Goal: Task Accomplishment & Management: Manage account settings

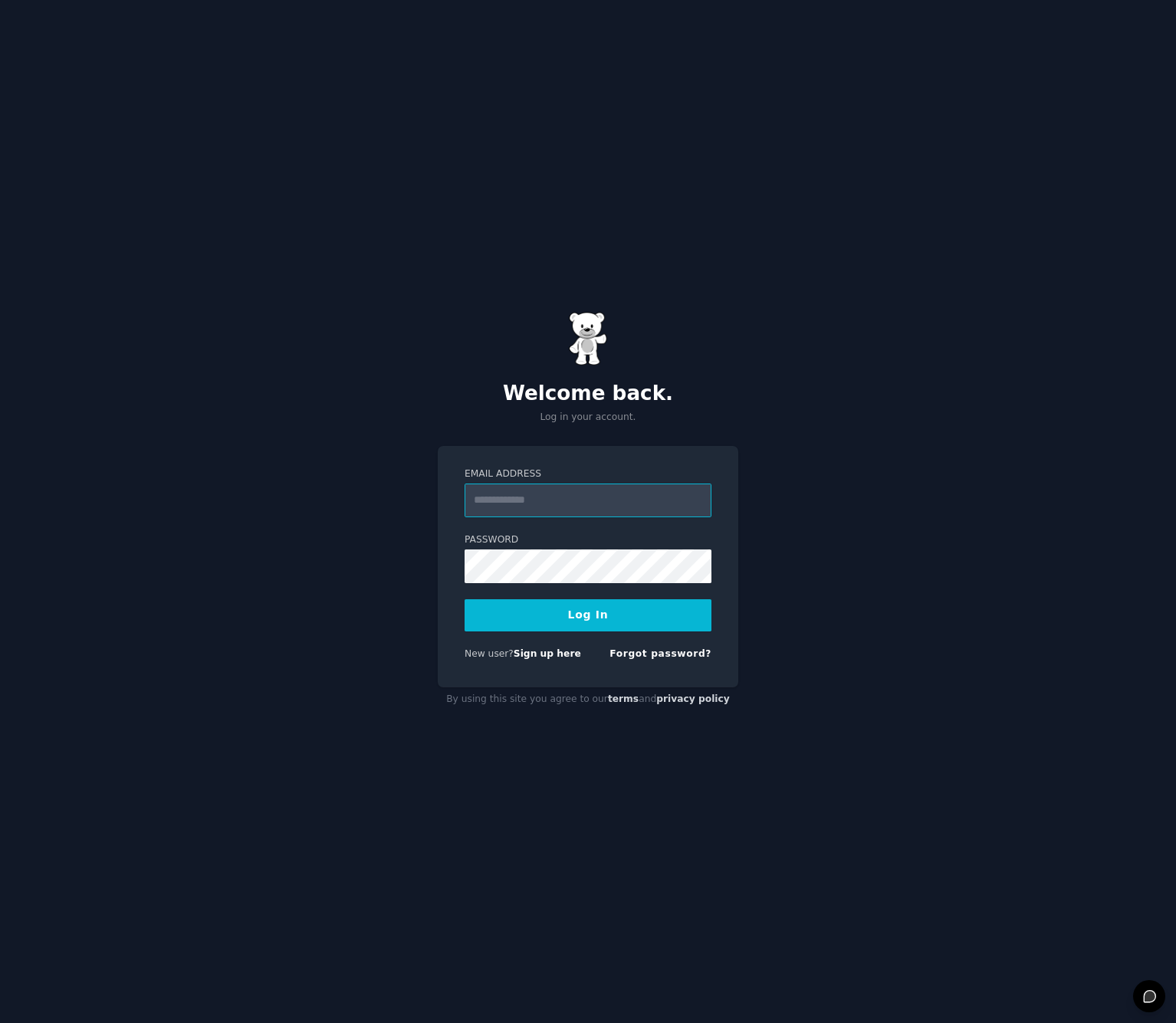
type input "**********"
click at [566, 607] on button "Log In" at bounding box center [588, 615] width 247 height 33
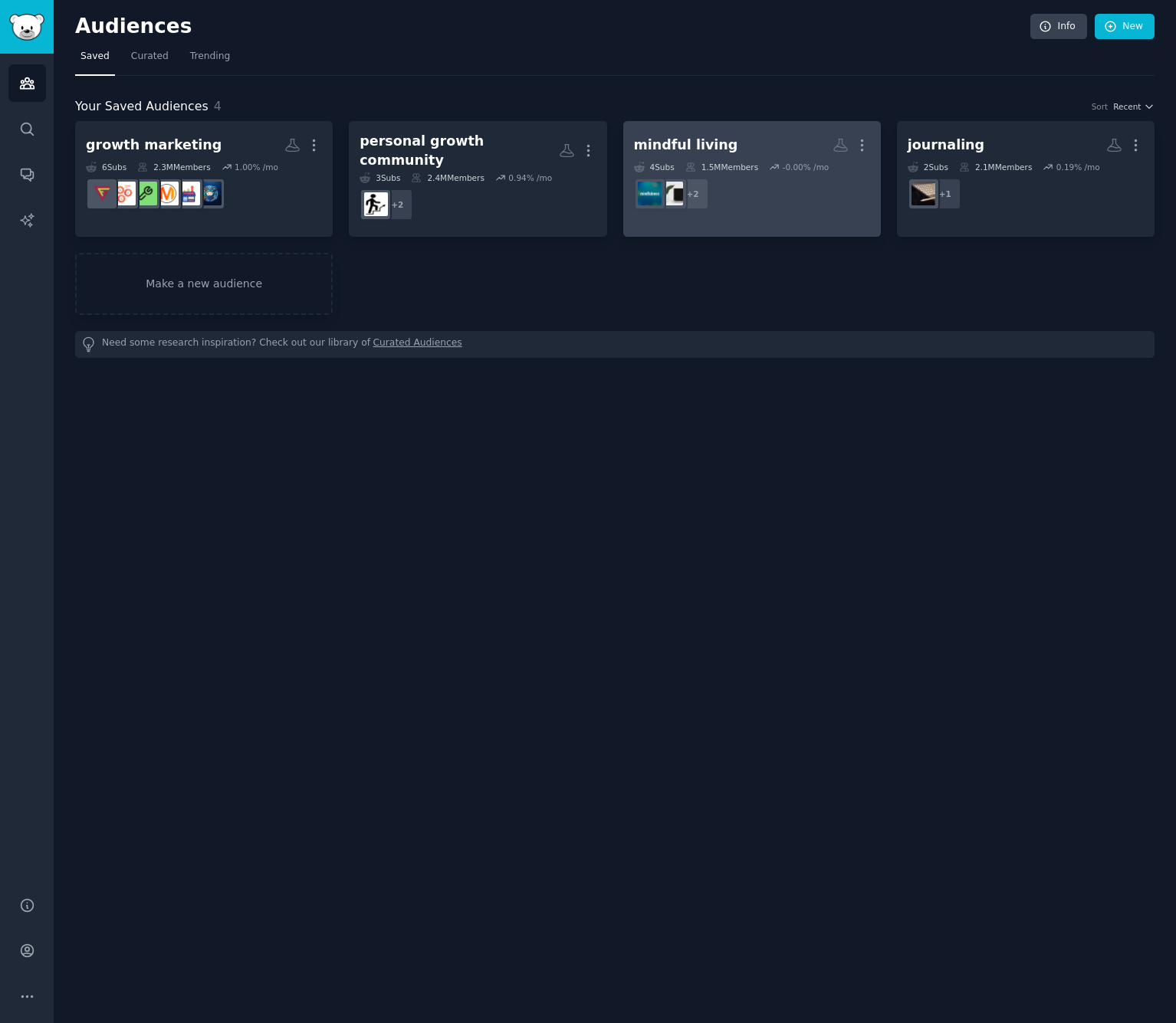
click at [766, 198] on dd "r/Mindfulness + 2" at bounding box center [751, 193] width 236 height 43
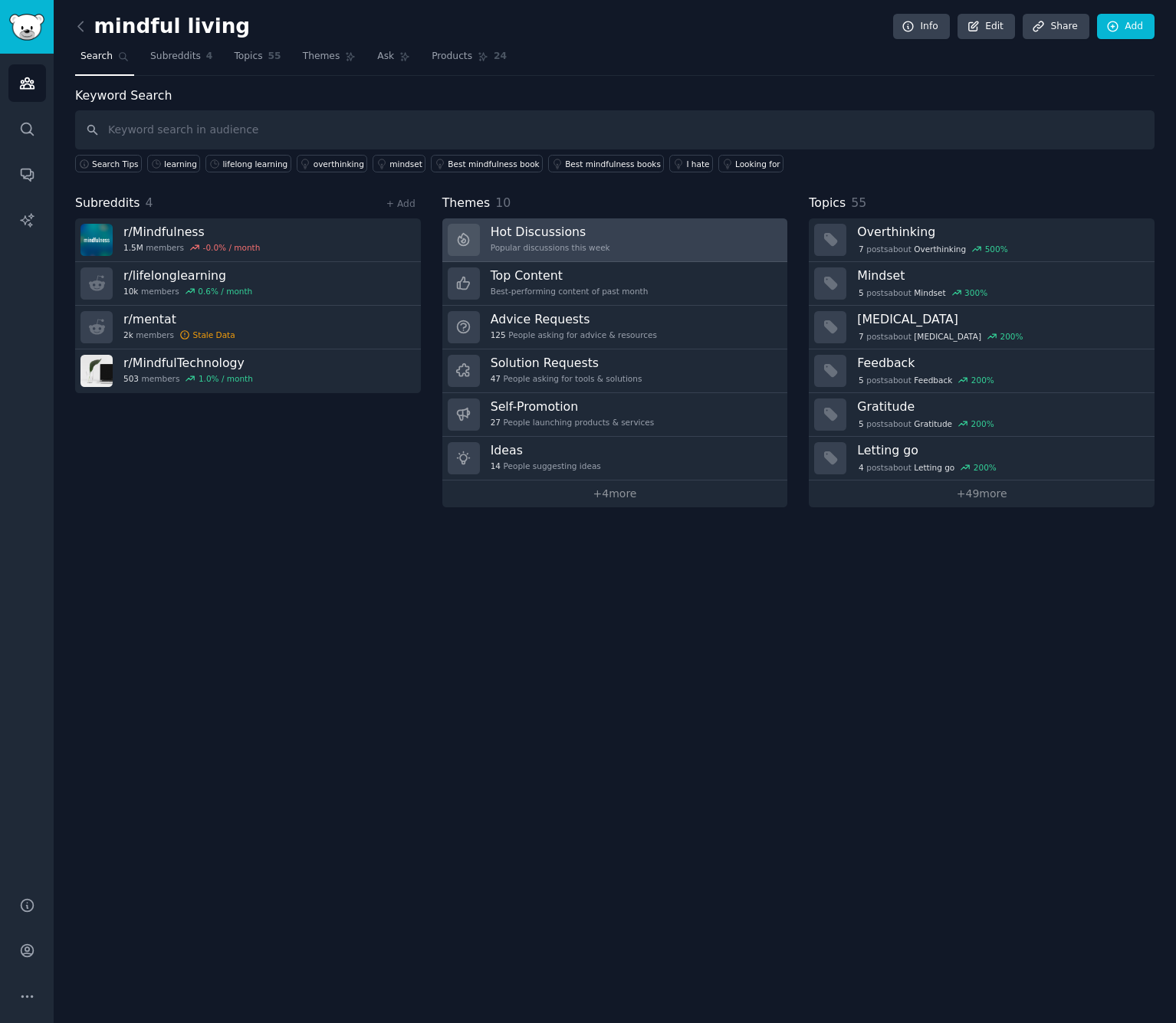
click at [597, 236] on h3 "Hot Discussions" at bounding box center [550, 232] width 120 height 16
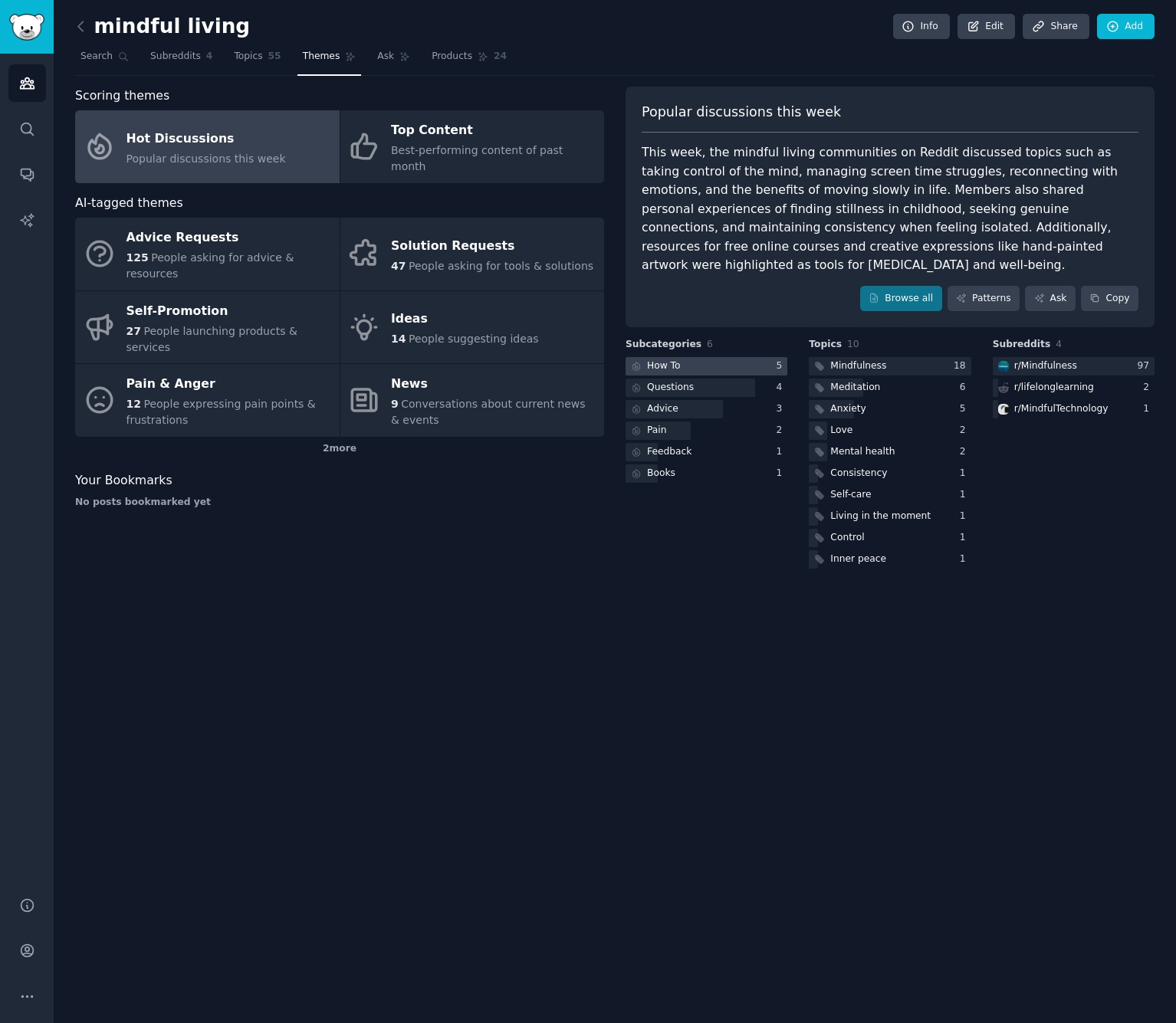
click at [693, 357] on div at bounding box center [707, 366] width 162 height 19
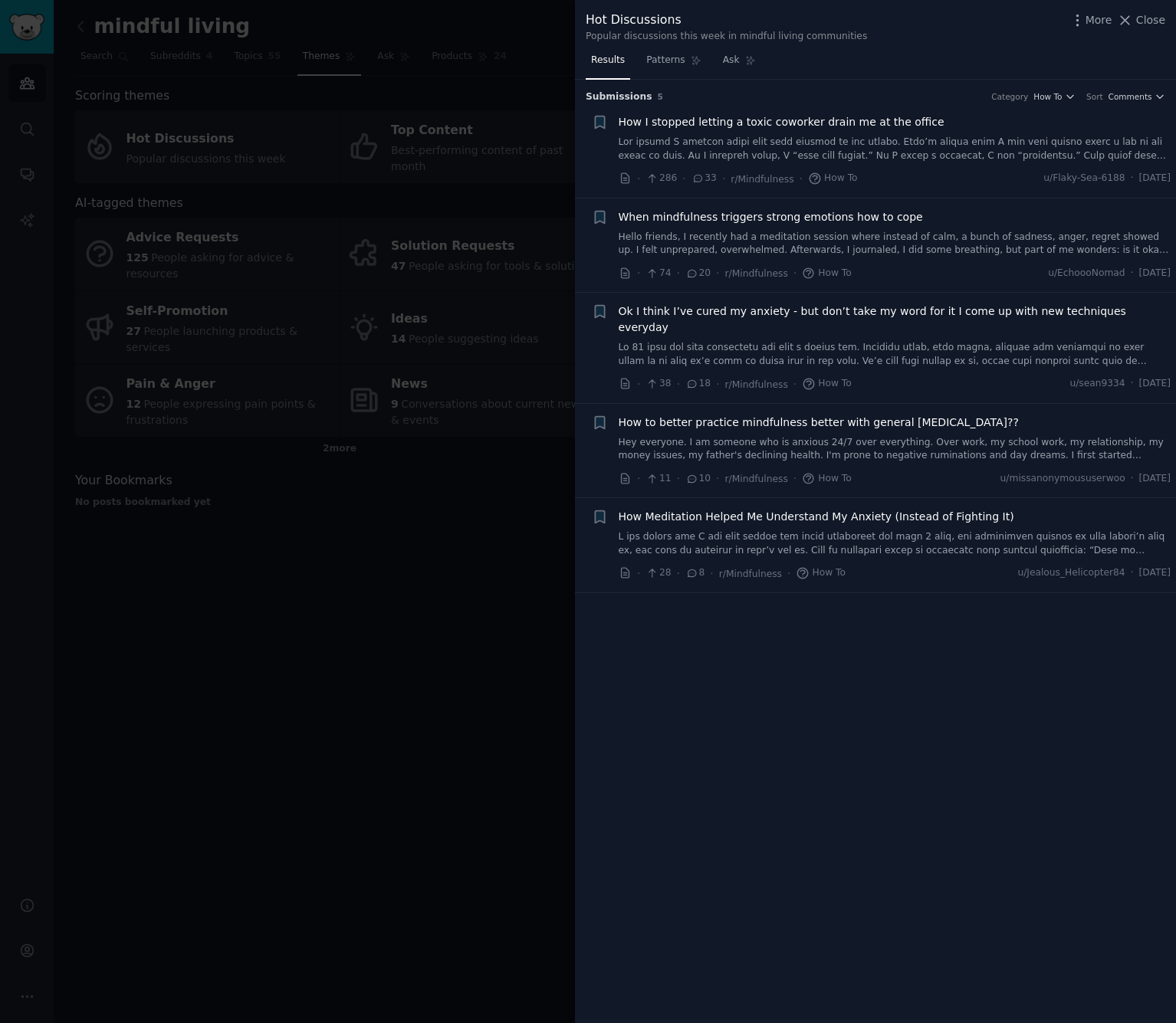
click at [556, 498] on div at bounding box center [588, 512] width 1176 height 1023
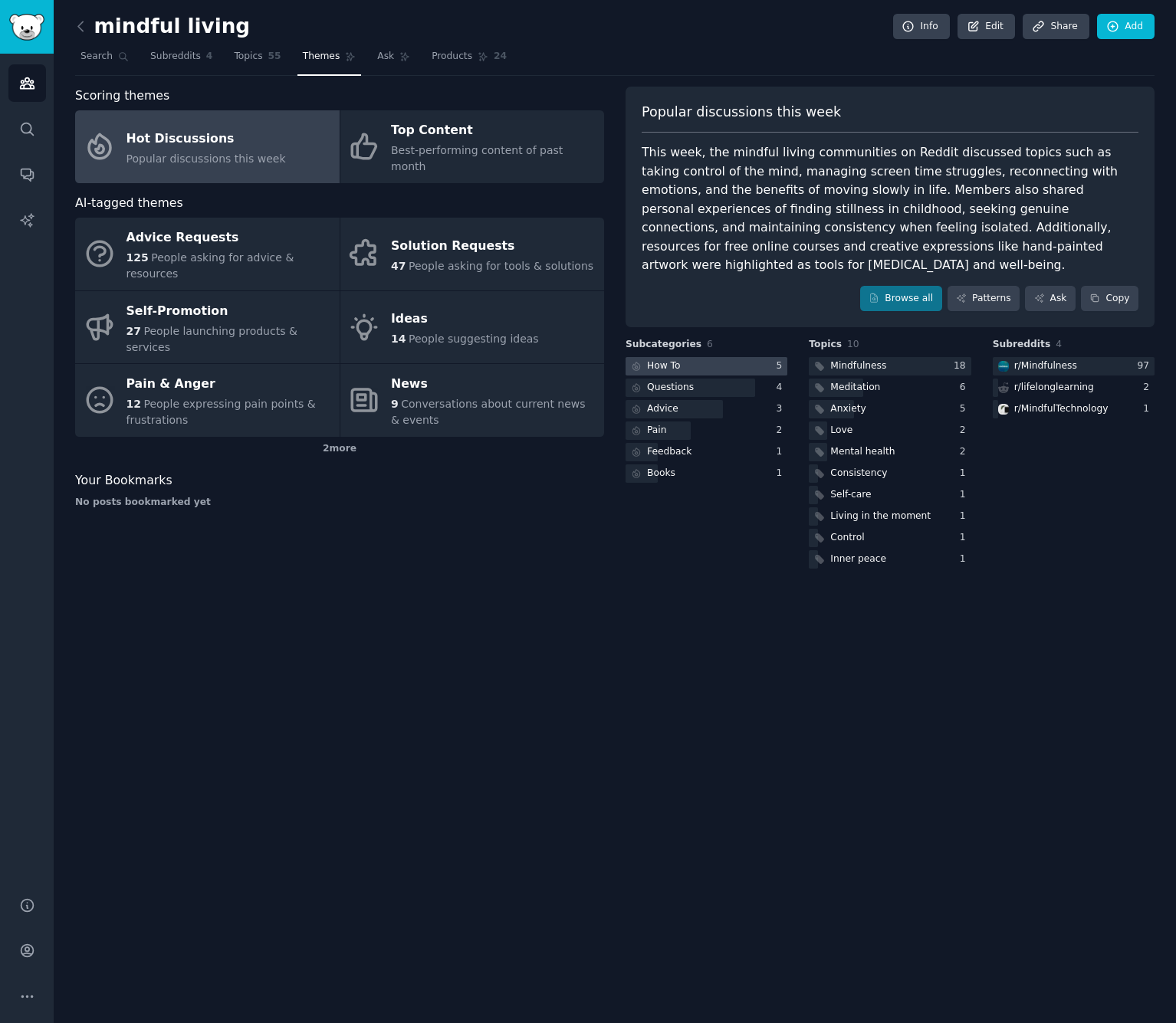
click at [734, 357] on div at bounding box center [707, 366] width 162 height 19
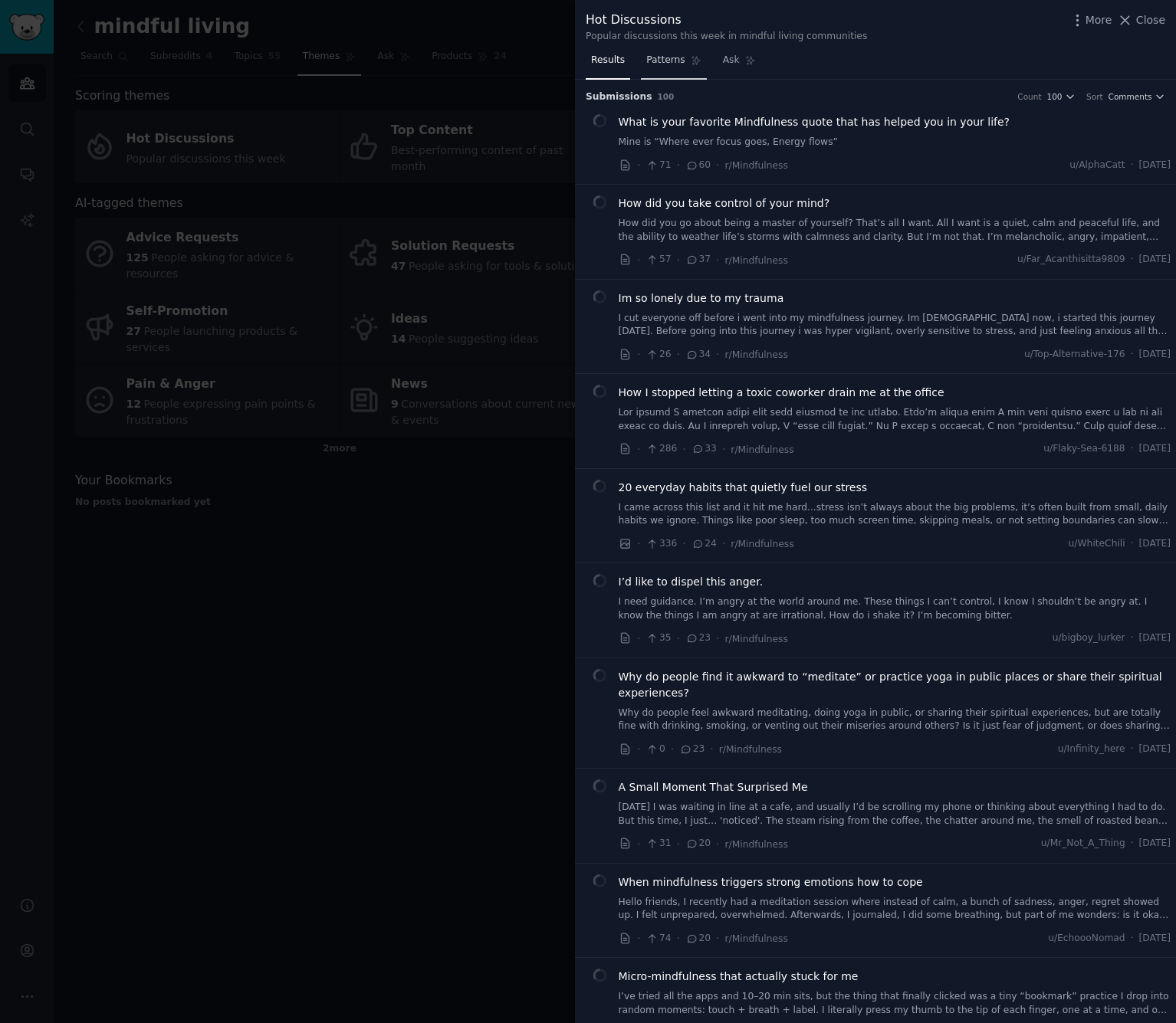
click at [661, 60] on span "Patterns" at bounding box center [665, 61] width 39 height 14
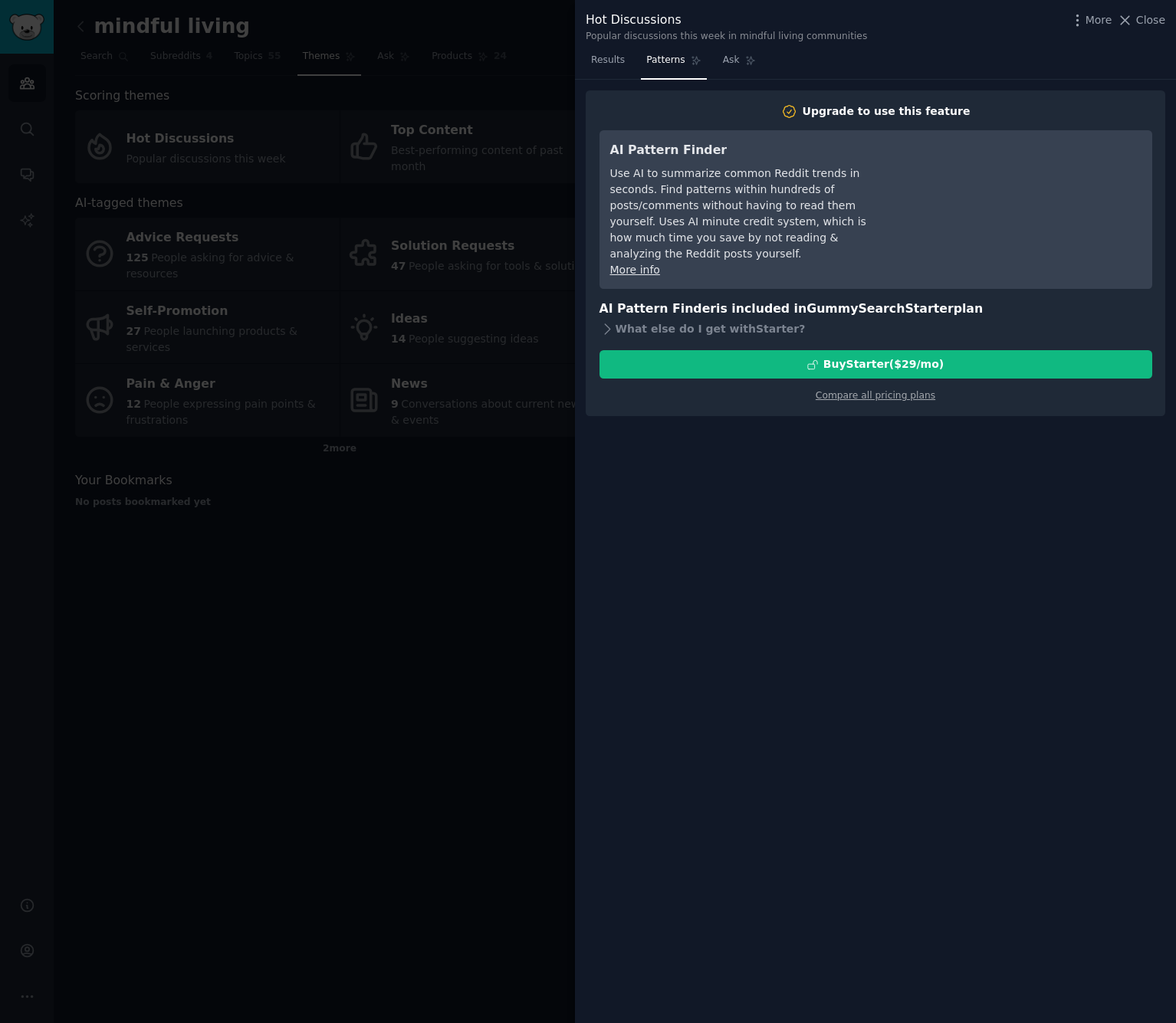
click at [483, 490] on div at bounding box center [588, 512] width 1176 height 1023
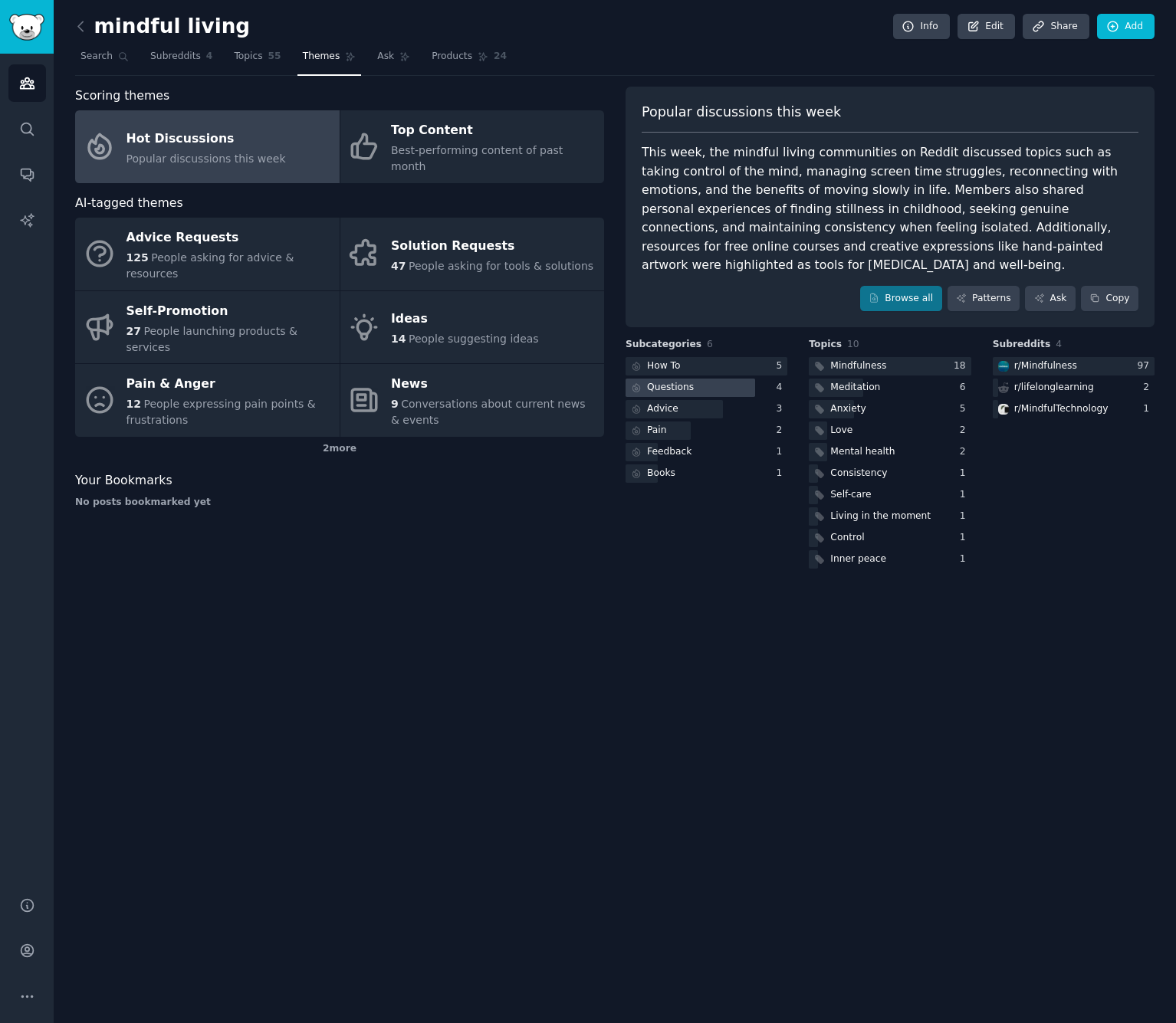
click at [699, 379] on div at bounding box center [690, 388] width 129 height 19
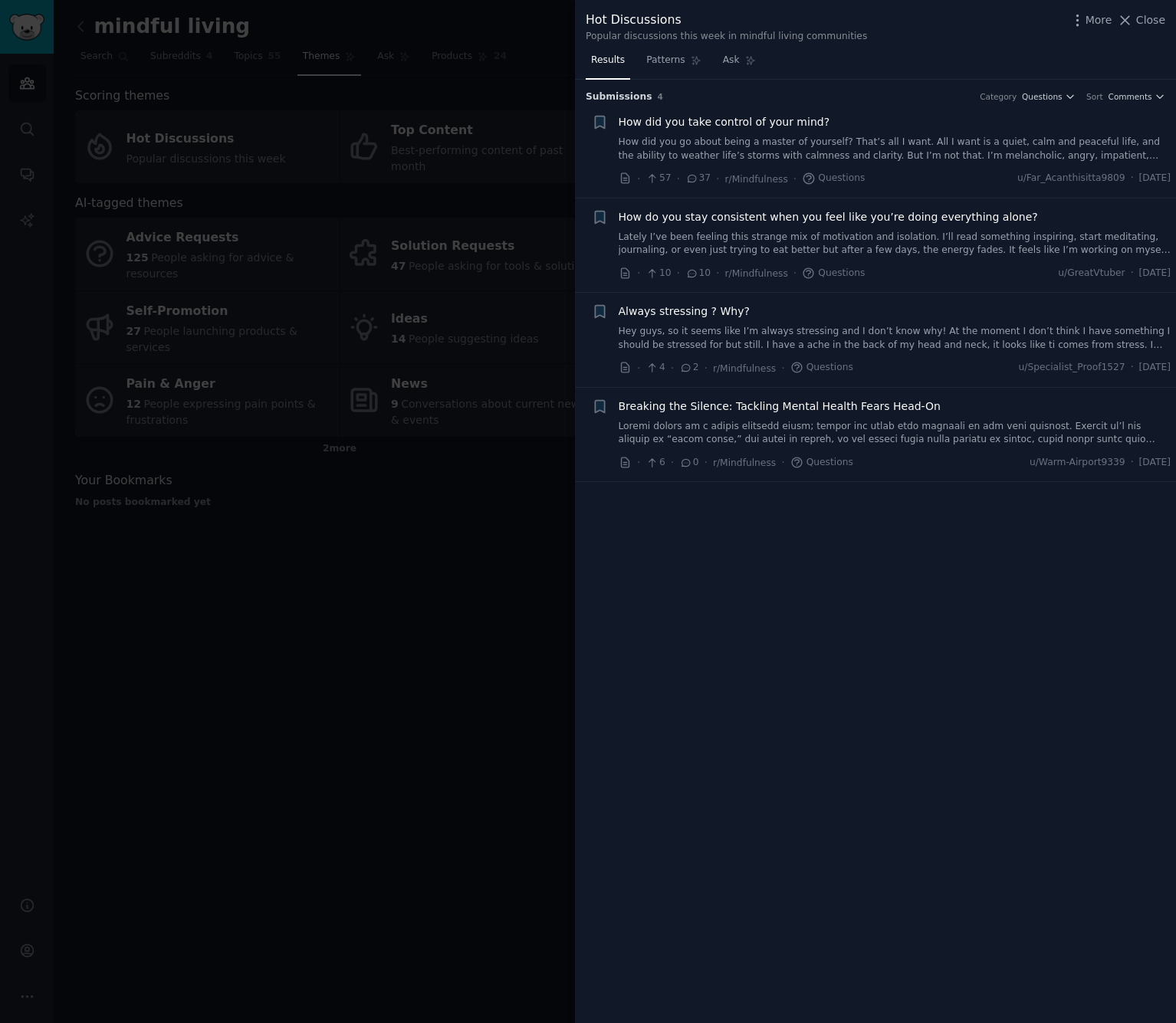
click at [322, 510] on div at bounding box center [588, 512] width 1176 height 1023
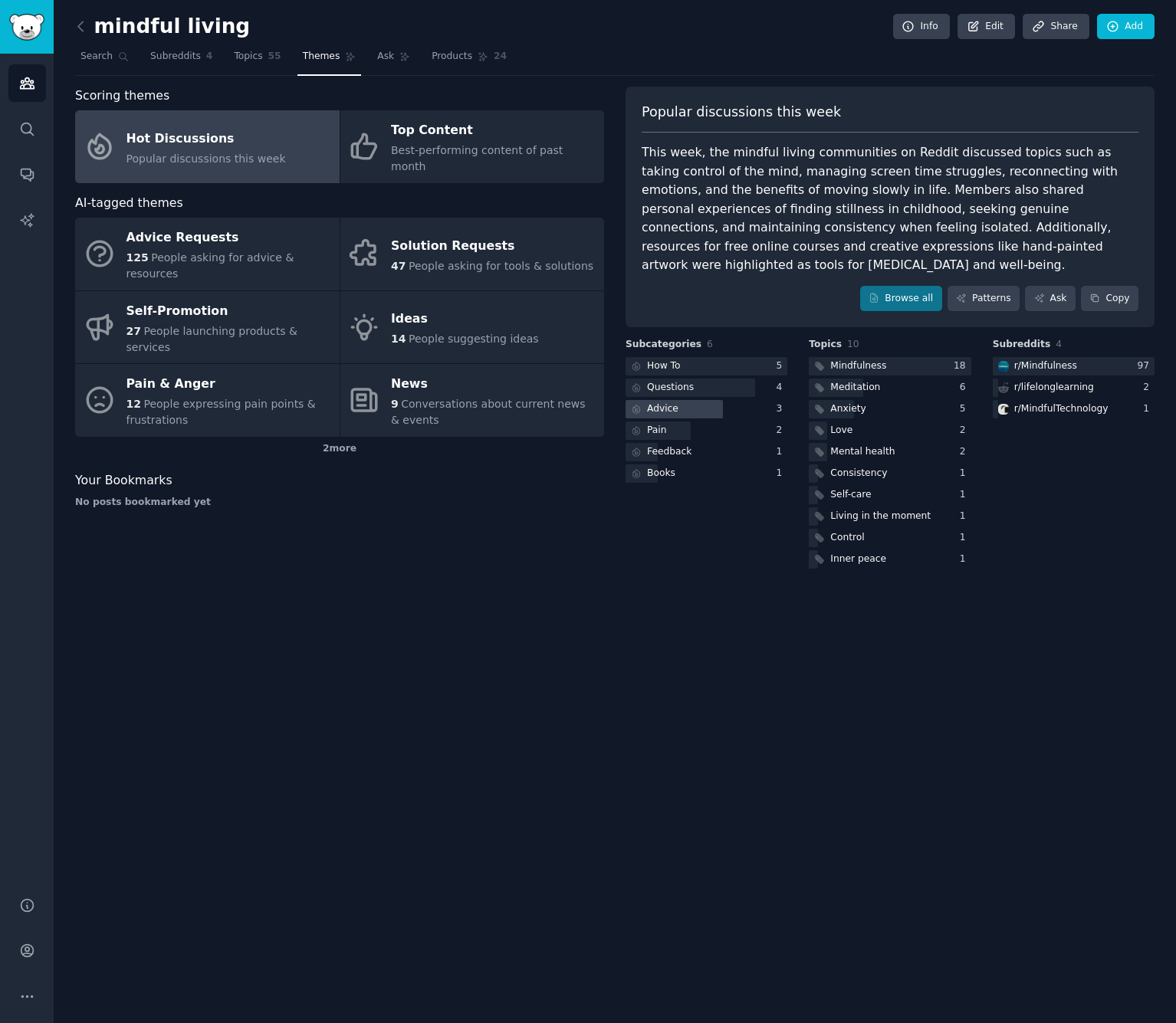
click at [682, 400] on div at bounding box center [674, 410] width 98 height 19
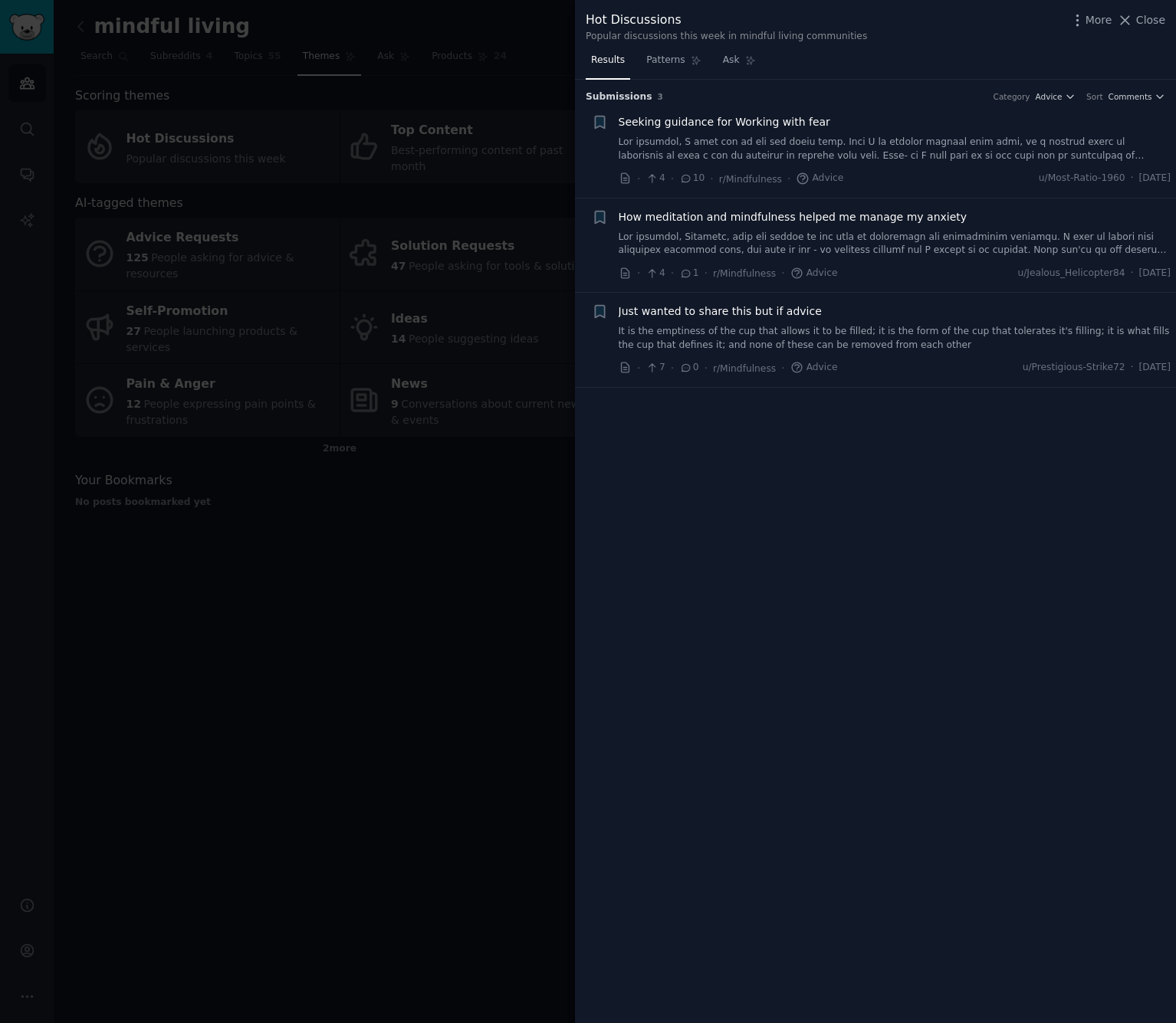
click at [450, 500] on div at bounding box center [588, 512] width 1176 height 1023
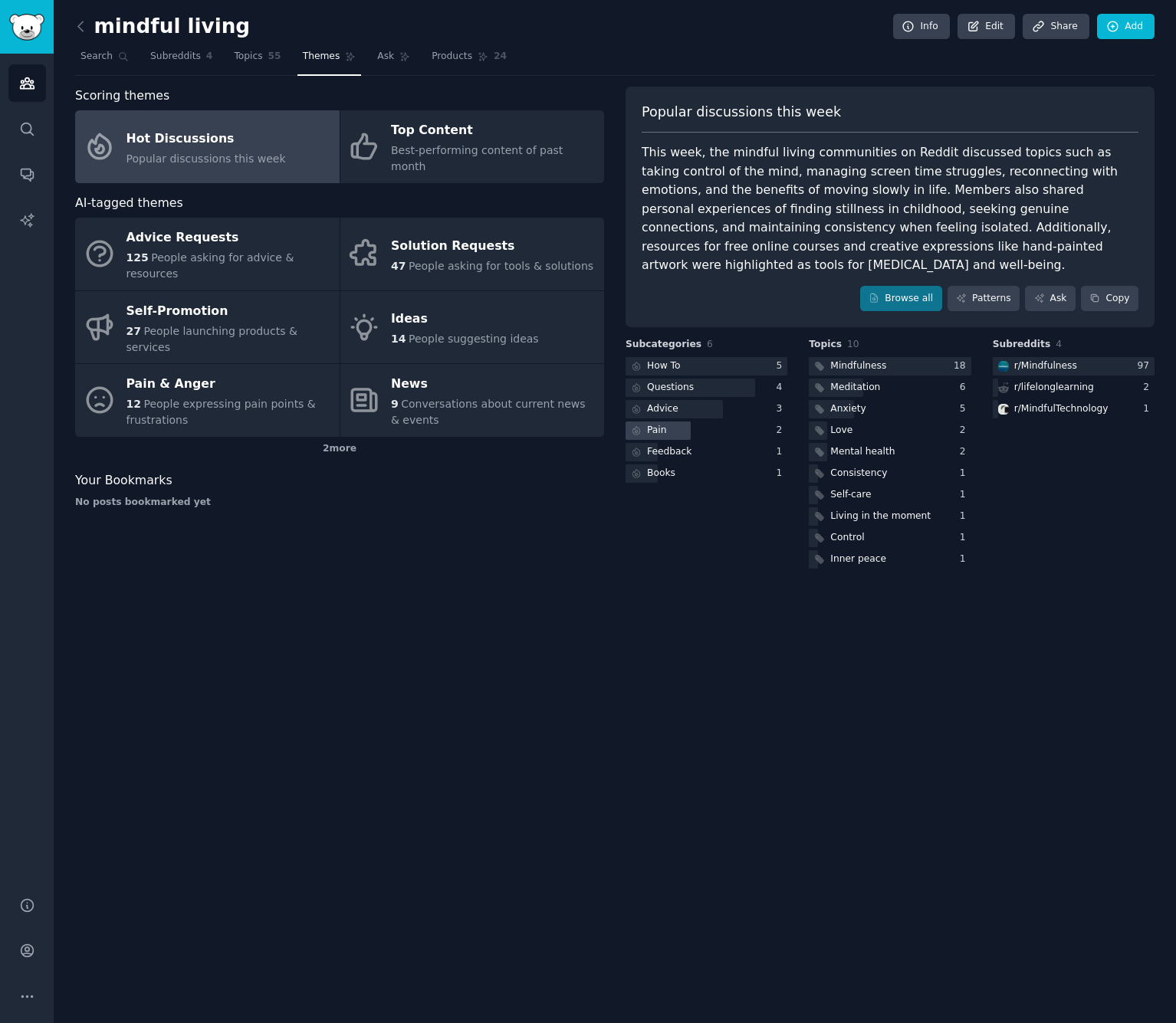
click at [661, 424] on div "Pain" at bounding box center [657, 431] width 20 height 14
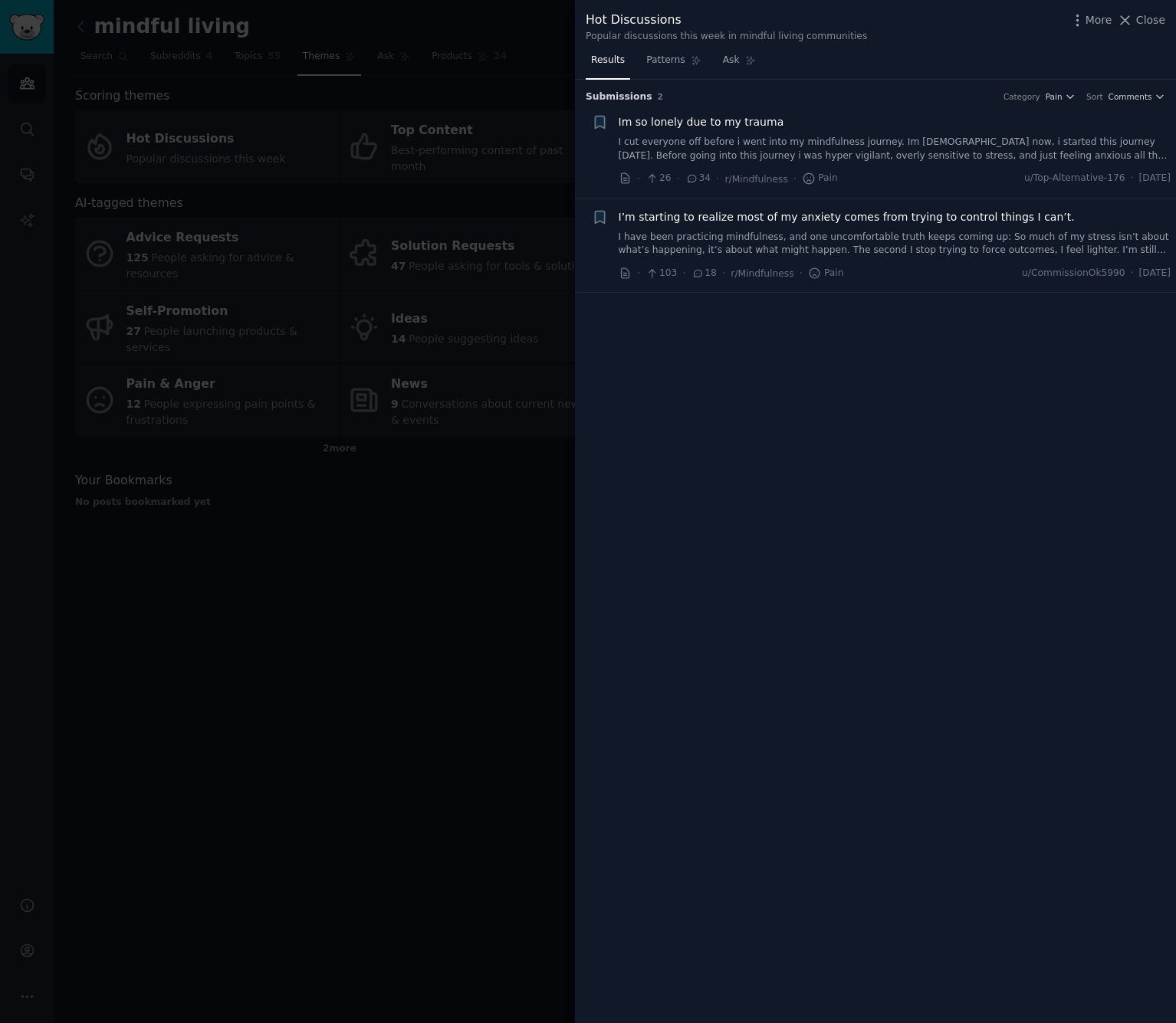
click at [464, 525] on div at bounding box center [588, 512] width 1176 height 1023
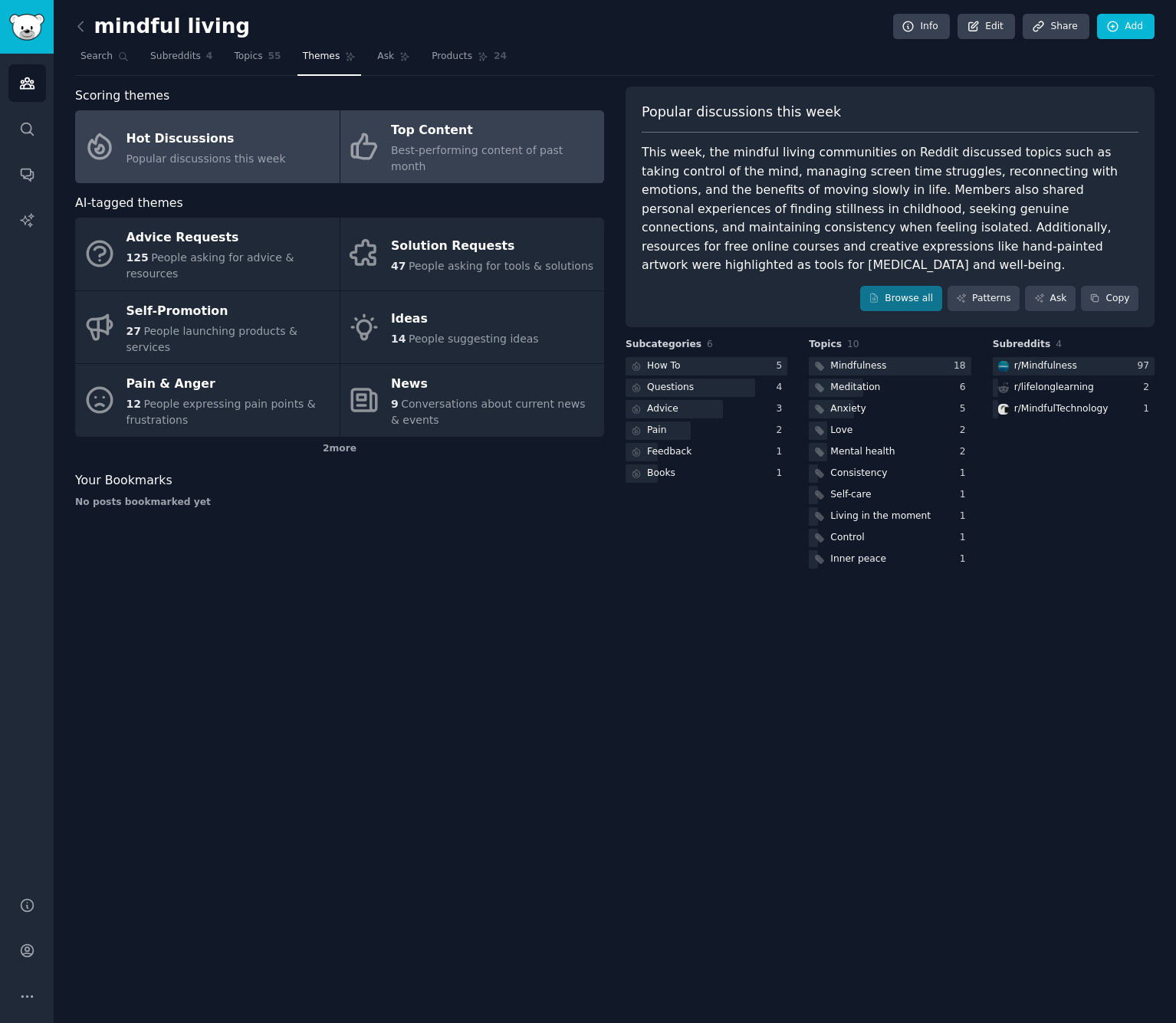
click at [446, 152] on span "Best-performing content of past month" at bounding box center [476, 158] width 171 height 28
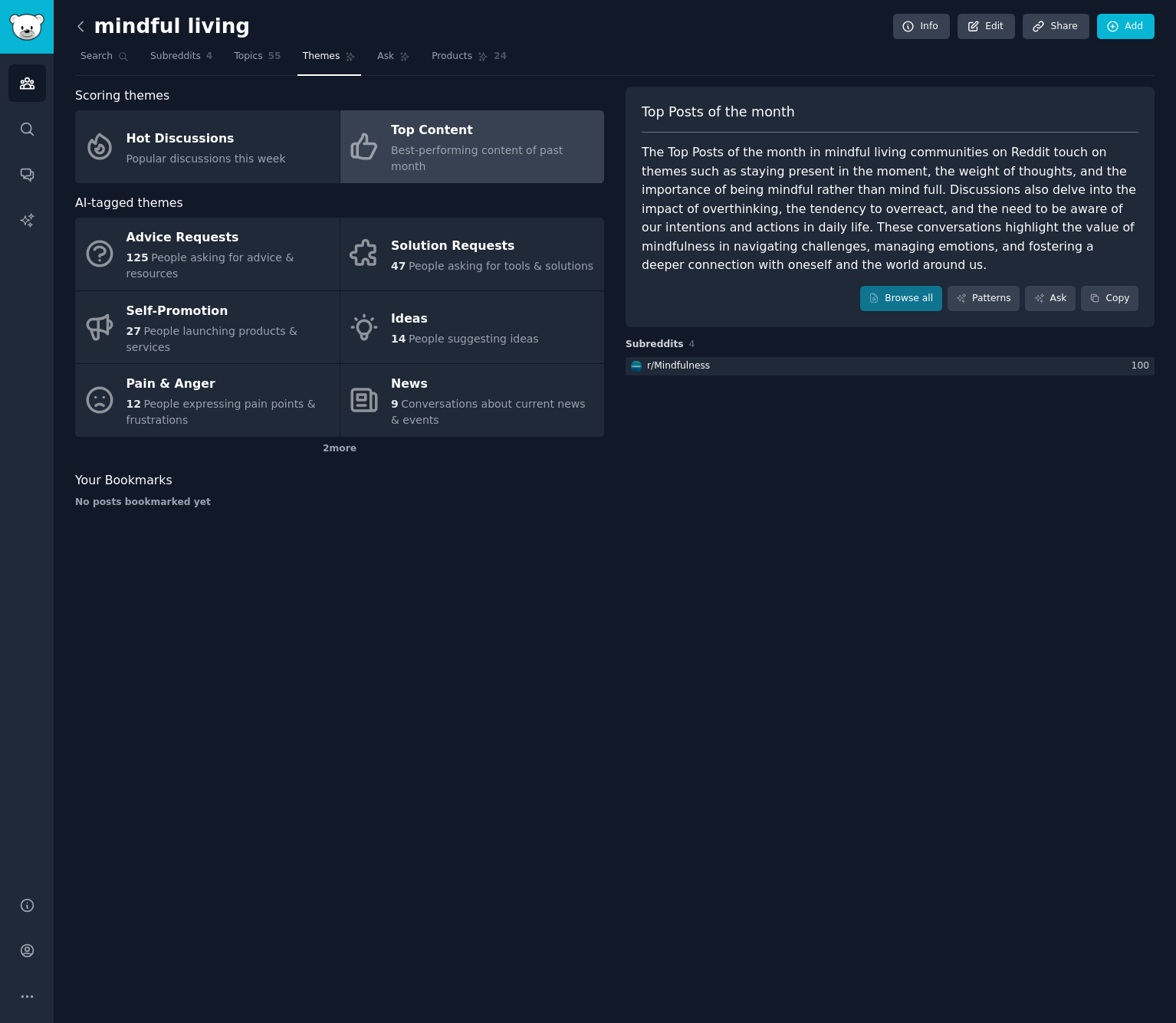
click at [85, 31] on icon at bounding box center [81, 26] width 16 height 16
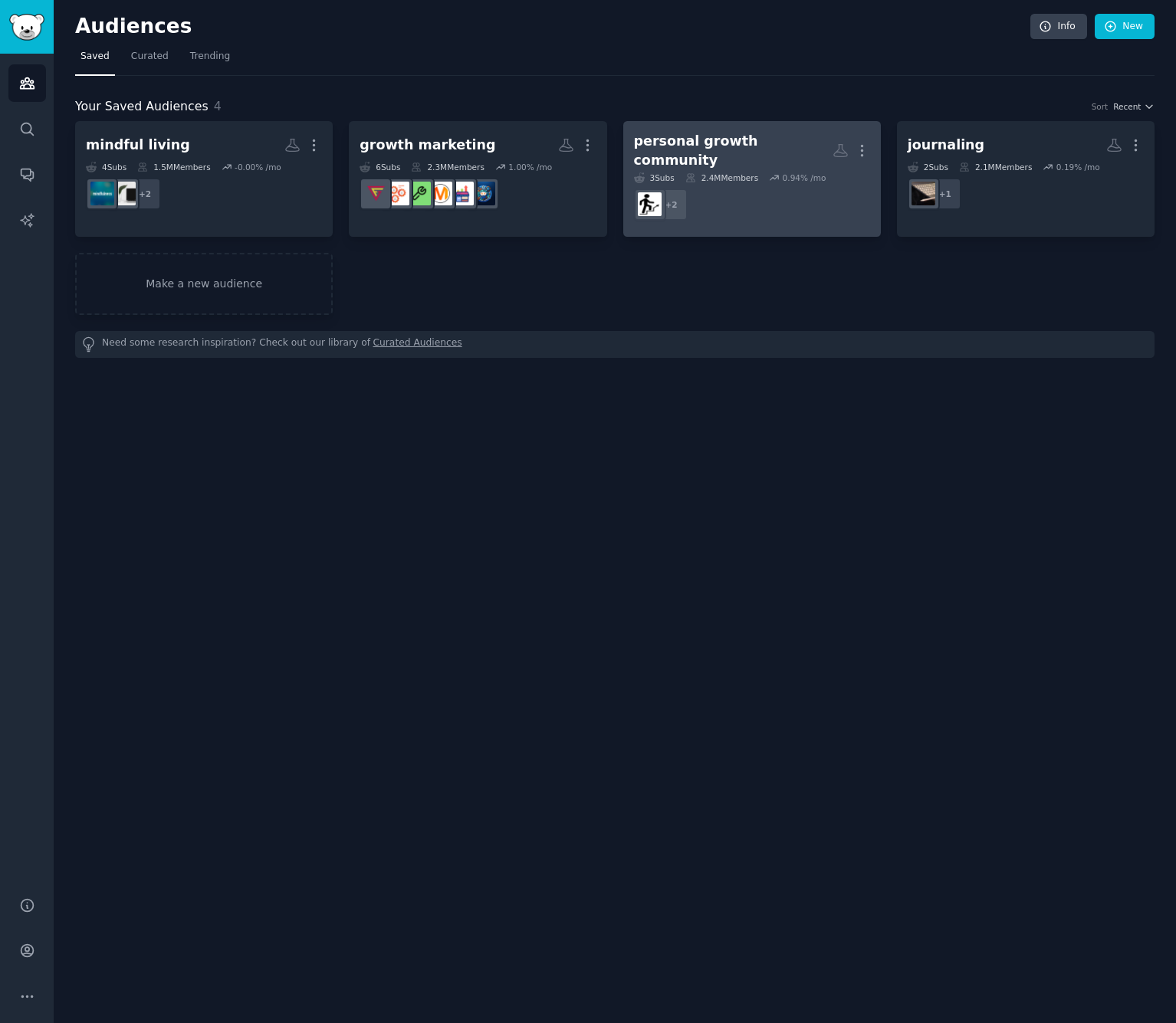
click at [745, 141] on div "personal growth community" at bounding box center [733, 150] width 199 height 38
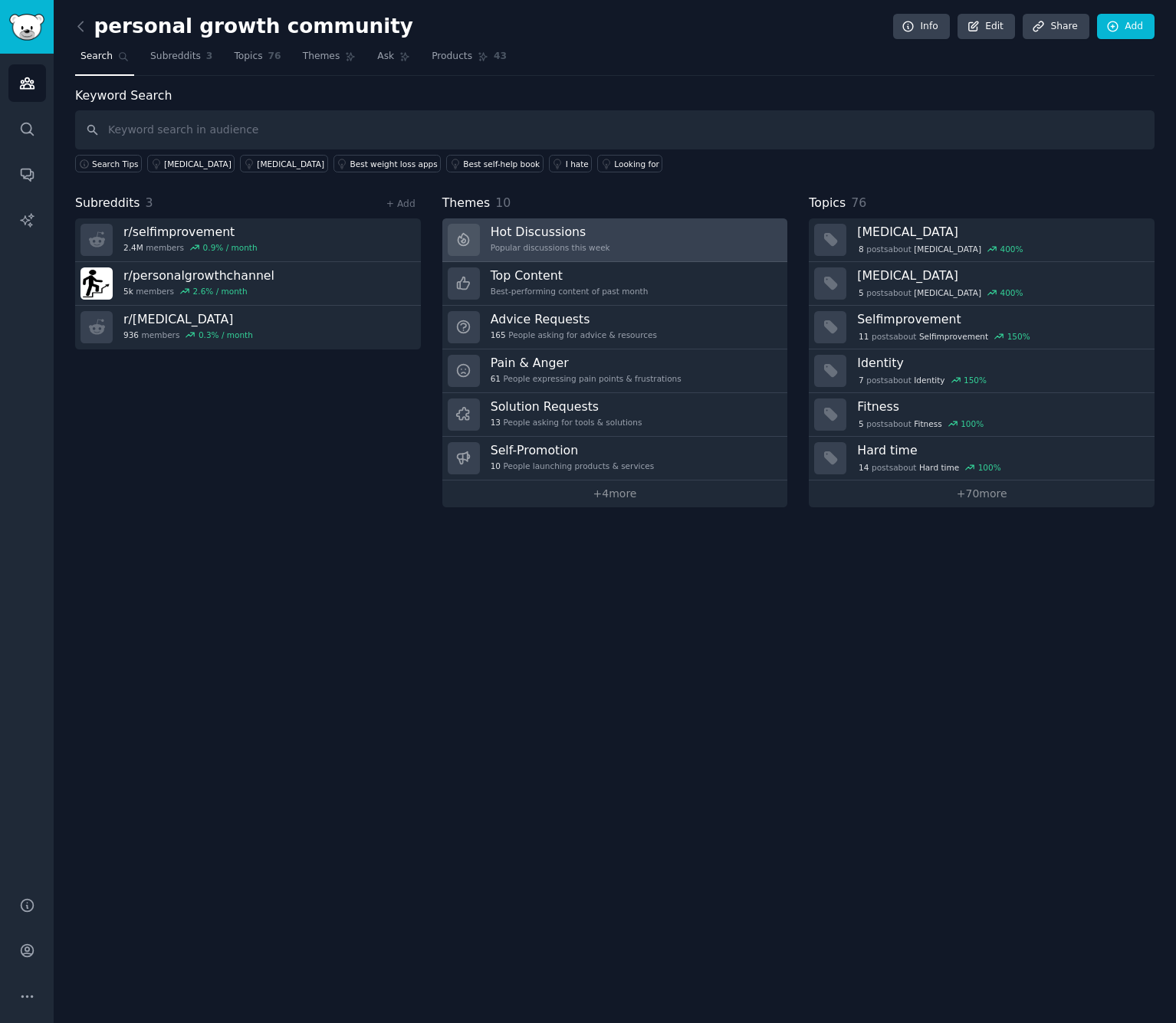
click at [632, 229] on link "Hot Discussions Popular discussions this week" at bounding box center [614, 241] width 345 height 44
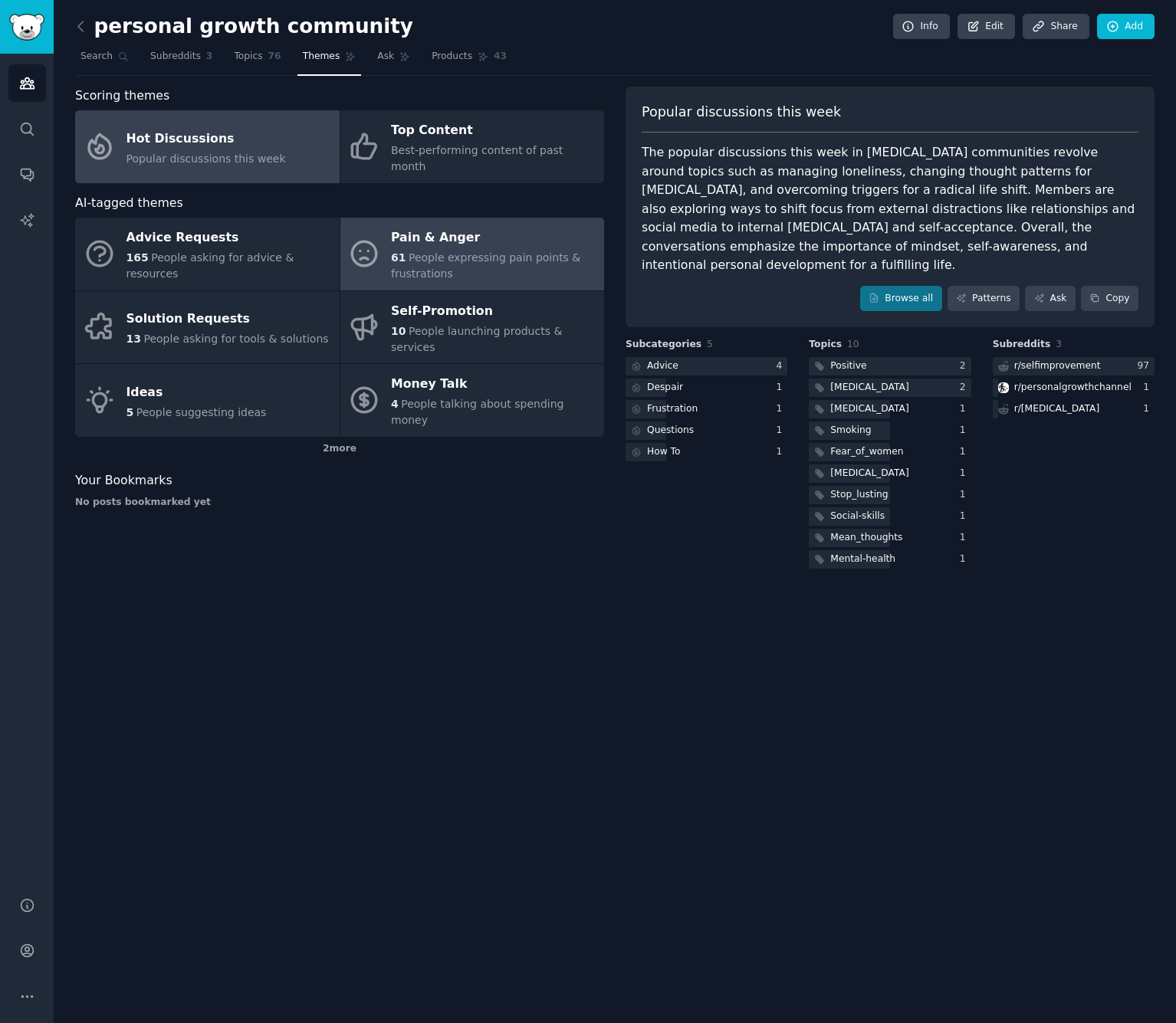
click at [476, 250] on div "61 People expressing pain points & frustrations" at bounding box center [494, 265] width 206 height 33
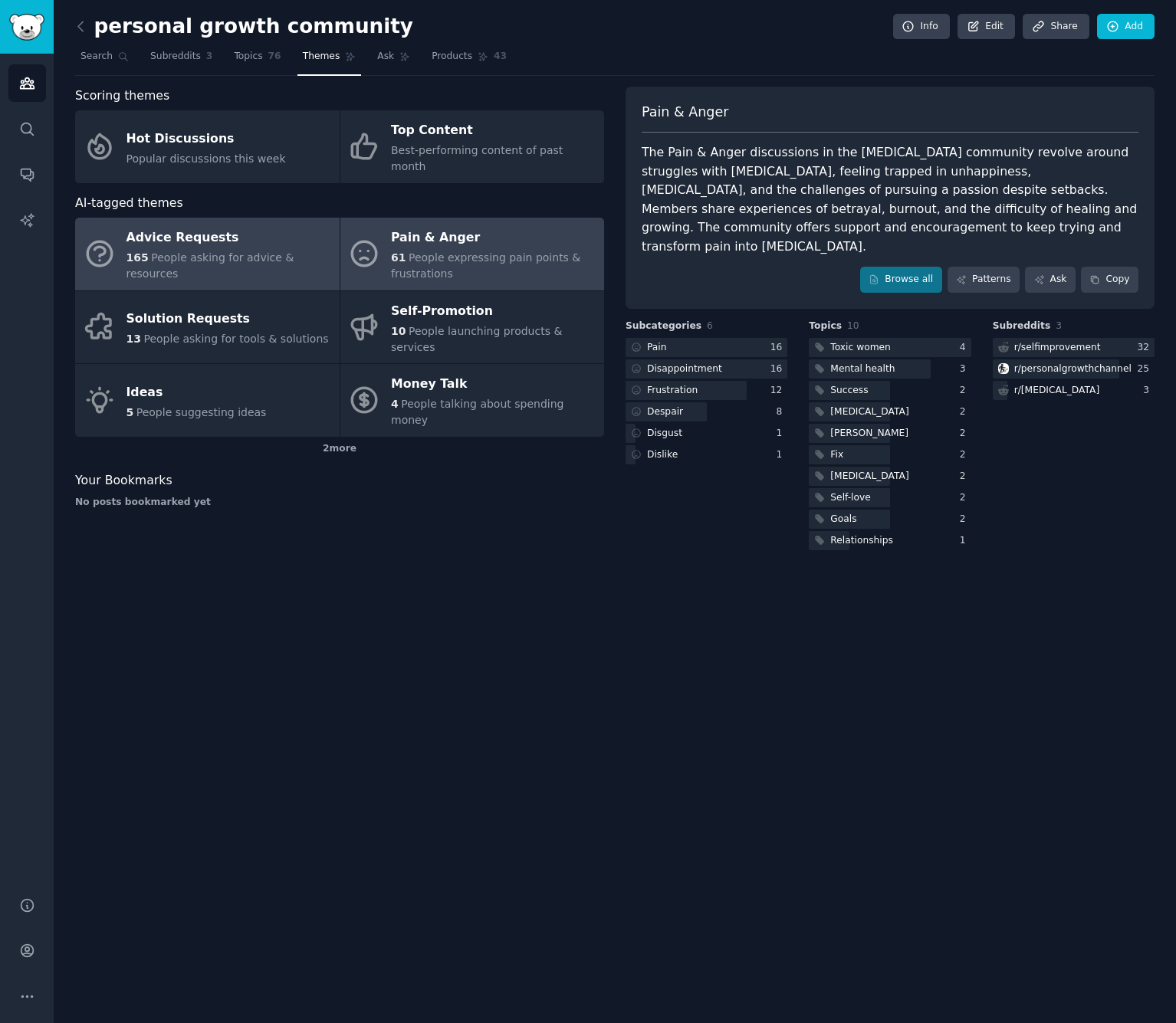
click at [237, 251] on span "People asking for advice & resources" at bounding box center [210, 265] width 168 height 28
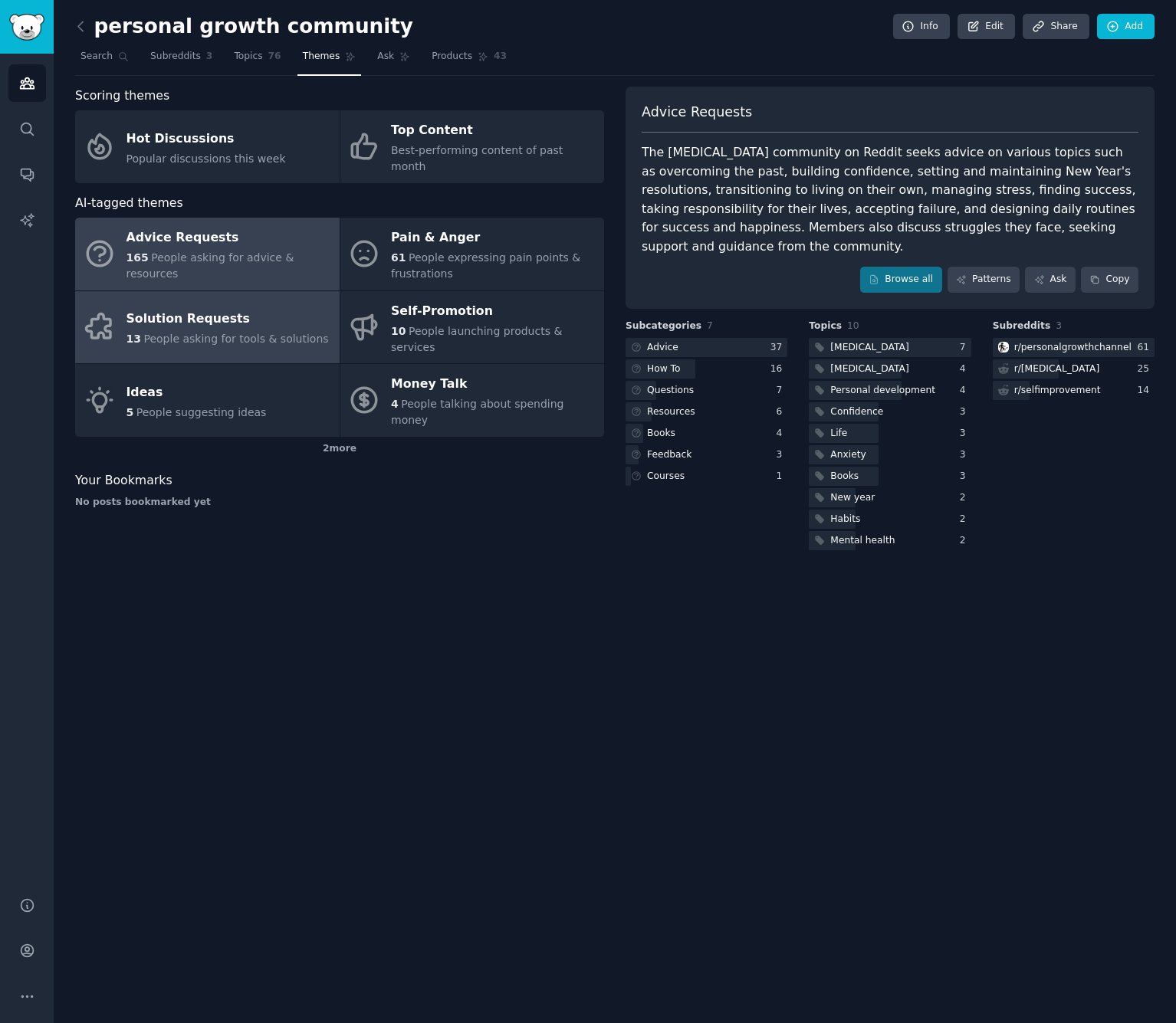
click at [227, 332] on span "People asking for tools & solutions" at bounding box center [236, 338] width 185 height 12
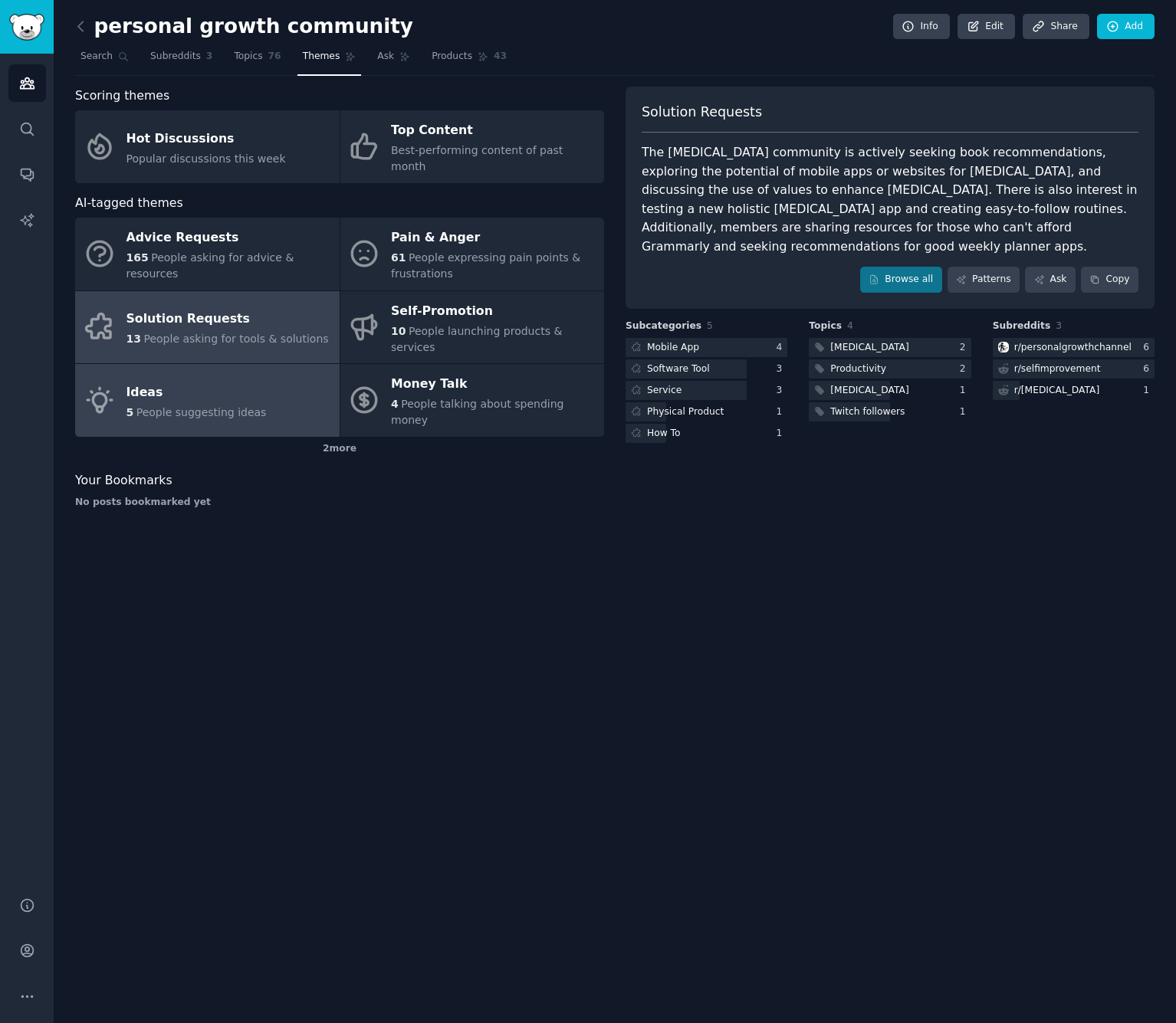
click at [258, 364] on link "Ideas 5 People suggesting ideas" at bounding box center [207, 400] width 265 height 73
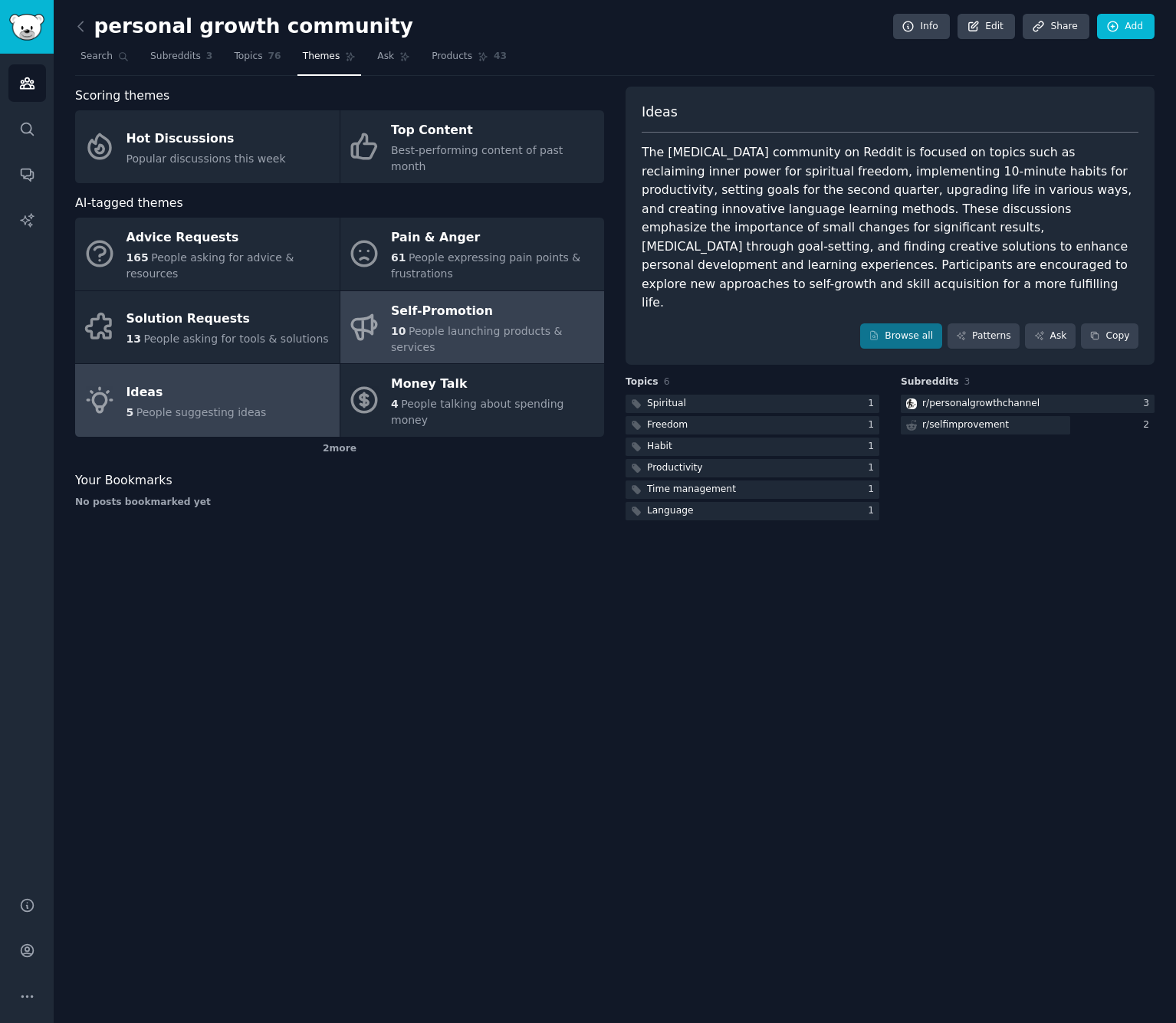
click at [516, 301] on div "Self-Promotion" at bounding box center [494, 311] width 206 height 25
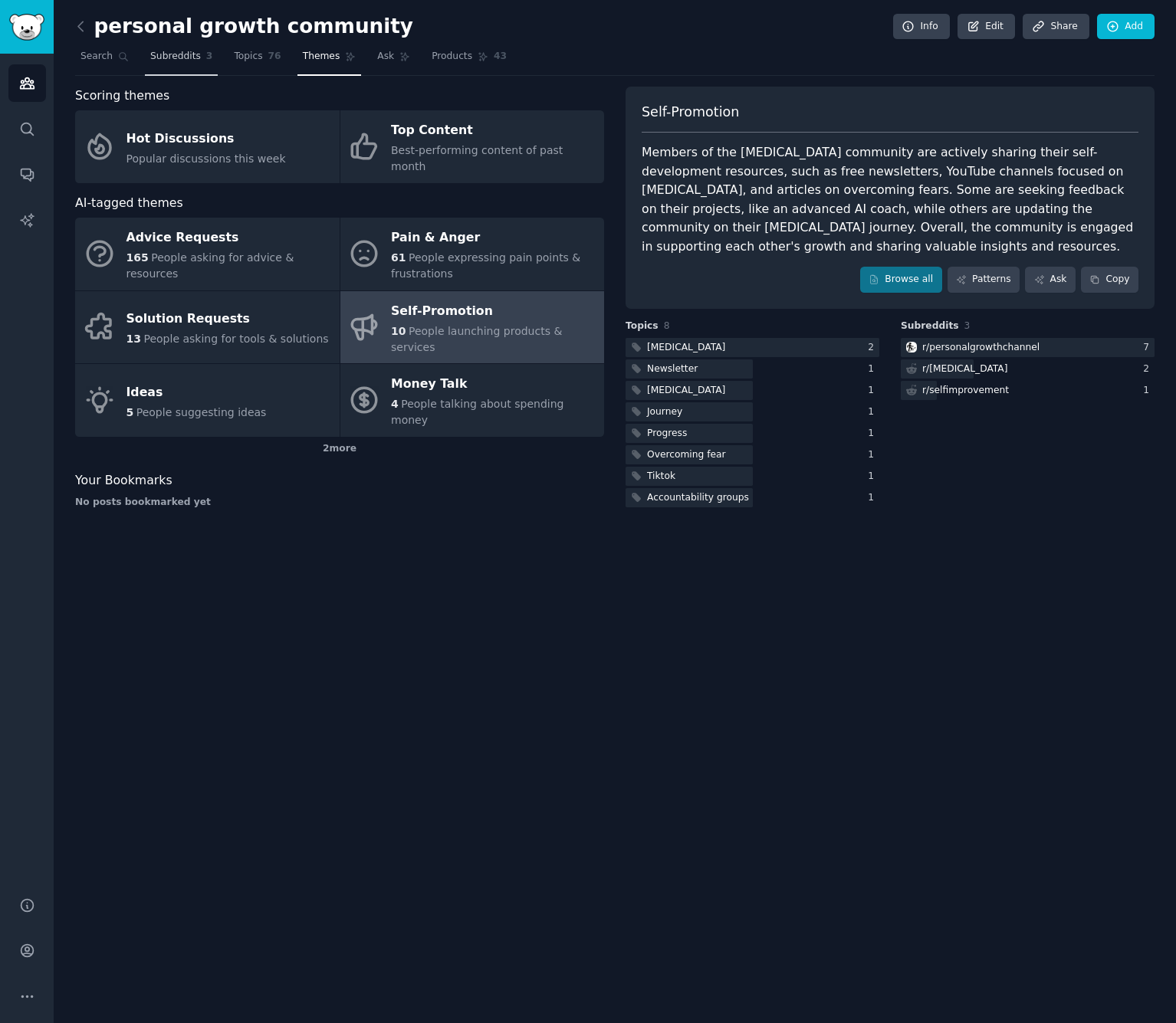
click at [247, 54] on span "Topics" at bounding box center [248, 57] width 28 height 14
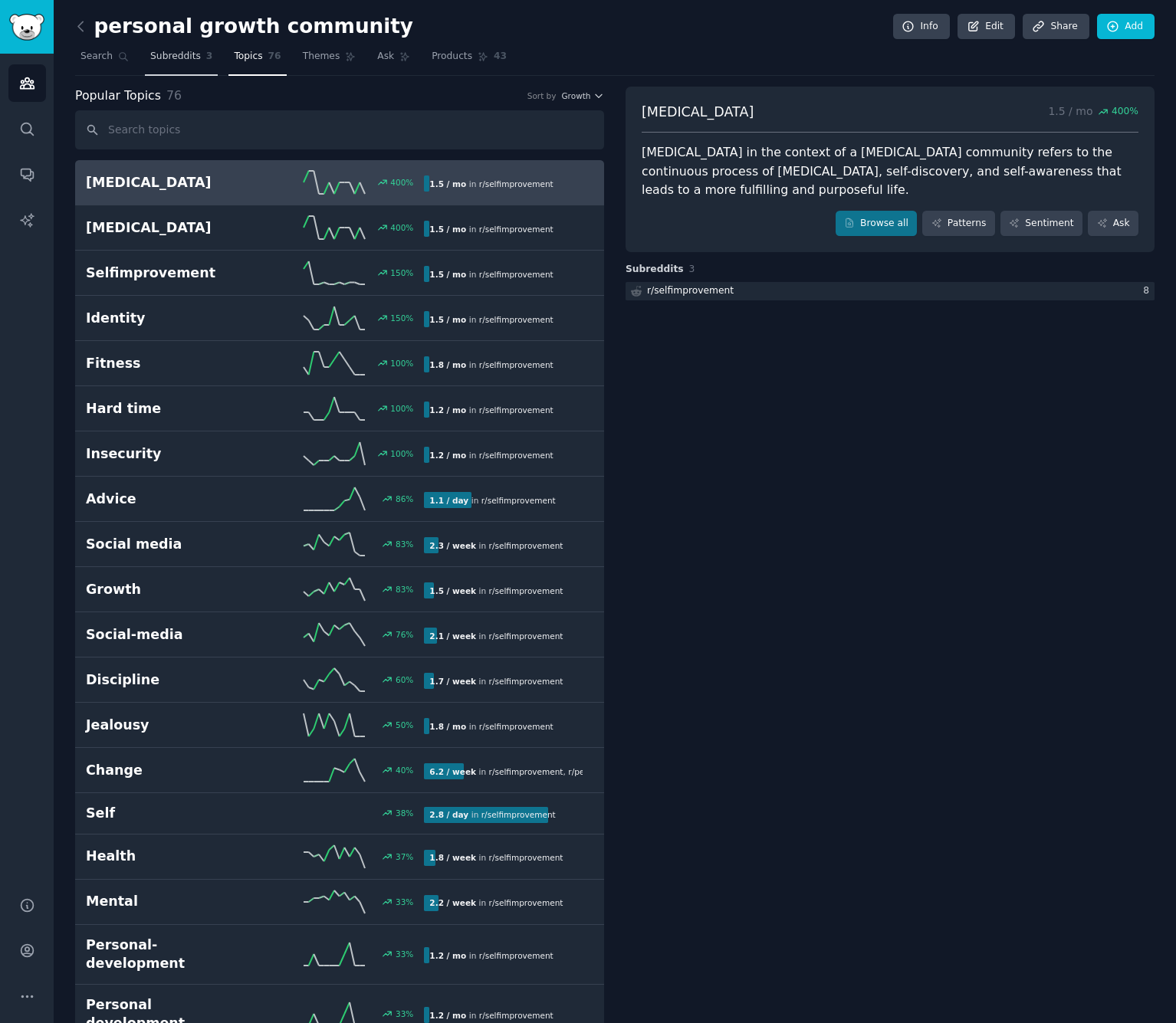
click at [182, 56] on span "Subreddits" at bounding box center [176, 57] width 51 height 14
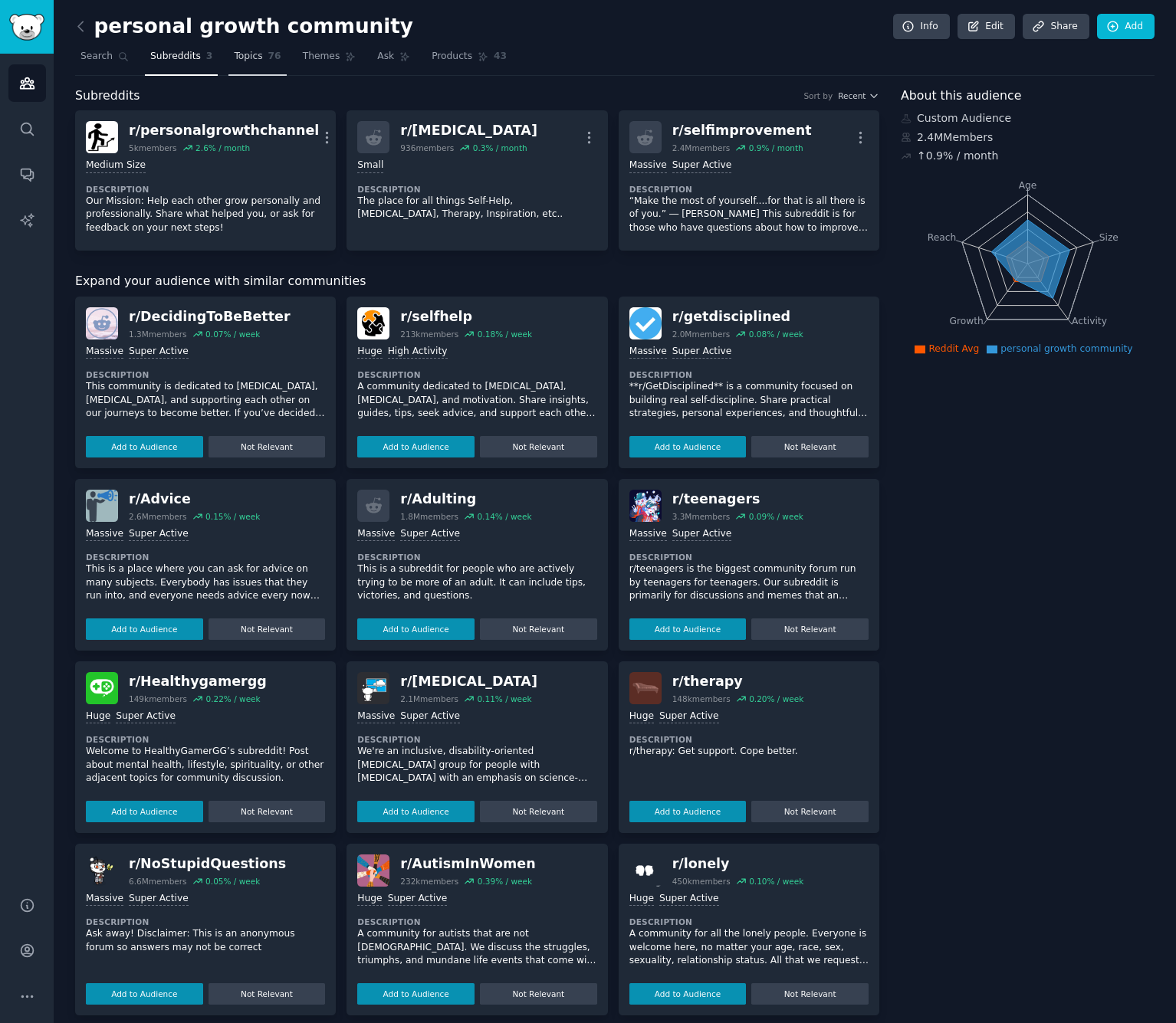
click at [236, 56] on span "Topics" at bounding box center [248, 57] width 28 height 14
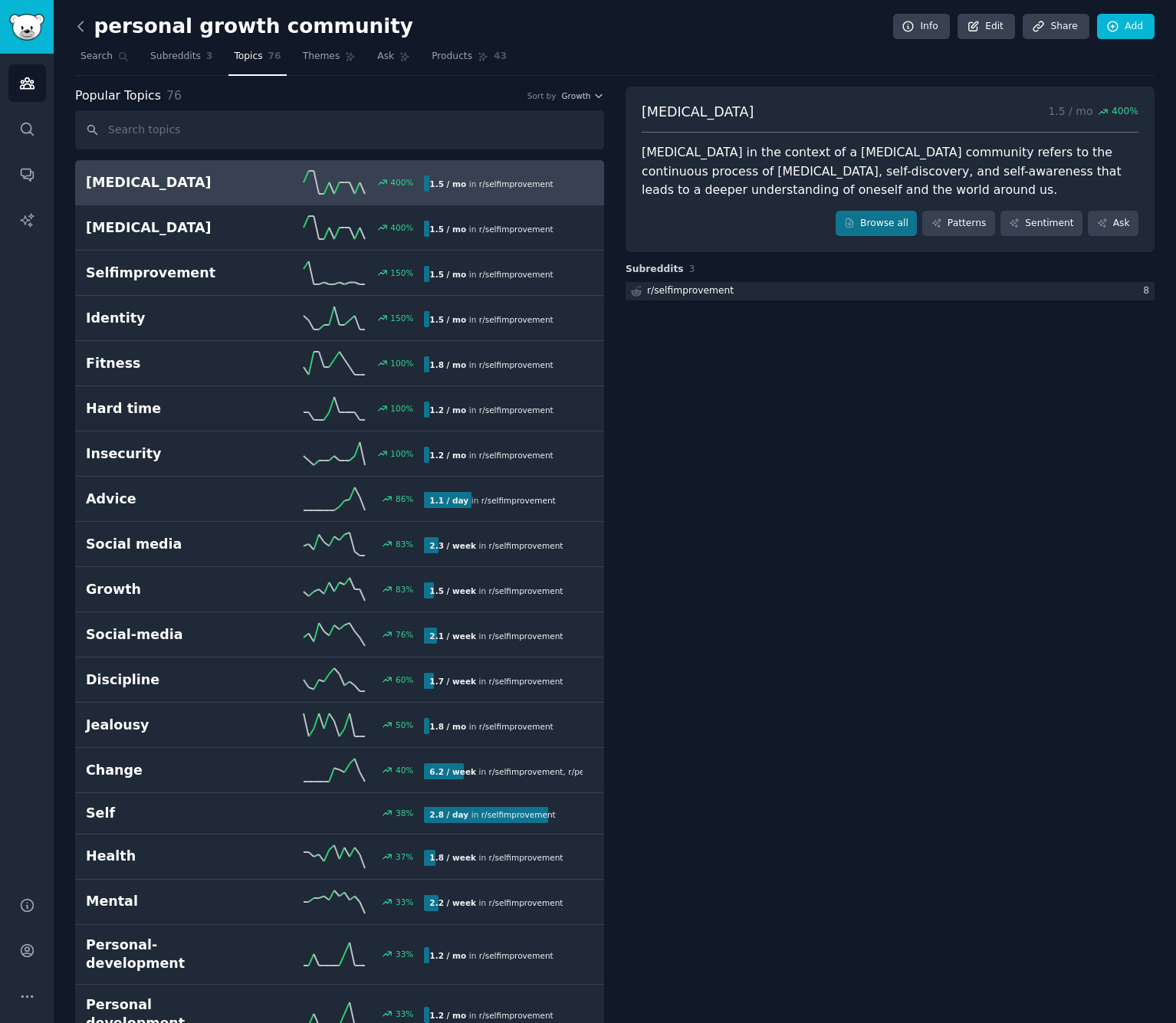
click at [82, 27] on icon at bounding box center [81, 26] width 16 height 16
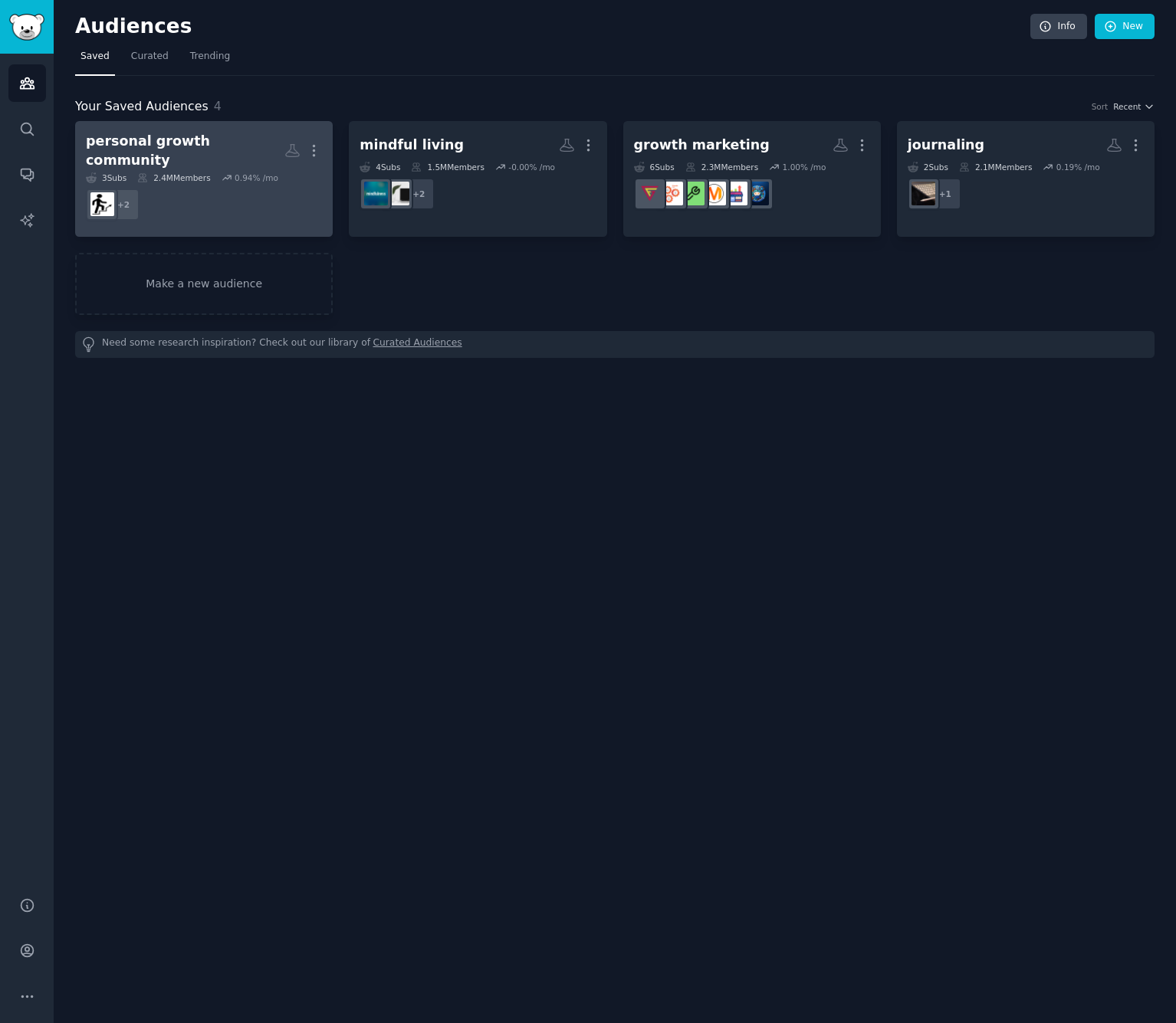
click at [253, 129] on link "personal growth community Custom Audience More 3 Sub s 2.4M Members 0.94 % /mo …" at bounding box center [203, 179] width 258 height 116
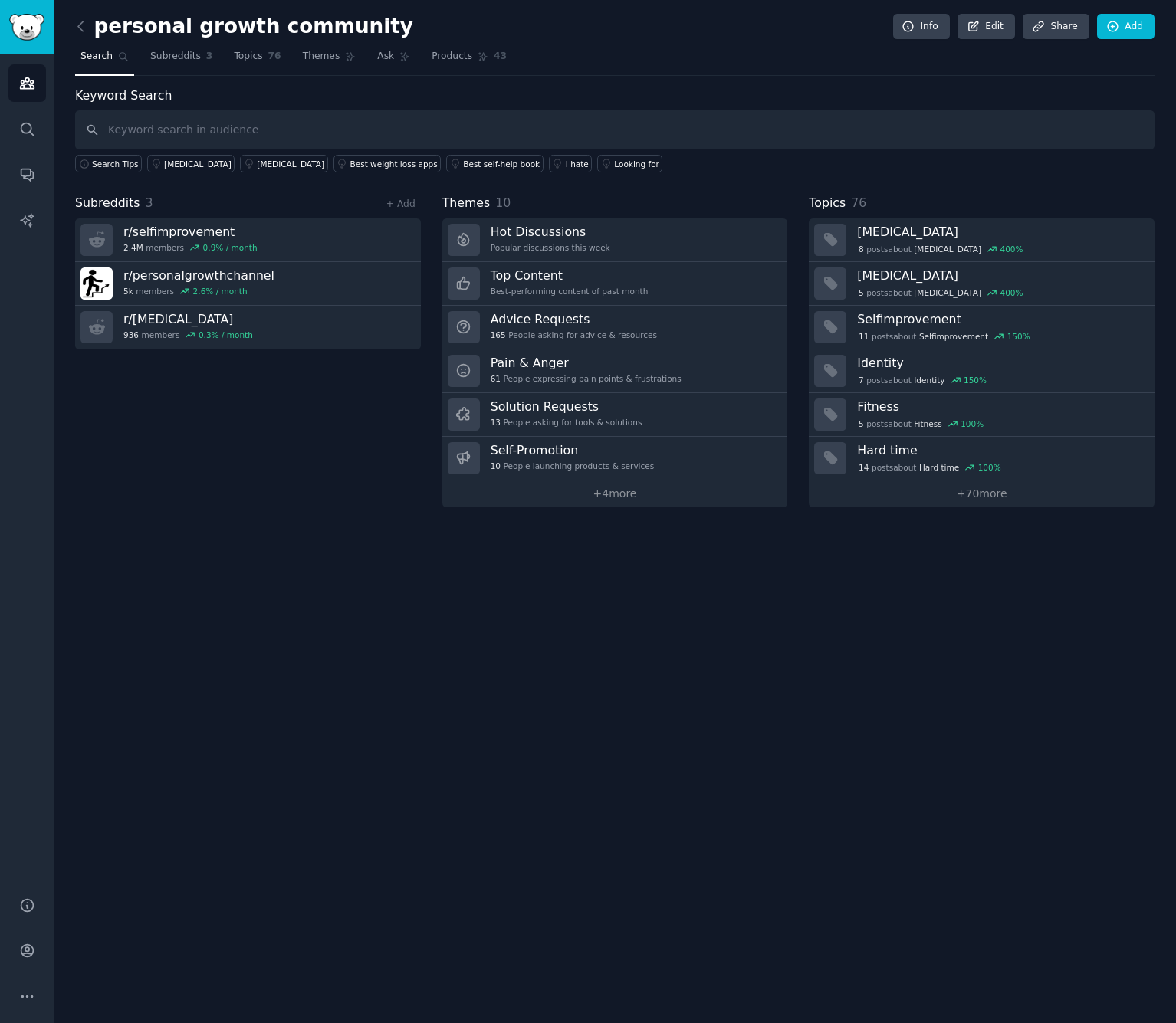
click at [633, 489] on link "+ 4 more" at bounding box center [614, 494] width 345 height 27
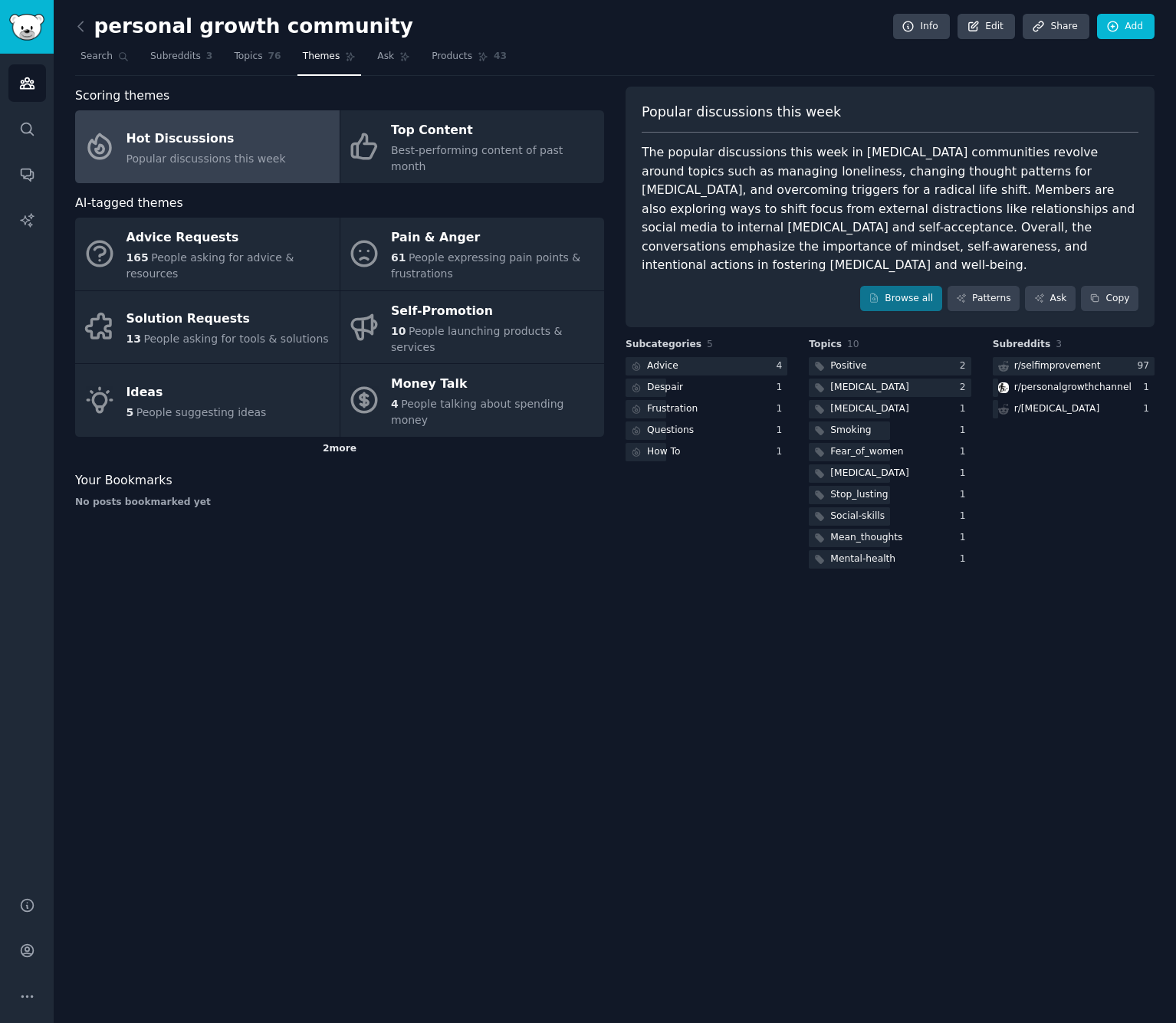
click at [347, 437] on div "2 more" at bounding box center [339, 449] width 529 height 25
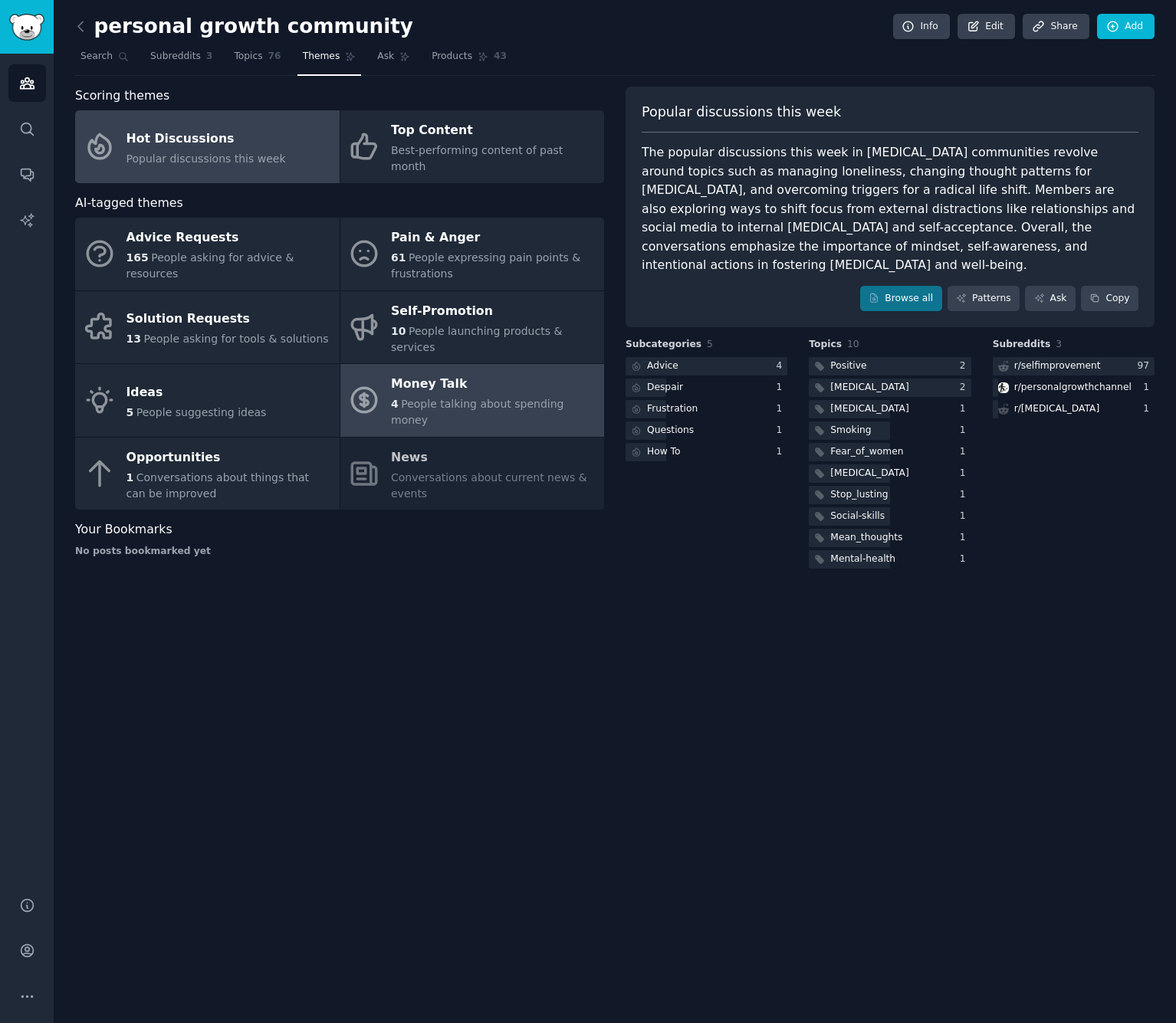
click at [526, 398] on span "People talking about spending money" at bounding box center [477, 412] width 172 height 28
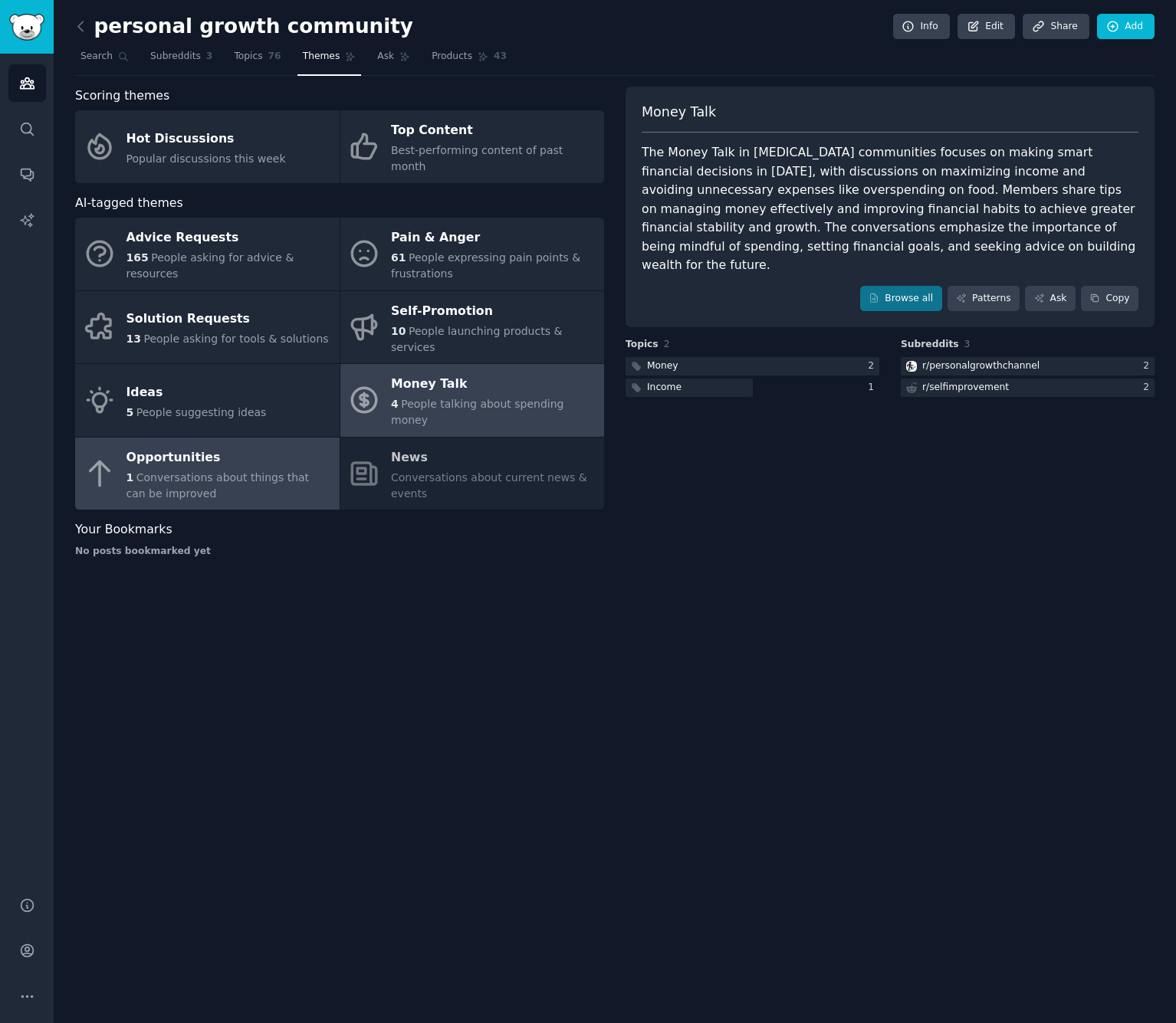
click at [221, 470] on div "1 Conversations about things that can be improved" at bounding box center [229, 486] width 206 height 33
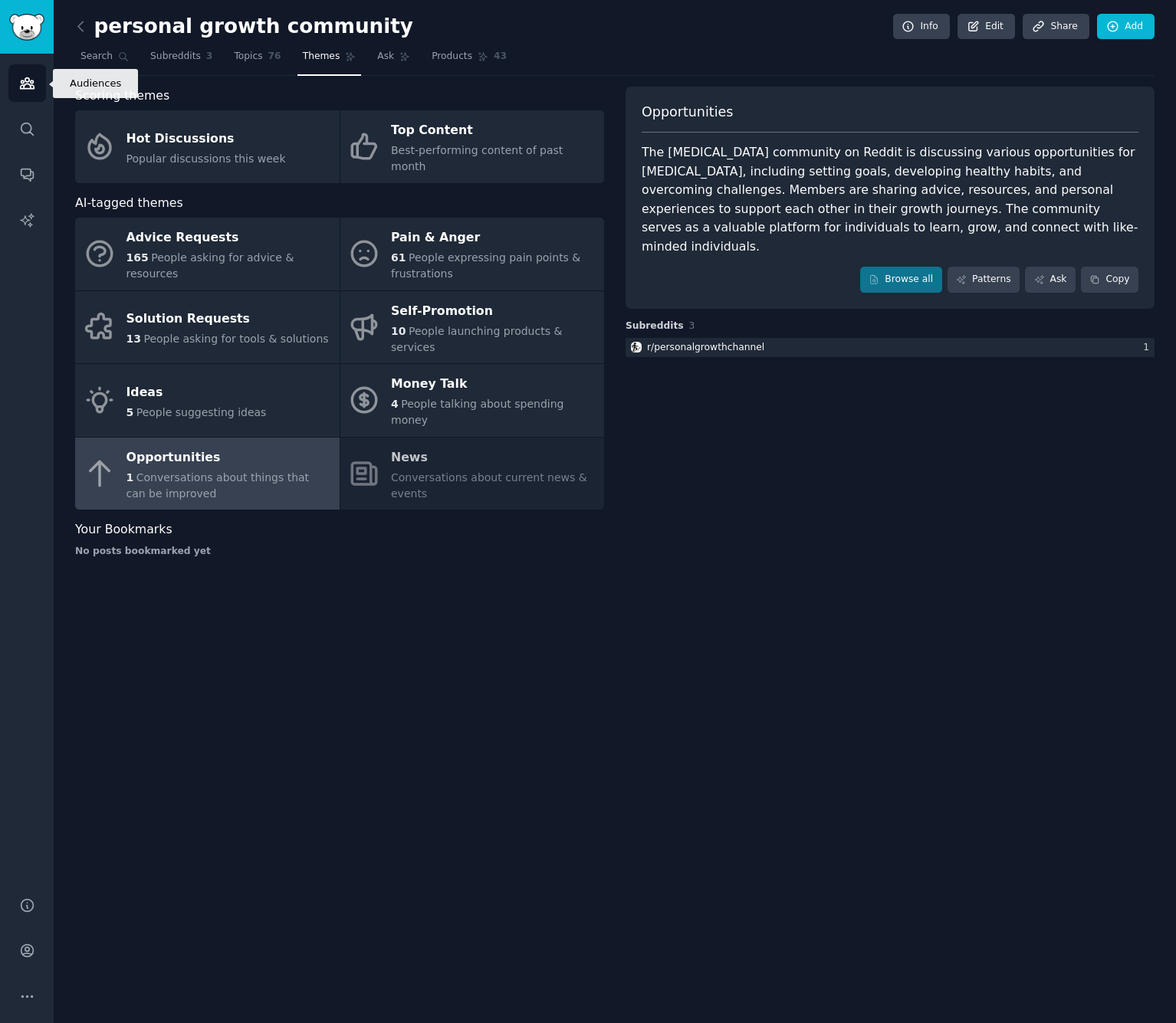
click at [13, 92] on link "Audiences" at bounding box center [27, 83] width 38 height 38
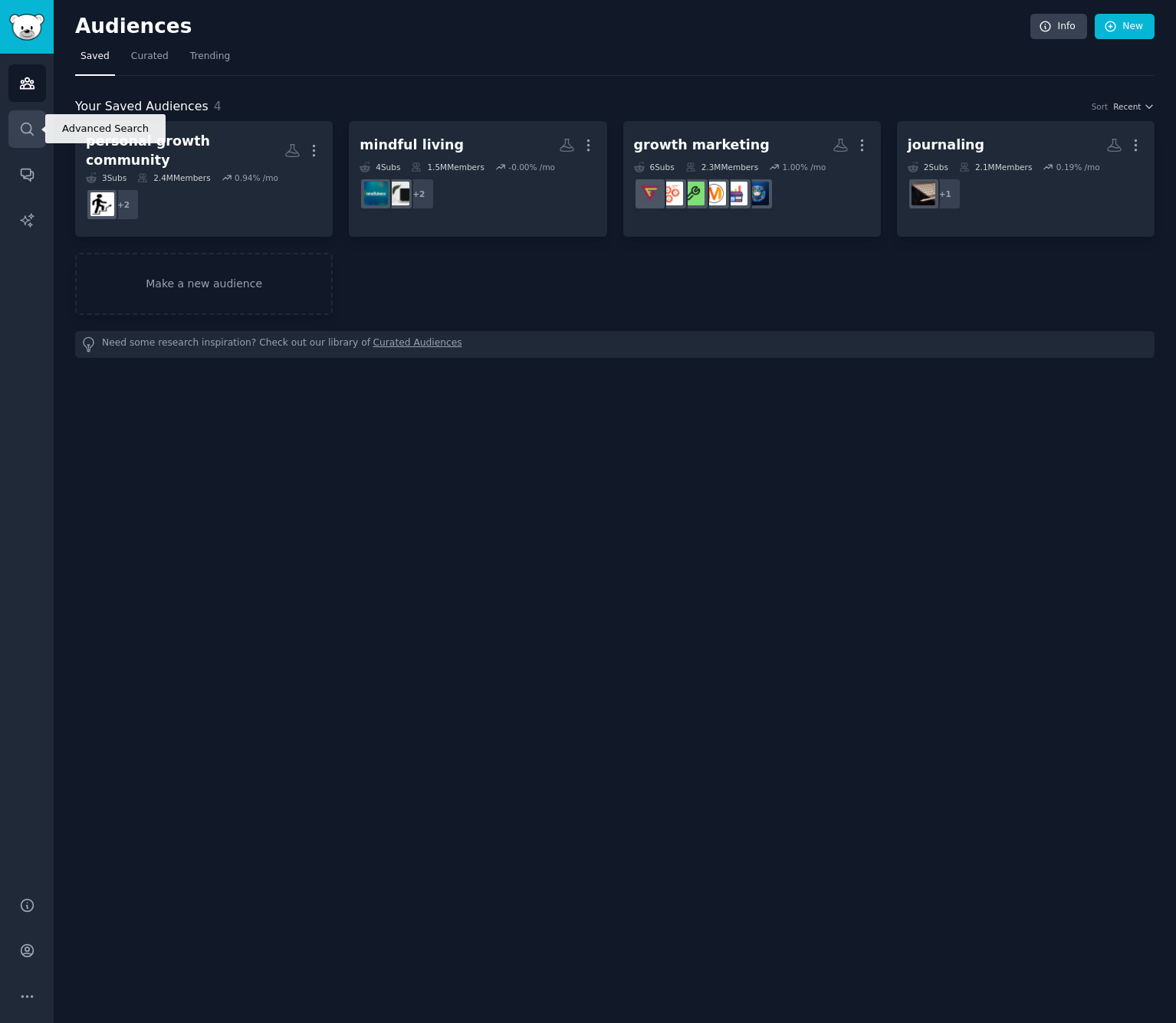
click at [26, 134] on icon "Sidebar" at bounding box center [27, 129] width 16 height 16
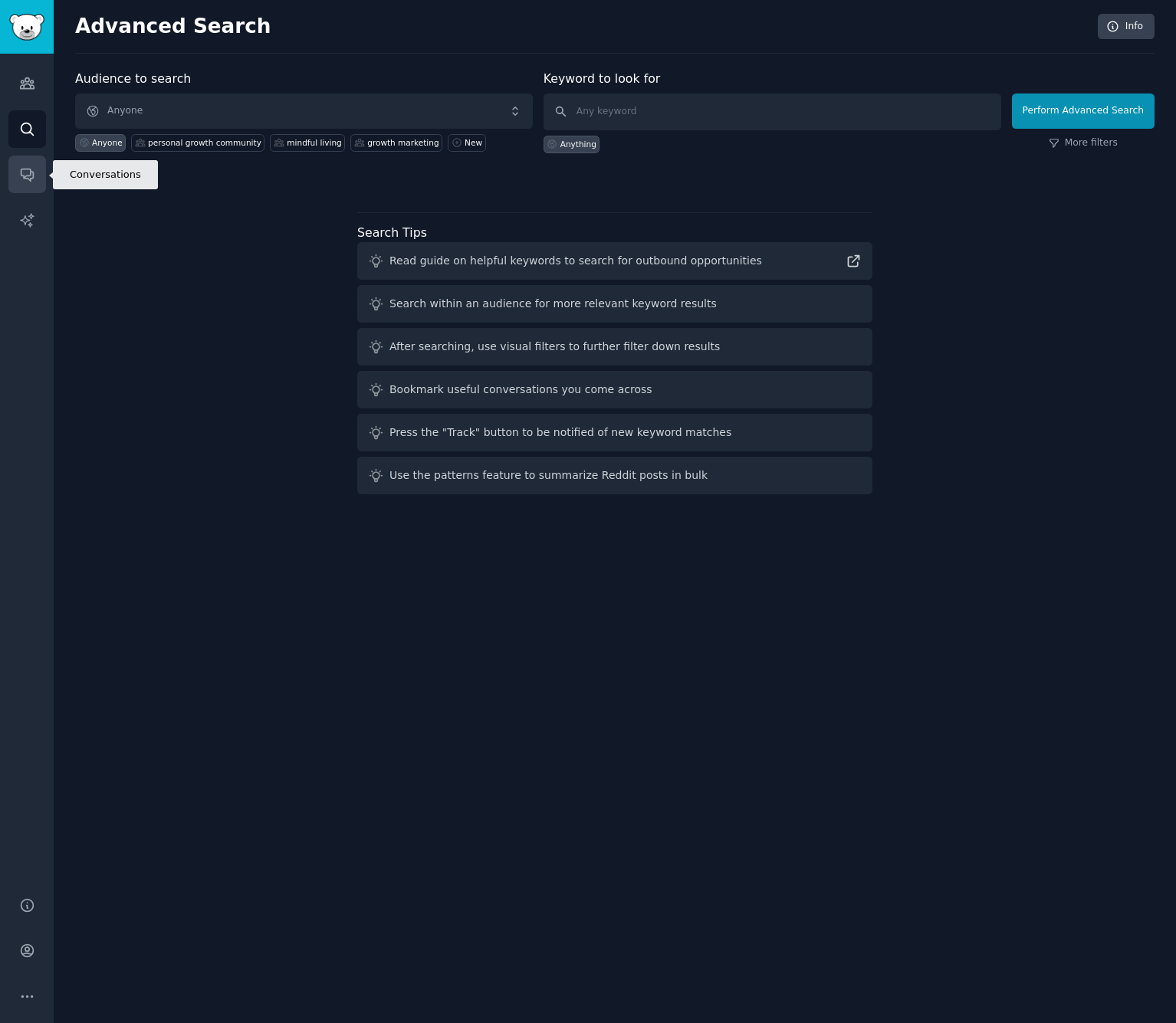
click at [30, 172] on icon "Sidebar" at bounding box center [27, 176] width 12 height 12
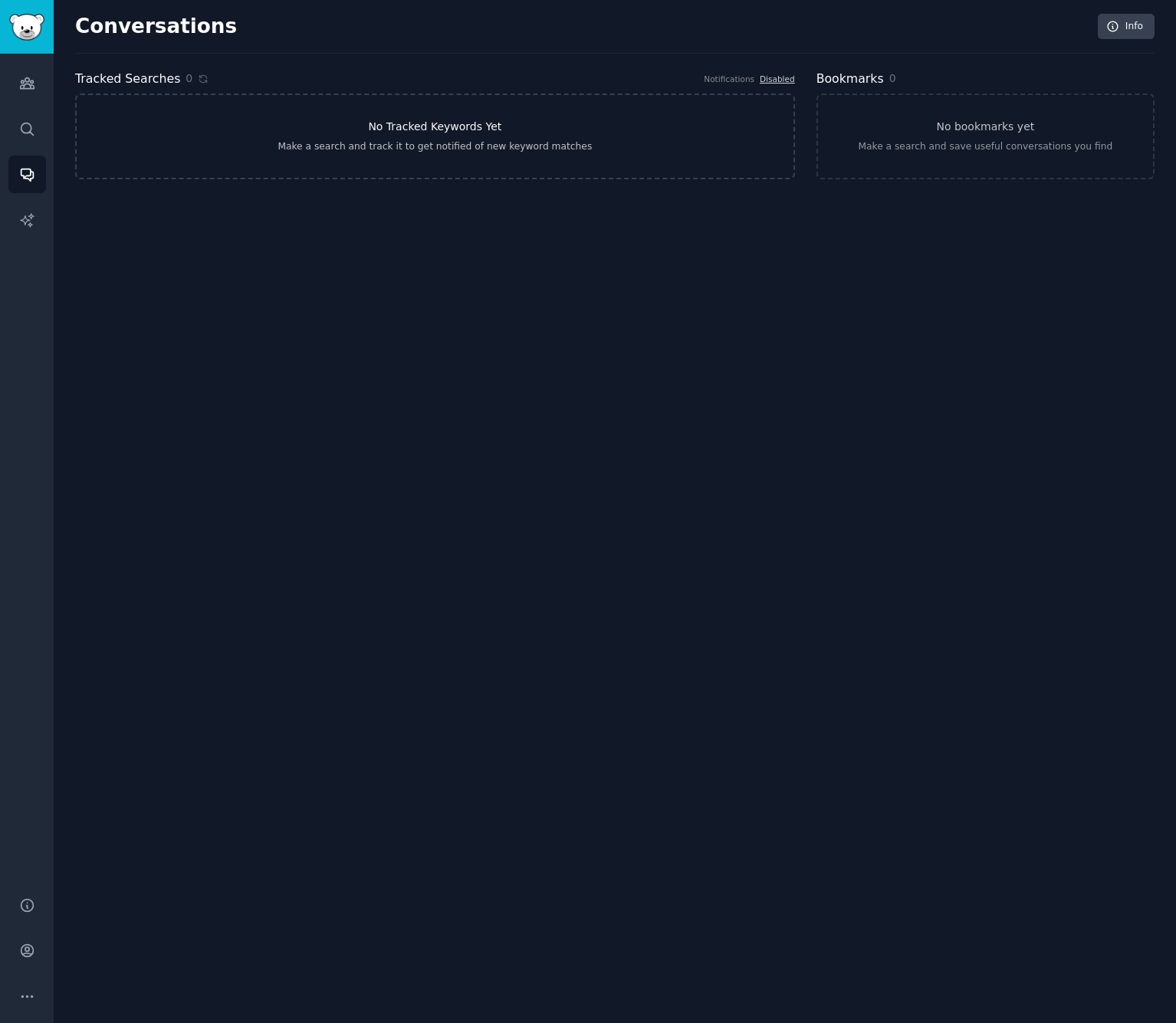
click at [302, 132] on link "No Tracked Keywords Yet Make a search and track it to get notified of new keywo…" at bounding box center [434, 136] width 720 height 86
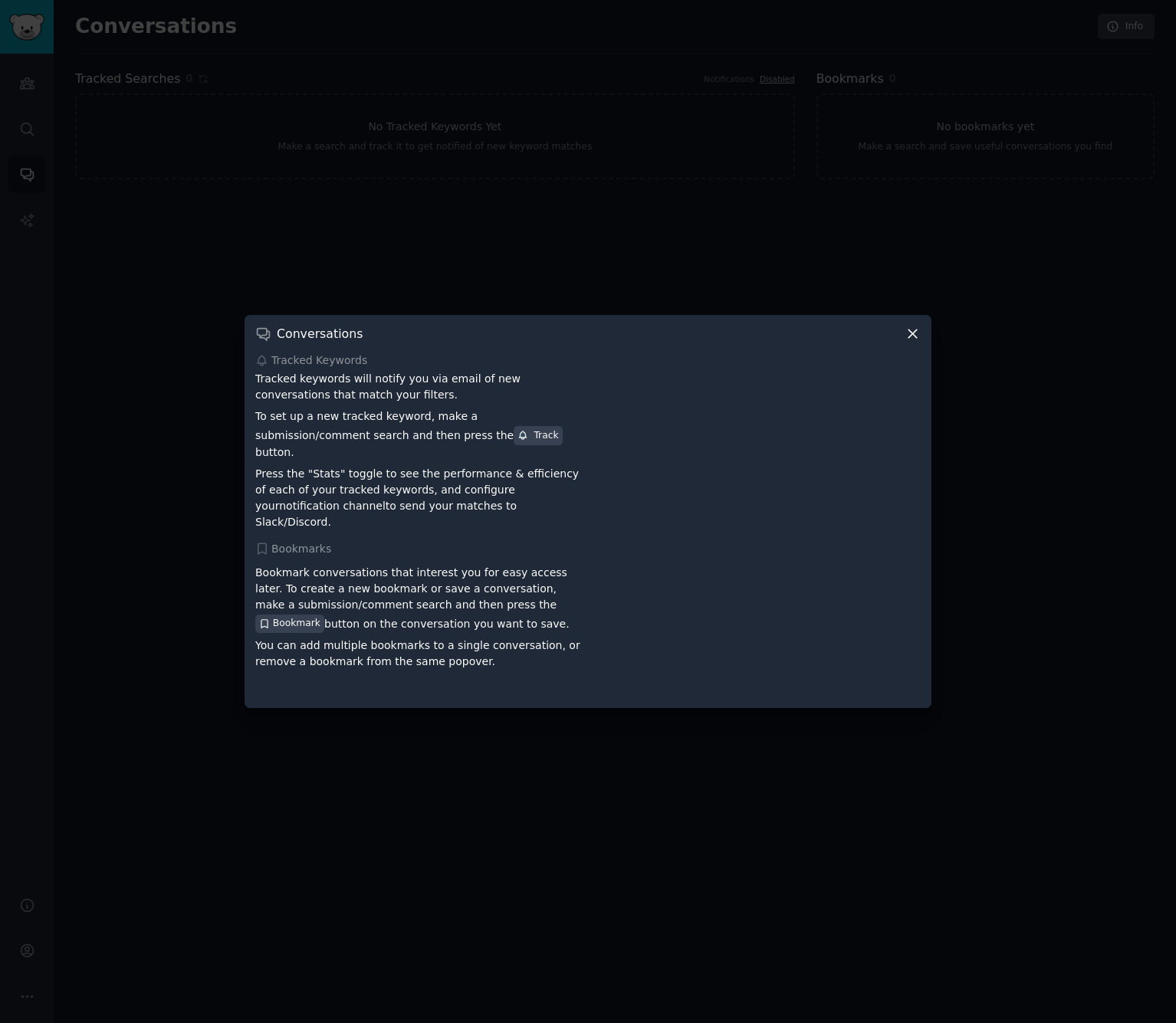
click at [913, 342] on icon at bounding box center [912, 334] width 16 height 16
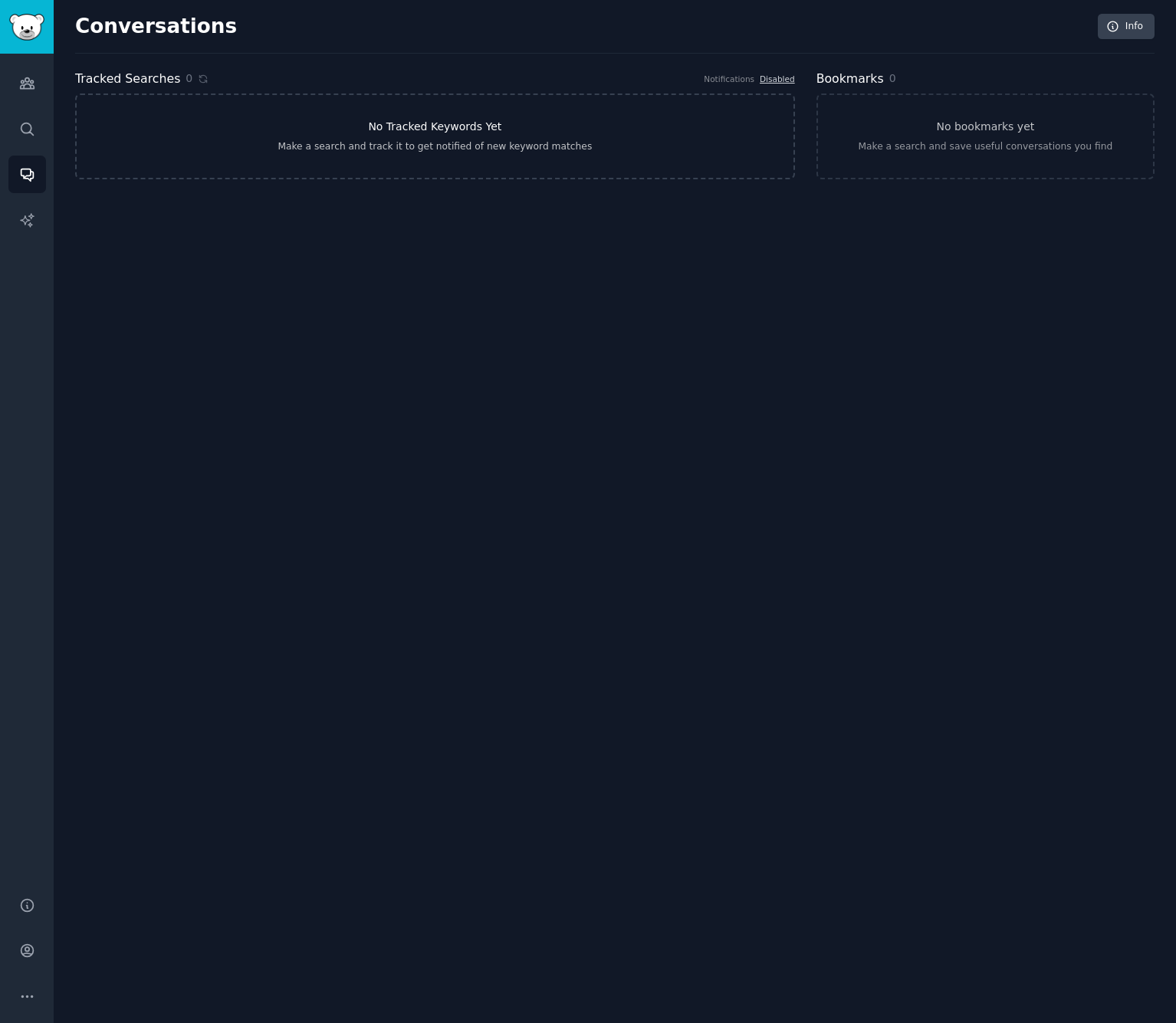
click at [612, 141] on link "No Tracked Keywords Yet Make a search and track it to get notified of new keywo…" at bounding box center [434, 136] width 720 height 86
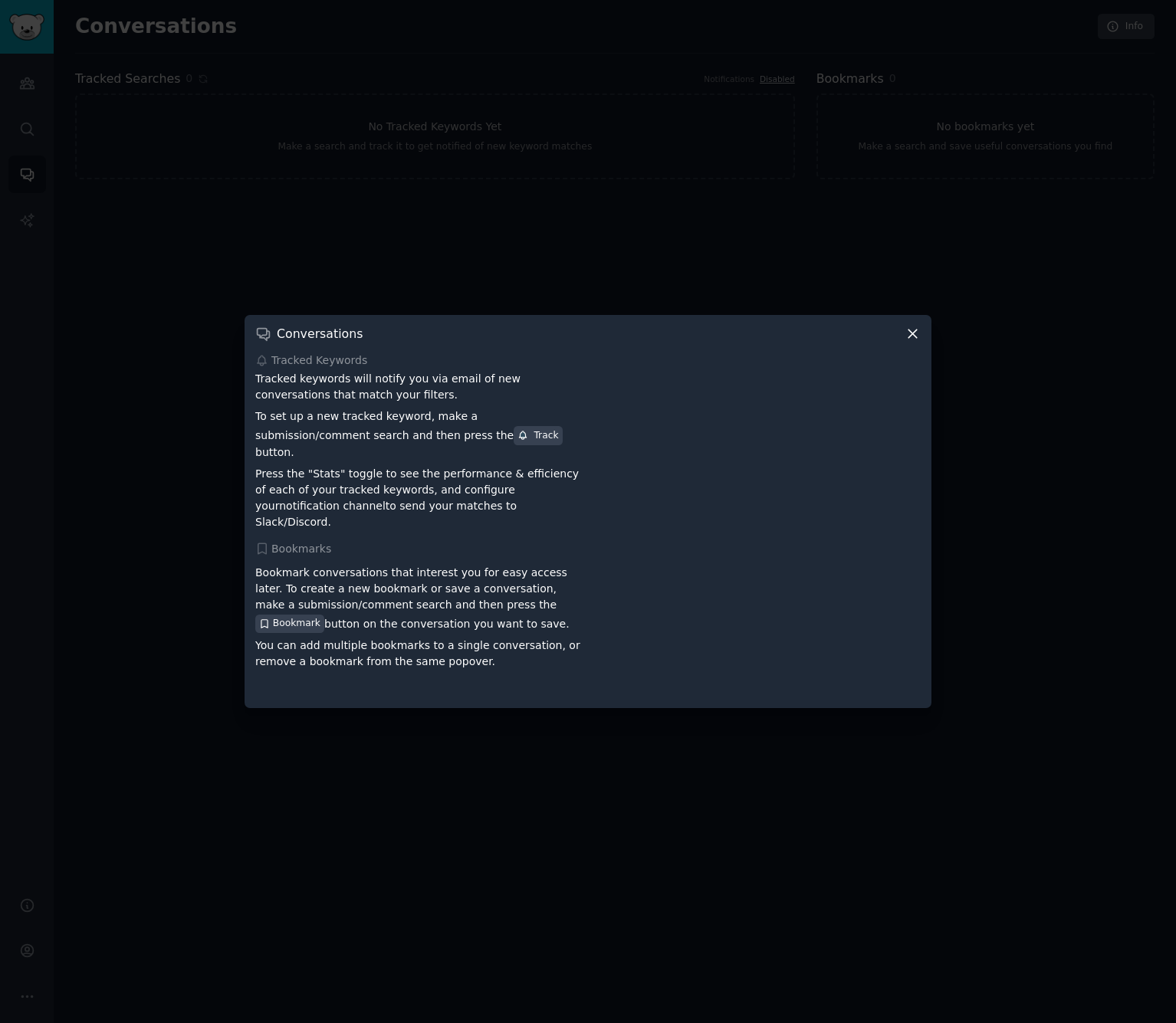
click at [518, 443] on div "Track" at bounding box center [538, 436] width 40 height 14
click at [914, 342] on icon at bounding box center [912, 334] width 16 height 16
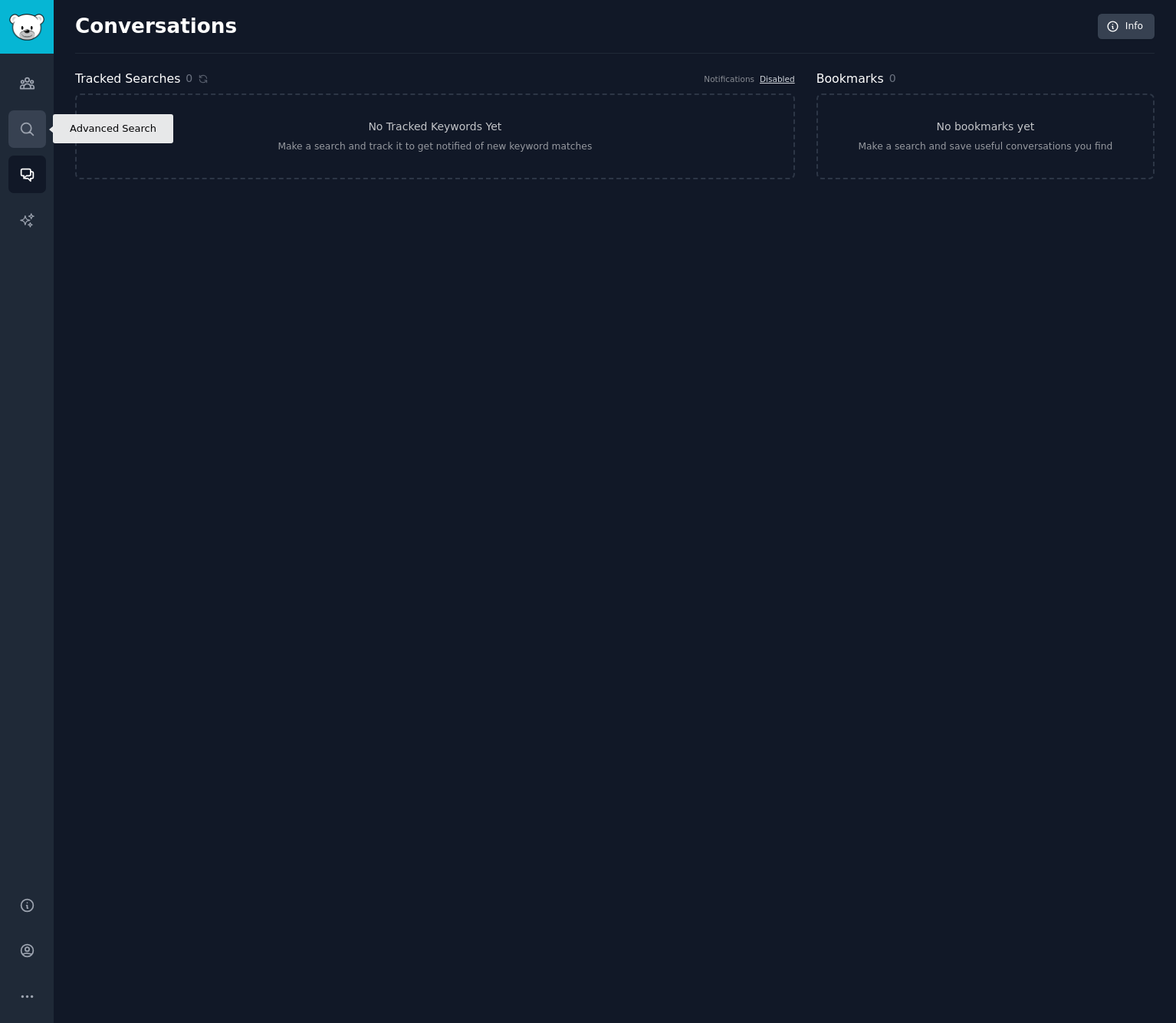
click at [26, 127] on icon "Sidebar" at bounding box center [27, 129] width 16 height 16
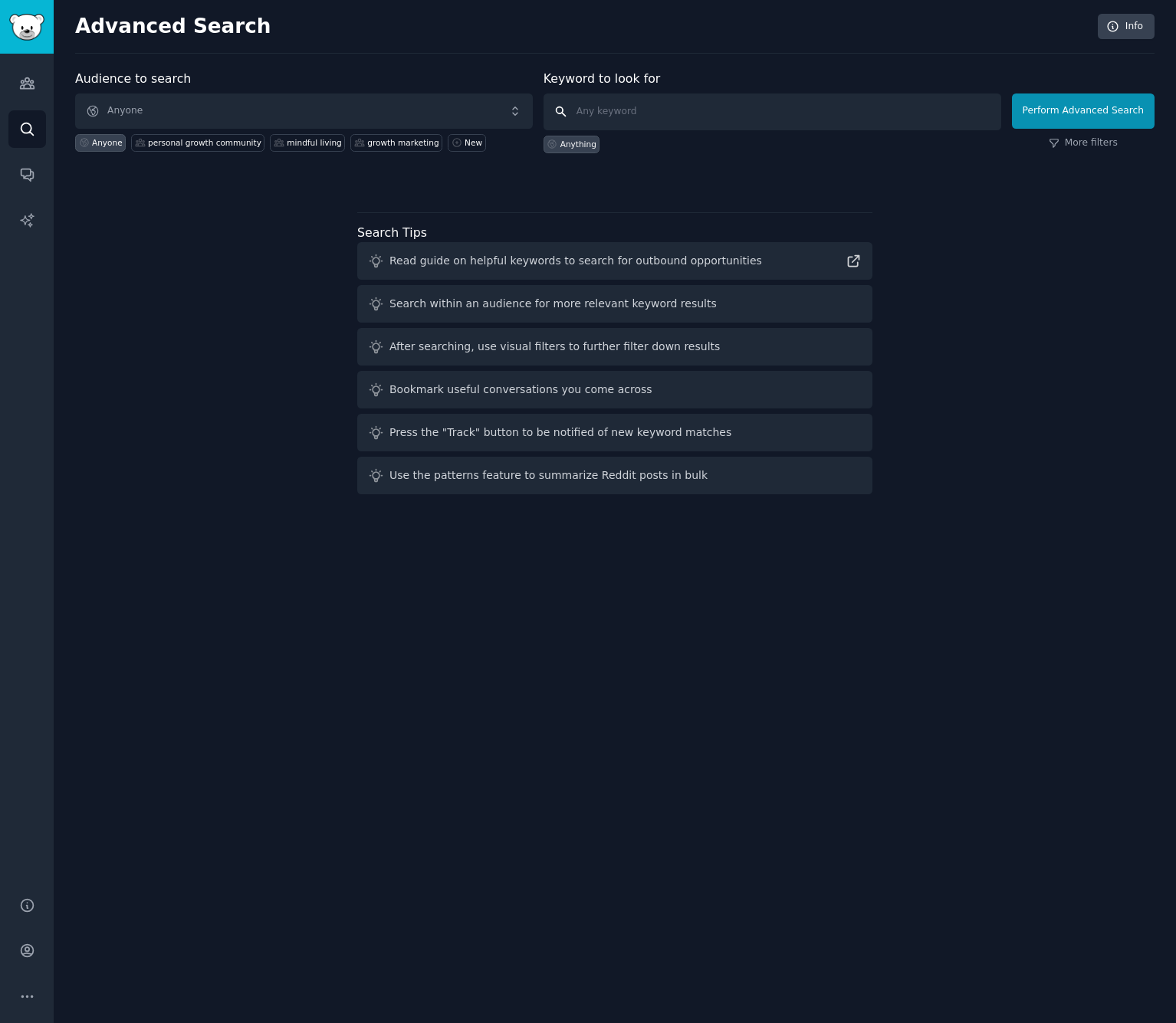
click at [638, 116] on input "text" at bounding box center [772, 112] width 458 height 37
type input "intentional living"
click at [1085, 111] on button "Perform Advanced Search" at bounding box center [1083, 111] width 142 height 35
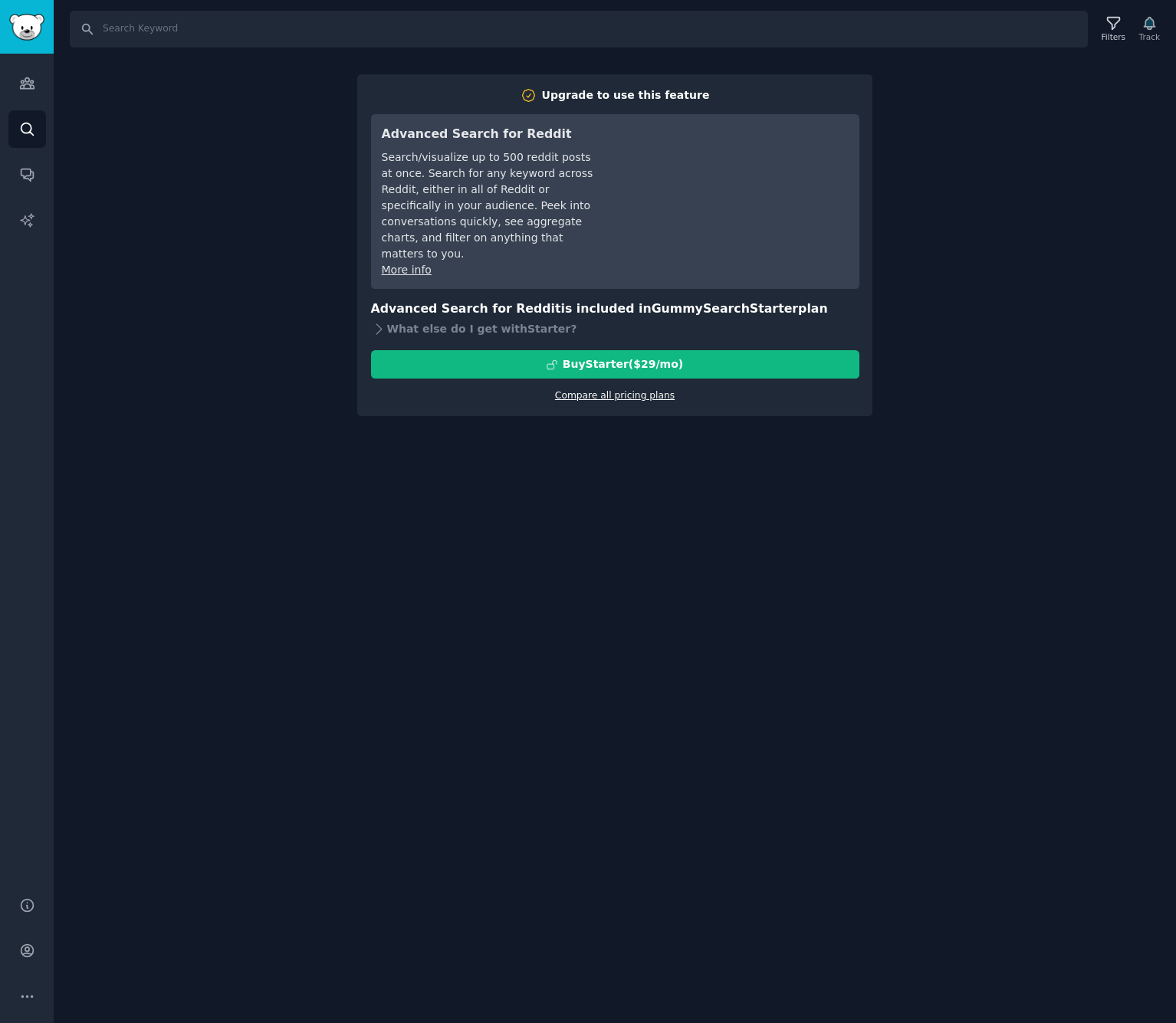
click at [621, 390] on link "Compare all pricing plans" at bounding box center [614, 395] width 120 height 11
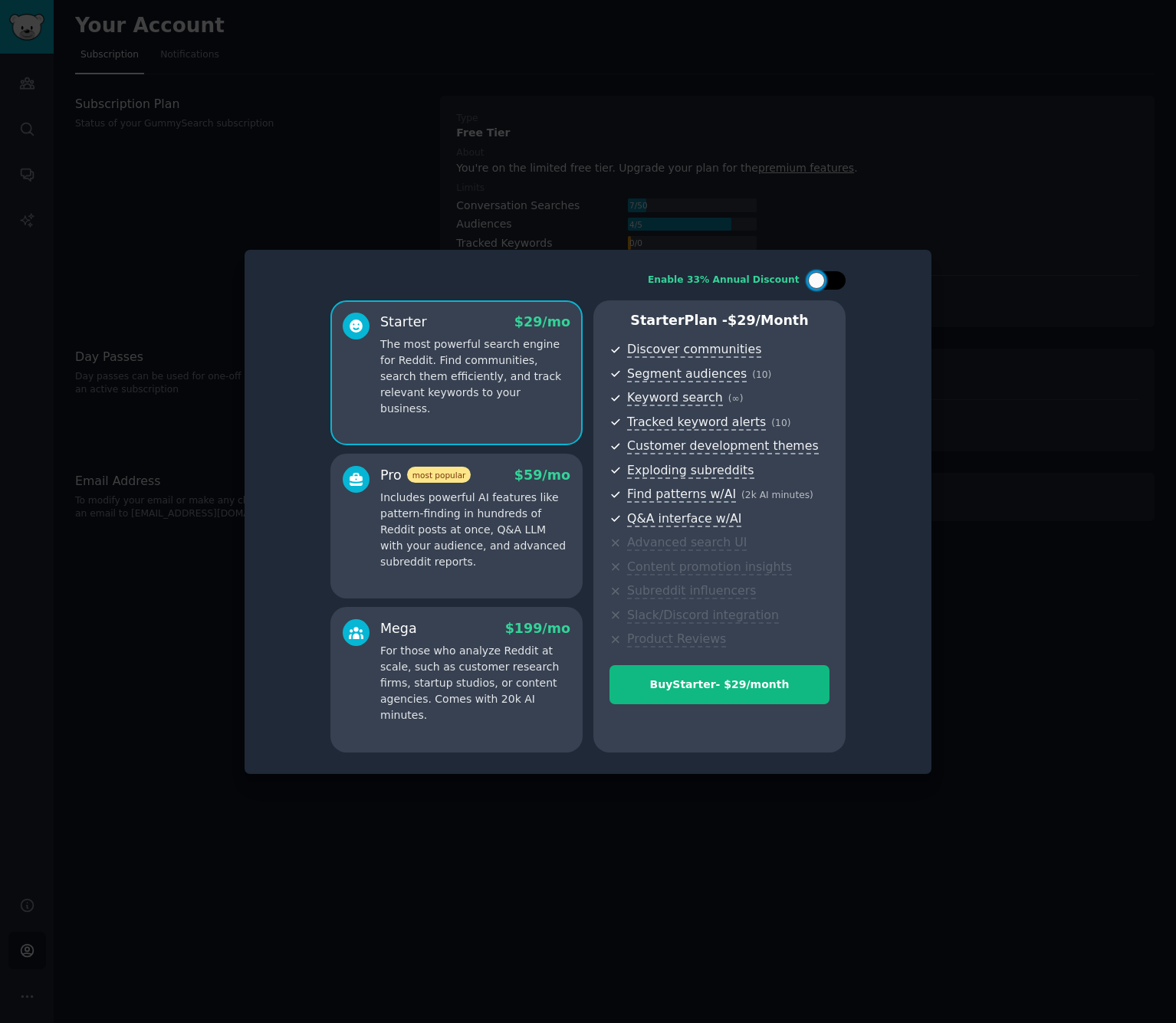
click at [819, 284] on div at bounding box center [816, 280] width 17 height 17
click at [819, 284] on icon at bounding box center [817, 281] width 9 height 9
checkbox input "false"
click at [950, 292] on div at bounding box center [588, 512] width 1176 height 1023
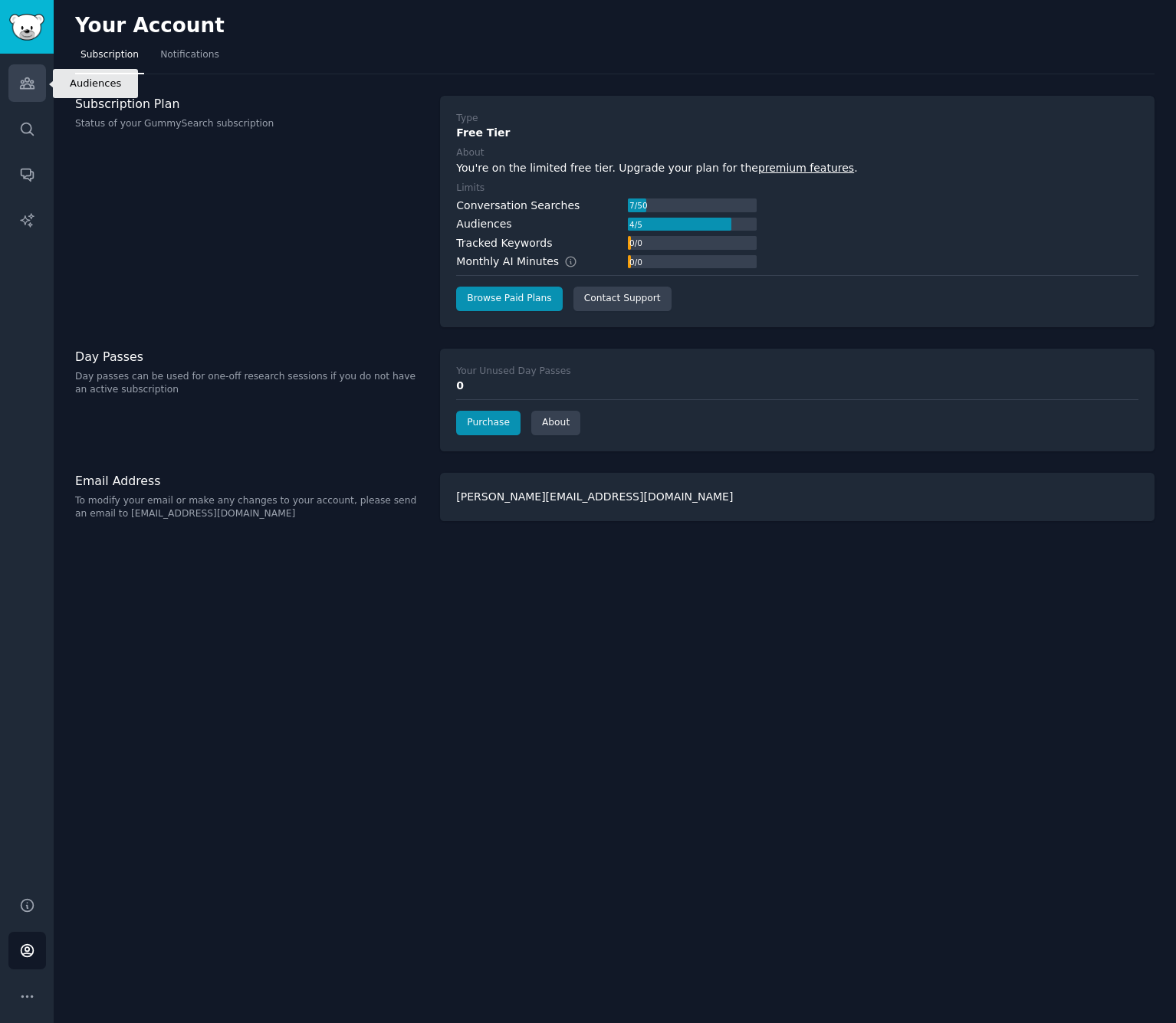
click at [25, 81] on icon "Sidebar" at bounding box center [27, 83] width 16 height 16
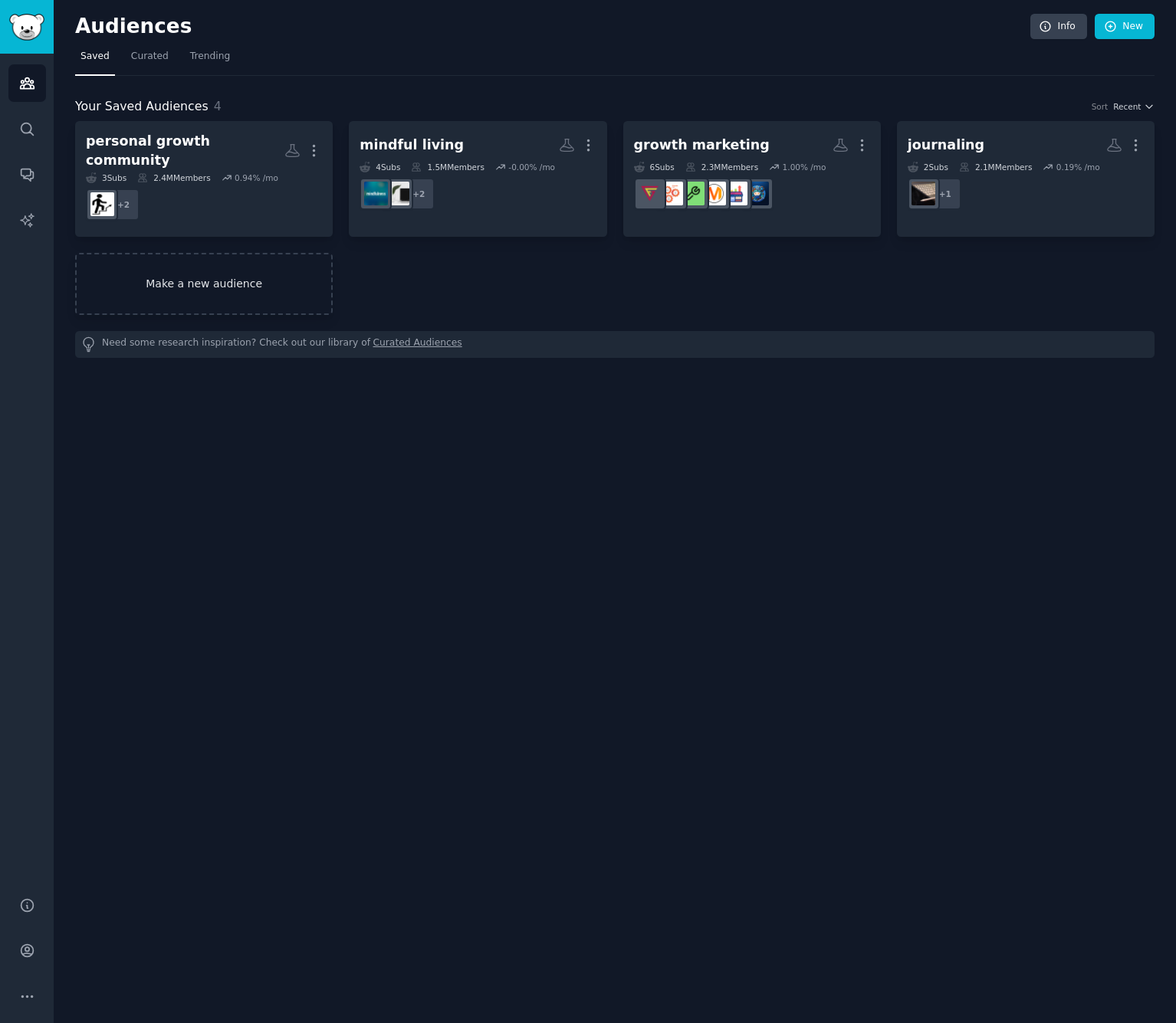
click at [212, 269] on link "Make a new audience" at bounding box center [203, 284] width 258 height 62
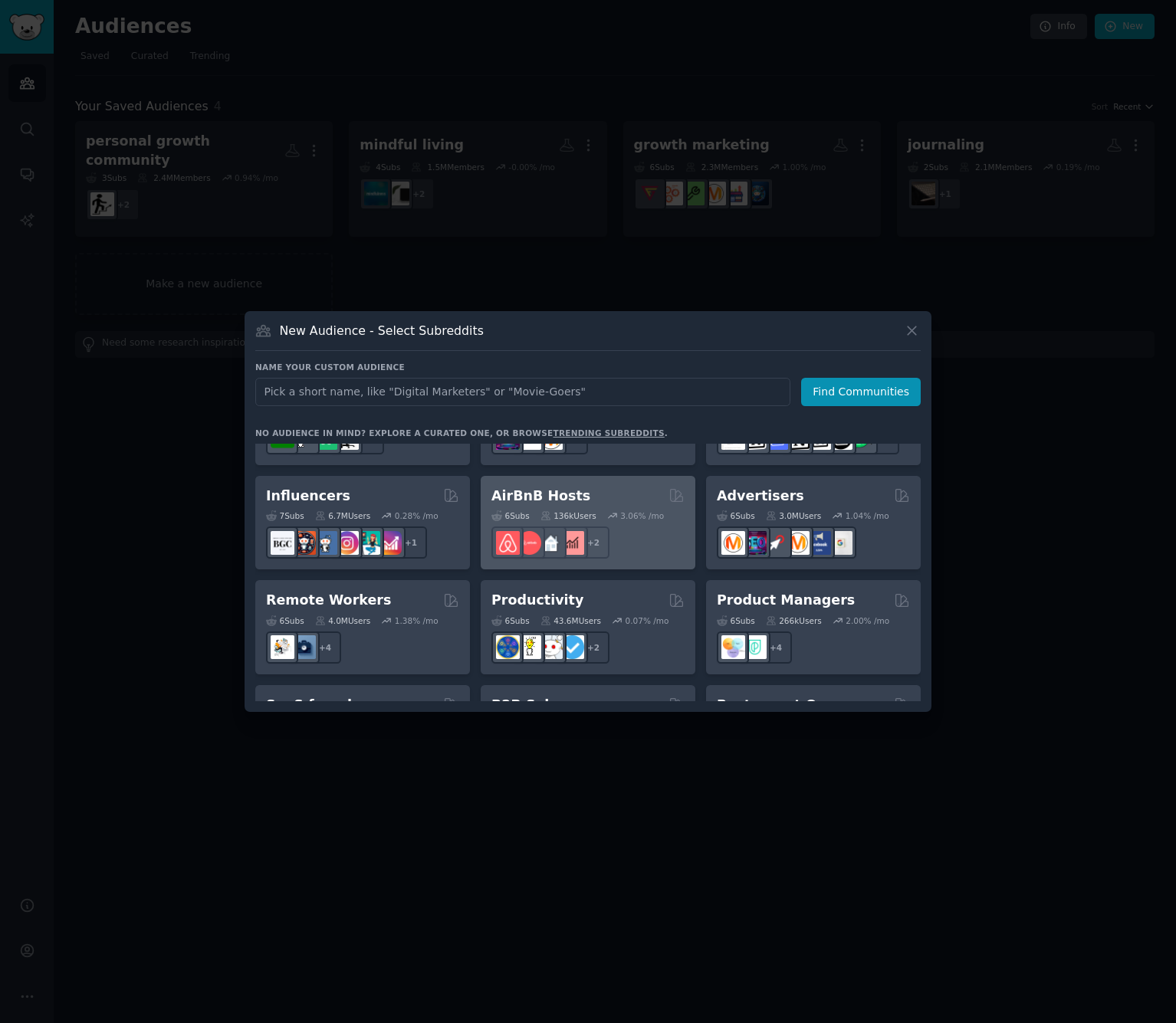
scroll to position [1028, 0]
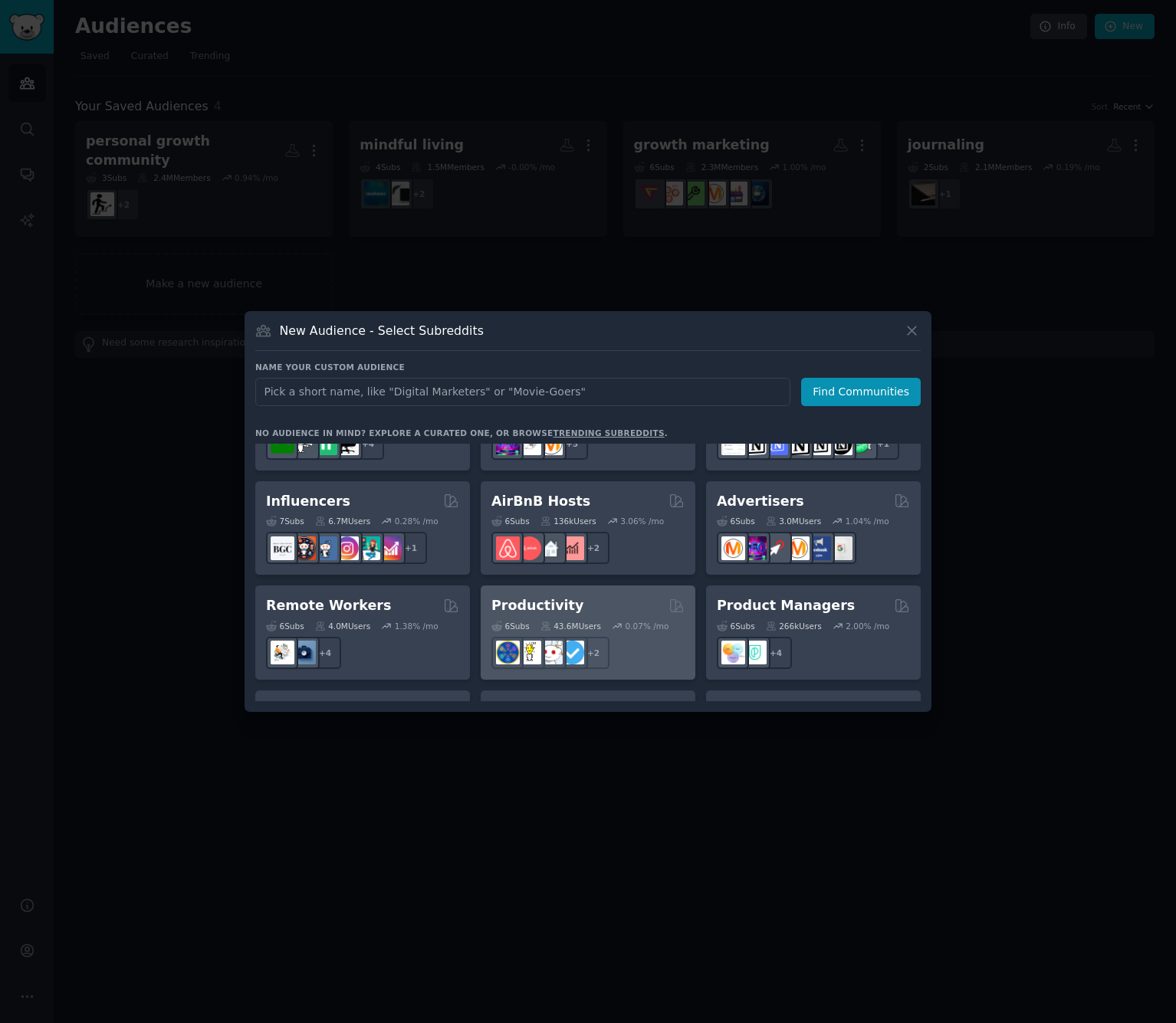
click at [624, 597] on div "Productivity" at bounding box center [588, 606] width 193 height 19
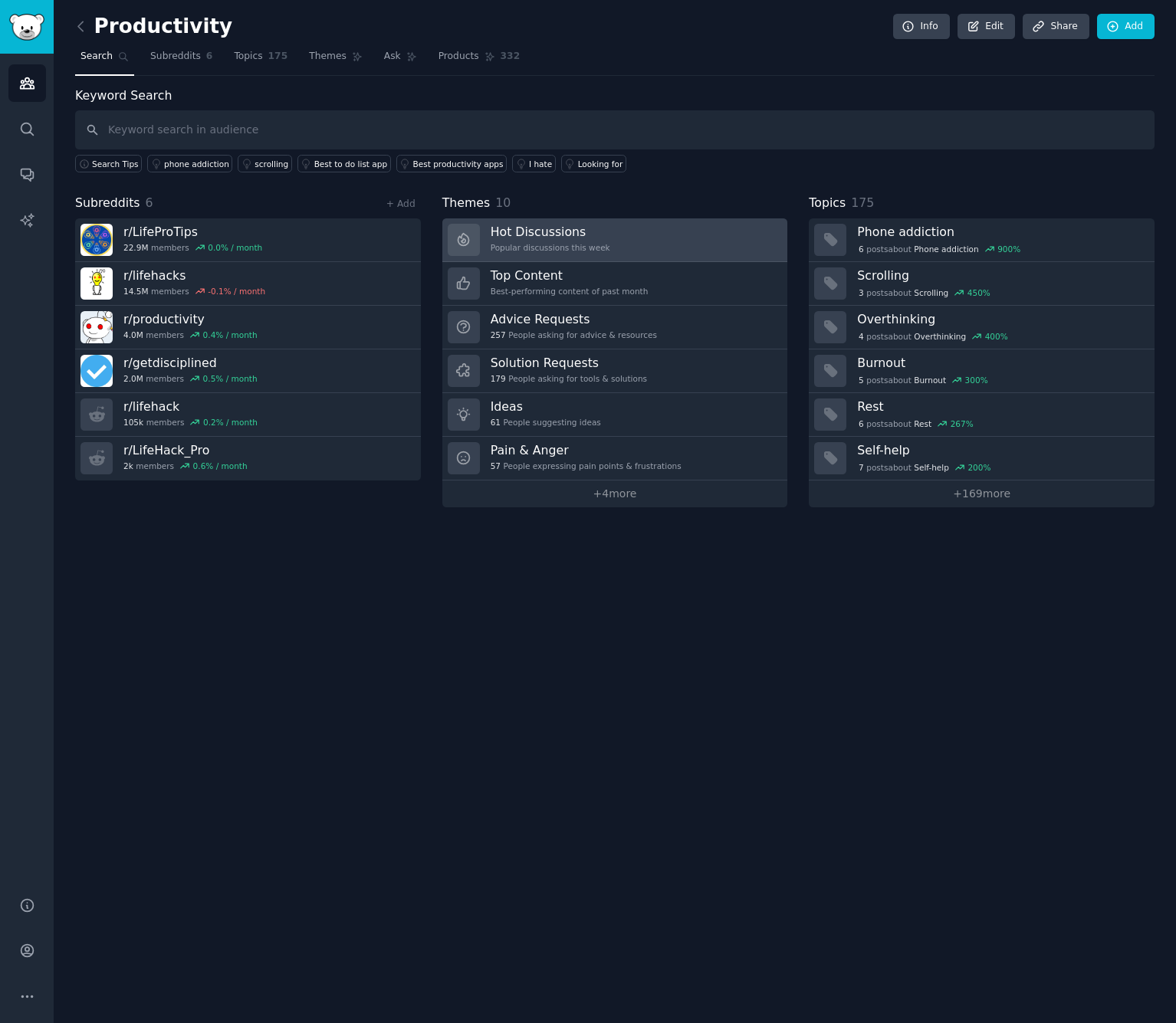
click at [674, 241] on link "Hot Discussions Popular discussions this week" at bounding box center [614, 241] width 345 height 44
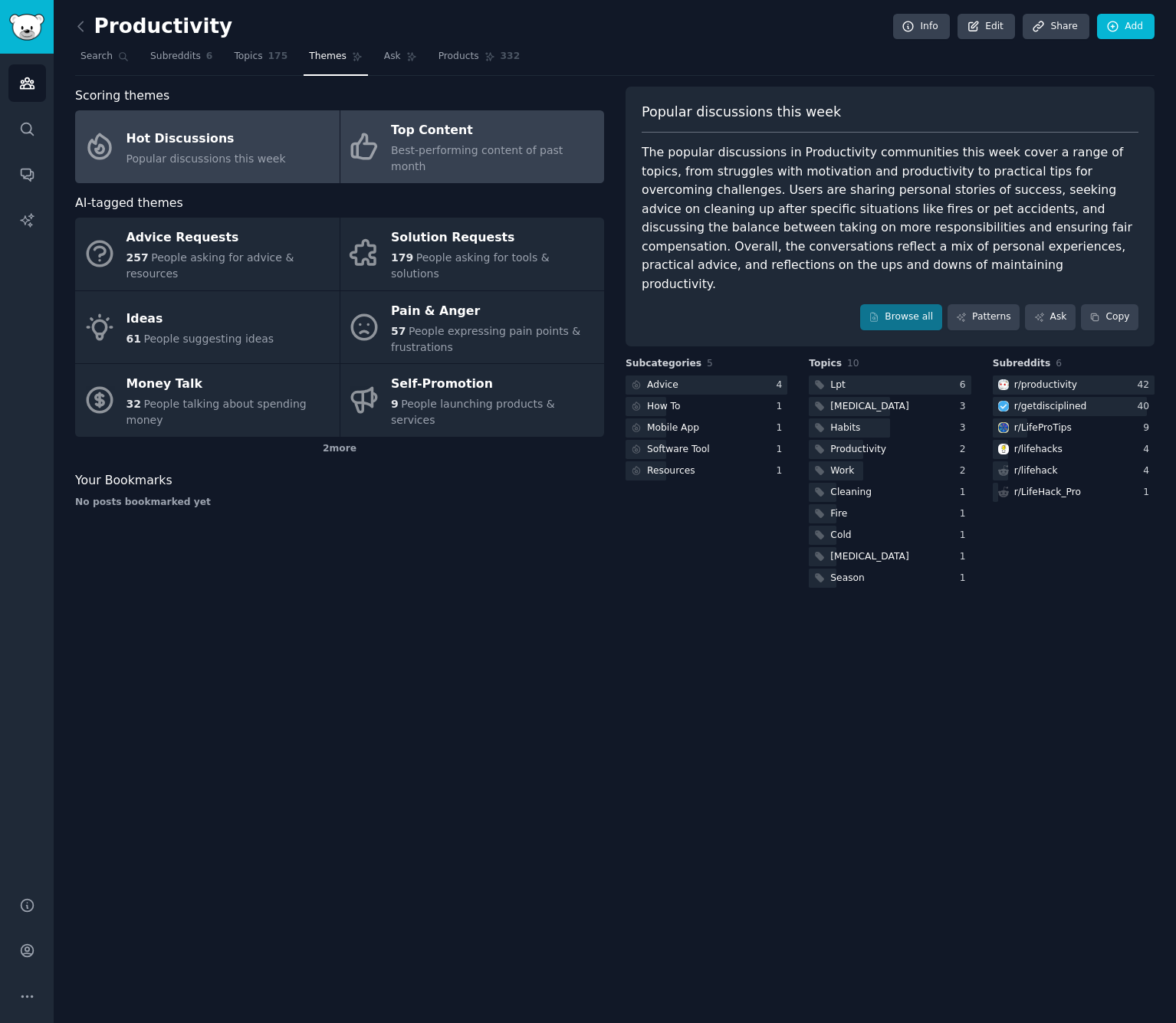
click at [512, 136] on div "Top Content" at bounding box center [494, 131] width 206 height 25
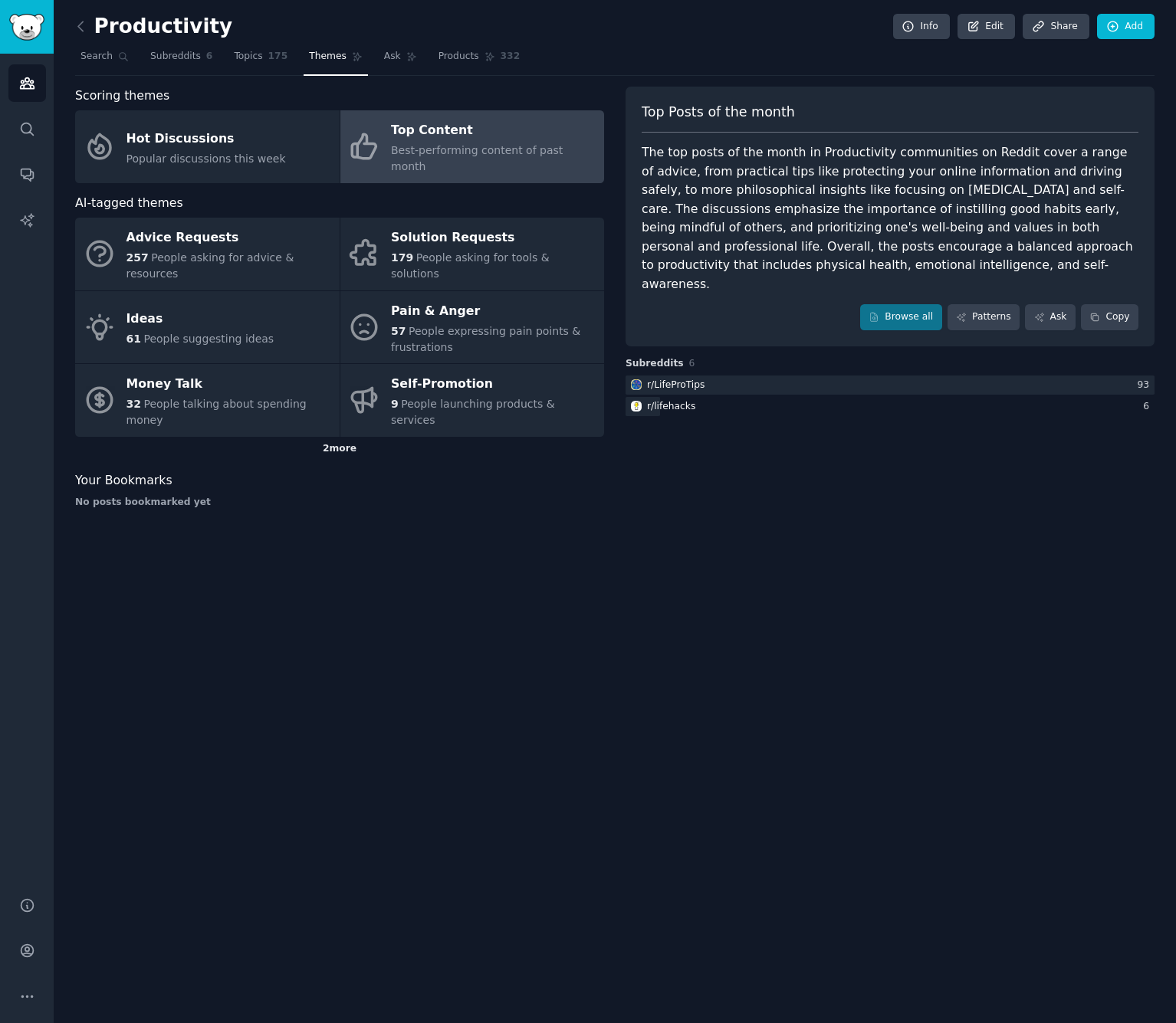
click at [343, 437] on div "2 more" at bounding box center [339, 449] width 529 height 25
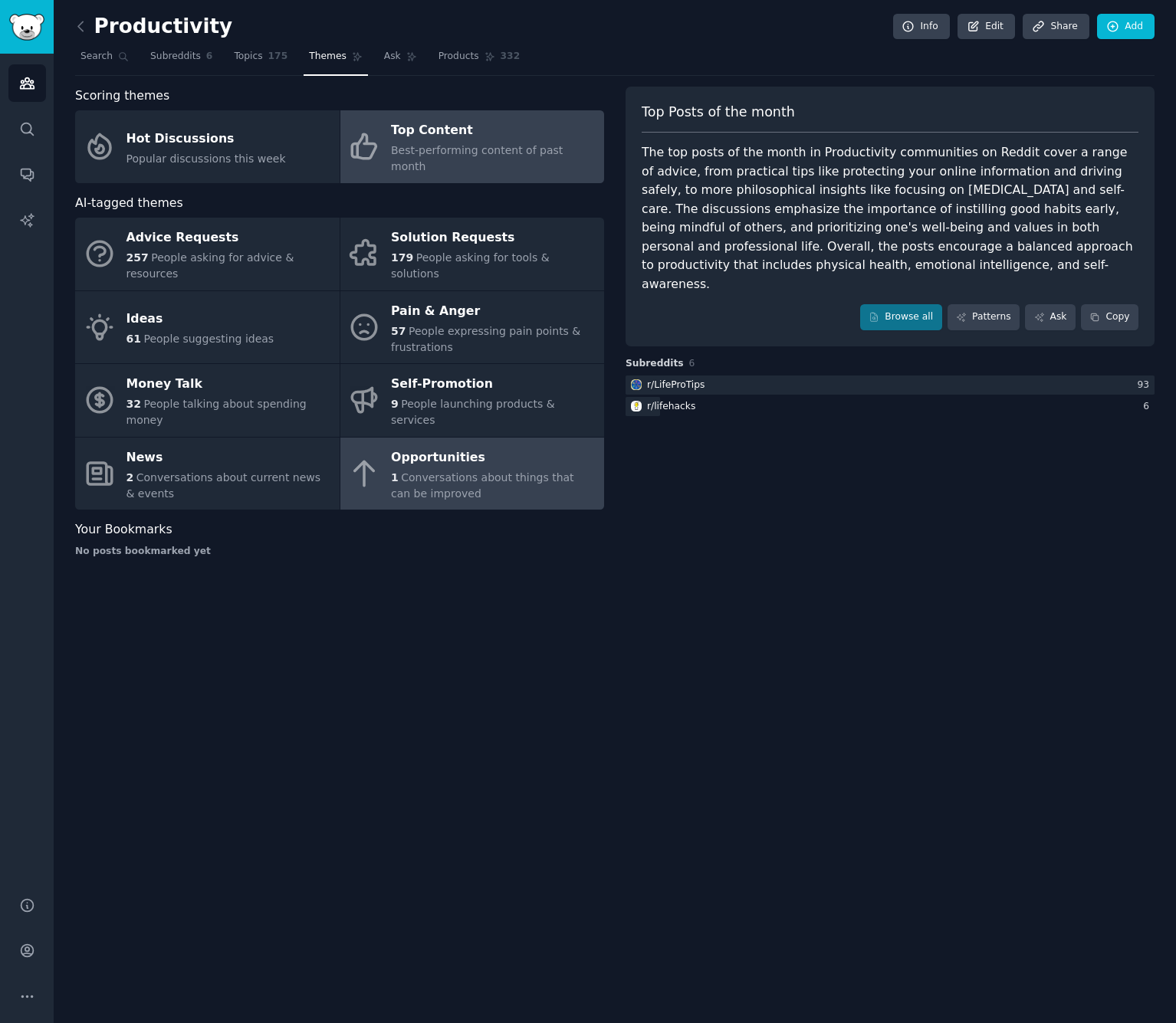
click at [458, 446] on div "Opportunities" at bounding box center [494, 458] width 206 height 25
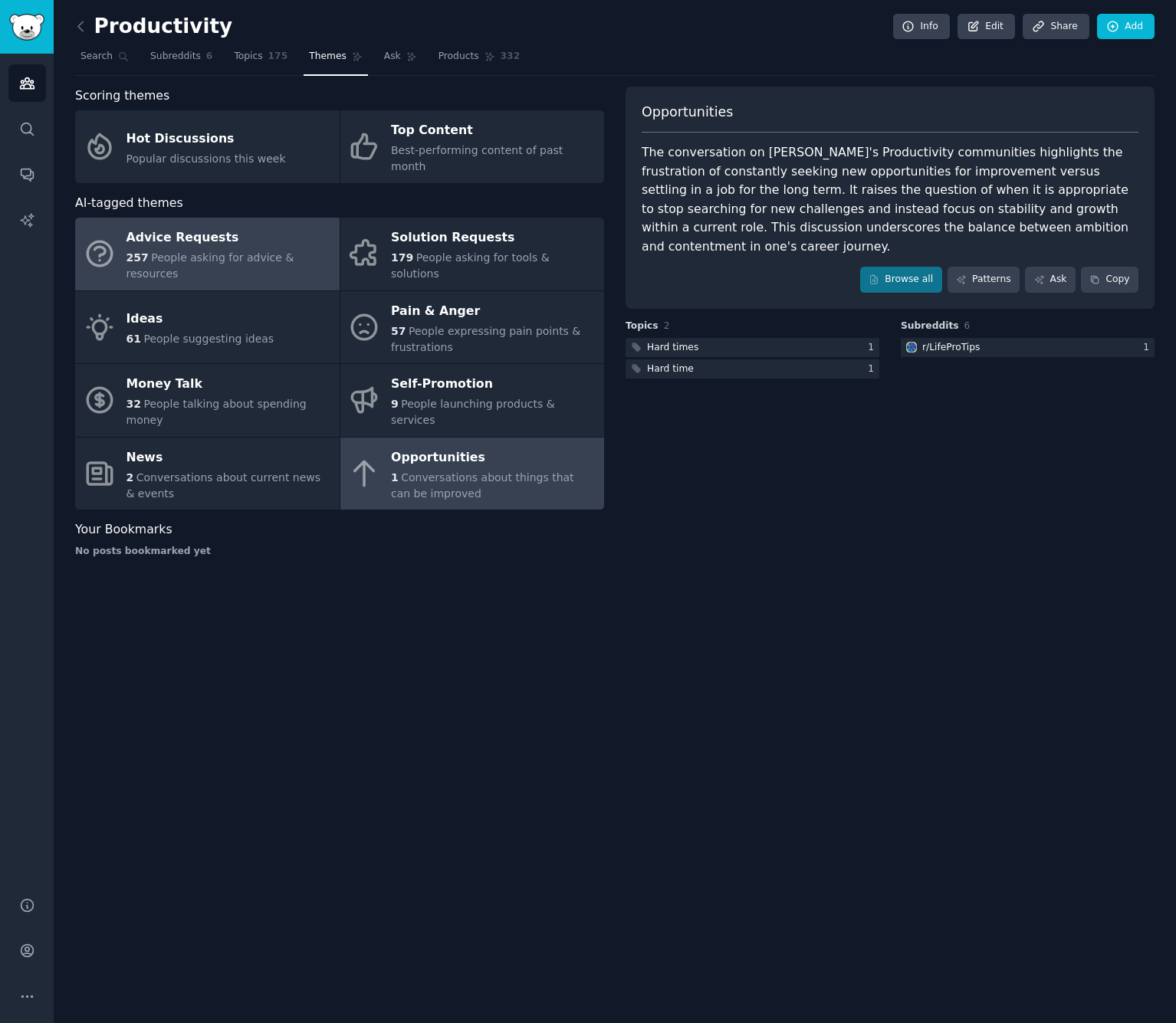
click at [221, 251] on span "People asking for advice & resources" at bounding box center [210, 265] width 168 height 28
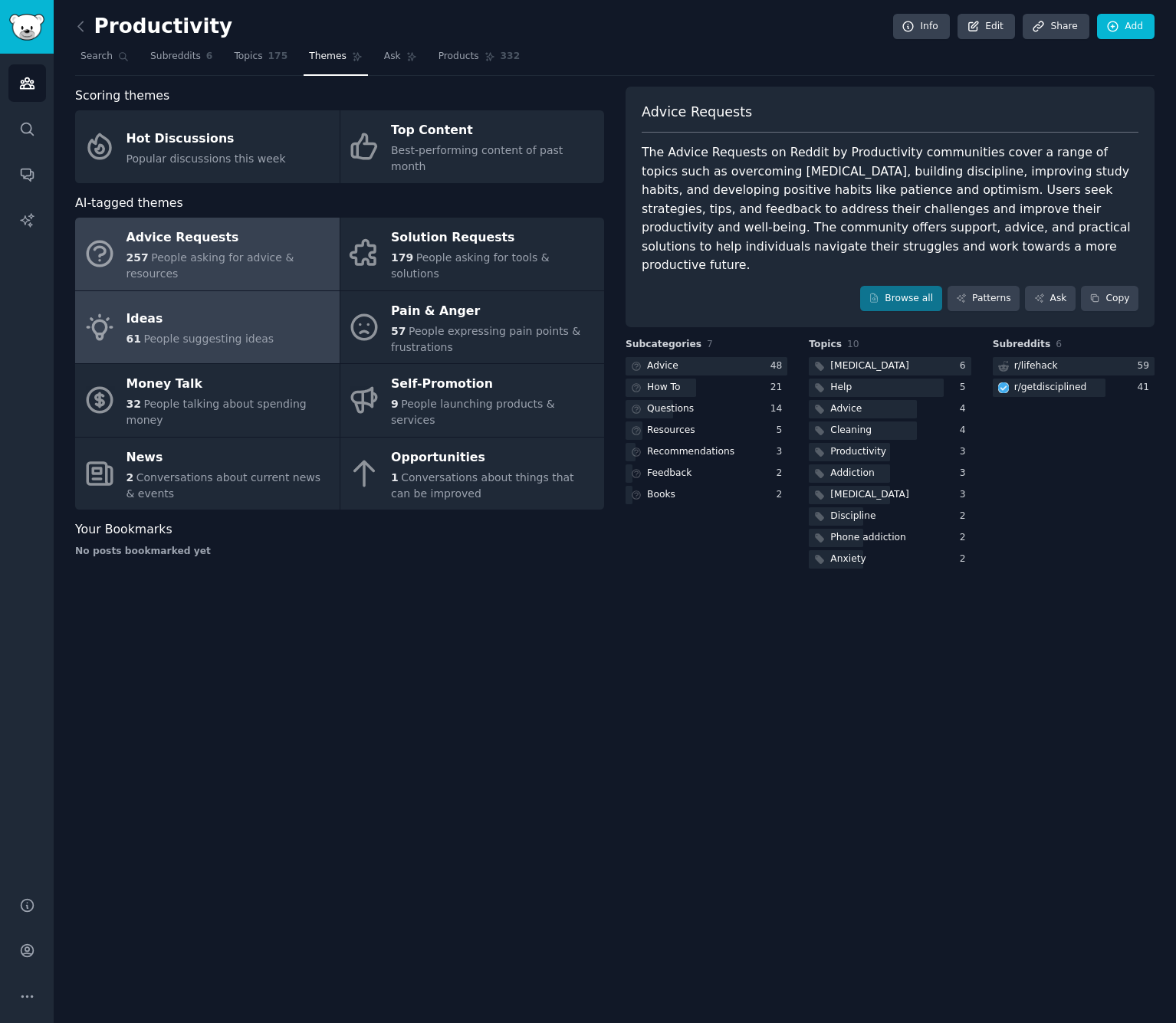
click at [243, 308] on div "Ideas" at bounding box center [200, 320] width 148 height 25
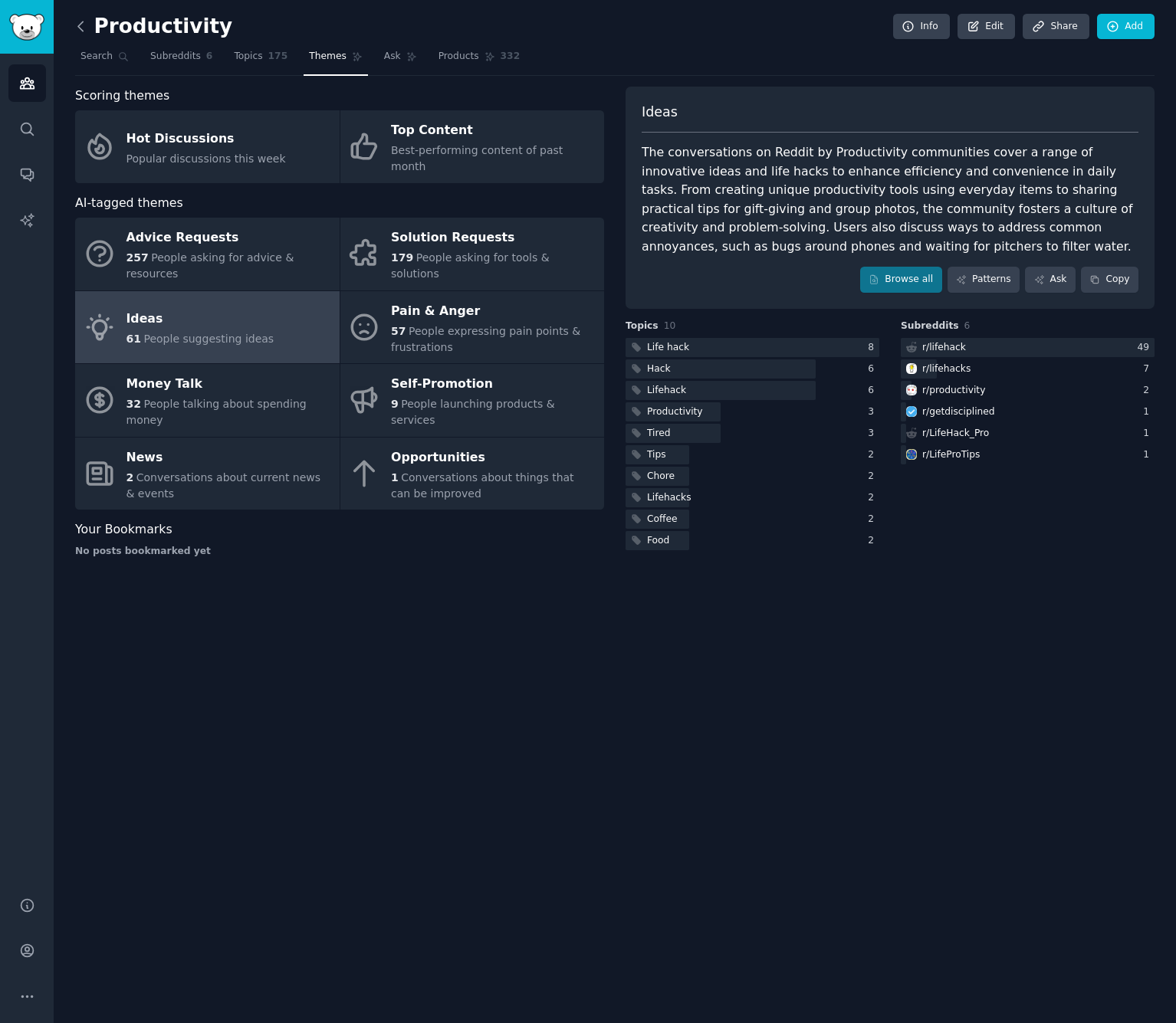
click at [82, 27] on icon at bounding box center [81, 26] width 16 height 16
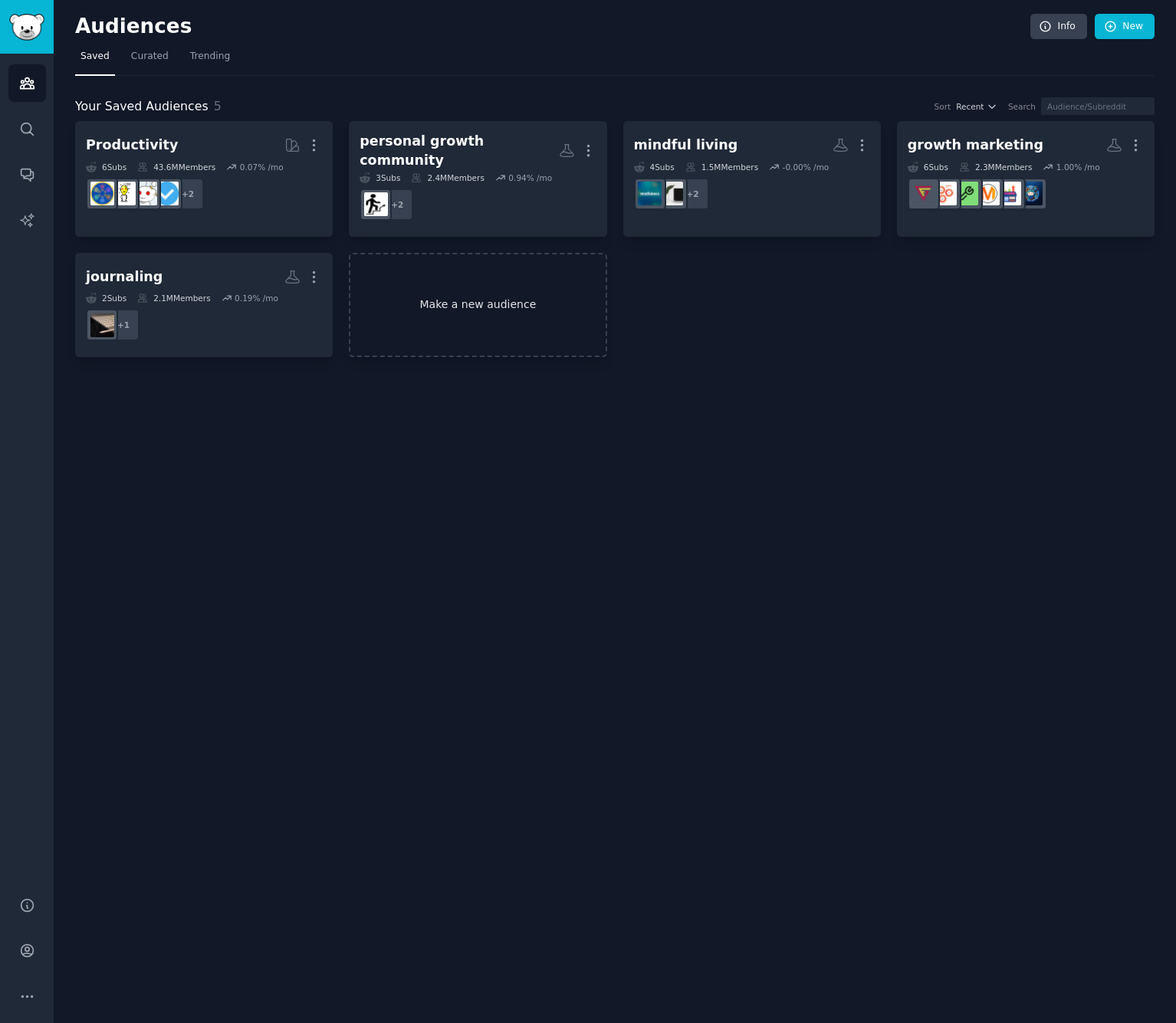
click at [450, 273] on link "Make a new audience" at bounding box center [477, 305] width 258 height 105
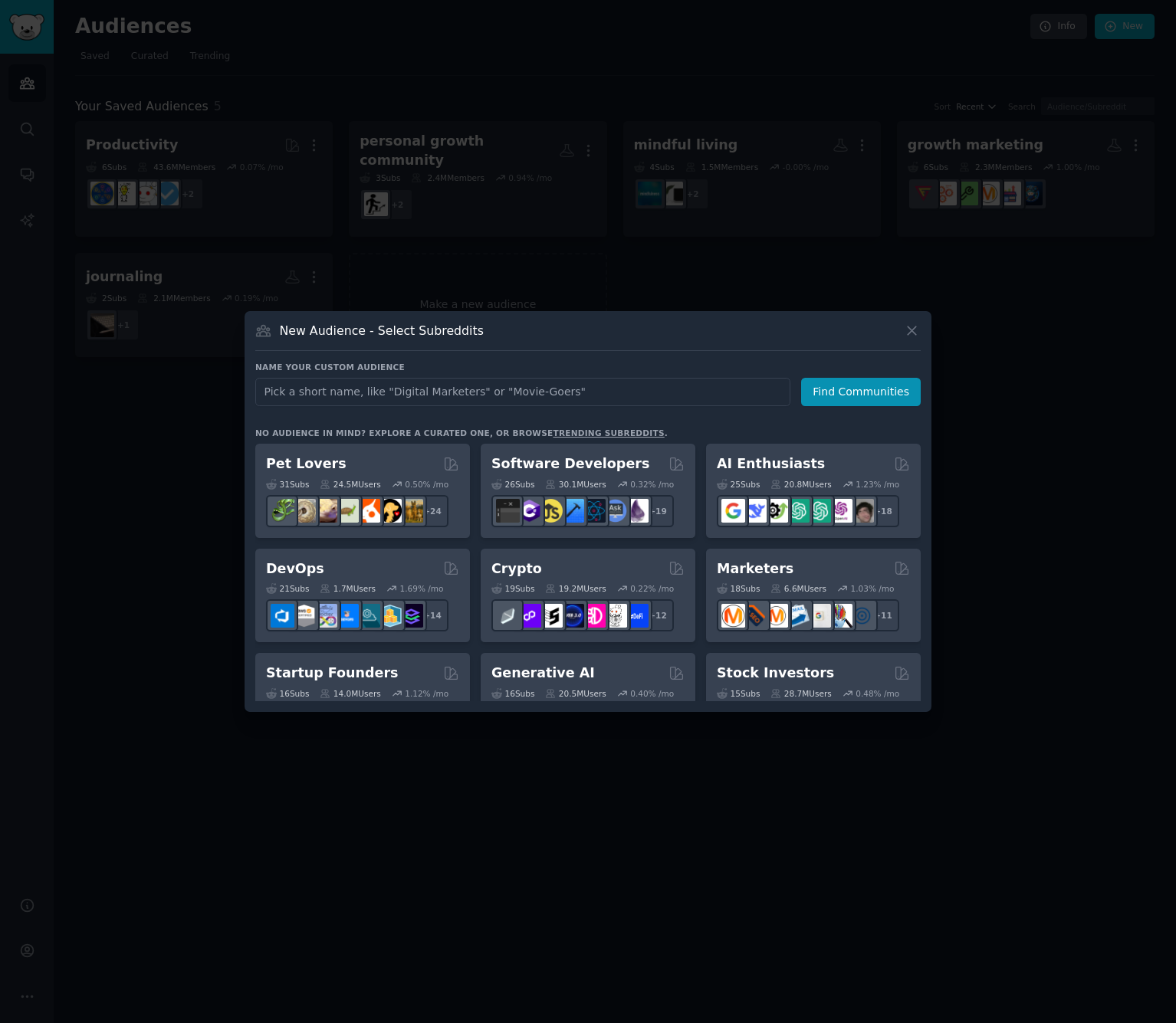
click at [602, 433] on link "trending subreddits" at bounding box center [608, 433] width 111 height 9
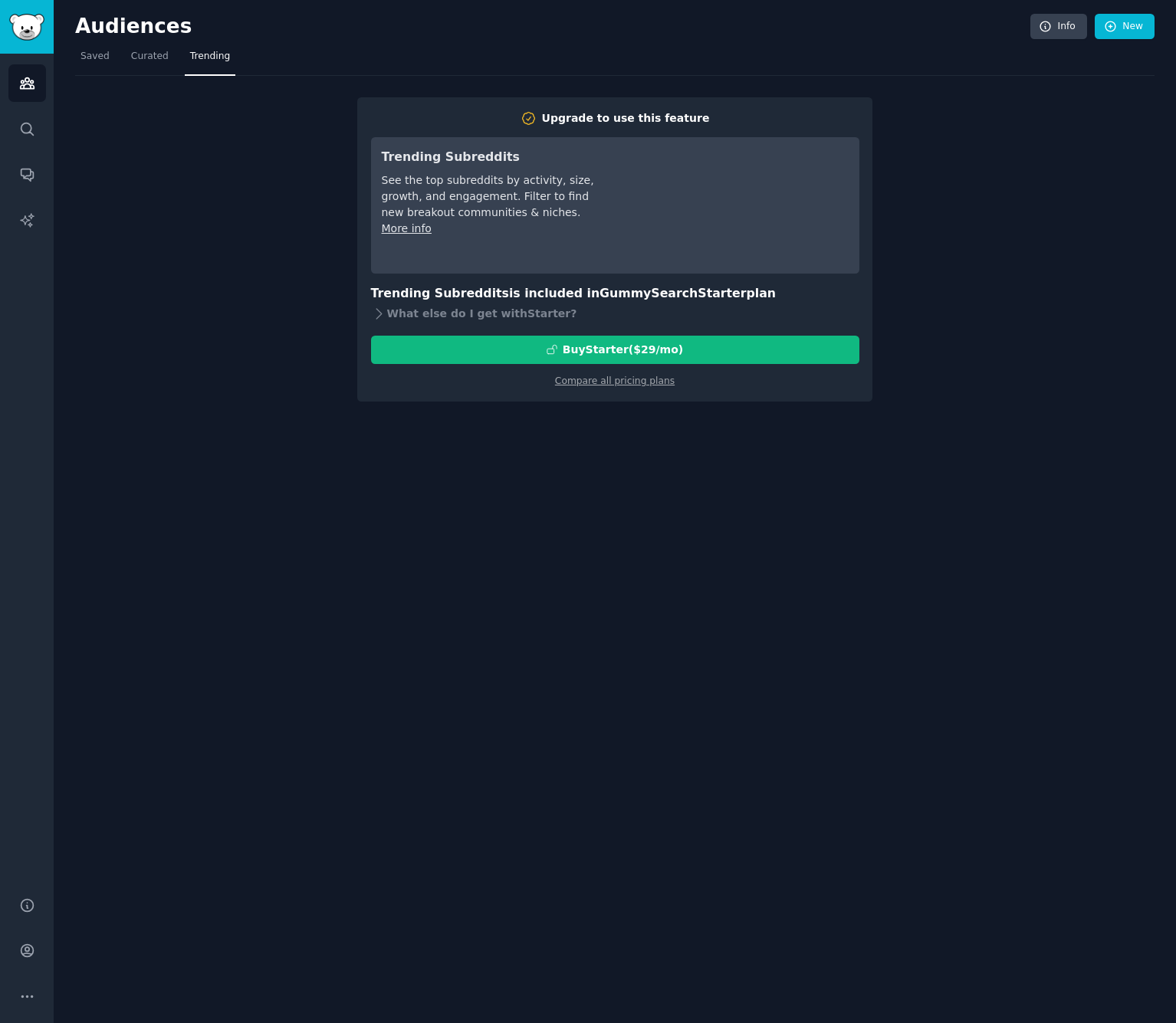
click at [281, 276] on div "Upgrade to use this feature Trending Subreddits See the top subreddits by activ…" at bounding box center [614, 238] width 1079 height 326
click at [933, 121] on div "Upgrade to use this feature Trending Subreddits See the top subreddits by activ…" at bounding box center [614, 238] width 1079 height 326
click at [91, 57] on span "Saved" at bounding box center [95, 57] width 29 height 14
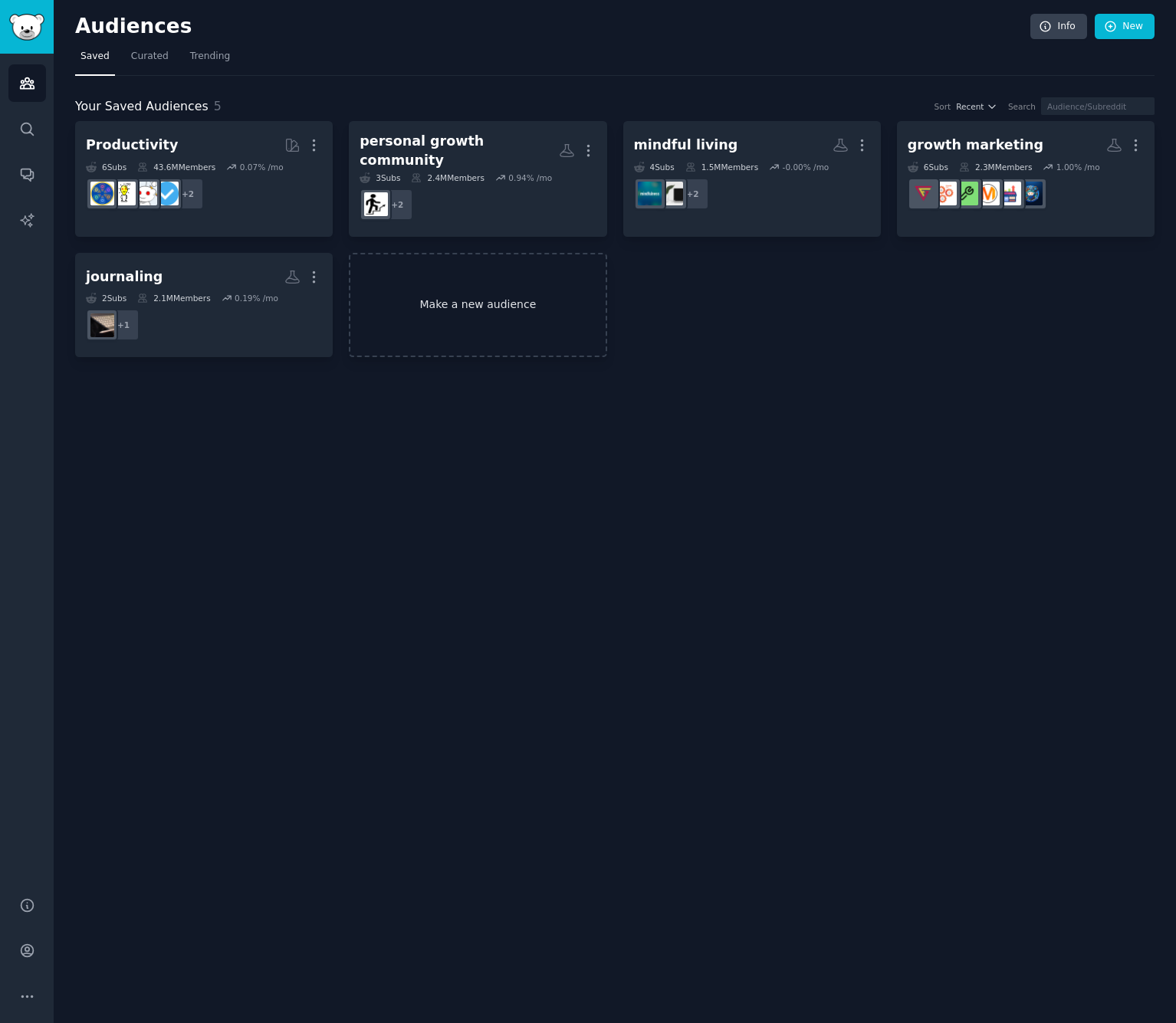
click at [446, 274] on link "Make a new audience" at bounding box center [477, 305] width 258 height 105
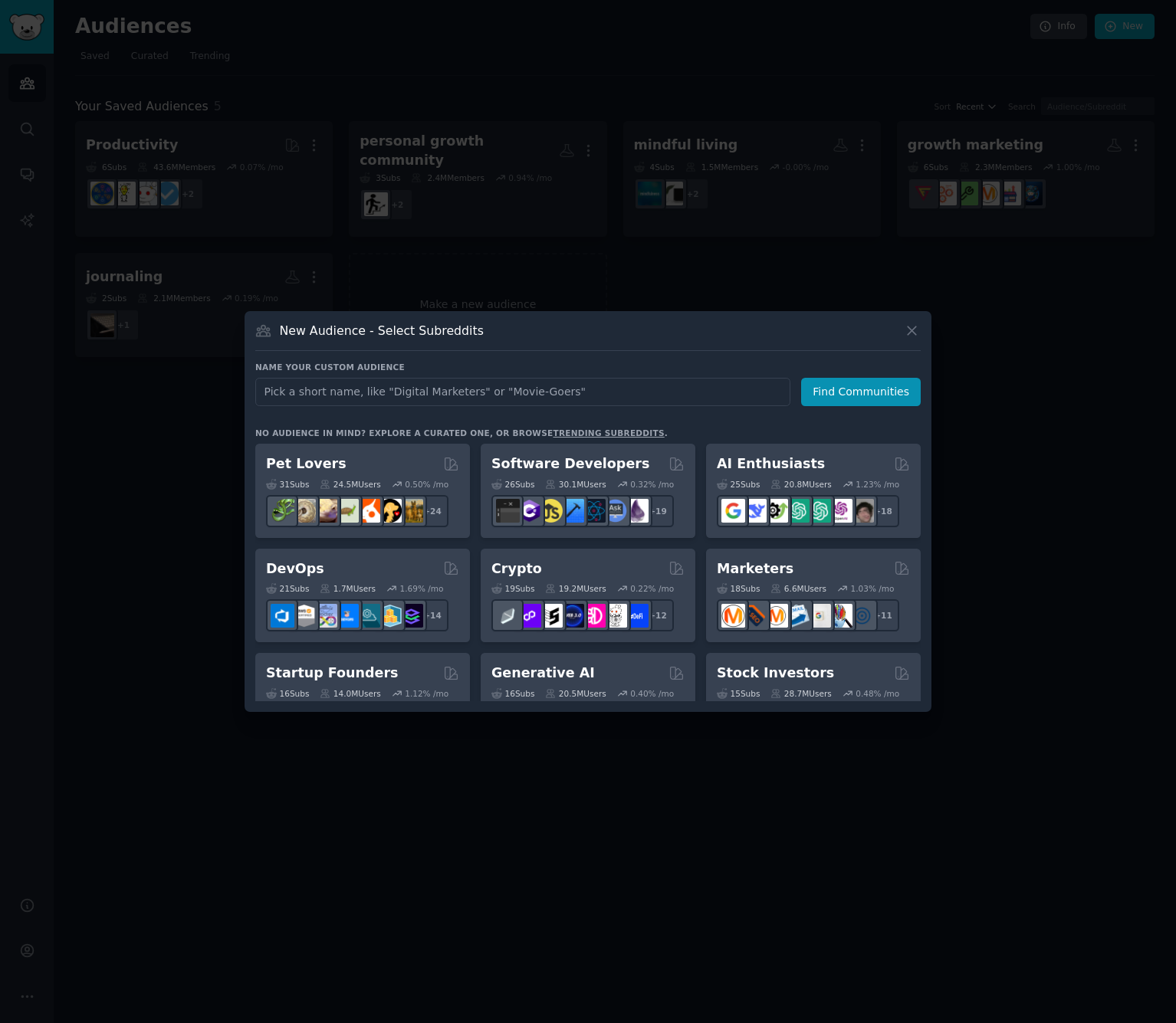
click at [499, 393] on input "text" at bounding box center [522, 392] width 535 height 28
type input "lifelong learning"
click at [863, 392] on button "Find Communities" at bounding box center [860, 392] width 120 height 28
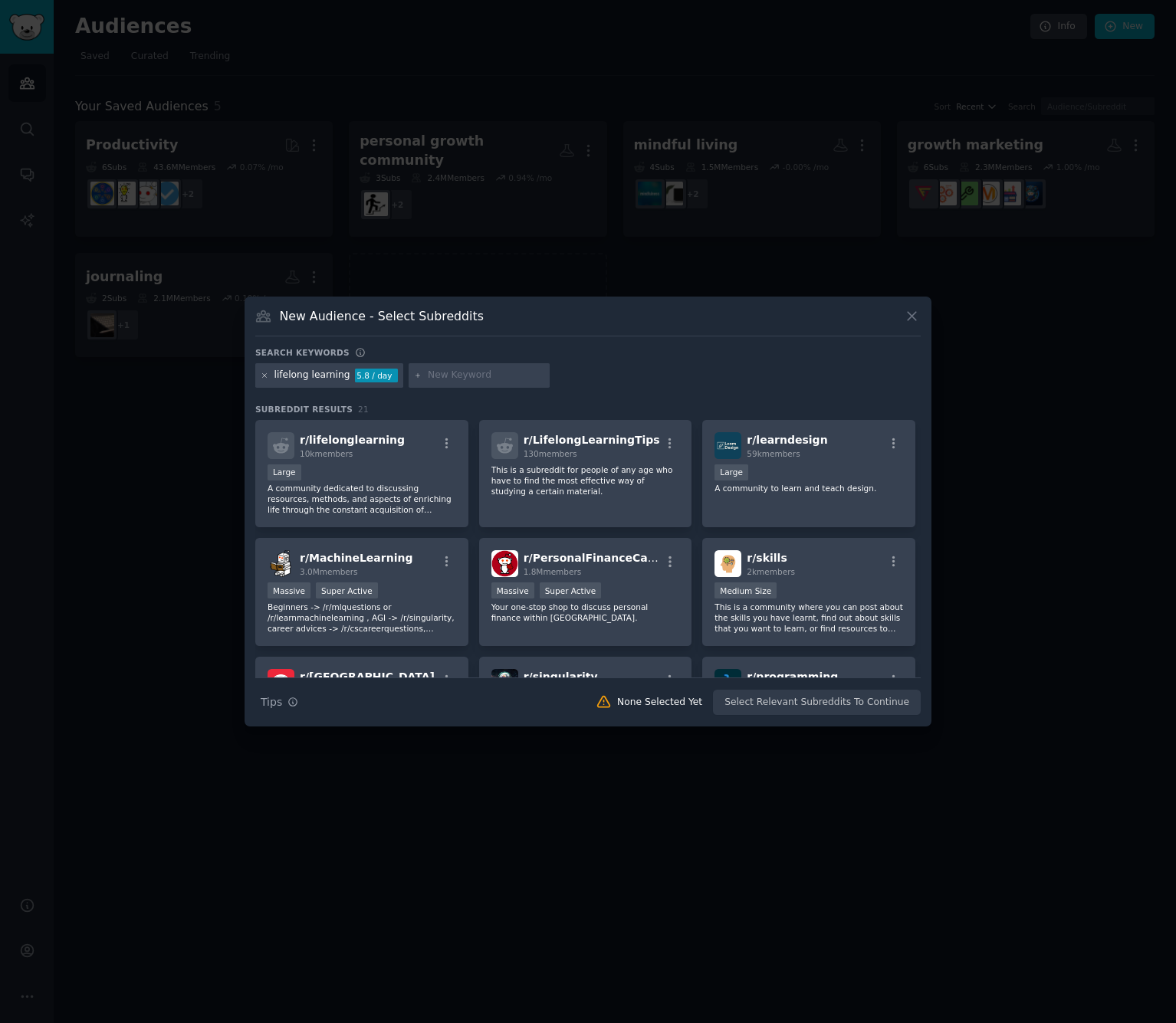
click at [265, 374] on icon at bounding box center [265, 376] width 9 height 9
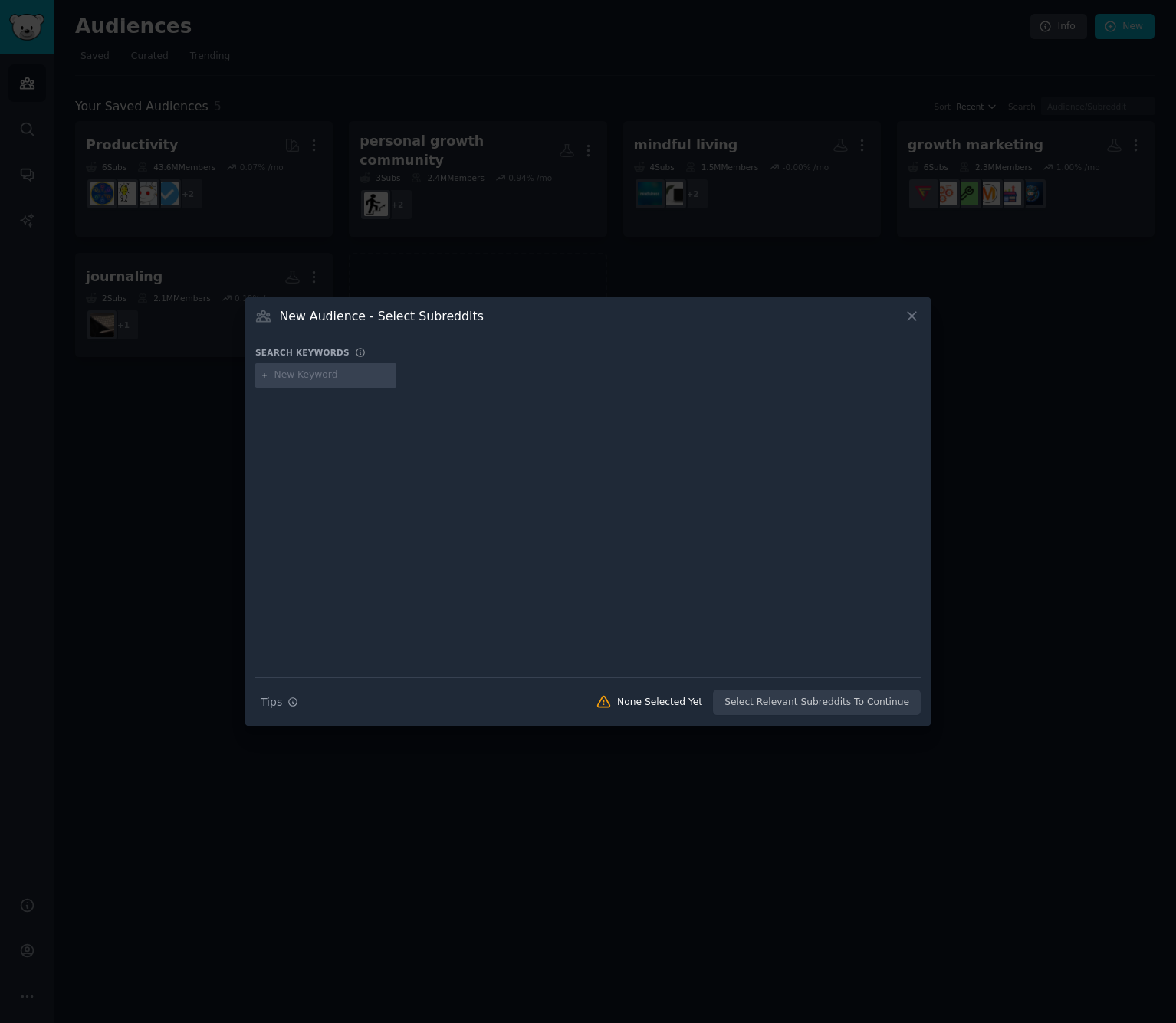
click at [305, 374] on input "text" at bounding box center [332, 375] width 117 height 14
type input "betterment"
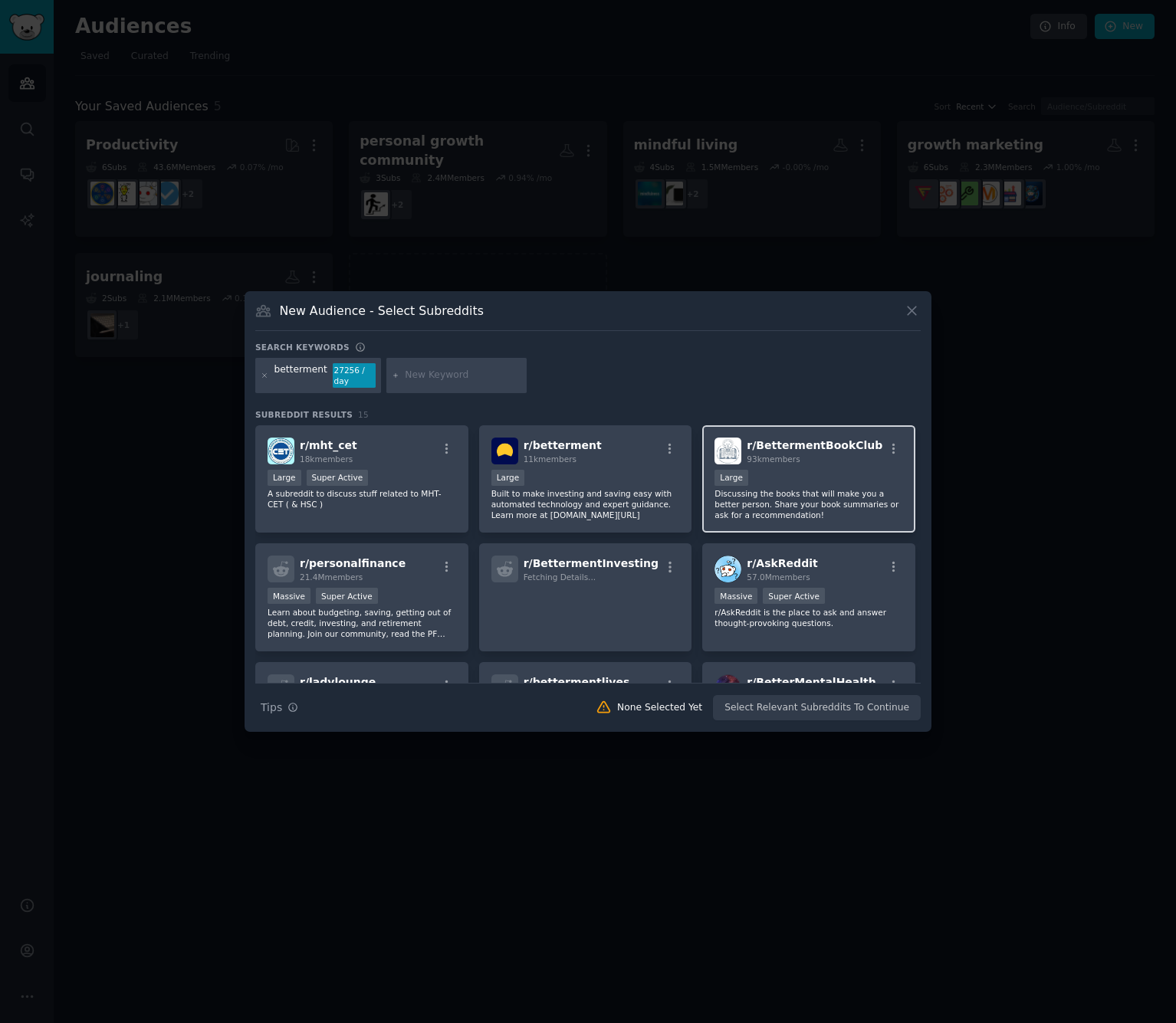
click at [857, 473] on div "Large" at bounding box center [809, 480] width 189 height 19
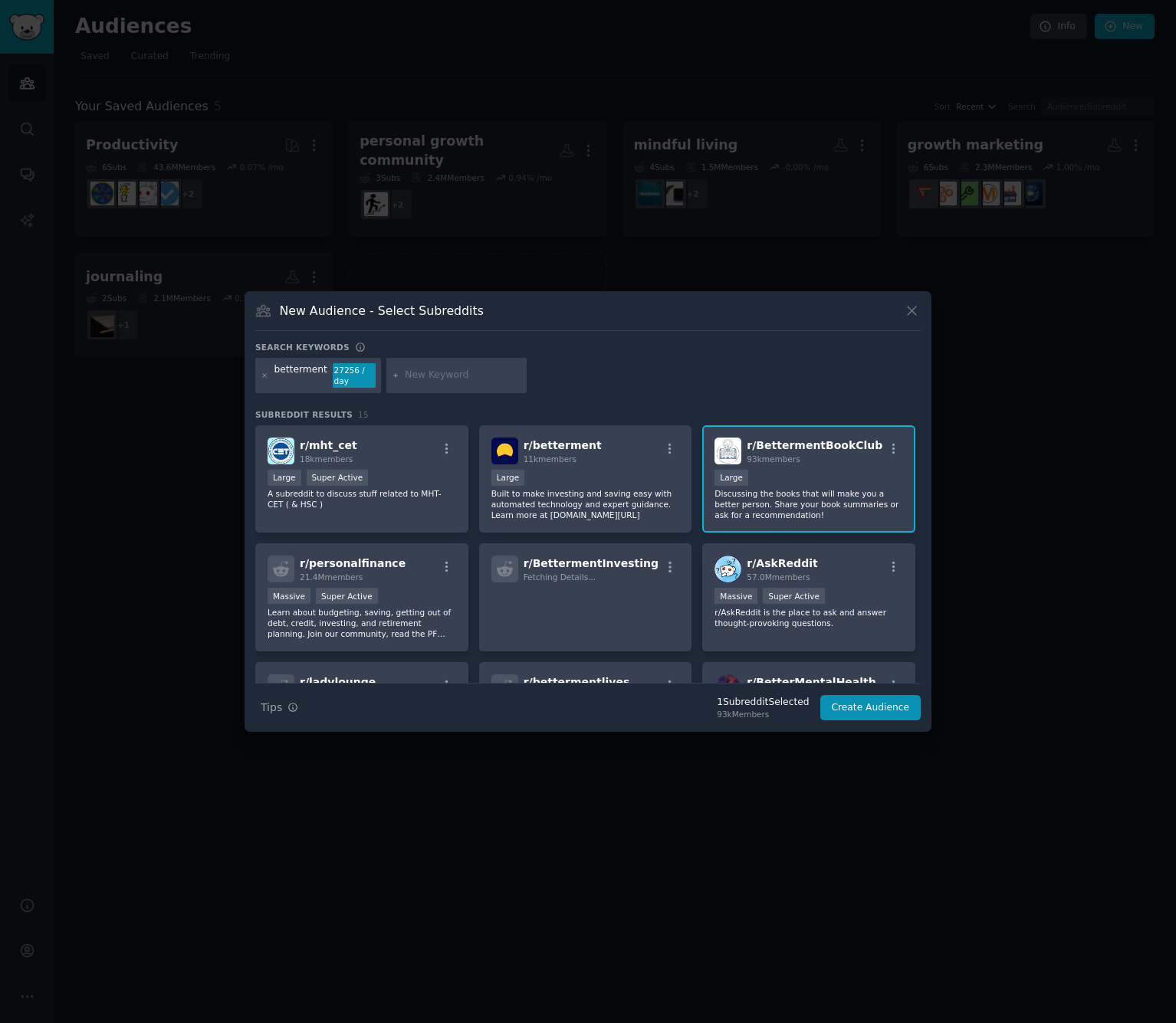
click at [449, 385] on div at bounding box center [457, 375] width 141 height 35
click at [454, 374] on input "text" at bounding box center [462, 375] width 117 height 14
type input "intentional living"
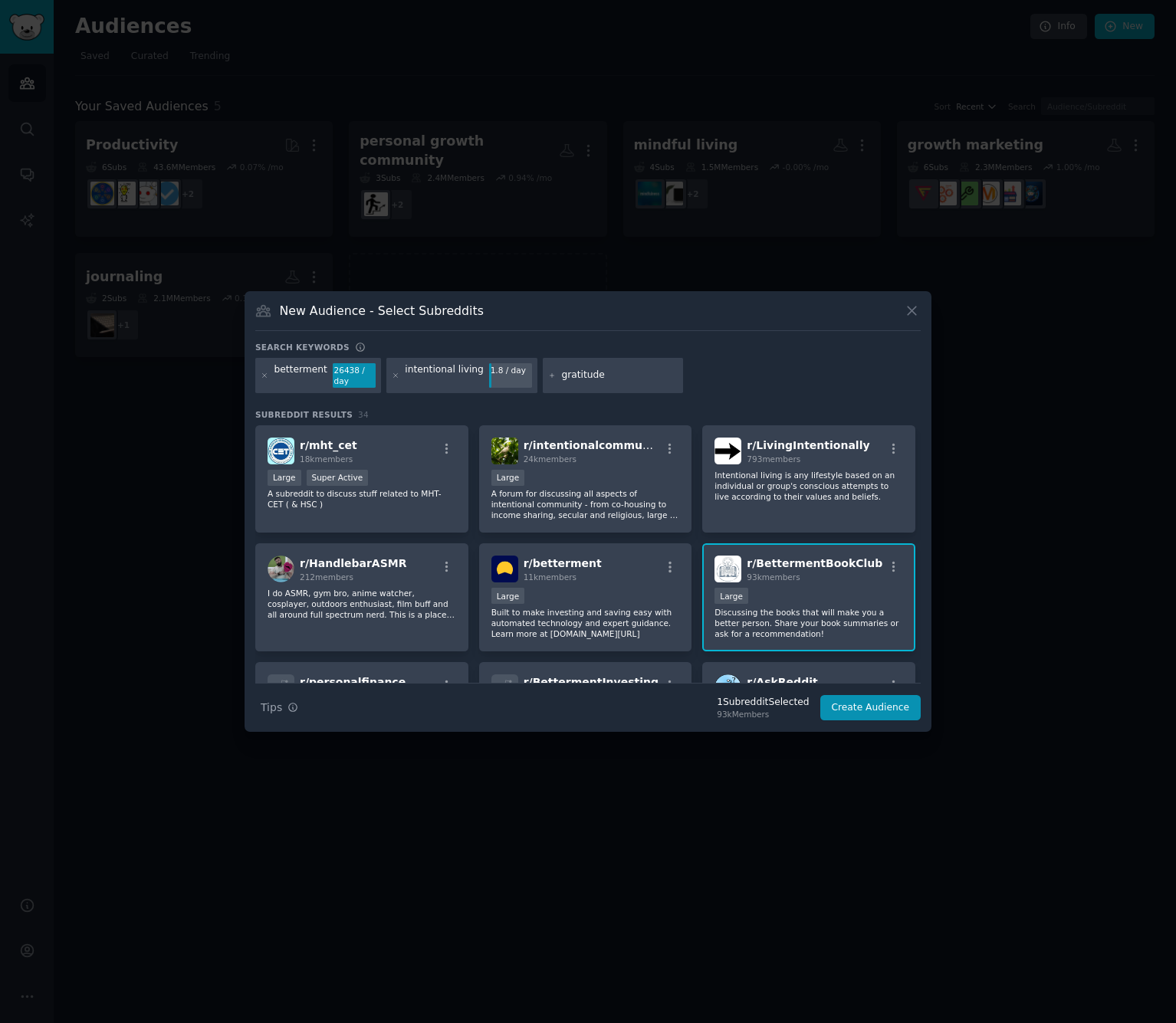
type input "gratitude"
click at [437, 377] on div "intentional living" at bounding box center [444, 375] width 79 height 25
click at [394, 374] on icon at bounding box center [396, 376] width 9 height 9
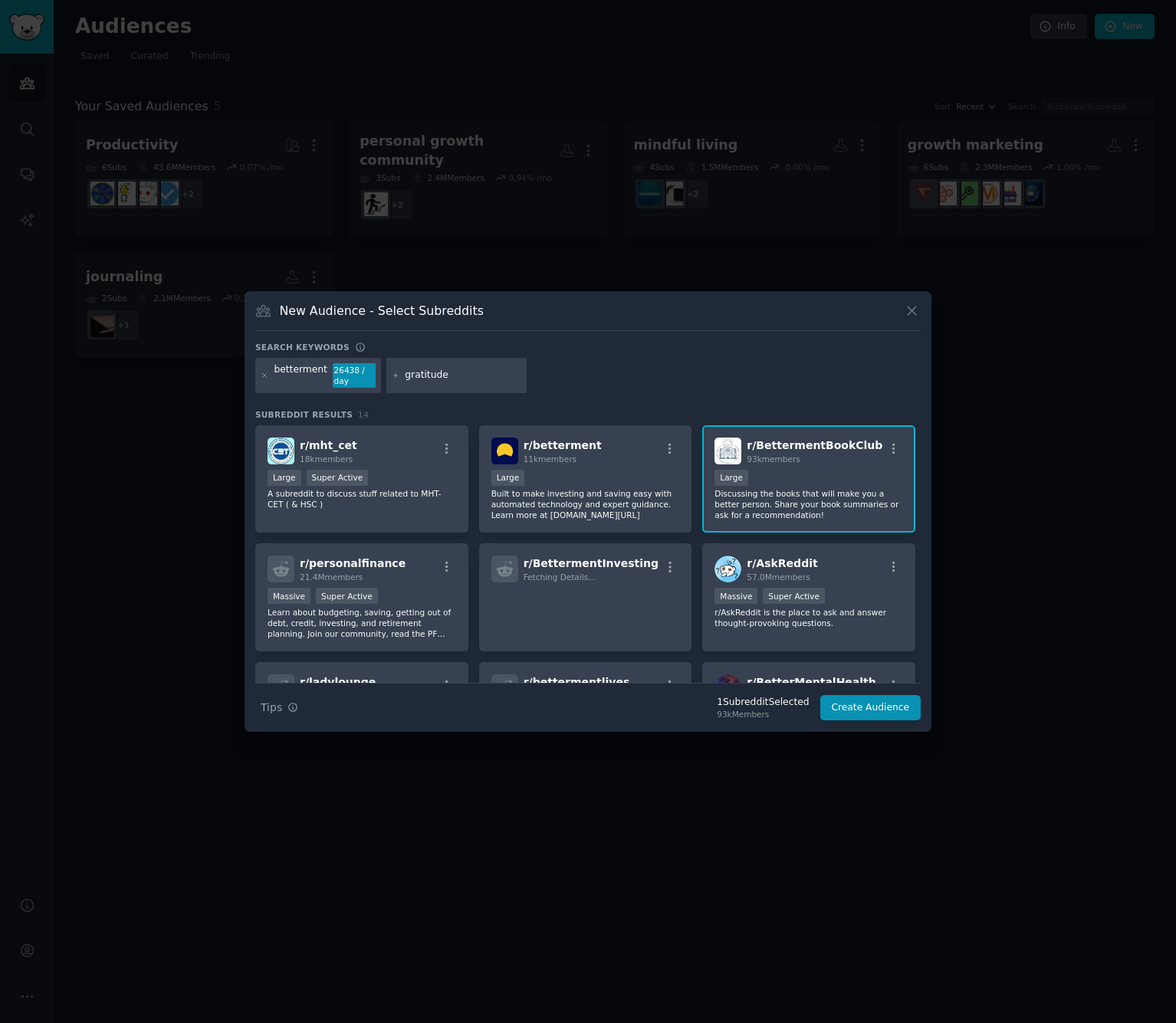
click at [443, 379] on input "gratitude" at bounding box center [462, 375] width 117 height 14
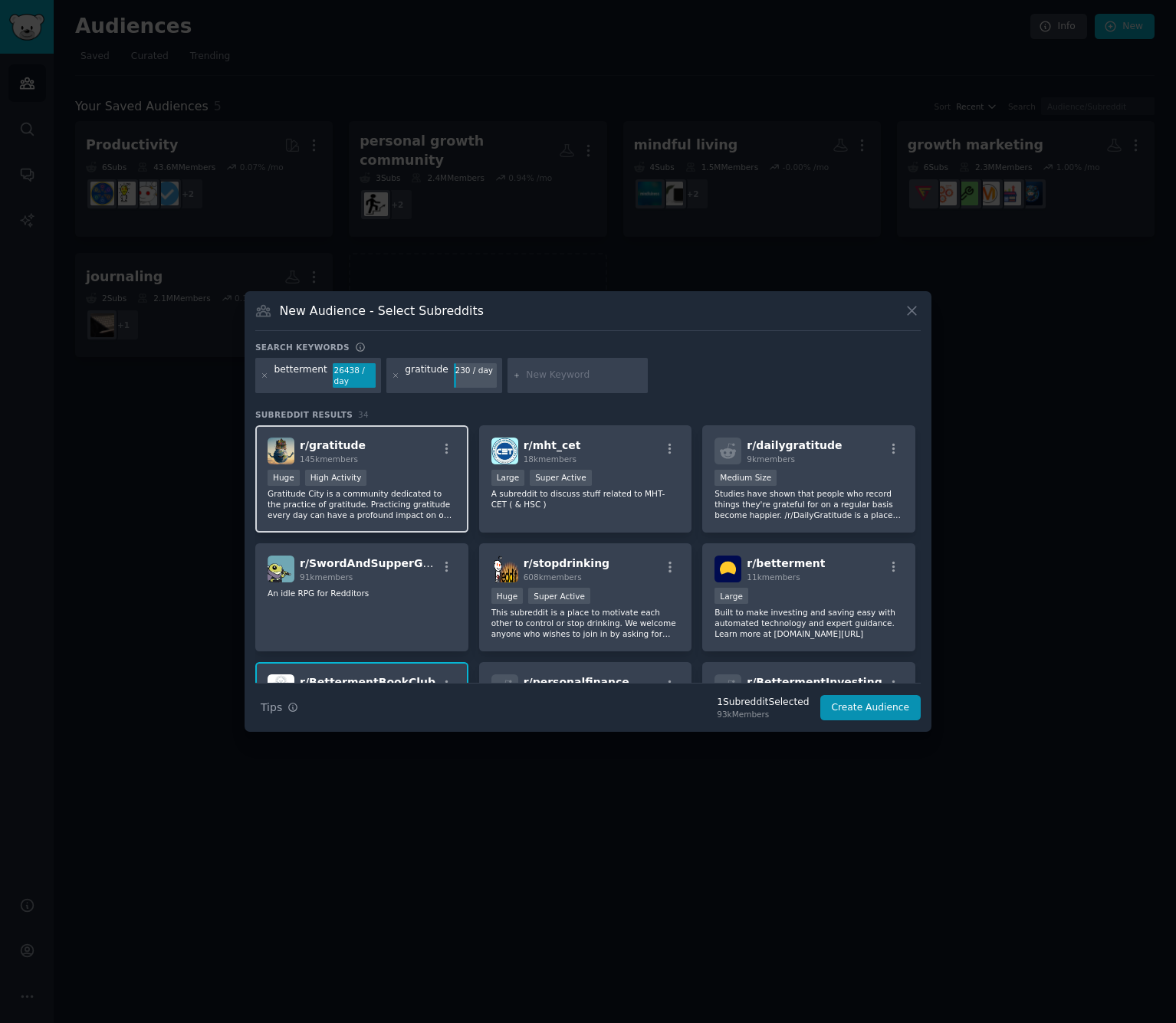
click at [416, 473] on div ">= 80th percentile for submissions / day Huge High Activity" at bounding box center [361, 480] width 189 height 19
click at [555, 374] on input "text" at bounding box center [584, 375] width 117 height 14
type input "resilience"
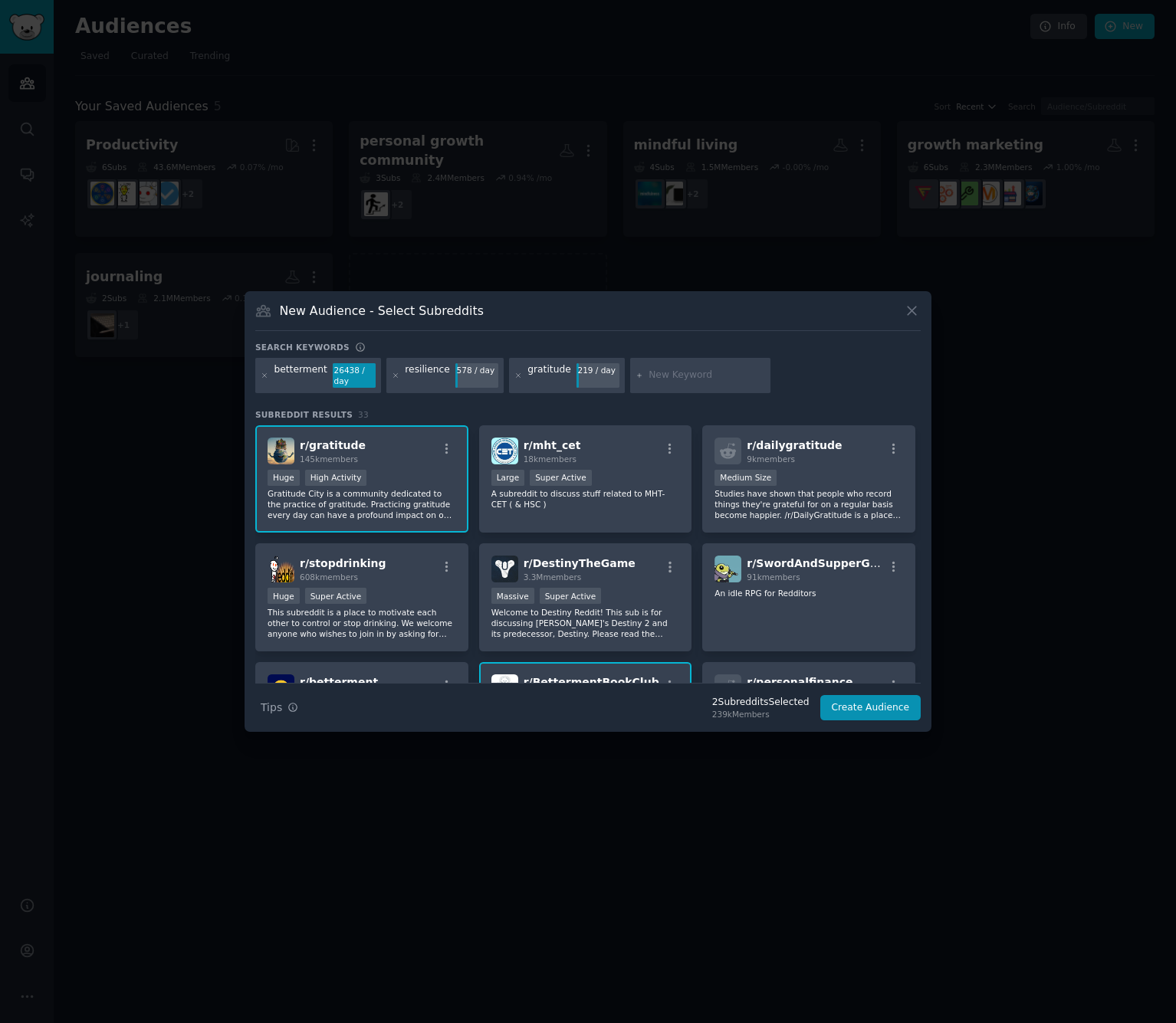
click at [673, 374] on input "text" at bounding box center [707, 375] width 117 height 14
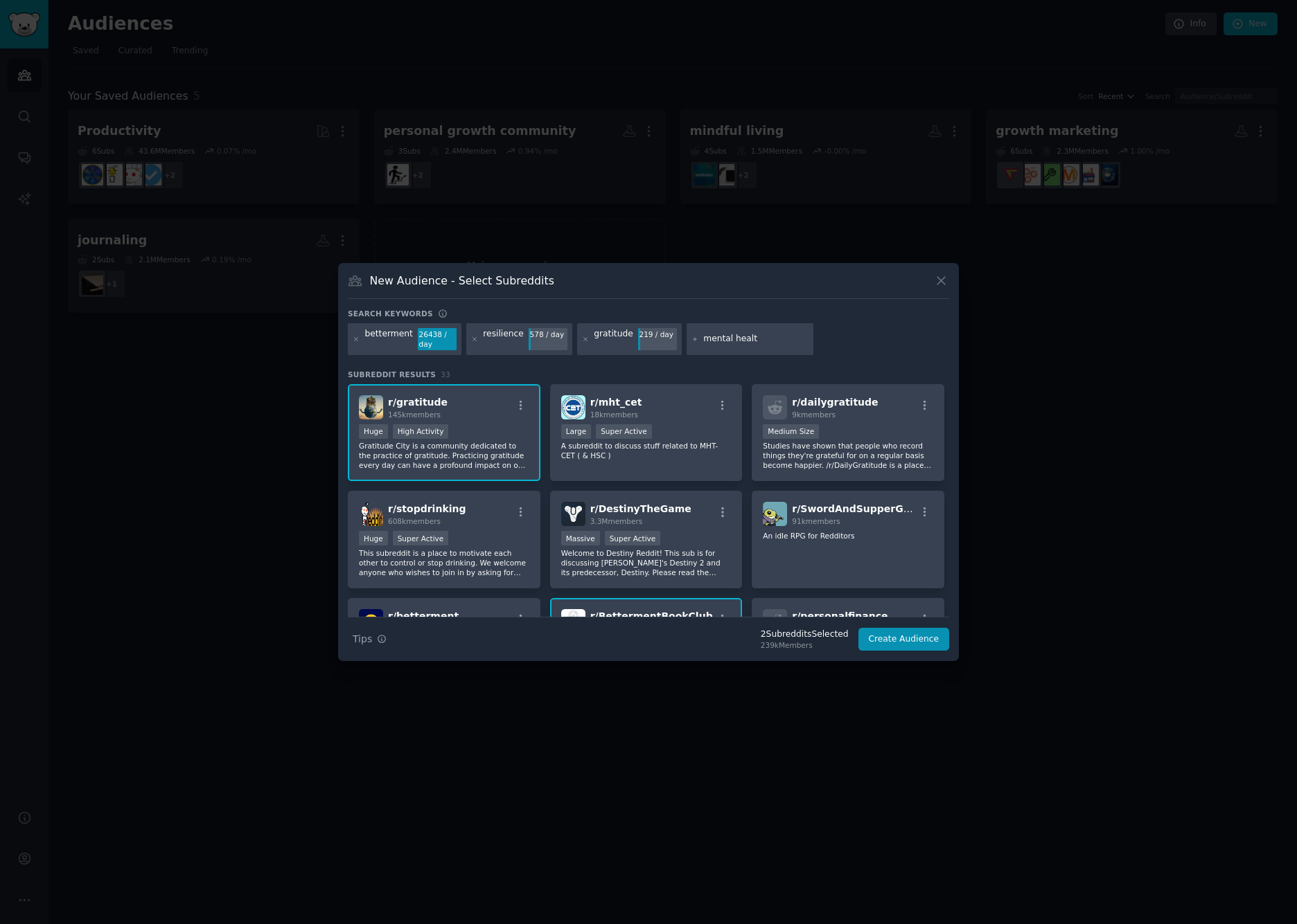
type input "mental health"
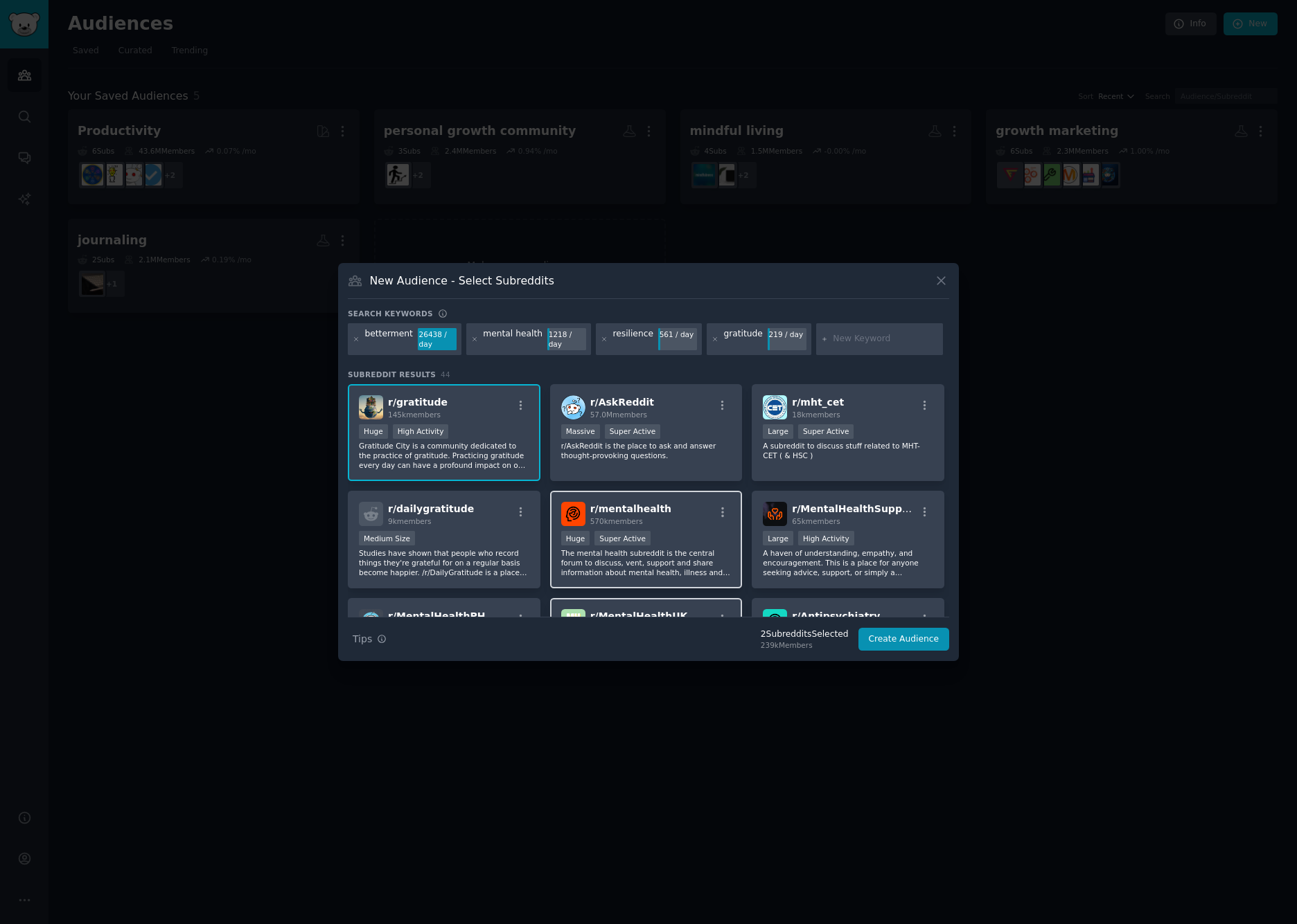
click at [683, 553] on p "The mental health subreddit is the central forum to discuss, vent, support and …" at bounding box center [646, 563] width 171 height 29
click at [867, 566] on p "A haven of understanding, empathy, and encouragement. This is a place for anyon…" at bounding box center [847, 563] width 171 height 29
click at [857, 338] on input "text" at bounding box center [885, 339] width 106 height 13
type input "self care"
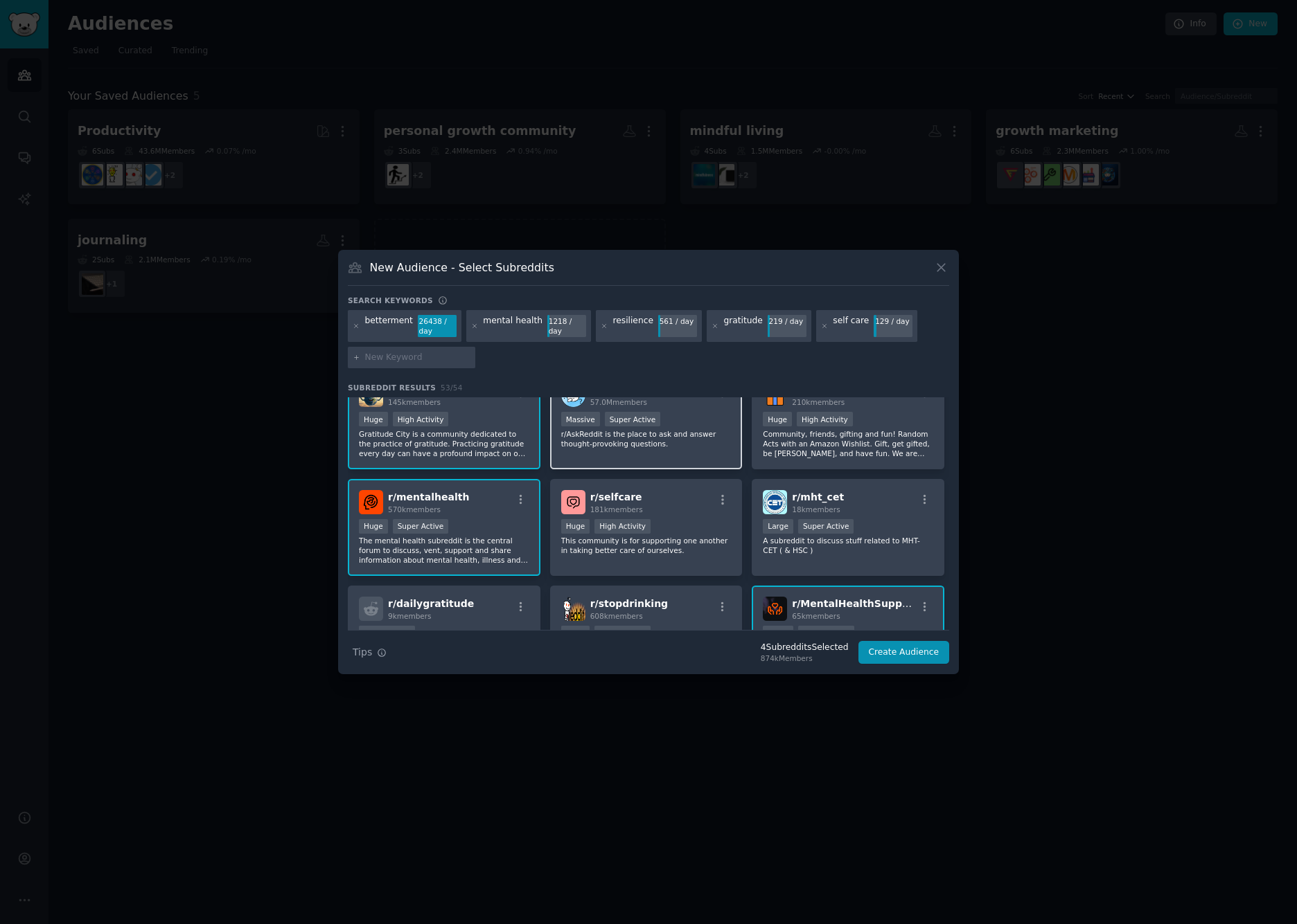
scroll to position [35, 0]
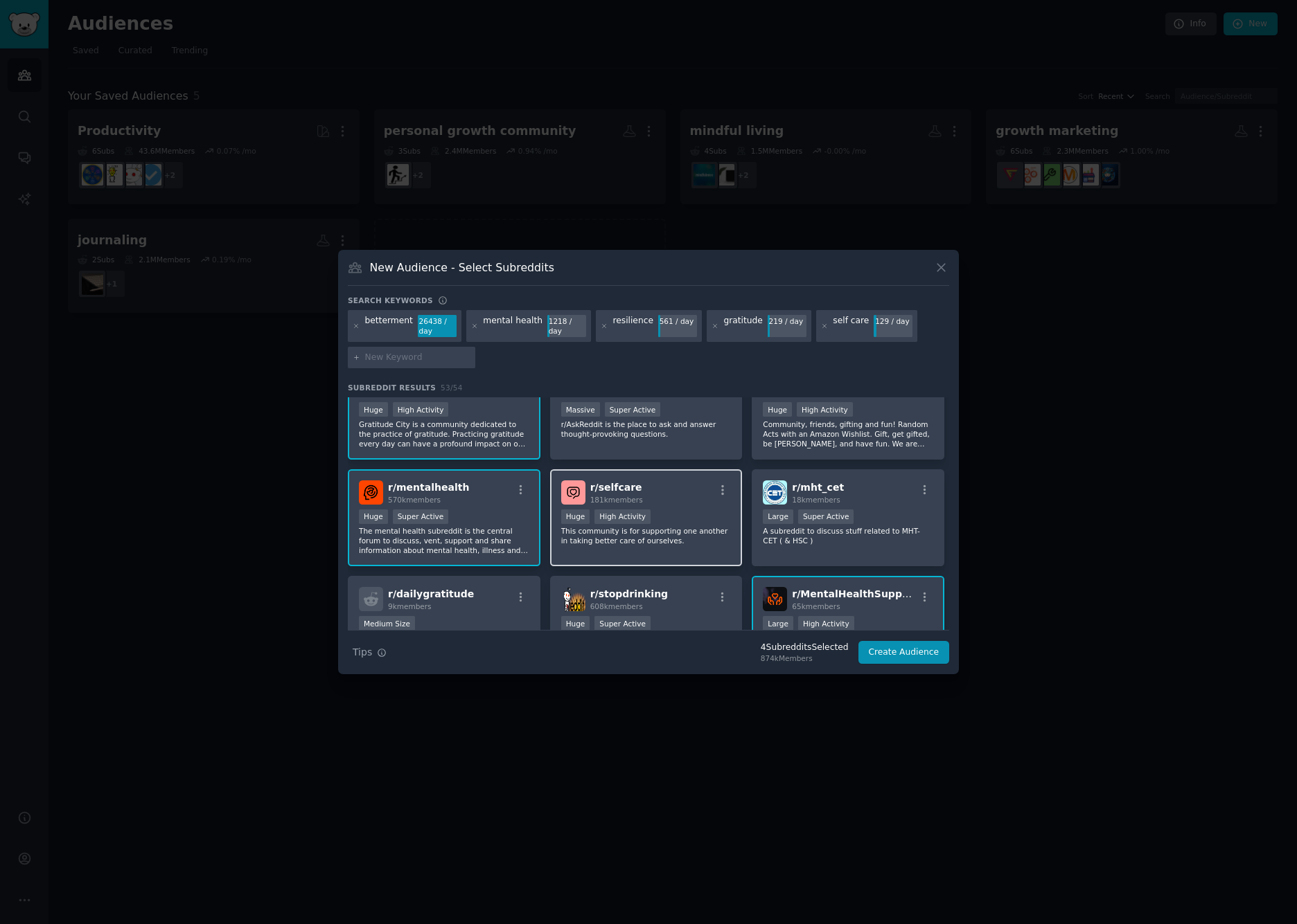
click at [684, 506] on div "r/ selfcare 181k members Huge High Activity This community is for supporting on…" at bounding box center [646, 518] width 192 height 98
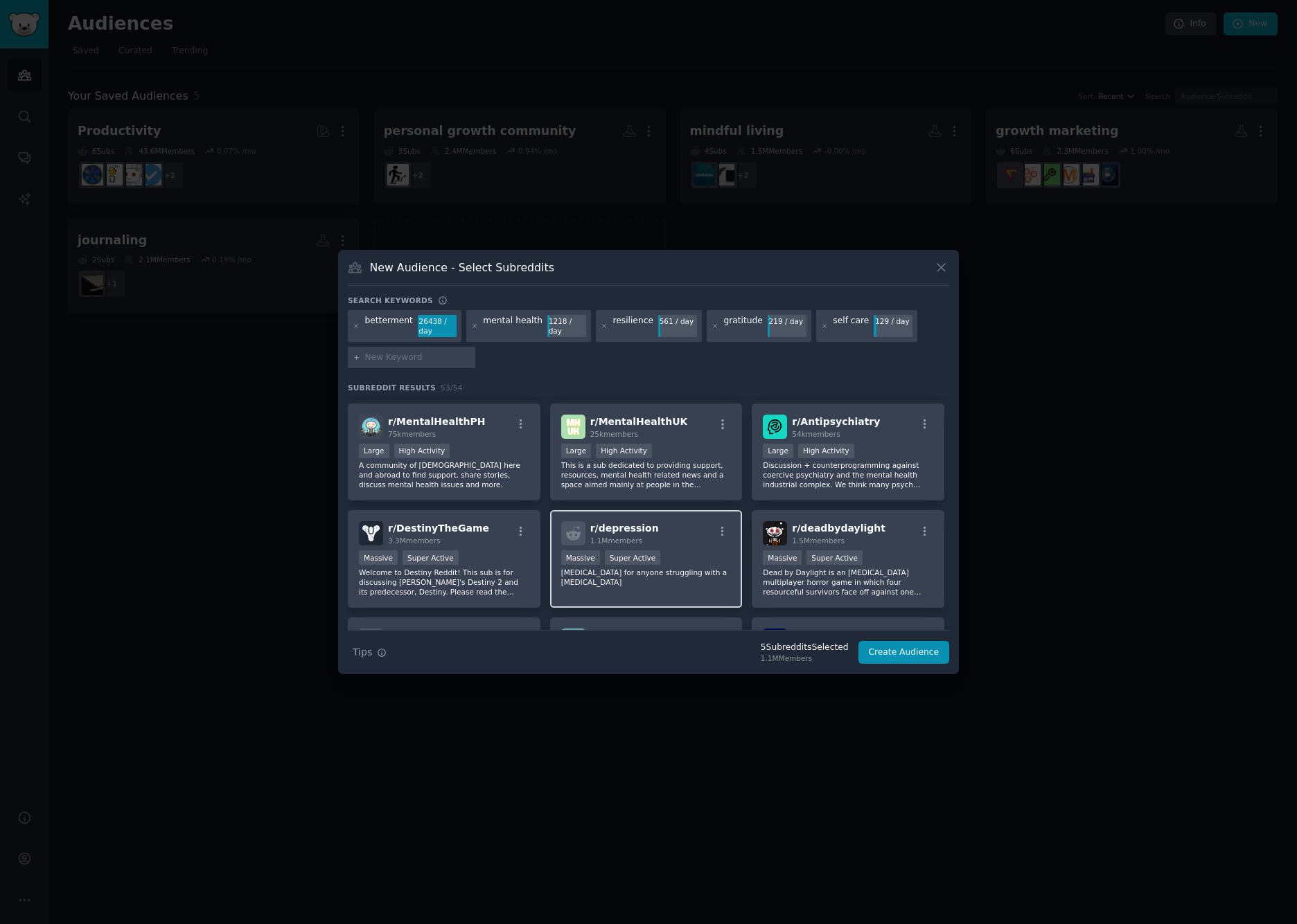
scroll to position [318, 0]
click at [702, 545] on div "r/ depression 1.1M members Massive Super Active Peer support for anyone struggl…" at bounding box center [646, 556] width 192 height 98
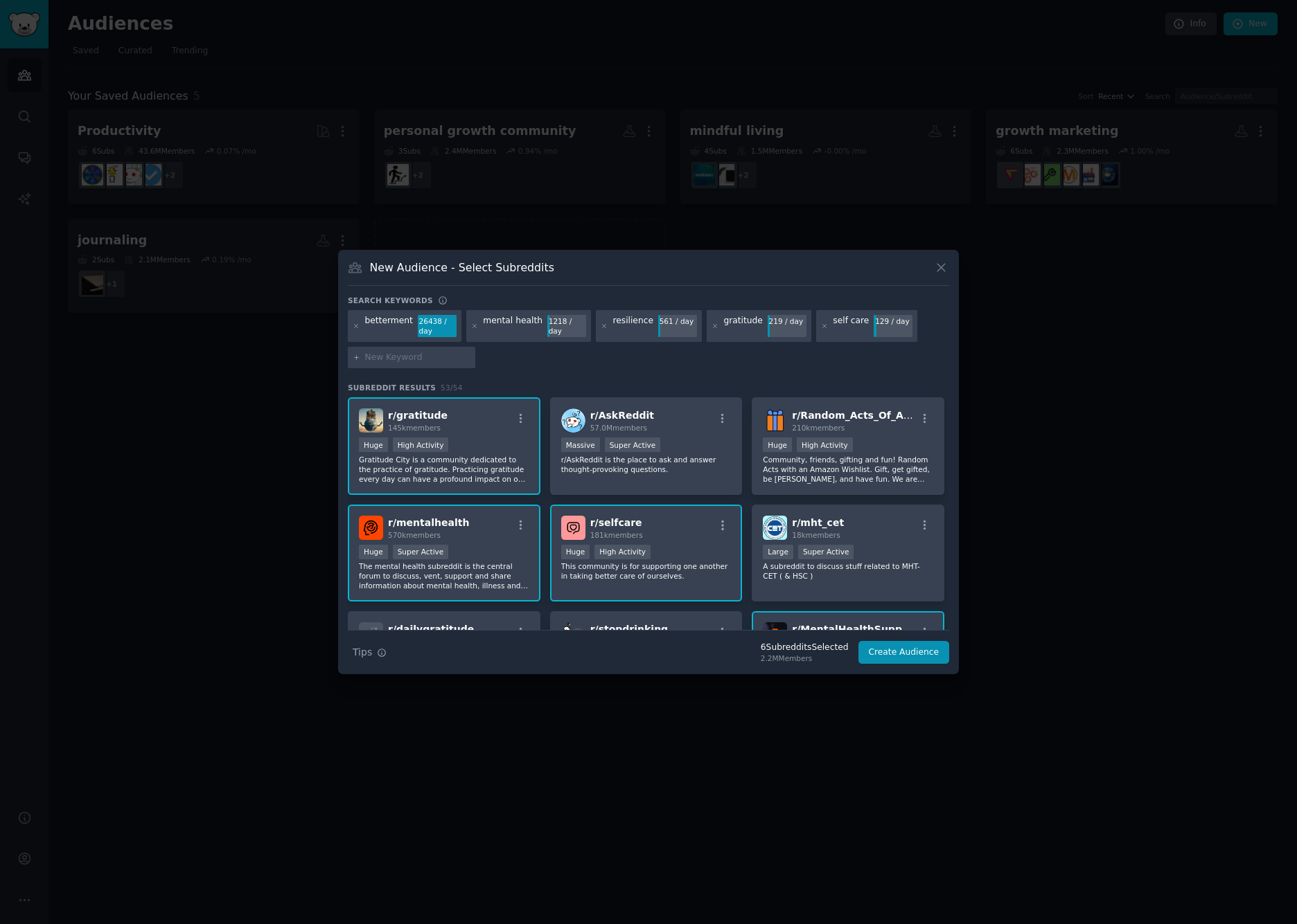
scroll to position [0, 0]
click at [454, 361] on input "text" at bounding box center [418, 358] width 106 height 13
type input "self compassion"
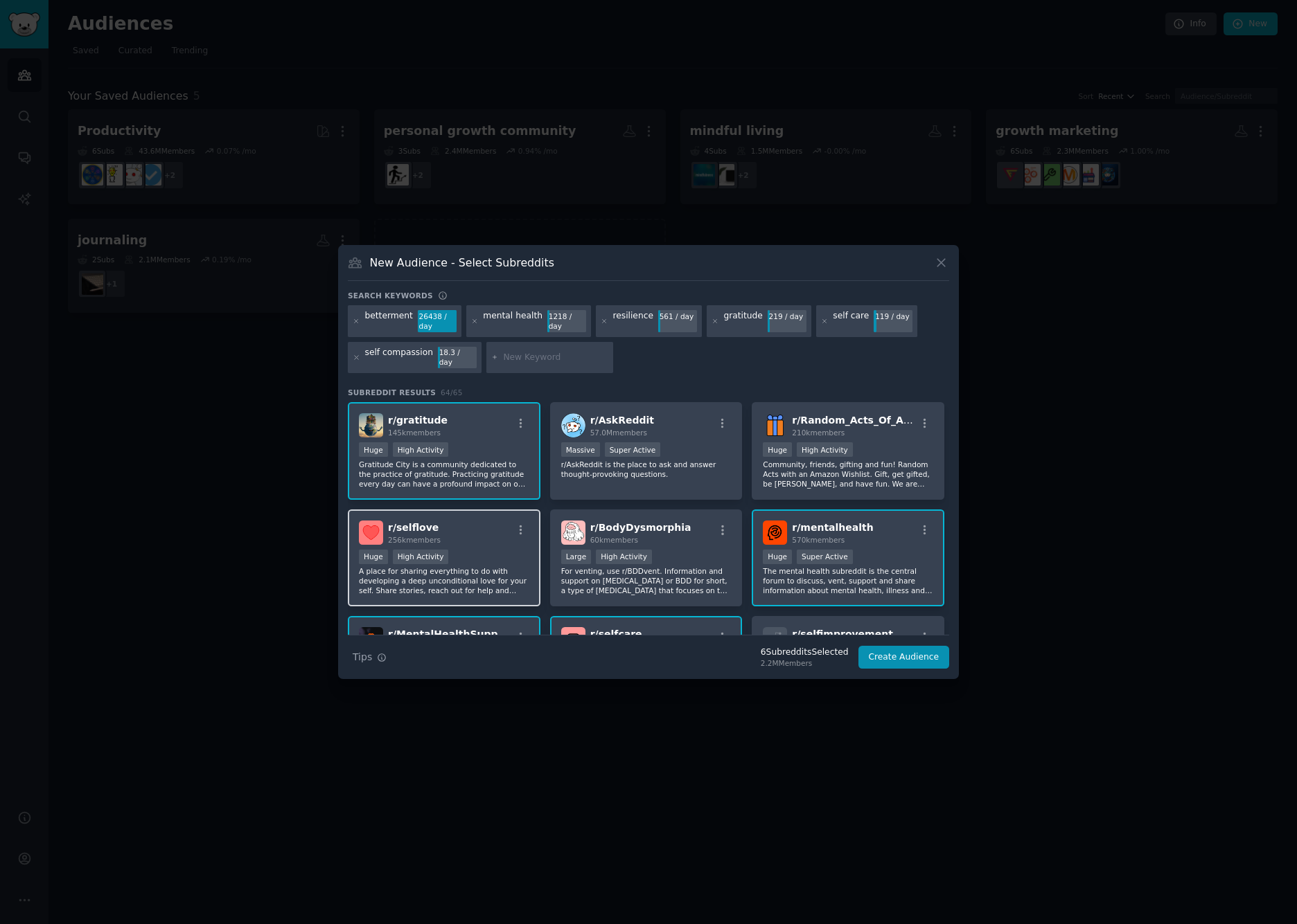
click at [473, 544] on div "r/ selflove 256k members Huge High Activity A place for sharing everything to d…" at bounding box center [444, 558] width 192 height 98
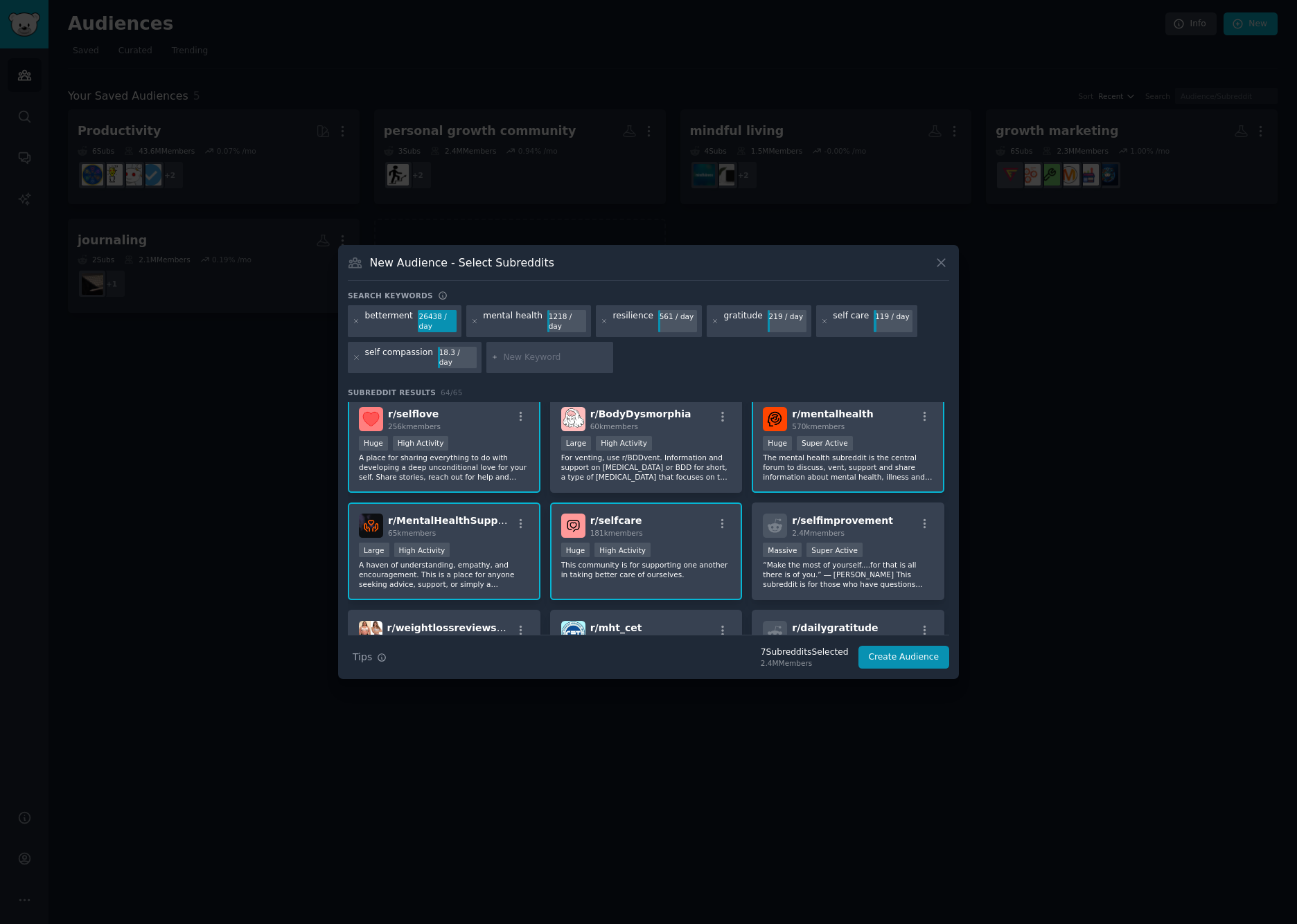
scroll to position [111, 0]
click at [905, 545] on div "Massive Super Active" at bounding box center [847, 553] width 171 height 17
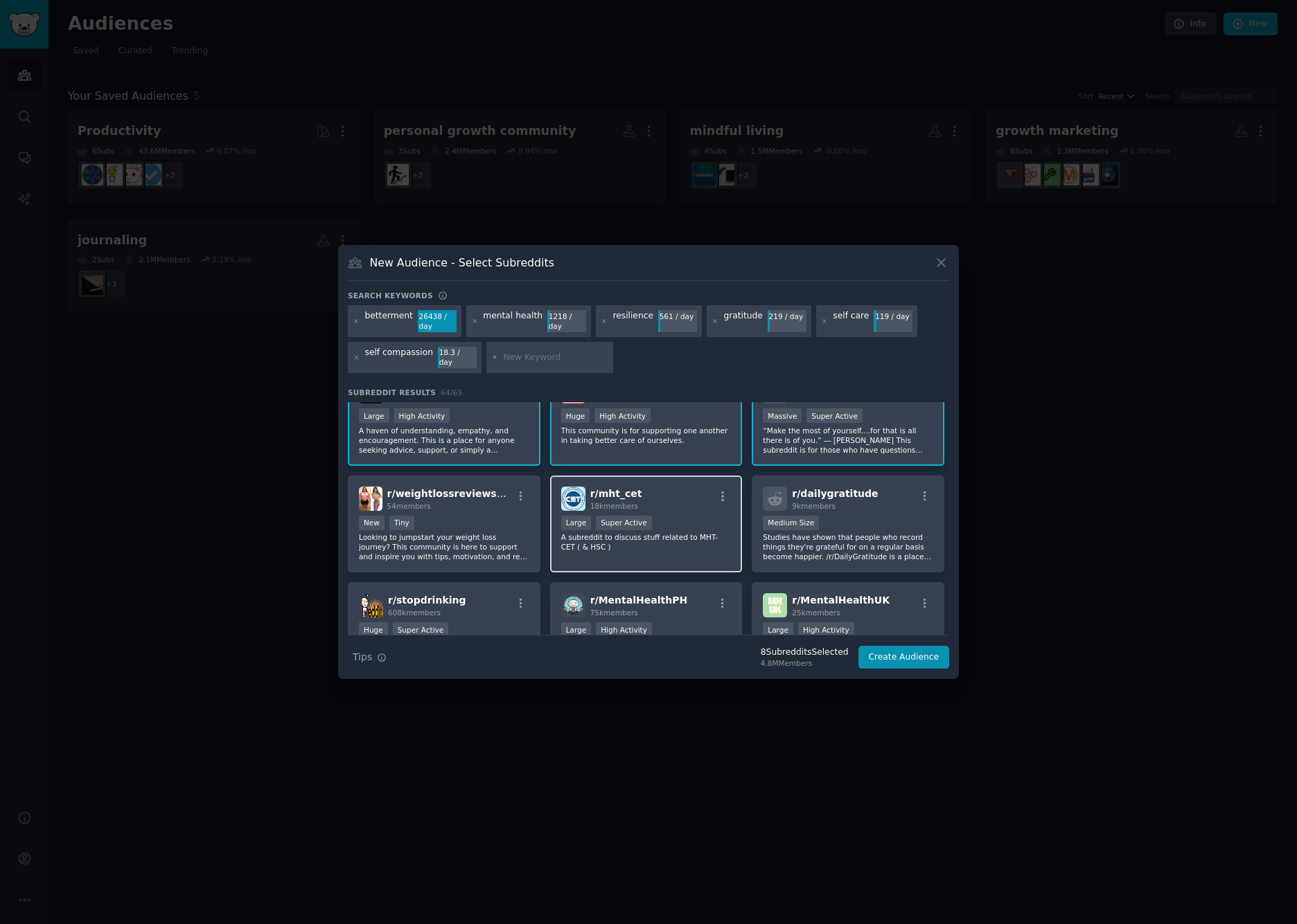
scroll to position [247, 0]
click at [859, 533] on p "Studies have shown that people who record things they're grateful for on a regu…" at bounding box center [847, 548] width 171 height 29
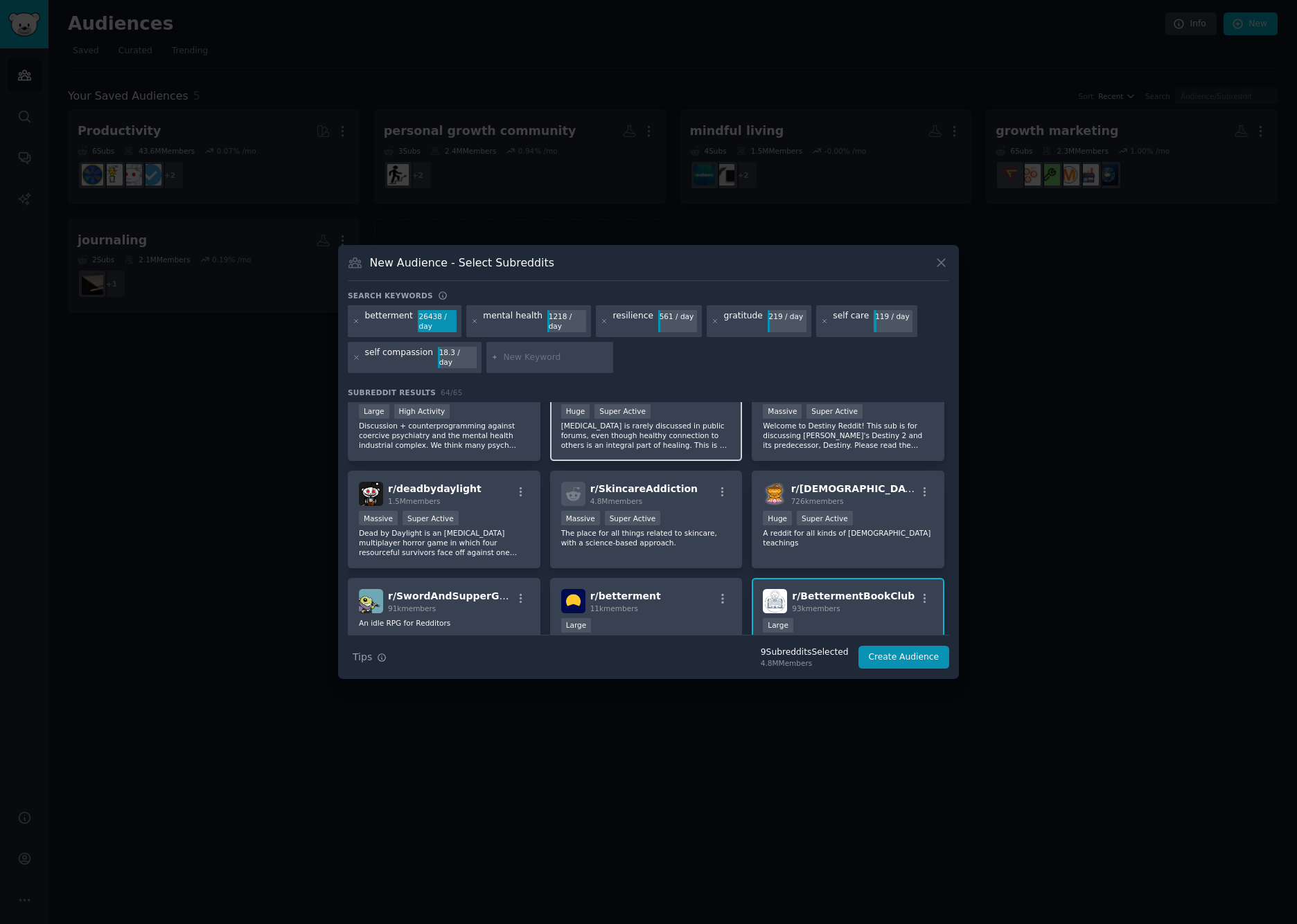
scroll to position [535, 0]
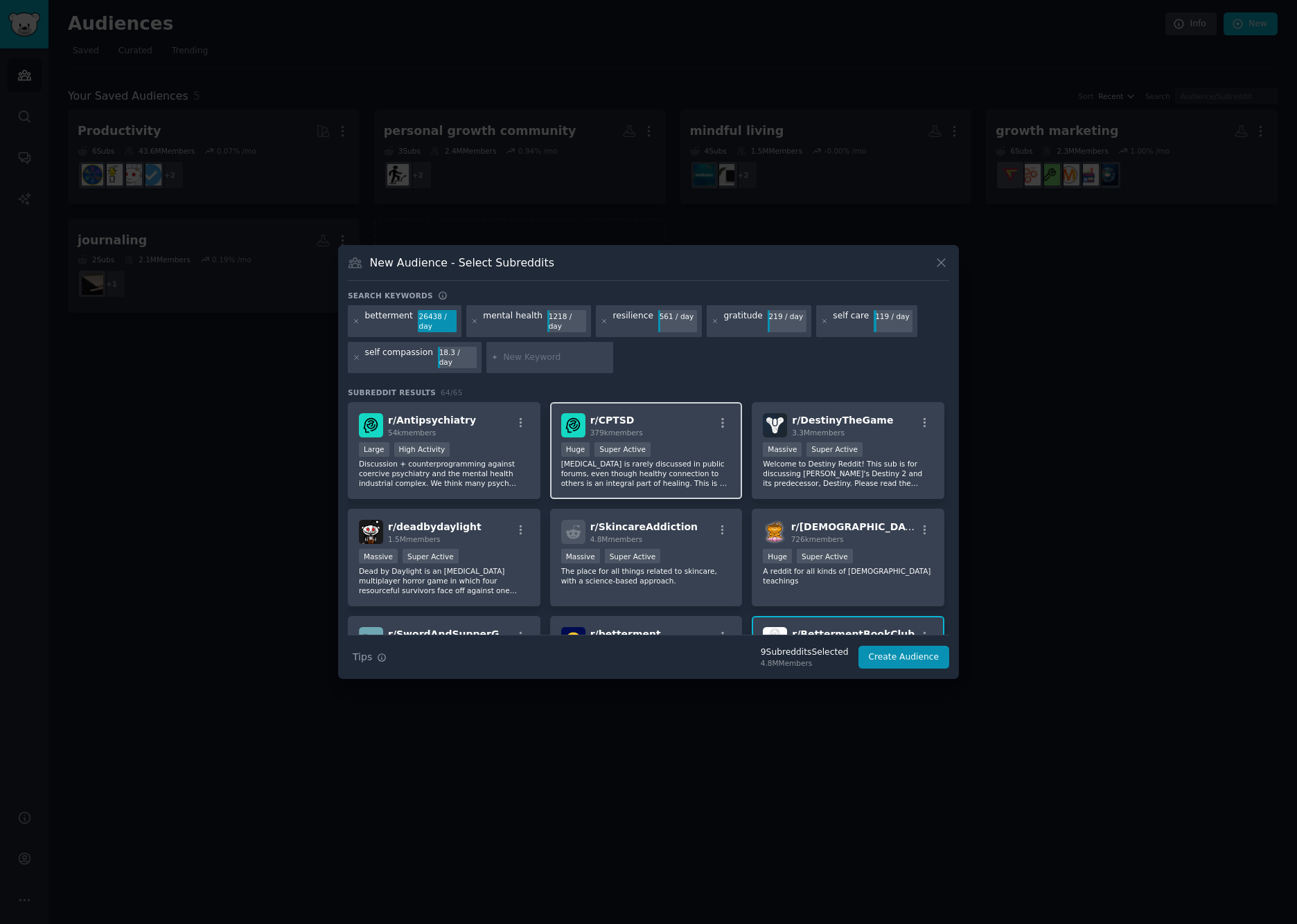
click at [685, 447] on div "Huge Super Active" at bounding box center [646, 451] width 171 height 17
click at [431, 268] on h3 "New Audience - Select Subreddits" at bounding box center [462, 263] width 184 height 14
click at [889, 654] on button "Create Audience" at bounding box center [904, 658] width 91 height 24
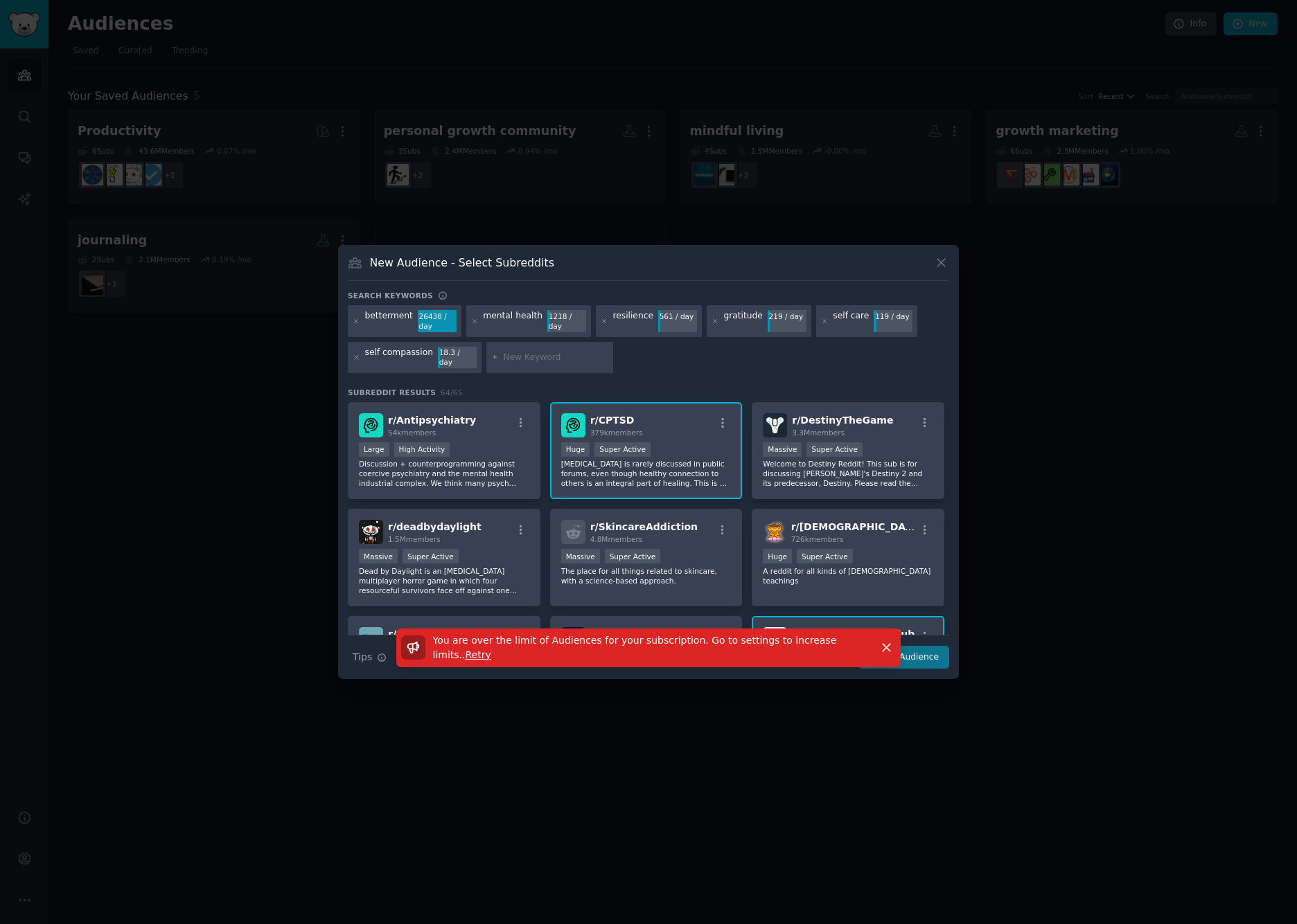
click at [881, 641] on icon "button" at bounding box center [886, 648] width 14 height 14
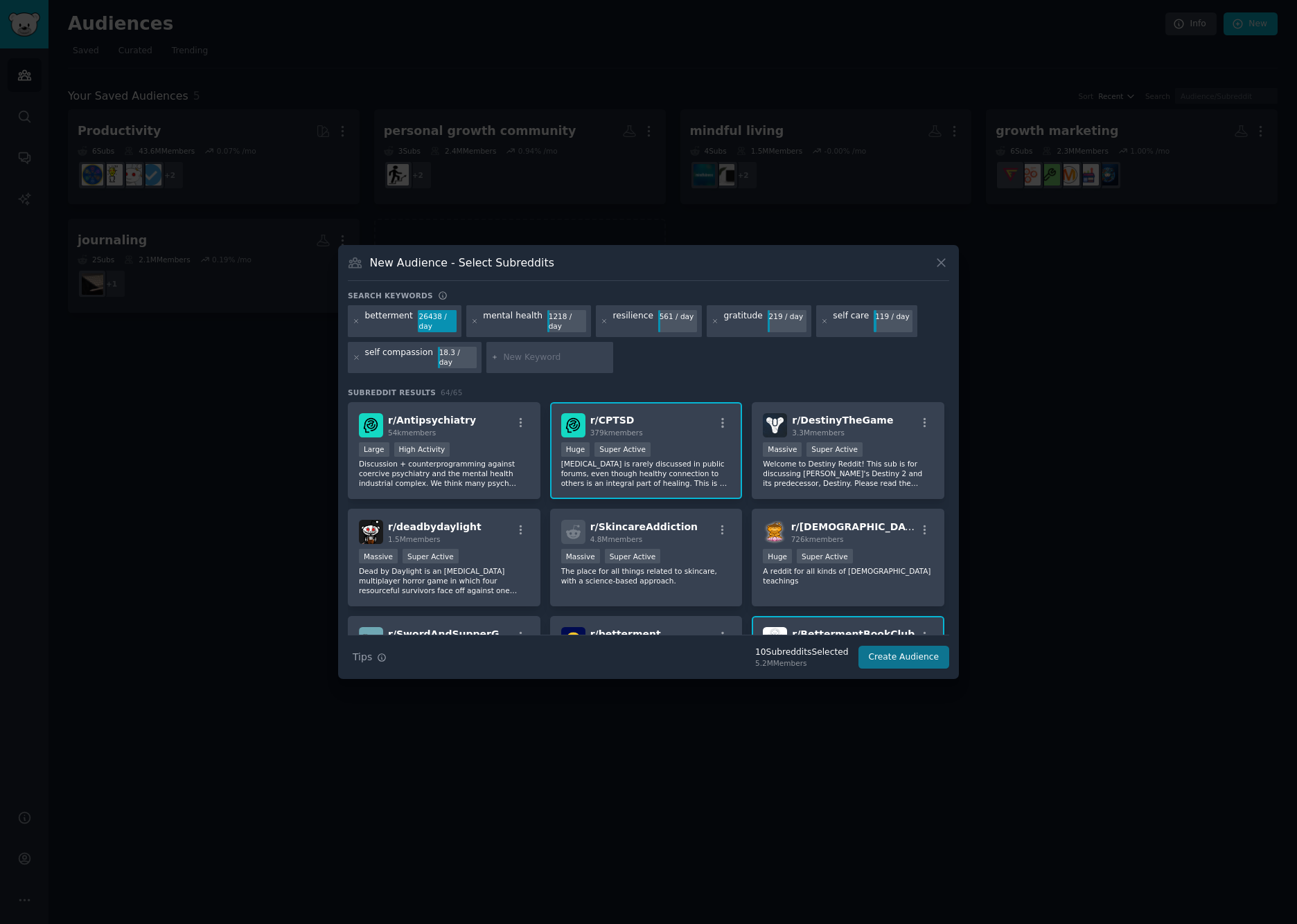
click at [898, 652] on button "Create Audience" at bounding box center [904, 658] width 91 height 24
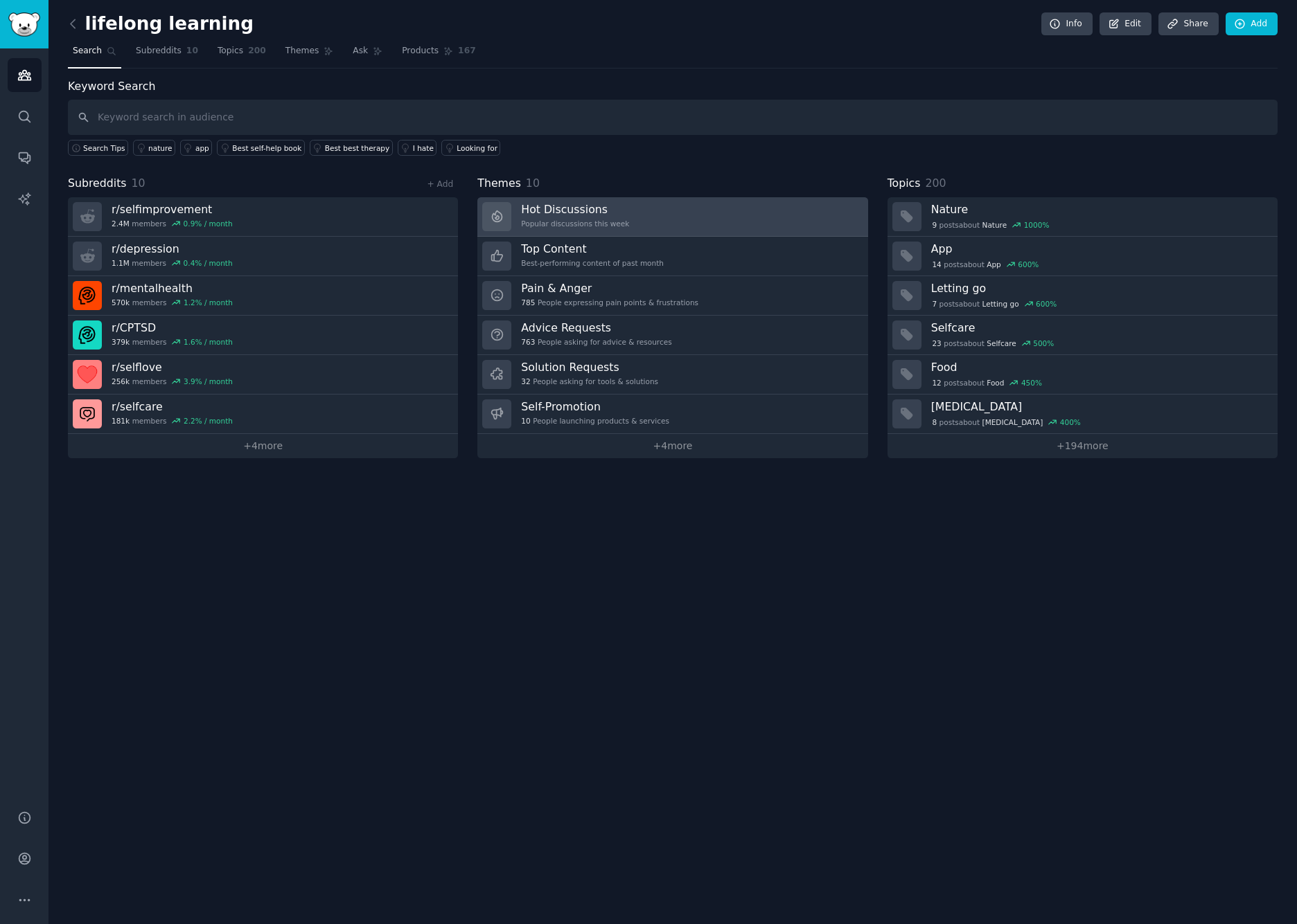
click at [664, 216] on link "Hot Discussions Popular discussions this week" at bounding box center [672, 218] width 390 height 40
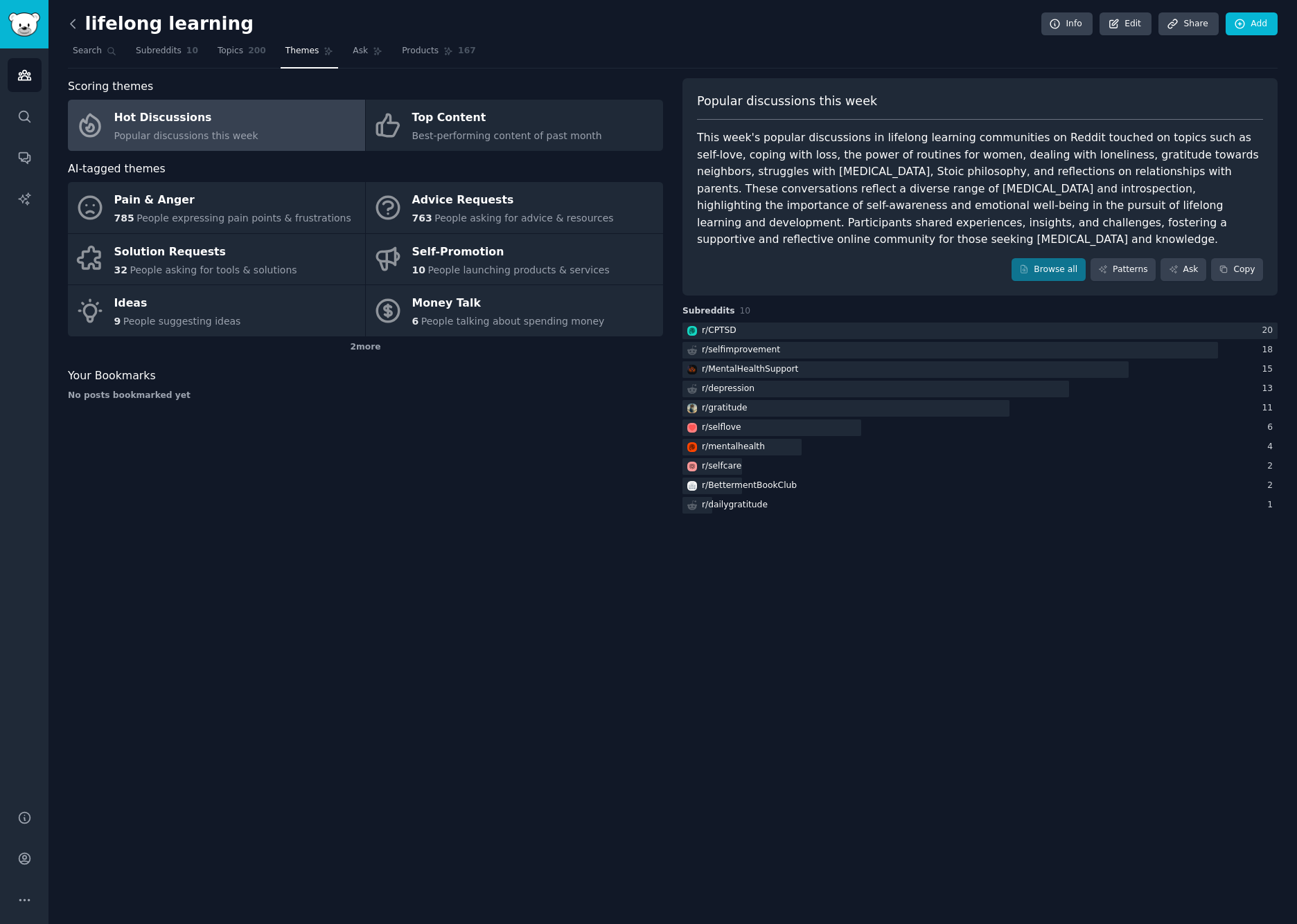
click at [73, 21] on icon at bounding box center [72, 23] width 4 height 8
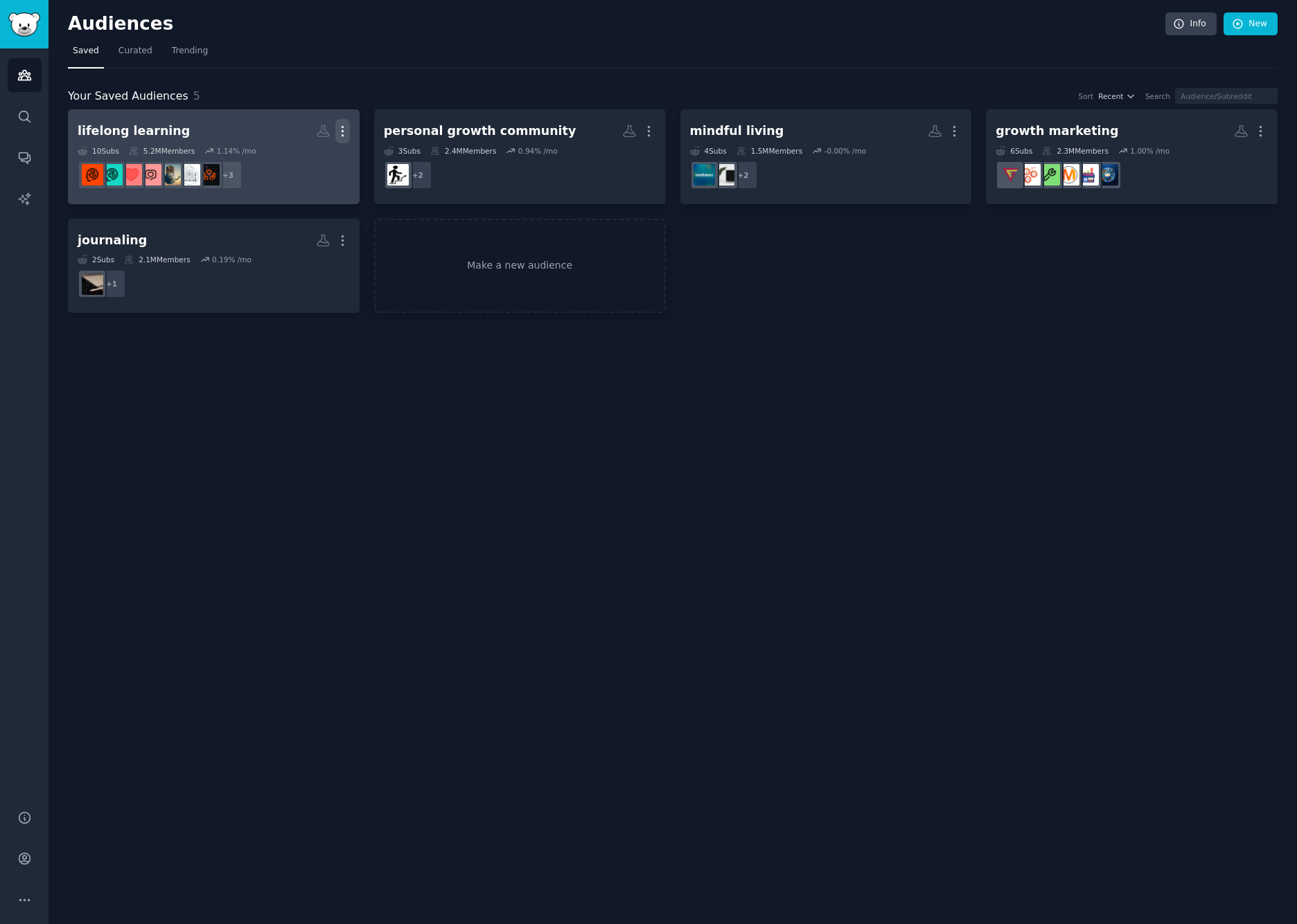
click at [342, 129] on icon "button" at bounding box center [342, 131] width 14 height 14
click at [199, 133] on h2 "lifelong learning Custom Audience More View Delete" at bounding box center [214, 131] width 272 height 25
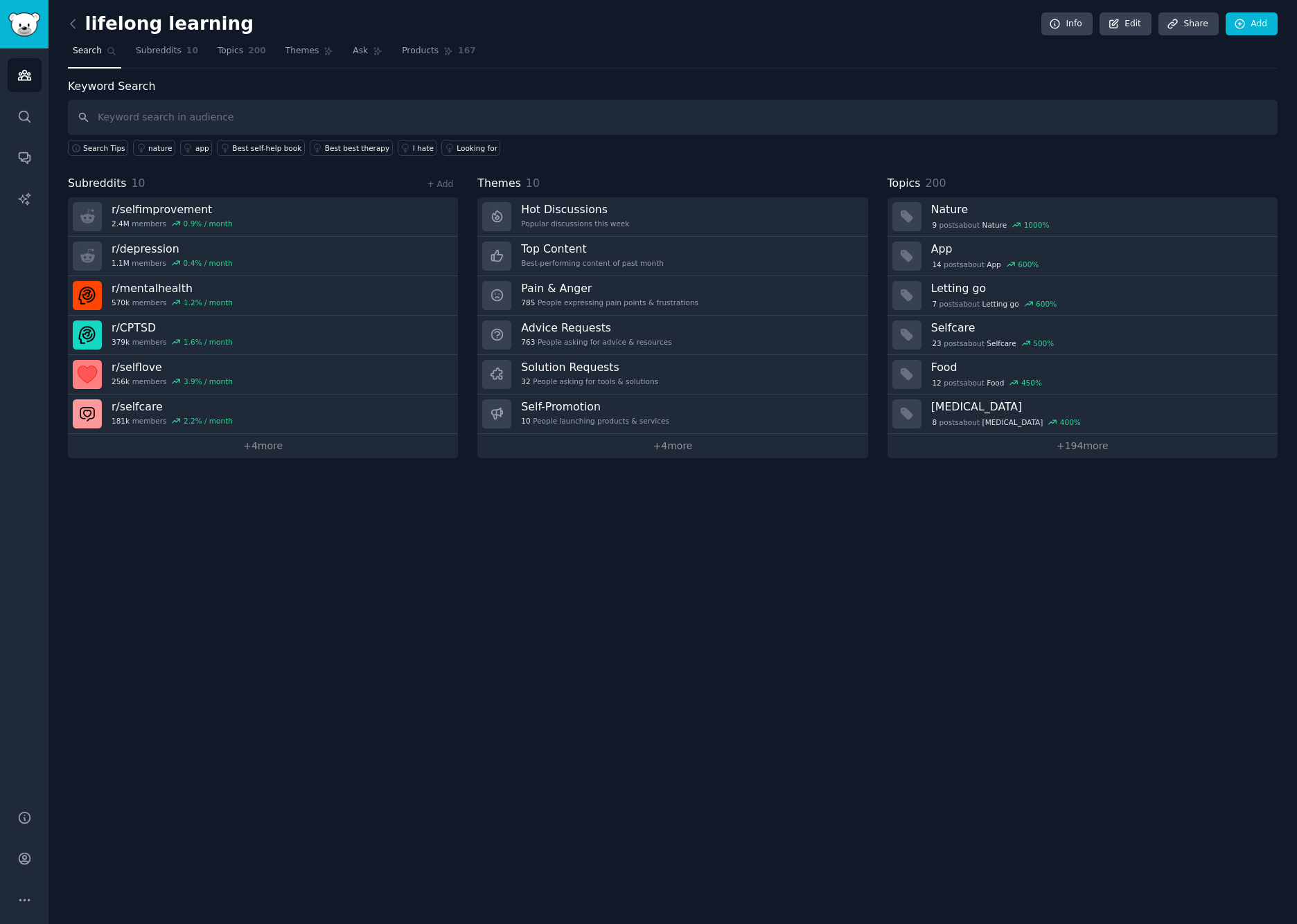
click at [156, 13] on h2 "lifelong learning" at bounding box center [160, 25] width 186 height 22
click at [153, 22] on h2 "lifelong learning" at bounding box center [160, 25] width 186 height 22
click at [122, 23] on h2 "lifelong learning" at bounding box center [160, 25] width 186 height 22
drag, startPoint x: 122, startPoint y: 24, endPoint x: 204, endPoint y: 29, distance: 82.2
click at [204, 29] on h2 "lifelong learning" at bounding box center [160, 25] width 186 height 22
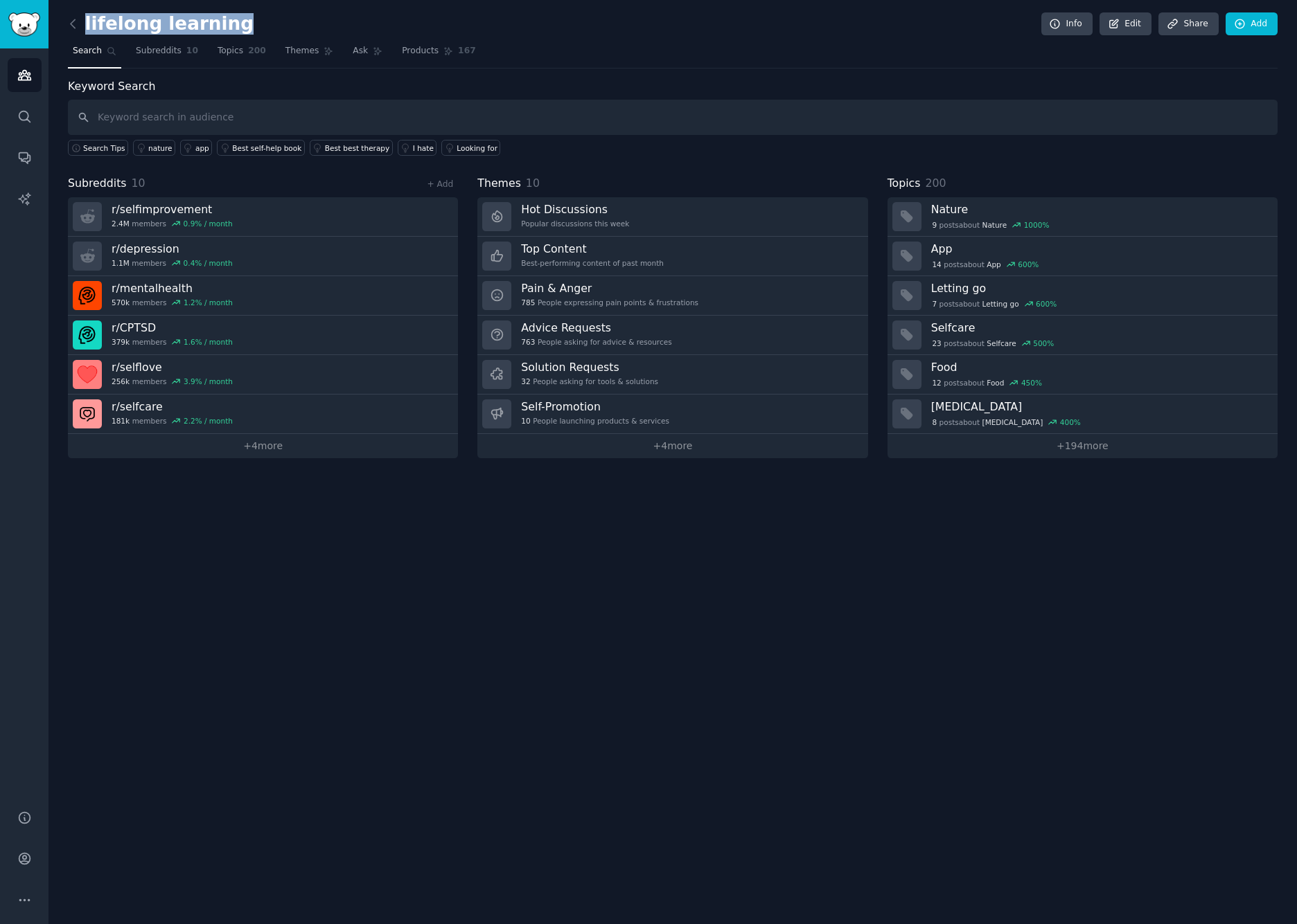
click at [195, 29] on h2 "lifelong learning" at bounding box center [160, 25] width 186 height 22
click at [1062, 29] on link "Edit" at bounding box center [1125, 25] width 52 height 24
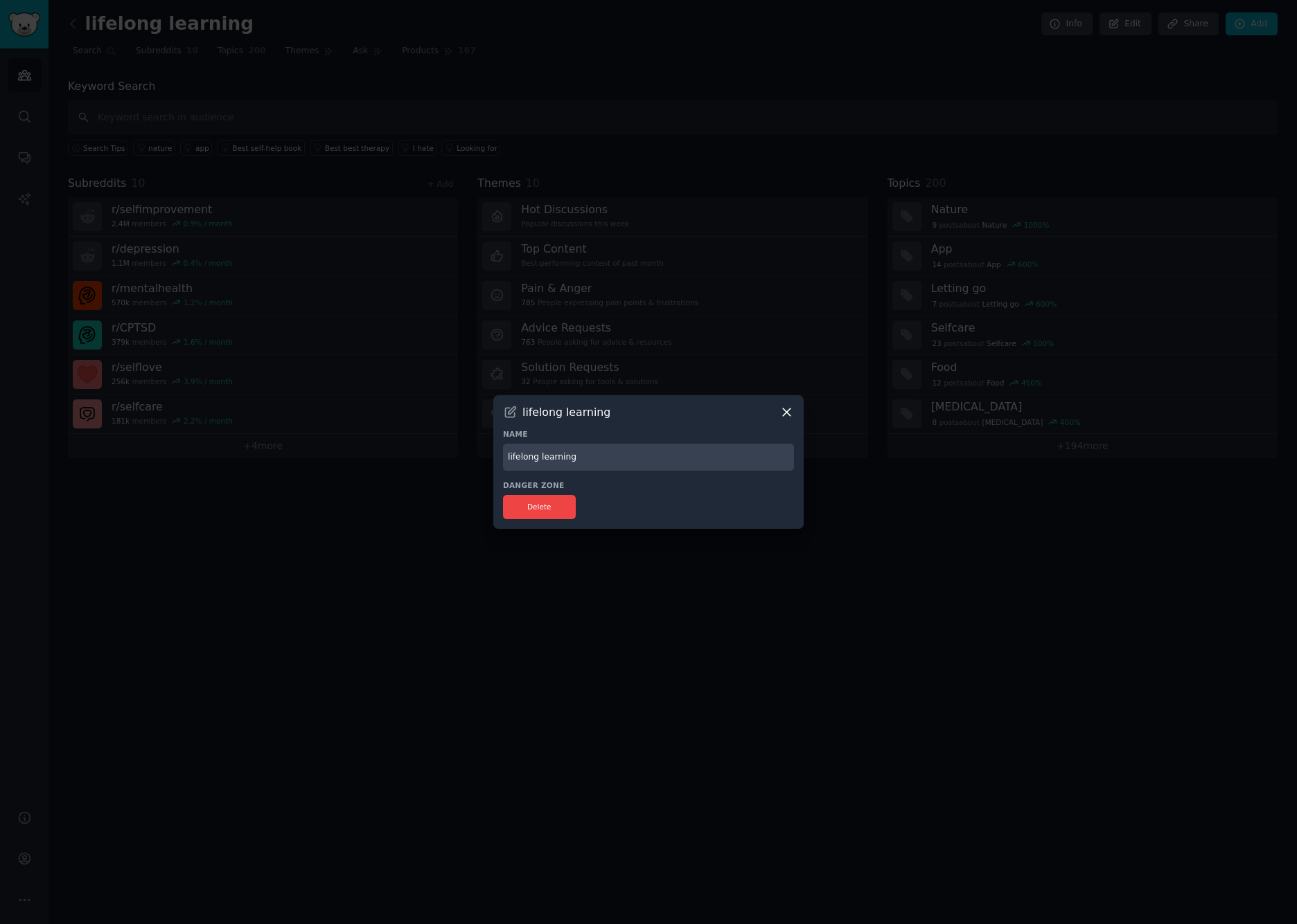
click at [520, 463] on input "lifelong learning" at bounding box center [648, 457] width 291 height 27
drag, startPoint x: 521, startPoint y: 463, endPoint x: 614, endPoint y: 462, distance: 93.0
click at [614, 462] on input "lifelong learning" at bounding box center [648, 457] width 291 height 27
click at [516, 460] on input "lifelong learning" at bounding box center [648, 457] width 291 height 27
drag, startPoint x: 516, startPoint y: 460, endPoint x: 623, endPoint y: 459, distance: 107.0
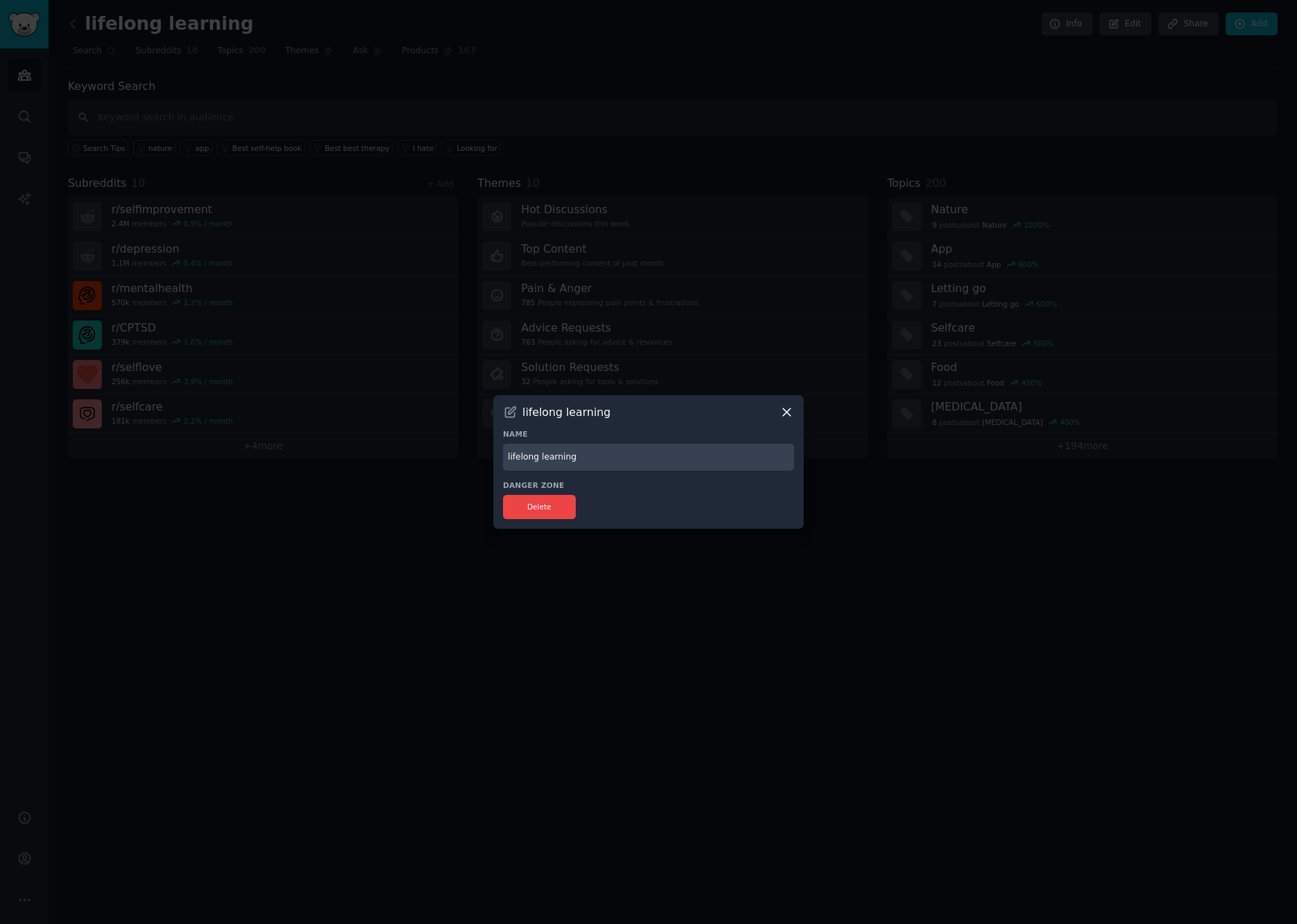
click at [623, 459] on input "lifelong learning" at bounding box center [648, 457] width 291 height 27
type input "mental health and self care"
click at [544, 506] on button "Delete" at bounding box center [539, 507] width 73 height 25
click at [658, 460] on input "mental health and self care" at bounding box center [648, 457] width 291 height 27
click at [747, 491] on div "Danger Zone Delete" at bounding box center [648, 499] width 291 height 39
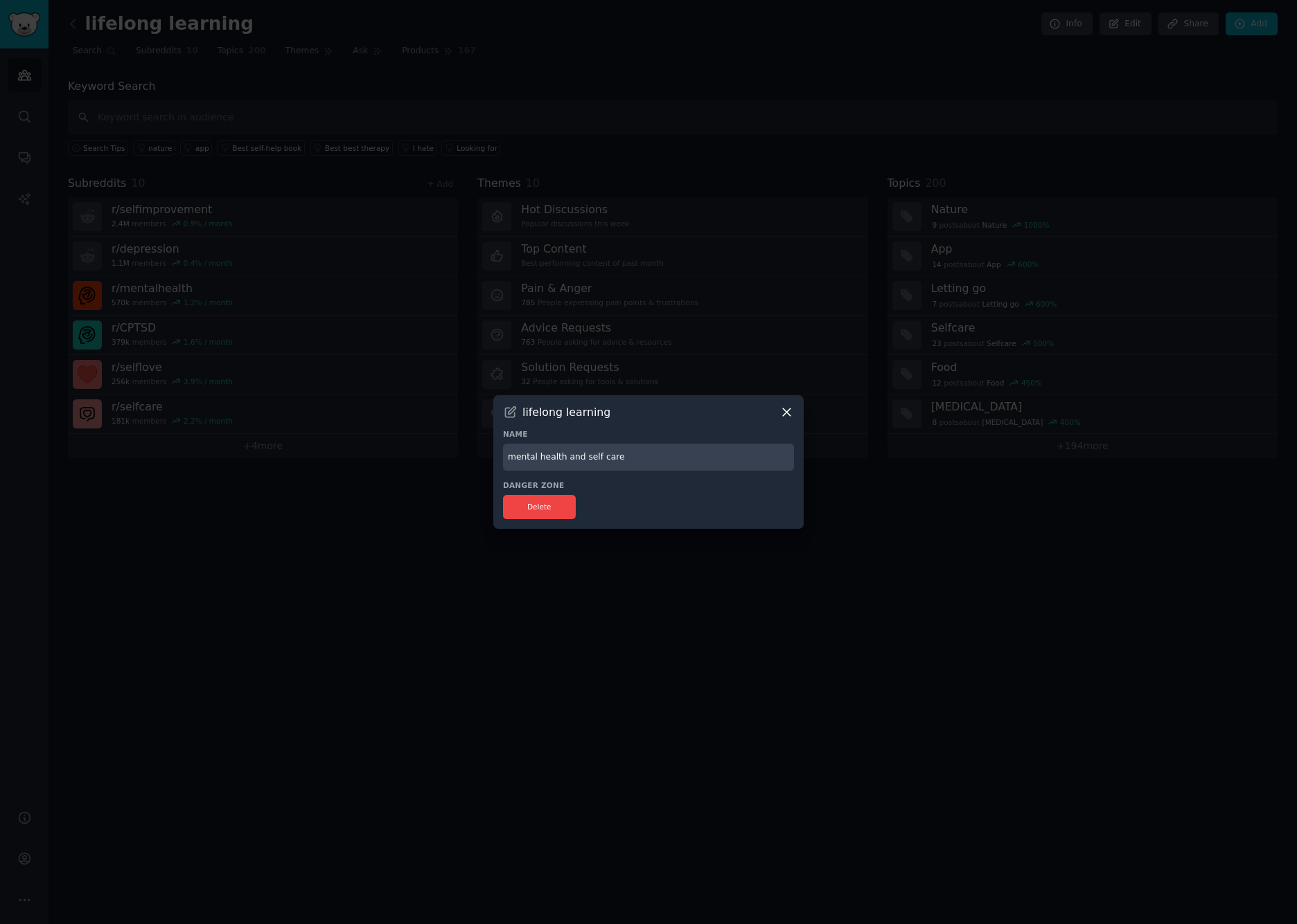
click at [783, 415] on icon at bounding box center [786, 413] width 8 height 8
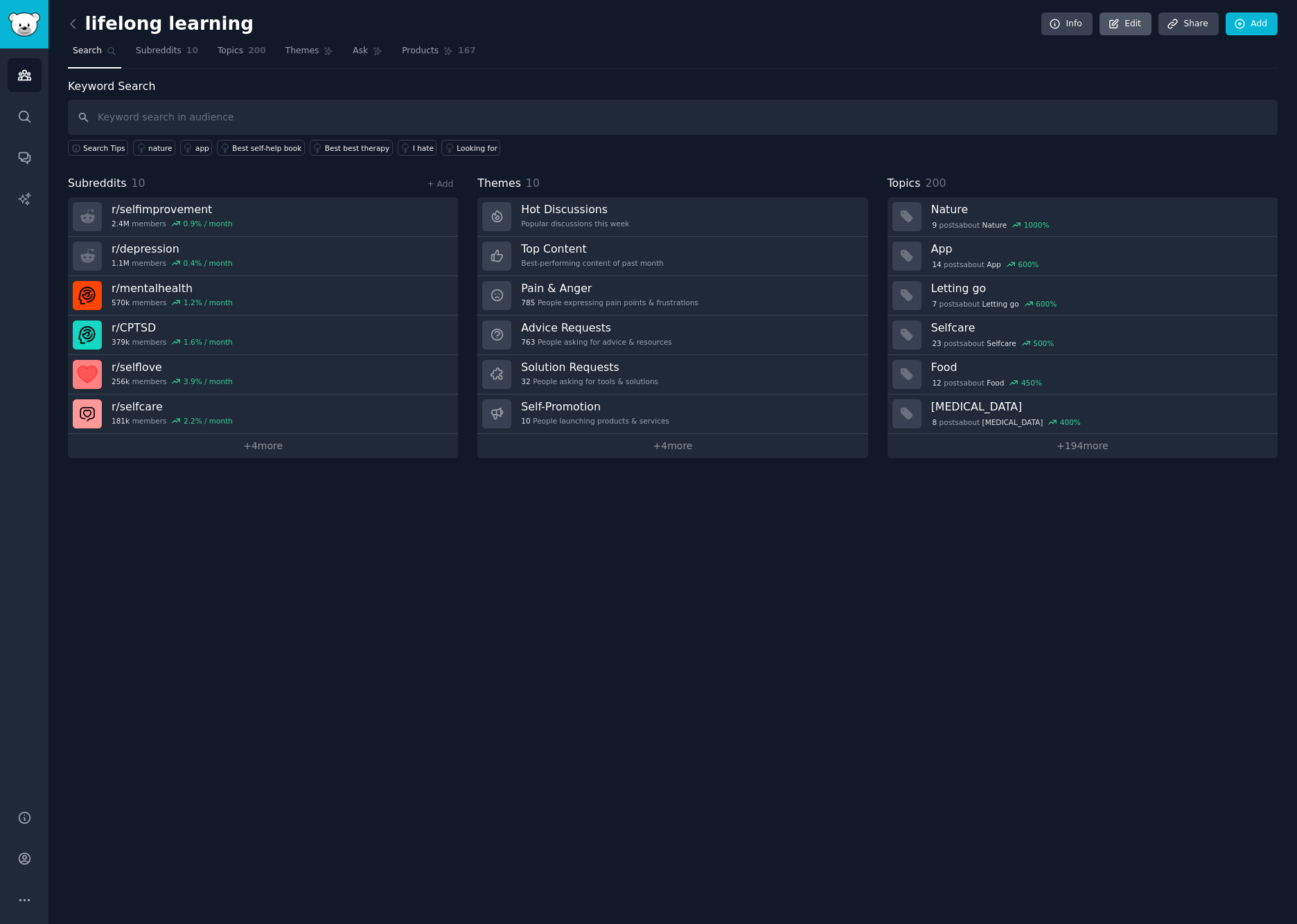
click at [1062, 25] on link "Edit" at bounding box center [1125, 25] width 52 height 24
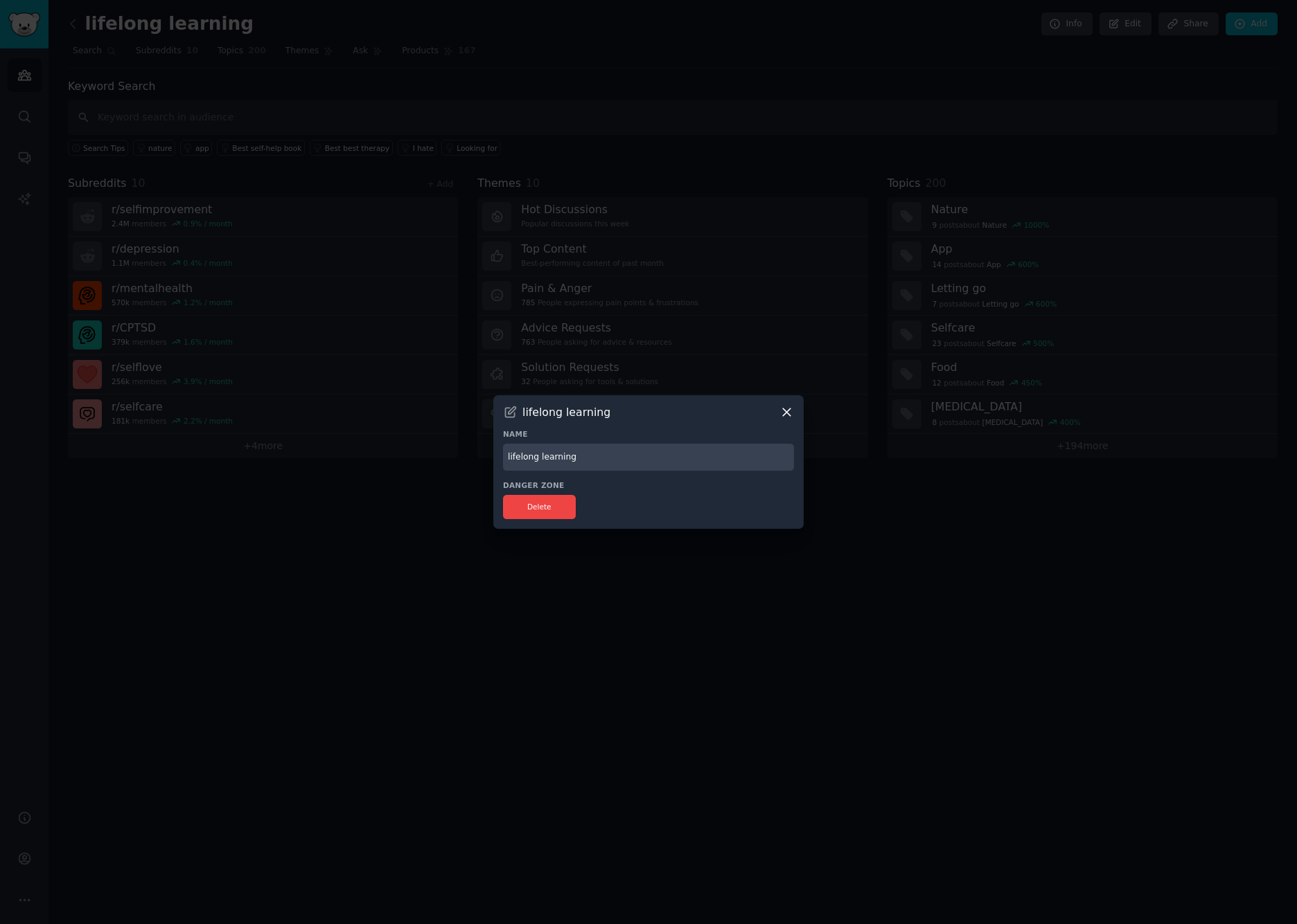
click at [539, 462] on input "lifelong learning" at bounding box center [648, 457] width 291 height 27
click at [517, 456] on input "lifelong learning" at bounding box center [648, 457] width 291 height 27
drag, startPoint x: 529, startPoint y: 457, endPoint x: 647, endPoint y: 460, distance: 118.0
click at [647, 460] on input "lifelong learning" at bounding box center [648, 457] width 291 height 27
type input "mental health and self care"
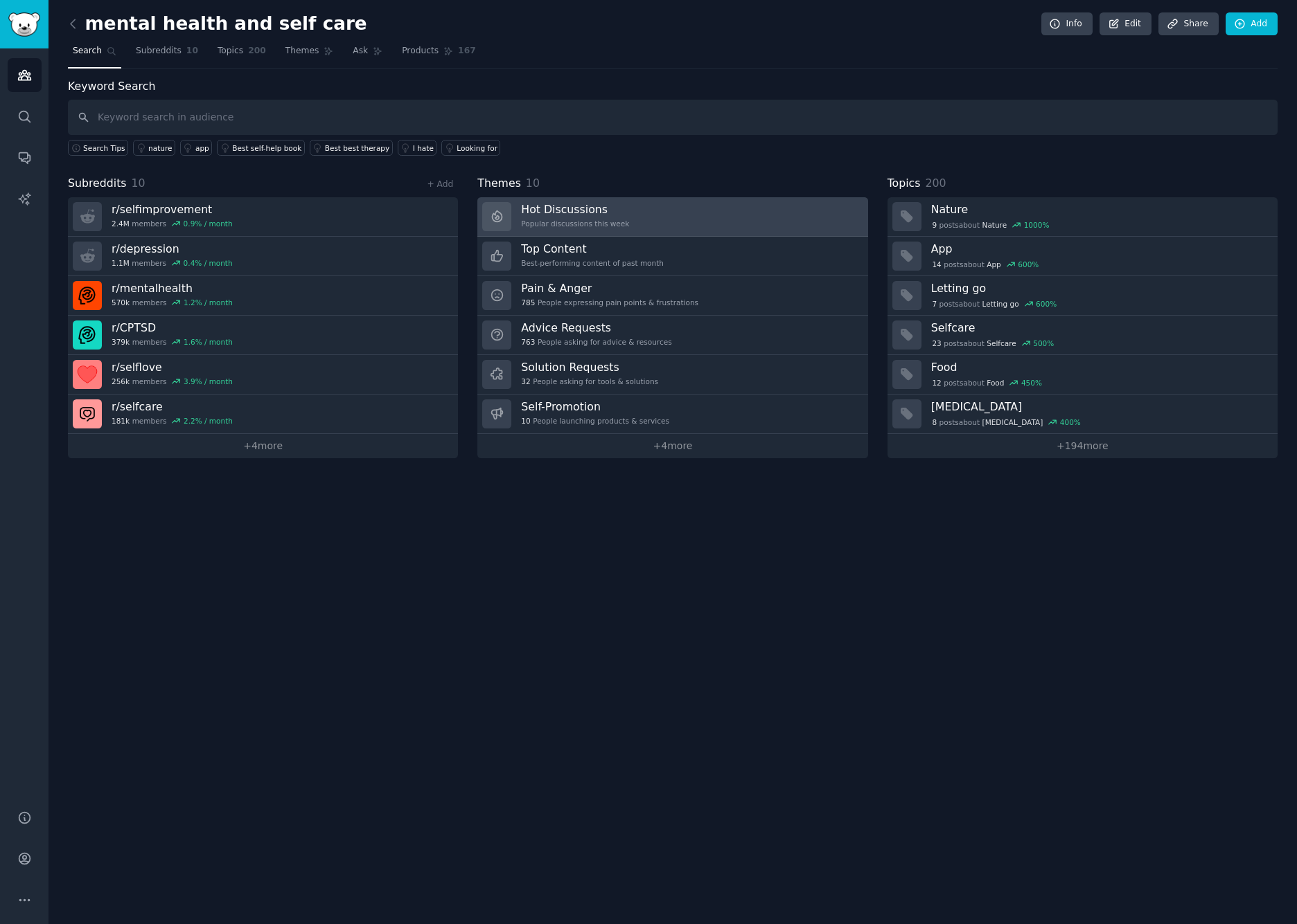
click at [635, 206] on link "Hot Discussions Popular discussions this week" at bounding box center [672, 218] width 390 height 40
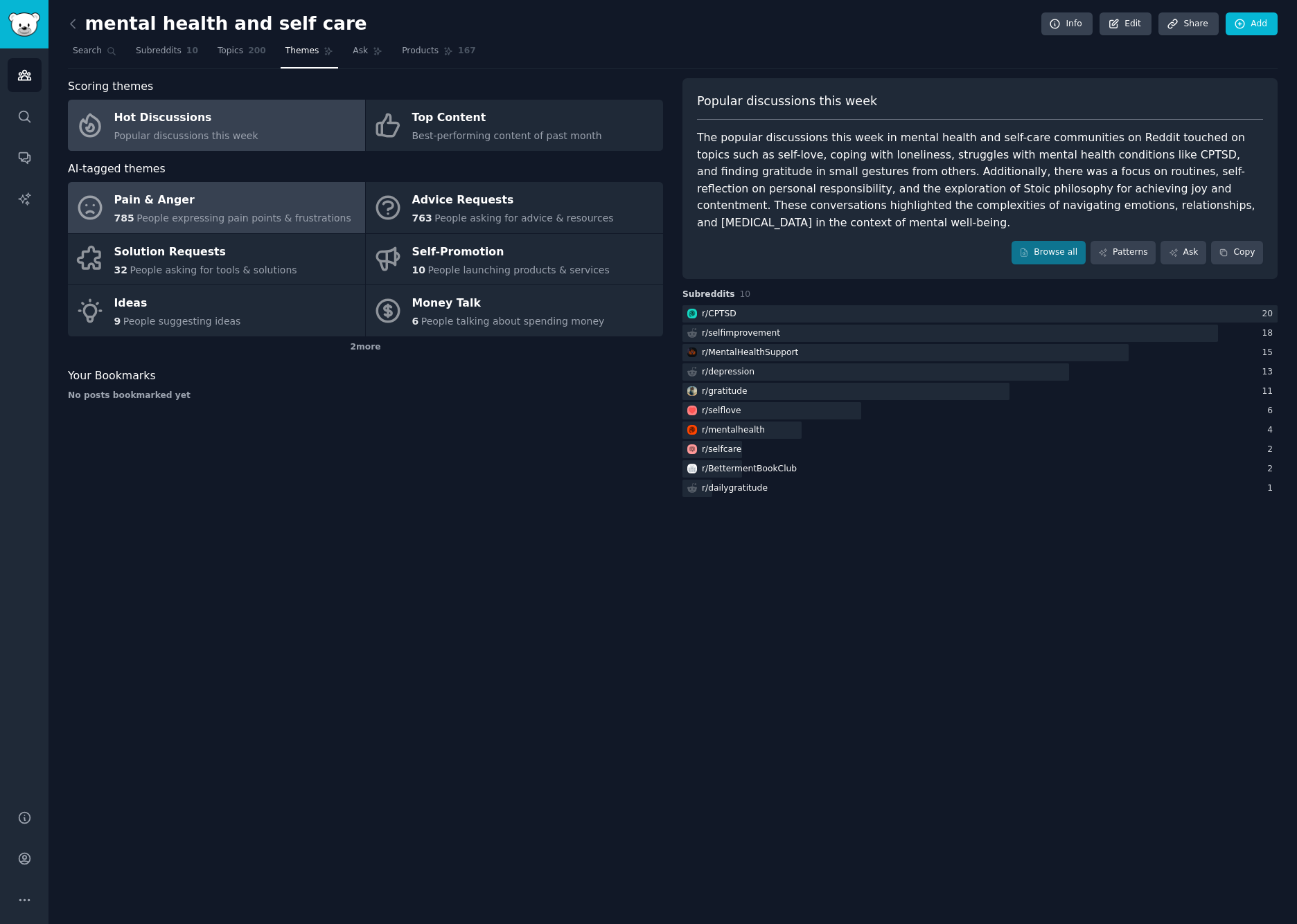
click at [265, 214] on span "People expressing pain points & frustrations" at bounding box center [244, 218] width 214 height 11
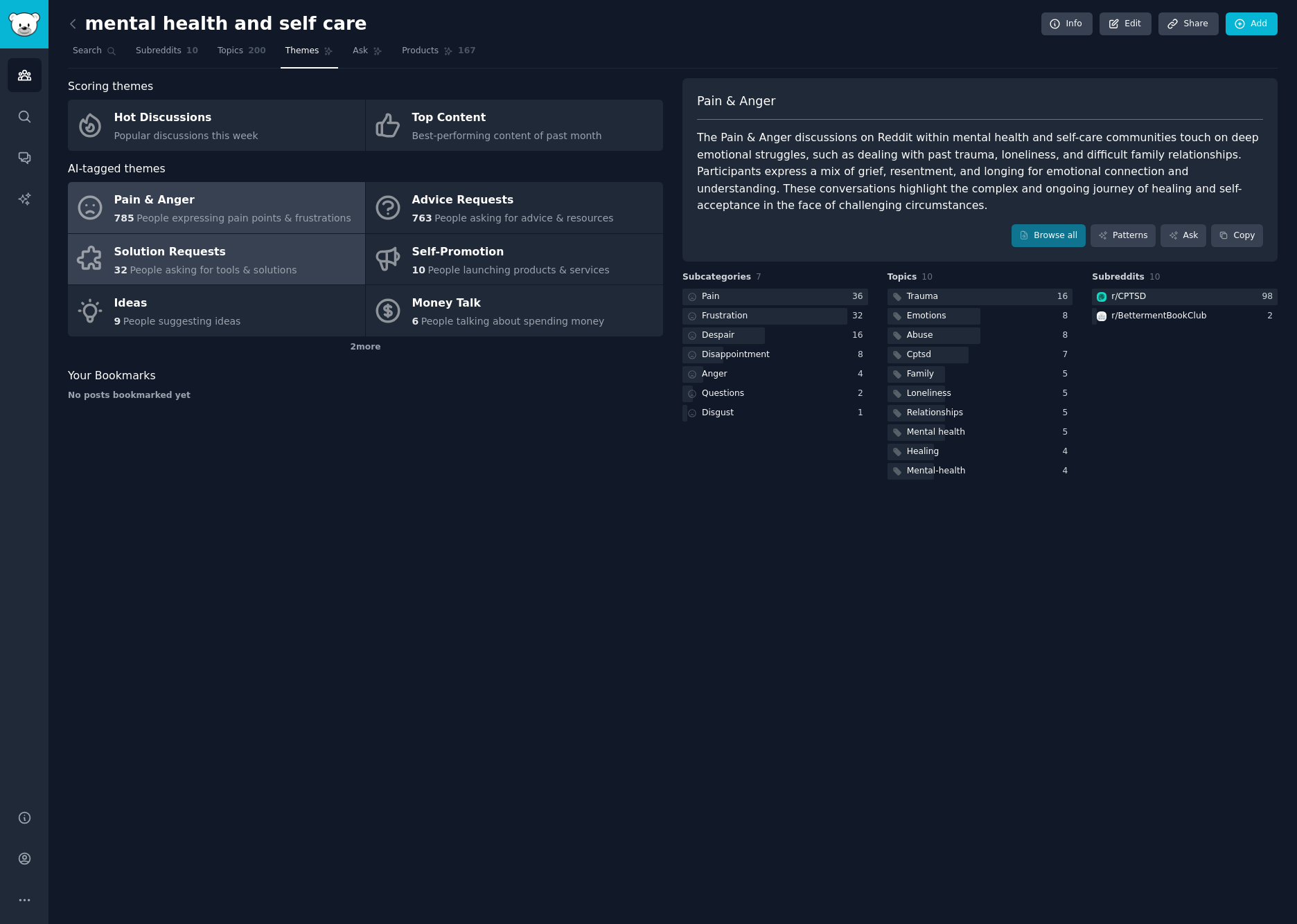
click at [304, 266] on link "Solution Requests 32 People asking for tools & solutions" at bounding box center [216, 260] width 297 height 52
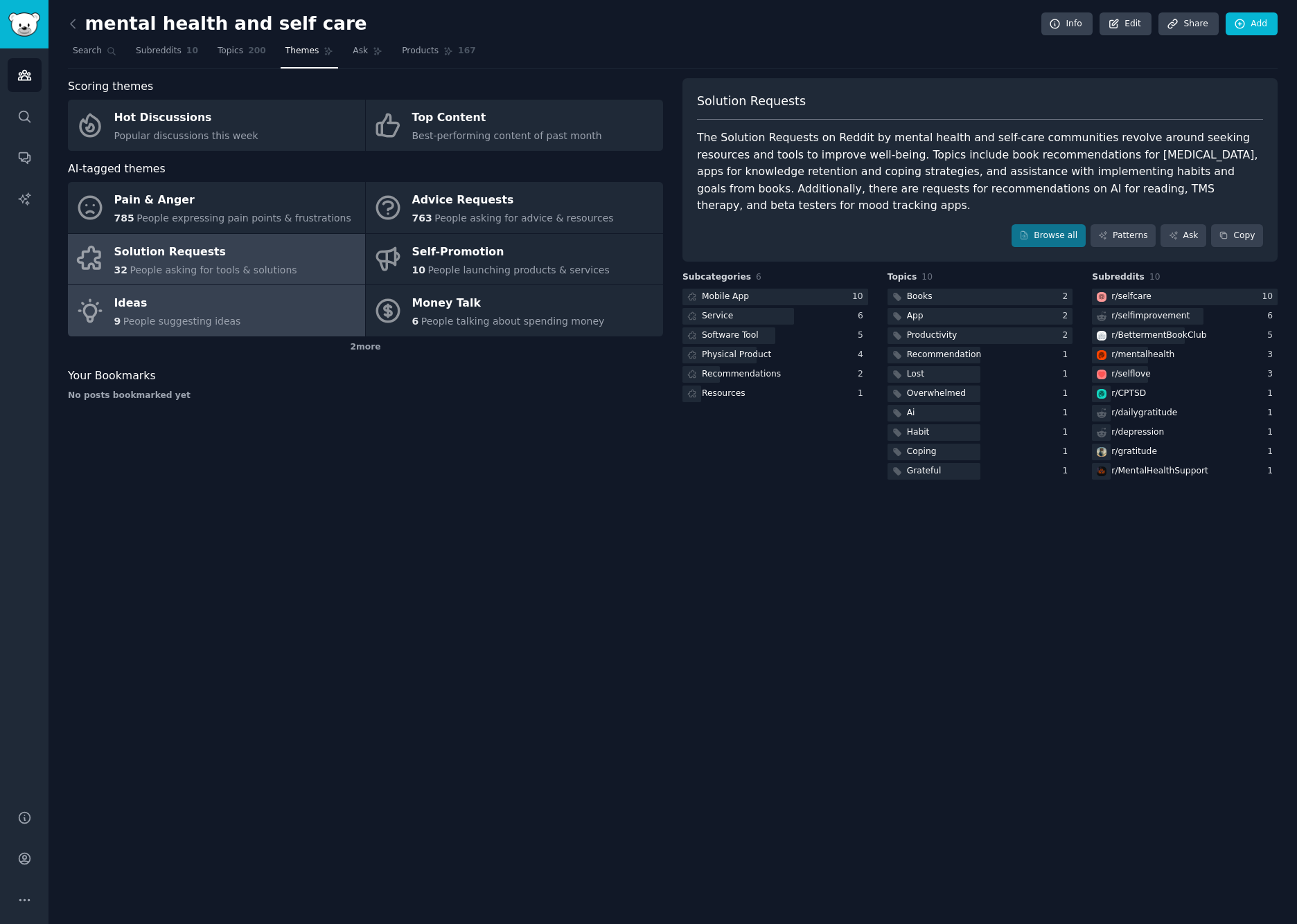
click at [262, 303] on link "Ideas 9 People suggesting ideas" at bounding box center [216, 310] width 297 height 52
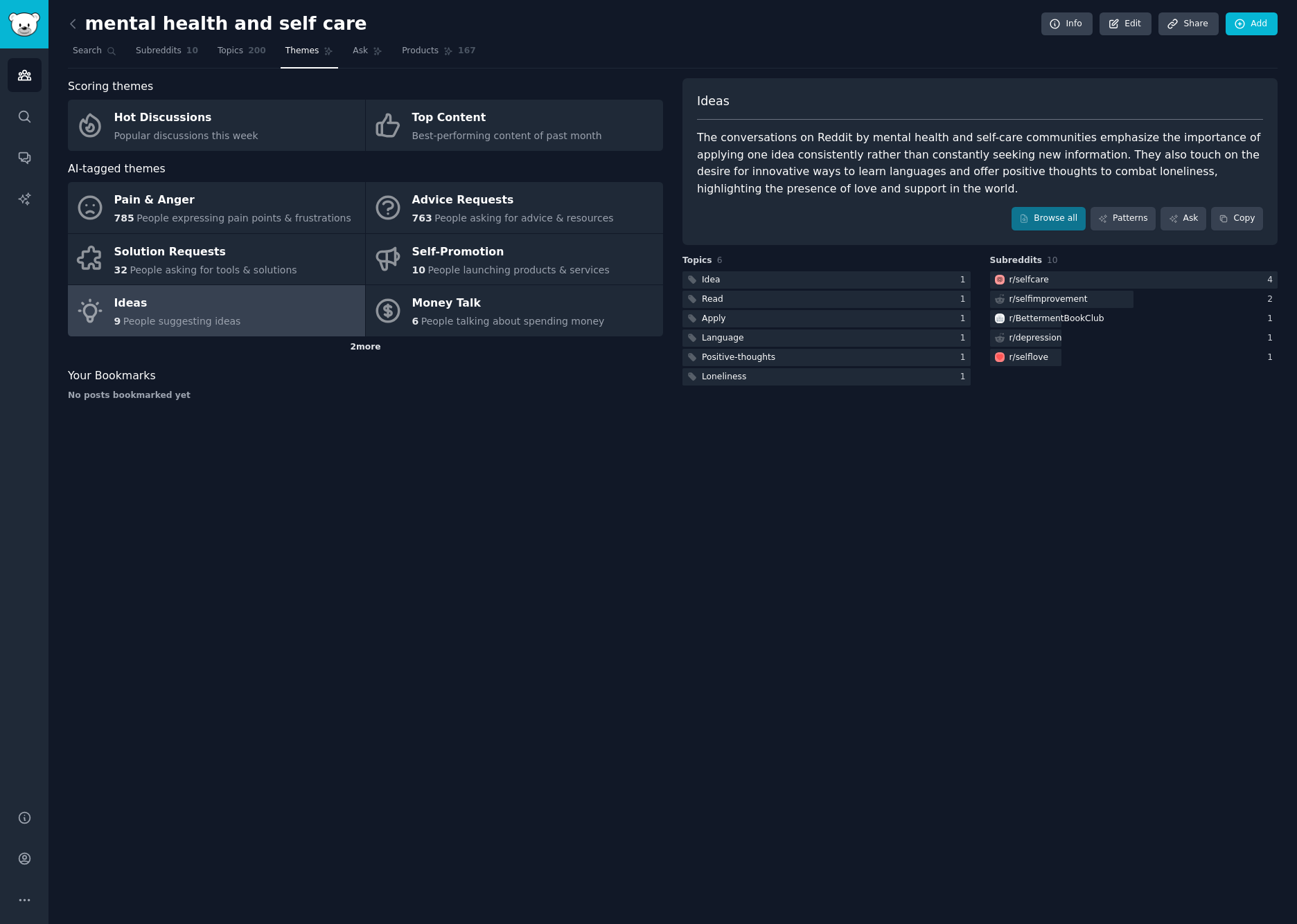
click at [365, 348] on div "2 more" at bounding box center [365, 348] width 595 height 22
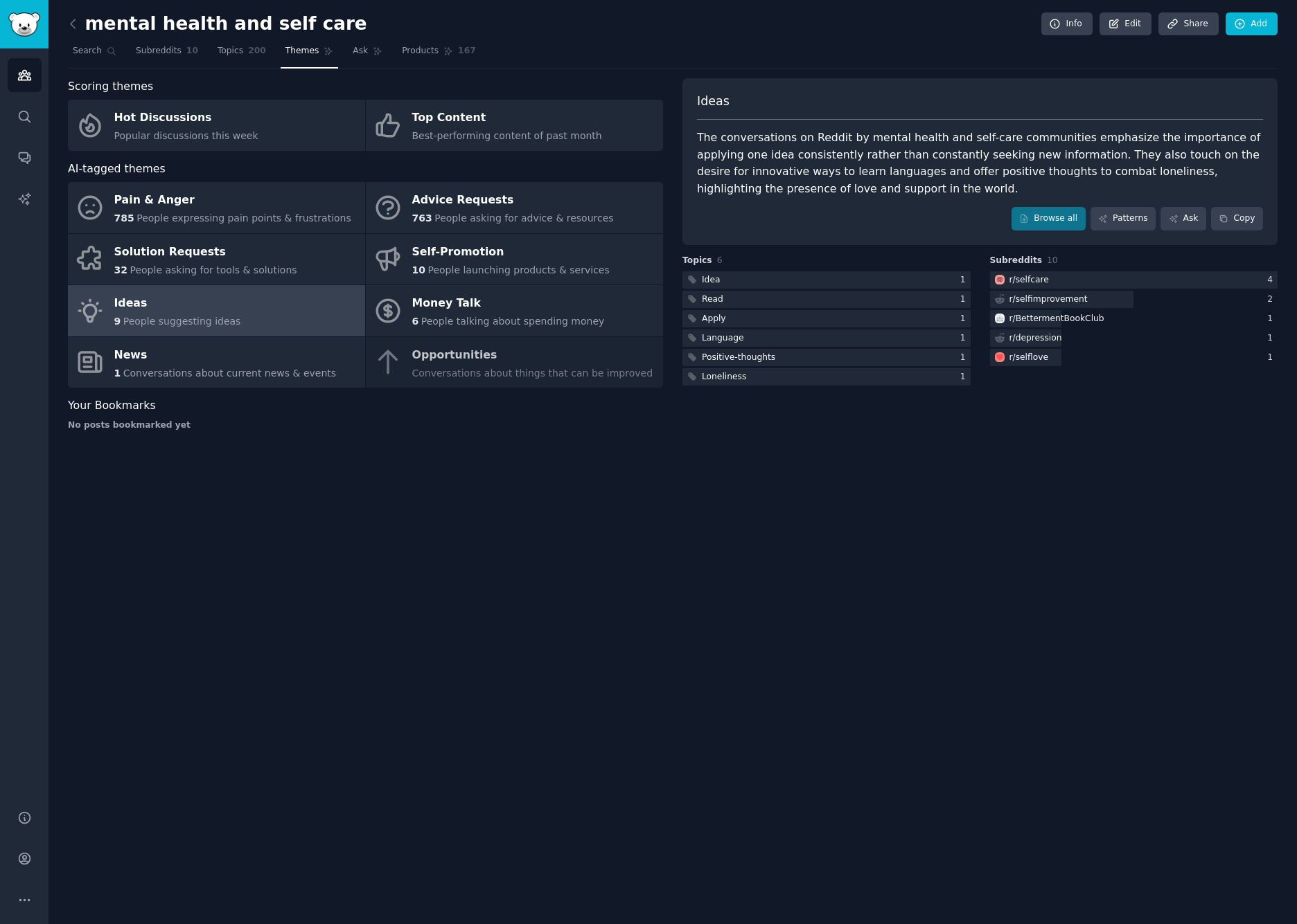
click at [450, 372] on div "Pain & Anger 785 People expressing pain points & frustrations Advice Requests 7…" at bounding box center [365, 284] width 595 height 206
click at [469, 275] on div "10 People launching products & services" at bounding box center [511, 270] width 198 height 14
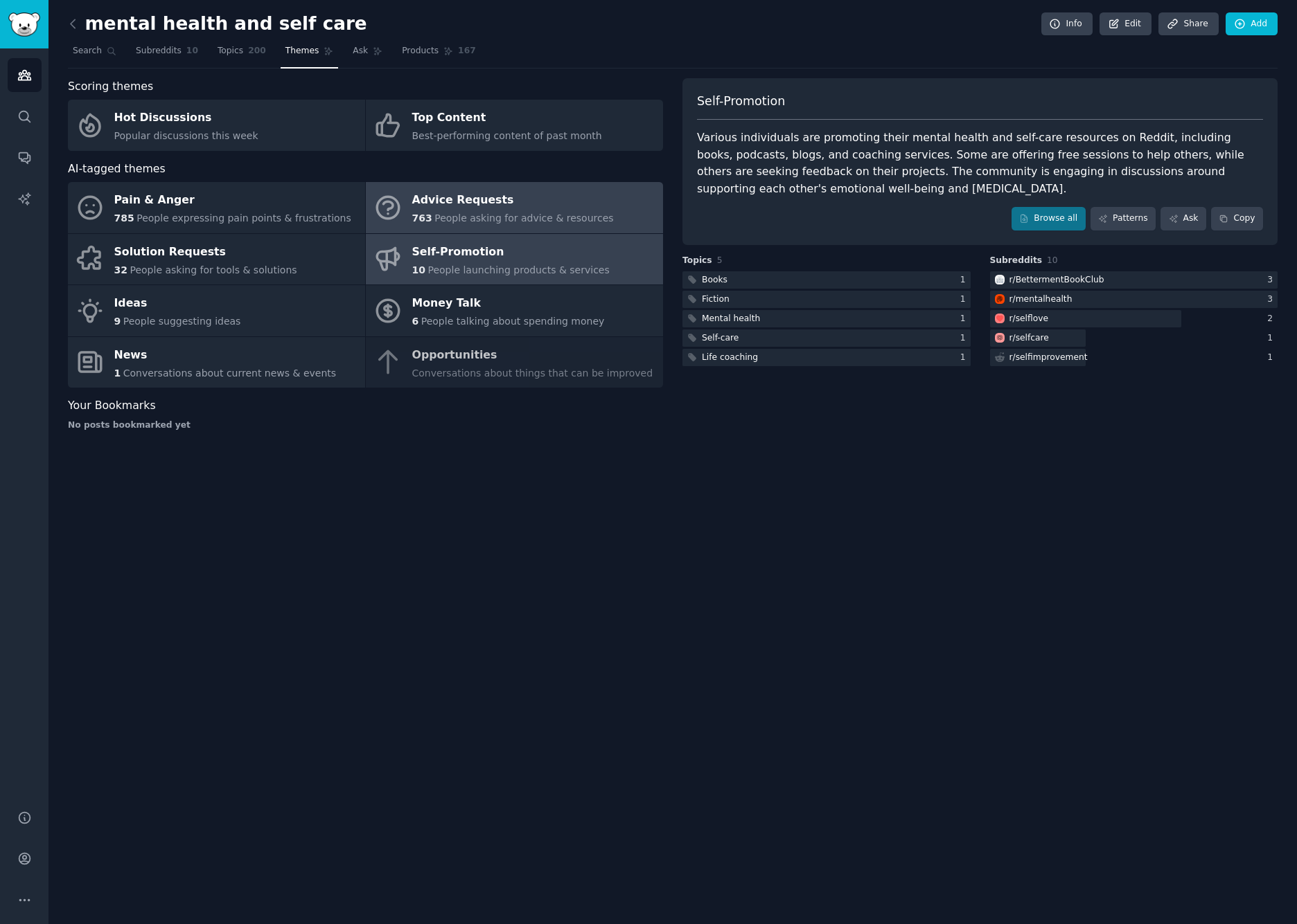
click at [463, 208] on div "Advice Requests" at bounding box center [513, 201] width 202 height 22
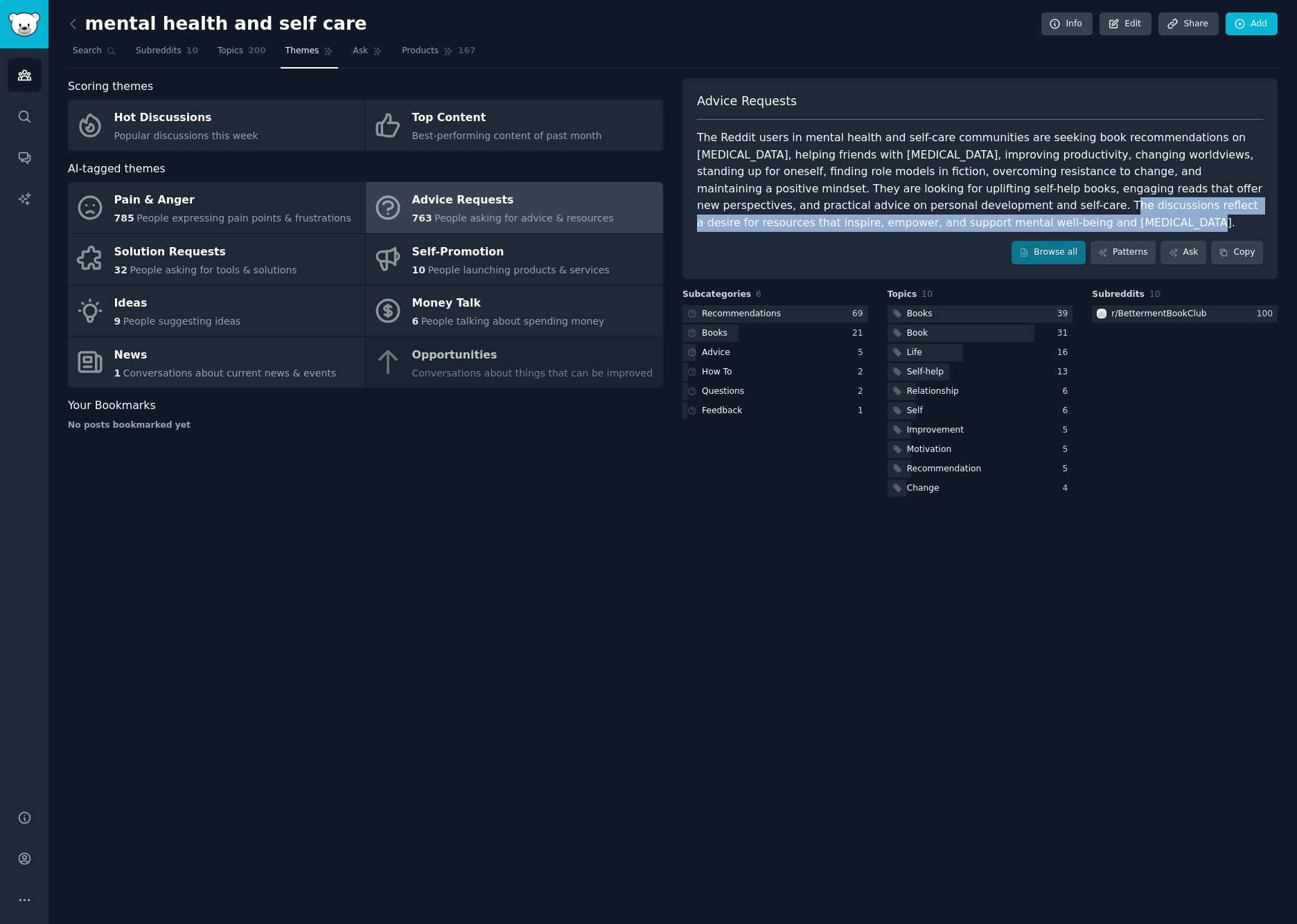
drag, startPoint x: 858, startPoint y: 204, endPoint x: 901, endPoint y: 212, distance: 43.7
click at [901, 212] on div "The Reddit users in mental health and self-care communities are seeking book re…" at bounding box center [979, 180] width 566 height 102
copy div "discussions reflect a desire for resources that inspire, empower, and support m…"
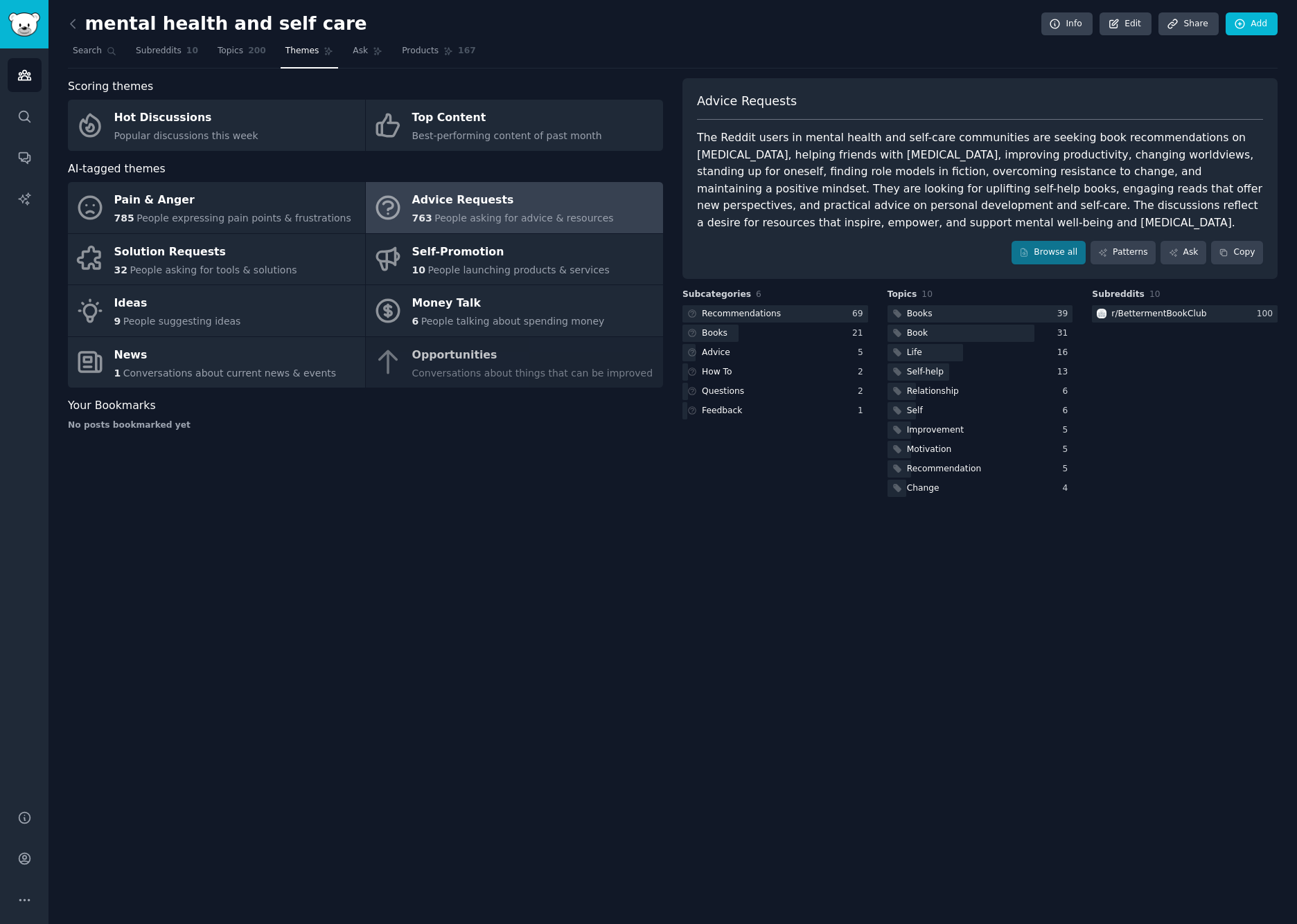
click at [876, 214] on div "The Reddit users in mental health and self-care communities are seeking book re…" at bounding box center [979, 180] width 566 height 102
click at [153, 56] on link "Subreddits 10" at bounding box center [167, 55] width 72 height 29
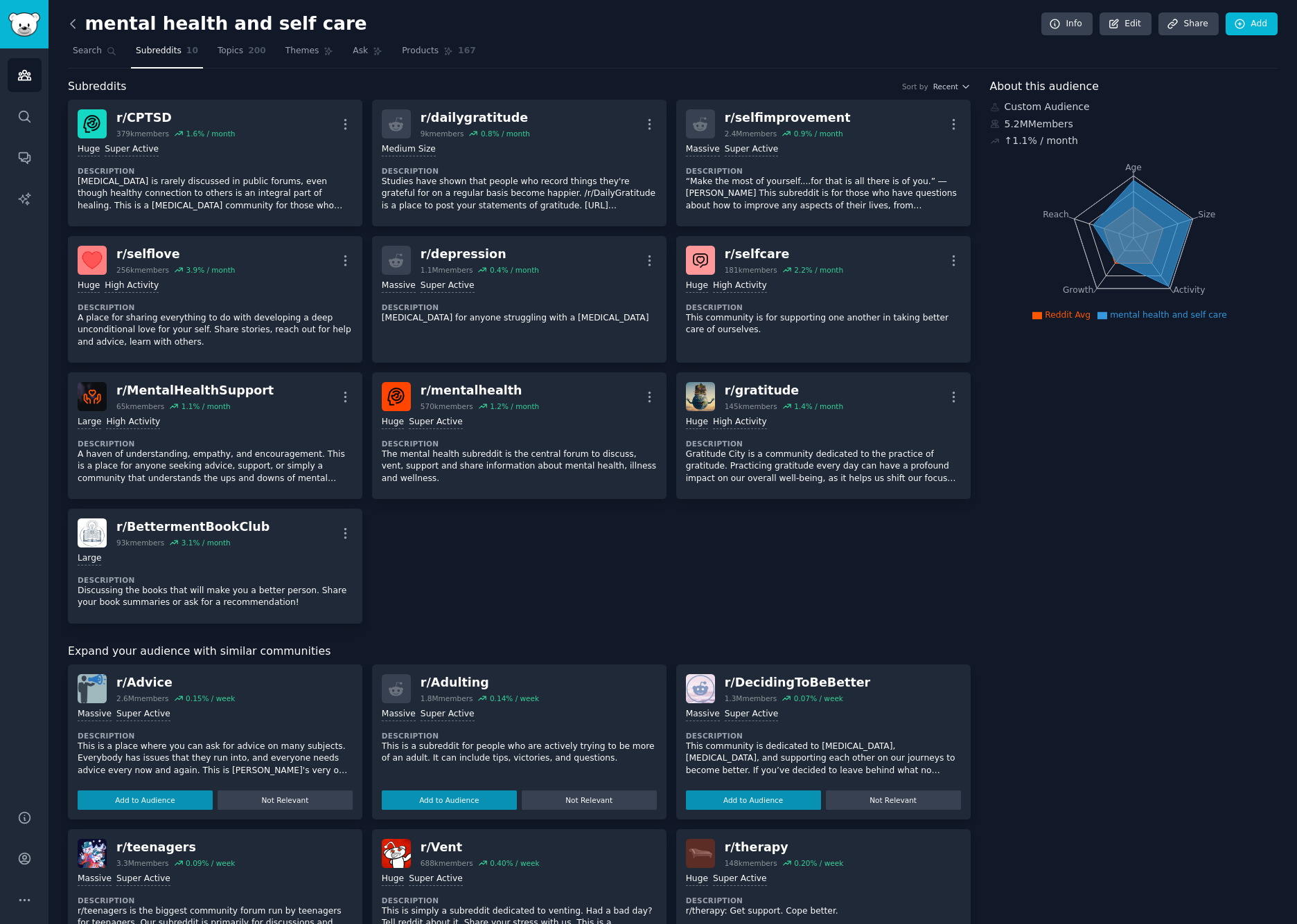
click at [75, 23] on icon at bounding box center [73, 24] width 14 height 14
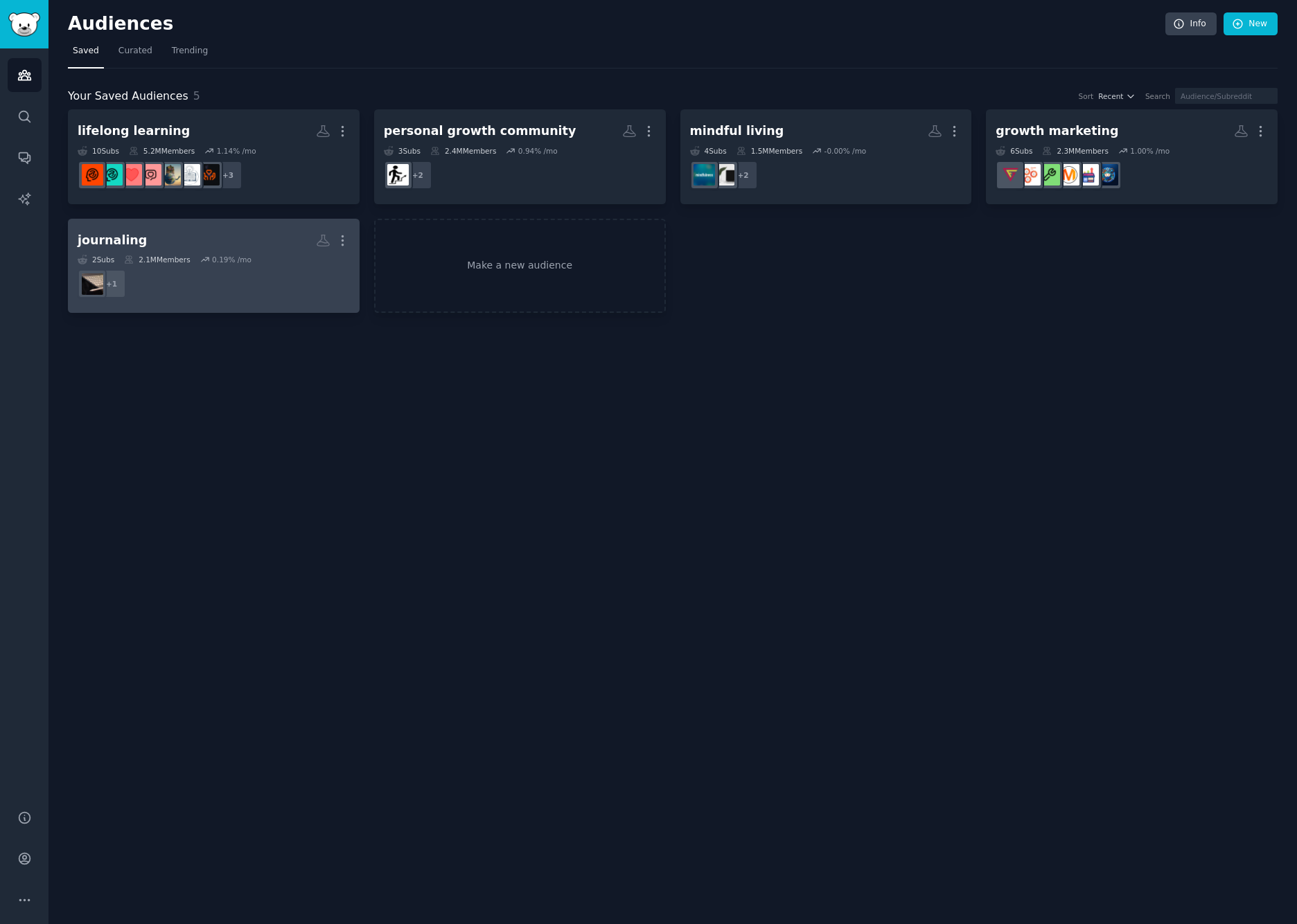
click at [236, 284] on dd "+ 1" at bounding box center [214, 283] width 272 height 39
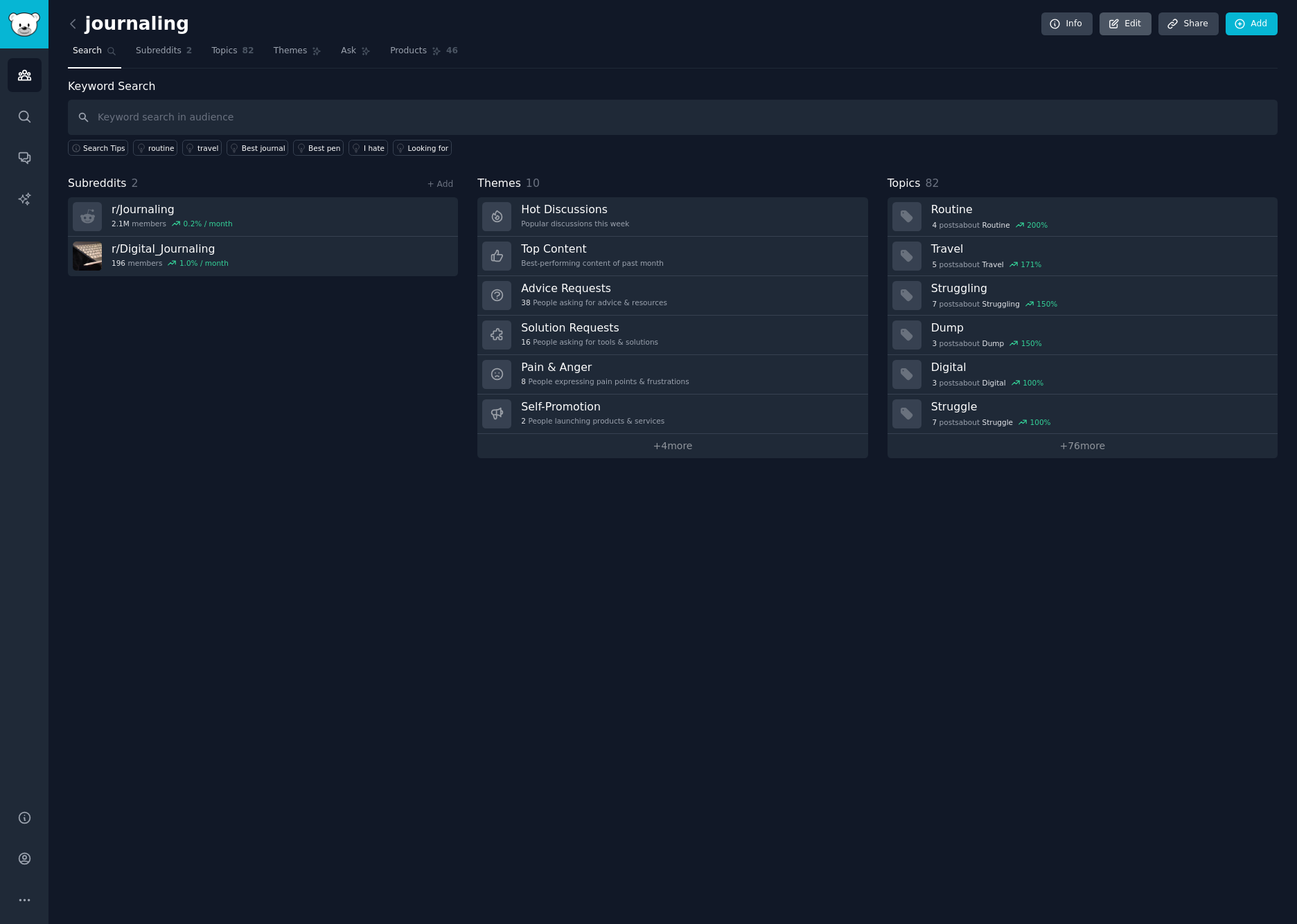
click at [1062, 21] on icon at bounding box center [1114, 25] width 13 height 13
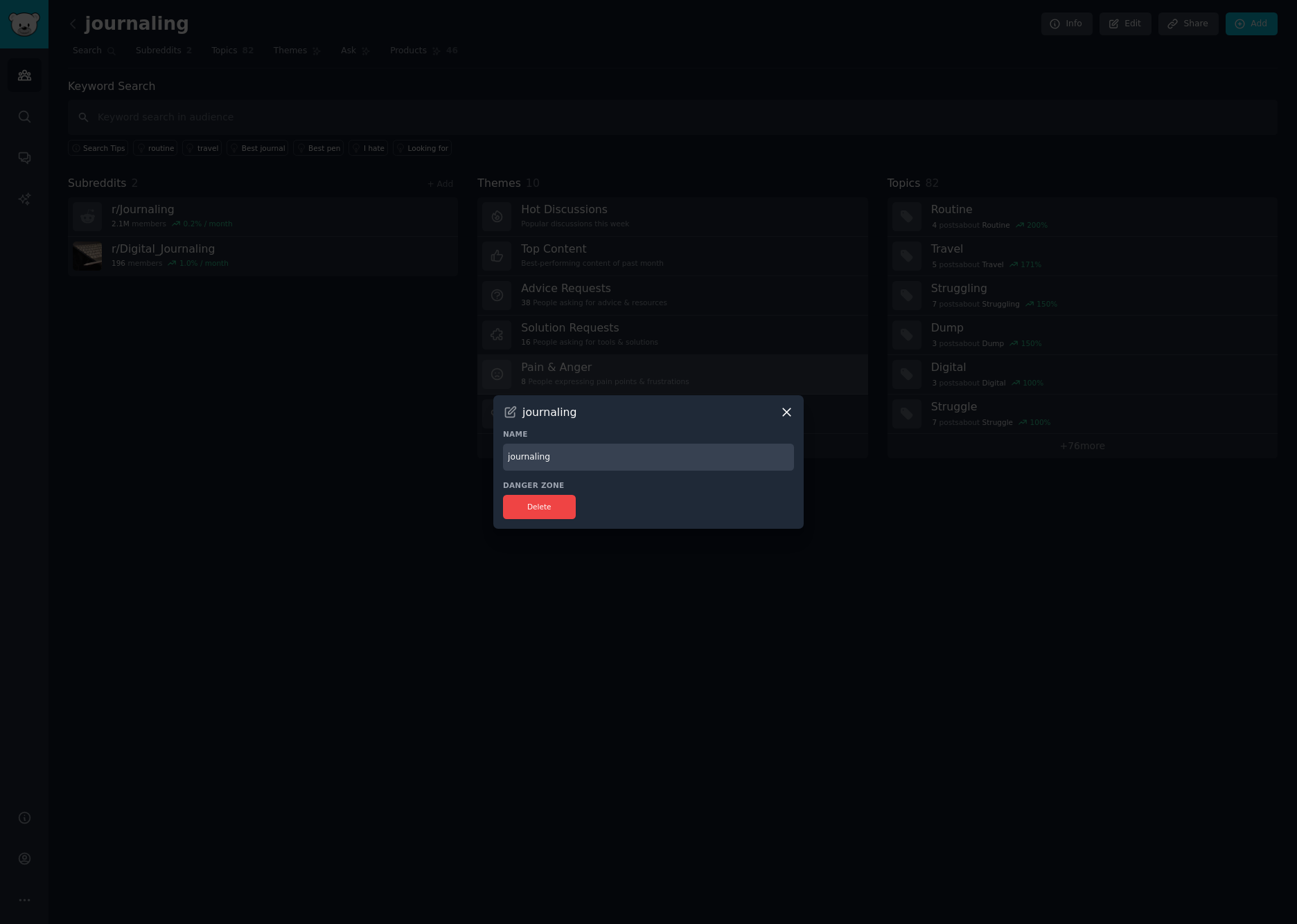
drag, startPoint x: 788, startPoint y: 408, endPoint x: 660, endPoint y: 391, distance: 129.1
click at [788, 408] on icon at bounding box center [786, 412] width 14 height 14
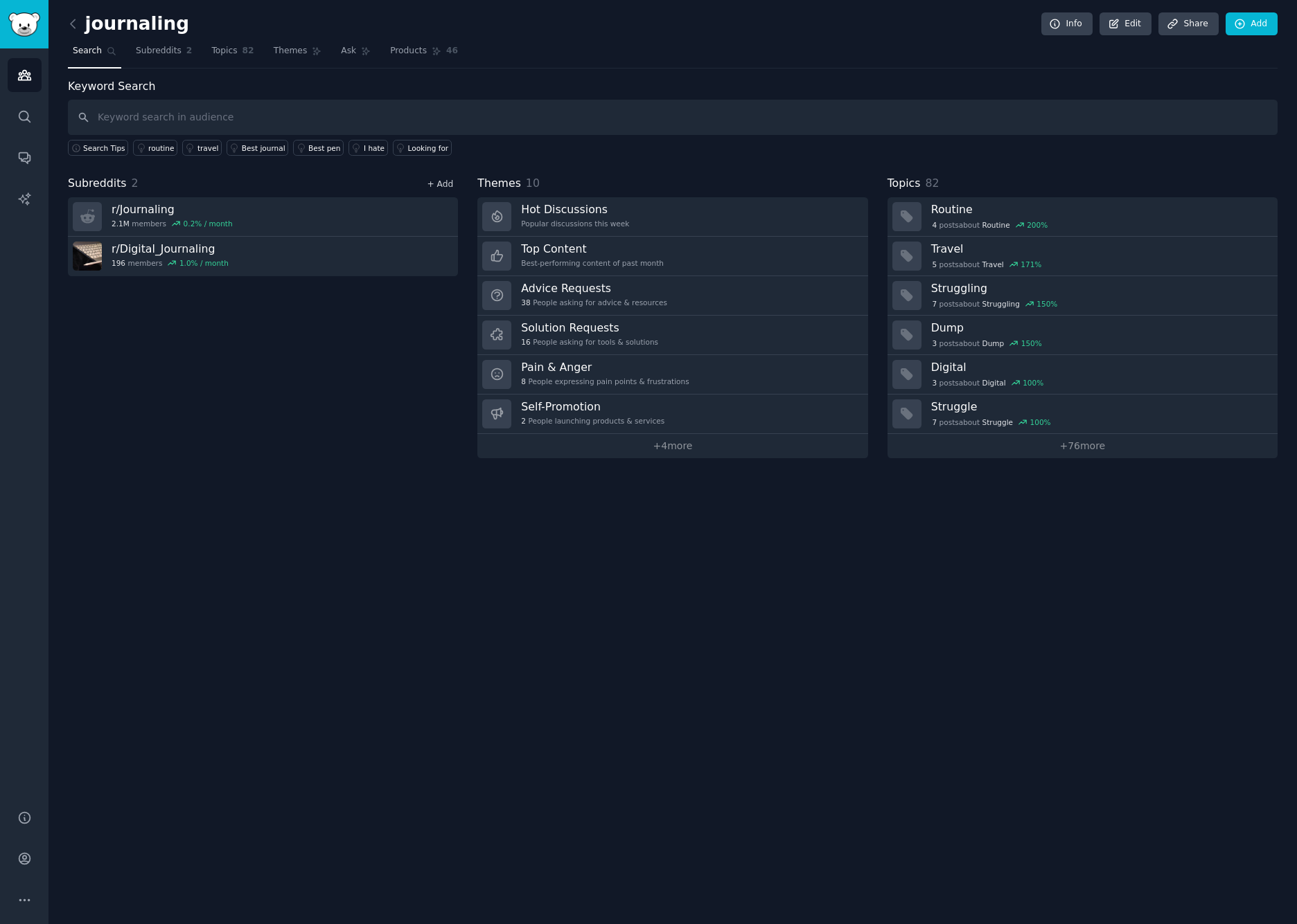
click at [439, 181] on link "+ Add" at bounding box center [439, 184] width 26 height 10
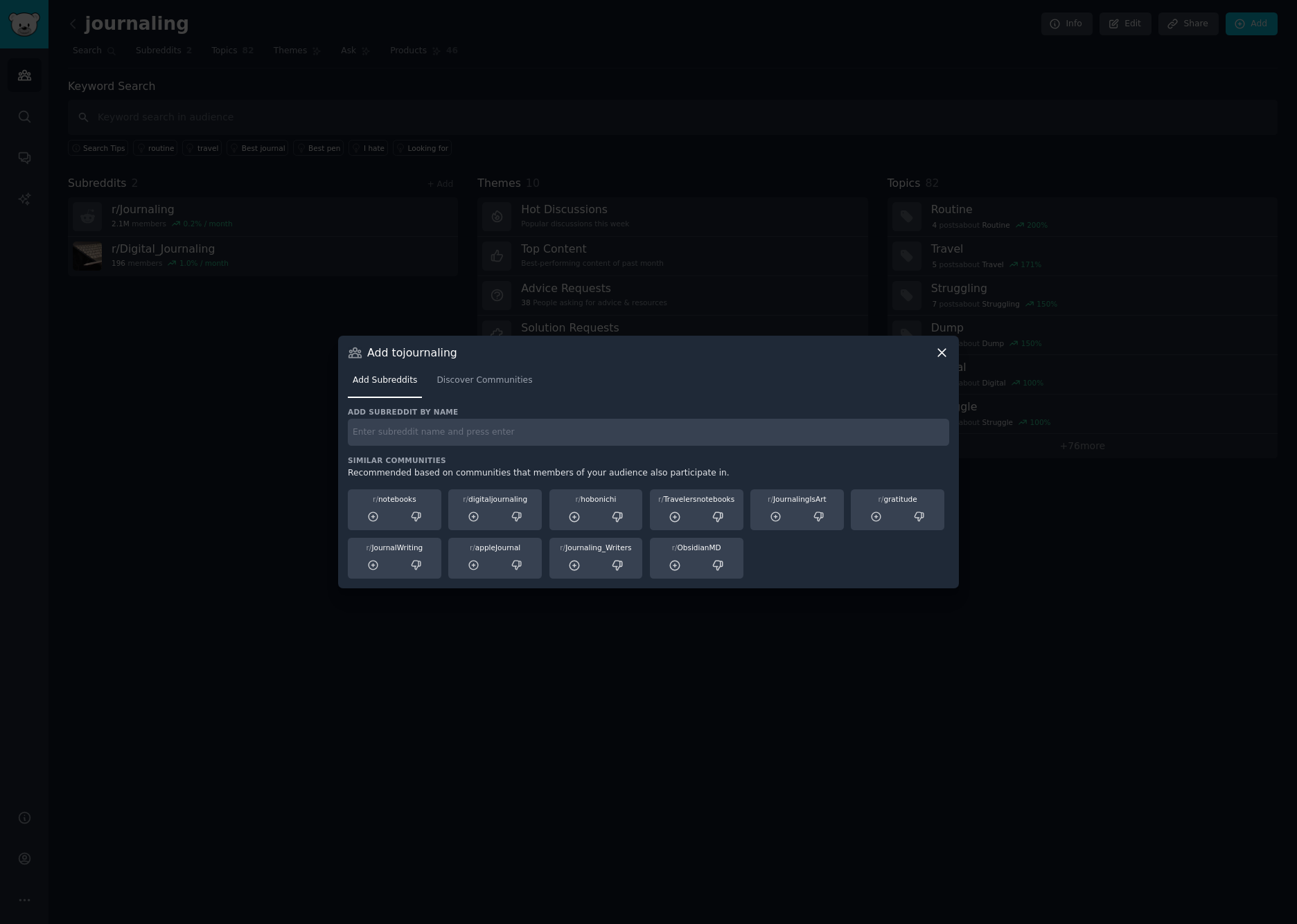
click at [395, 433] on input "text" at bounding box center [648, 433] width 601 height 27
type input "journal"
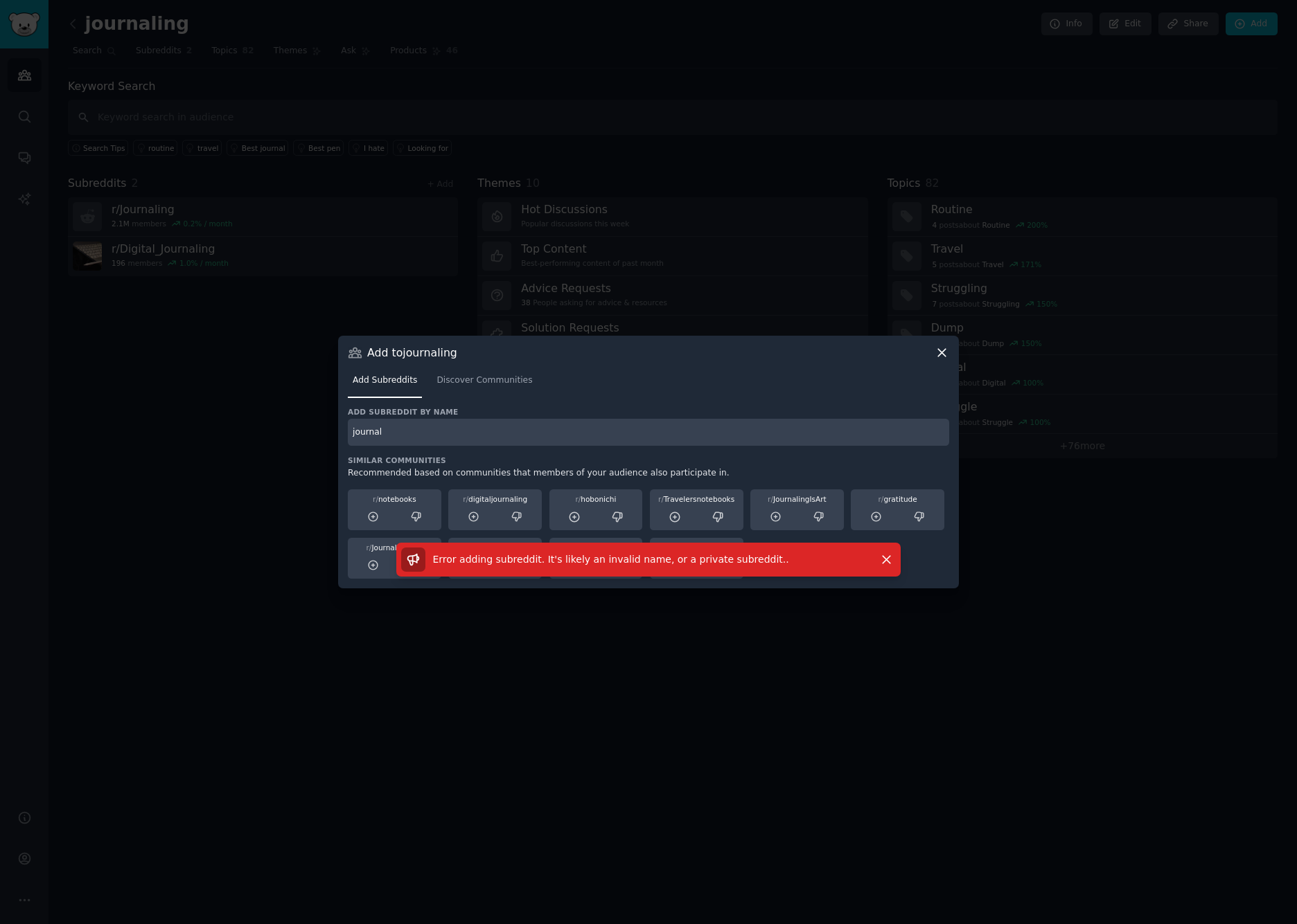
click at [408, 436] on input "journal" at bounding box center [648, 433] width 601 height 27
drag, startPoint x: 416, startPoint y: 434, endPoint x: 261, endPoint y: 424, distance: 155.3
click at [261, 424] on div "​ Add to journaling Add Subreddits Discover Communities Add subreddit by name j…" at bounding box center [648, 462] width 1287 height 924
click at [469, 385] on span "Discover Communities" at bounding box center [484, 381] width 95 height 13
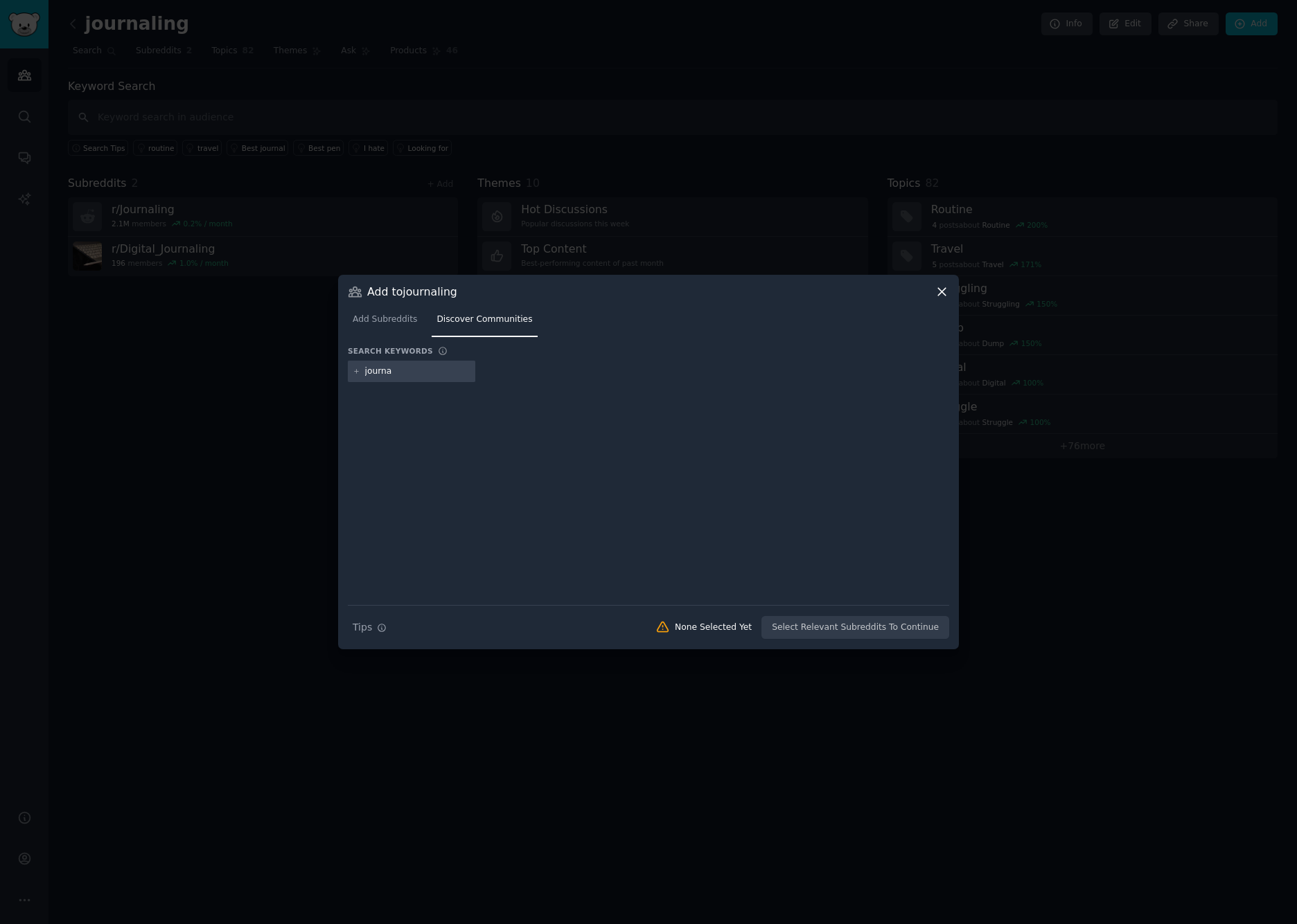
type input "journal"
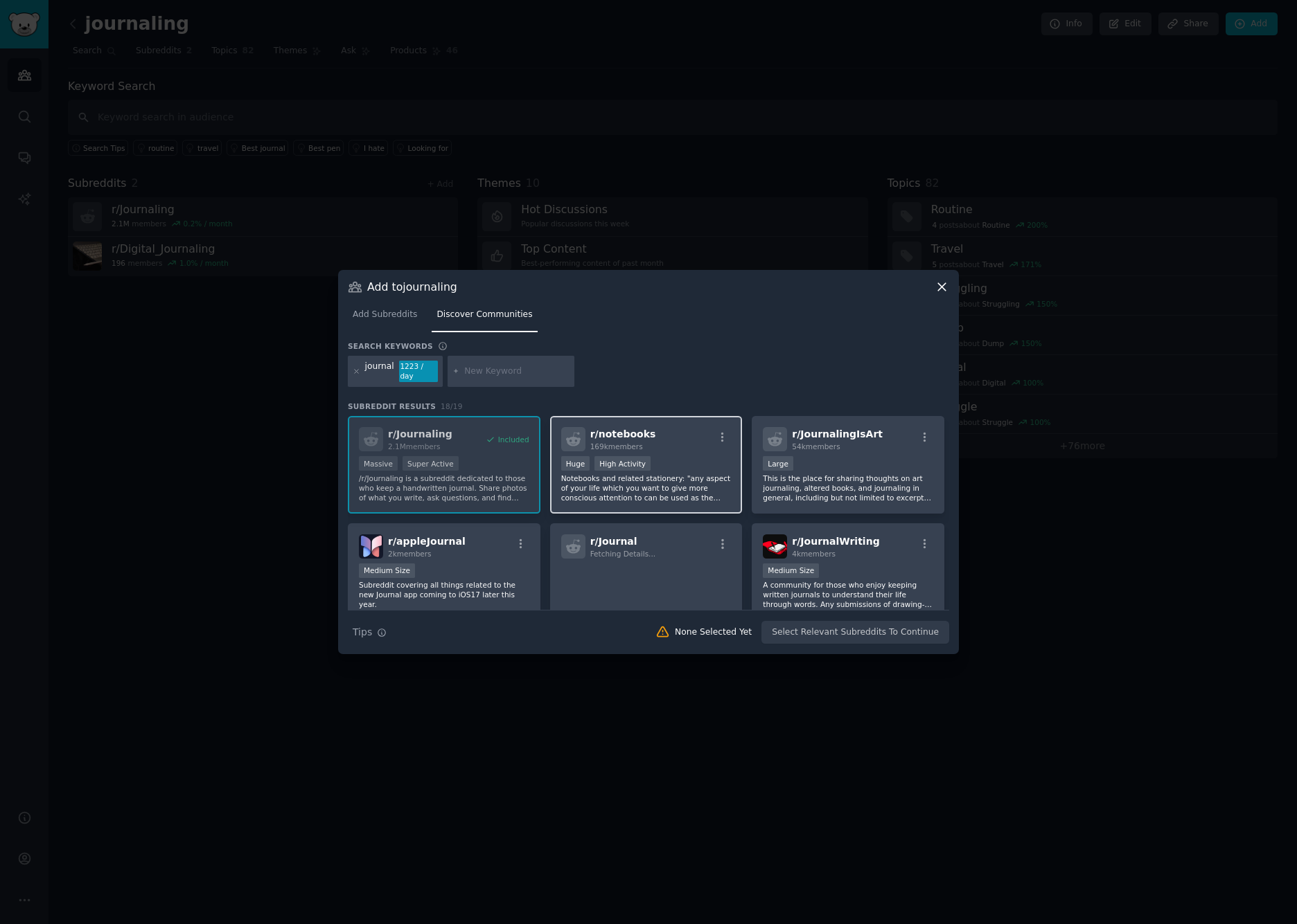
click at [685, 458] on div "Huge High Activity" at bounding box center [646, 465] width 171 height 17
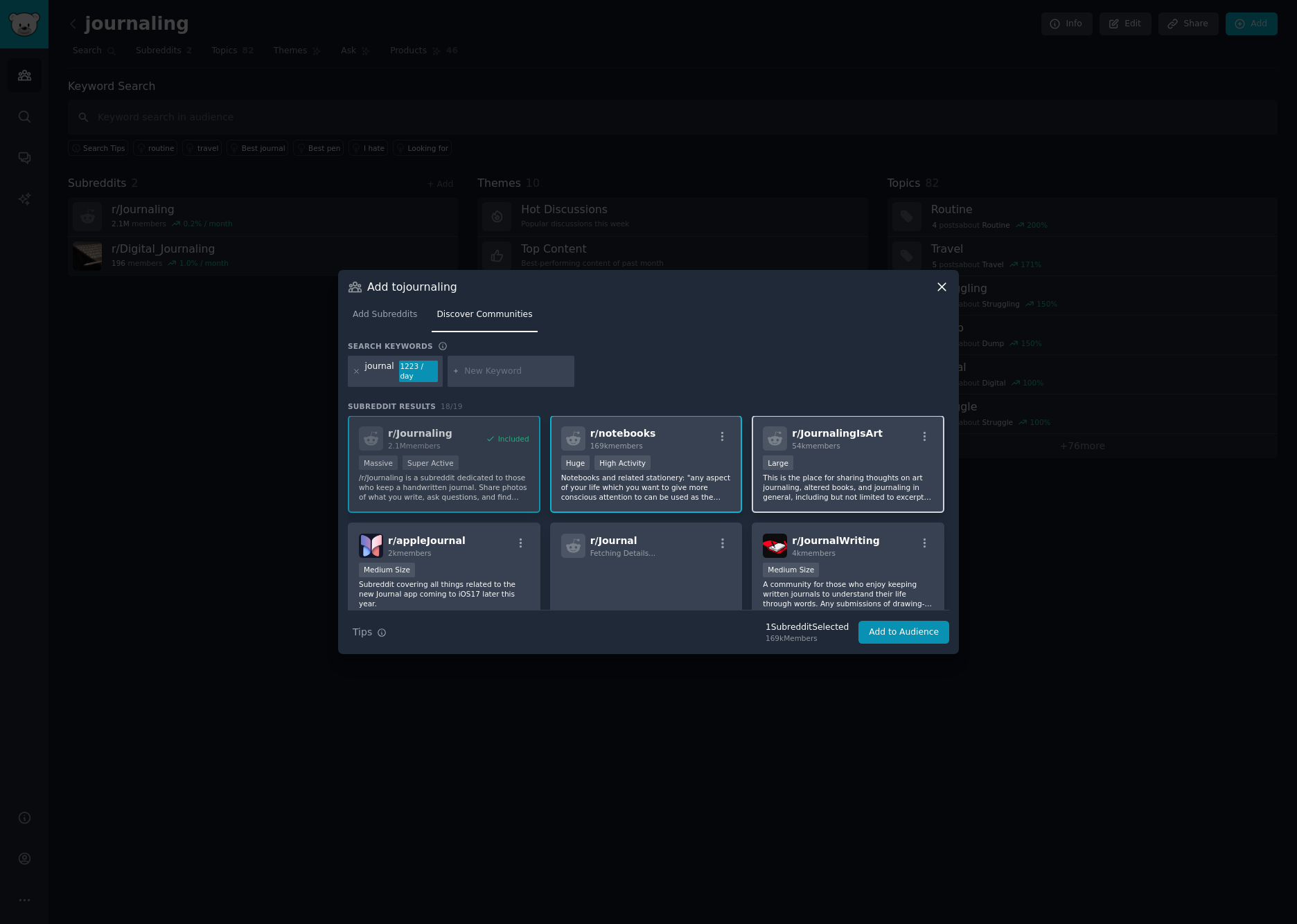
click at [850, 473] on p "This is the place for sharing thoughts on art journaling, altered books, and jo…" at bounding box center [847, 487] width 171 height 29
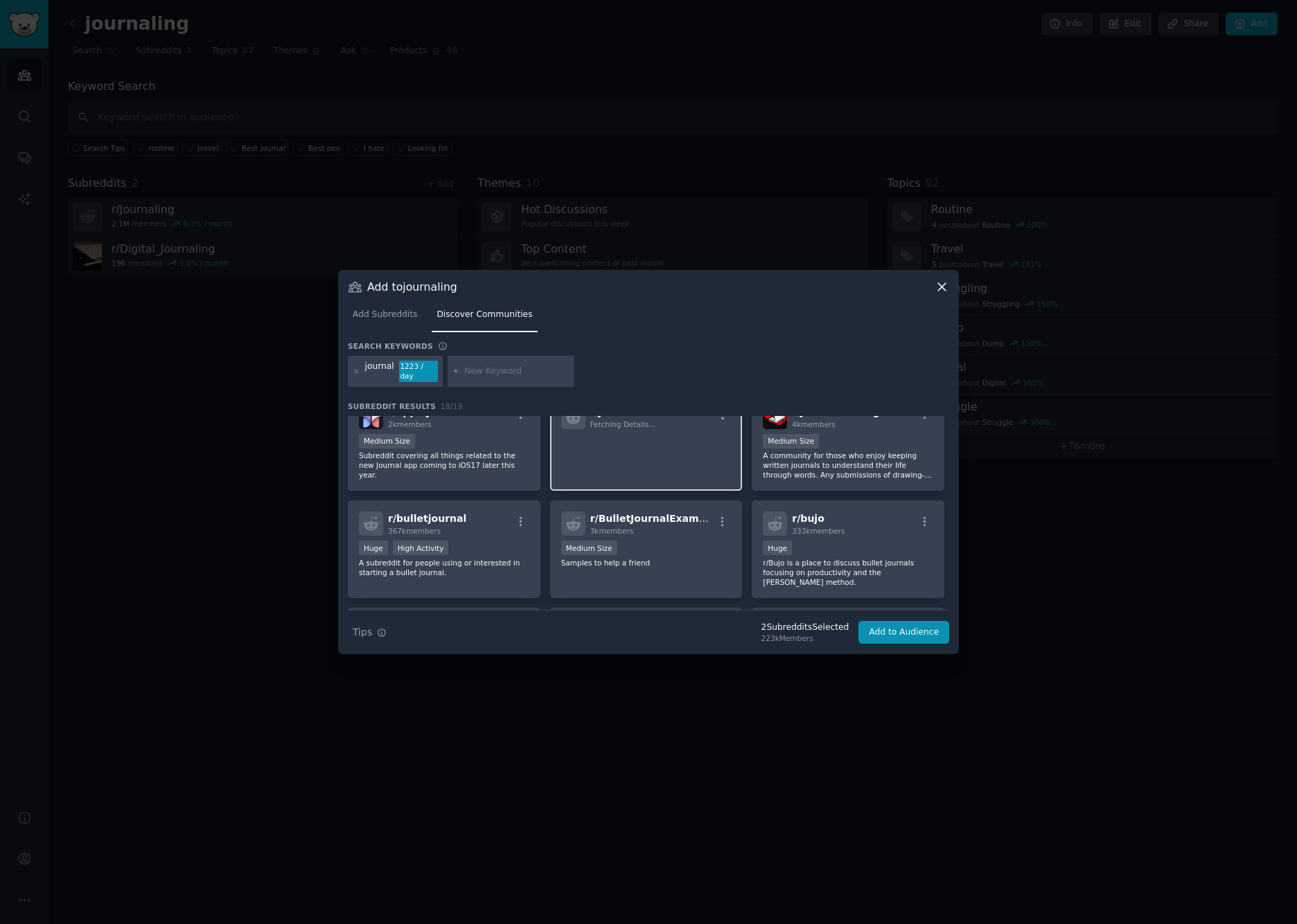
scroll to position [136, 0]
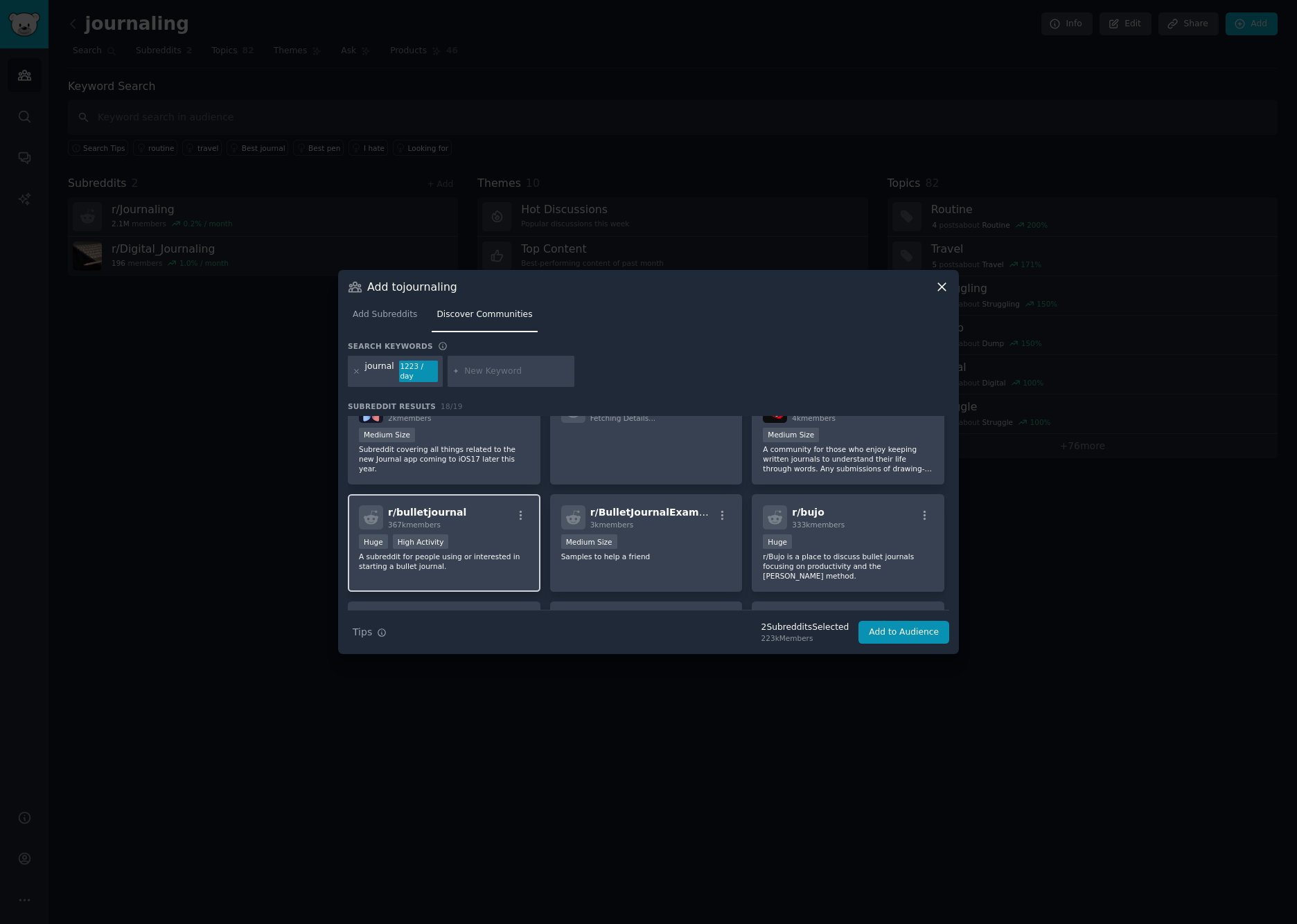
click at [470, 539] on div "Huge High Activity" at bounding box center [444, 543] width 171 height 17
click at [828, 559] on p "r/Bujo is a place to discuss bullet journals focusing on productivity and the R…" at bounding box center [847, 566] width 171 height 29
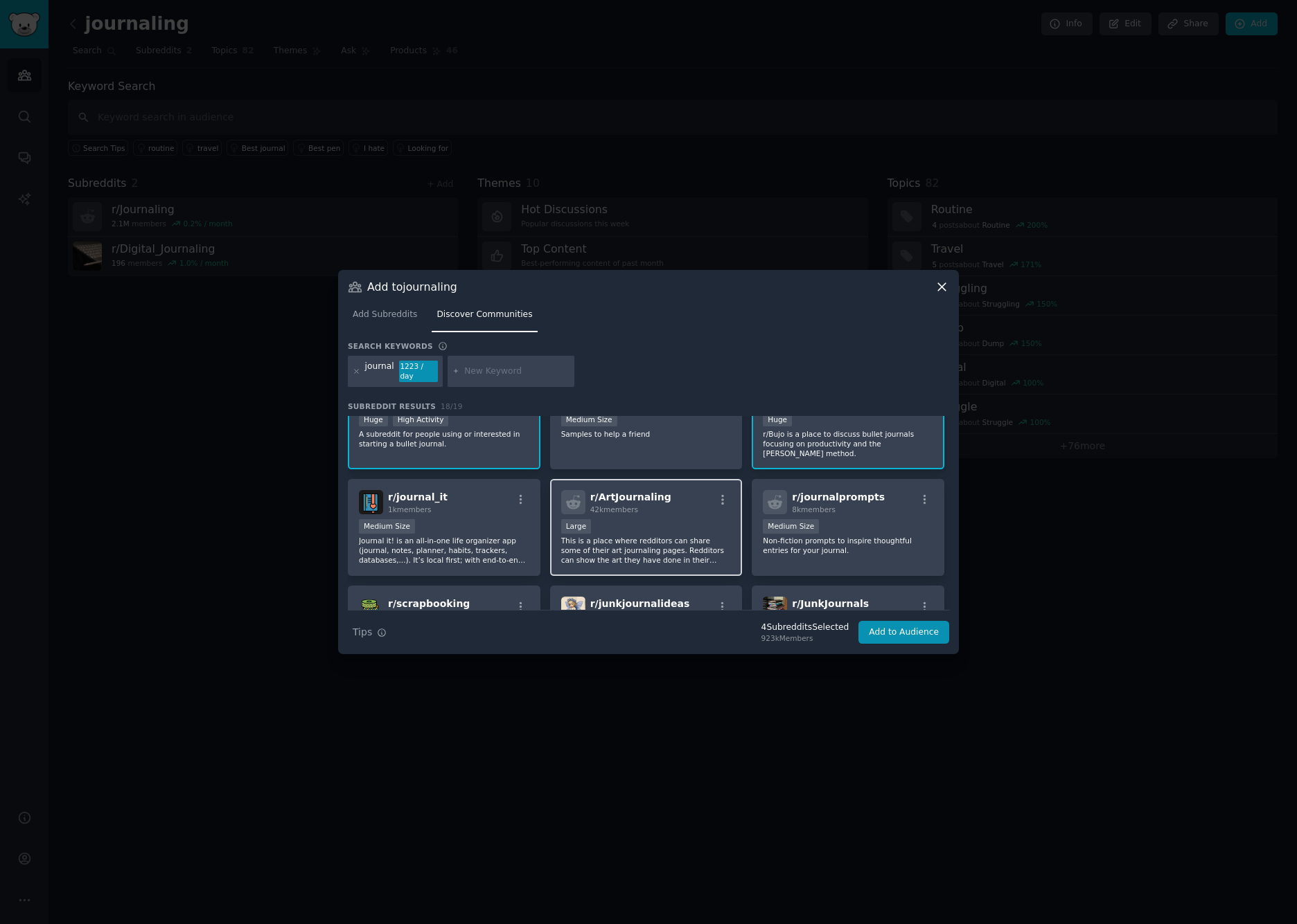
scroll to position [260, 0]
click at [786, 549] on div "r/ journalprompts 8k members Medium Size Non-fiction prompts to inspire thought…" at bounding box center [847, 526] width 192 height 98
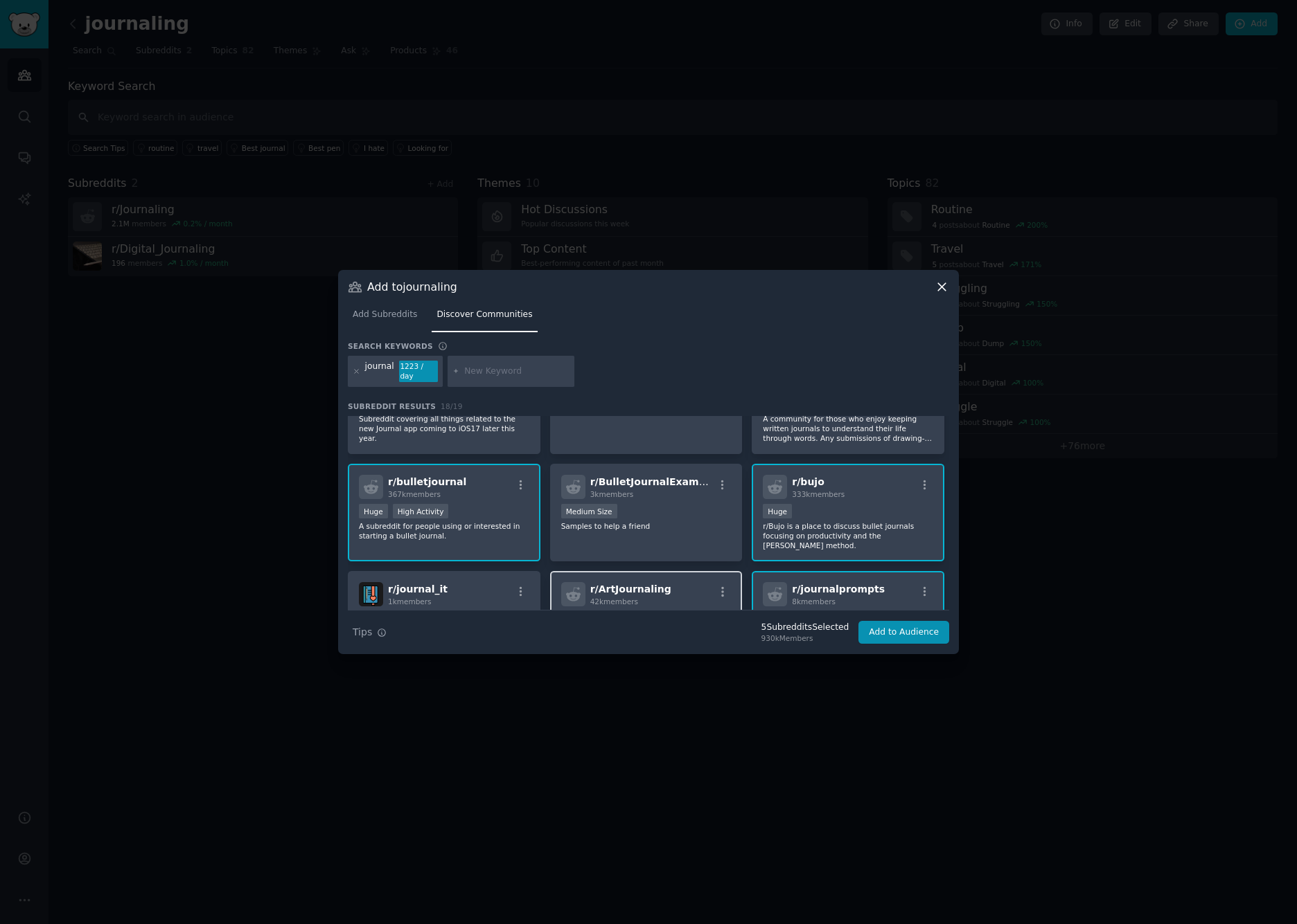
scroll to position [158, 0]
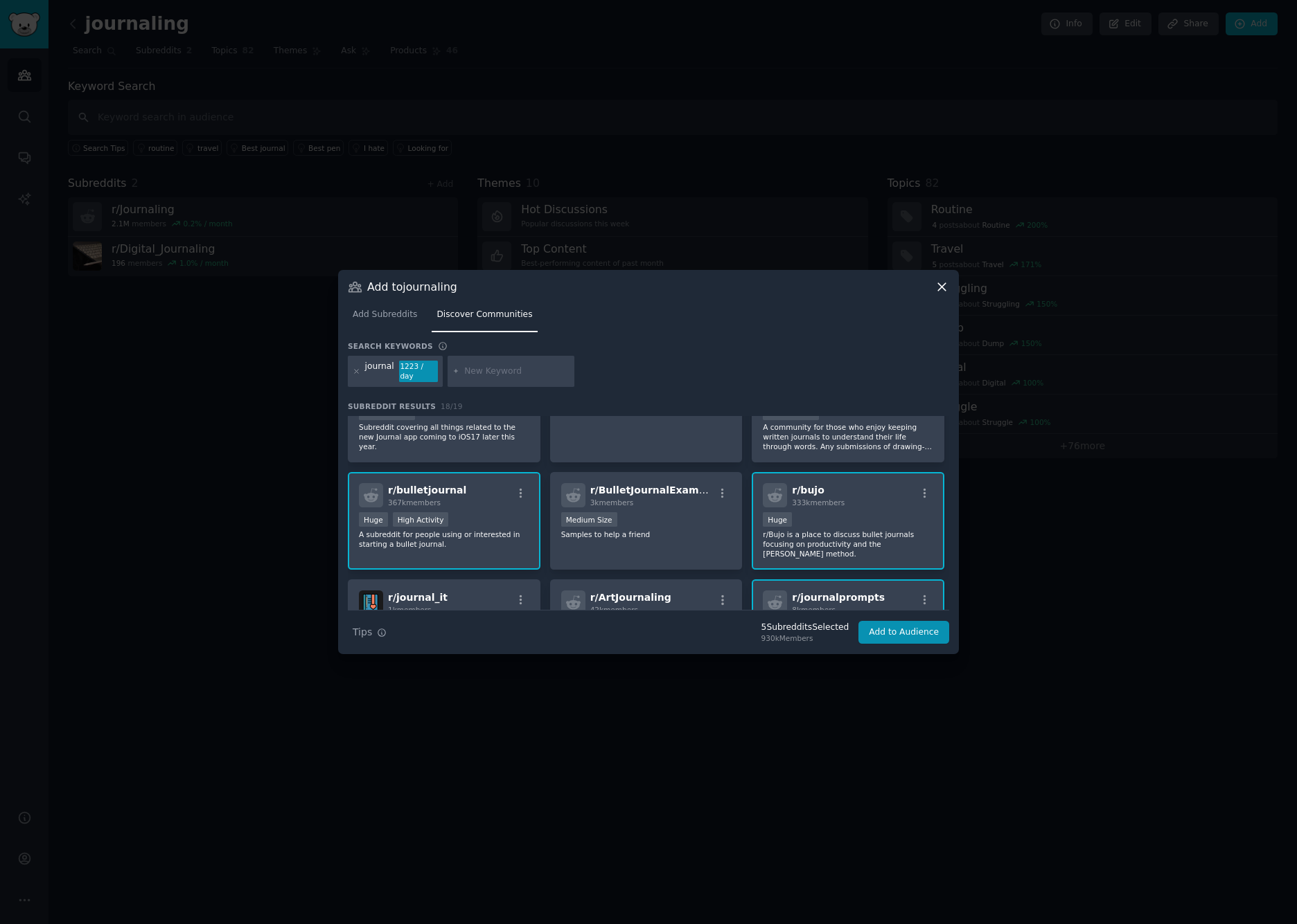
click at [793, 544] on p "r/Bujo is a place to discuss bullet journals focusing on productivity and the R…" at bounding box center [847, 544] width 171 height 29
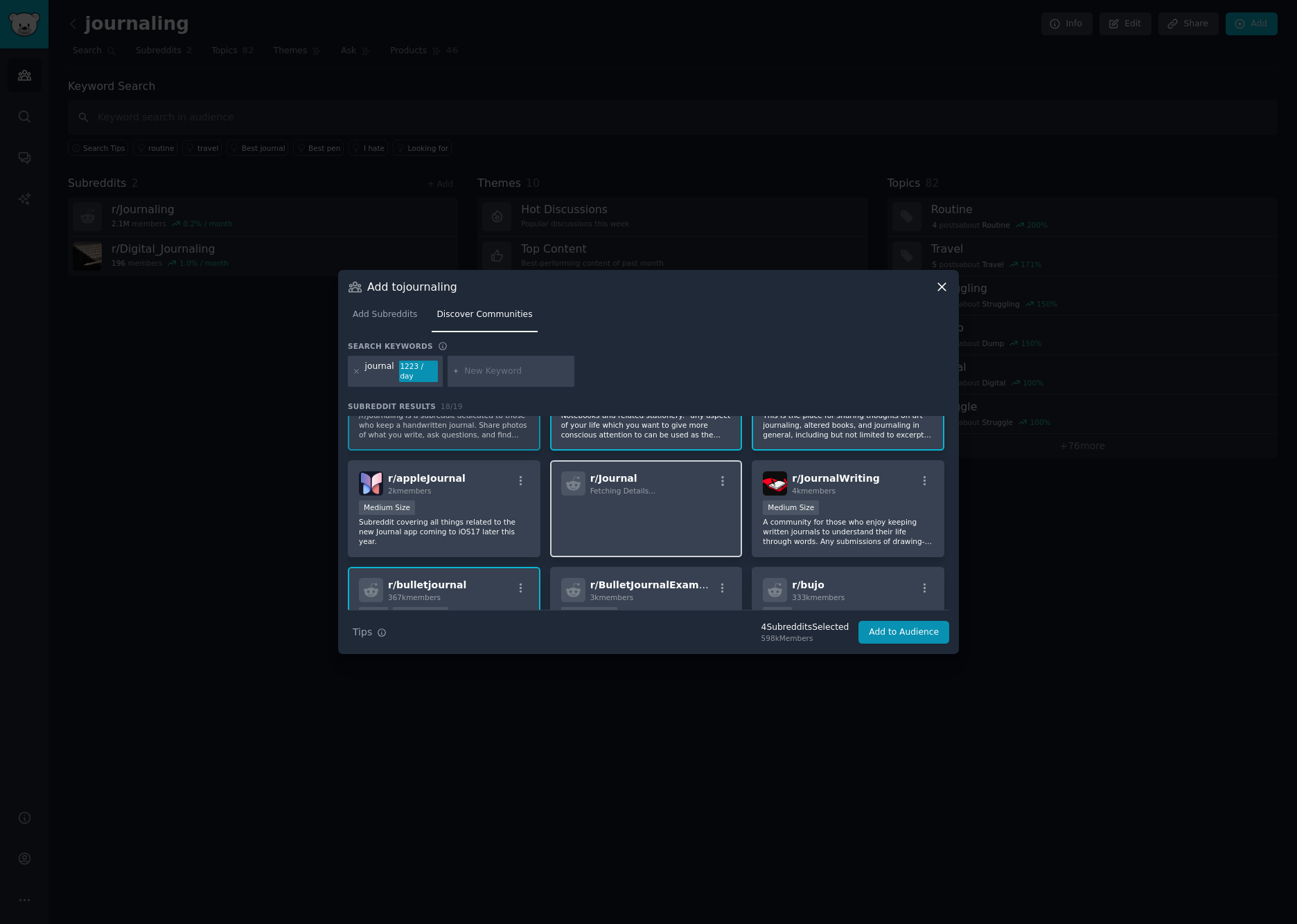
scroll to position [61, 0]
click at [787, 528] on p "A community for those who enjoy keeping written journals to understand their li…" at bounding box center [847, 533] width 171 height 29
click at [685, 528] on div "r/ Journal Fetching Details..." at bounding box center [646, 511] width 192 height 98
click at [492, 371] on input "text" at bounding box center [516, 372] width 106 height 13
type input "self reflection"
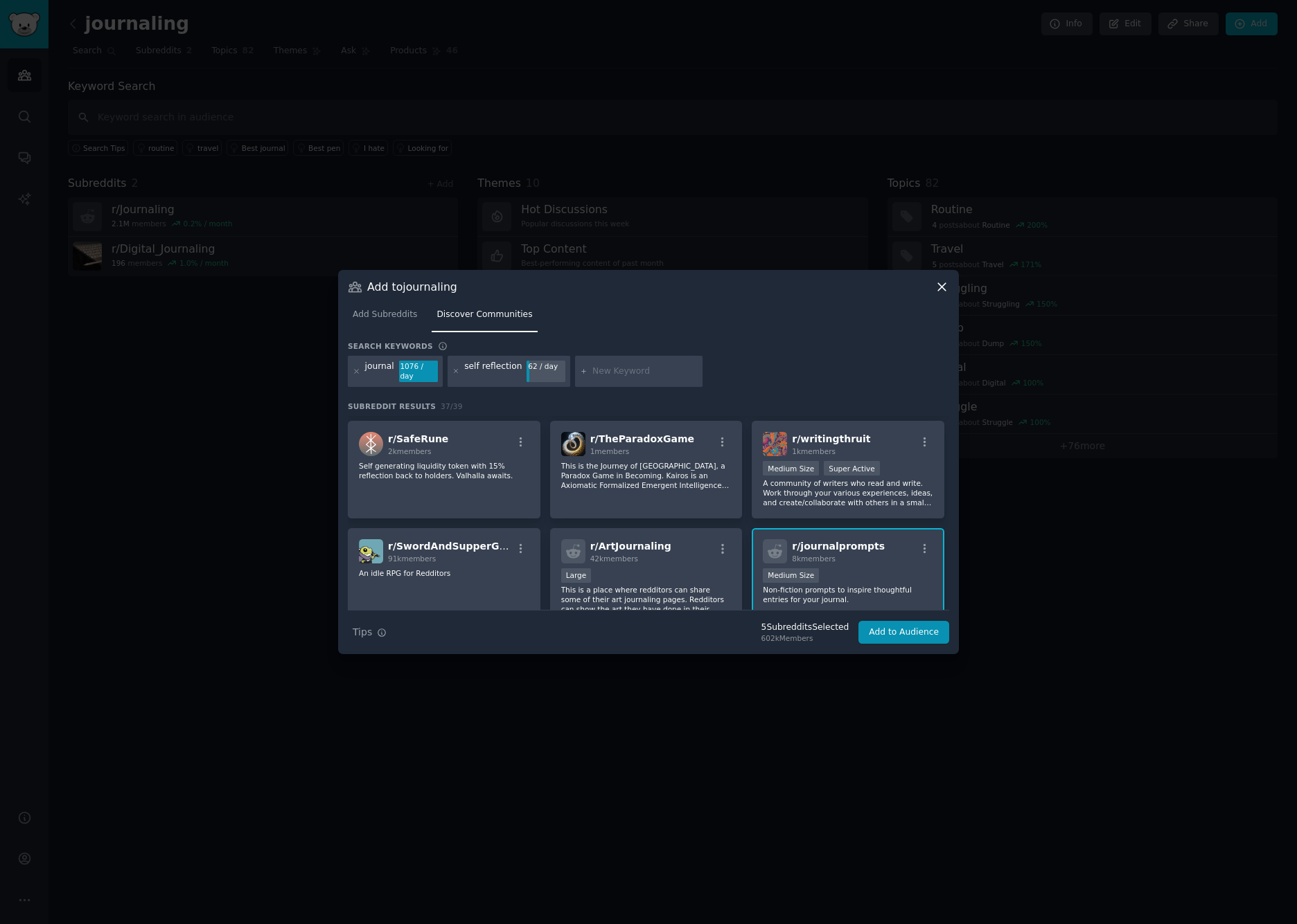
scroll to position [641, 0]
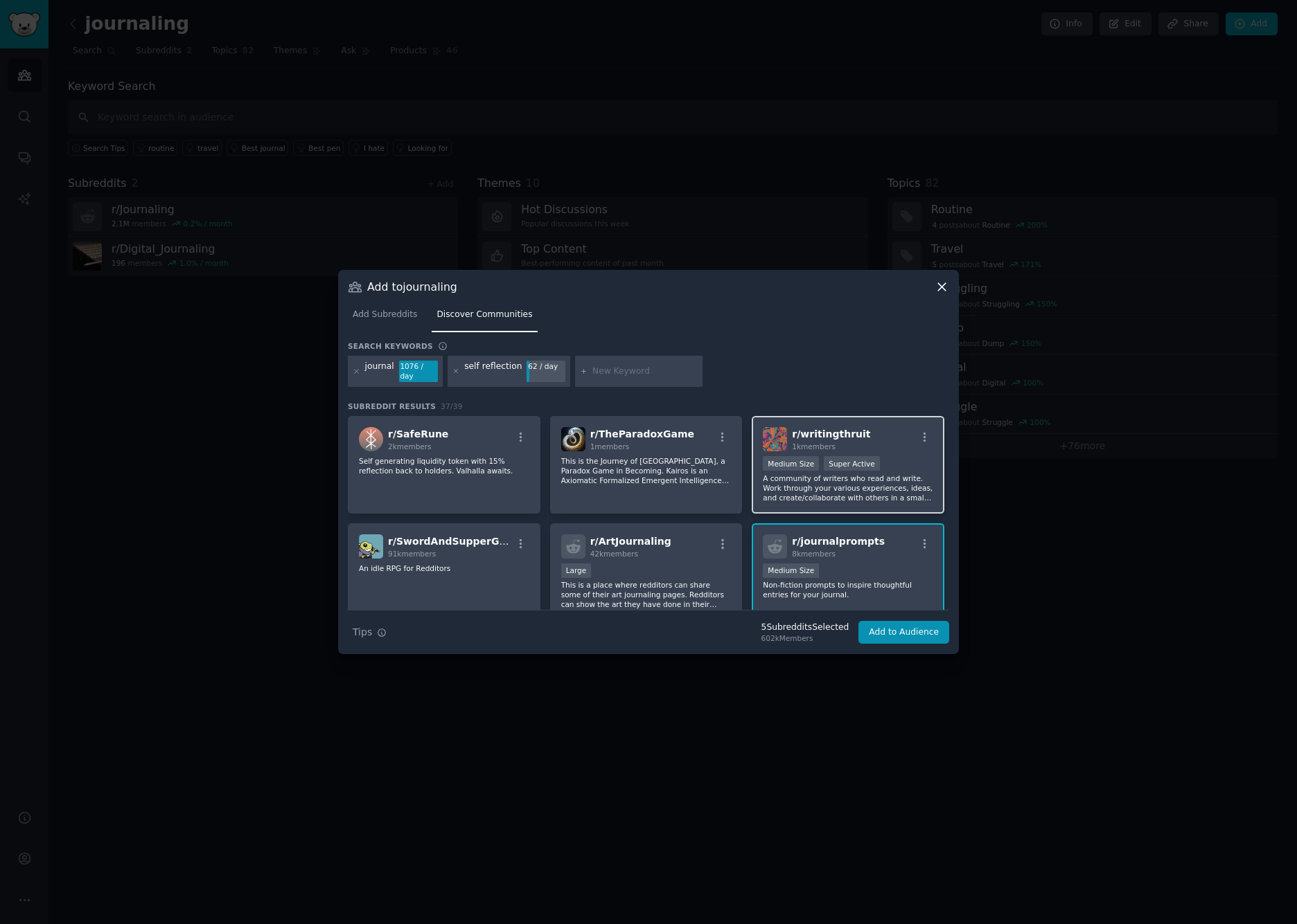
click at [899, 487] on p "A community of writers who read and write. Work through your various experience…" at bounding box center [847, 488] width 171 height 29
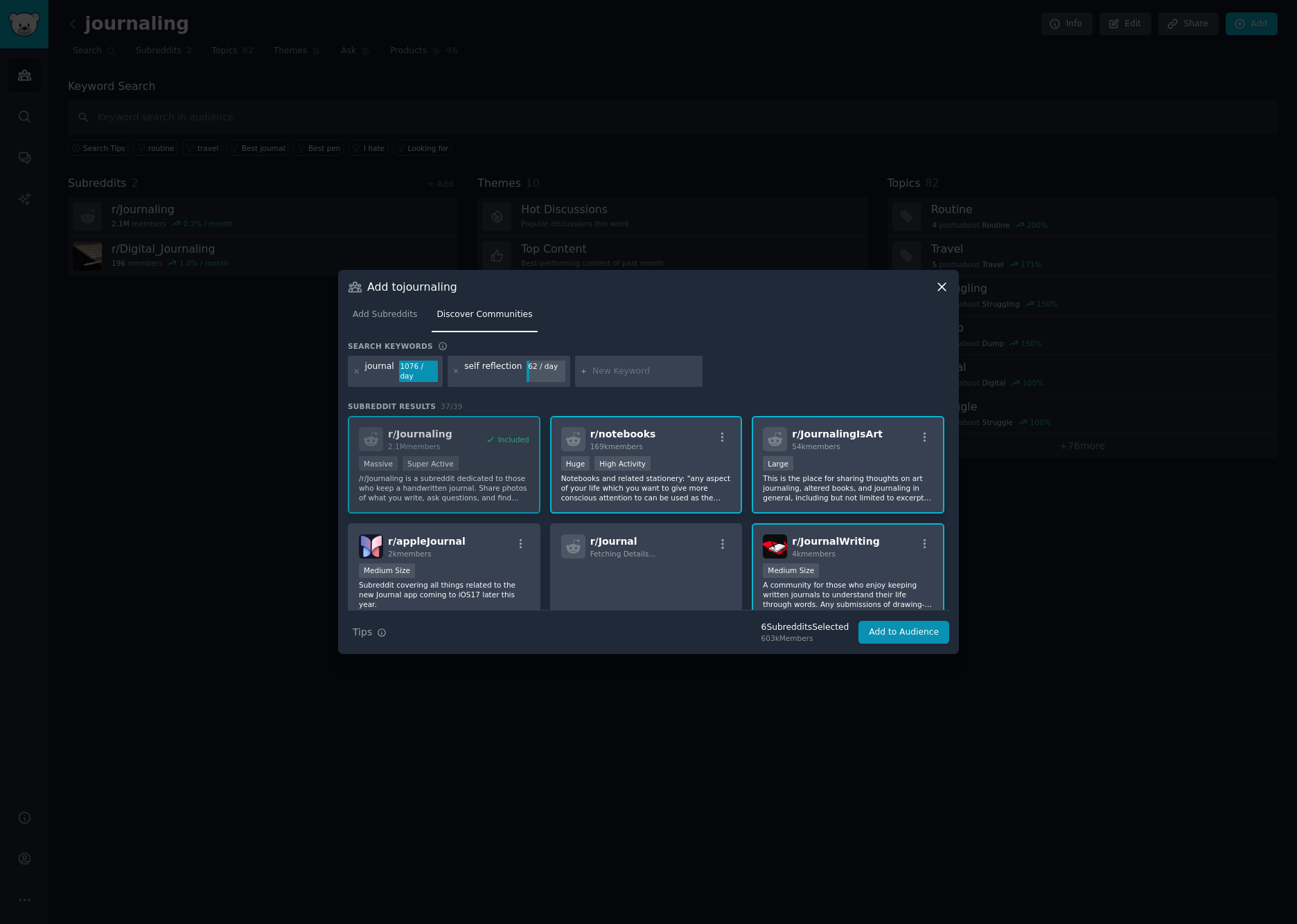
scroll to position [0, 0]
click at [721, 540] on icon "button" at bounding box center [722, 544] width 2 height 10
click at [720, 541] on icon "button" at bounding box center [723, 545] width 13 height 13
click at [652, 552] on div "r/ Journal Fetching Details..." at bounding box center [646, 546] width 171 height 25
click at [637, 371] on input "text" at bounding box center [645, 372] width 106 height 13
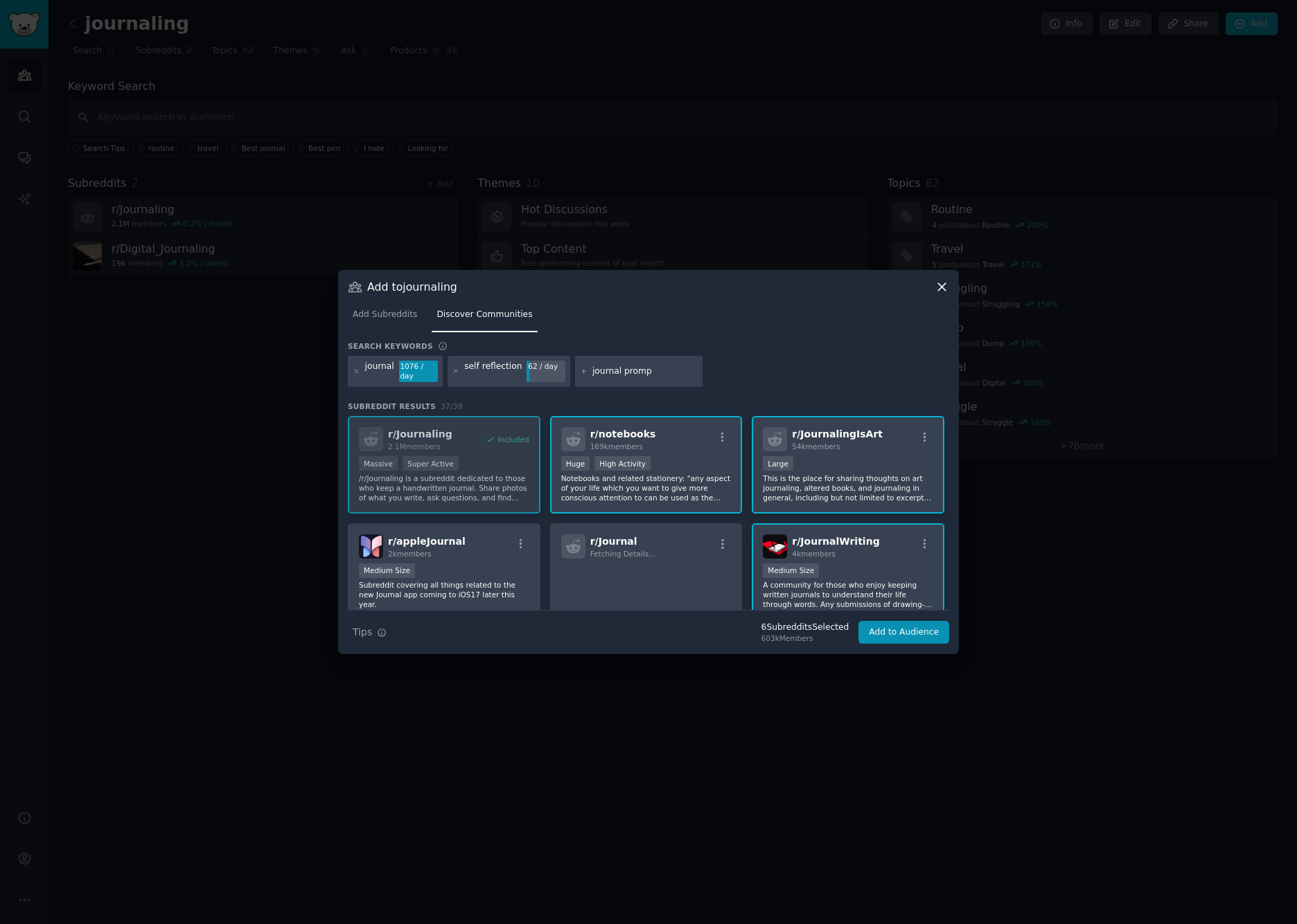
type input "journal prompt"
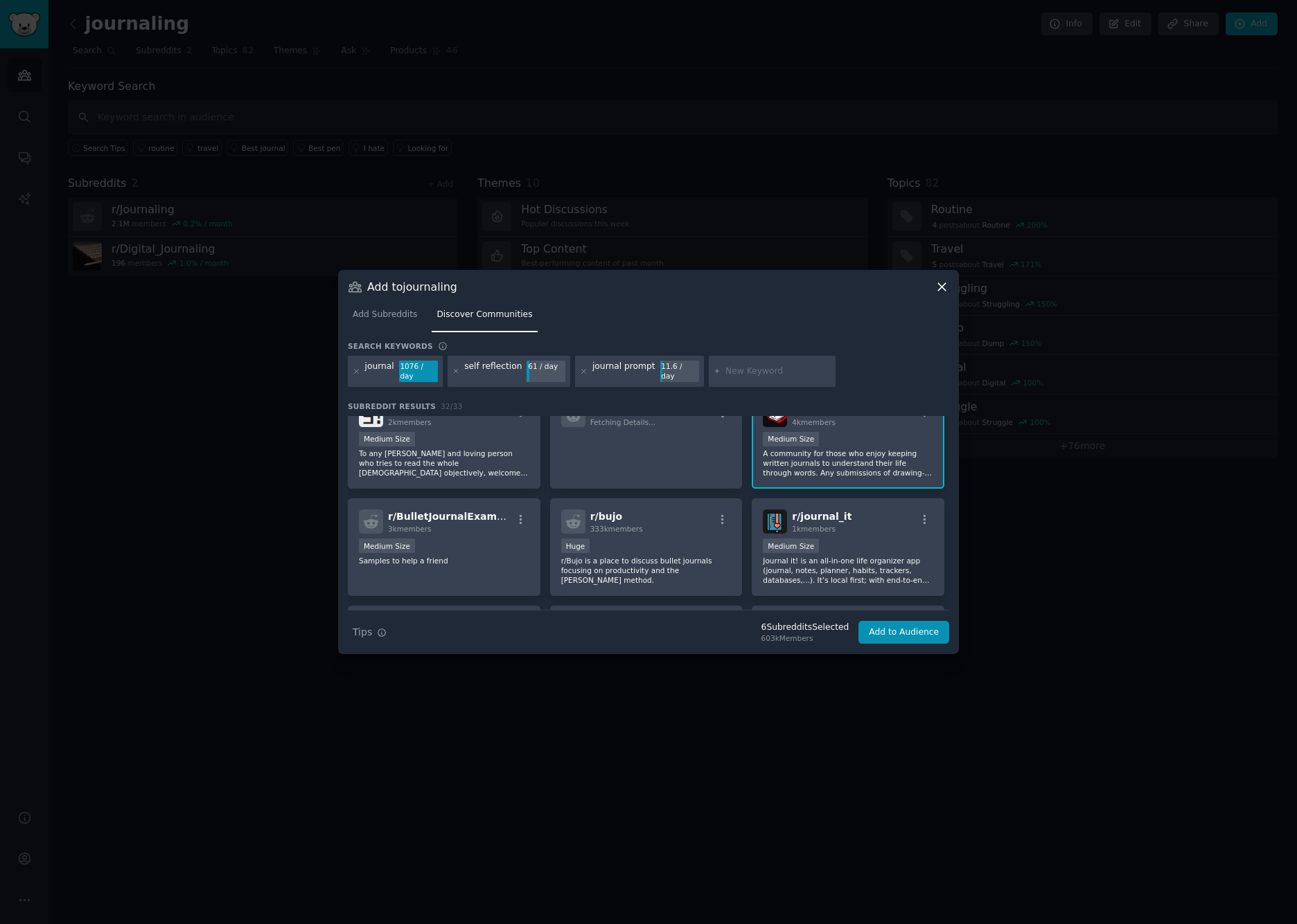
scroll to position [351, 0]
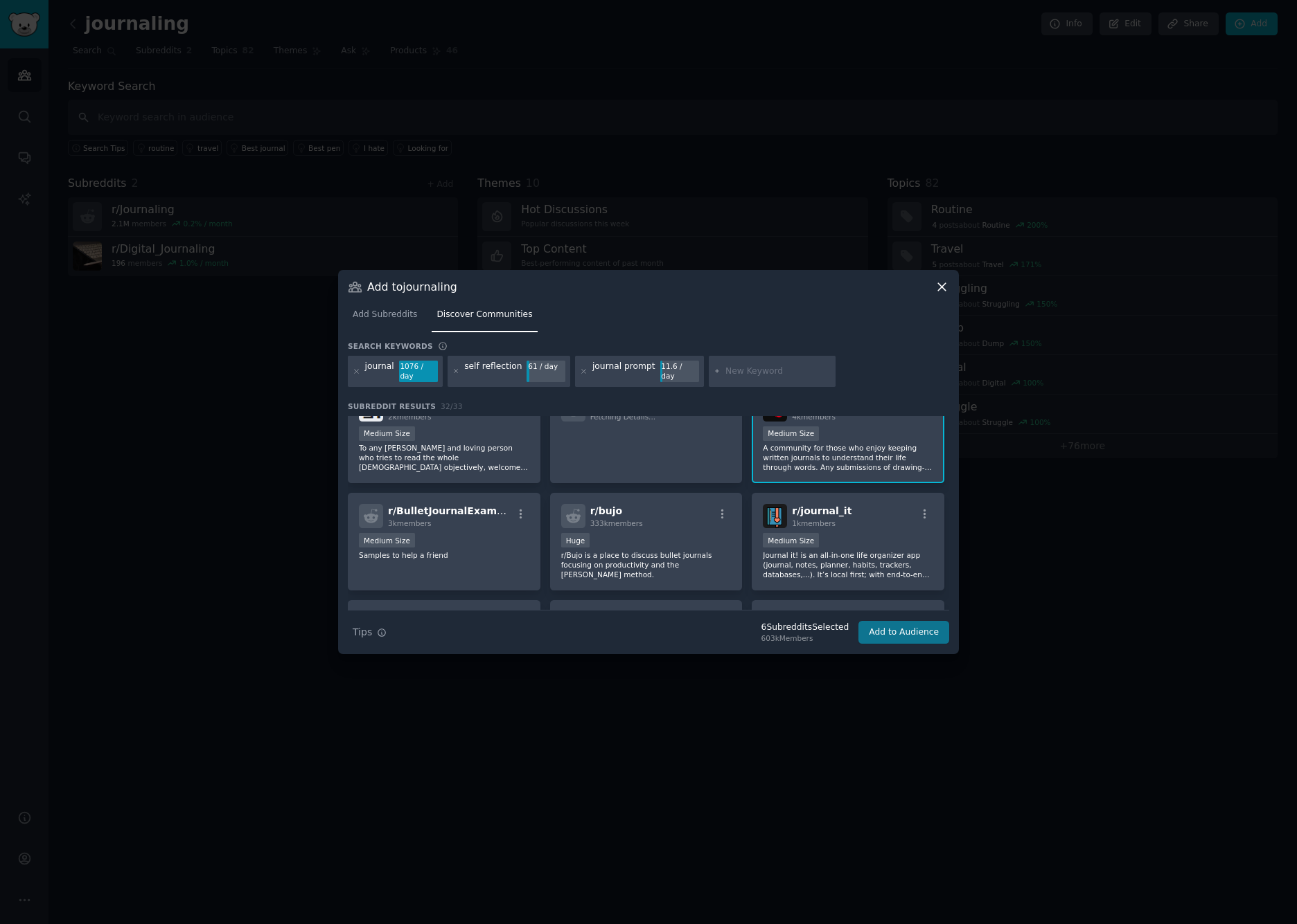
click at [907, 630] on button "Add to Audience" at bounding box center [904, 633] width 91 height 24
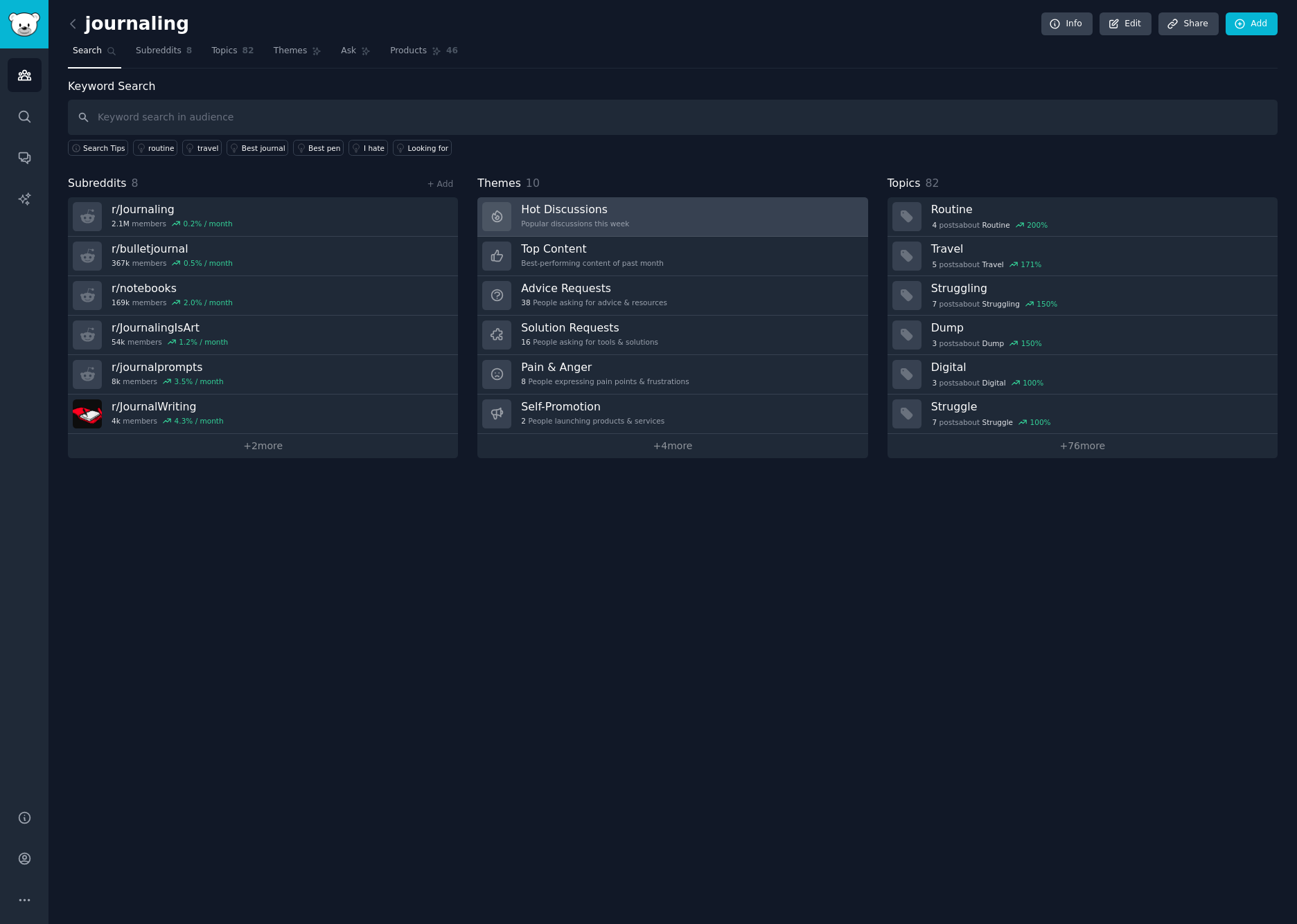
click at [621, 225] on div "Popular discussions this week" at bounding box center [575, 224] width 108 height 10
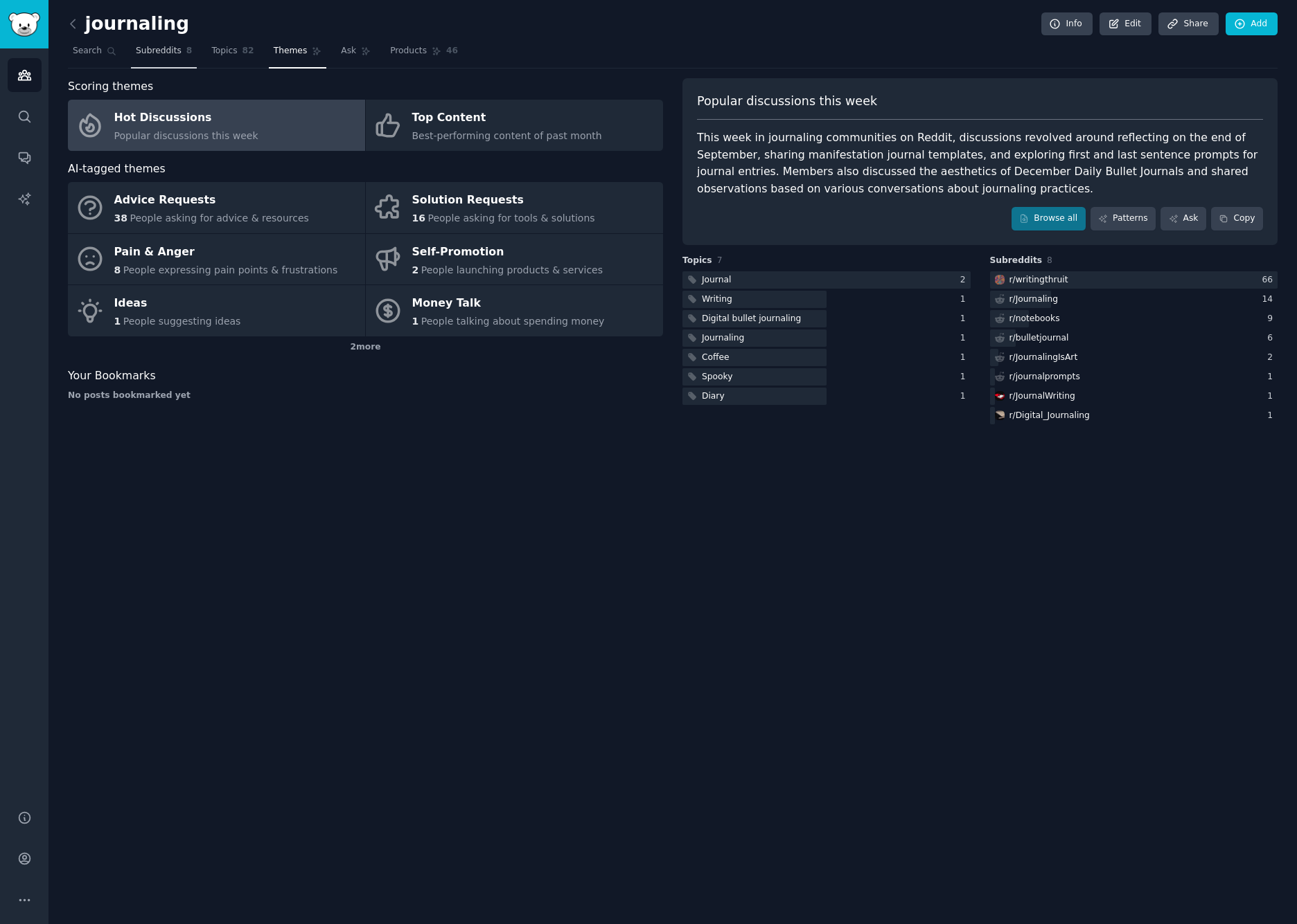
click at [166, 48] on span "Subreddits" at bounding box center [159, 52] width 46 height 13
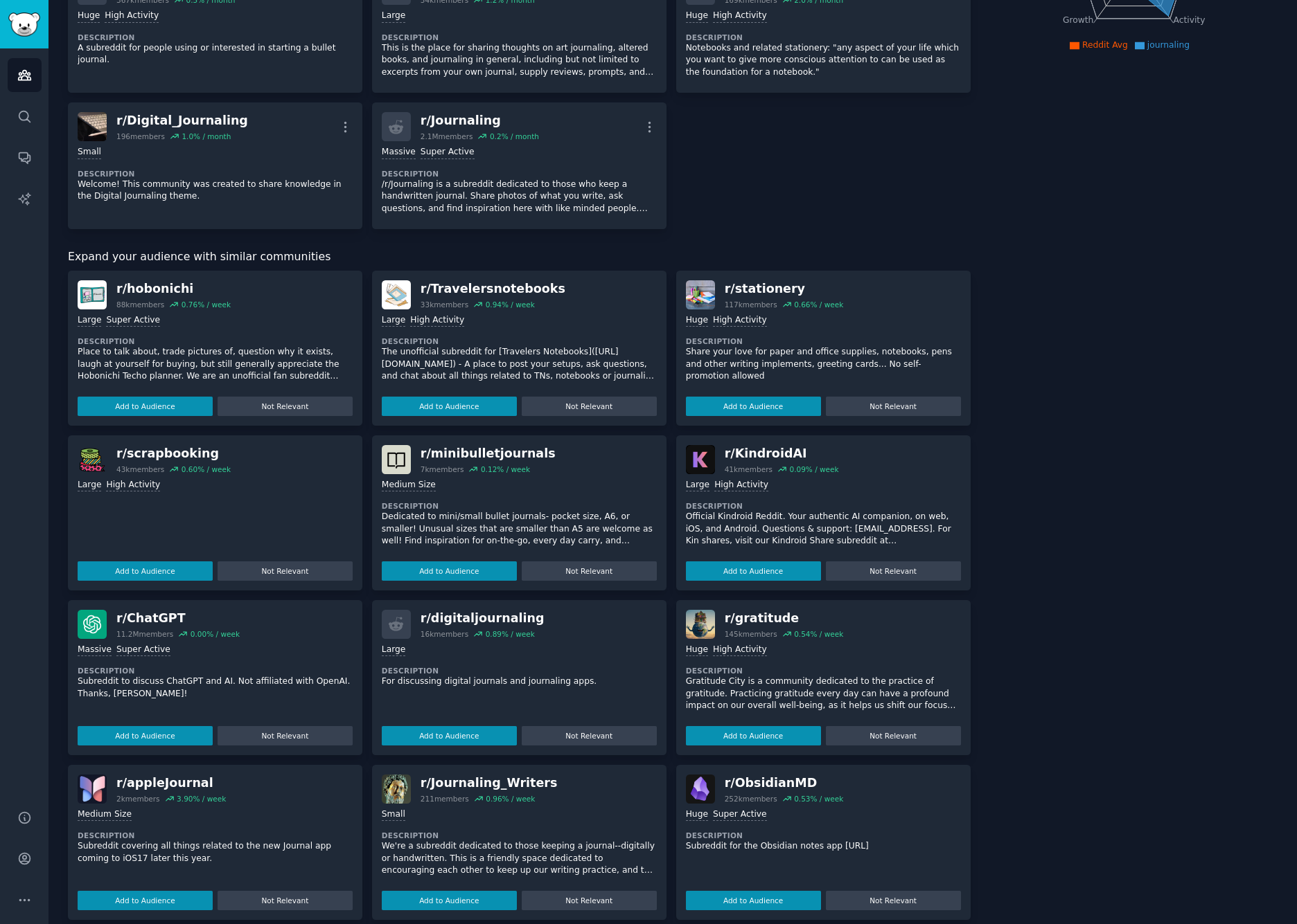
scroll to position [276, 0]
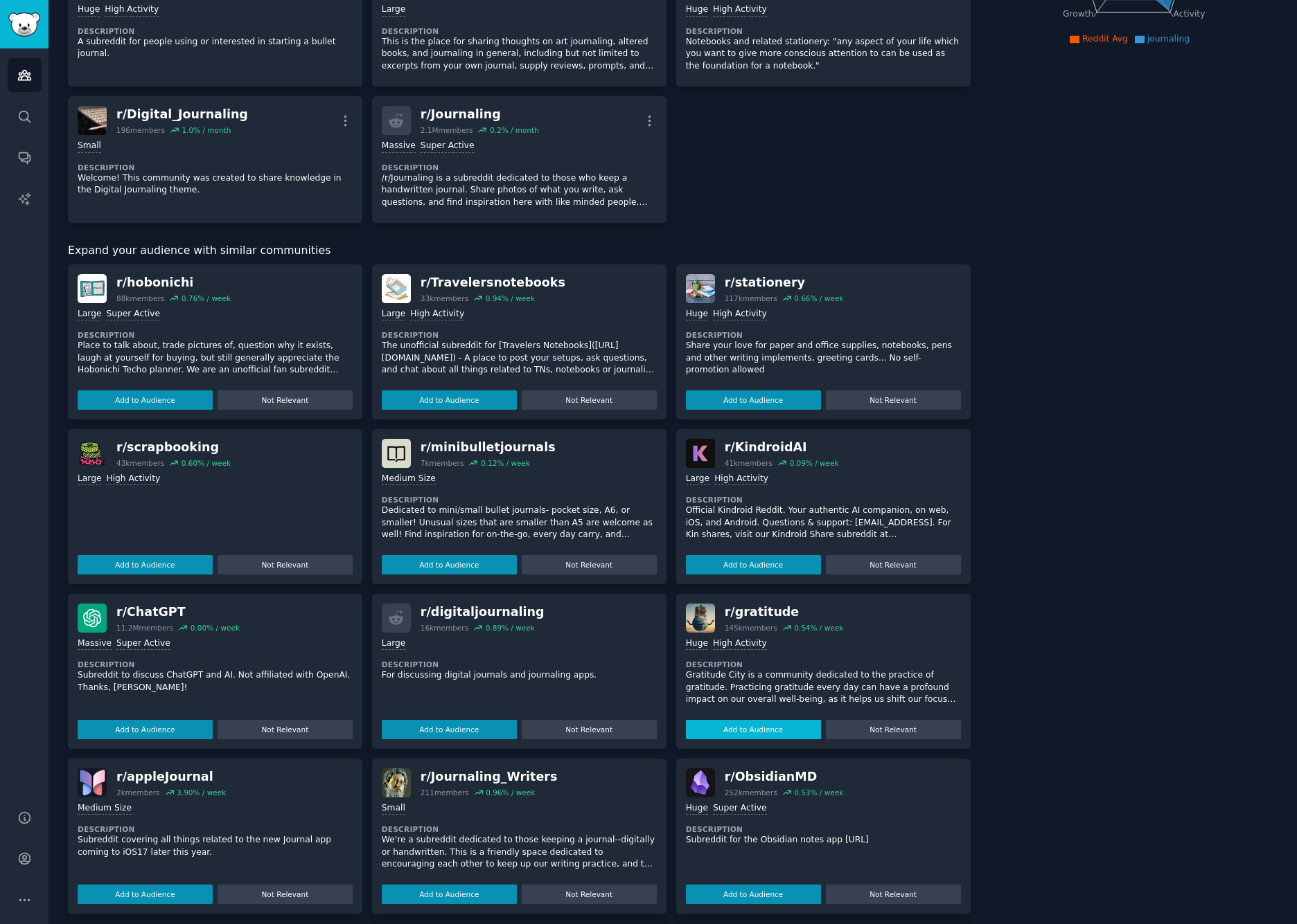
click at [461, 720] on button "Add to Audience" at bounding box center [450, 730] width 135 height 19
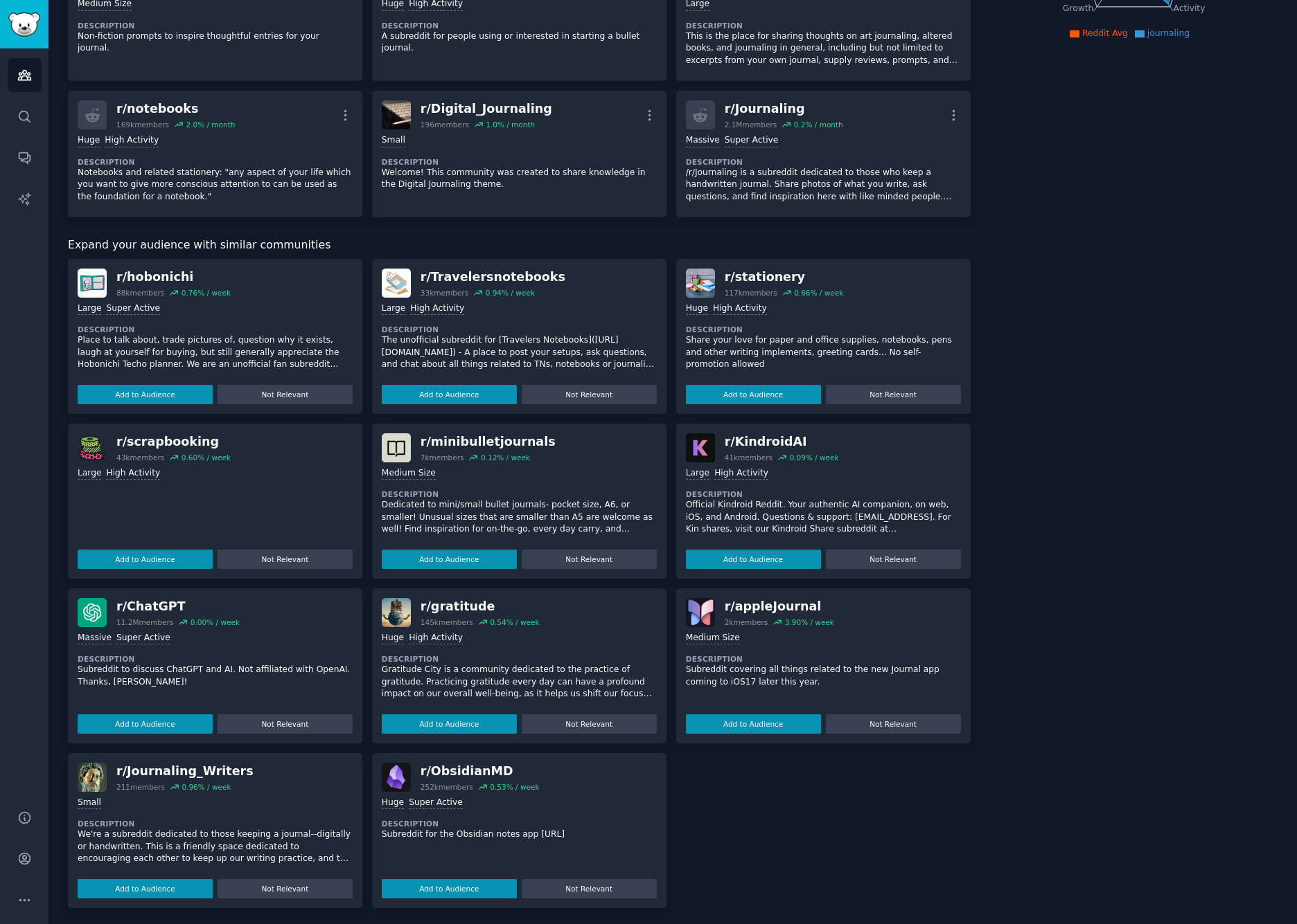
scroll to position [279, 0]
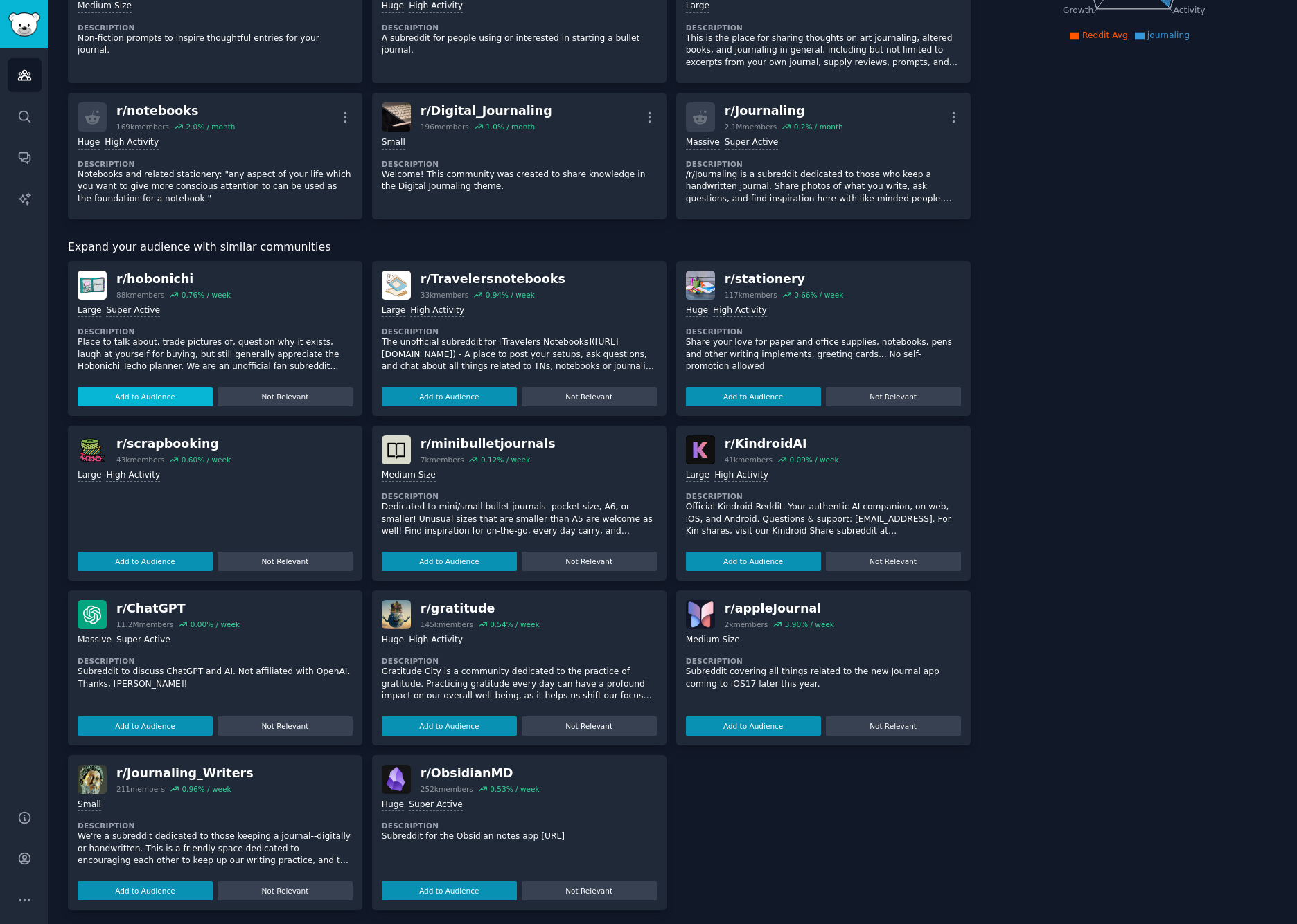
click at [183, 395] on button "Add to Audience" at bounding box center [145, 397] width 135 height 19
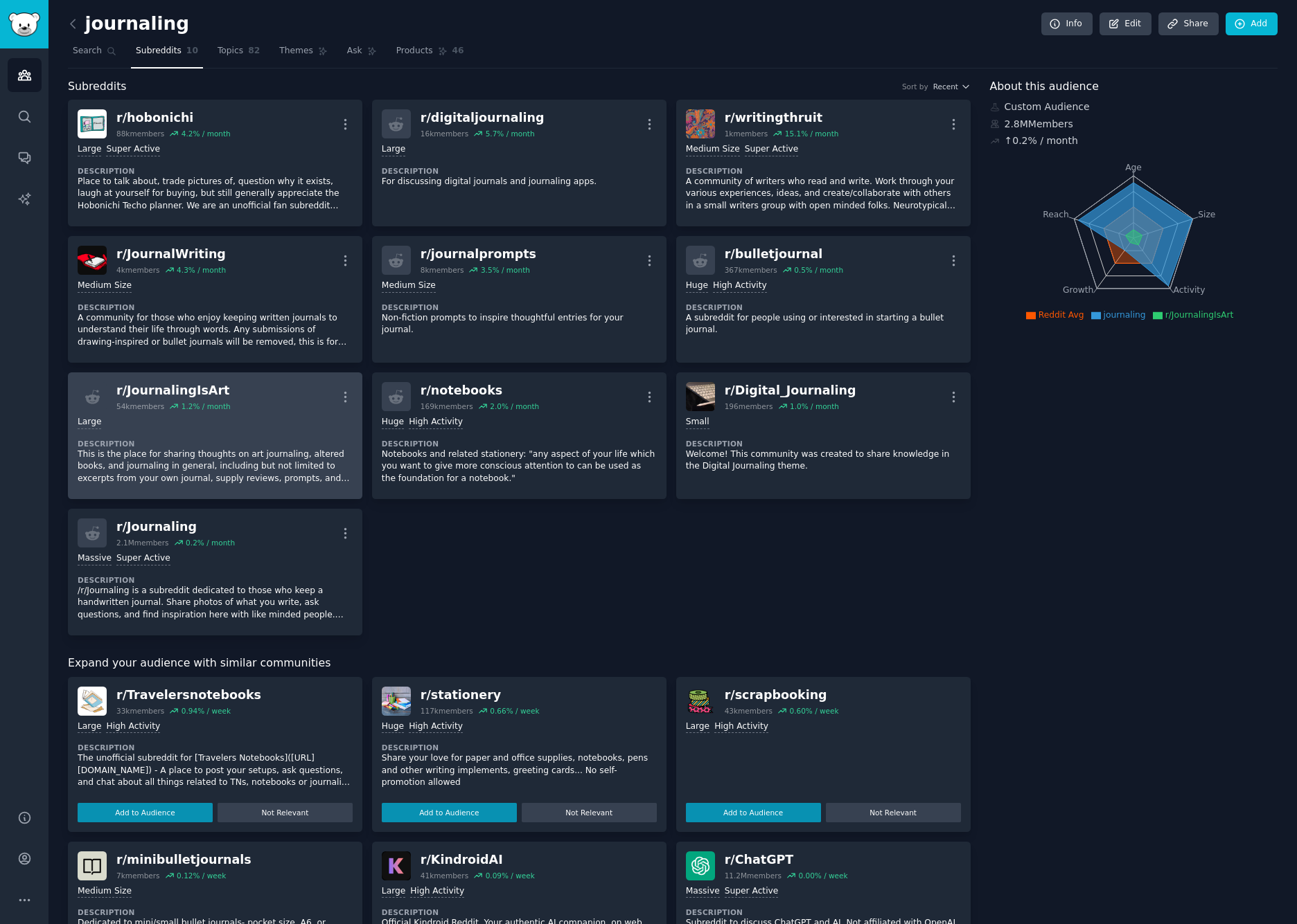
scroll to position [0, 0]
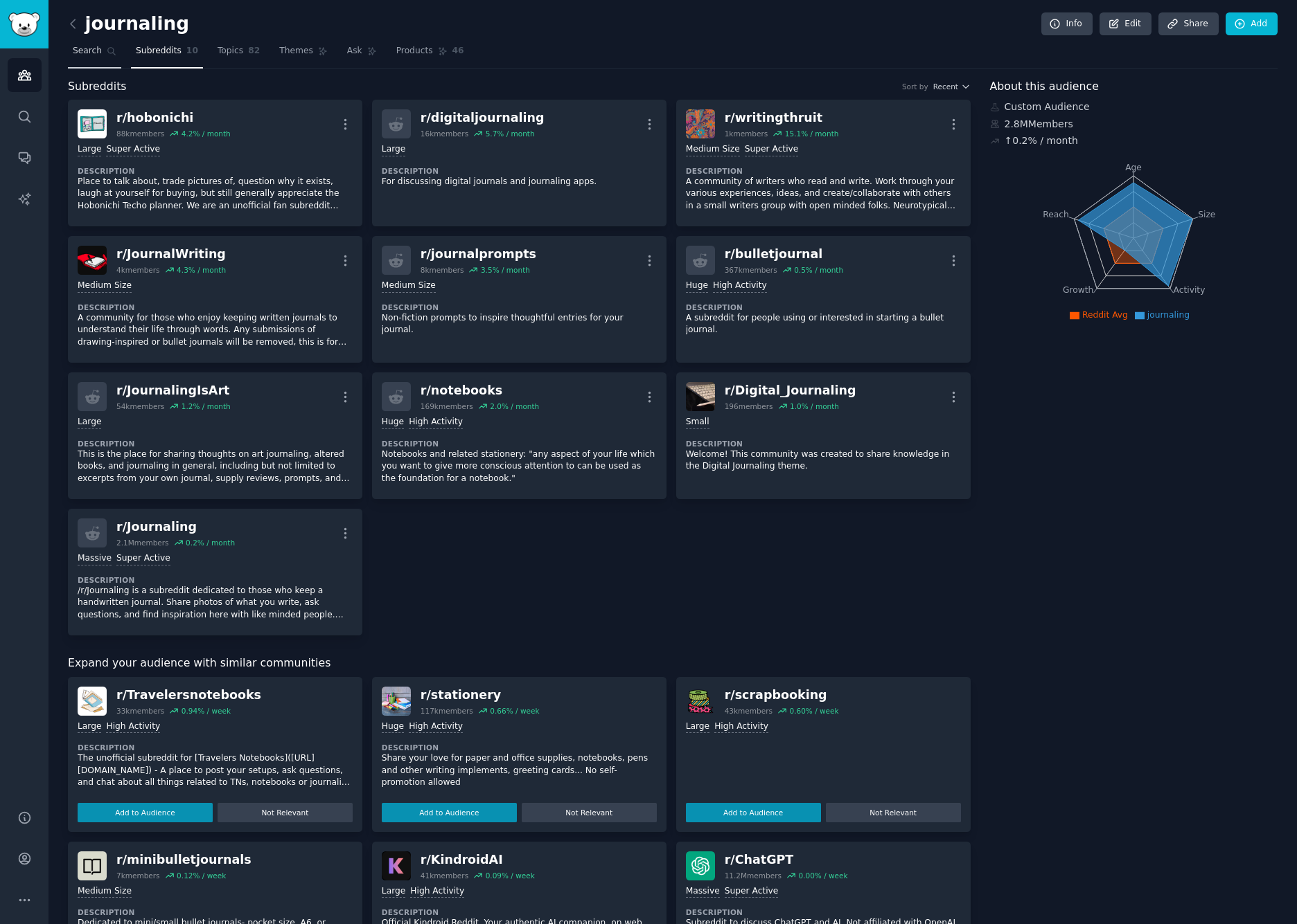
click at [92, 52] on span "Search" at bounding box center [87, 52] width 29 height 13
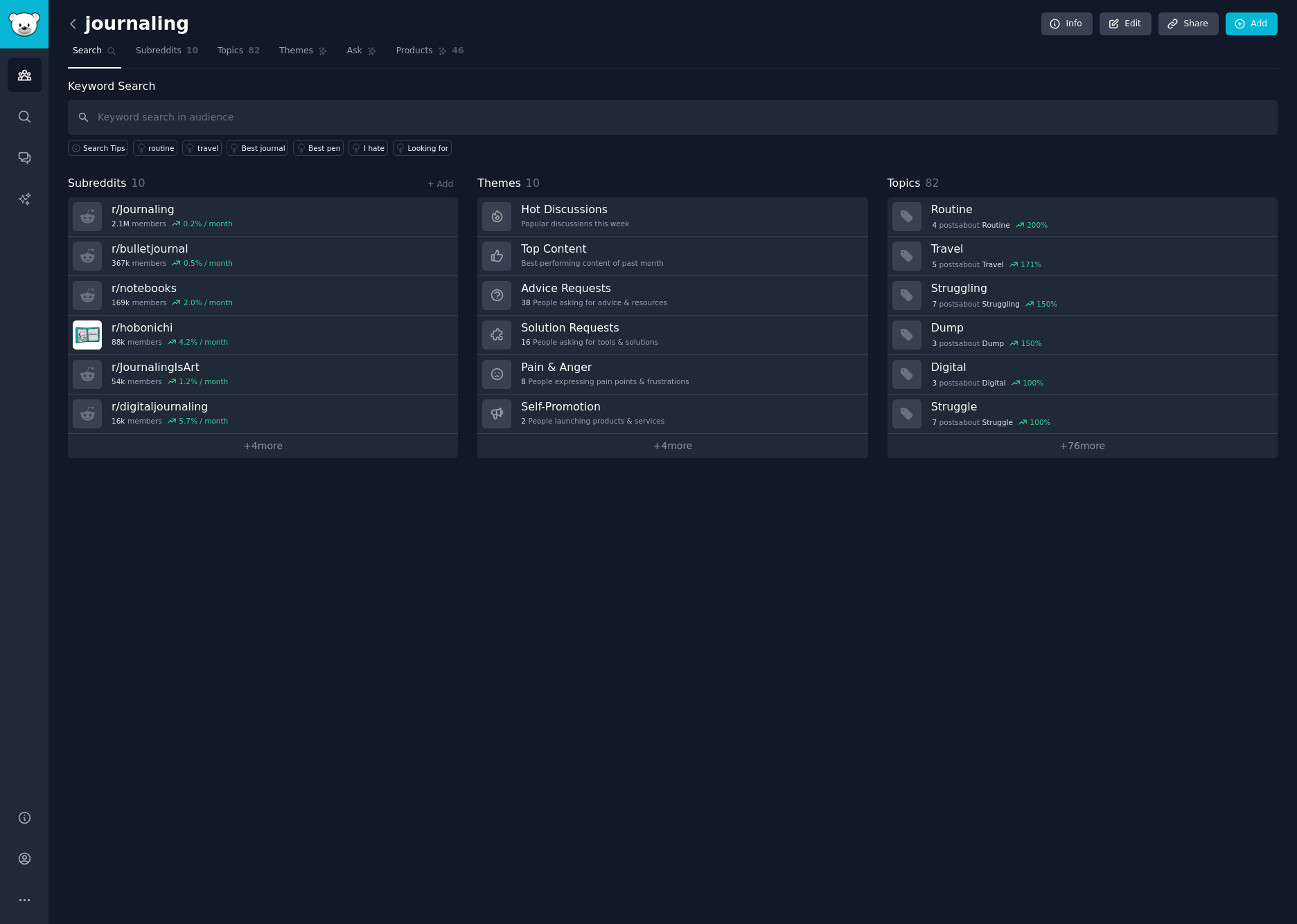
click at [79, 21] on icon at bounding box center [73, 24] width 14 height 14
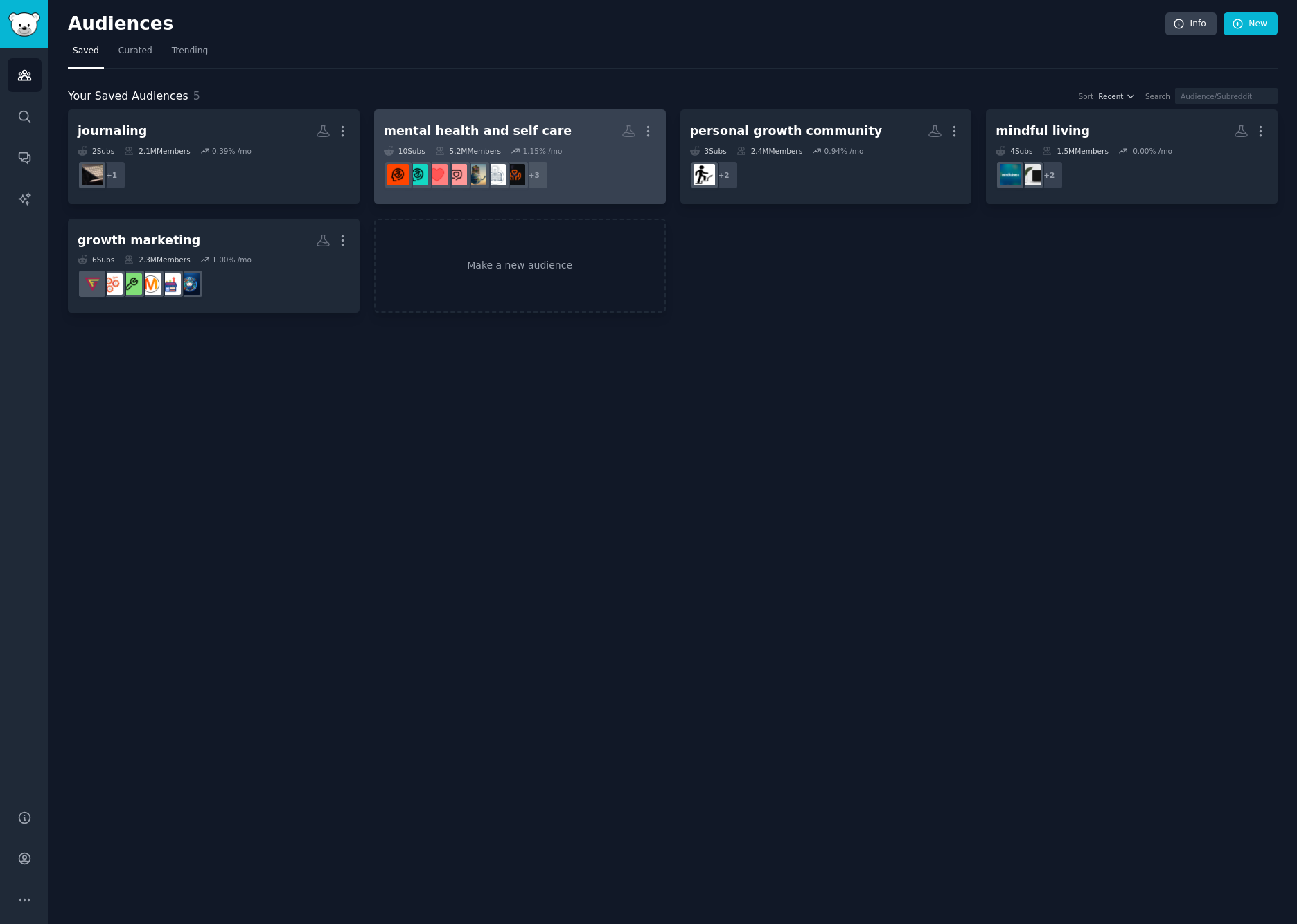
click at [504, 125] on div "mental health and self care" at bounding box center [477, 131] width 187 height 17
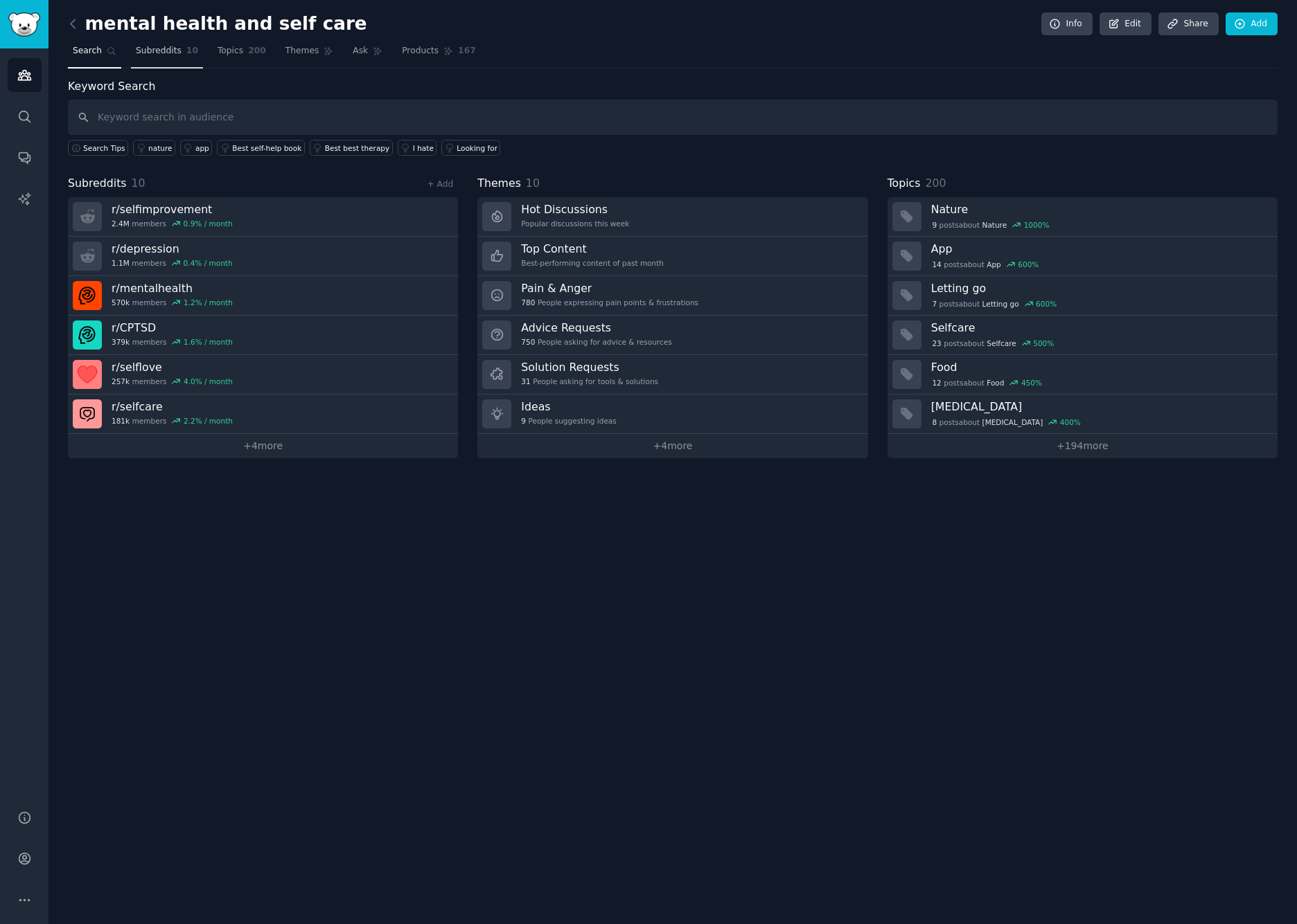
click at [154, 59] on link "Subreddits 10" at bounding box center [167, 55] width 72 height 29
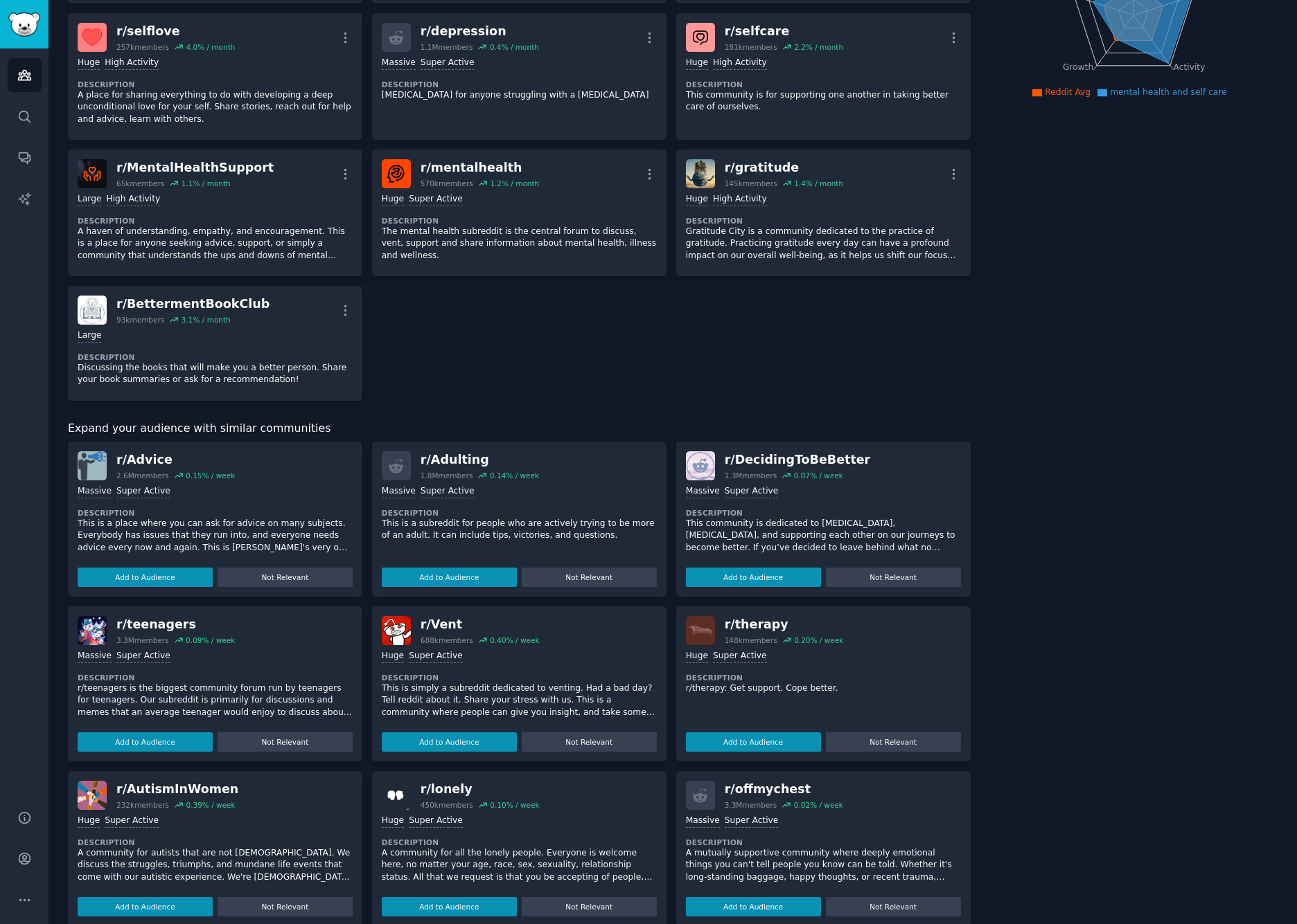
scroll to position [227, 0]
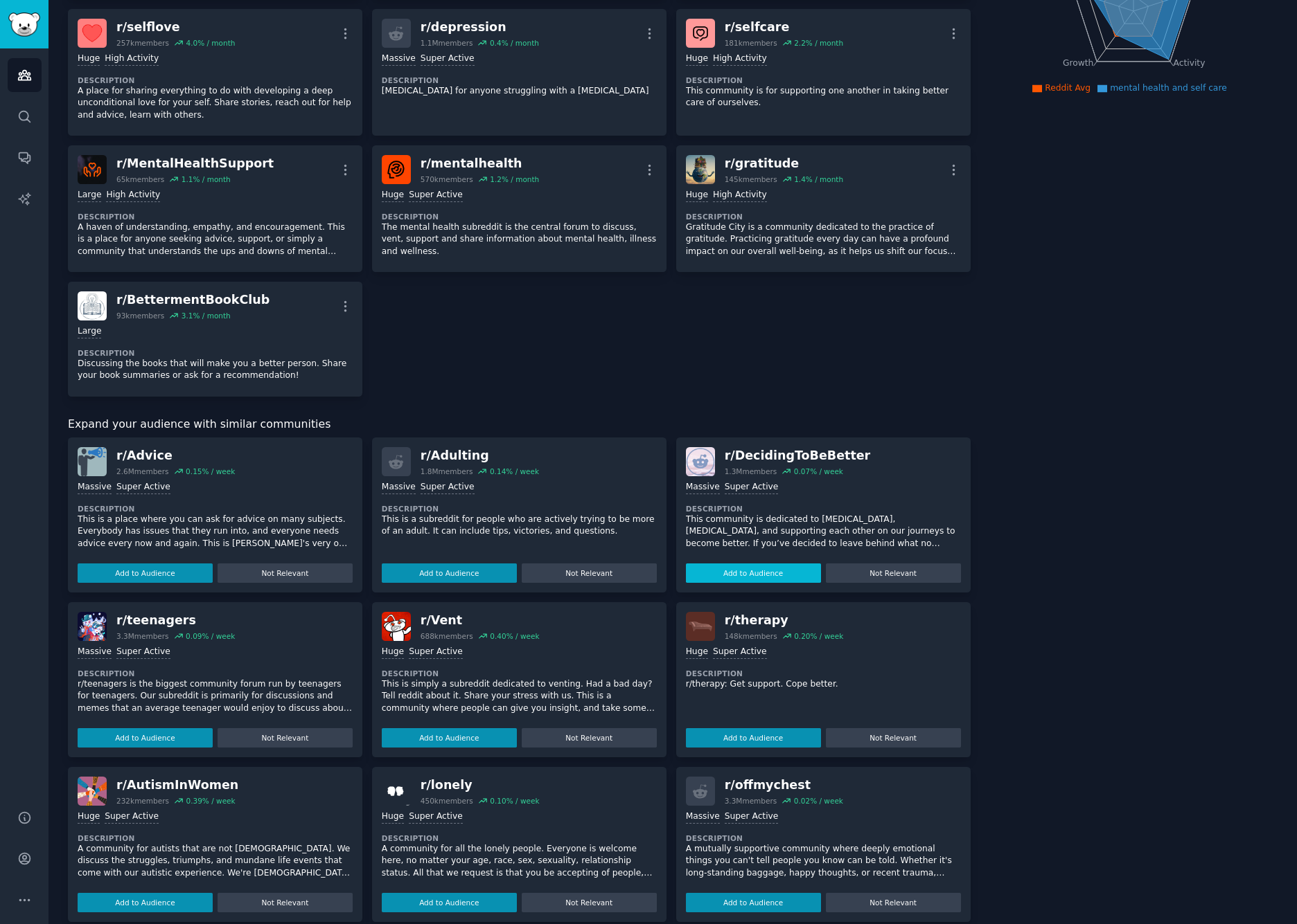
click at [770, 564] on button "Add to Audience" at bounding box center [753, 573] width 135 height 19
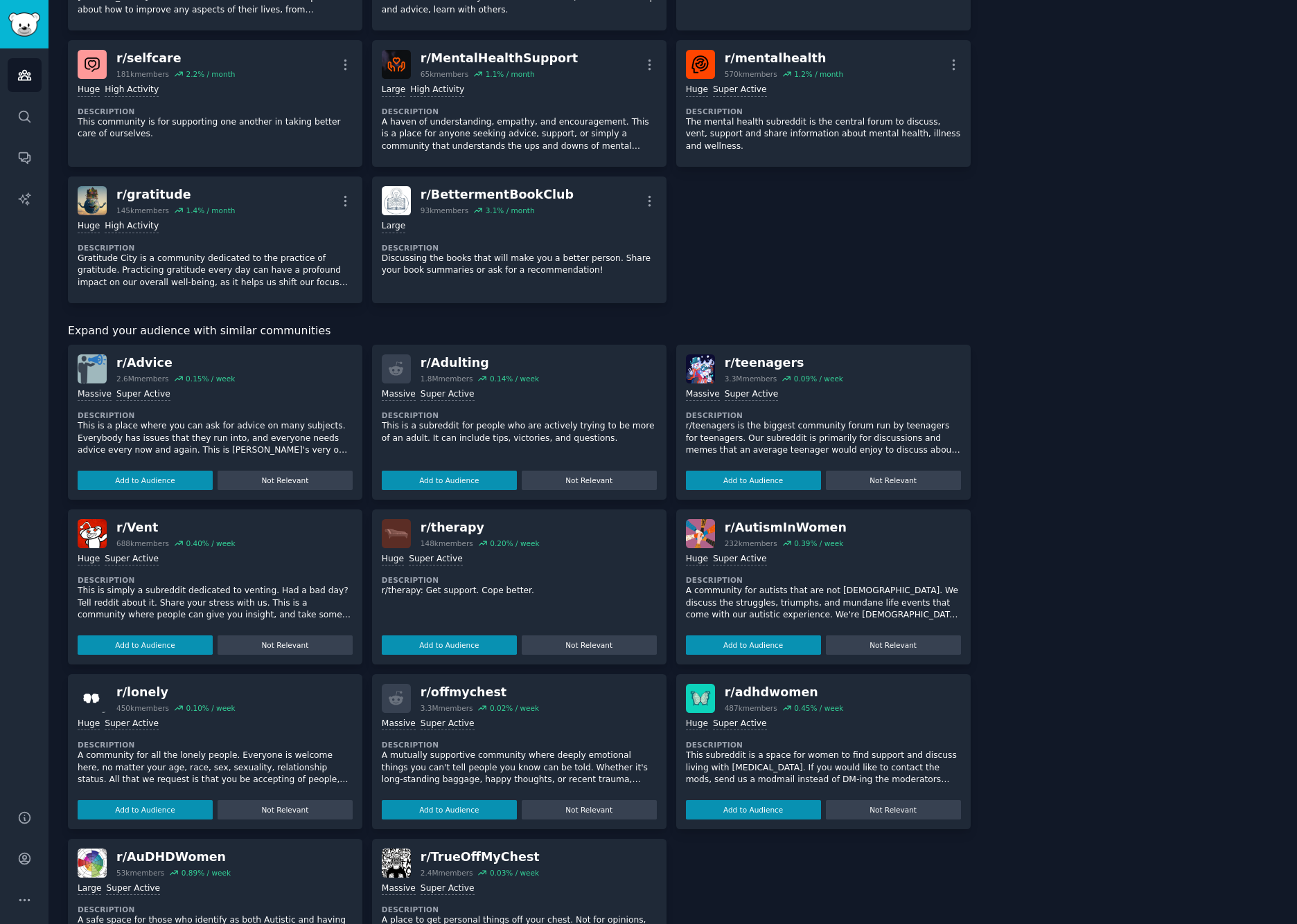
scroll to position [333, 0]
click at [160, 805] on button "Add to Audience" at bounding box center [145, 810] width 135 height 19
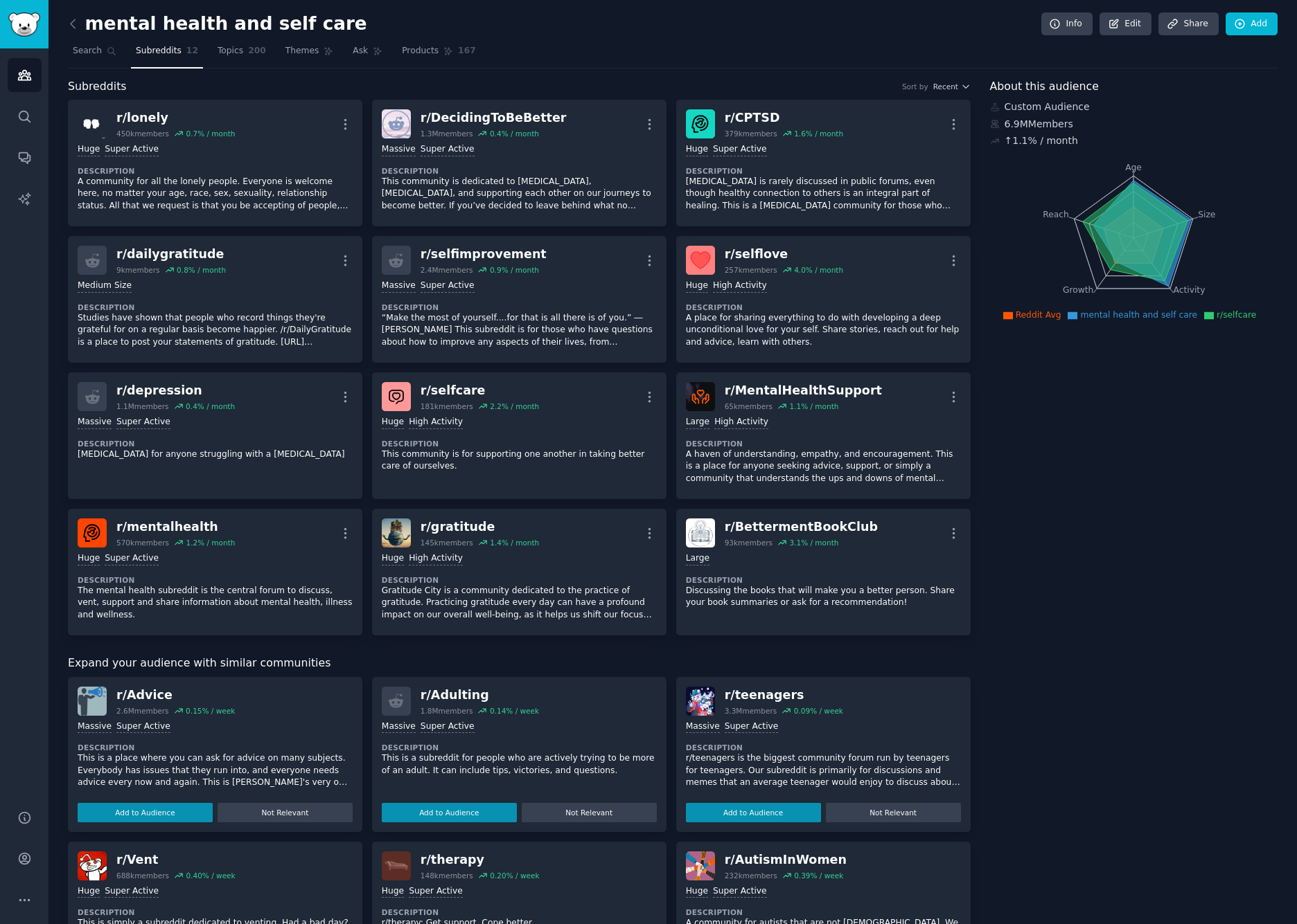
scroll to position [0, 0]
click at [95, 48] on span "Search" at bounding box center [87, 52] width 29 height 13
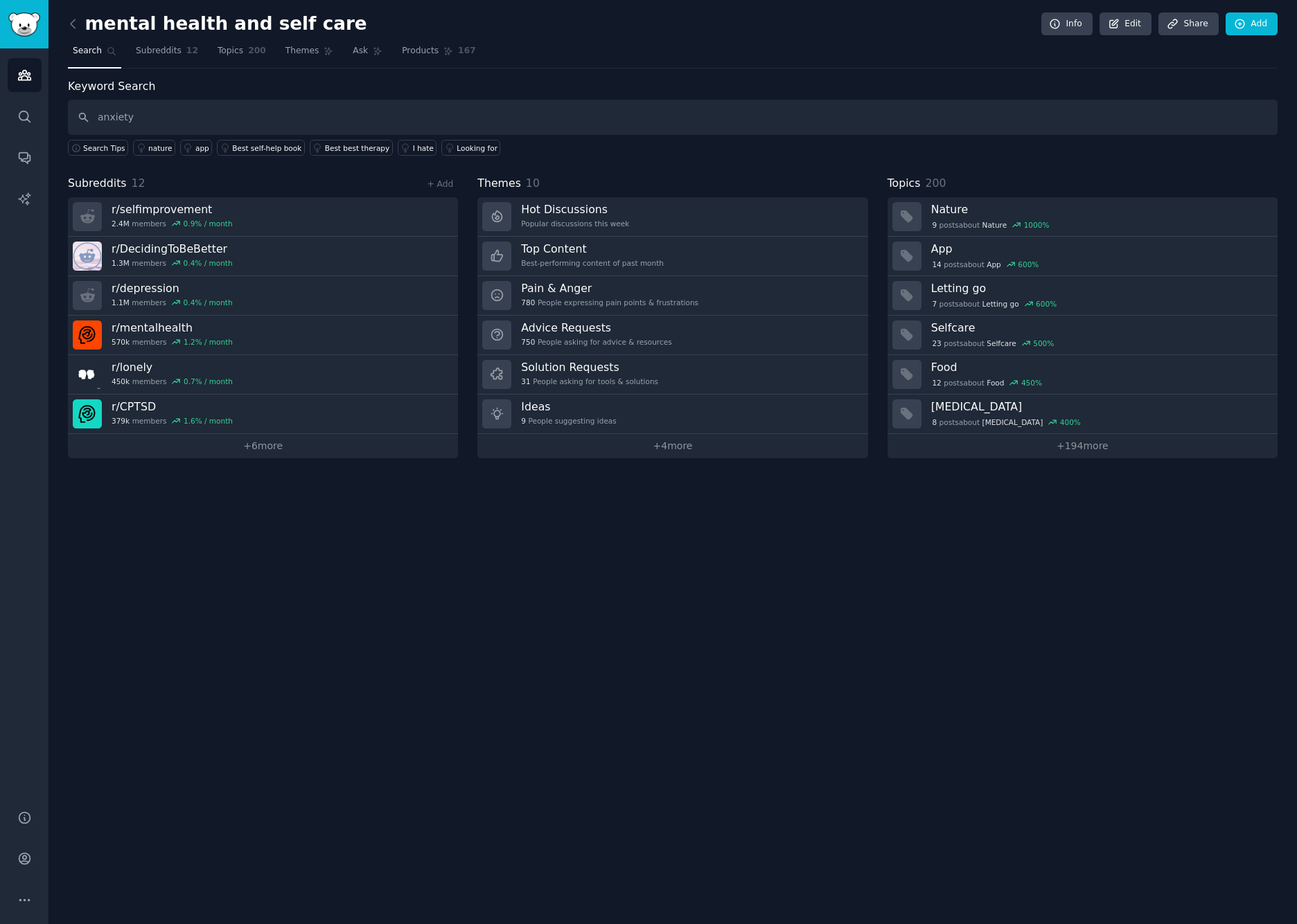
type input "anxiety"
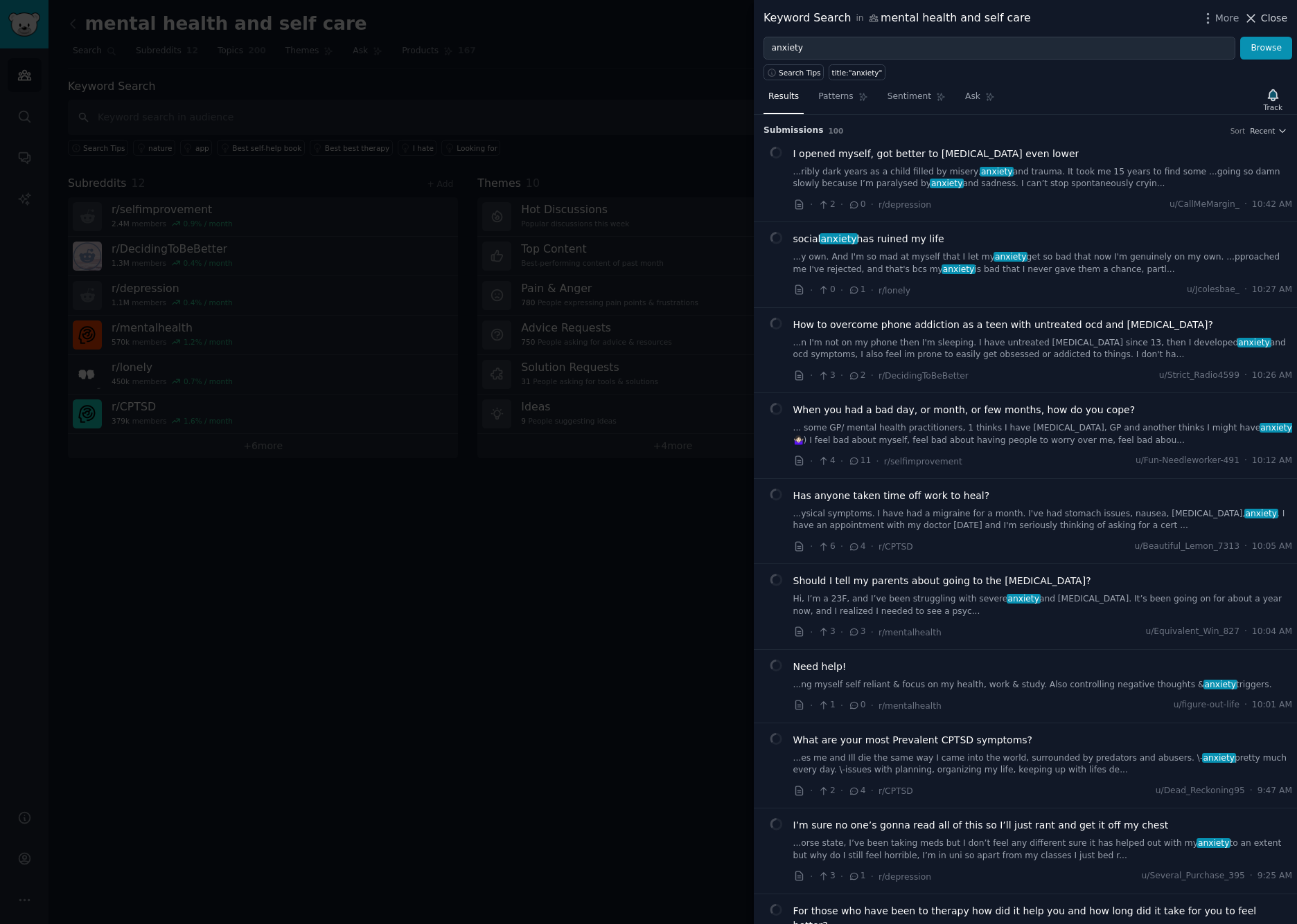
click at [1062, 17] on icon at bounding box center [1250, 18] width 14 height 14
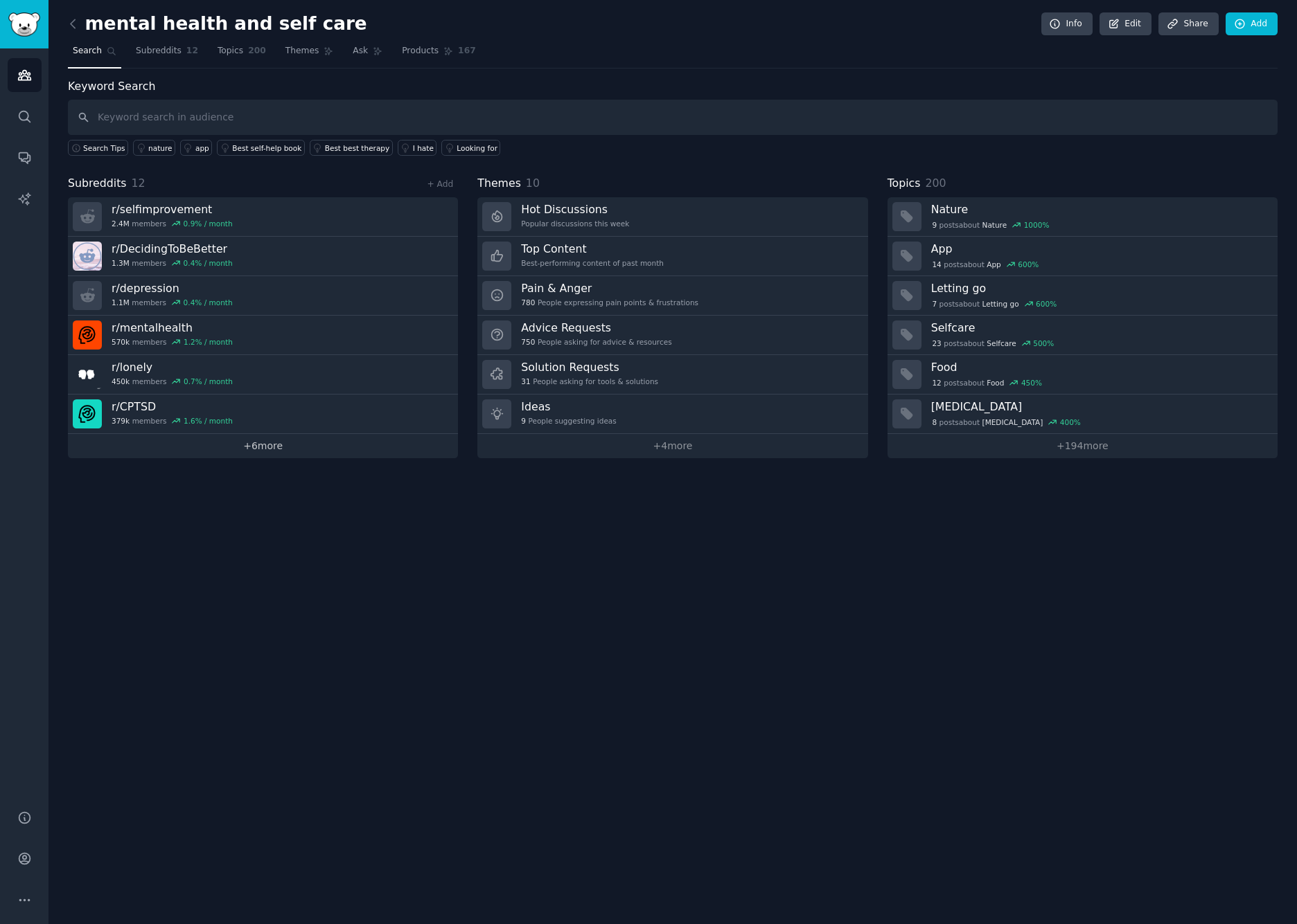
click at [292, 445] on link "+ 6 more" at bounding box center [262, 446] width 390 height 25
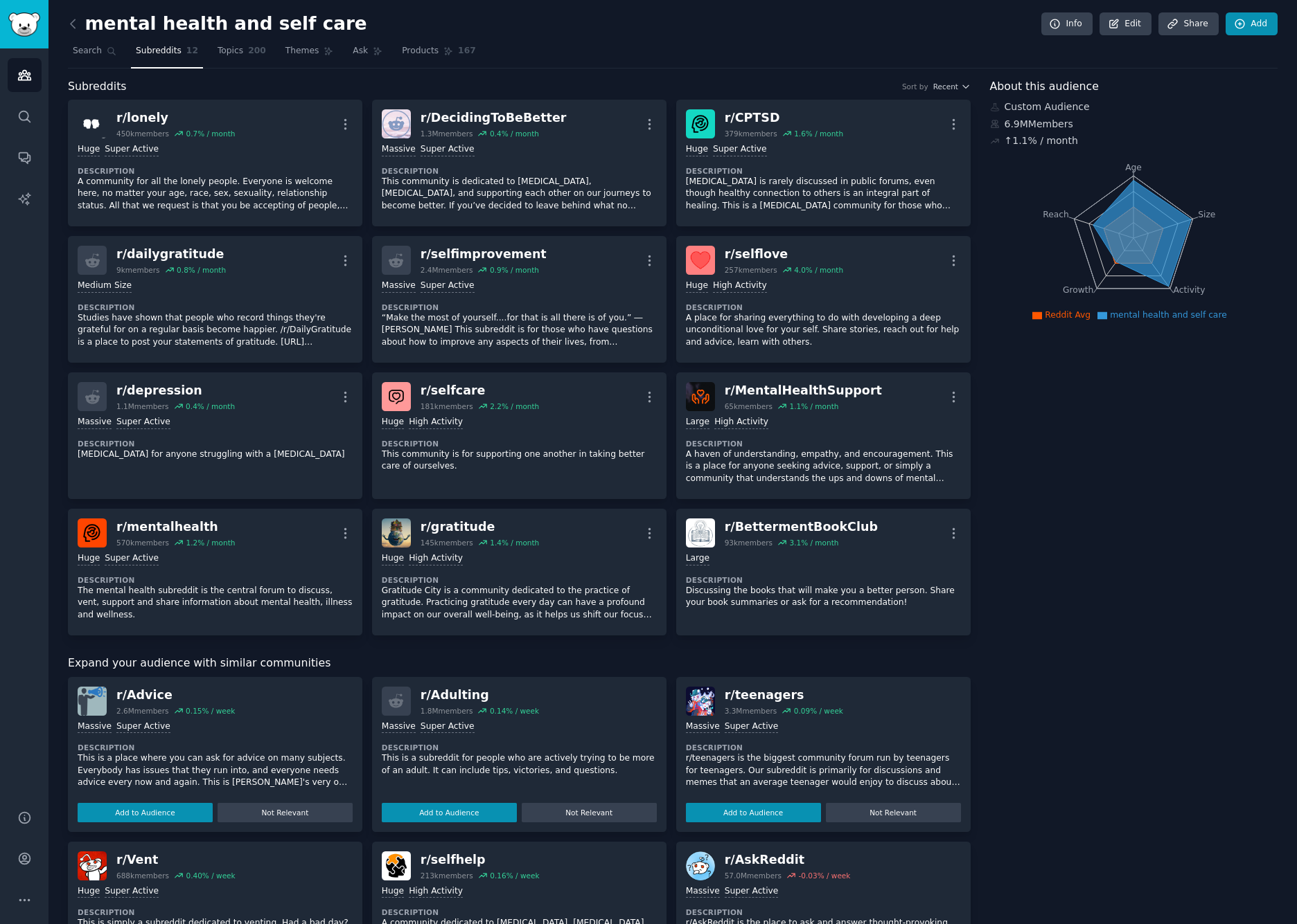
click at [1062, 24] on link "Add" at bounding box center [1251, 25] width 52 height 24
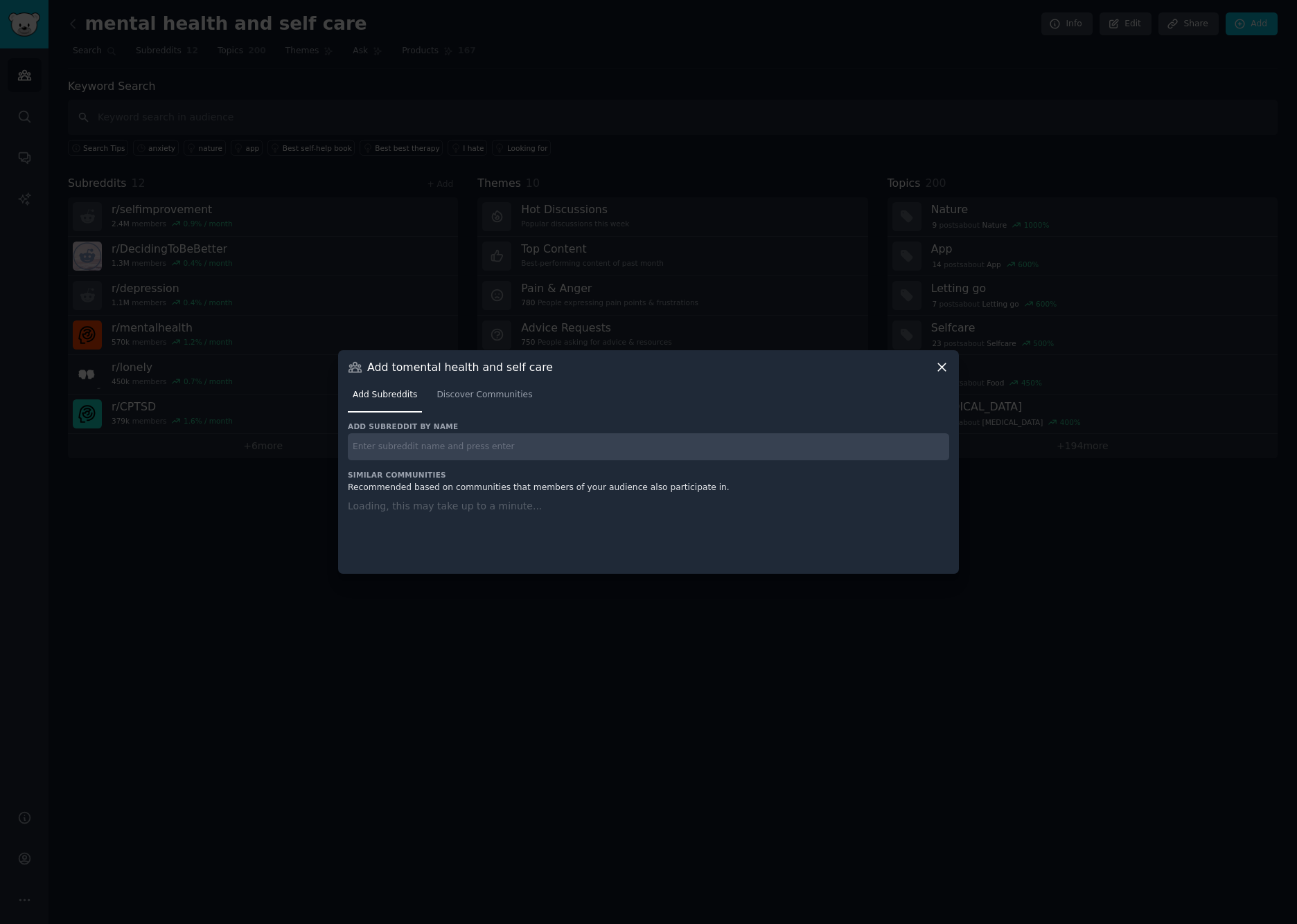
click at [481, 384] on div "Add Subreddits Discover Communities" at bounding box center [648, 398] width 601 height 47
click at [481, 392] on link "Discover Communities" at bounding box center [484, 398] width 106 height 29
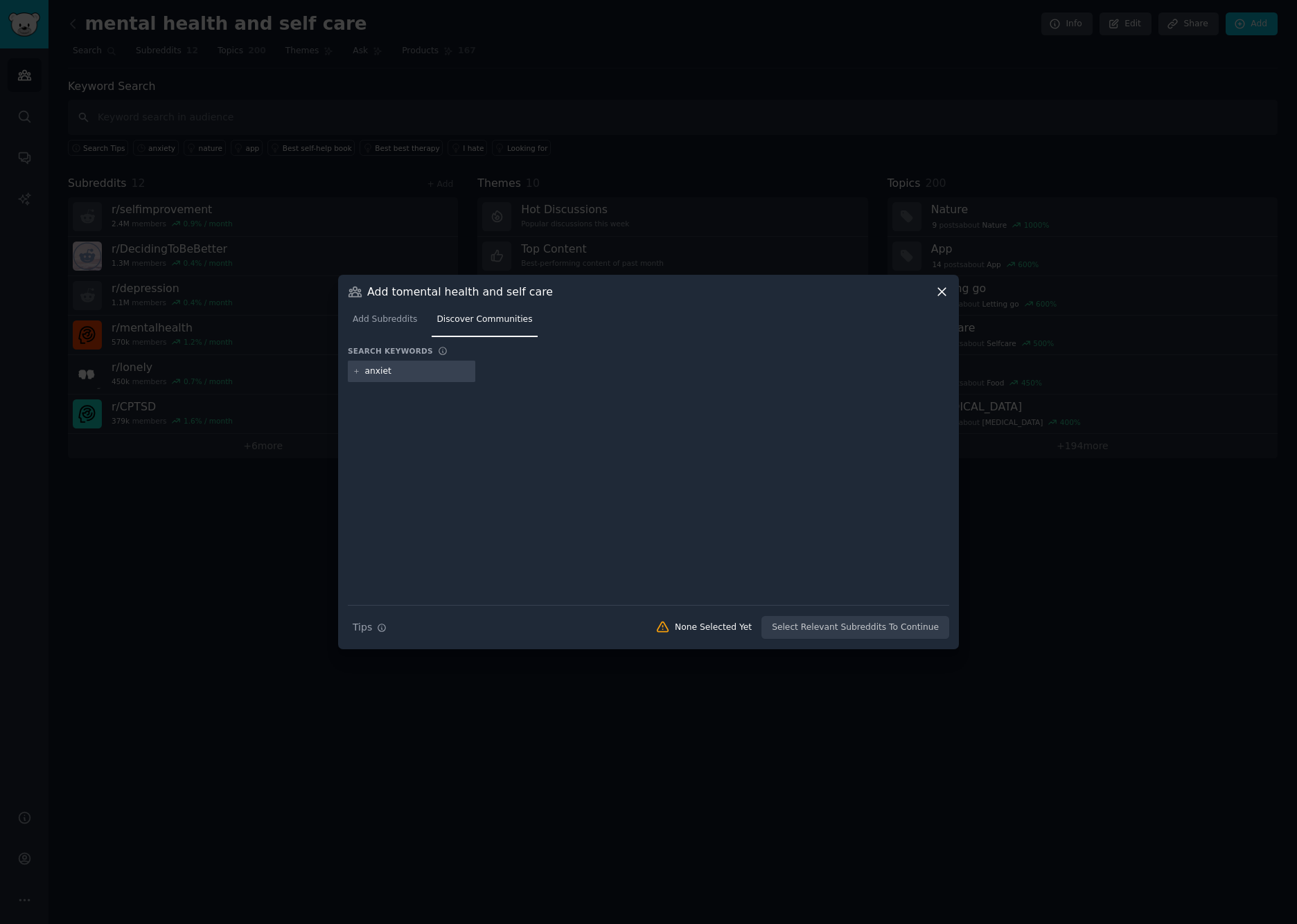
type input "anxiety"
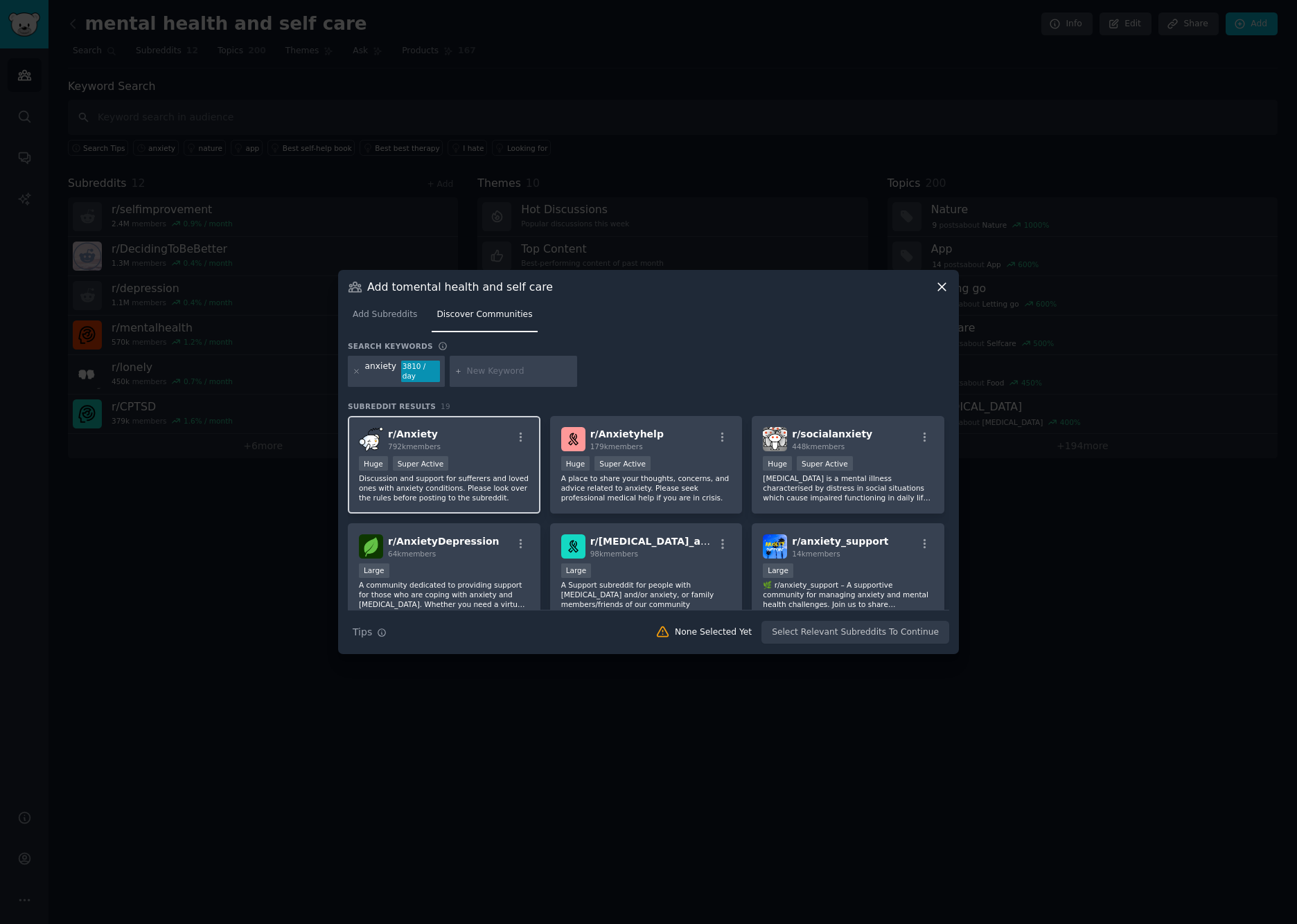
click at [484, 468] on div "Huge Super Active" at bounding box center [444, 465] width 171 height 17
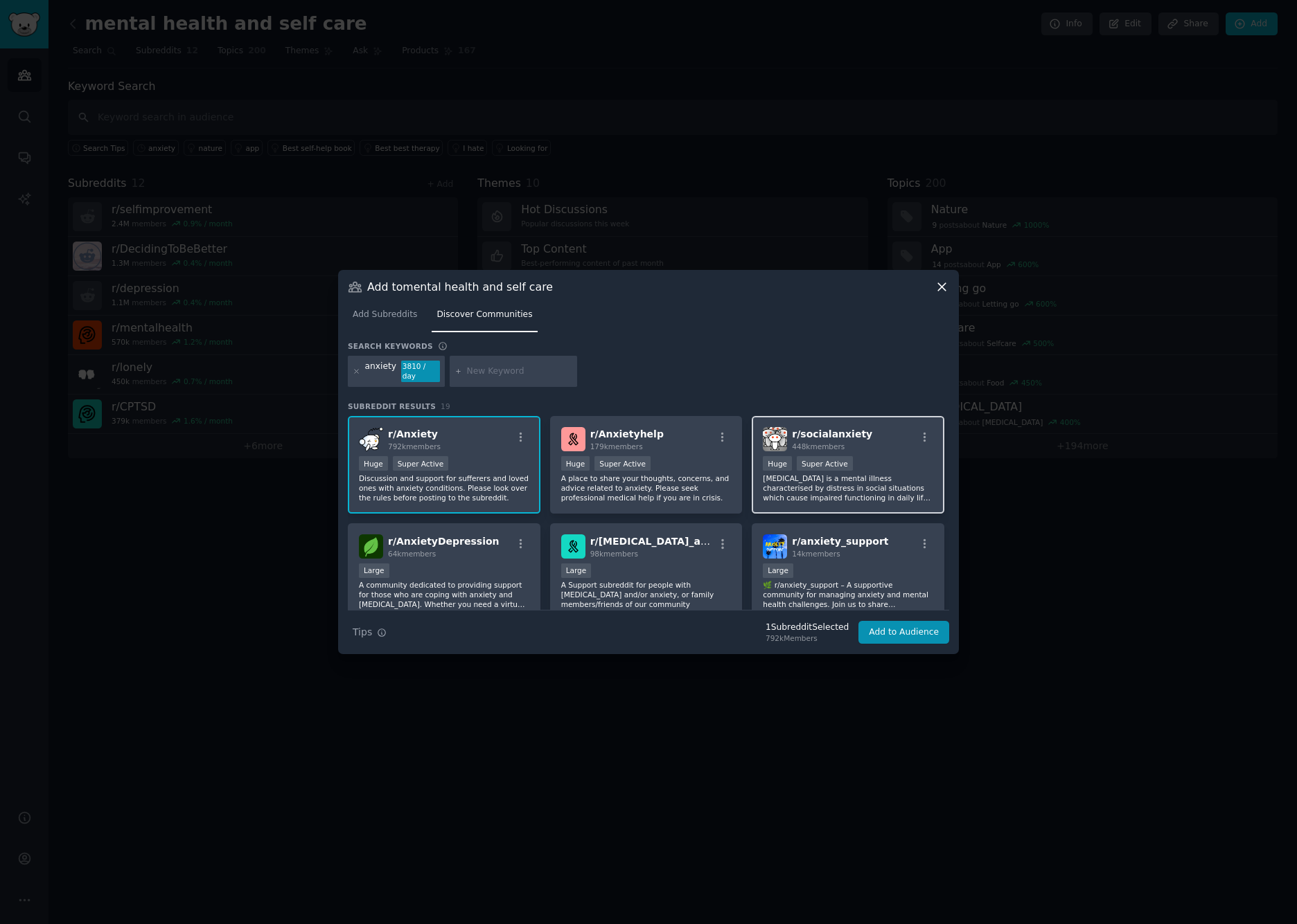
click at [801, 487] on p "Social Anxiety is a mental illness characterised by distress in social situatio…" at bounding box center [847, 488] width 171 height 29
click at [672, 495] on p "A place to share your thoughts, concerns, and advice related to anxiety. Please…" at bounding box center [646, 488] width 171 height 29
click at [894, 629] on button "Add to Audience" at bounding box center [904, 633] width 91 height 24
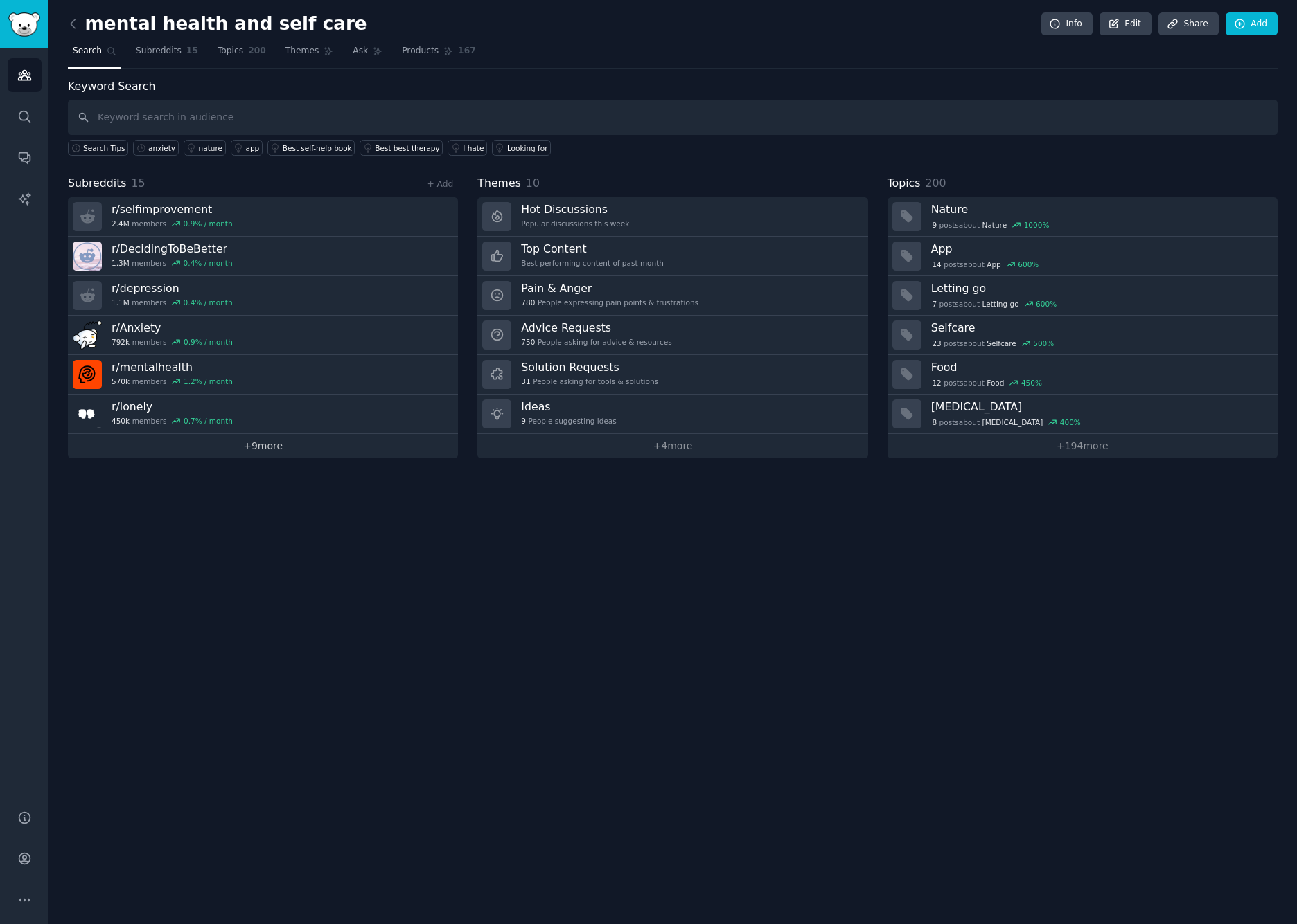
click at [252, 445] on link "+ 9 more" at bounding box center [262, 446] width 390 height 25
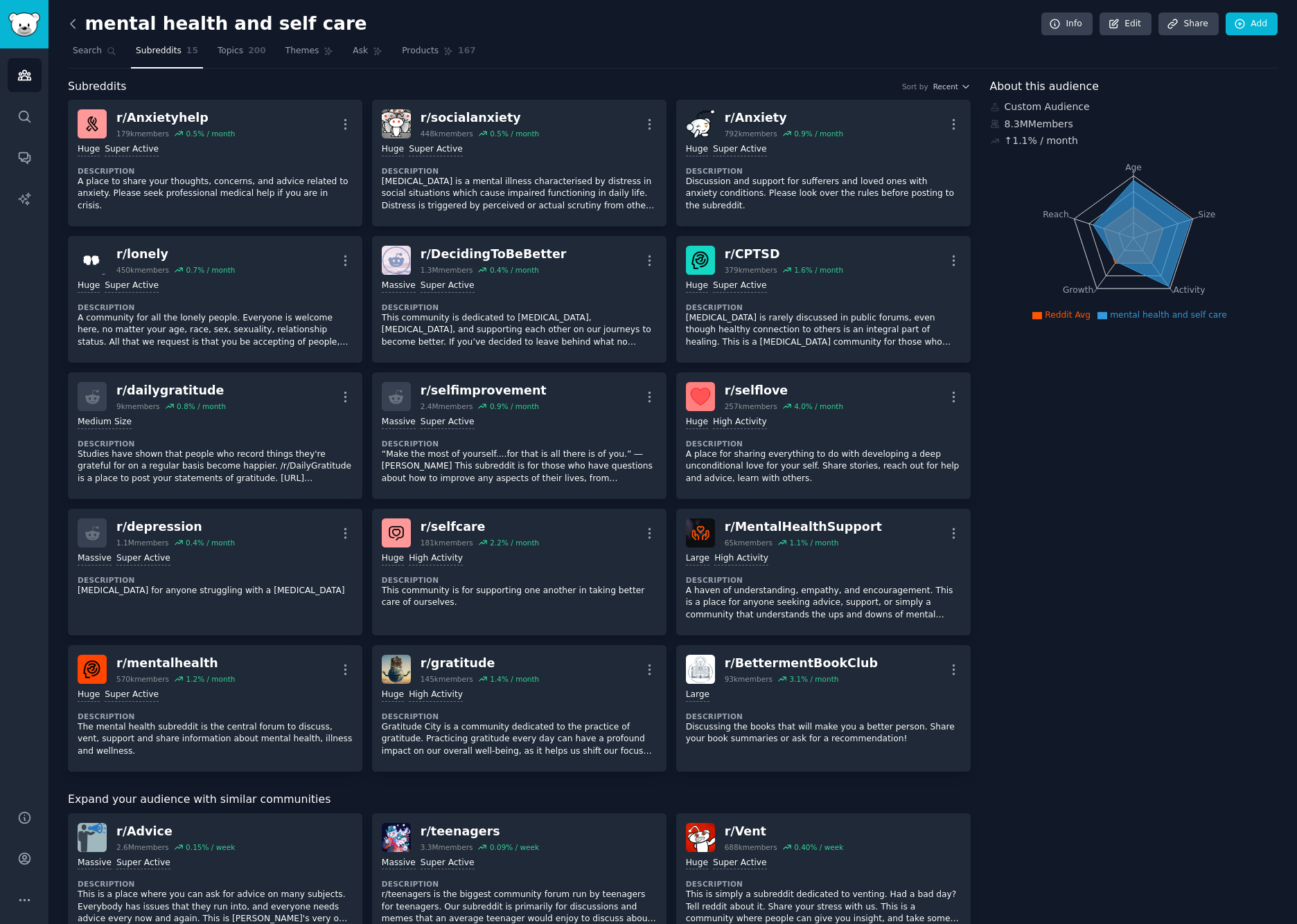
click at [75, 25] on icon at bounding box center [73, 24] width 14 height 14
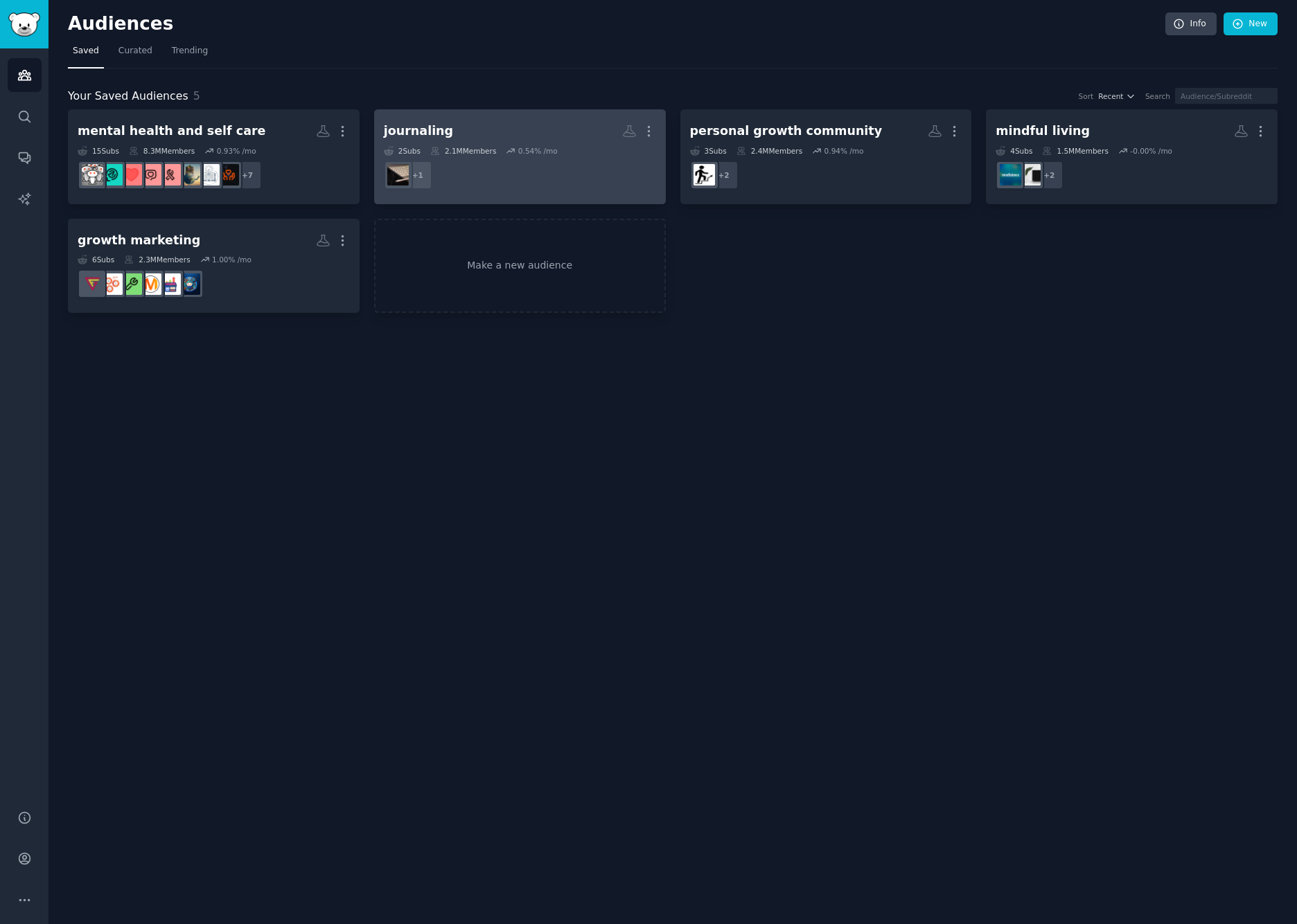
click at [511, 125] on h2 "journaling More" at bounding box center [519, 131] width 272 height 25
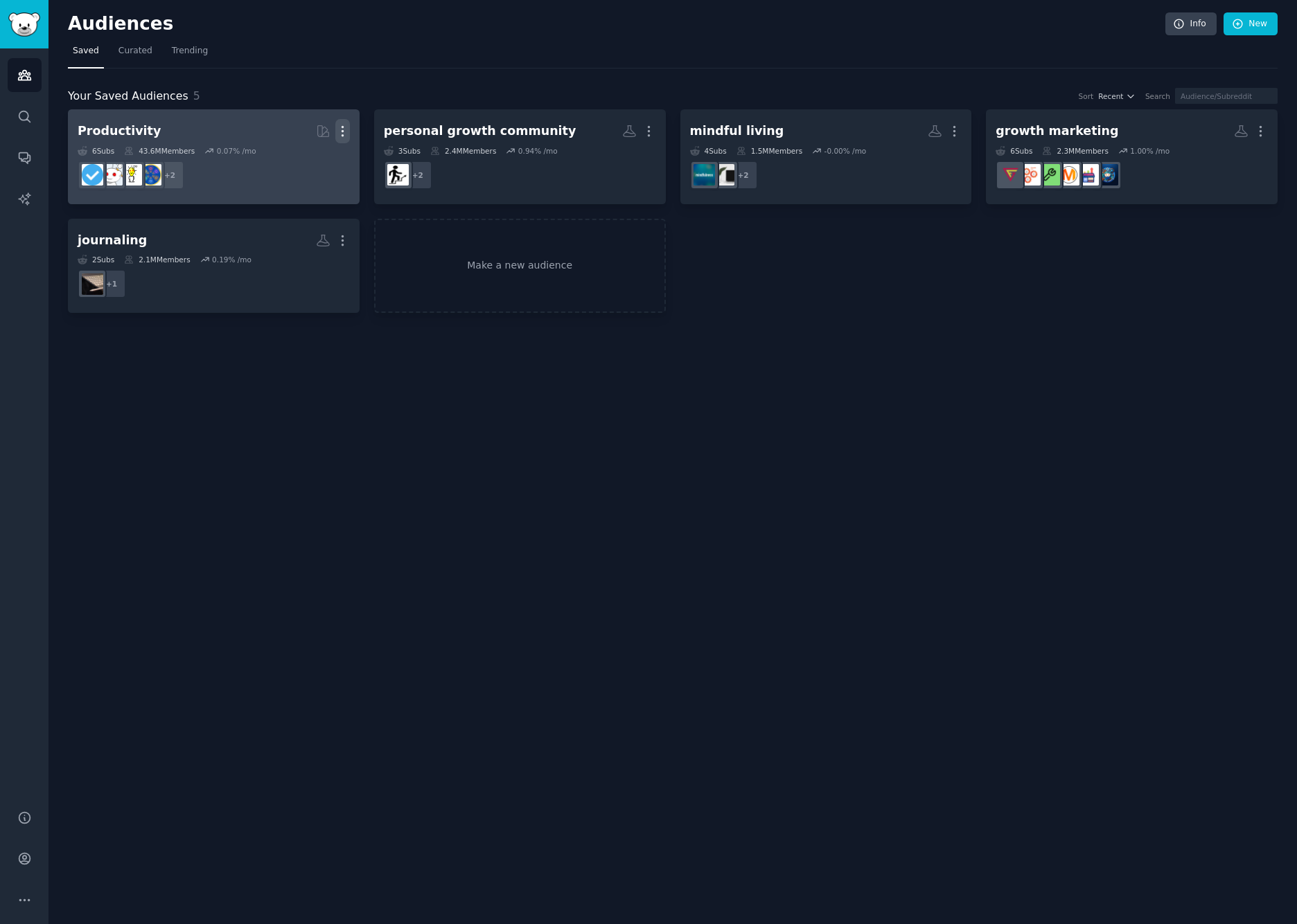
click at [344, 133] on icon "button" at bounding box center [342, 131] width 14 height 14
click at [305, 159] on p "Delete" at bounding box center [305, 160] width 32 height 14
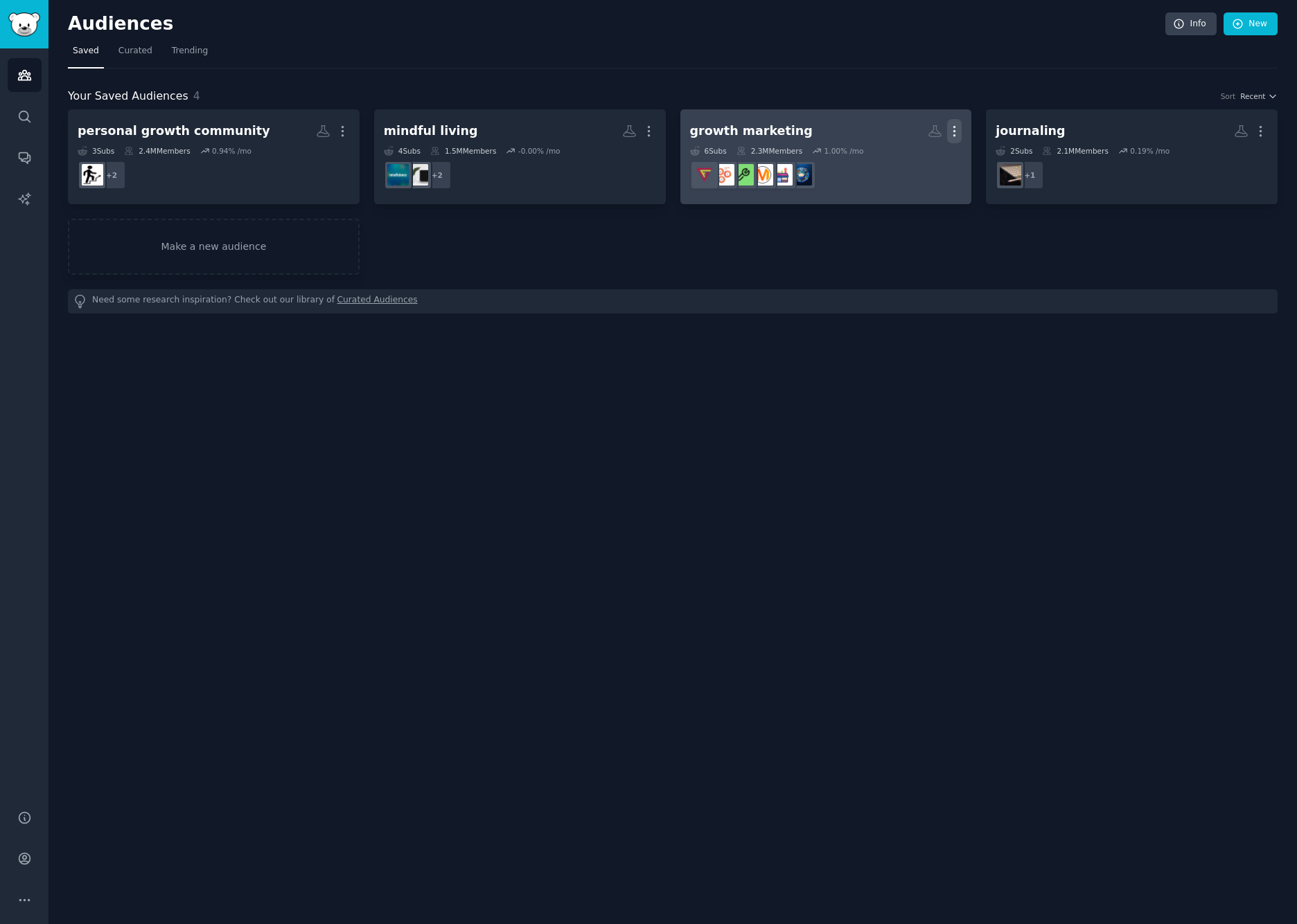
click at [955, 128] on icon "button" at bounding box center [954, 131] width 14 height 14
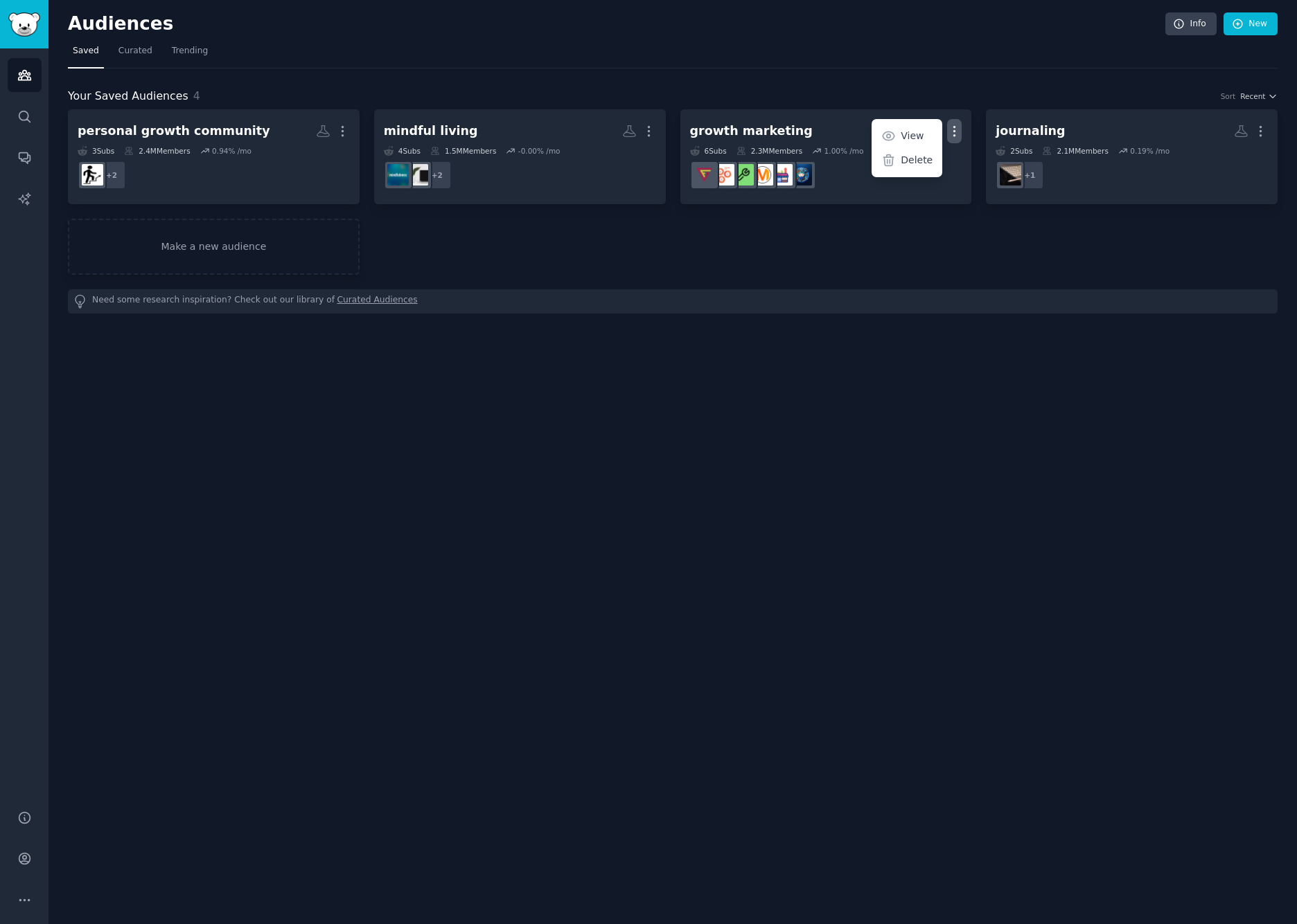
click at [940, 267] on div "personal growth community More 3 Sub s 2.4M Members 0.94 % /mo + 2 mindful livi…" at bounding box center [672, 192] width 1210 height 165
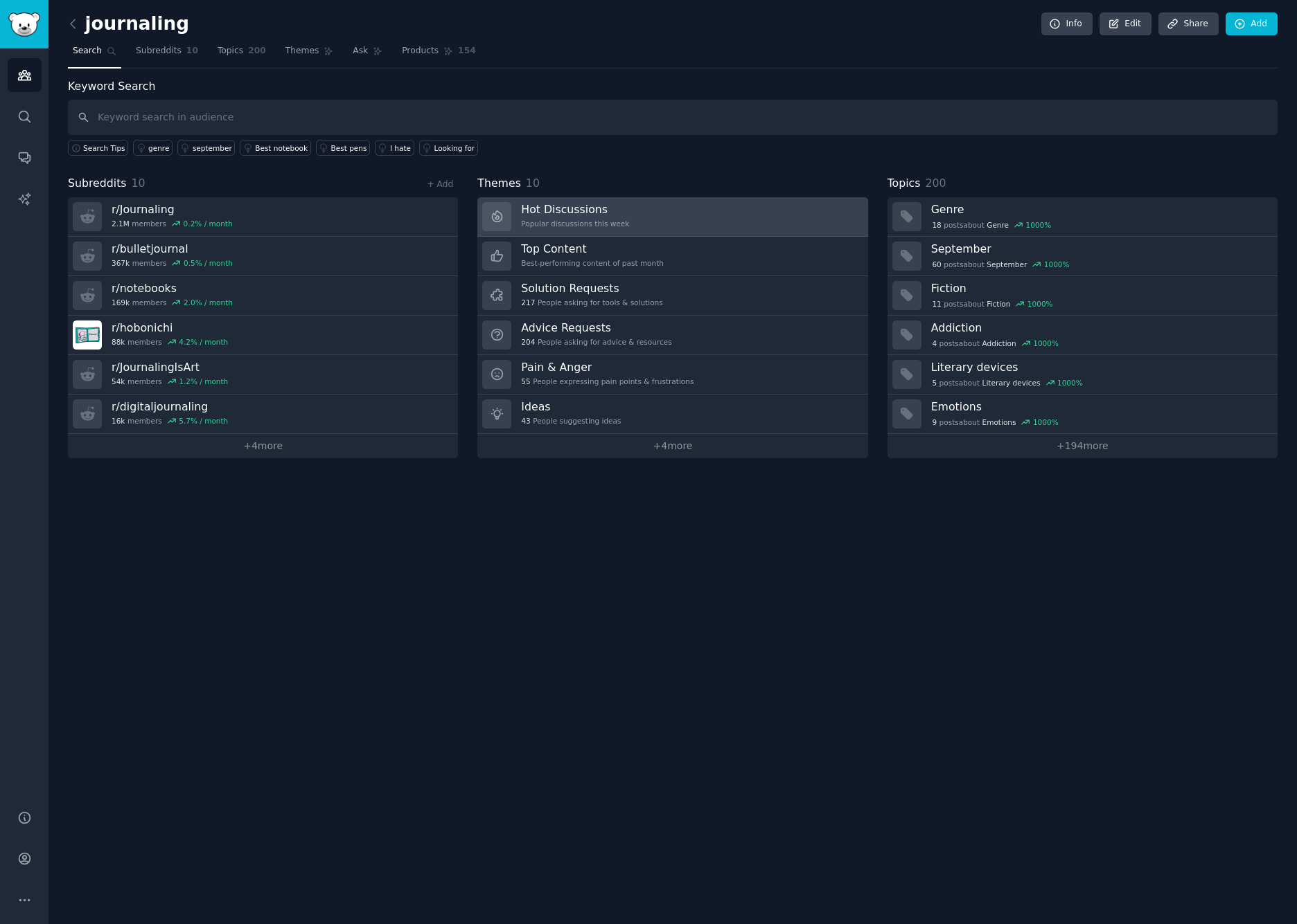
click at [640, 219] on link "Hot Discussions Popular discussions this week" at bounding box center [672, 218] width 390 height 40
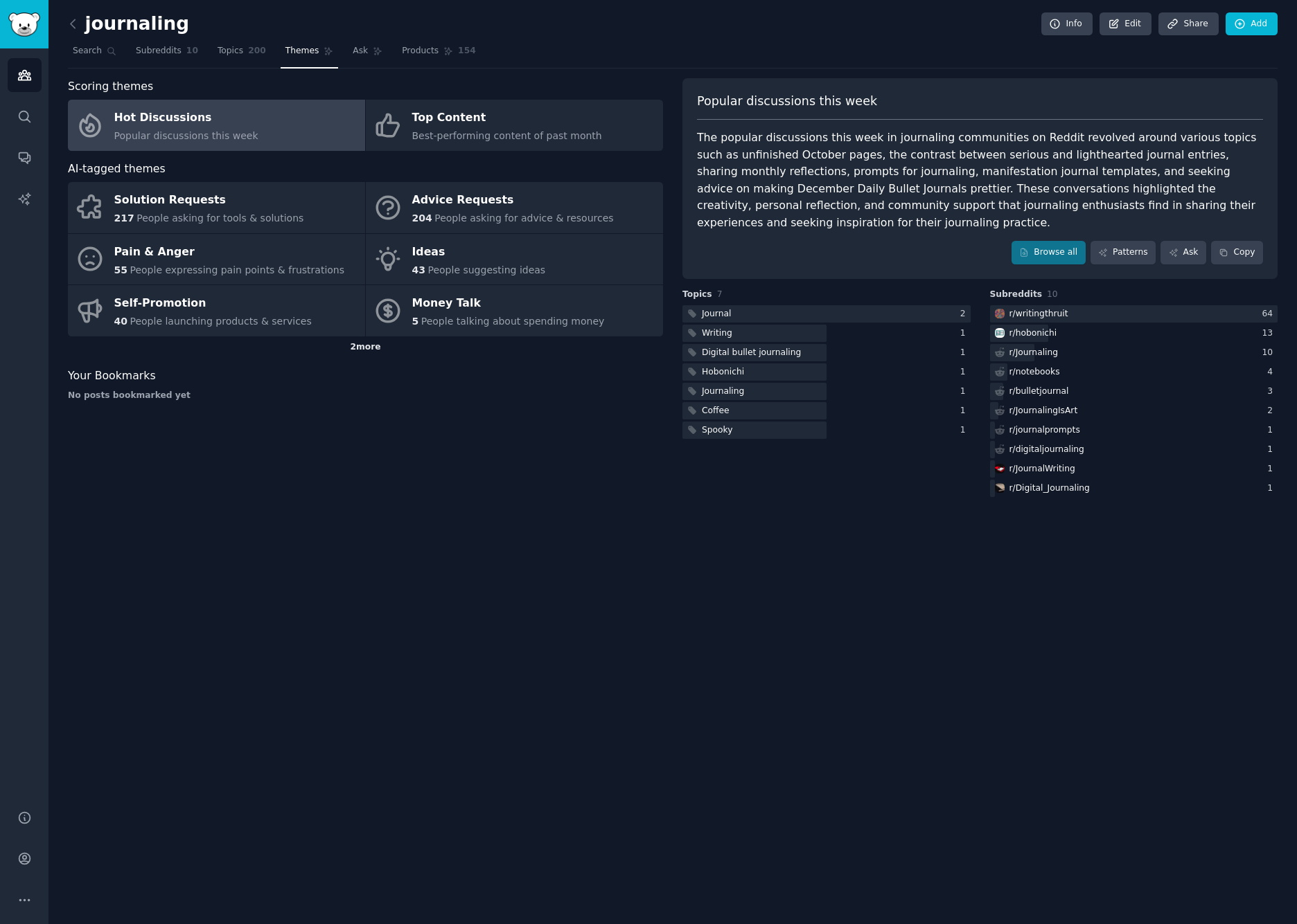
click at [366, 344] on div "2 more" at bounding box center [365, 348] width 595 height 22
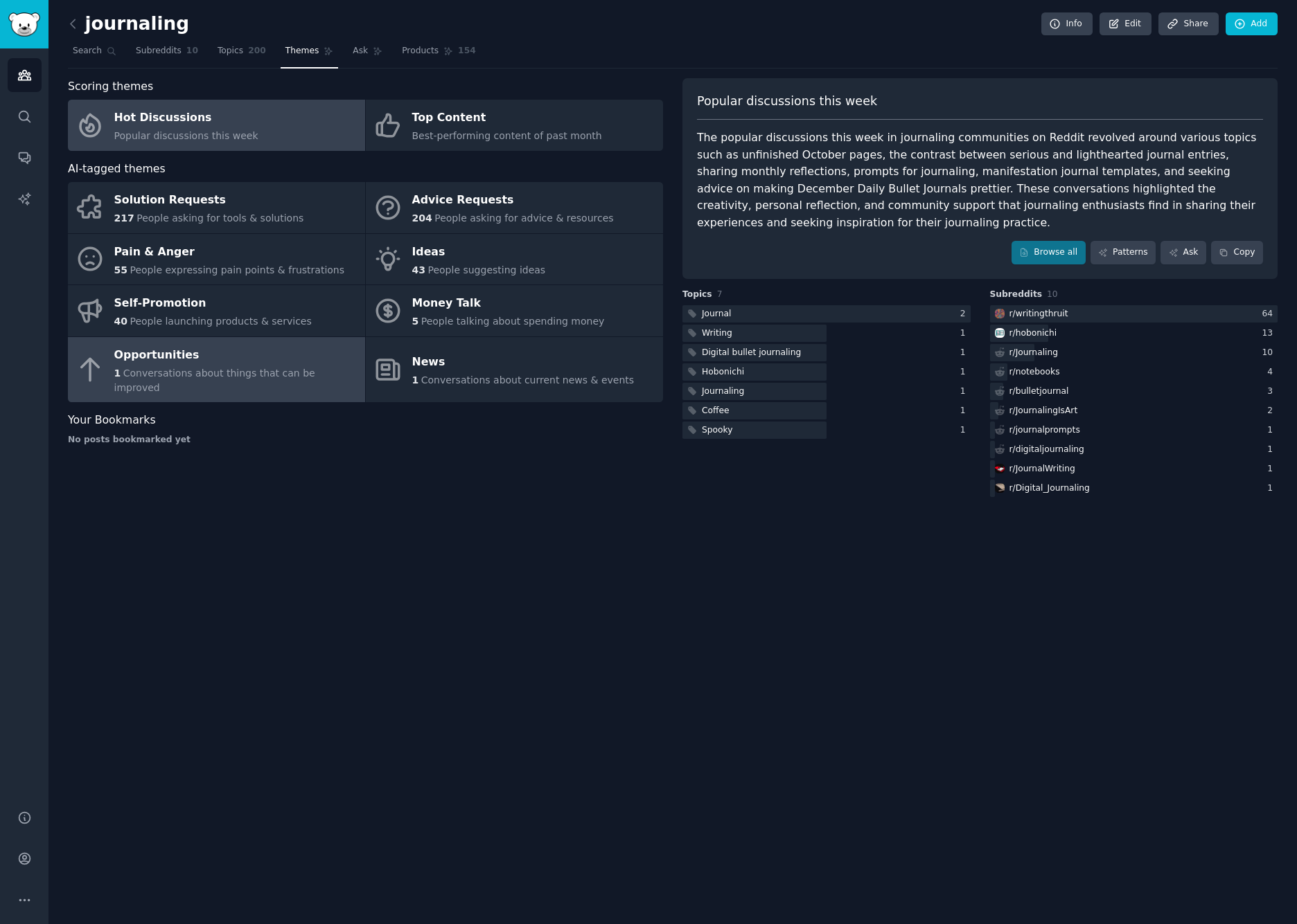
click at [241, 368] on span "Conversations about things that can be improved" at bounding box center [214, 380] width 201 height 25
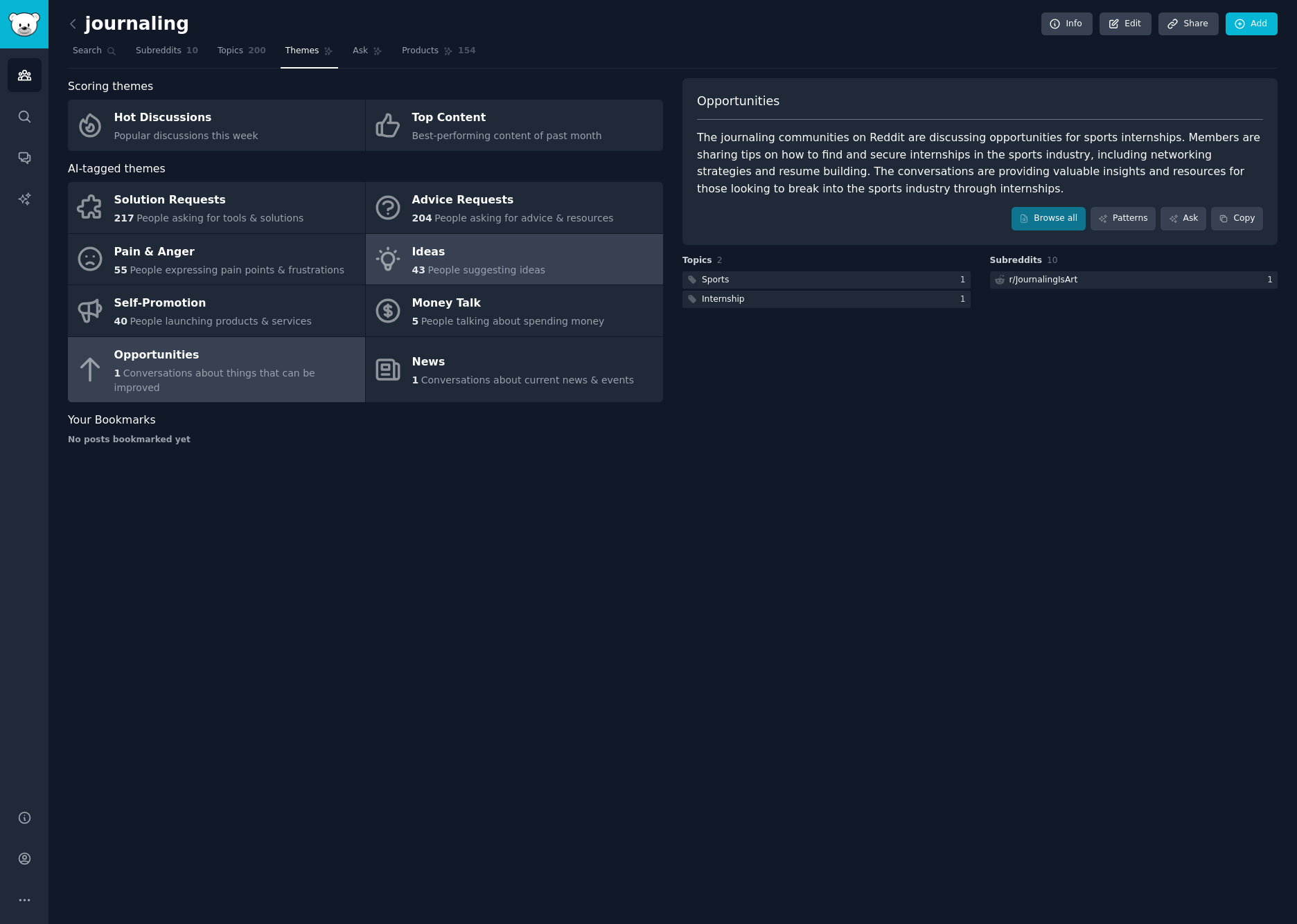
click at [467, 268] on span "People suggesting ideas" at bounding box center [486, 270] width 118 height 11
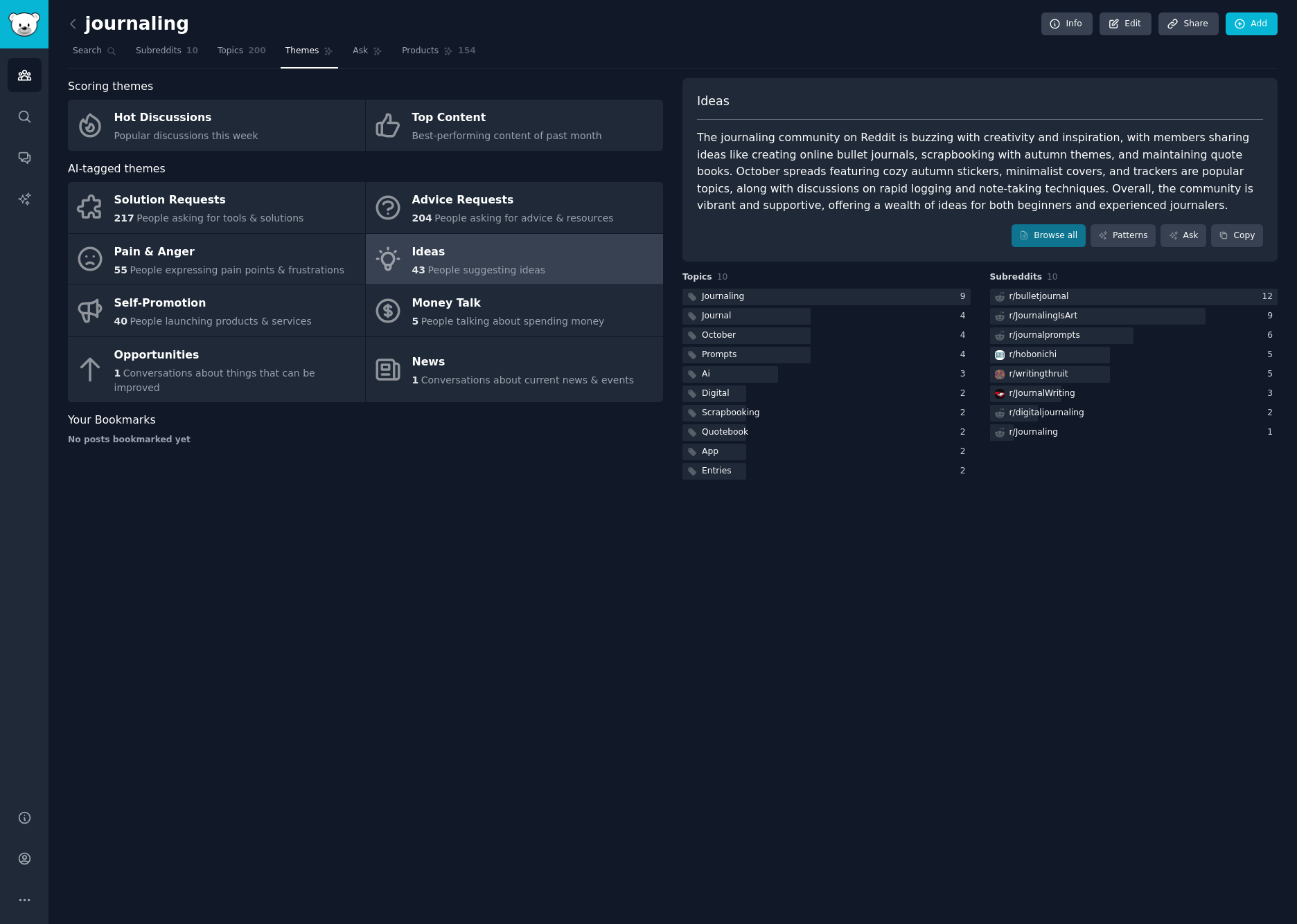
click at [1127, 156] on div "The journaling community on Reddit is buzzing with creativity and inspiration, …" at bounding box center [979, 171] width 566 height 85
click at [730, 426] on div "Quotebook" at bounding box center [724, 433] width 46 height 13
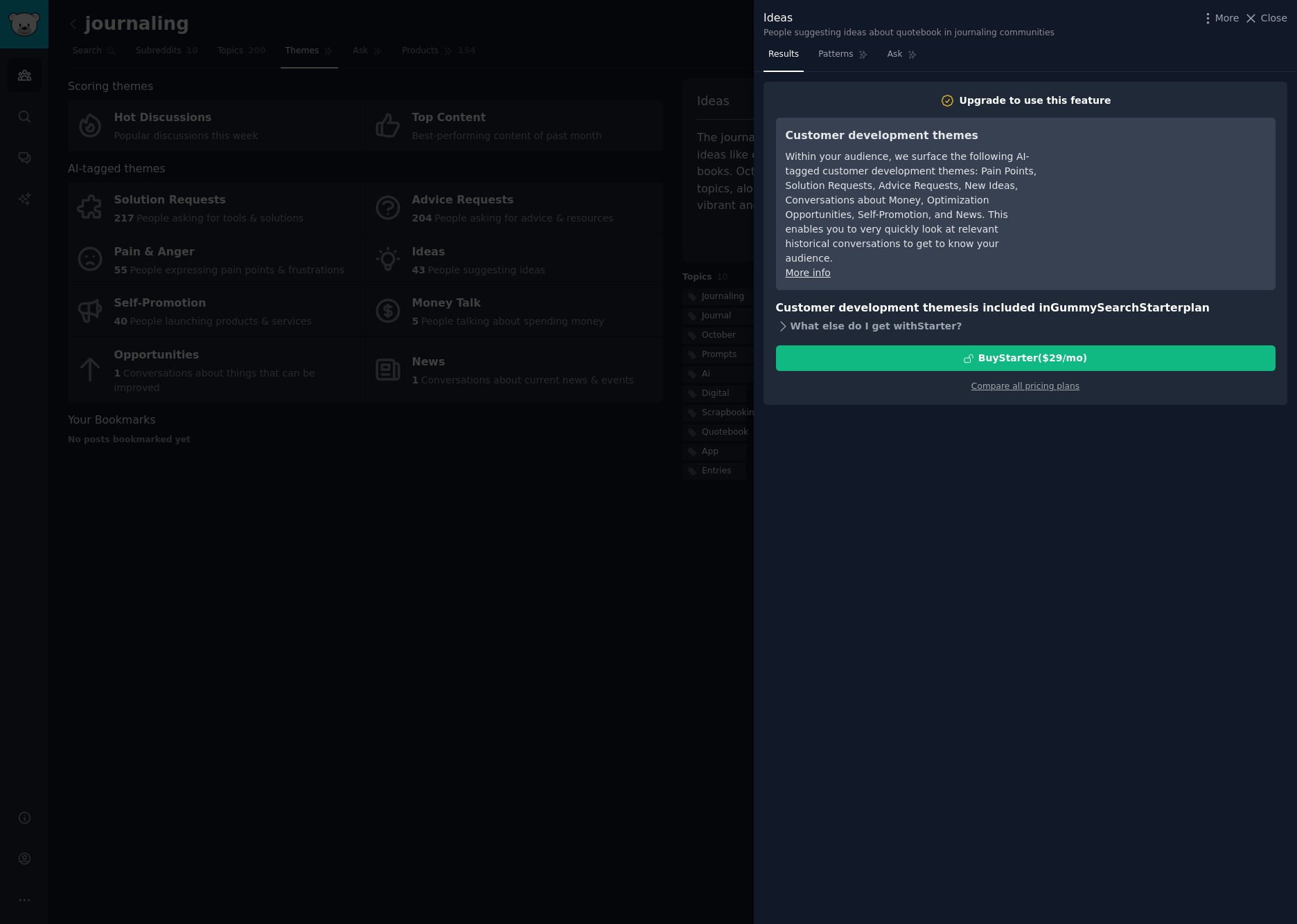
click at [786, 319] on icon at bounding box center [783, 326] width 14 height 14
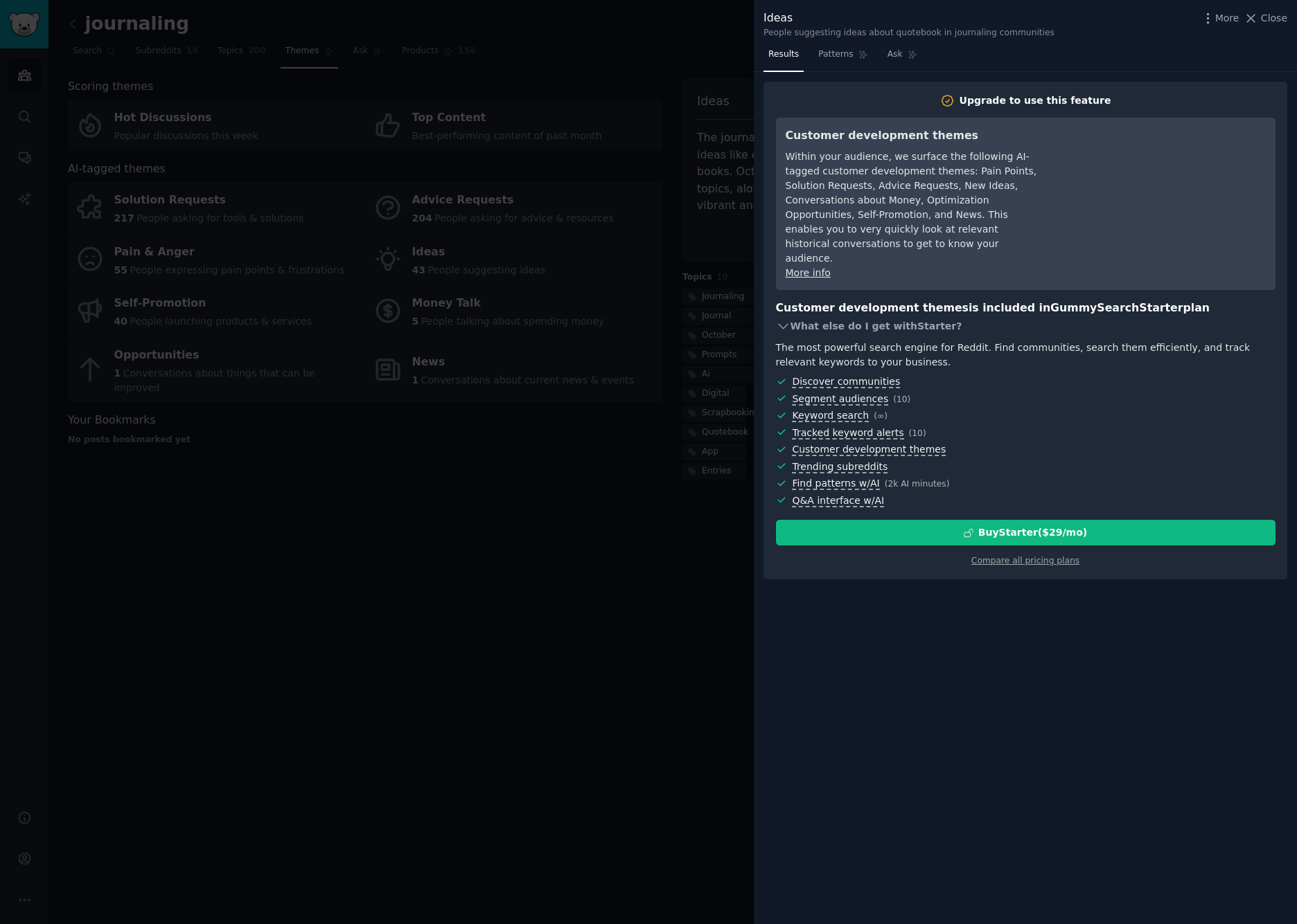
click at [786, 324] on icon at bounding box center [782, 326] width 9 height 5
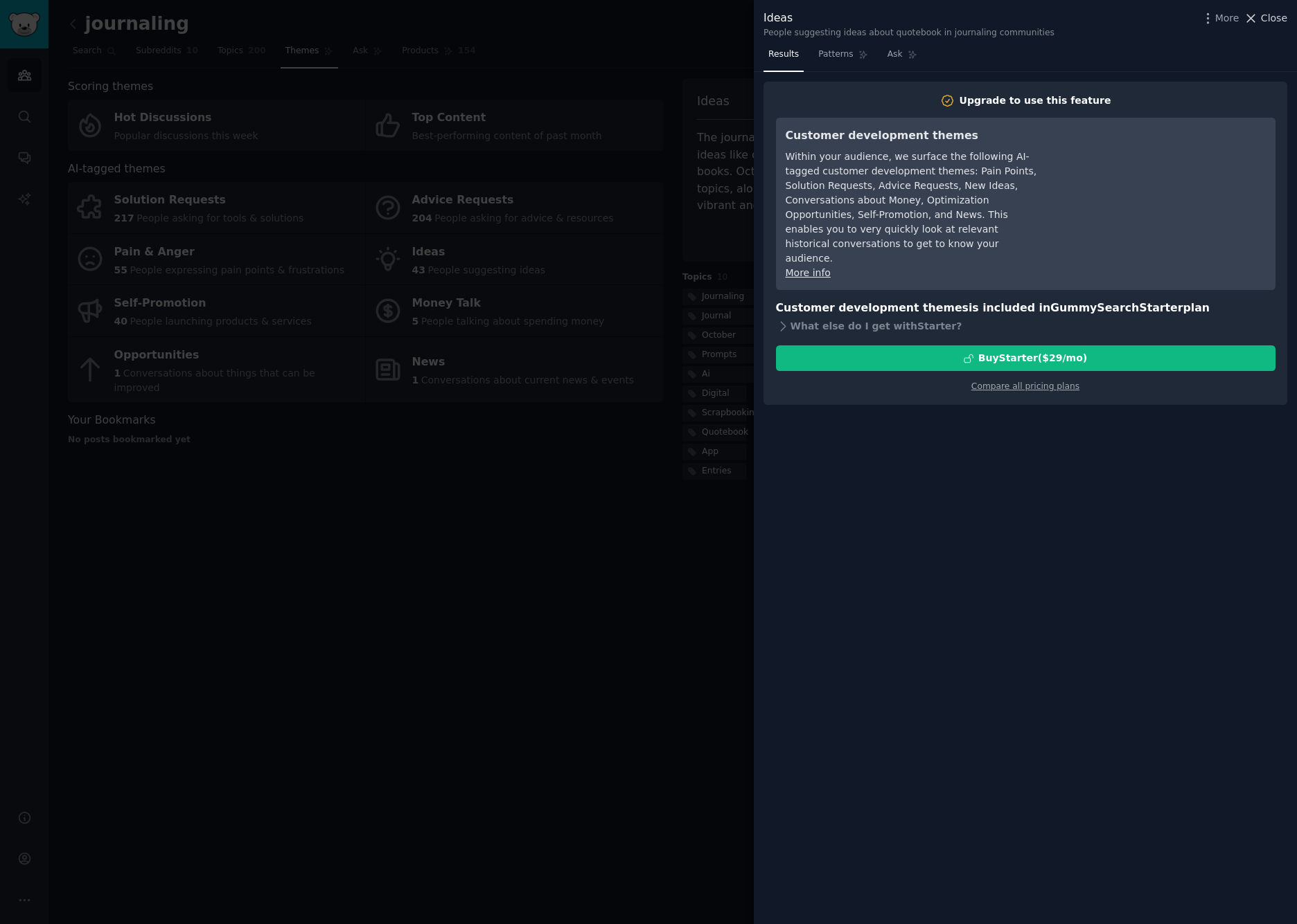
click at [1256, 16] on icon at bounding box center [1250, 18] width 14 height 14
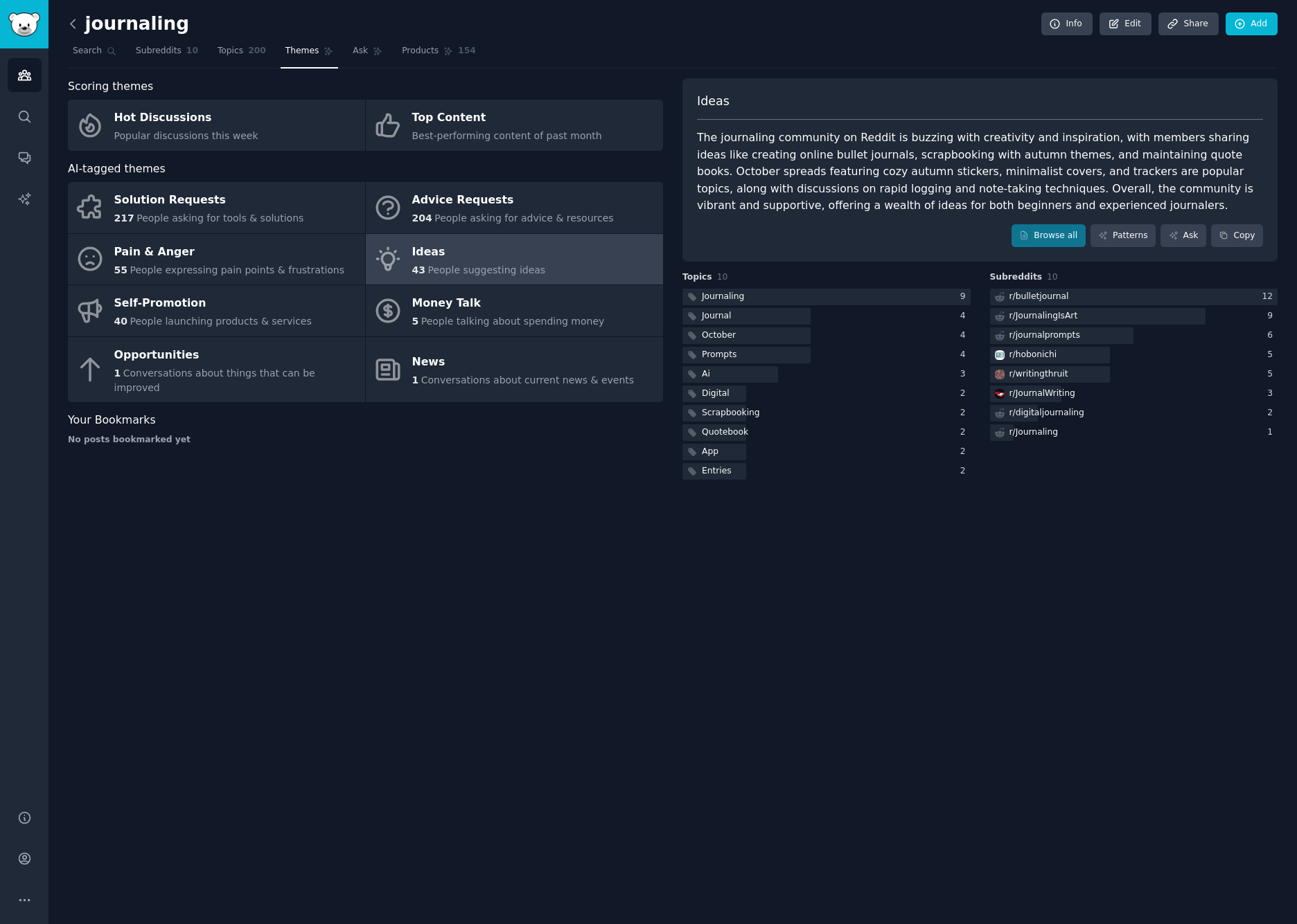
click at [74, 25] on icon at bounding box center [73, 24] width 14 height 14
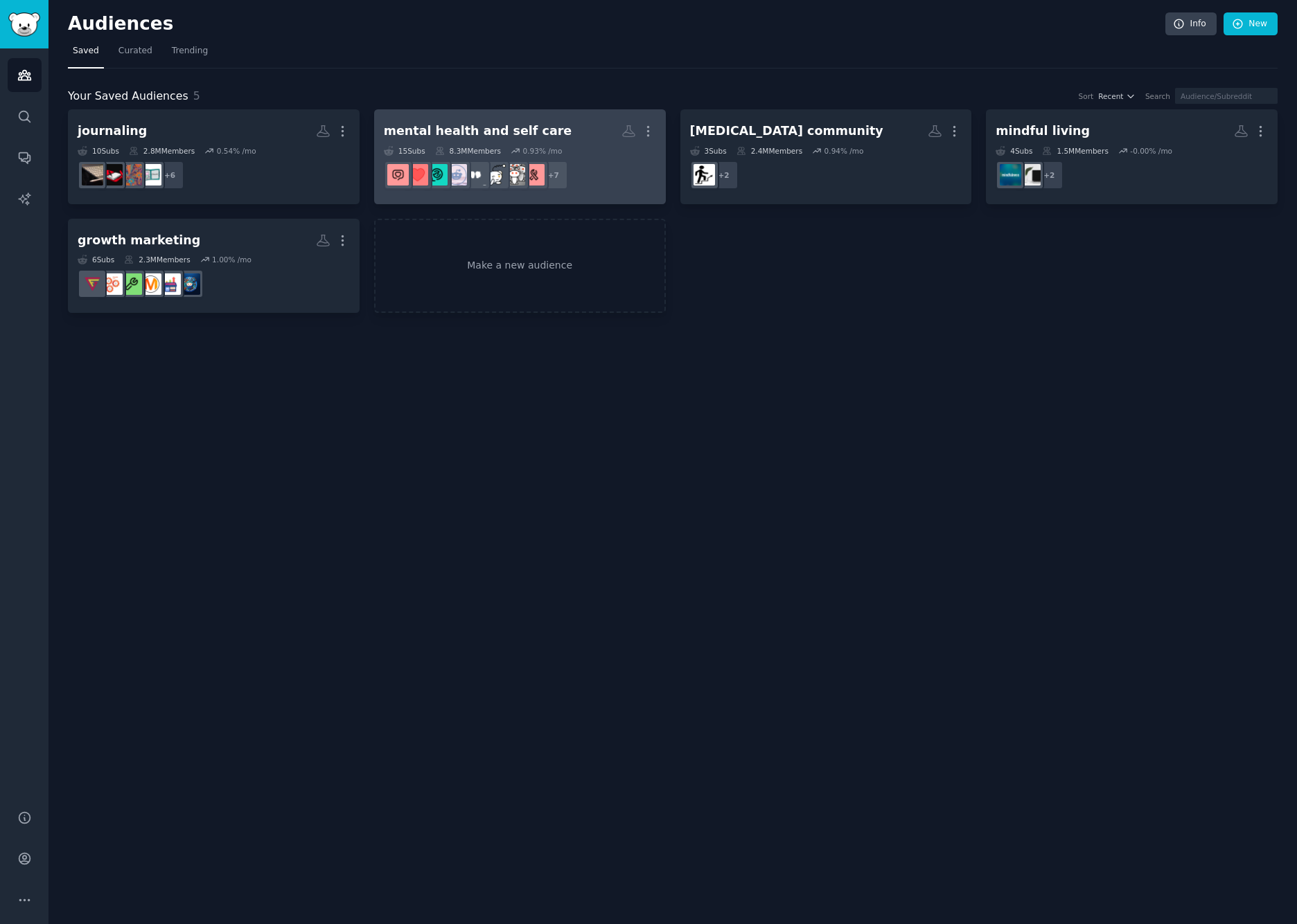
click at [572, 133] on h2 "mental health and self care More" at bounding box center [519, 131] width 272 height 25
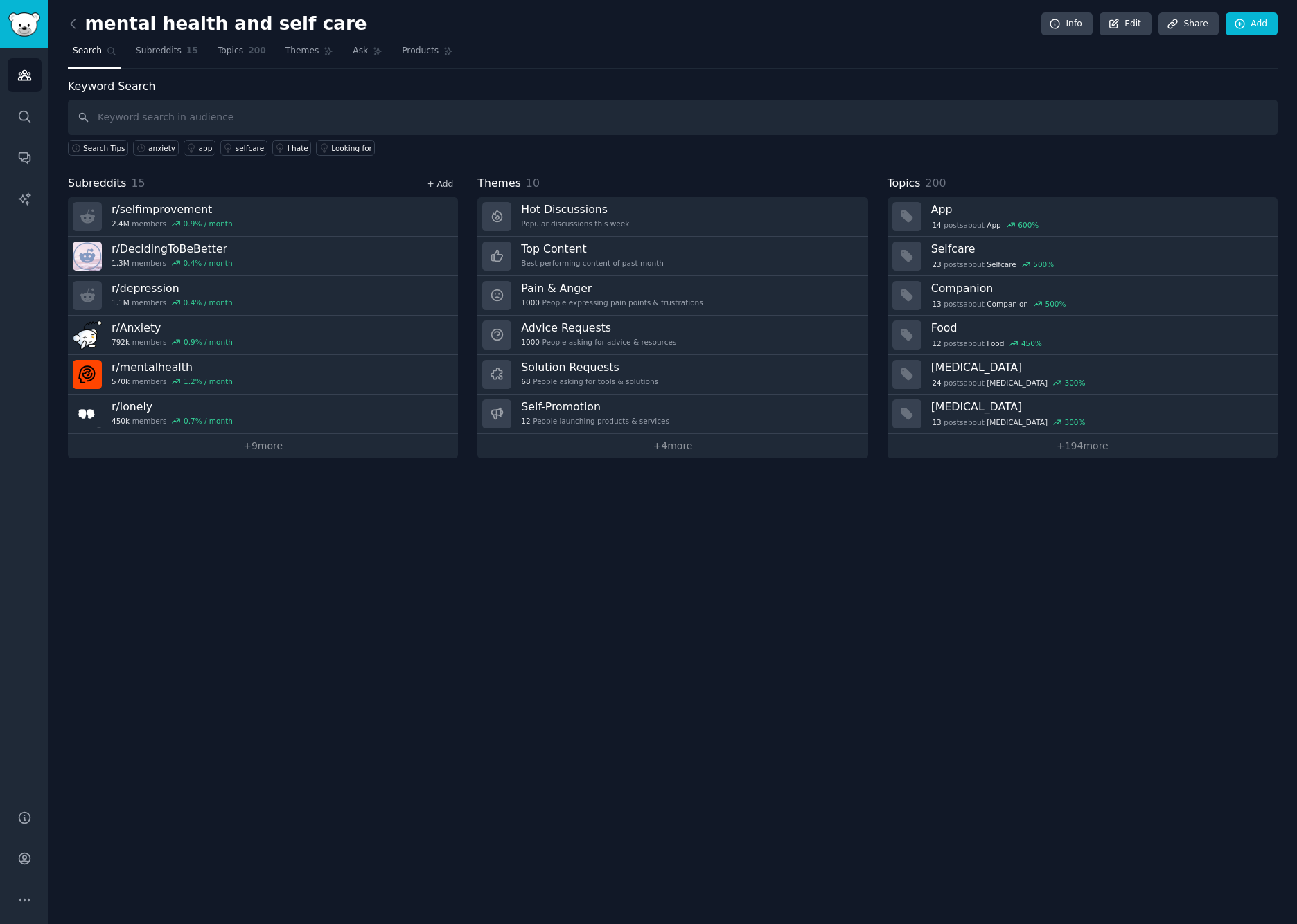
click at [441, 182] on link "+ Add" at bounding box center [439, 184] width 26 height 10
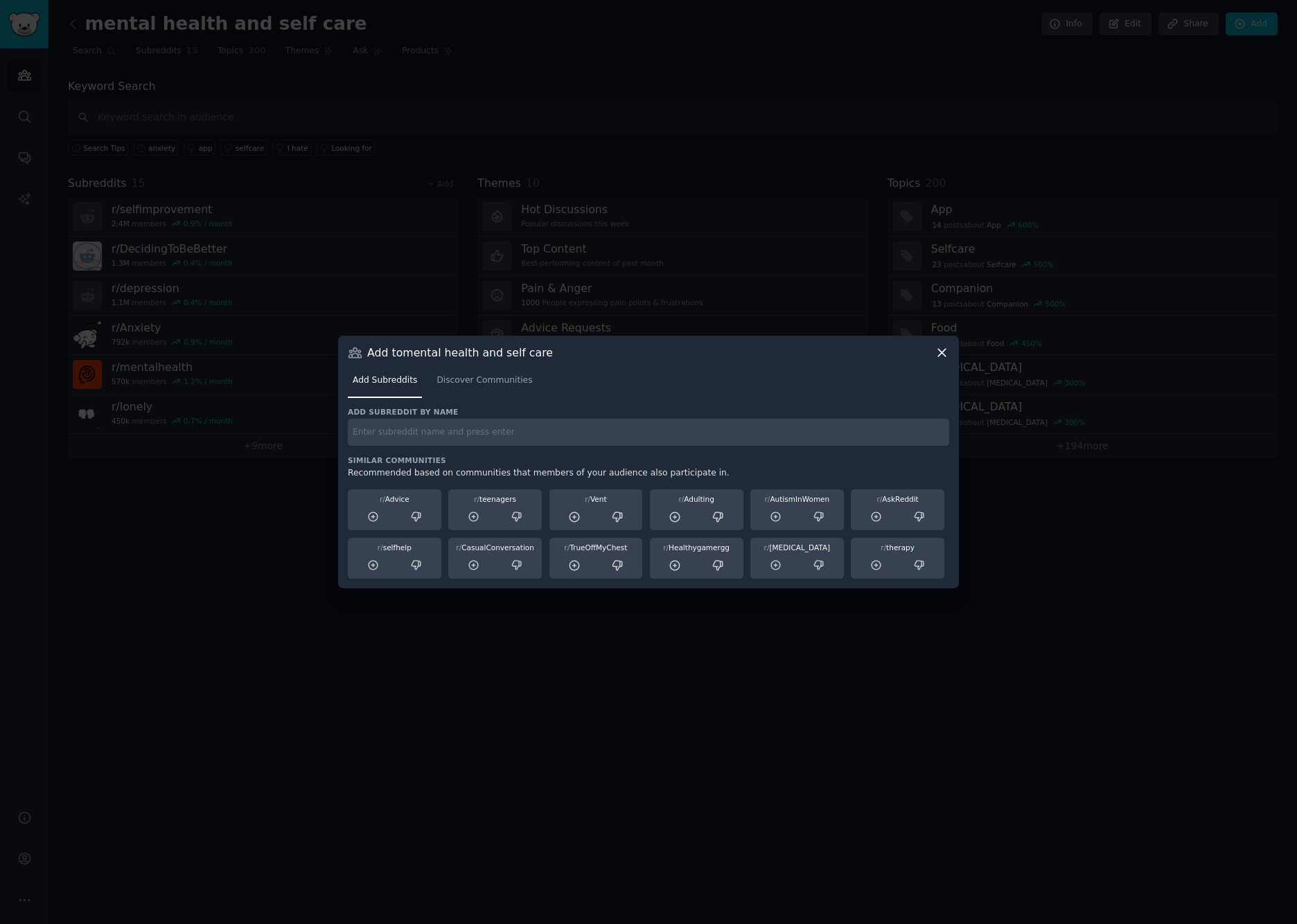
click at [430, 434] on input "text" at bounding box center [648, 433] width 601 height 27
type input "getmotivated"
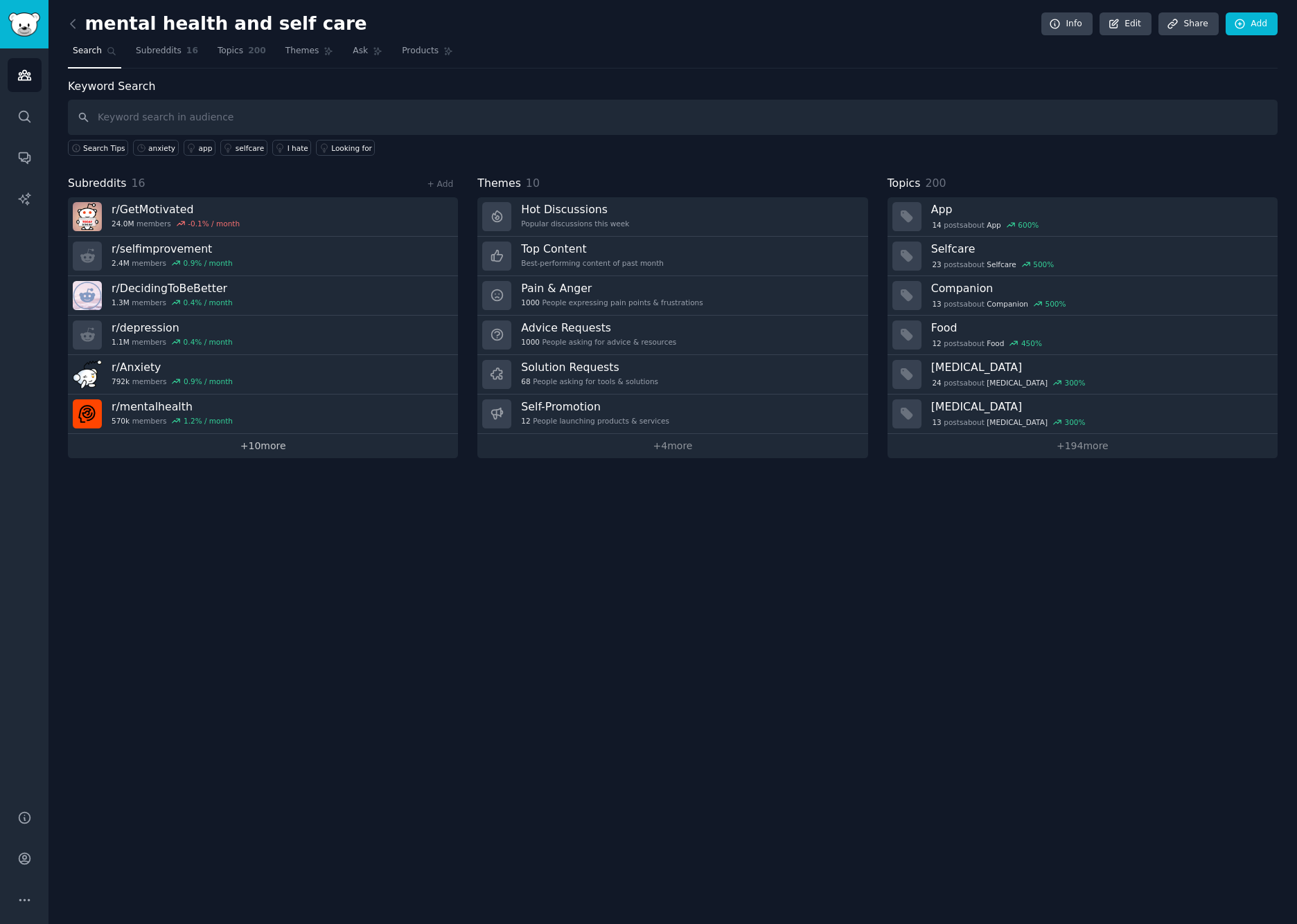
click at [265, 449] on link "+ 10 more" at bounding box center [262, 446] width 390 height 25
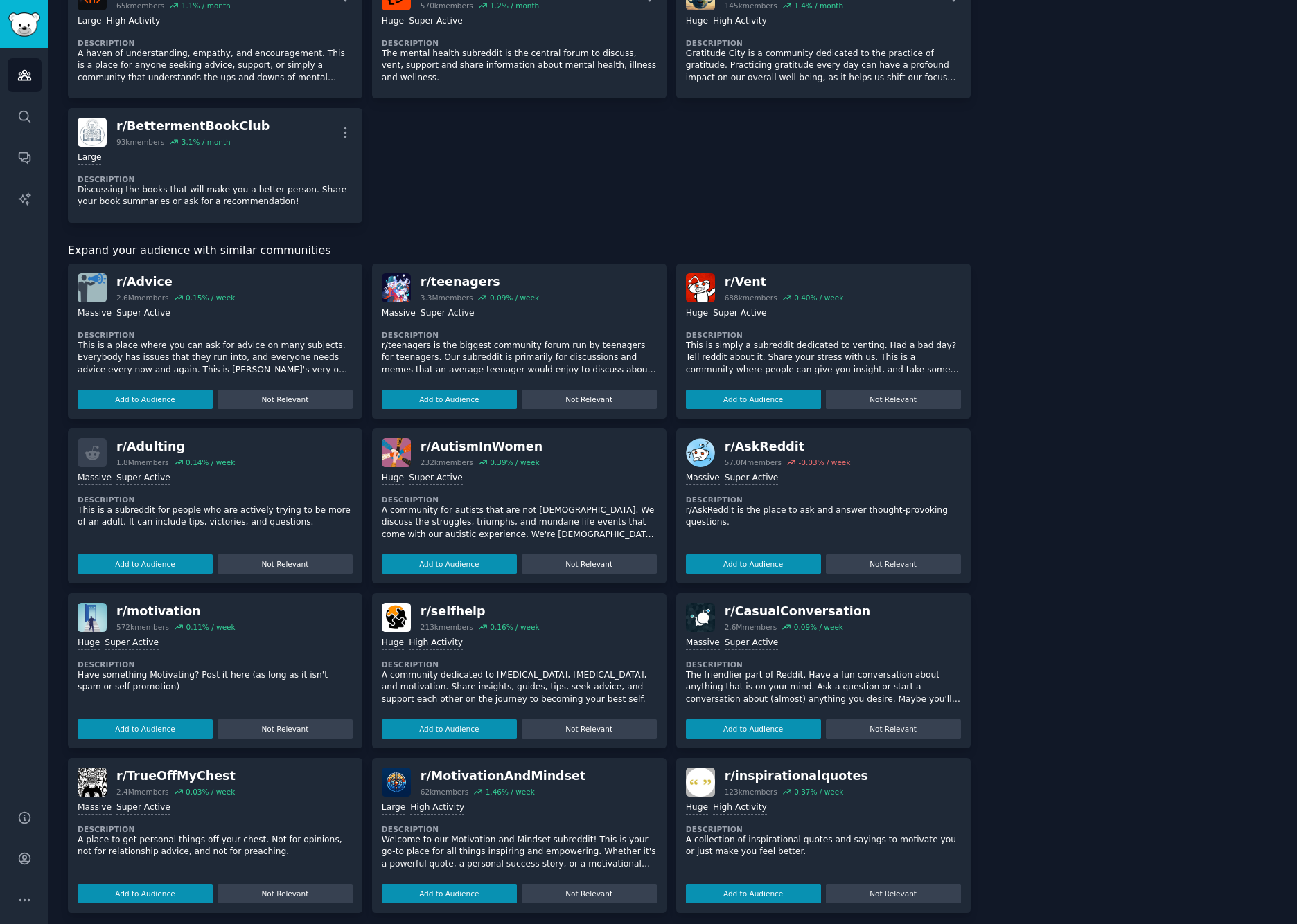
scroll to position [673, 0]
click at [205, 676] on p "Have something Motivating? Post it here (as long as it isn't spam or self promo…" at bounding box center [215, 682] width 275 height 25
click at [161, 720] on button "Add to Audience" at bounding box center [145, 730] width 135 height 19
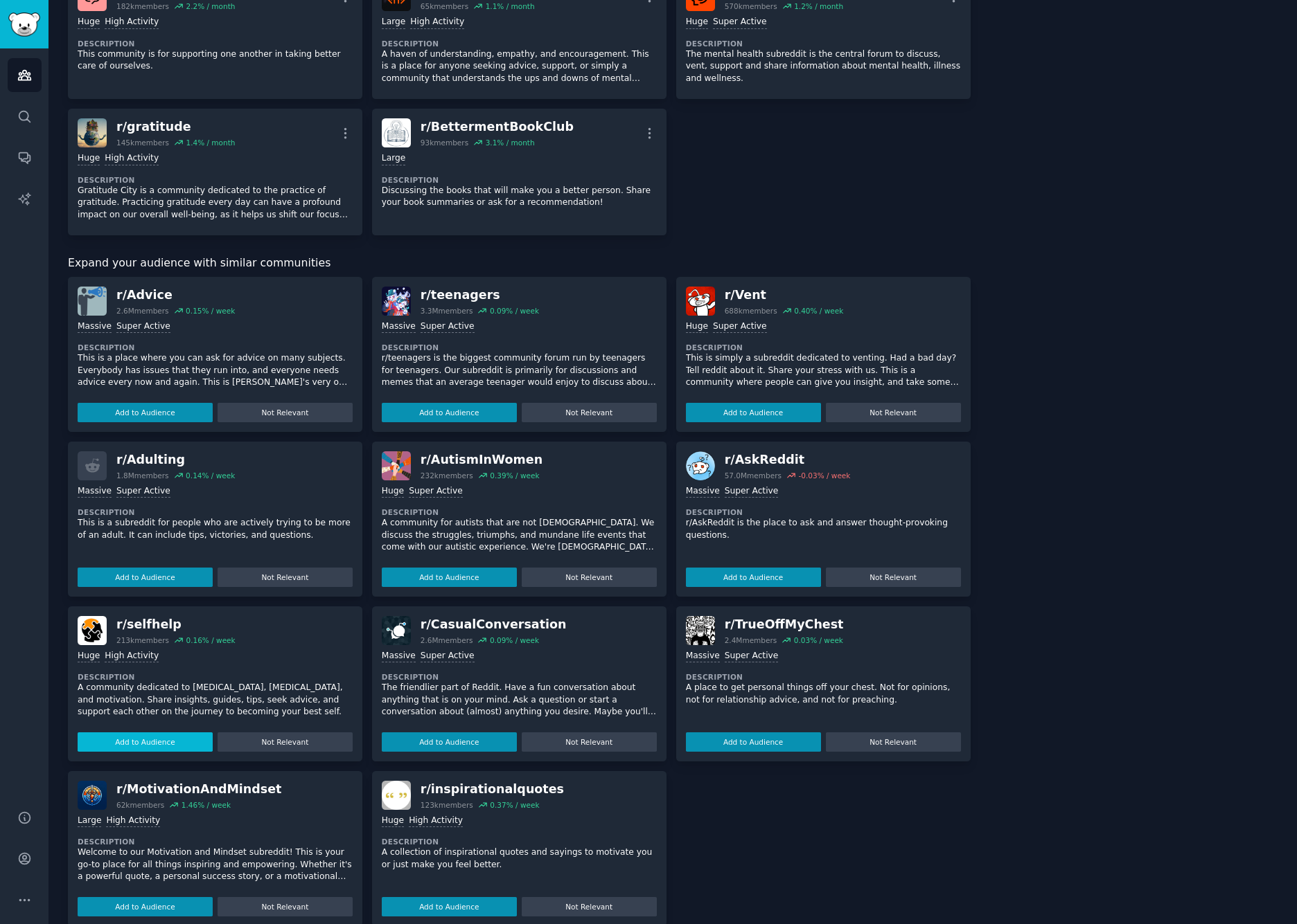
click at [154, 733] on button "Add to Audience" at bounding box center [145, 742] width 135 height 19
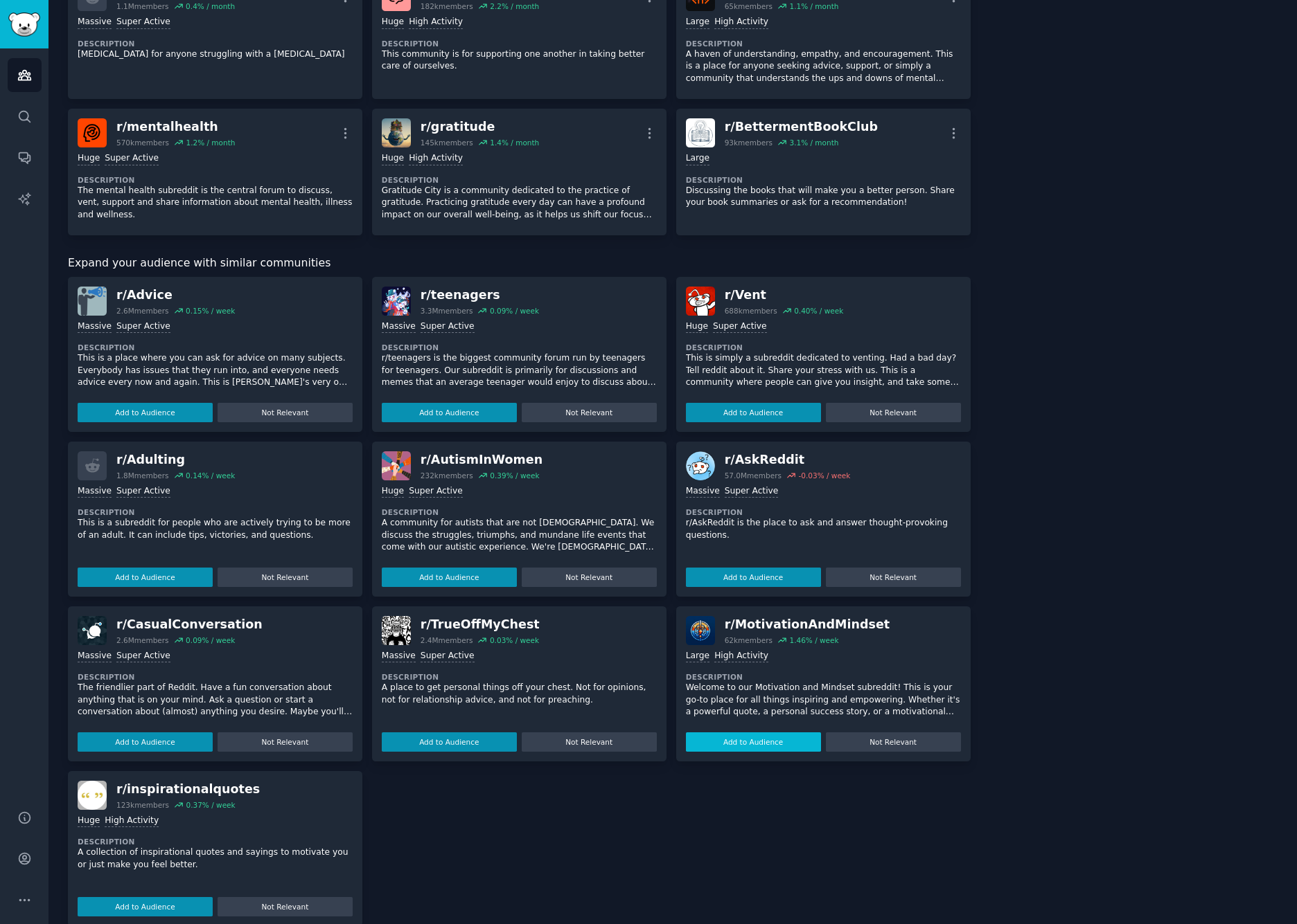
click at [747, 733] on button "Add to Audience" at bounding box center [753, 742] width 135 height 19
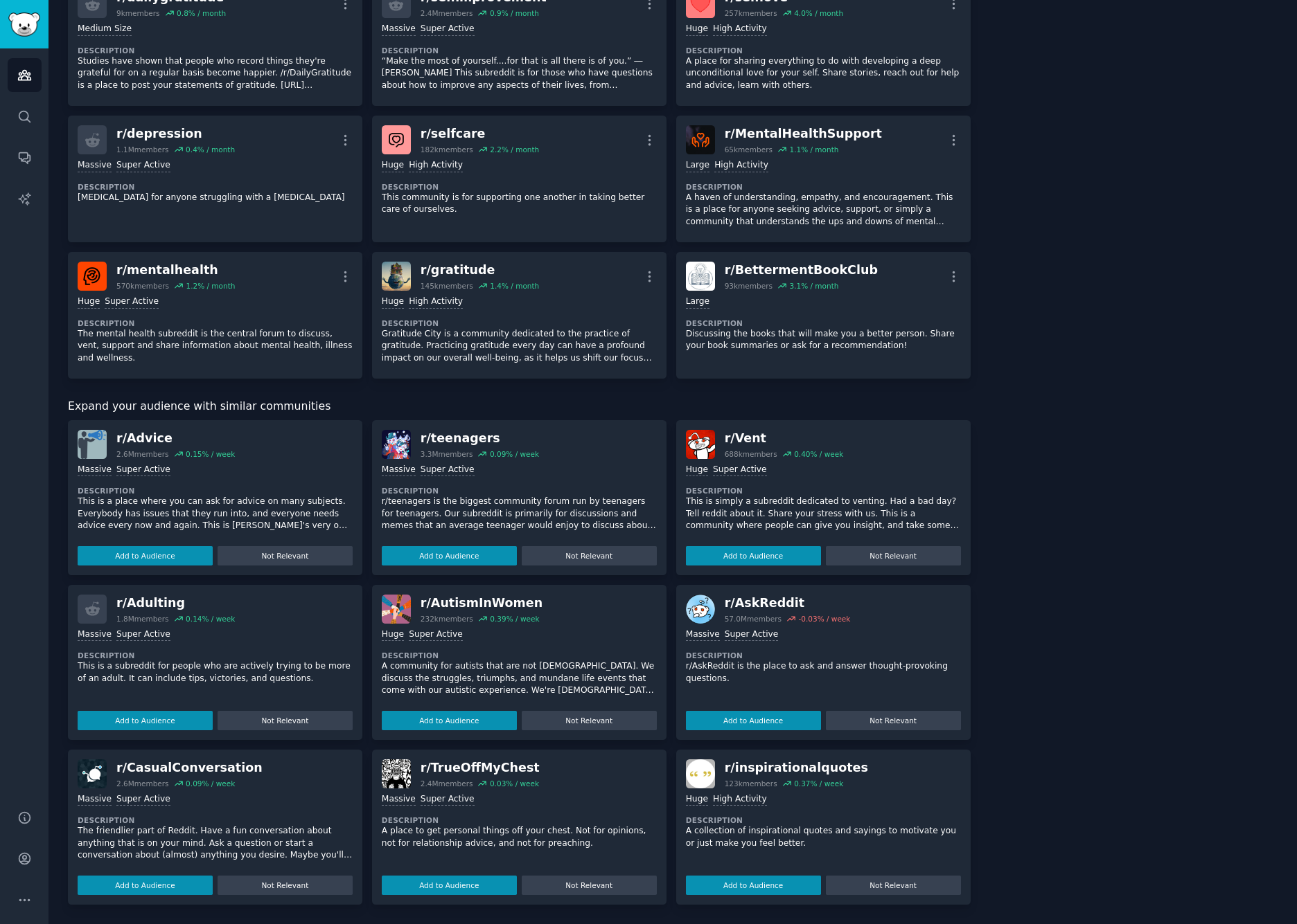
scroll to position [520, 0]
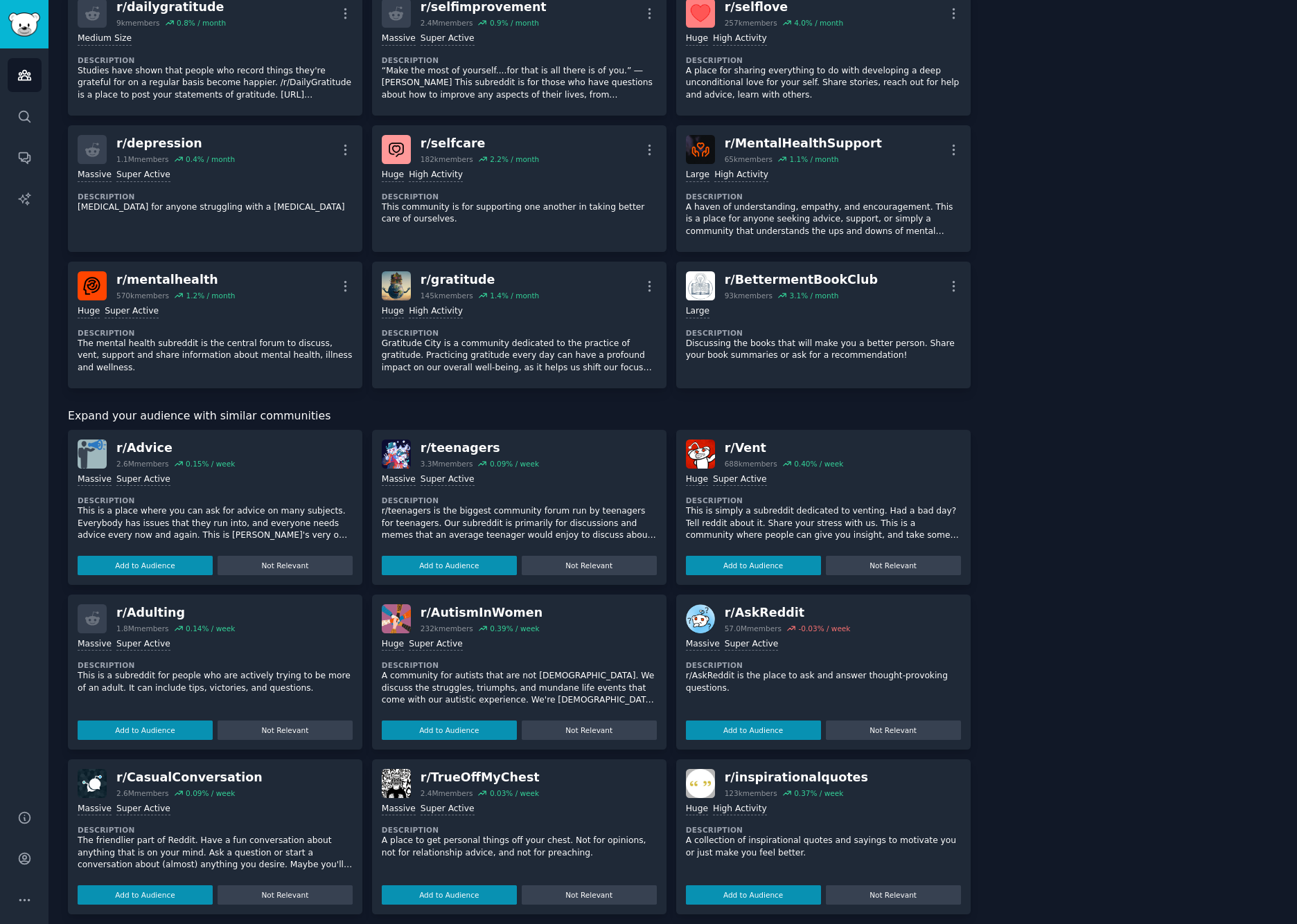
click at [778, 787] on div "r/ inspirationalquotes" at bounding box center [796, 778] width 144 height 17
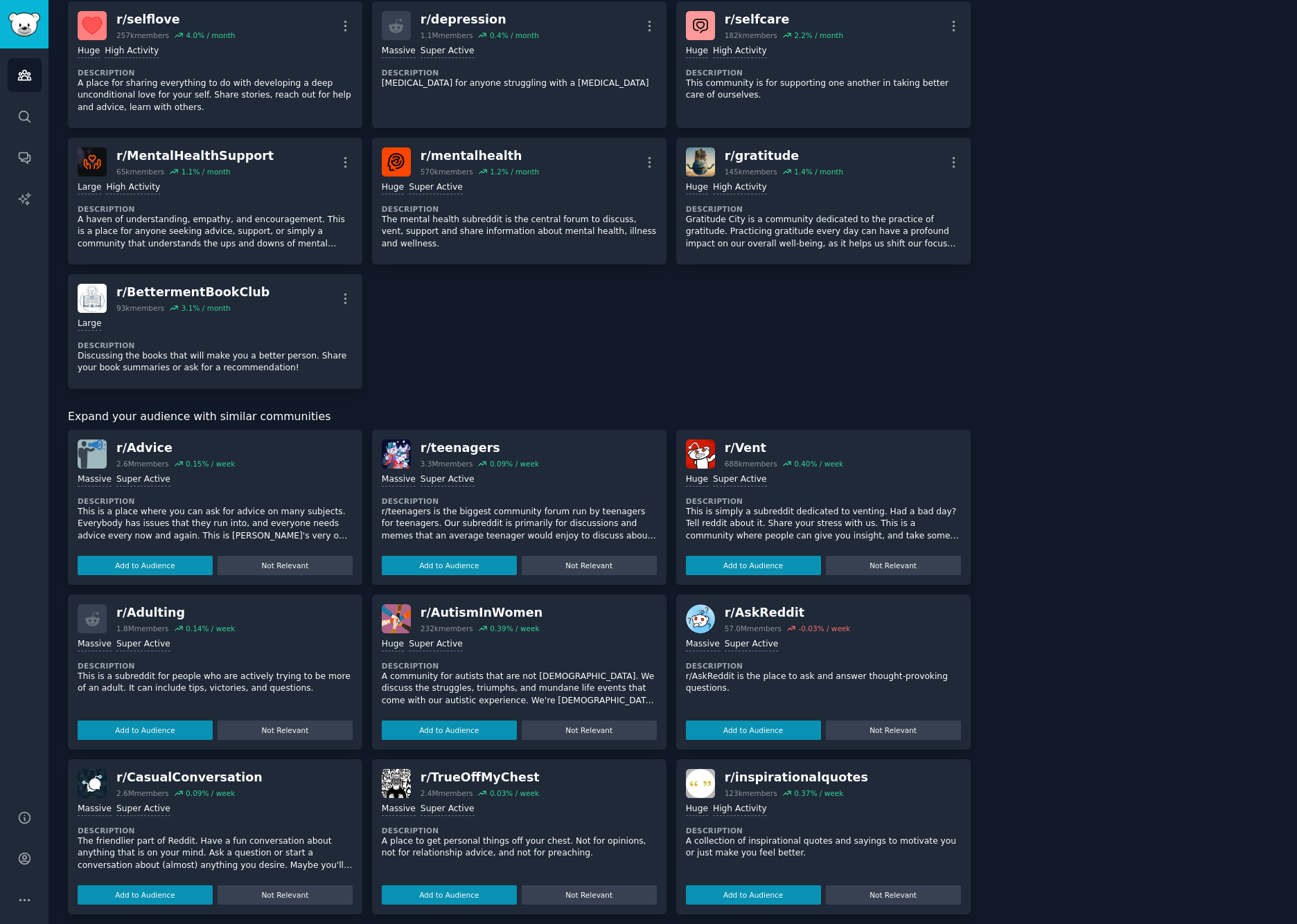
scroll to position [643, 0]
click at [745, 887] on button "Add to Audience" at bounding box center [753, 895] width 135 height 19
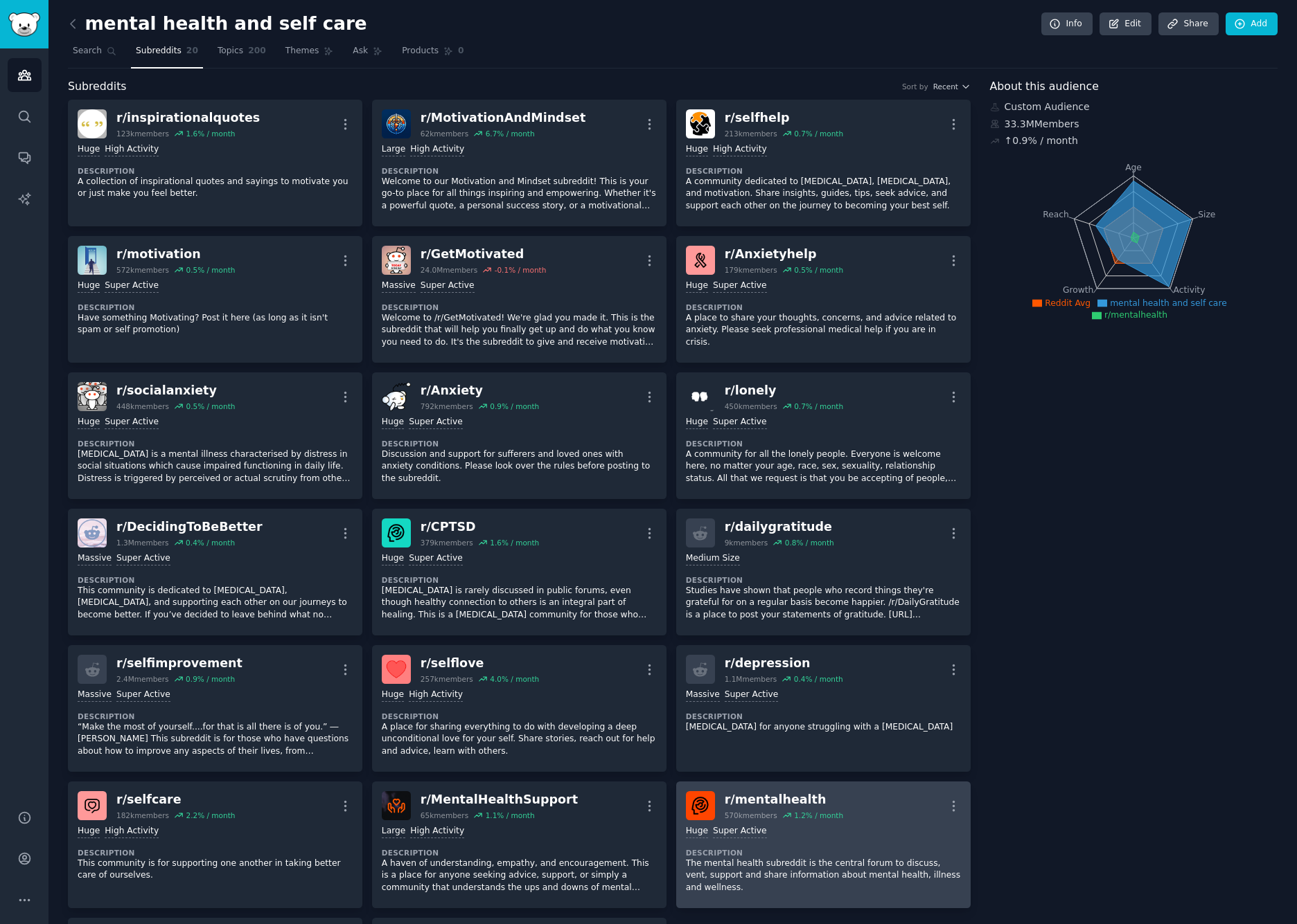
scroll to position [0, 0]
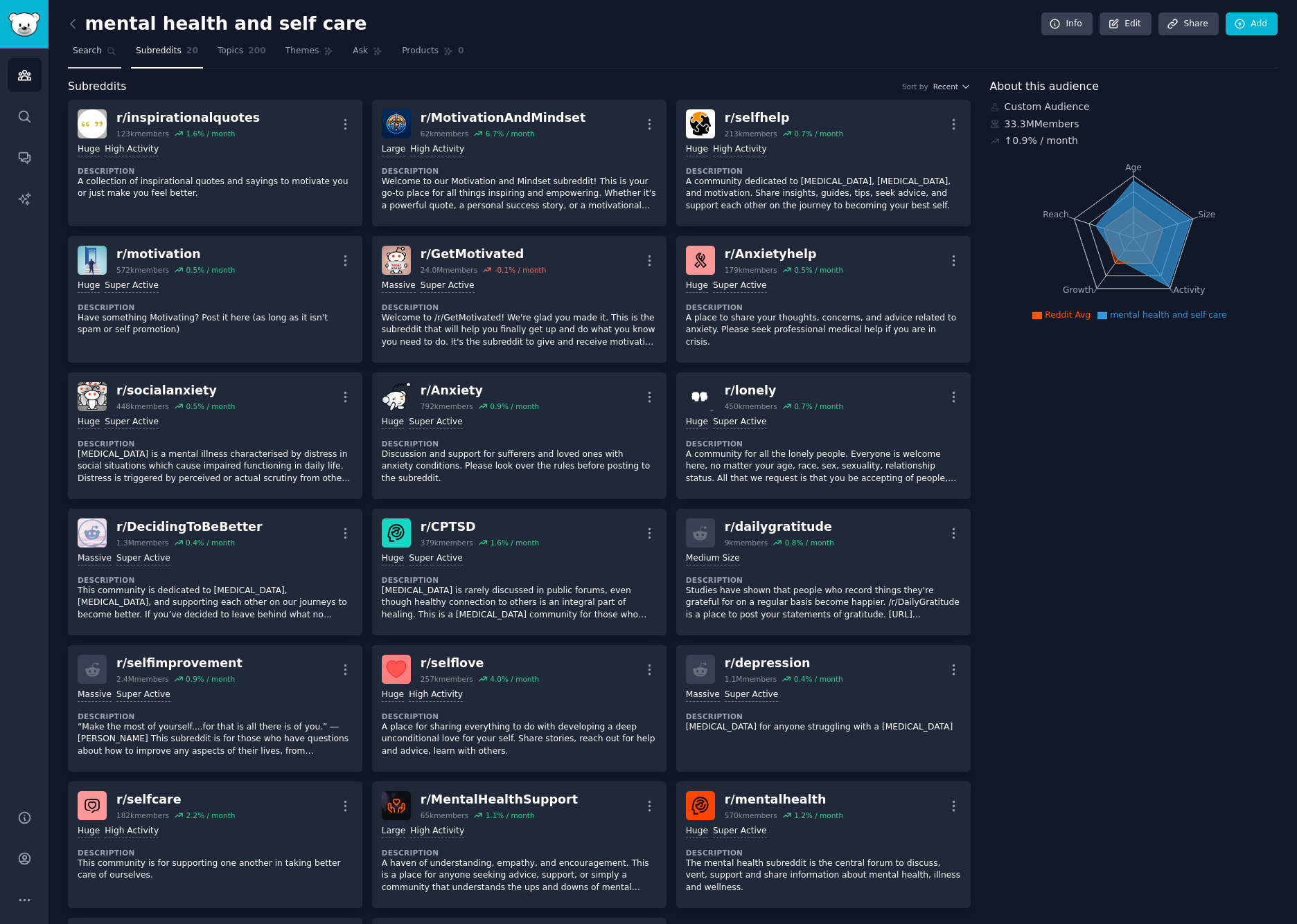
click at [91, 51] on span "Search" at bounding box center [87, 52] width 29 height 13
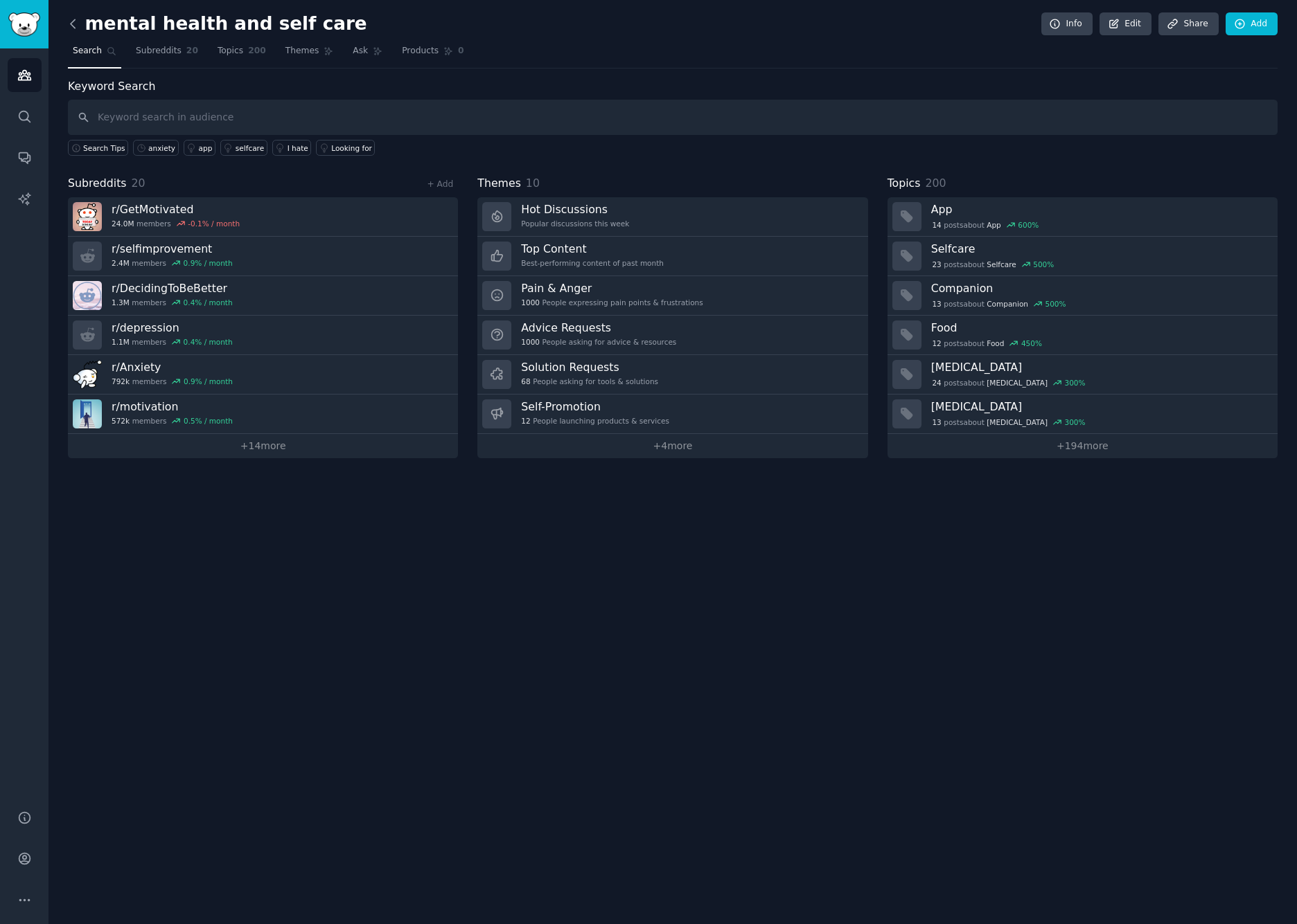
click at [75, 23] on icon at bounding box center [73, 24] width 14 height 14
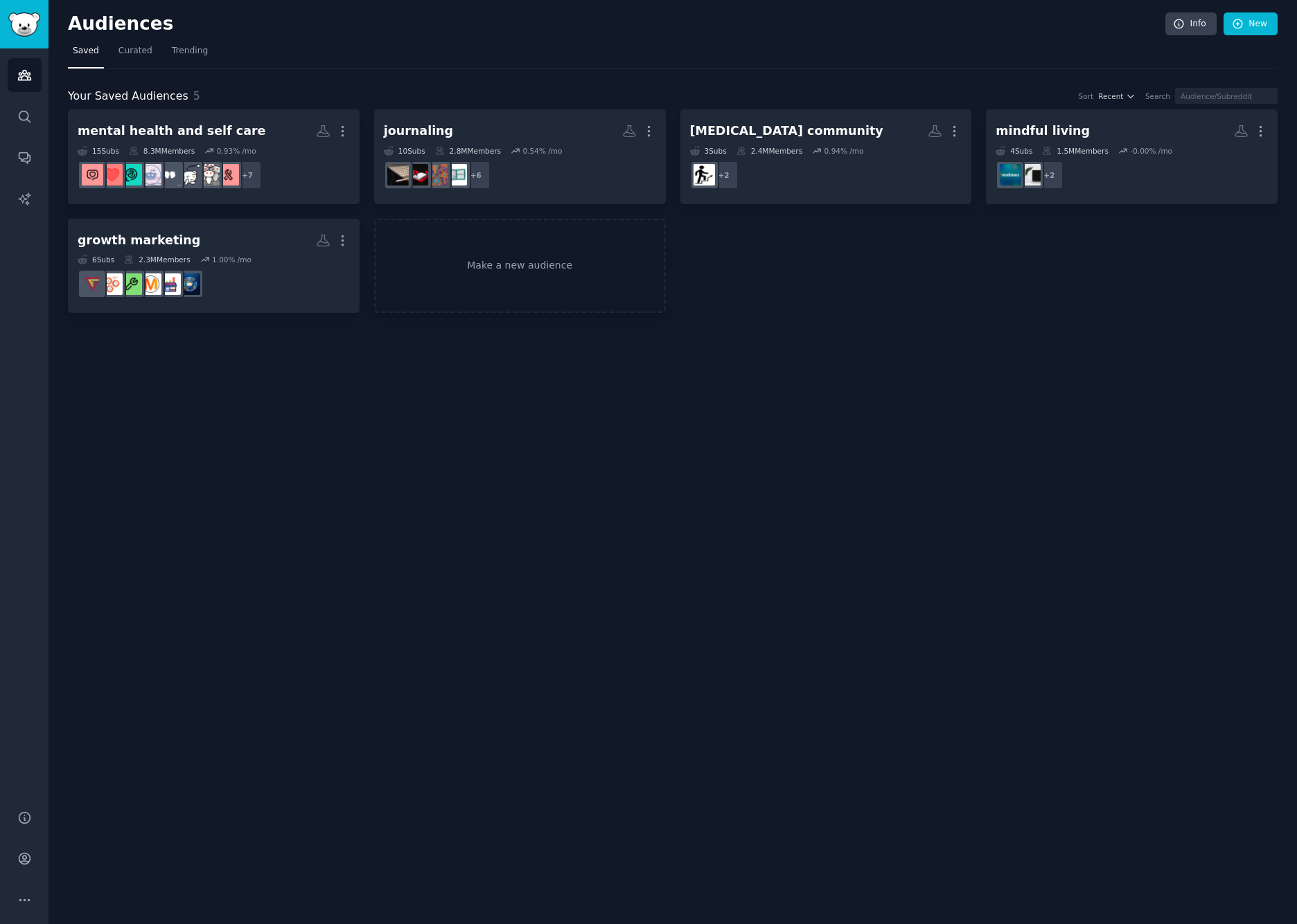
click at [488, 407] on div "Audiences Info New Saved Curated Trending Your Saved Audiences 5 Sort Recent Se…" at bounding box center [673, 462] width 1249 height 924
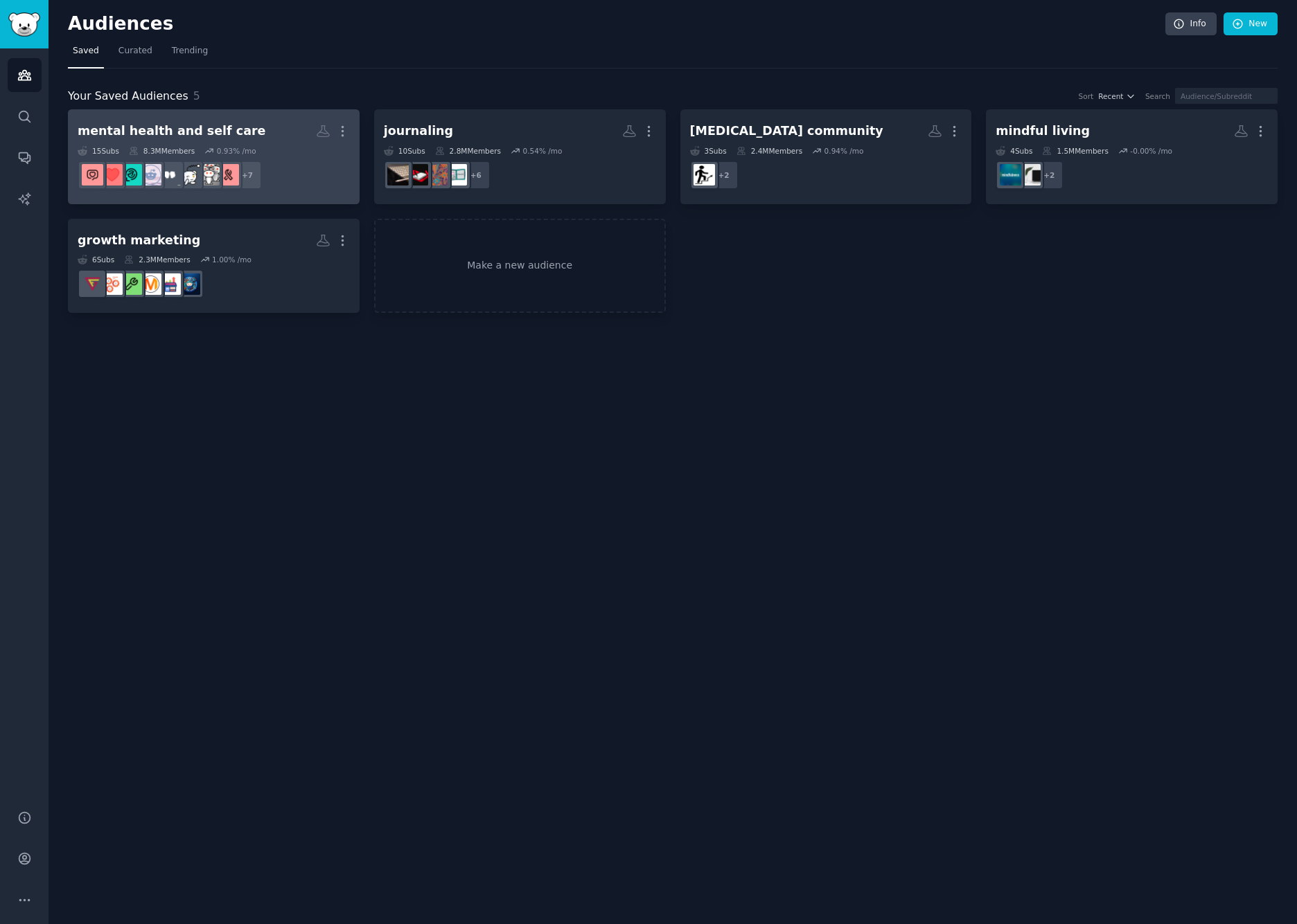
click at [255, 134] on h2 "mental health and self care More" at bounding box center [214, 131] width 272 height 25
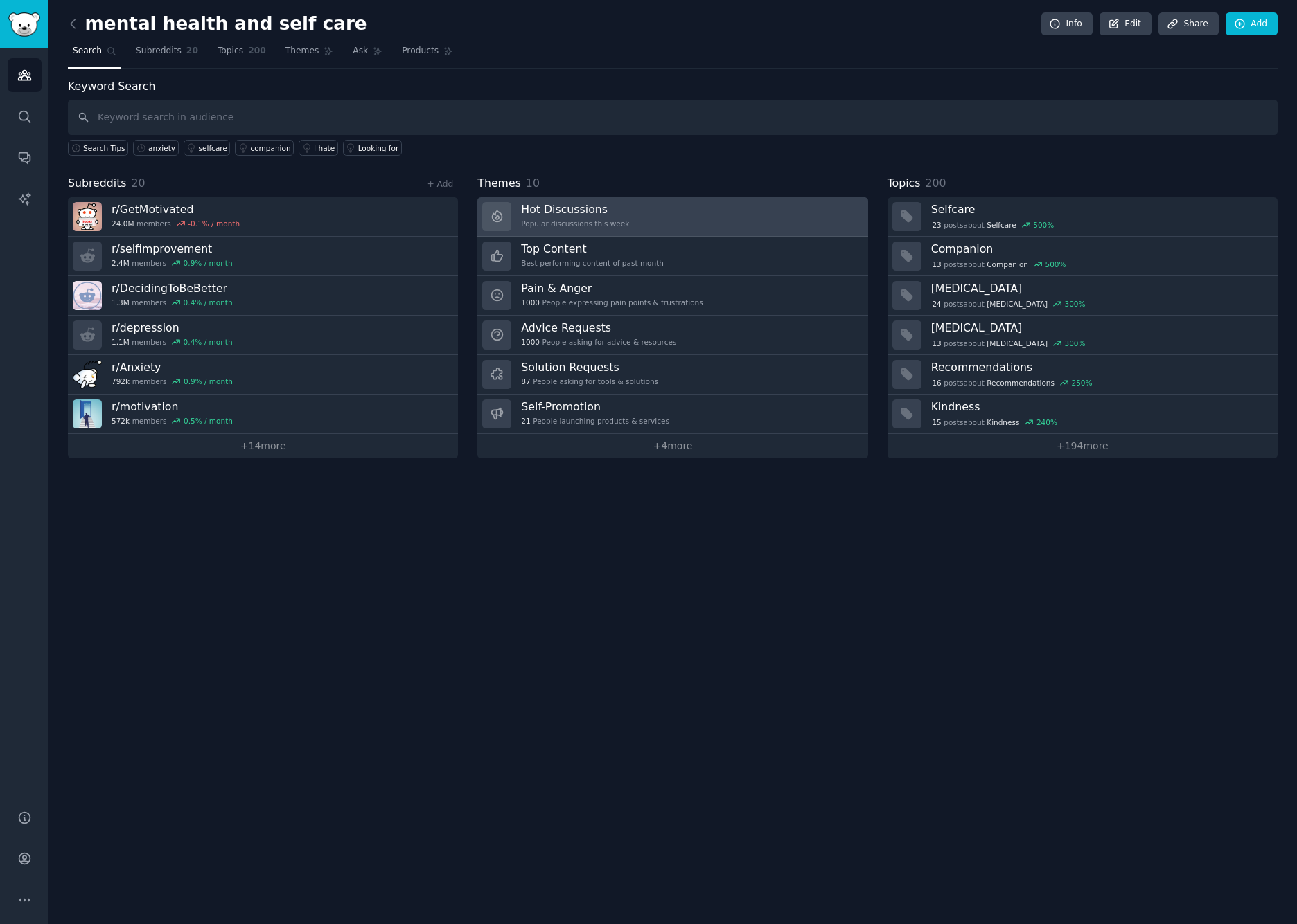
click at [595, 210] on h3 "Hot Discussions" at bounding box center [575, 210] width 108 height 14
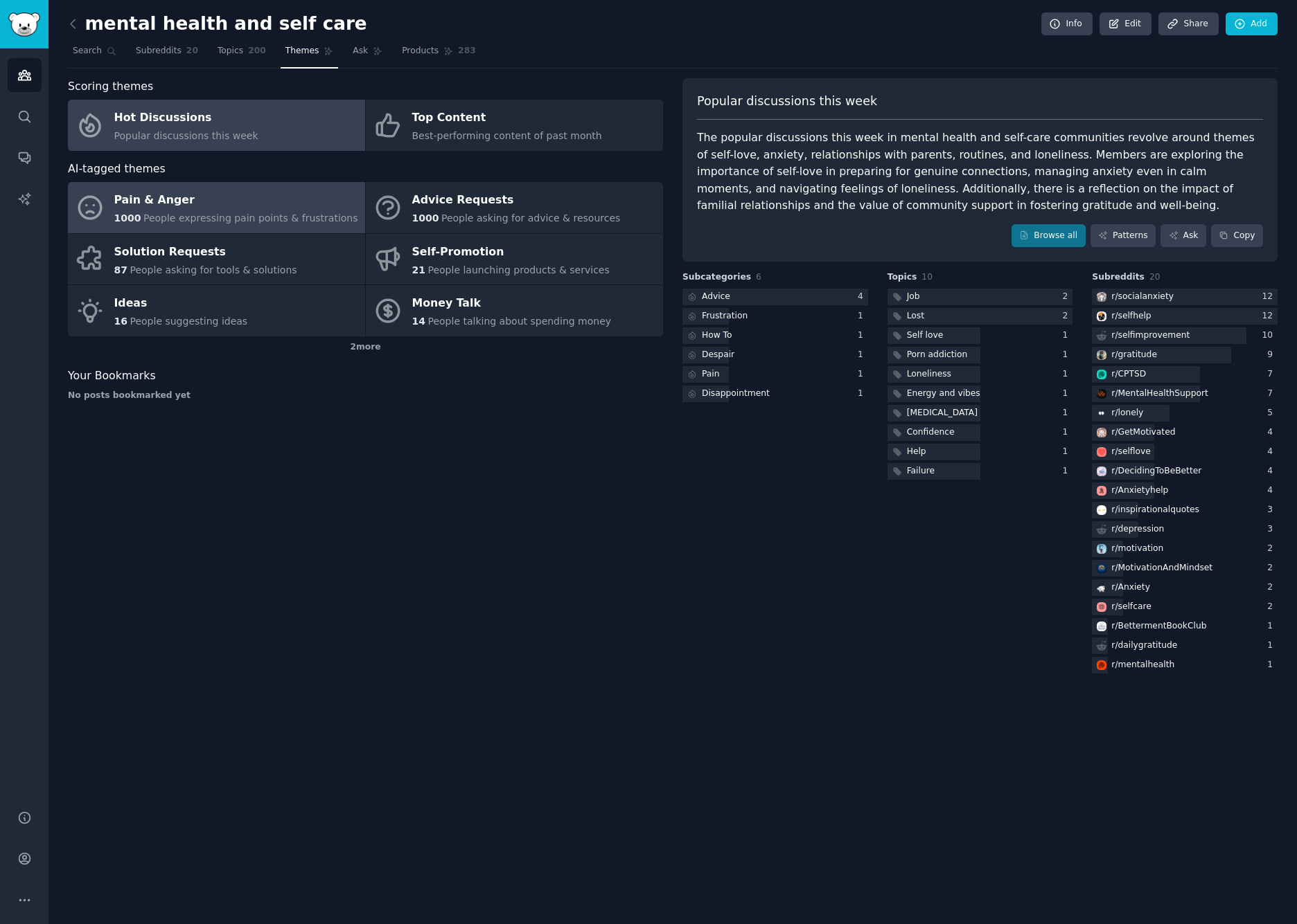
click at [236, 217] on span "People expressing pain points & frustrations" at bounding box center [251, 218] width 214 height 11
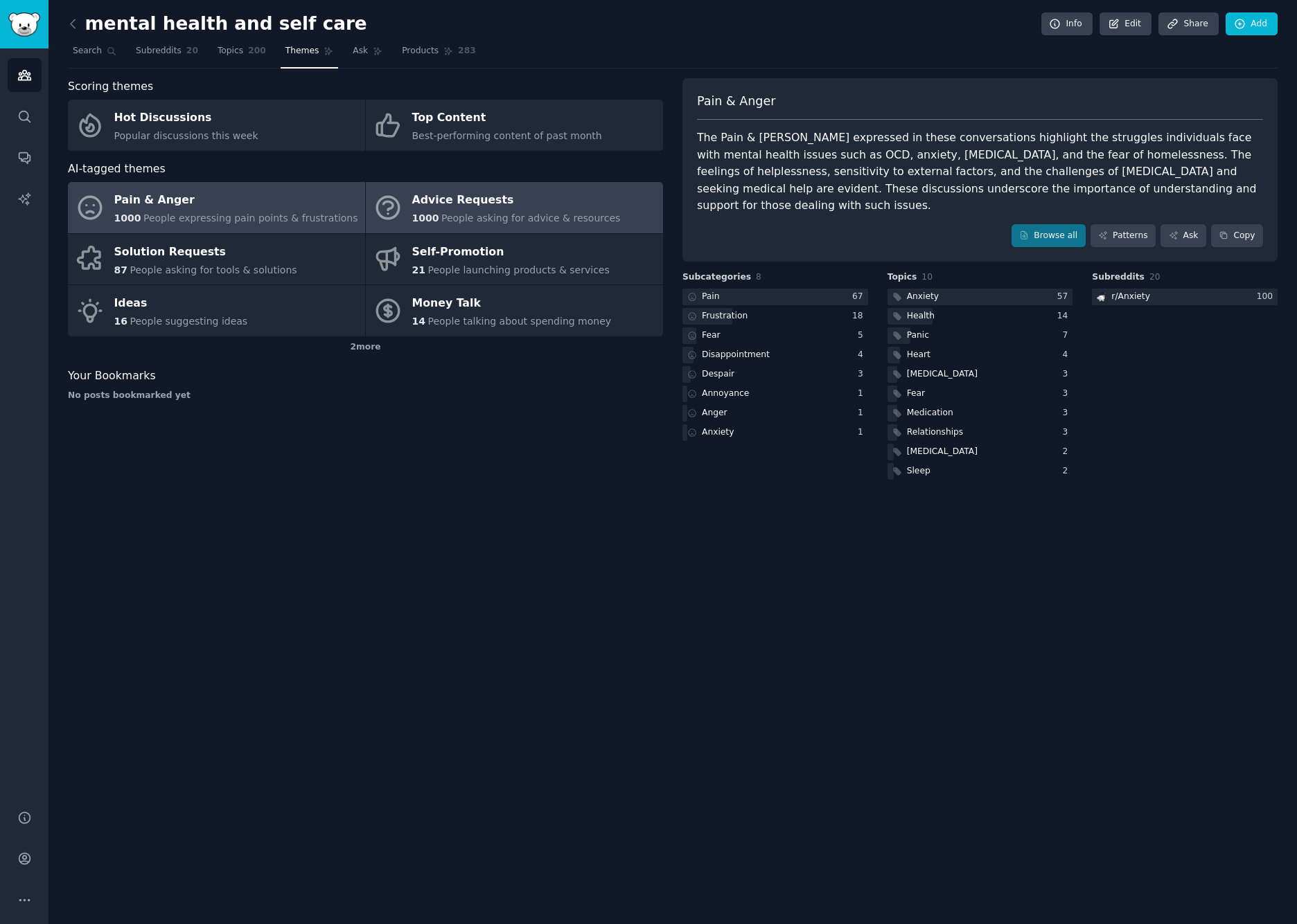
click at [461, 204] on div "Advice Requests" at bounding box center [516, 201] width 209 height 22
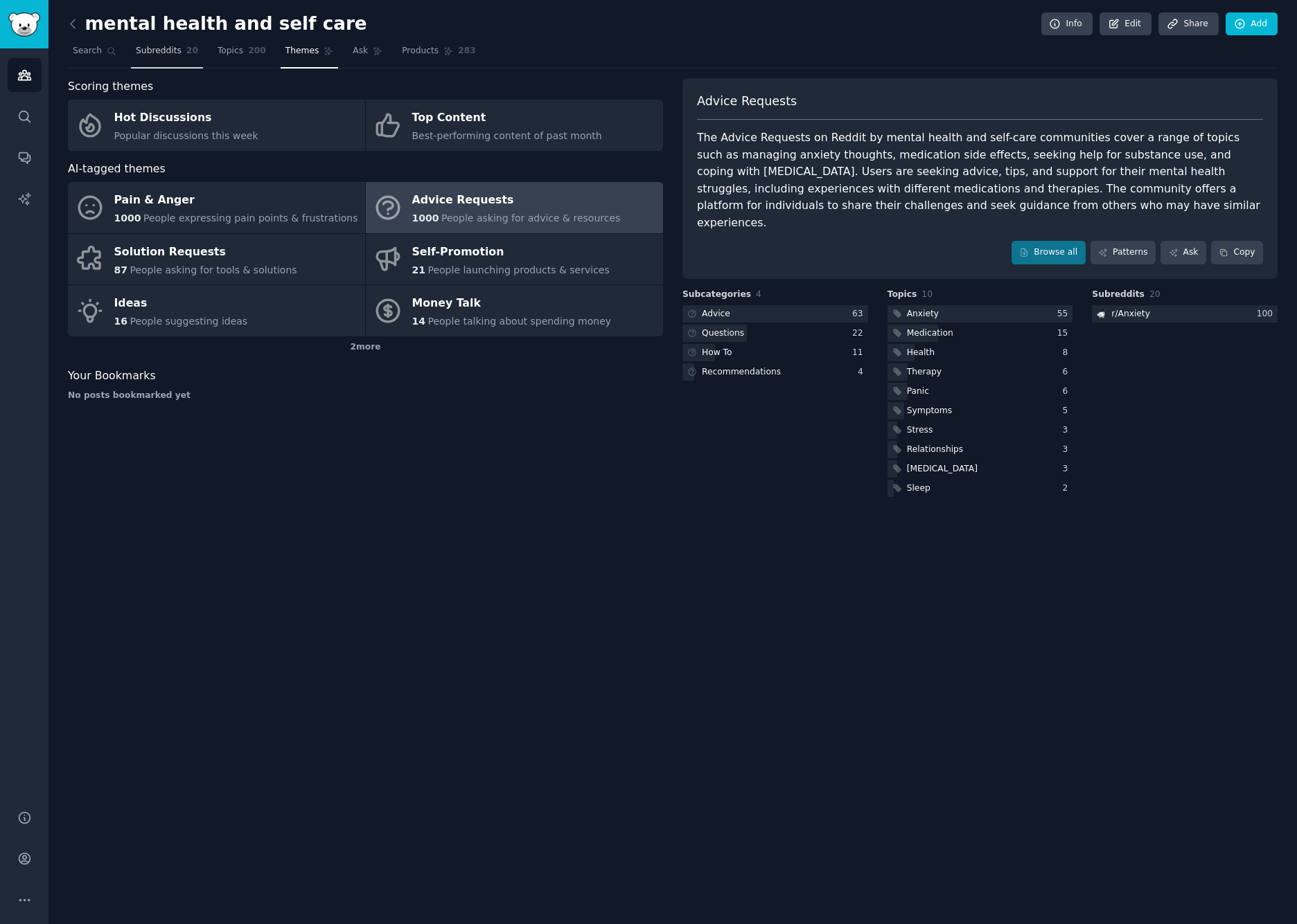
click at [163, 50] on span "Subreddits" at bounding box center [159, 52] width 46 height 13
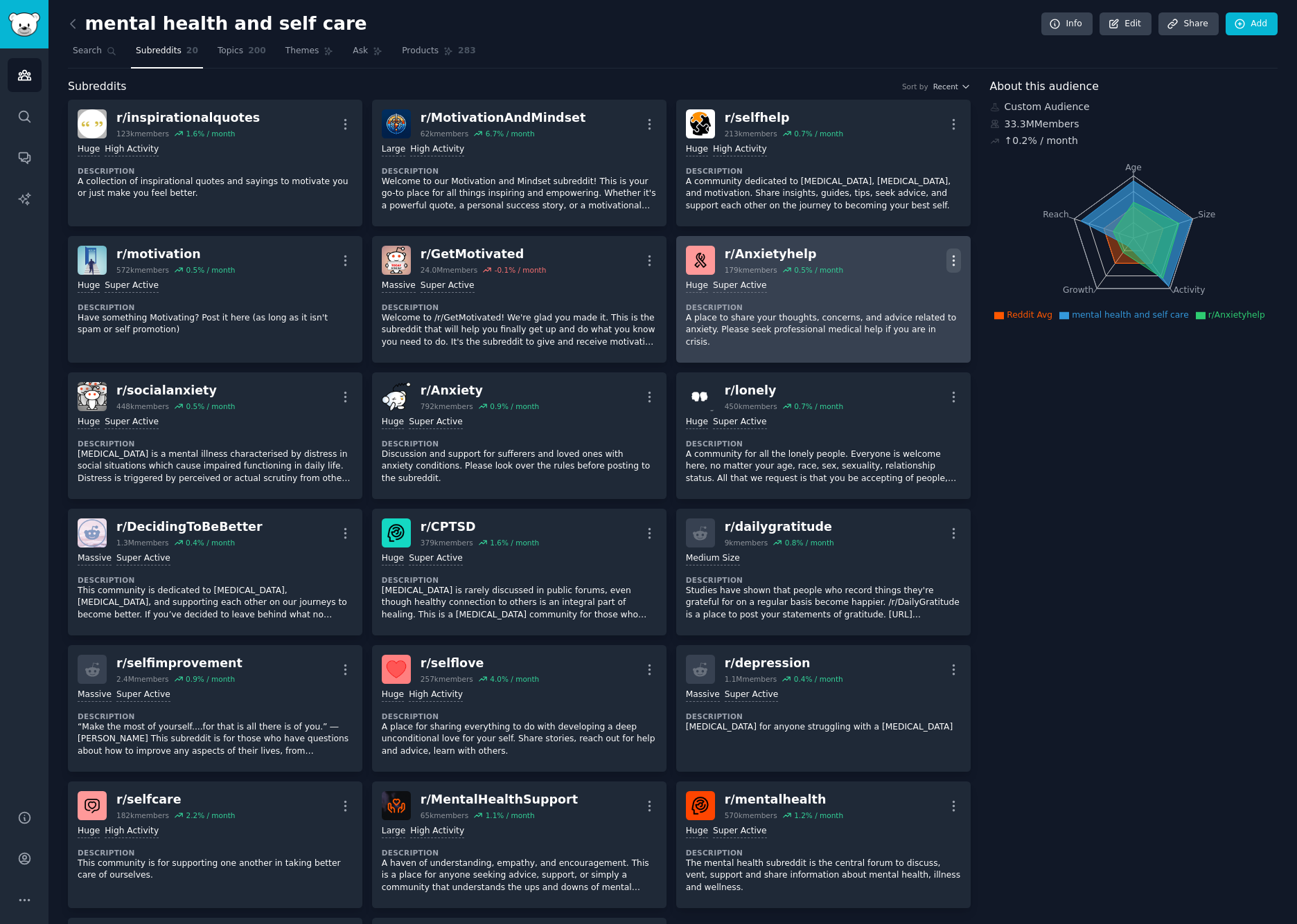
click at [954, 261] on icon "button" at bounding box center [953, 260] width 14 height 14
click at [888, 314] on p "Delete" at bounding box center [899, 314] width 32 height 14
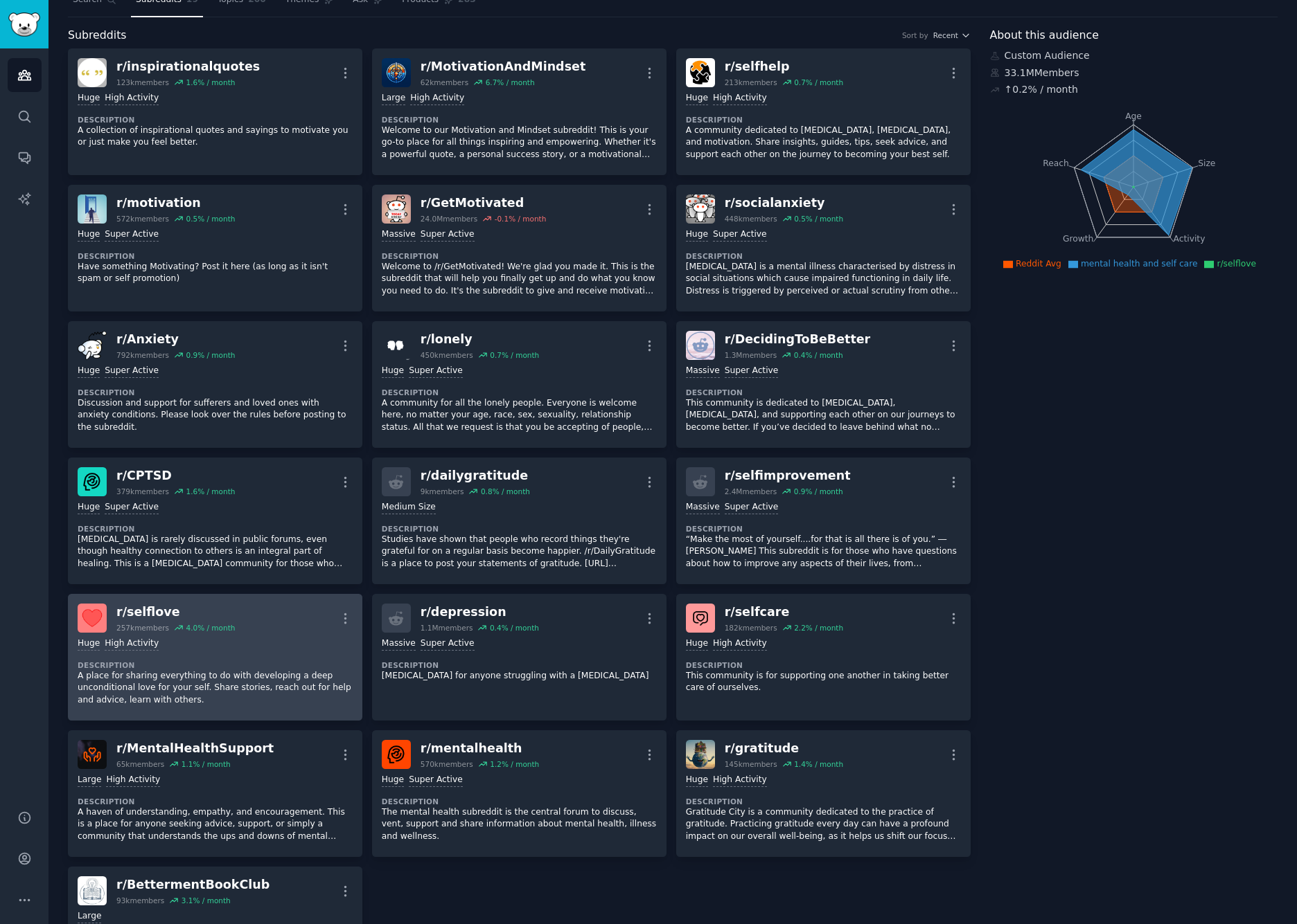
scroll to position [44, 0]
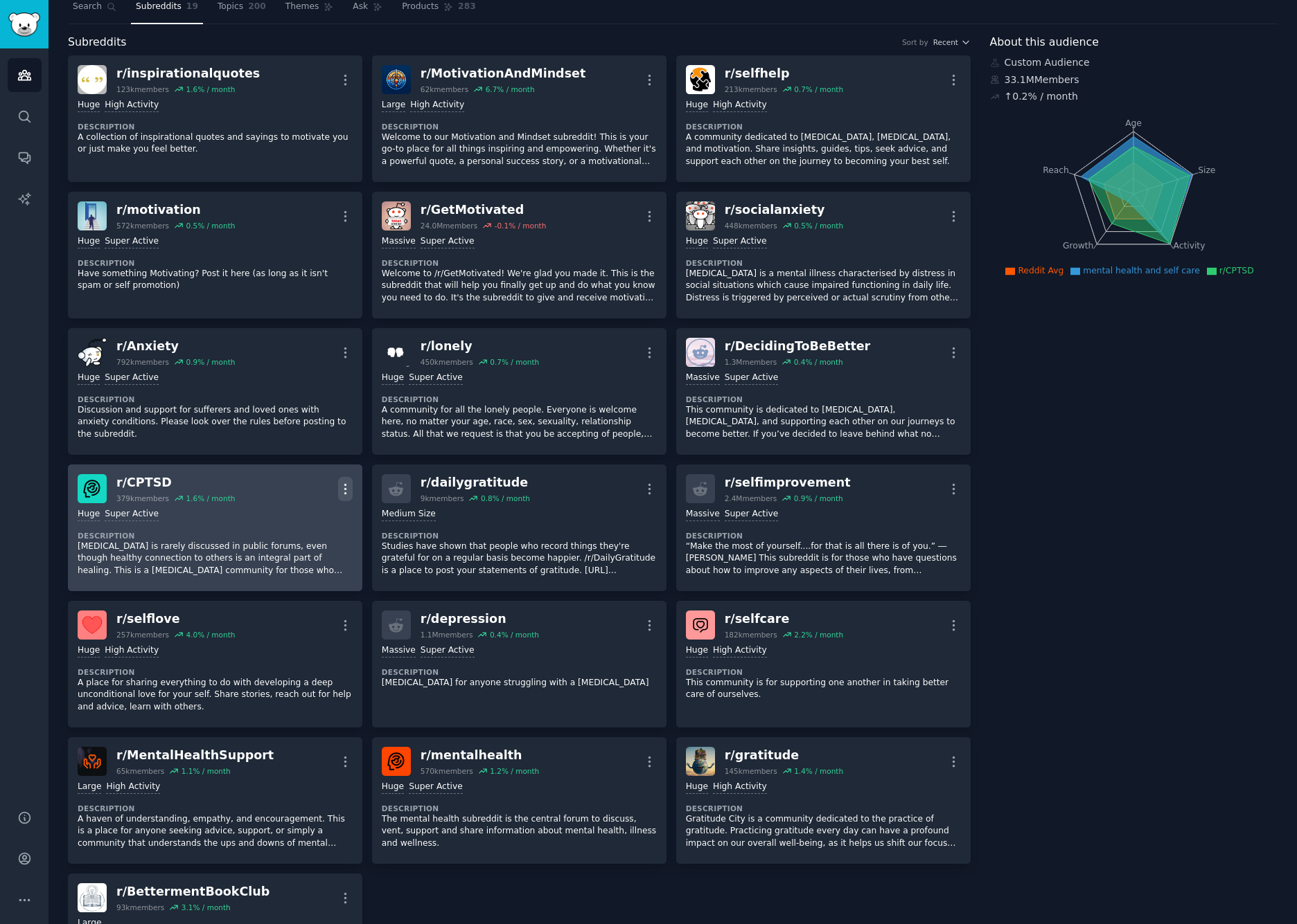
click at [345, 483] on icon "button" at bounding box center [345, 489] width 14 height 14
click at [290, 536] on p "Delete" at bounding box center [291, 542] width 32 height 14
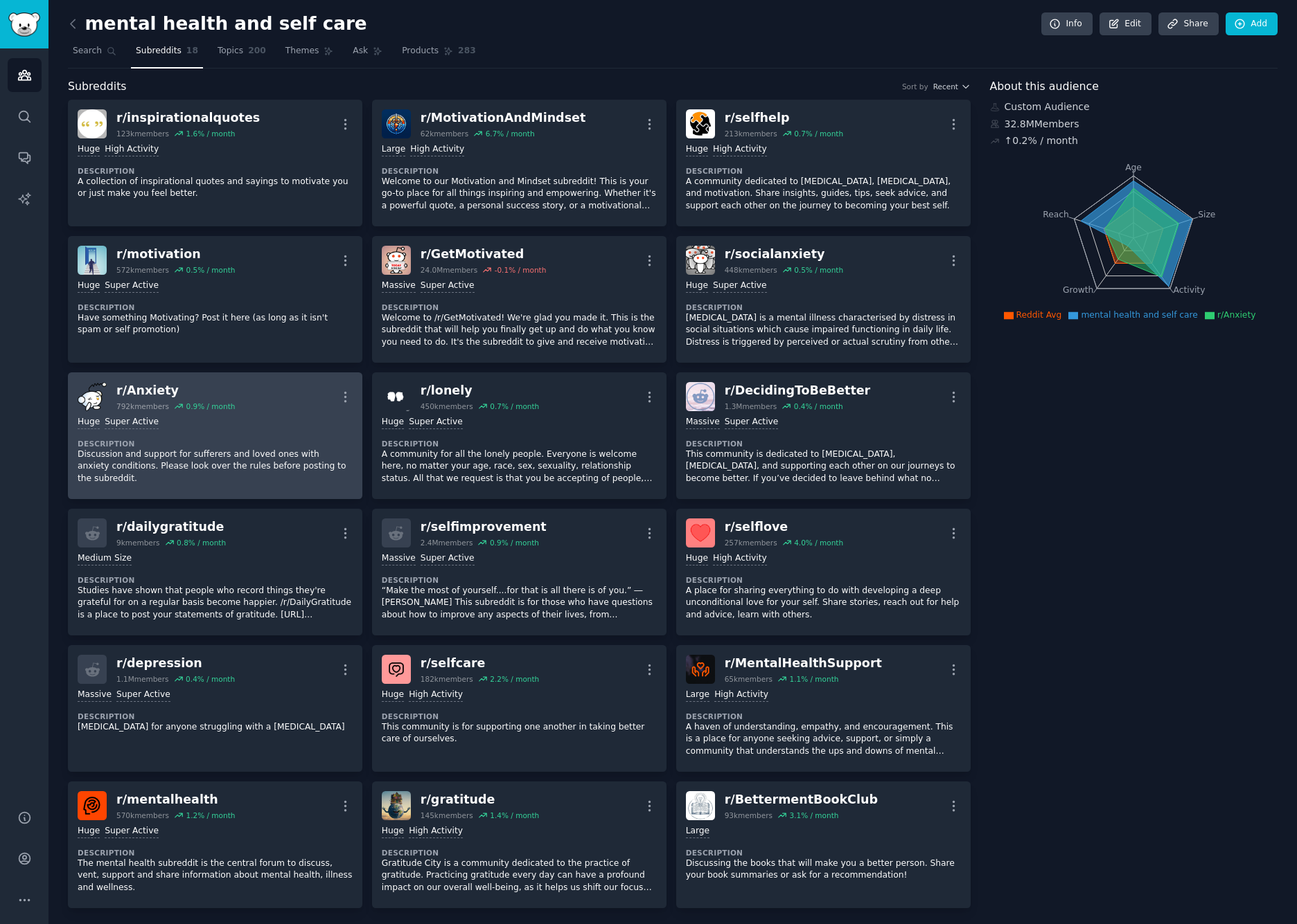
scroll to position [0, 0]
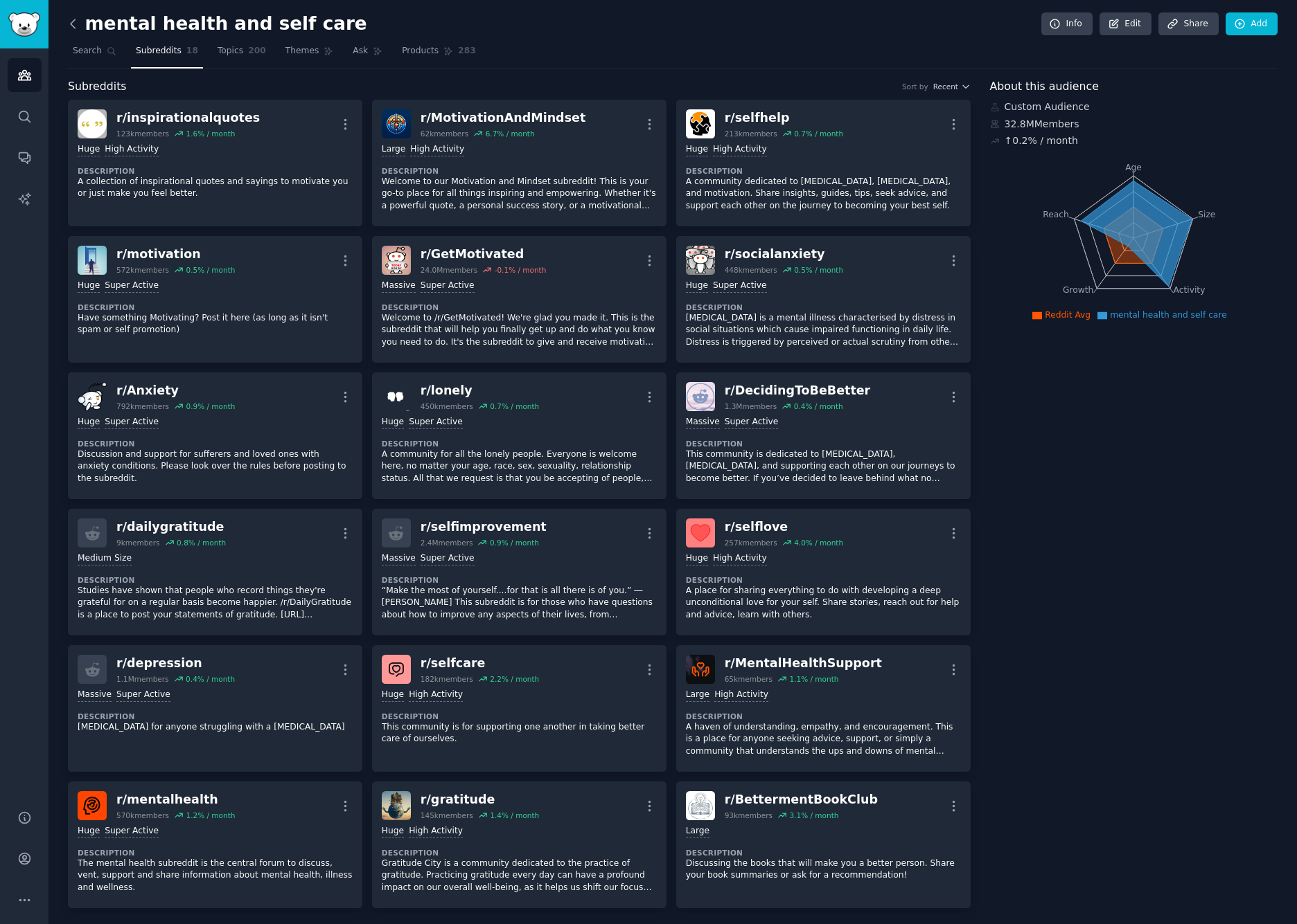
click at [75, 25] on icon at bounding box center [73, 24] width 14 height 14
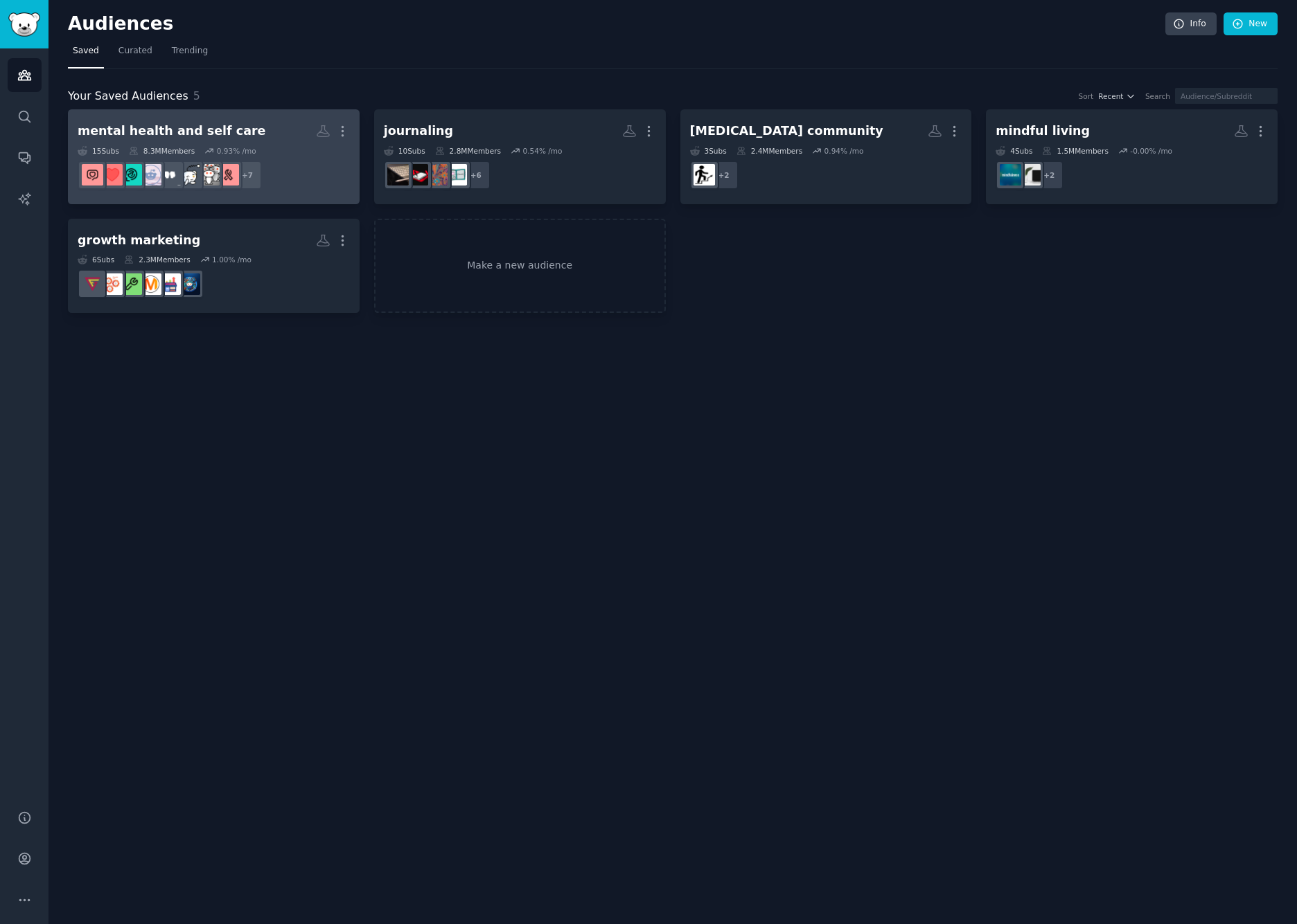
click at [299, 153] on div "15 Sub s 8.3M Members 0.93 % /mo" at bounding box center [214, 151] width 272 height 10
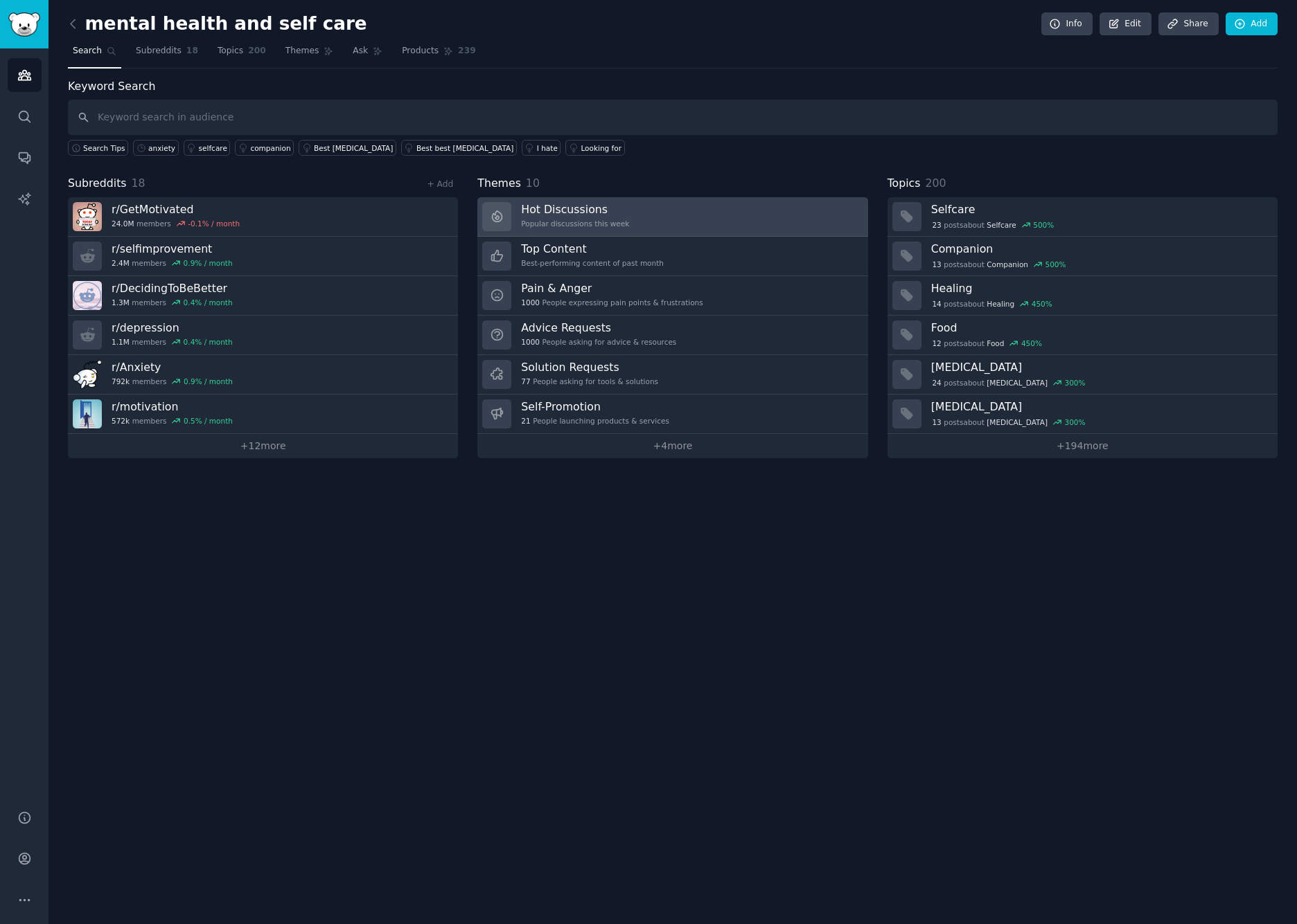
click at [545, 205] on h3 "Hot Discussions" at bounding box center [575, 210] width 108 height 14
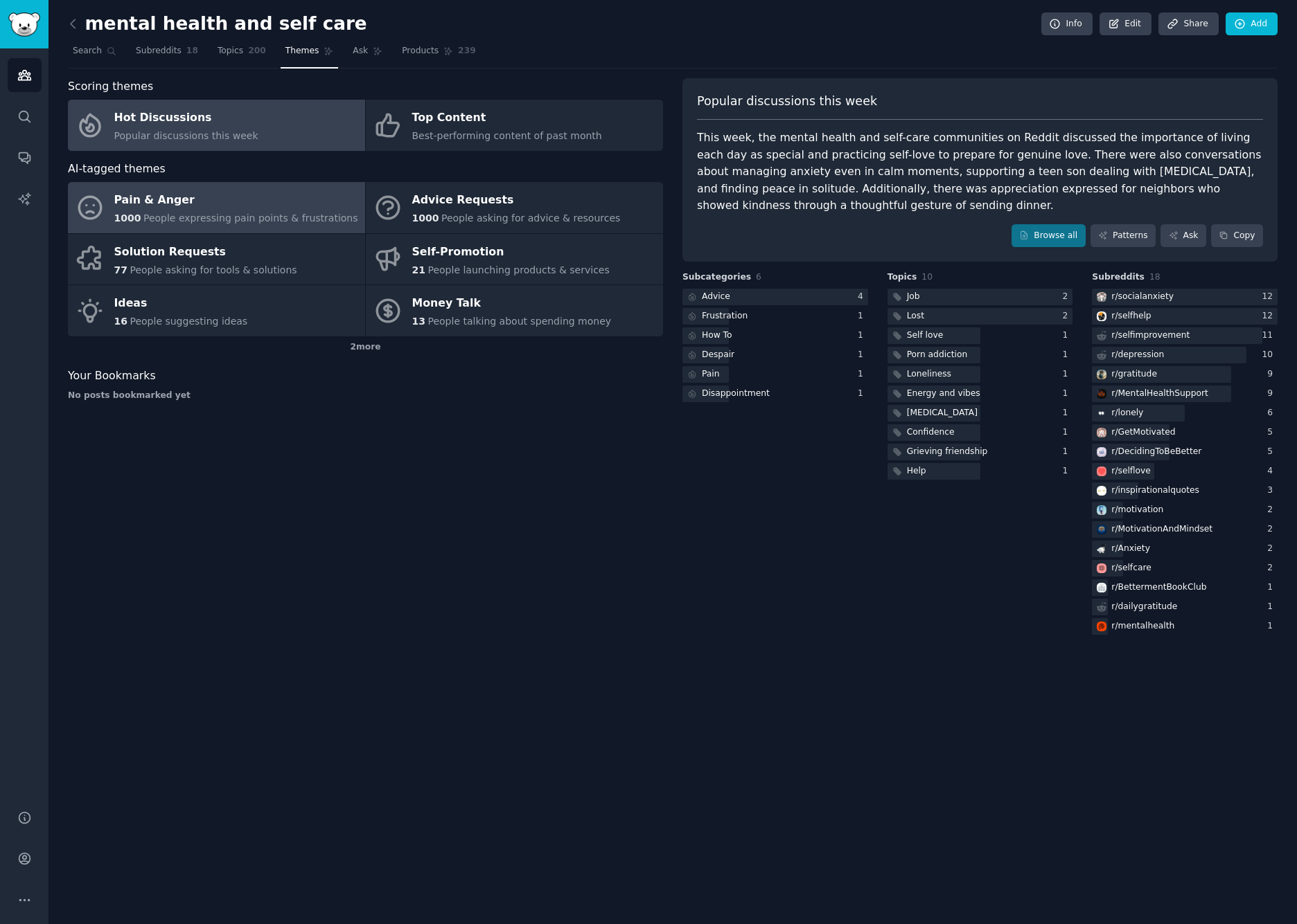
click at [194, 221] on span "People expressing pain points & frustrations" at bounding box center [251, 218] width 214 height 11
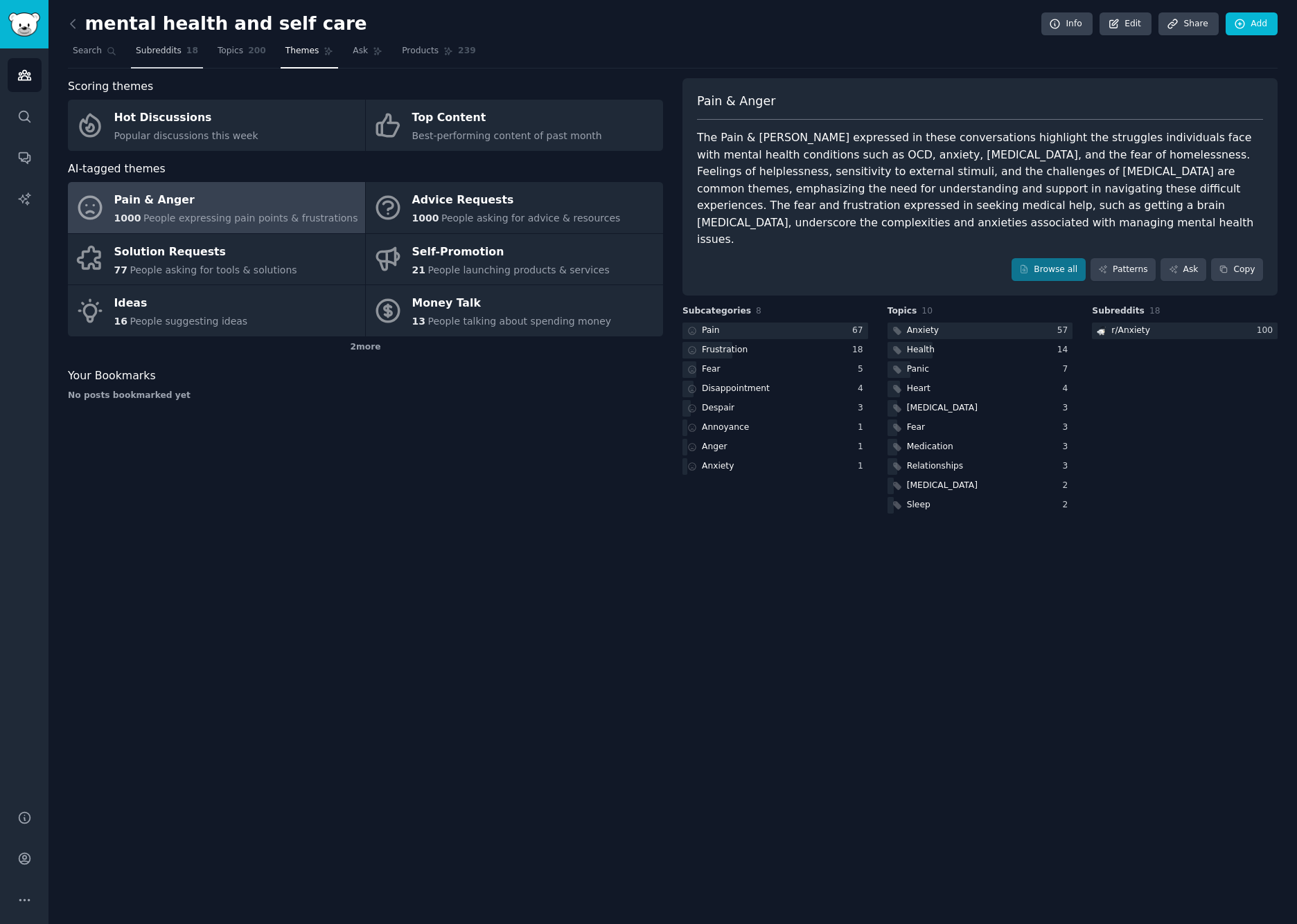
click at [150, 52] on span "Subreddits" at bounding box center [159, 52] width 46 height 13
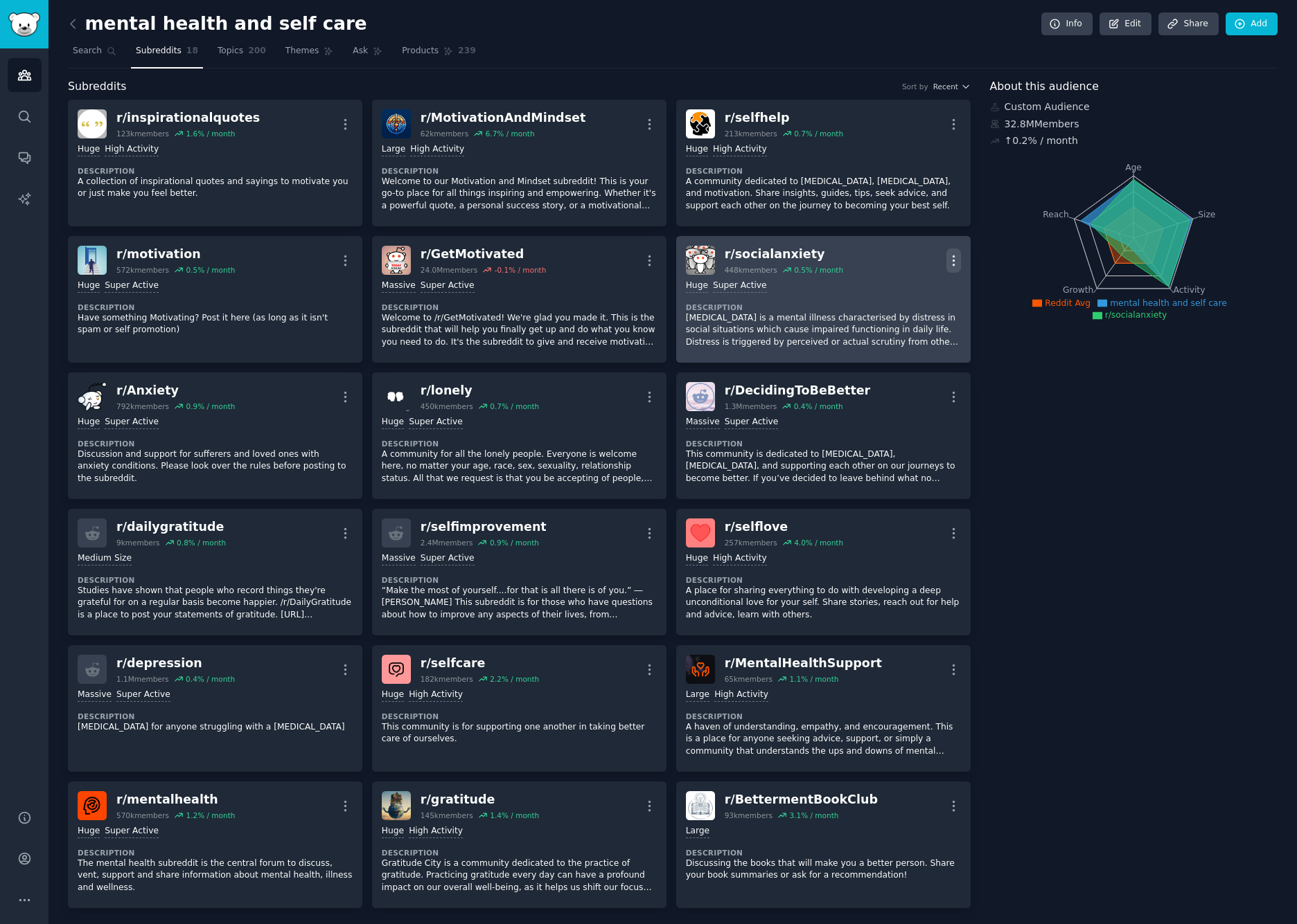
click at [948, 257] on icon "button" at bounding box center [953, 260] width 14 height 14
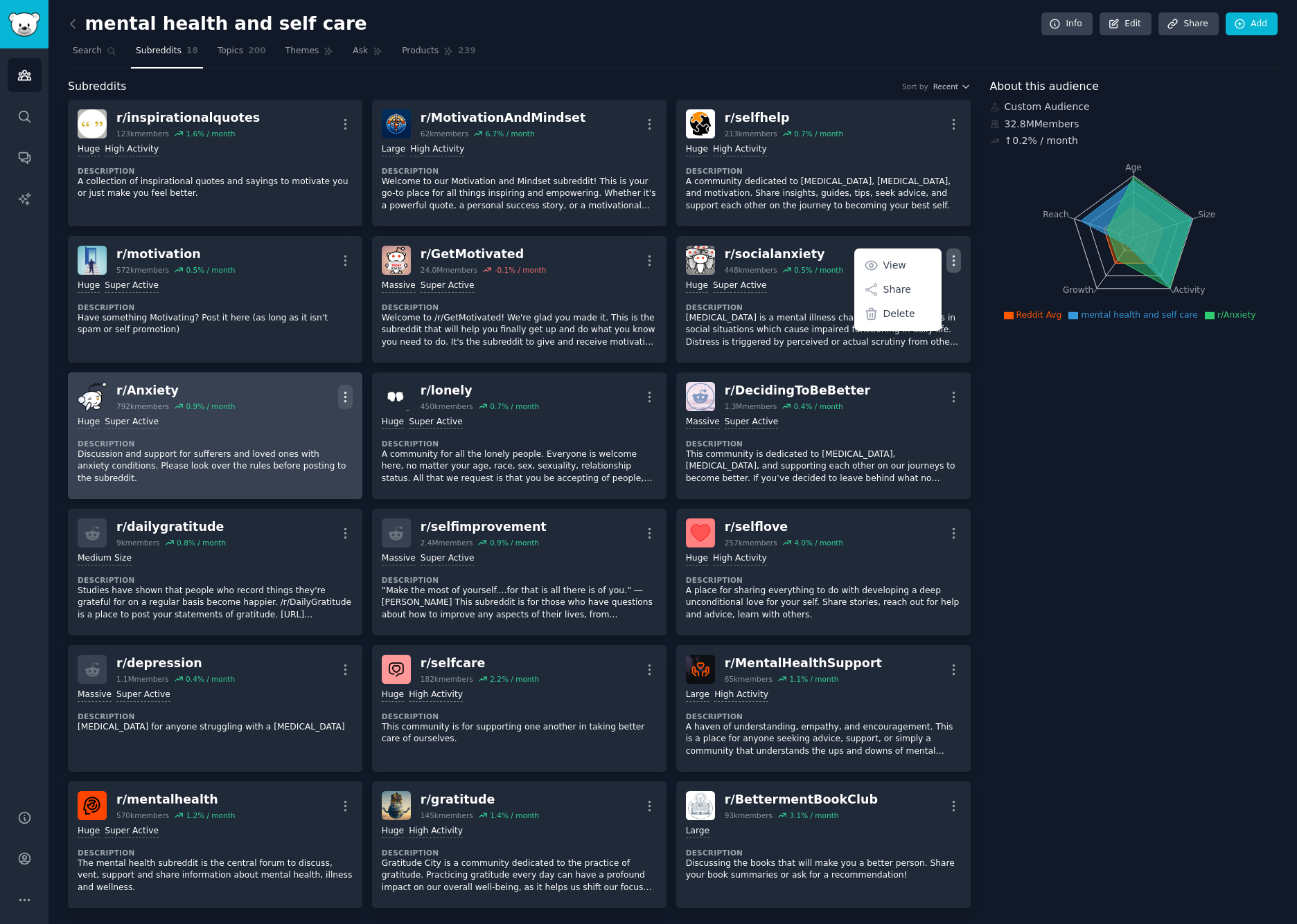
click at [348, 391] on icon "button" at bounding box center [345, 397] width 14 height 14
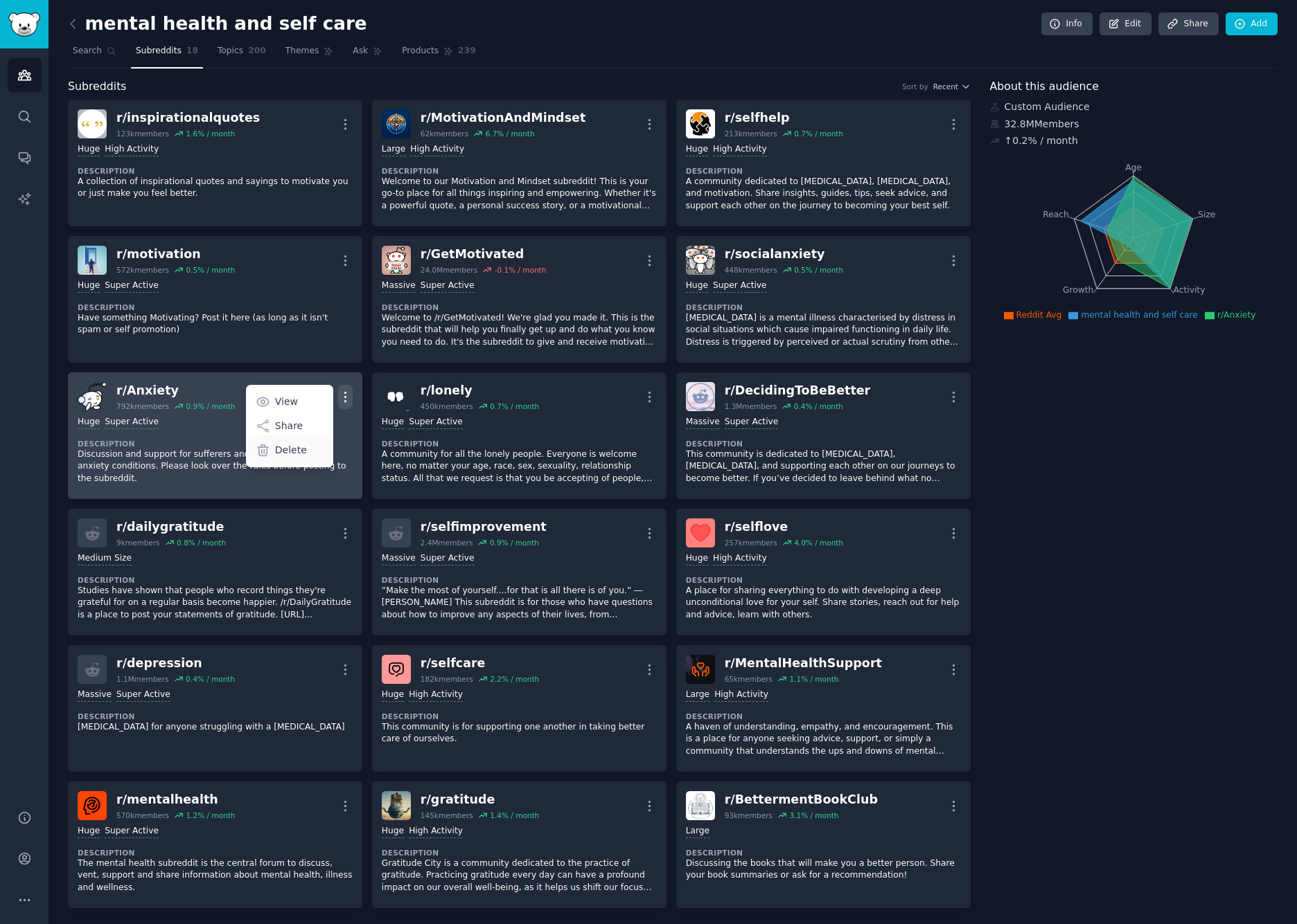
click at [272, 447] on div "Delete" at bounding box center [289, 450] width 83 height 29
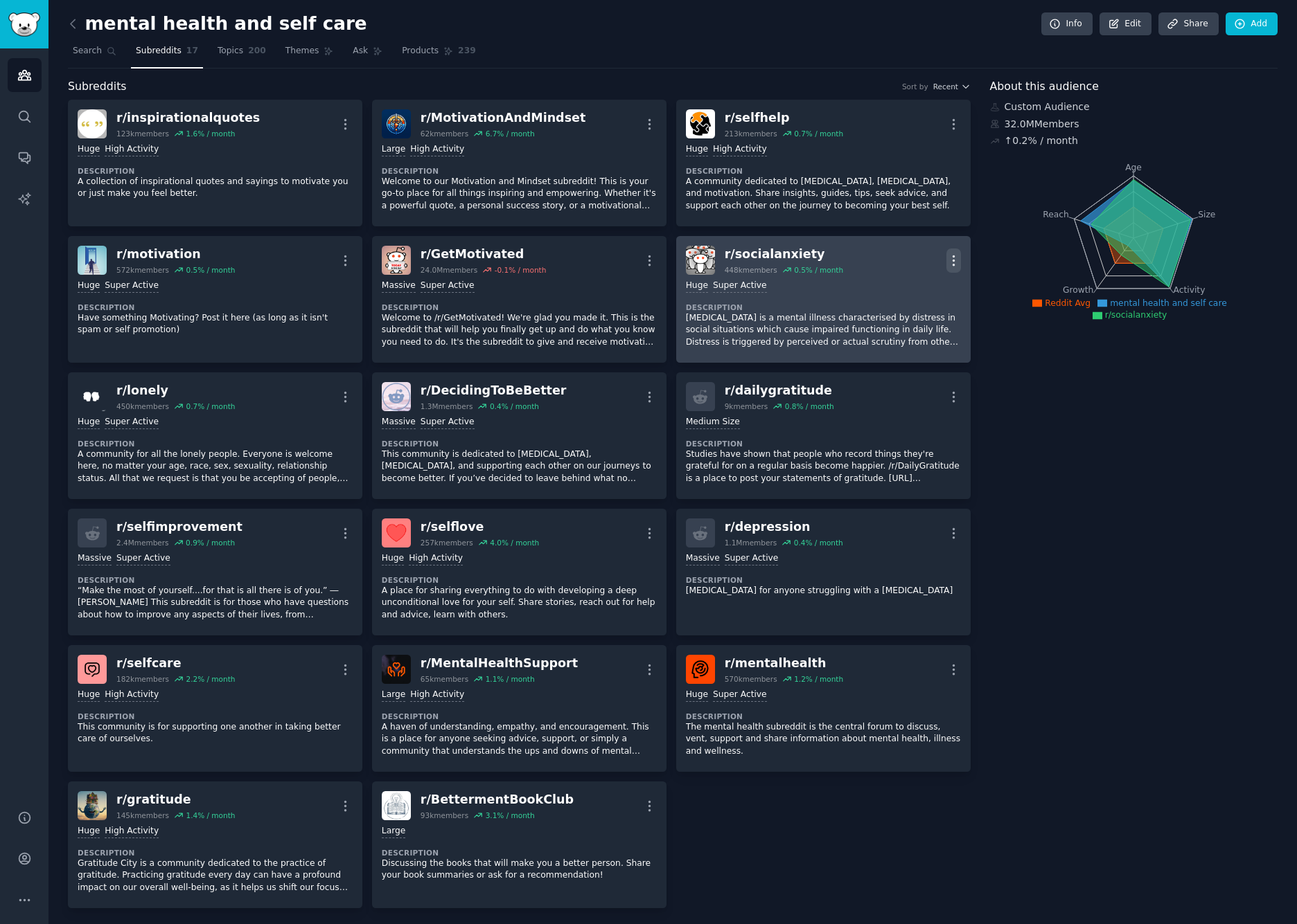
click at [952, 253] on icon "button" at bounding box center [953, 260] width 14 height 14
click at [895, 312] on p "Delete" at bounding box center [899, 314] width 32 height 14
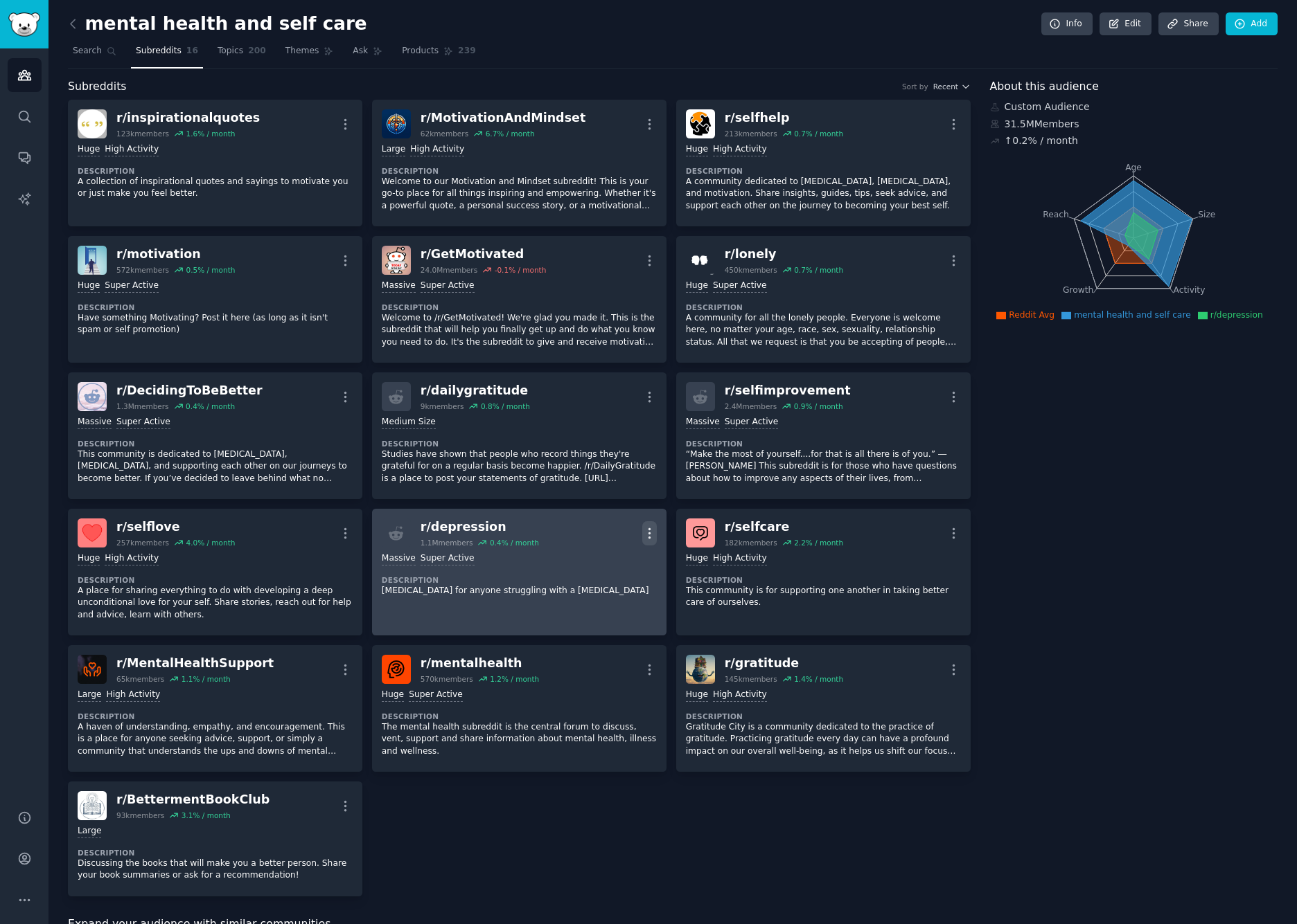
click at [646, 529] on icon "button" at bounding box center [649, 533] width 14 height 14
click at [593, 582] on p "Delete" at bounding box center [595, 587] width 32 height 14
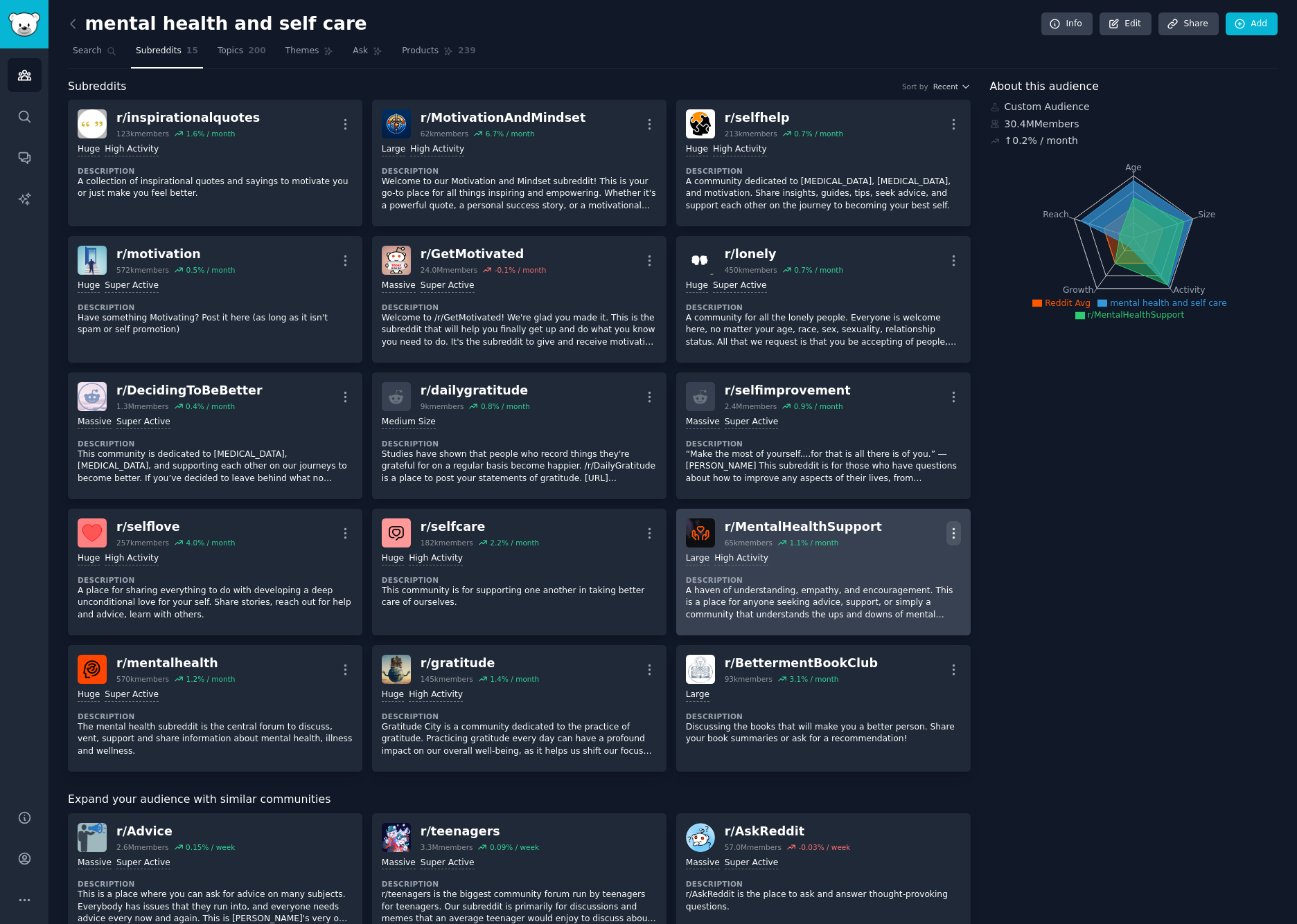
click at [948, 526] on icon "button" at bounding box center [953, 533] width 14 height 14
click at [891, 579] on p "Delete" at bounding box center [899, 587] width 32 height 14
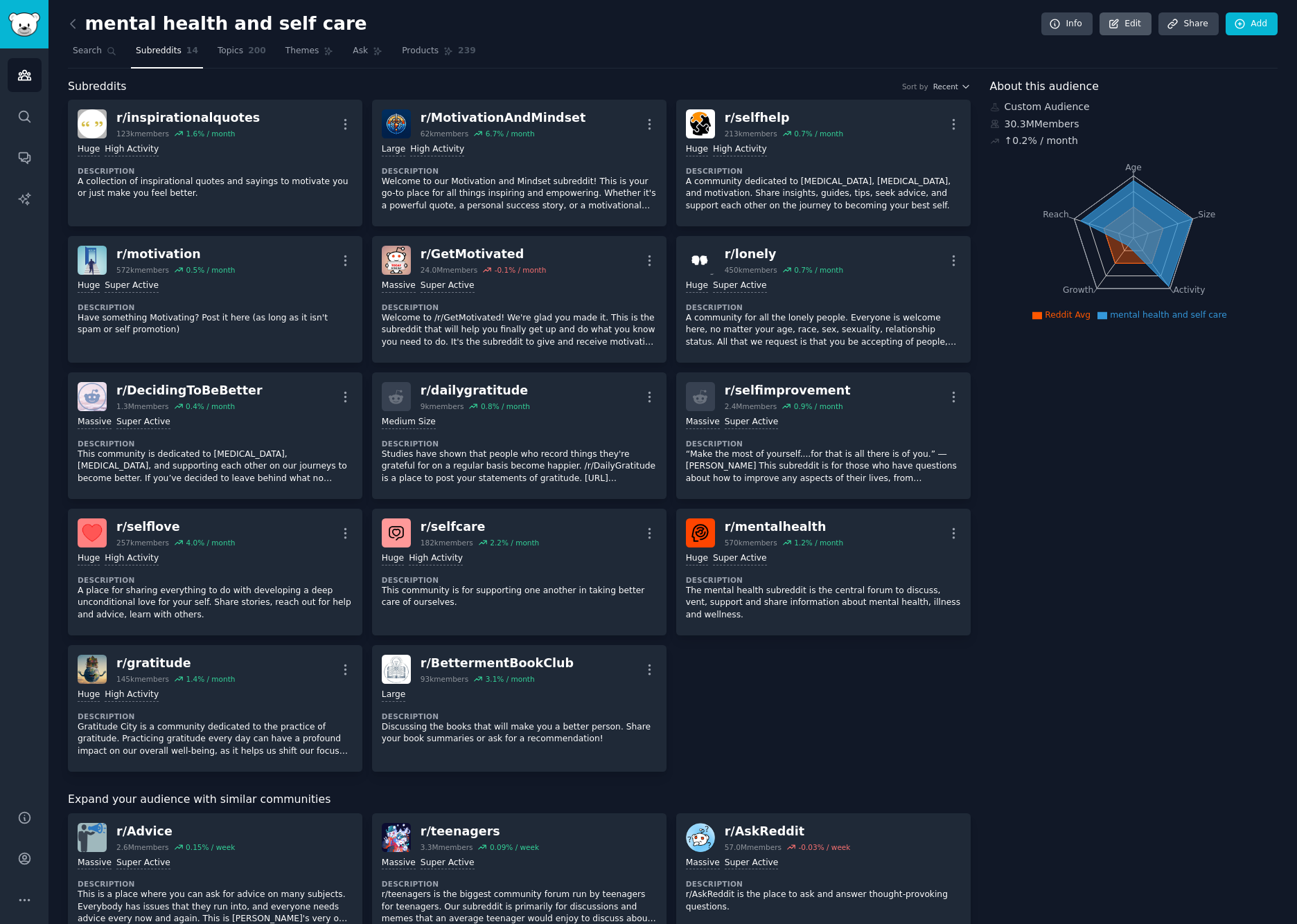
click at [1124, 19] on link "Edit" at bounding box center [1125, 25] width 52 height 24
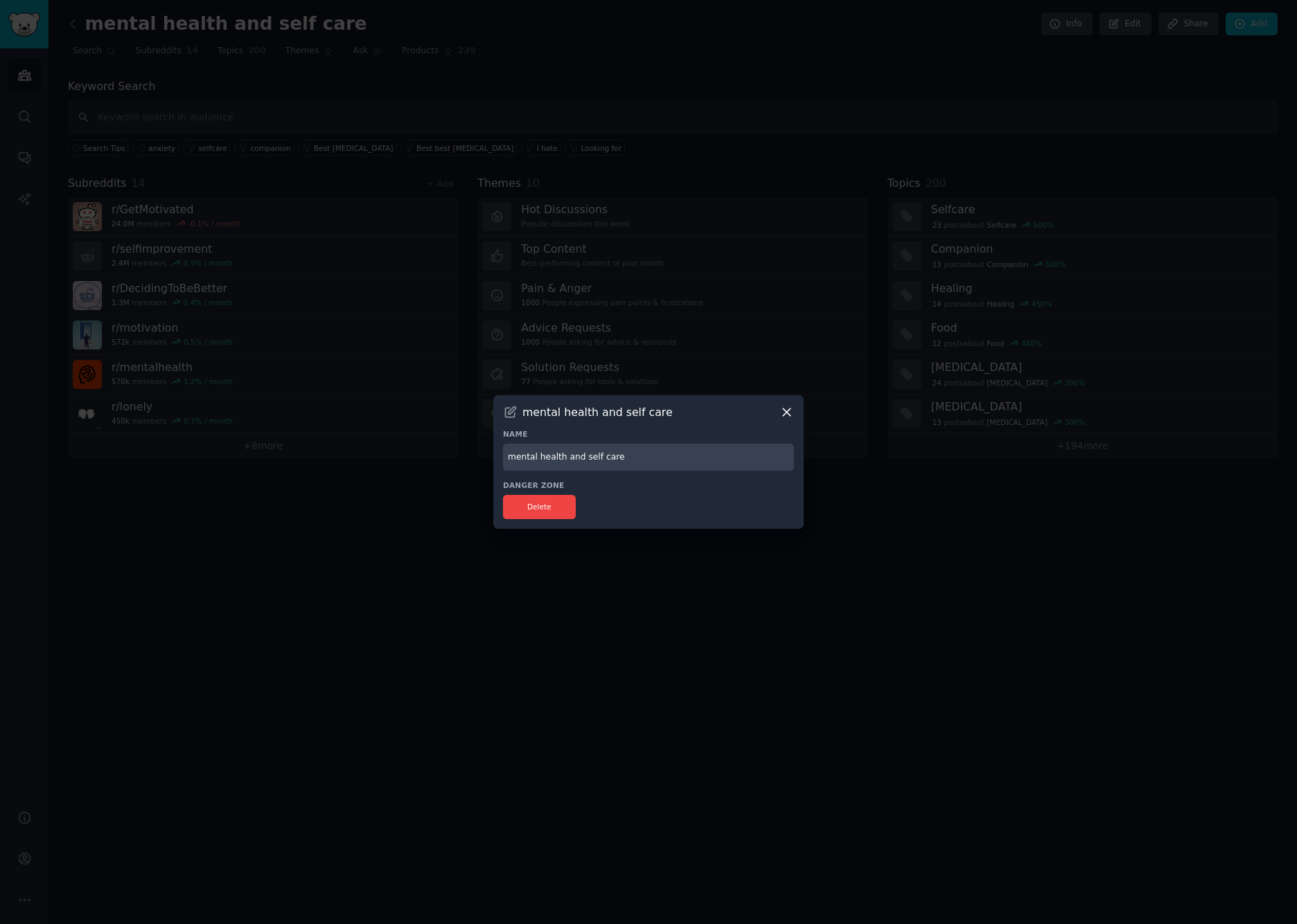
click at [526, 460] on input "mental health and self care" at bounding box center [648, 457] width 291 height 27
drag, startPoint x: 526, startPoint y: 460, endPoint x: 626, endPoint y: 461, distance: 100.0
click at [624, 461] on input "mental health and self care" at bounding box center [648, 457] width 291 height 27
type input "motivation, improvement, self care, growth"
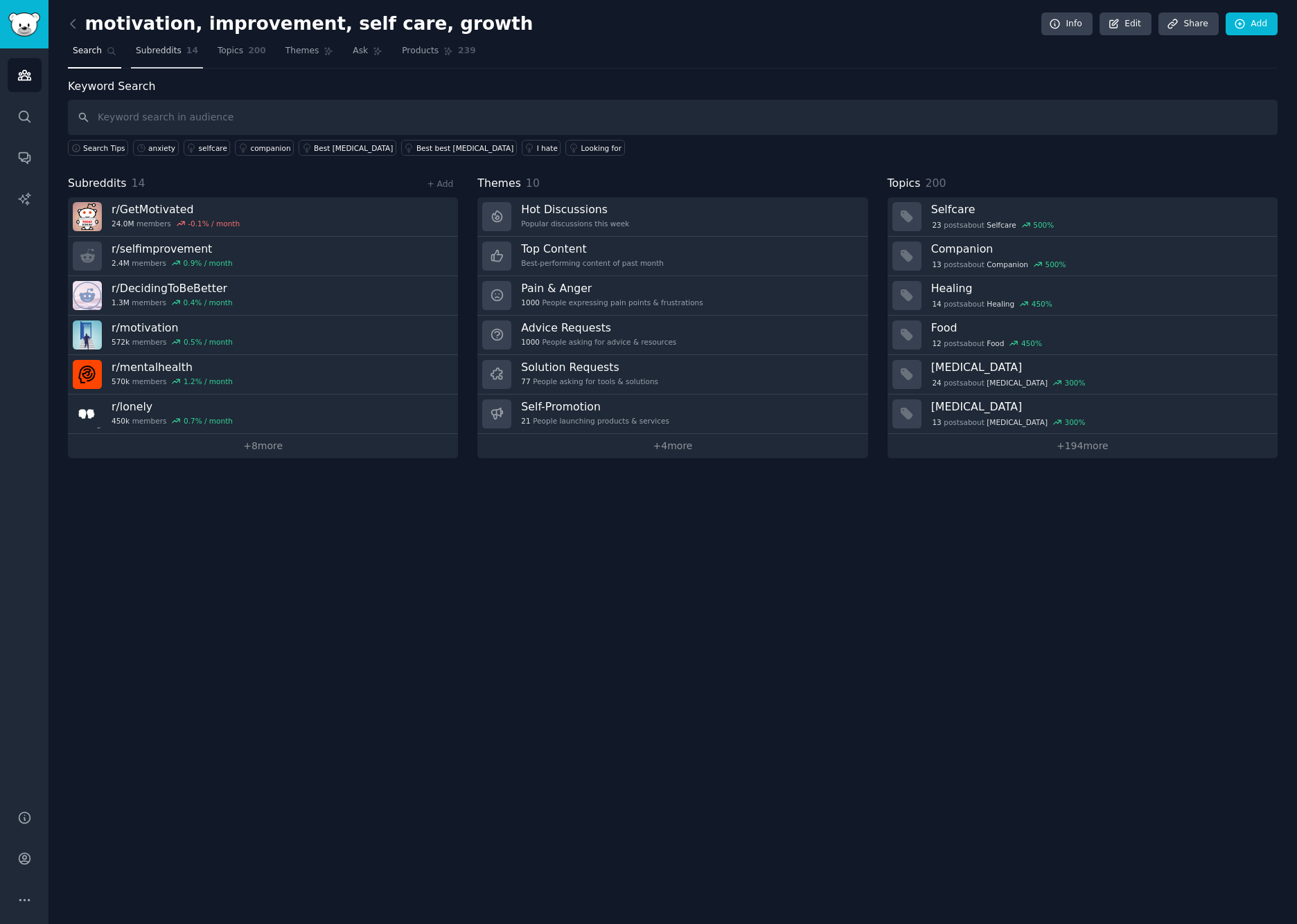
click at [149, 48] on span "Subreddits" at bounding box center [159, 52] width 46 height 13
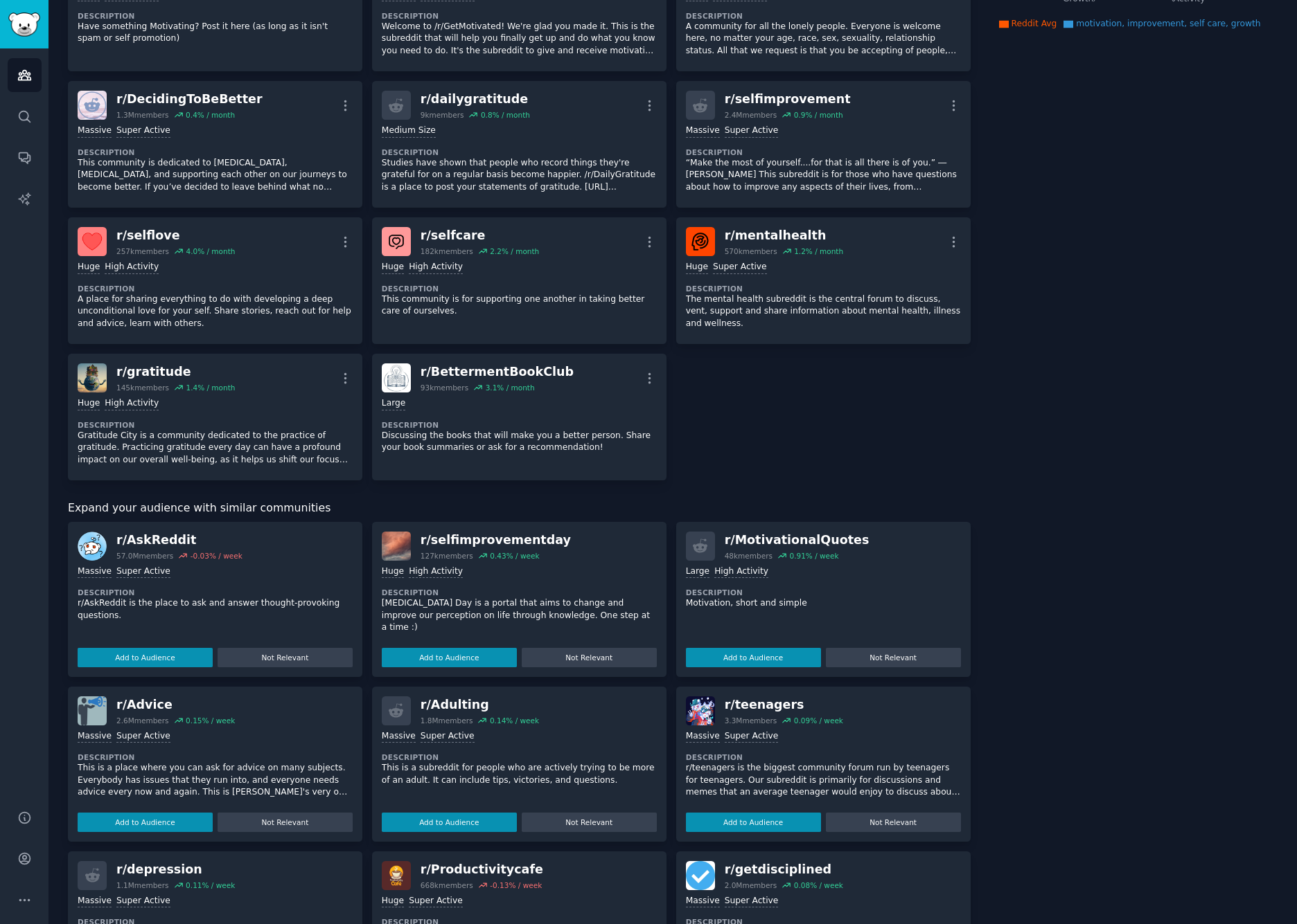
scroll to position [296, 0]
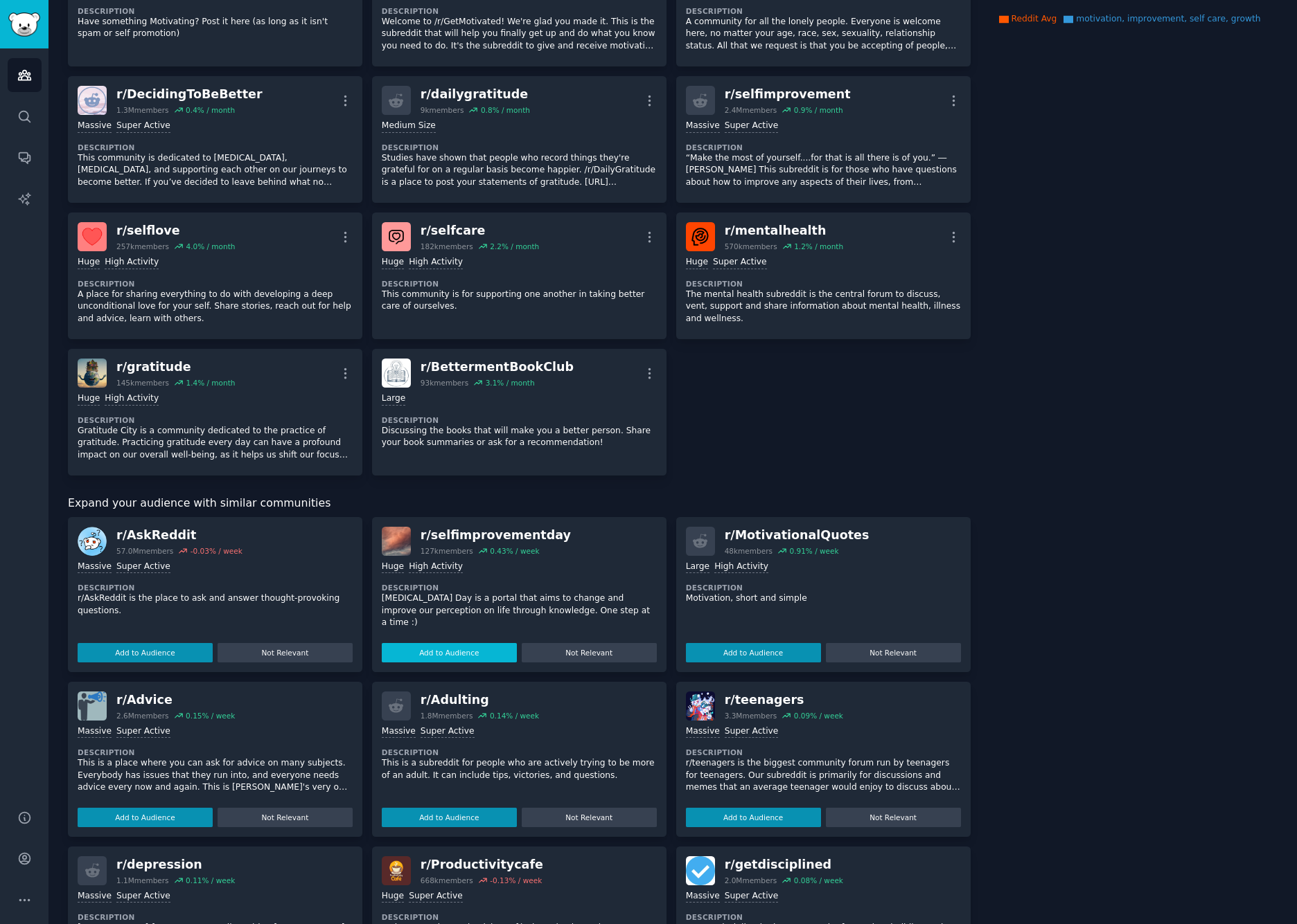
click at [446, 651] on button "Add to Audience" at bounding box center [450, 653] width 135 height 19
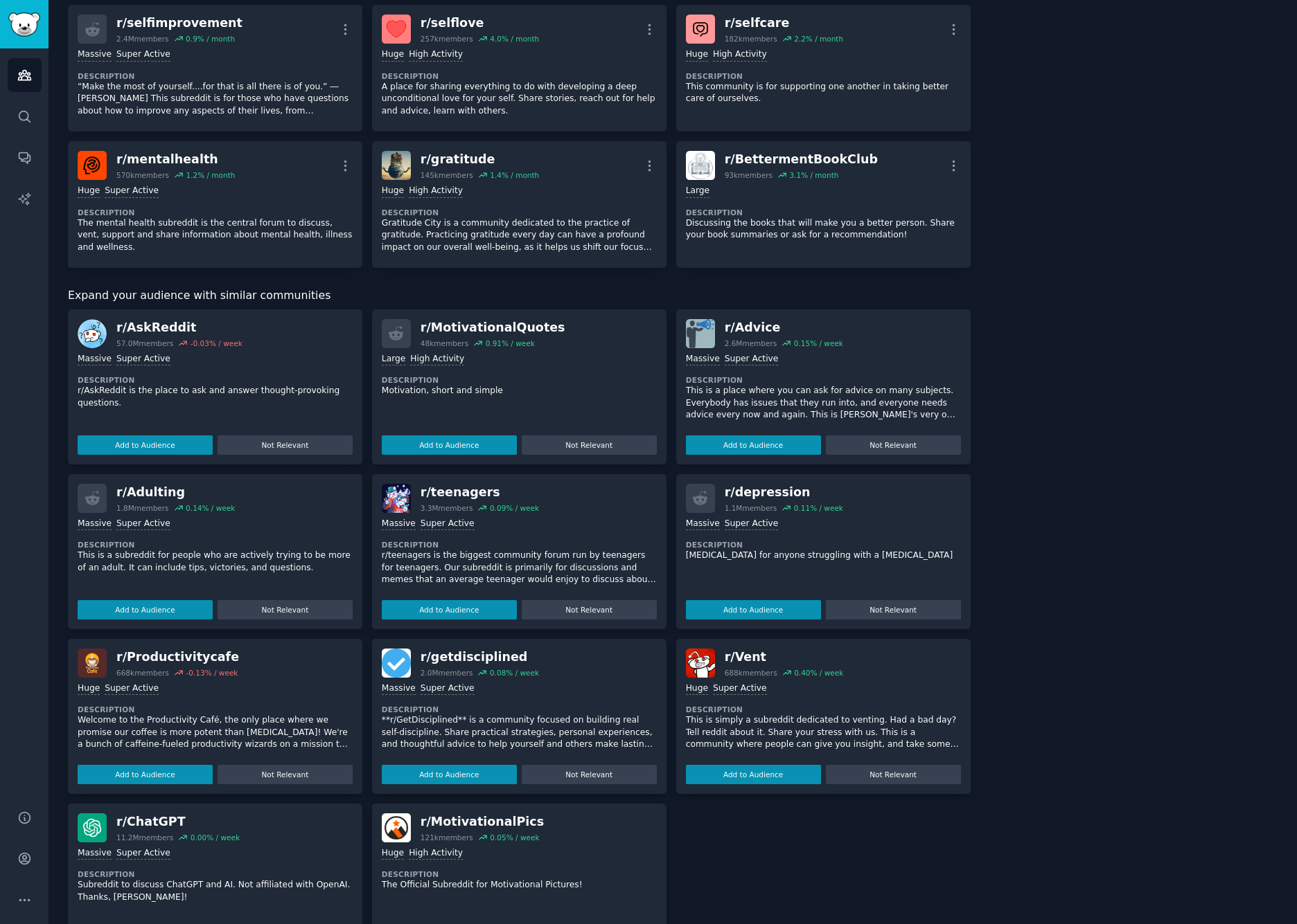
scroll to position [505, 0]
click at [452, 435] on button "Add to Audience" at bounding box center [450, 445] width 135 height 19
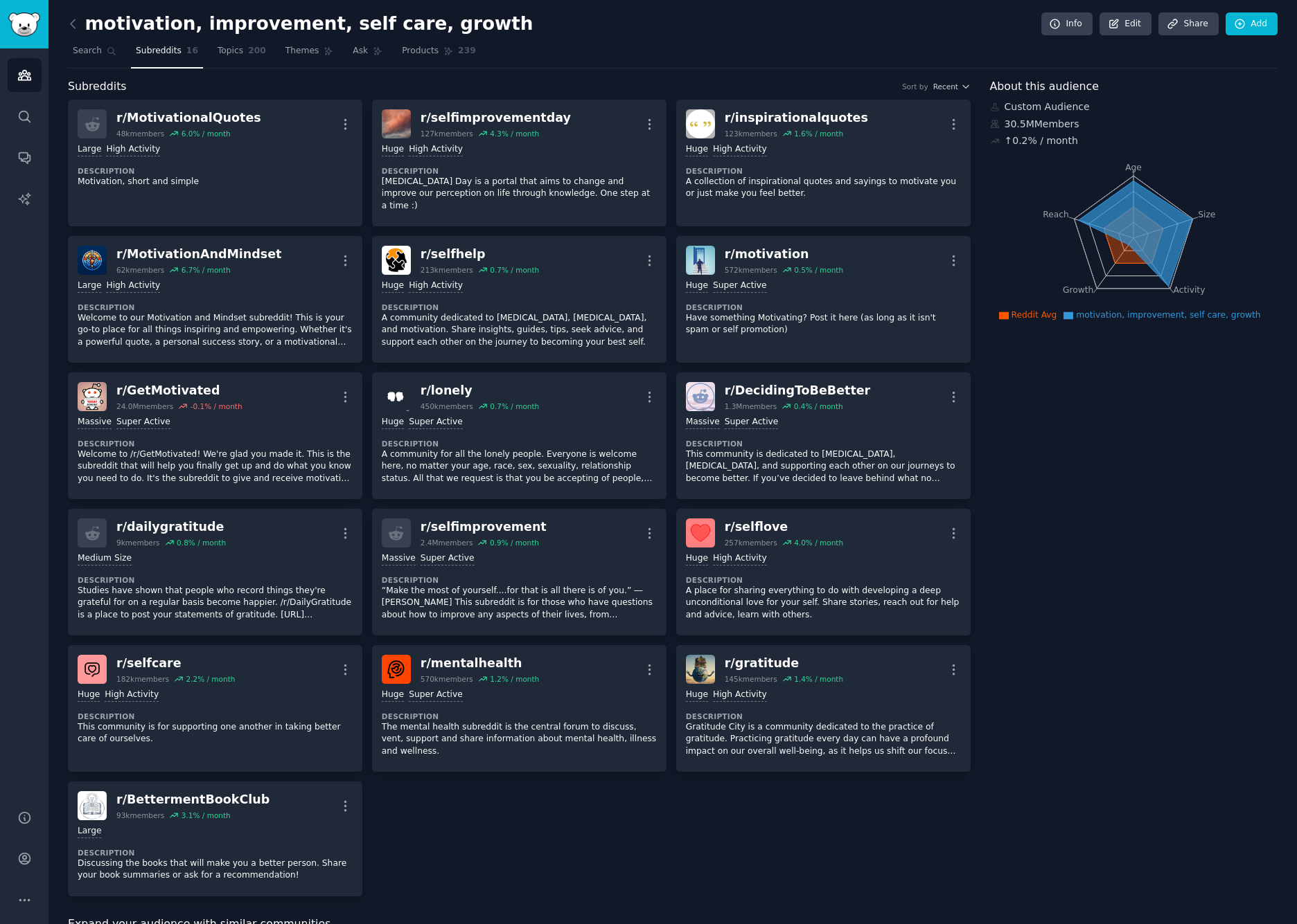
scroll to position [0, 0]
click at [1242, 25] on icon at bounding box center [1240, 25] width 13 height 13
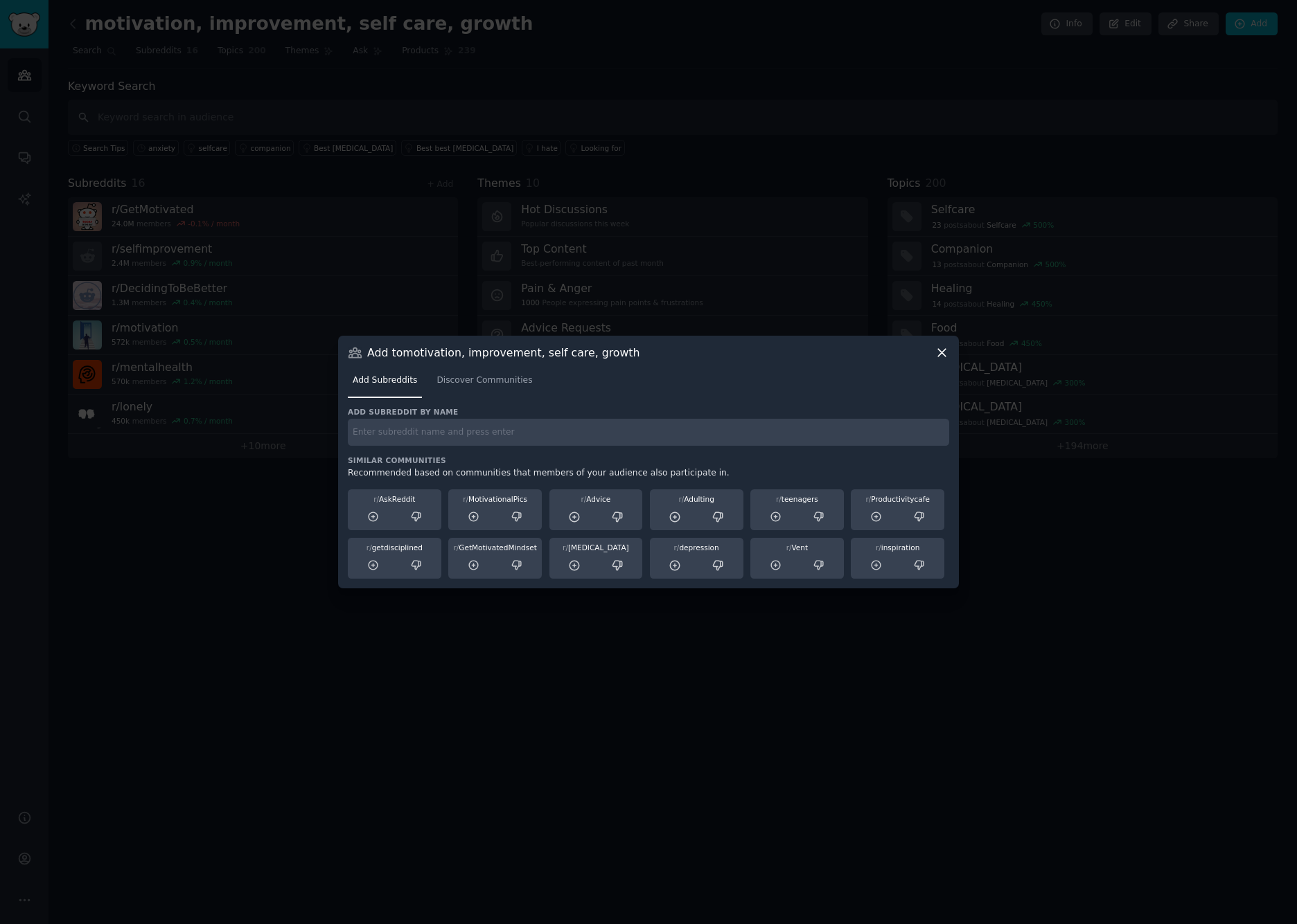
click at [463, 447] on div "Add subreddit by name Similar Communities Recommended based on communities that…" at bounding box center [648, 493] width 601 height 172
click at [454, 437] on input "text" at bounding box center [648, 433] width 601 height 27
type input "self g"
click at [476, 380] on span "Discover Communities" at bounding box center [484, 381] width 95 height 13
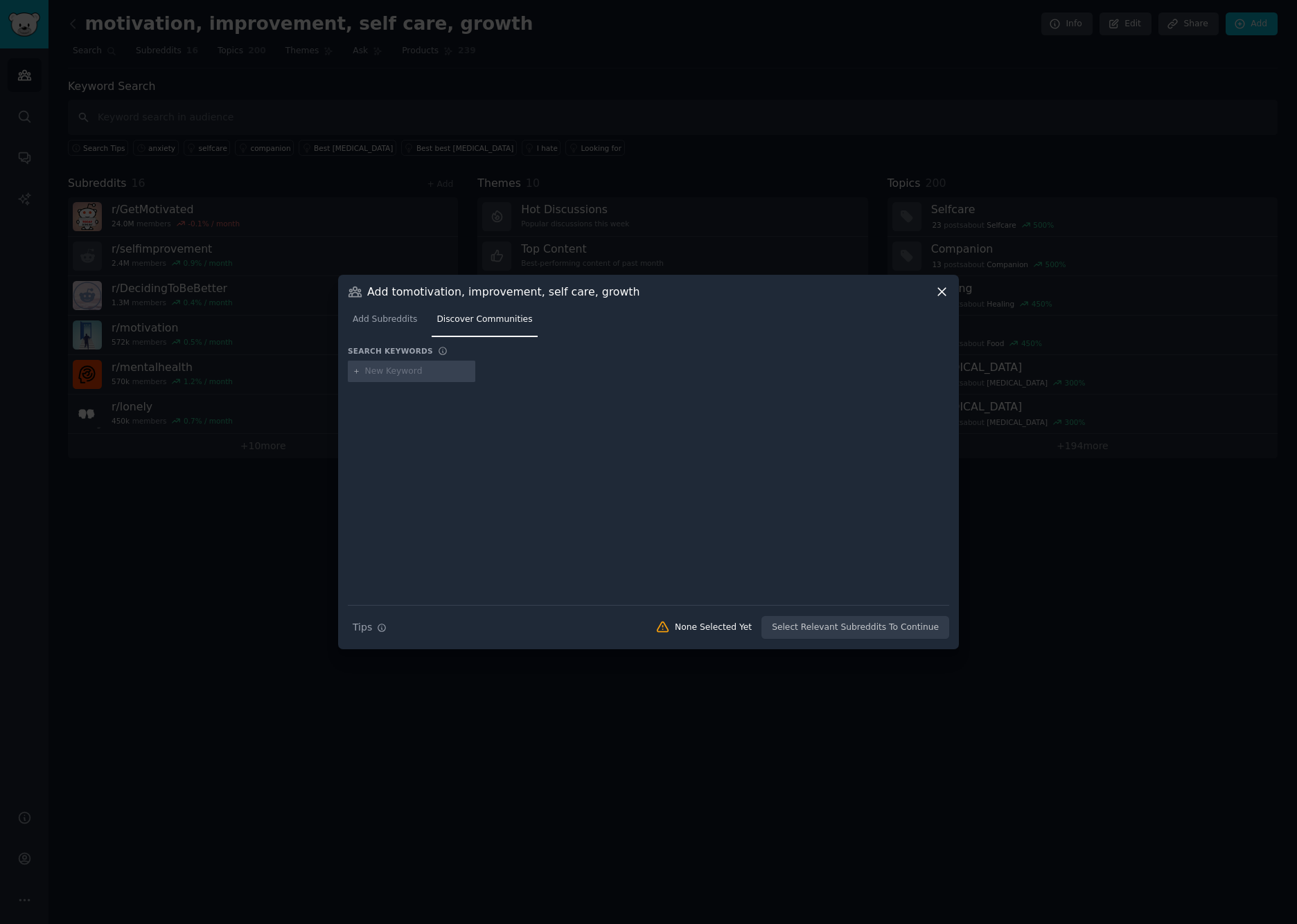
click at [405, 368] on input "text" at bounding box center [418, 372] width 106 height 13
type input "self growth"
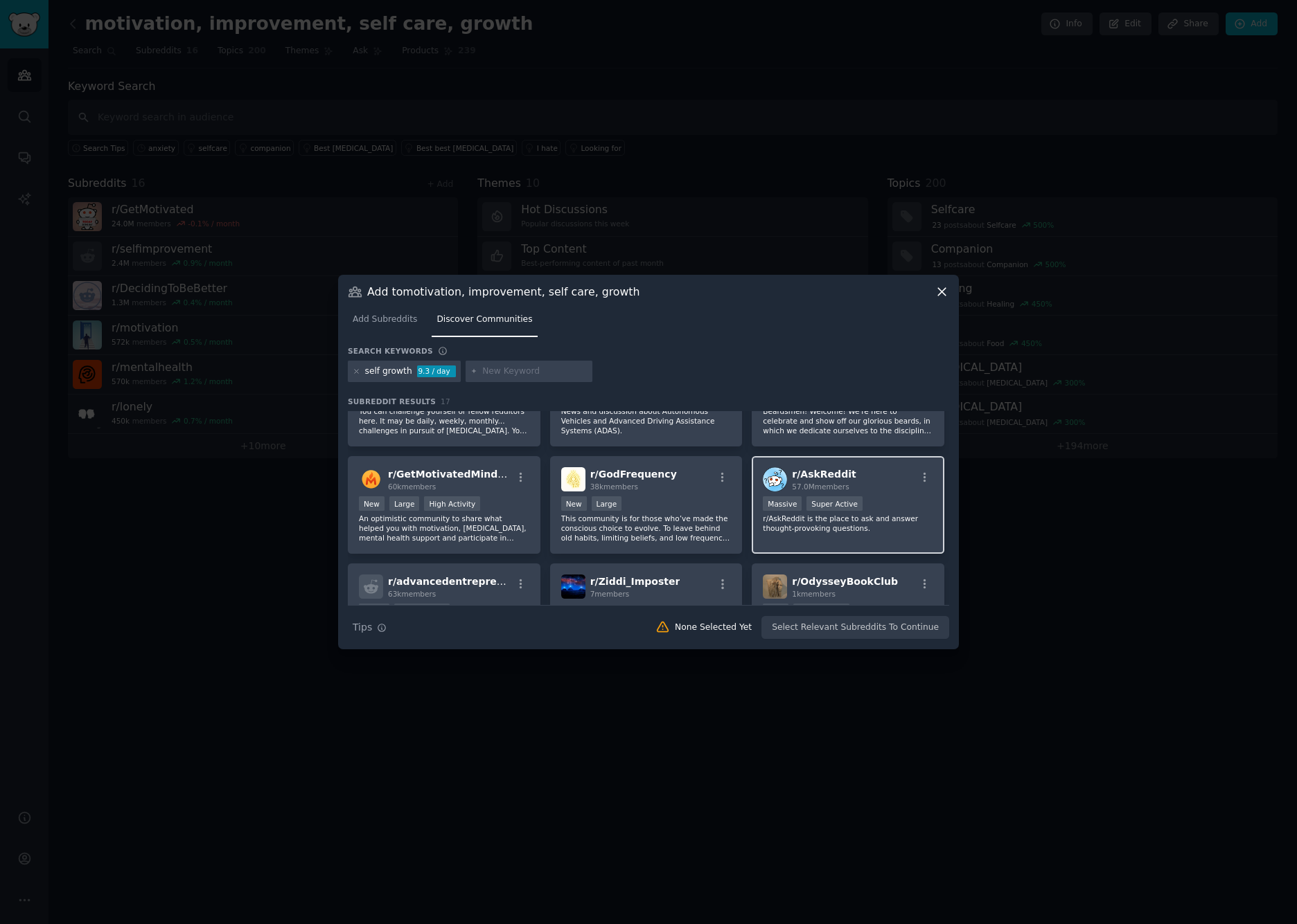
scroll to position [168, 0]
click at [459, 537] on p "An optimistic community to share what helped you with motivation, self-improvem…" at bounding box center [444, 529] width 171 height 29
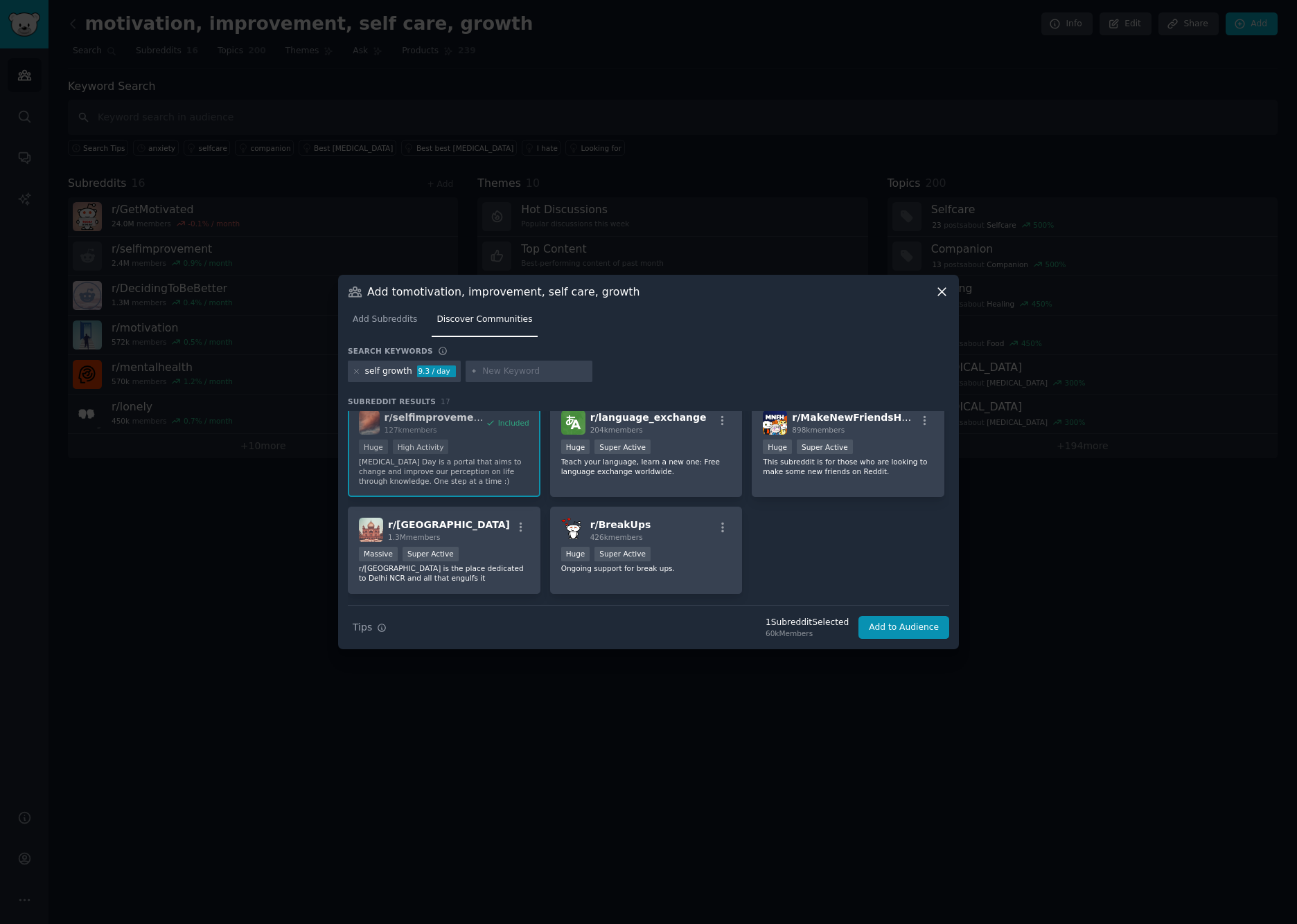
scroll to position [447, 0]
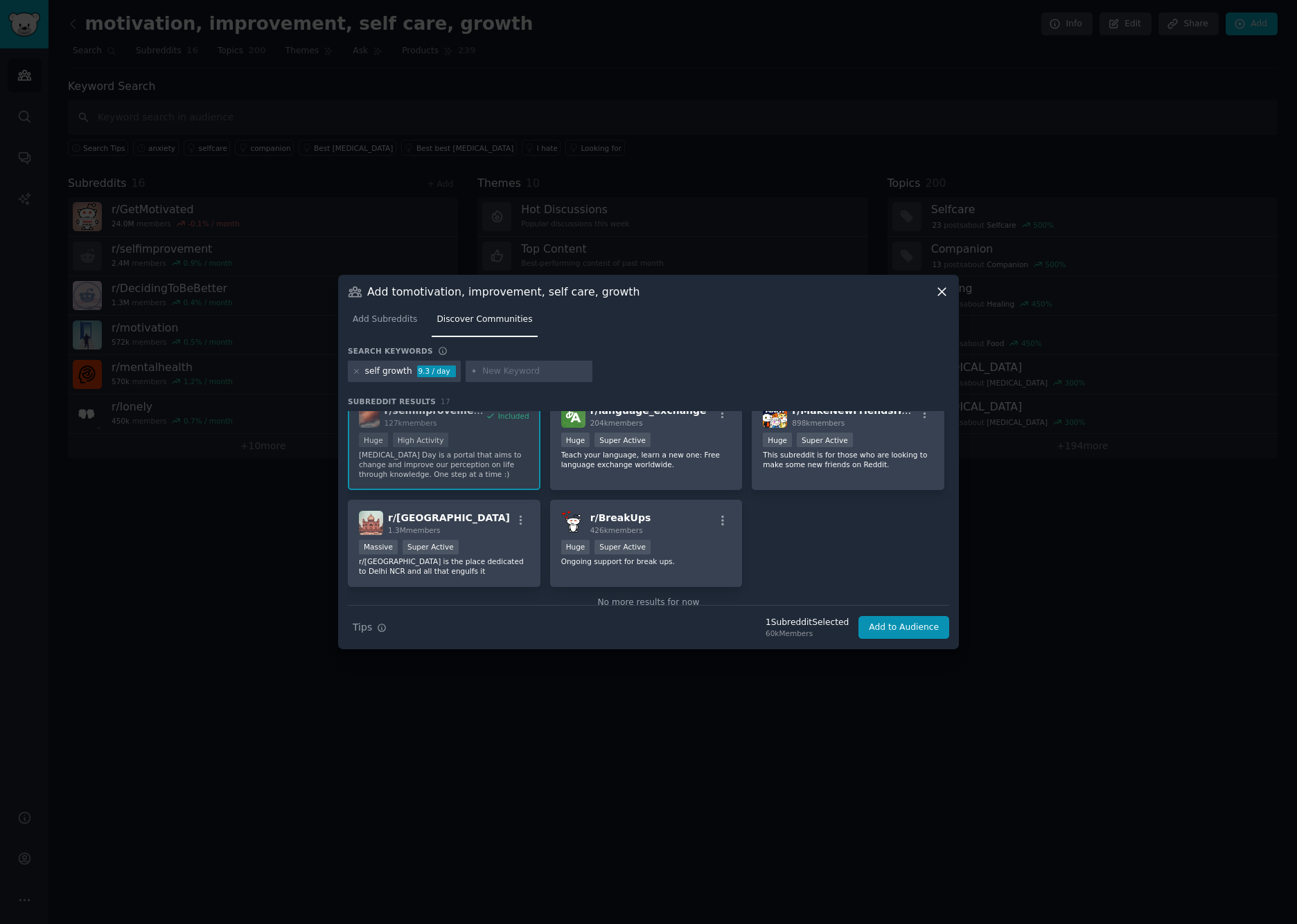
click at [526, 370] on input "text" at bounding box center [535, 372] width 106 height 13
type input "mindset"
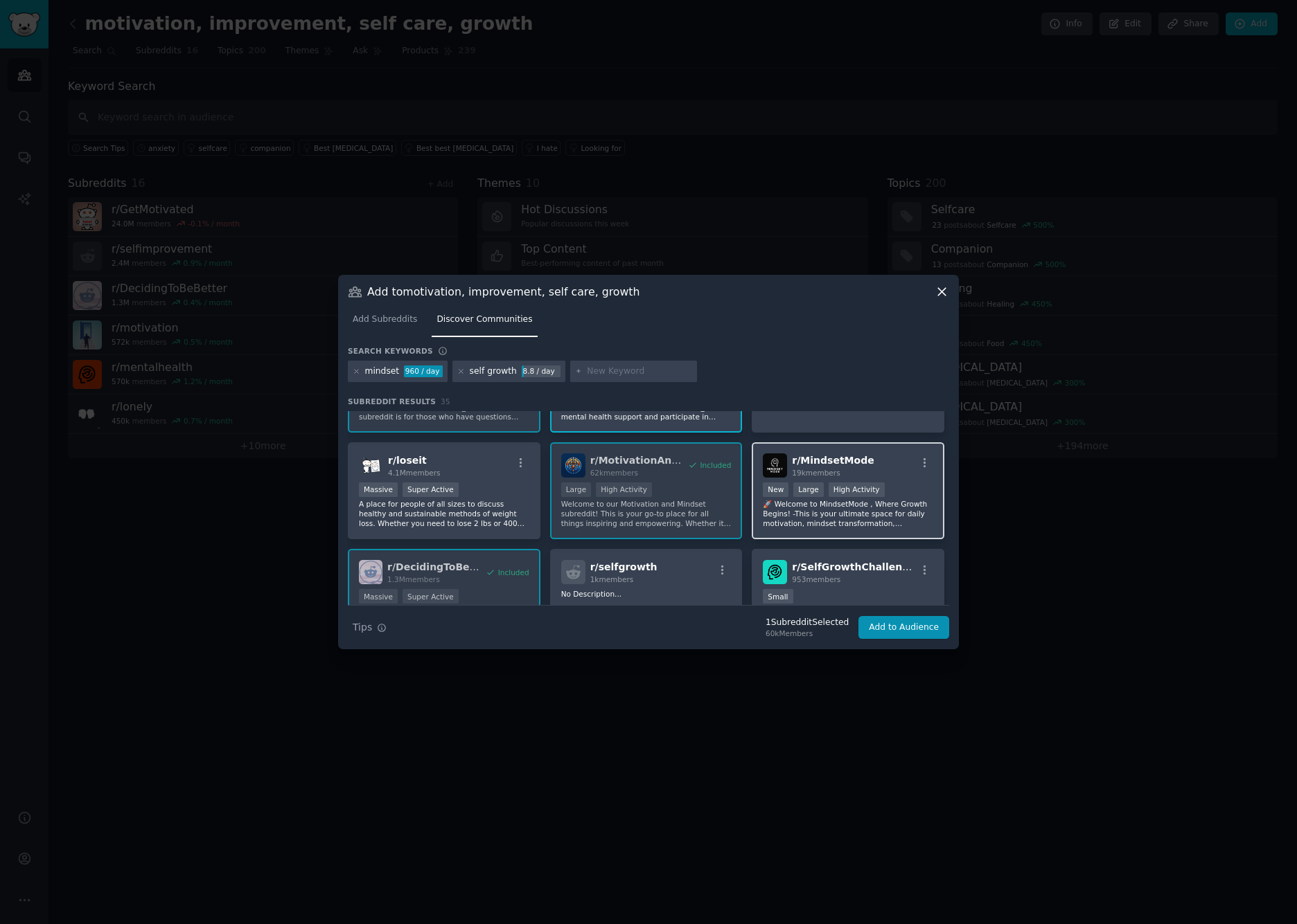
scroll to position [75, 0]
click at [900, 505] on p "🚀 Welcome to MindsetMode , Where Growth Begins! -This is your ultimate space fo…" at bounding box center [847, 515] width 171 height 29
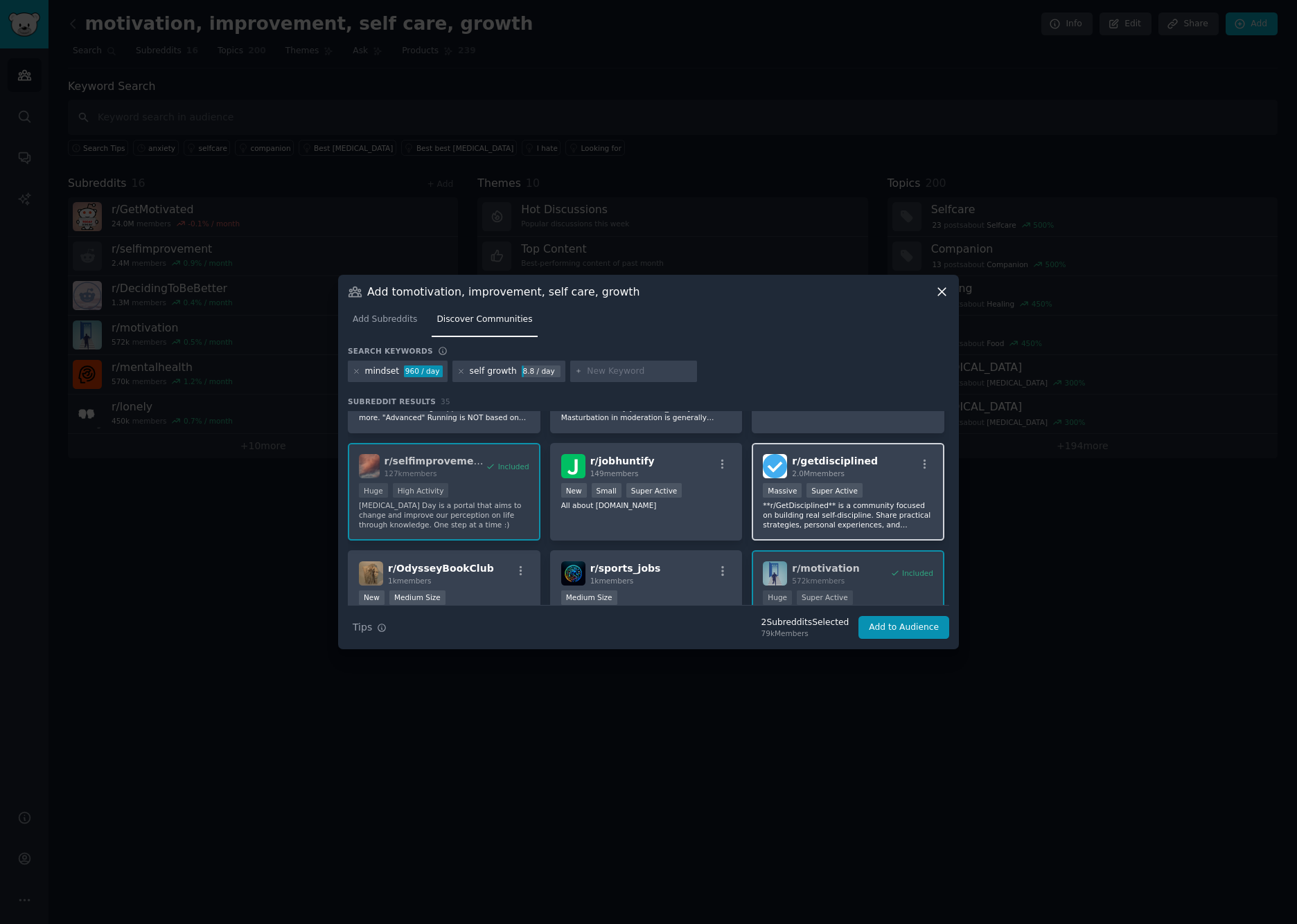
scroll to position [613, 0]
click at [905, 481] on div "Massive Super Active" at bounding box center [847, 489] width 171 height 17
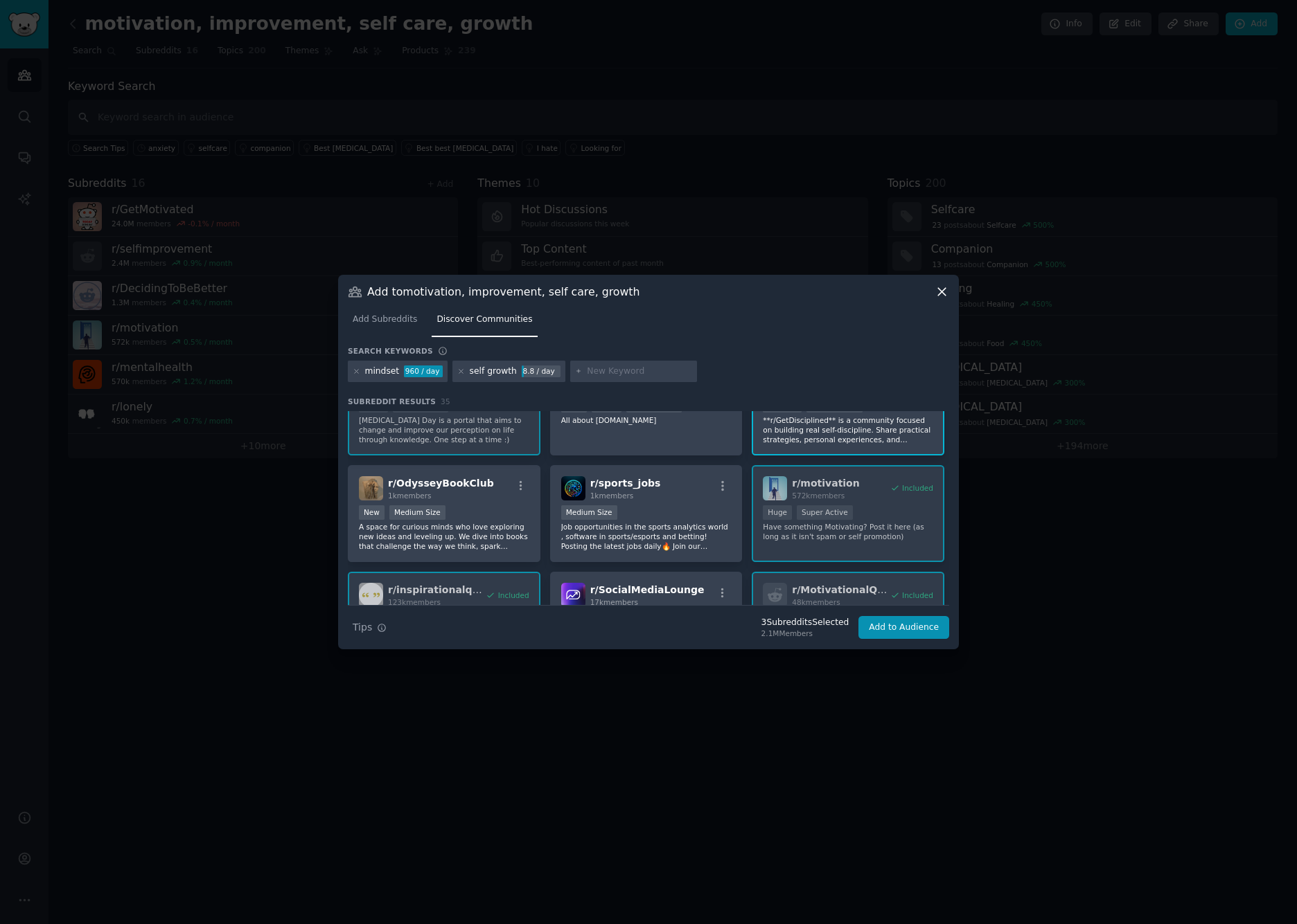
scroll to position [698, 0]
click at [478, 522] on p "A space for curious minds who love exploring new ideas and leveling up. We dive…" at bounding box center [444, 533] width 171 height 29
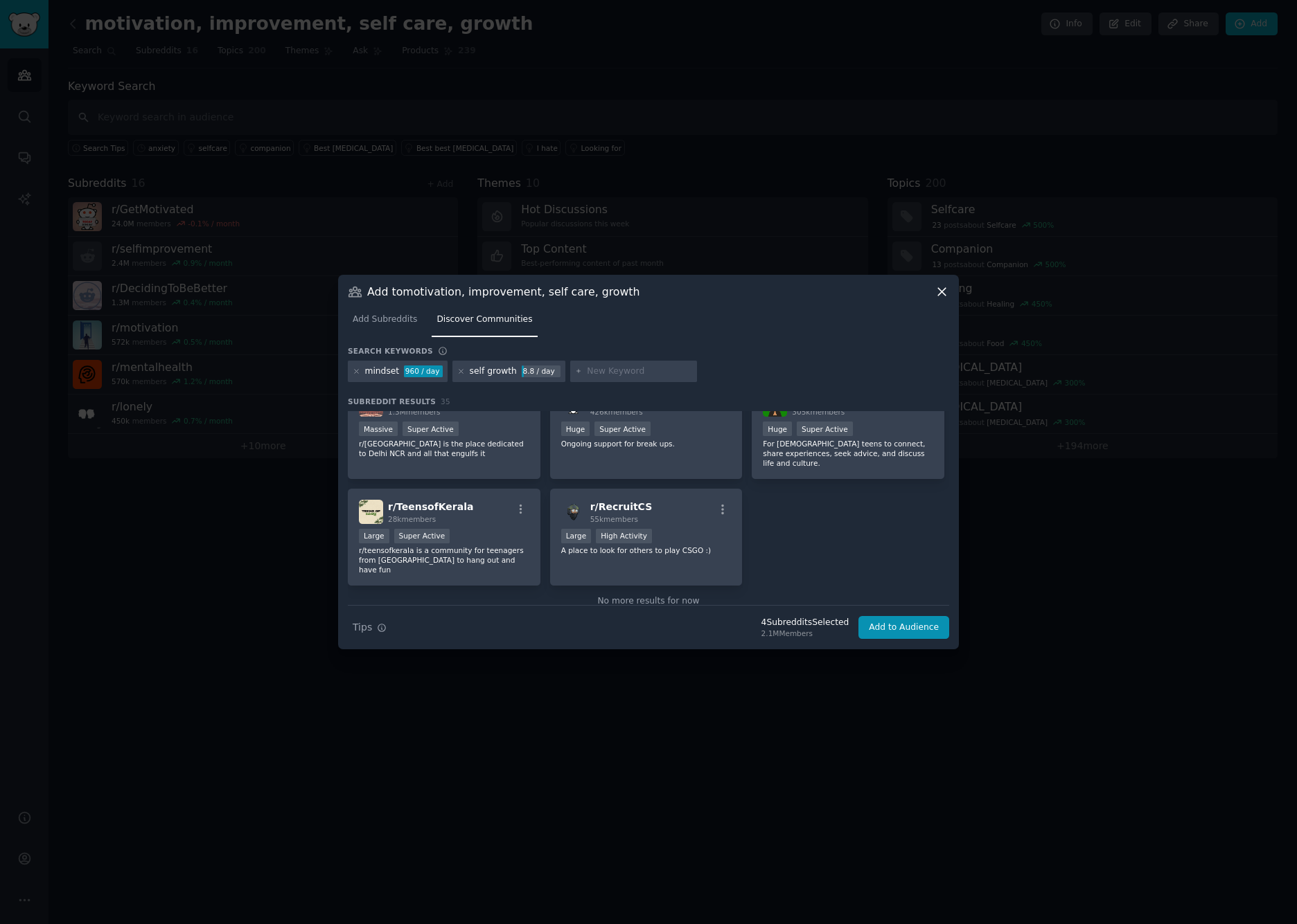
scroll to position [1089, 0]
click at [620, 373] on input "text" at bounding box center [639, 372] width 106 height 13
type input "bookclub"
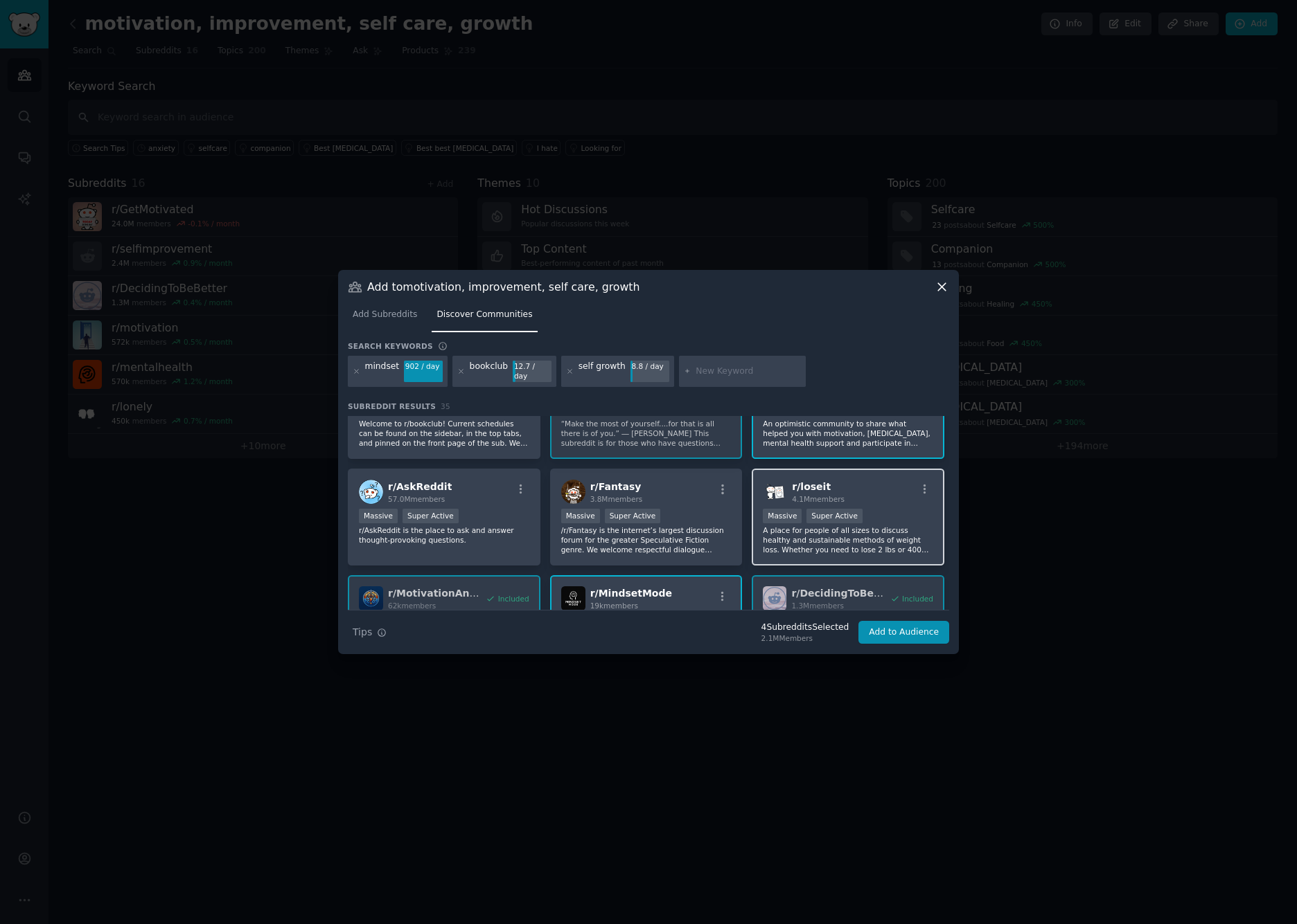
scroll to position [52, 0]
click at [917, 626] on button "Add to Audience" at bounding box center [904, 633] width 91 height 24
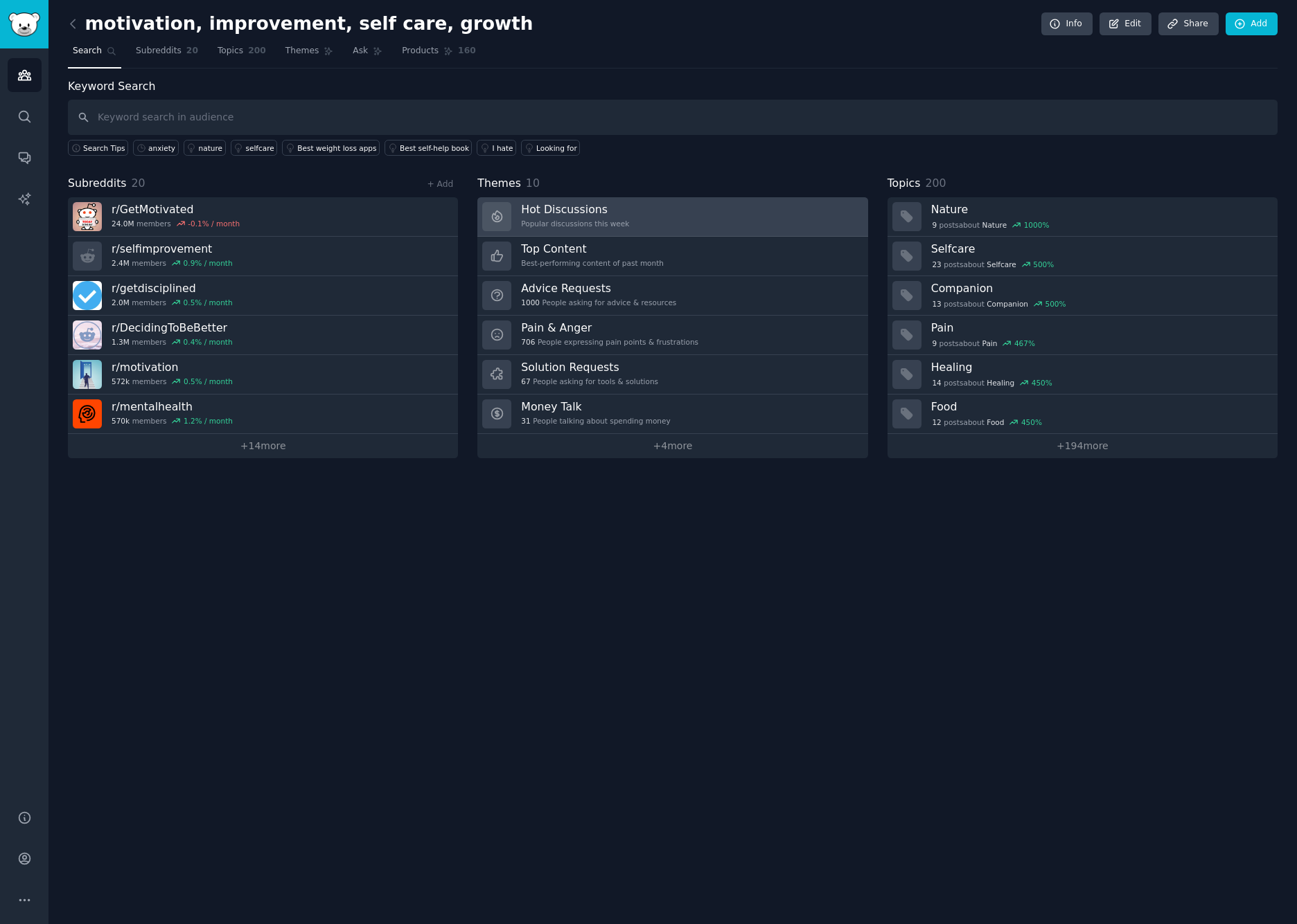
click at [674, 221] on link "Hot Discussions Popular discussions this week" at bounding box center [672, 218] width 390 height 40
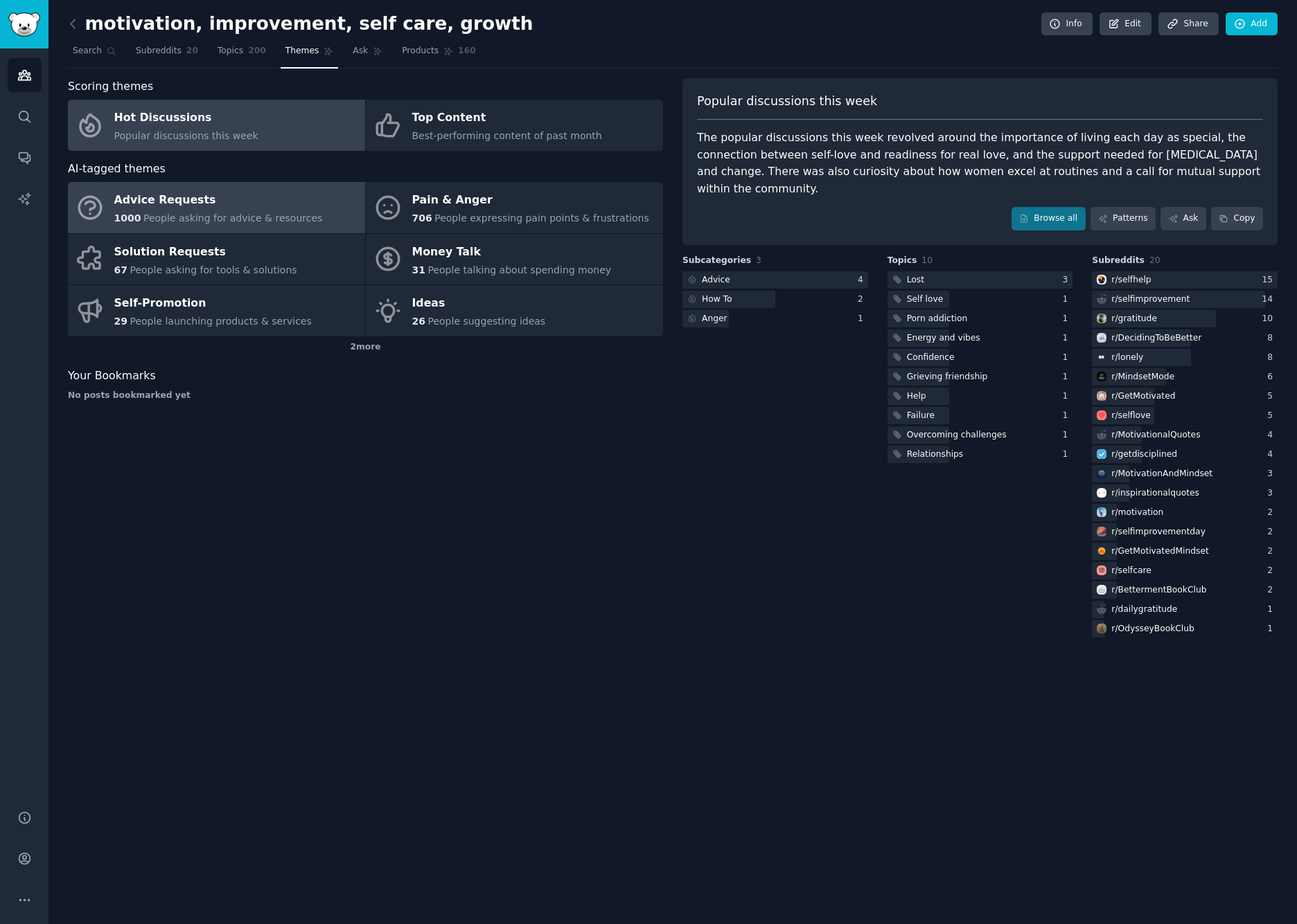
click at [250, 202] on div "Advice Requests" at bounding box center [218, 201] width 209 height 22
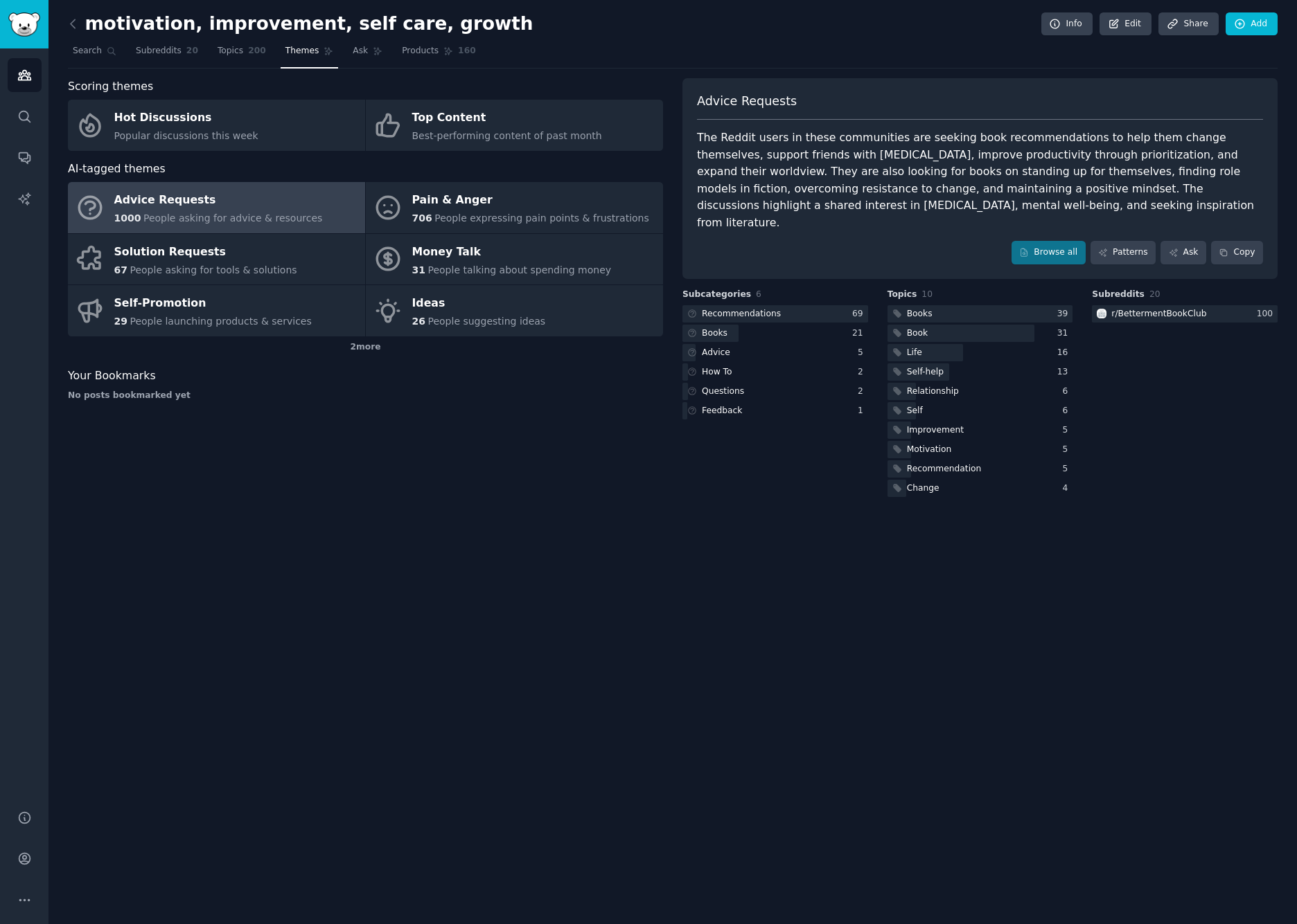
click at [1142, 169] on div "The Reddit users in these communities are seeking book recommendations to help …" at bounding box center [979, 180] width 566 height 102
drag, startPoint x: 1142, startPoint y: 169, endPoint x: 887, endPoint y: 183, distance: 255.4
click at [887, 183] on div "The Reddit users in these communities are seeking book recommendations to help …" at bounding box center [979, 180] width 566 height 102
copy div "overcoming resistance to change, and maintaining a positive mindset"
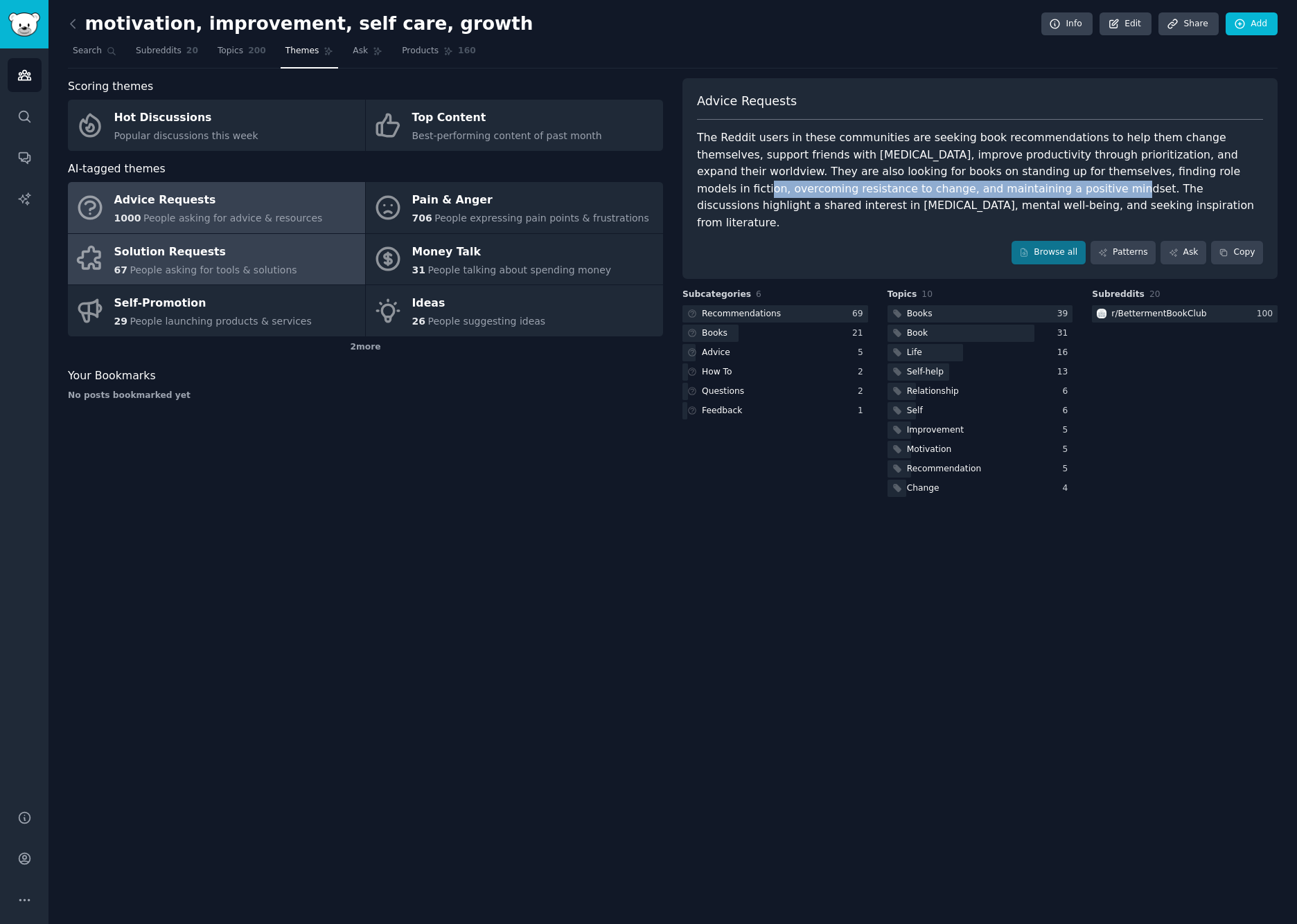
click at [188, 266] on span "People asking for tools & solutions" at bounding box center [213, 270] width 167 height 11
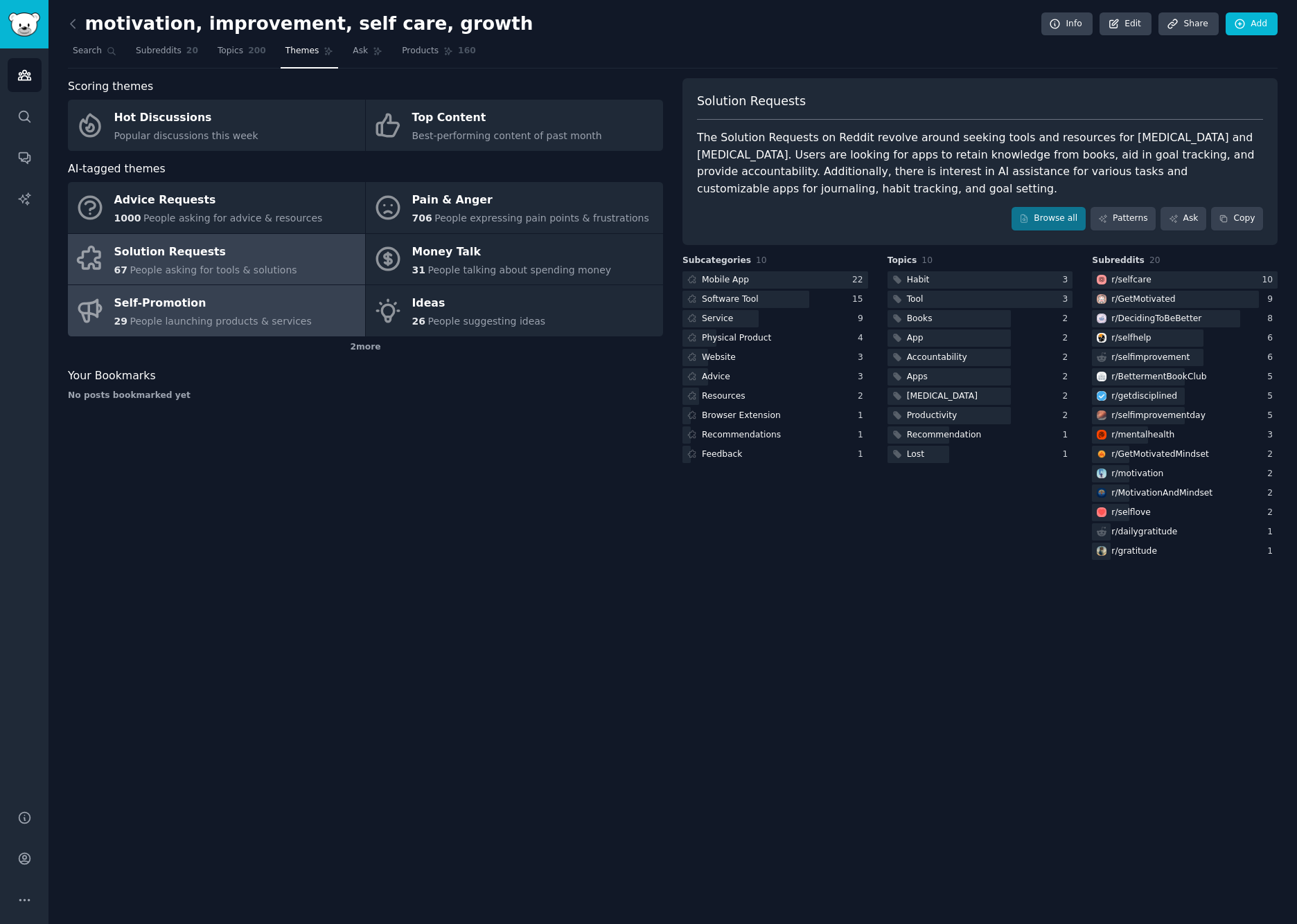
click at [196, 320] on span "People launching products & services" at bounding box center [220, 321] width 181 height 11
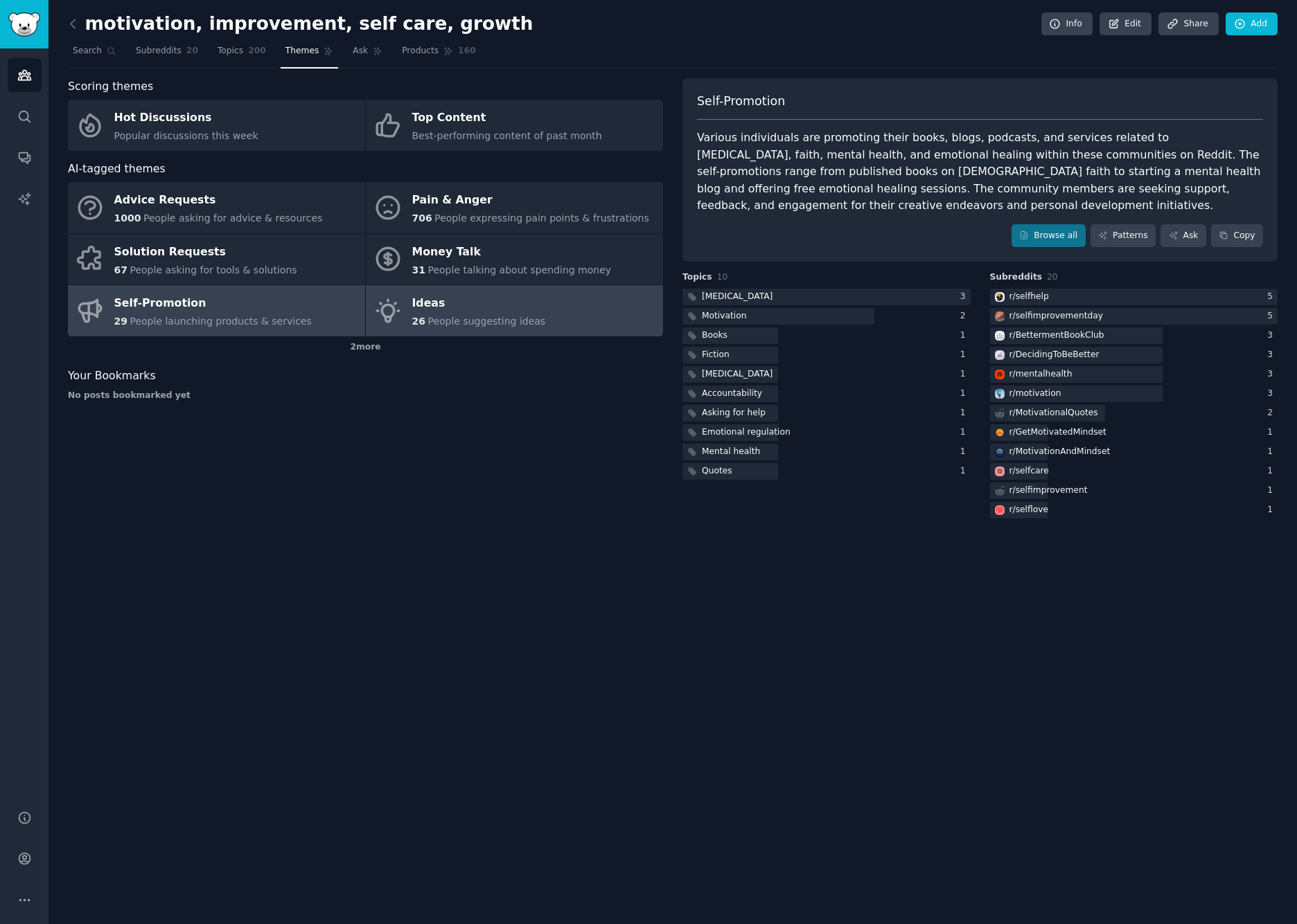
click at [457, 318] on span "People suggesting ideas" at bounding box center [486, 321] width 118 height 11
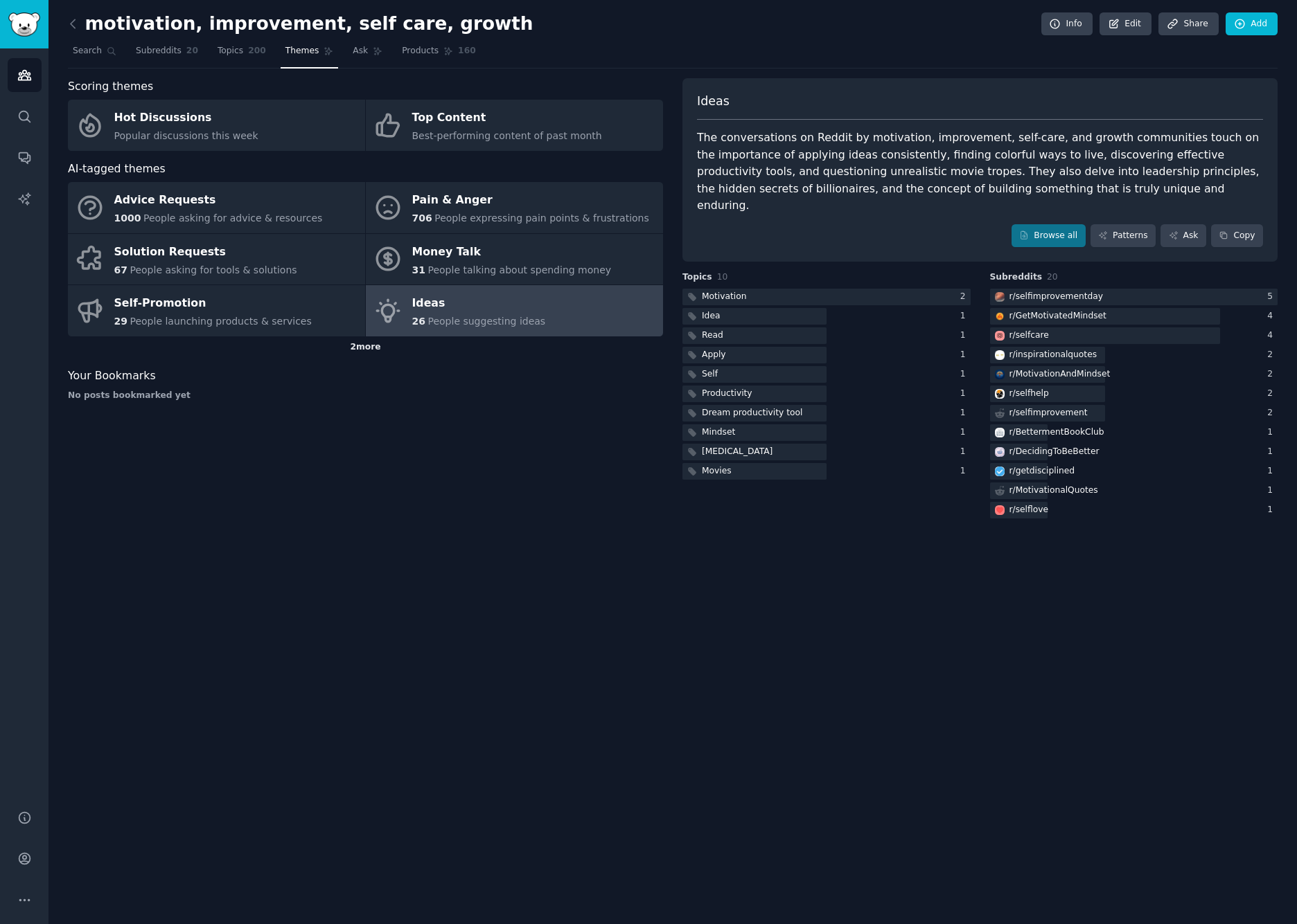
click at [358, 343] on div "2 more" at bounding box center [365, 348] width 595 height 22
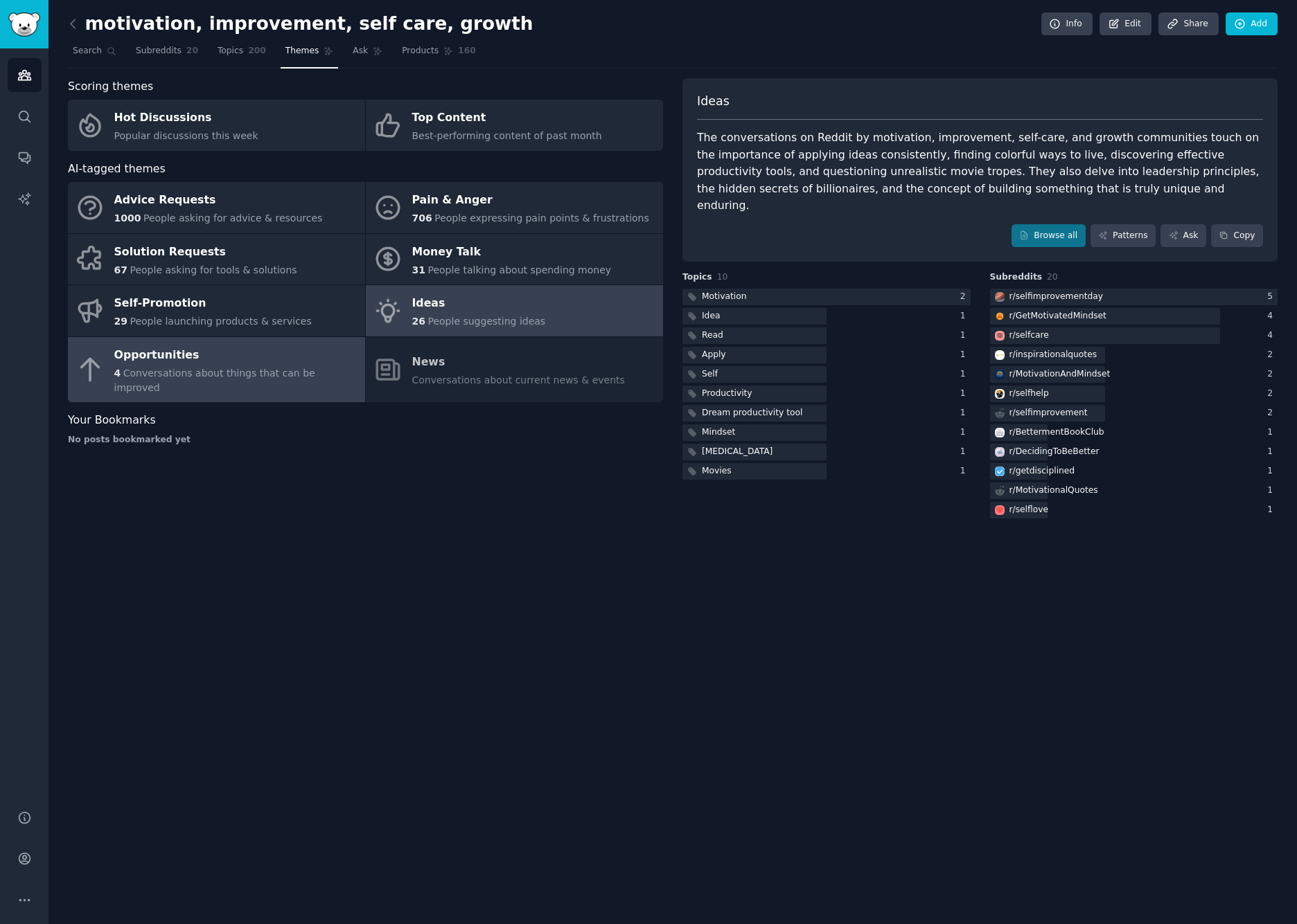
click at [288, 368] on span "Conversations about things that can be improved" at bounding box center [214, 380] width 201 height 25
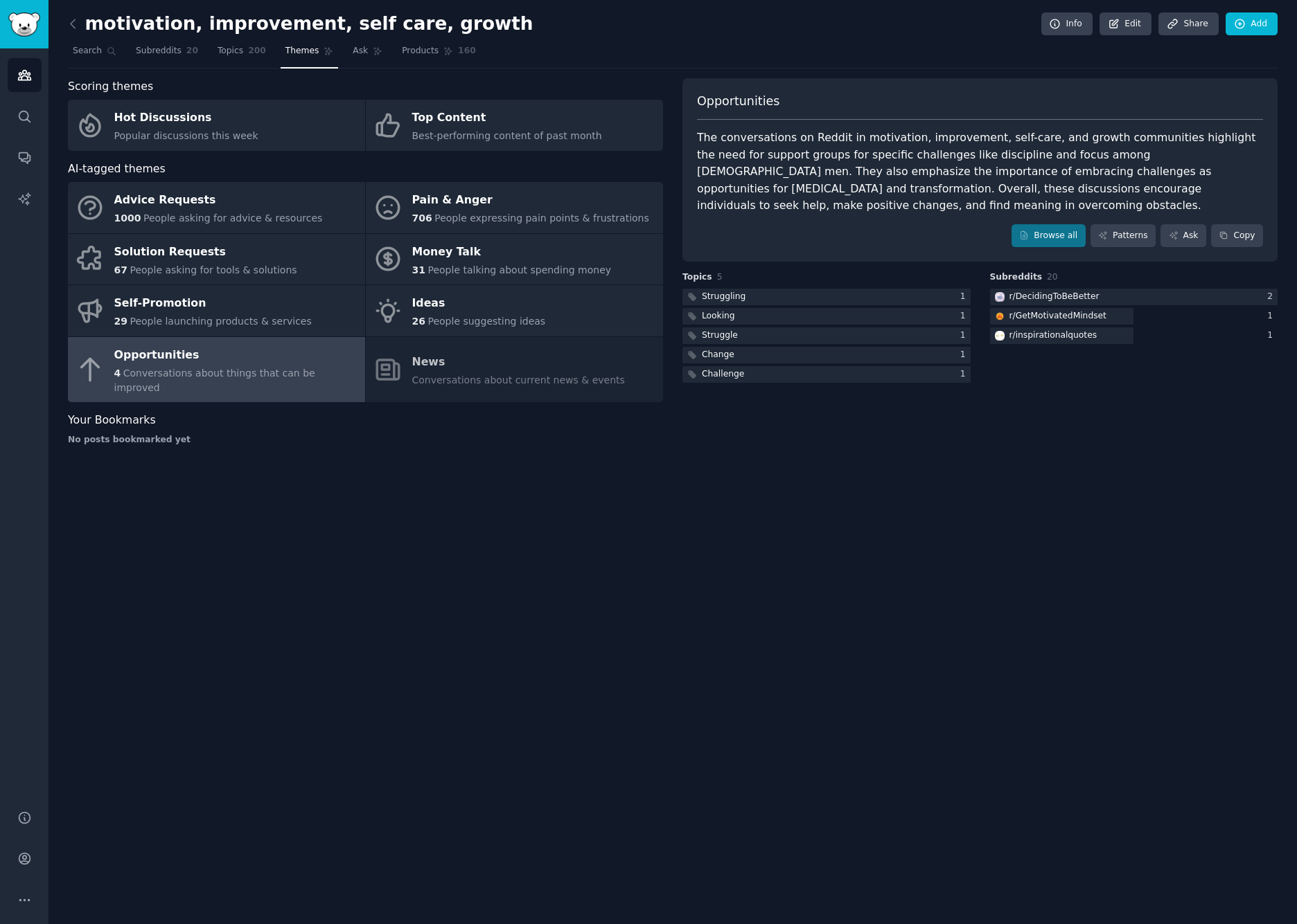
click at [801, 171] on div "The conversations on Reddit in motivation, improvement, self-care, and growth c…" at bounding box center [979, 171] width 566 height 85
drag, startPoint x: 801, startPoint y: 171, endPoint x: 949, endPoint y: 171, distance: 148.0
click at [949, 171] on div "The conversations on Reddit in motivation, improvement, self-care, and growth c…" at bounding box center [979, 171] width 566 height 85
copy div "embracing challenges as opportunities"
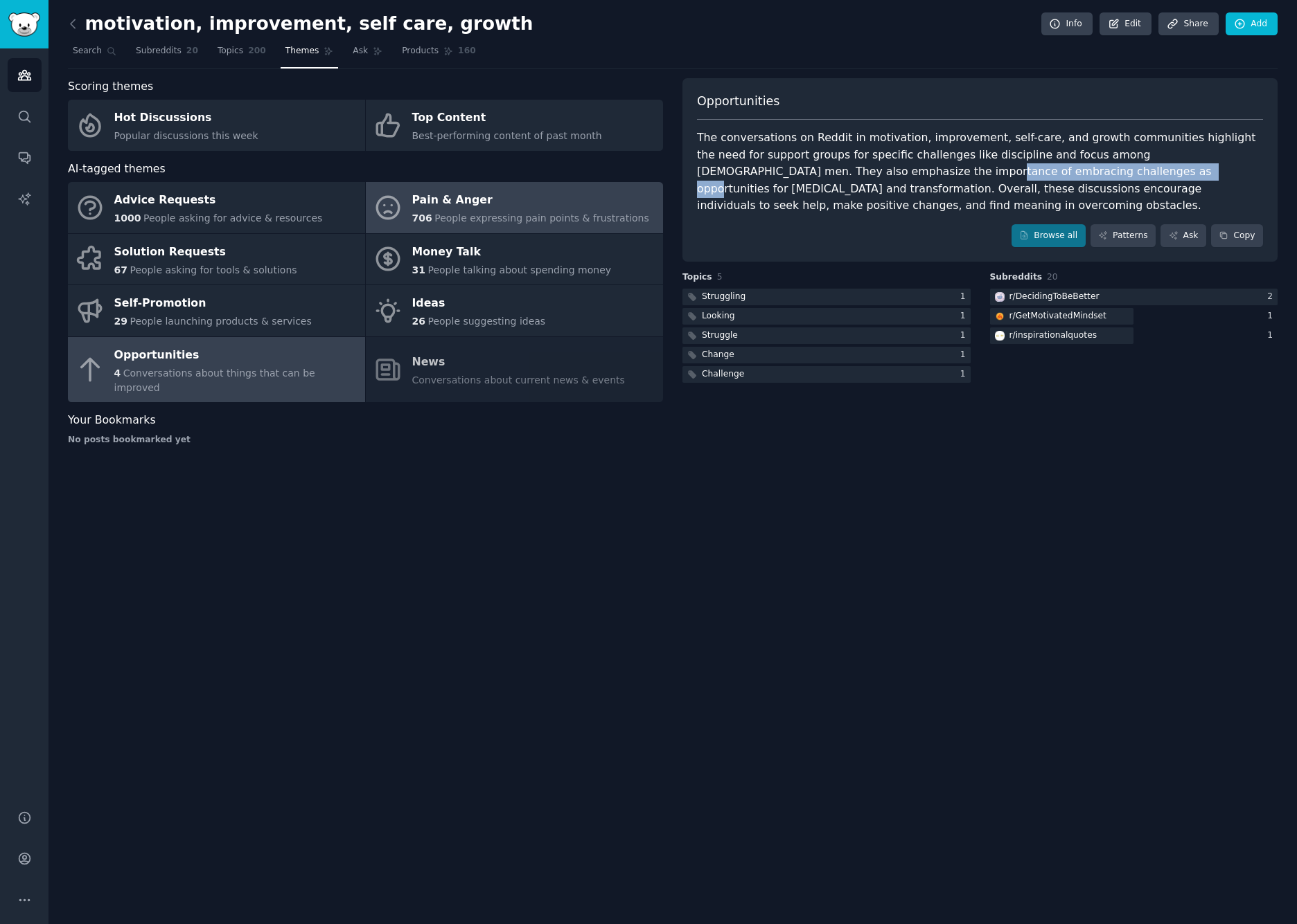
click at [469, 215] on span "People expressing pain points & frustrations" at bounding box center [542, 218] width 214 height 11
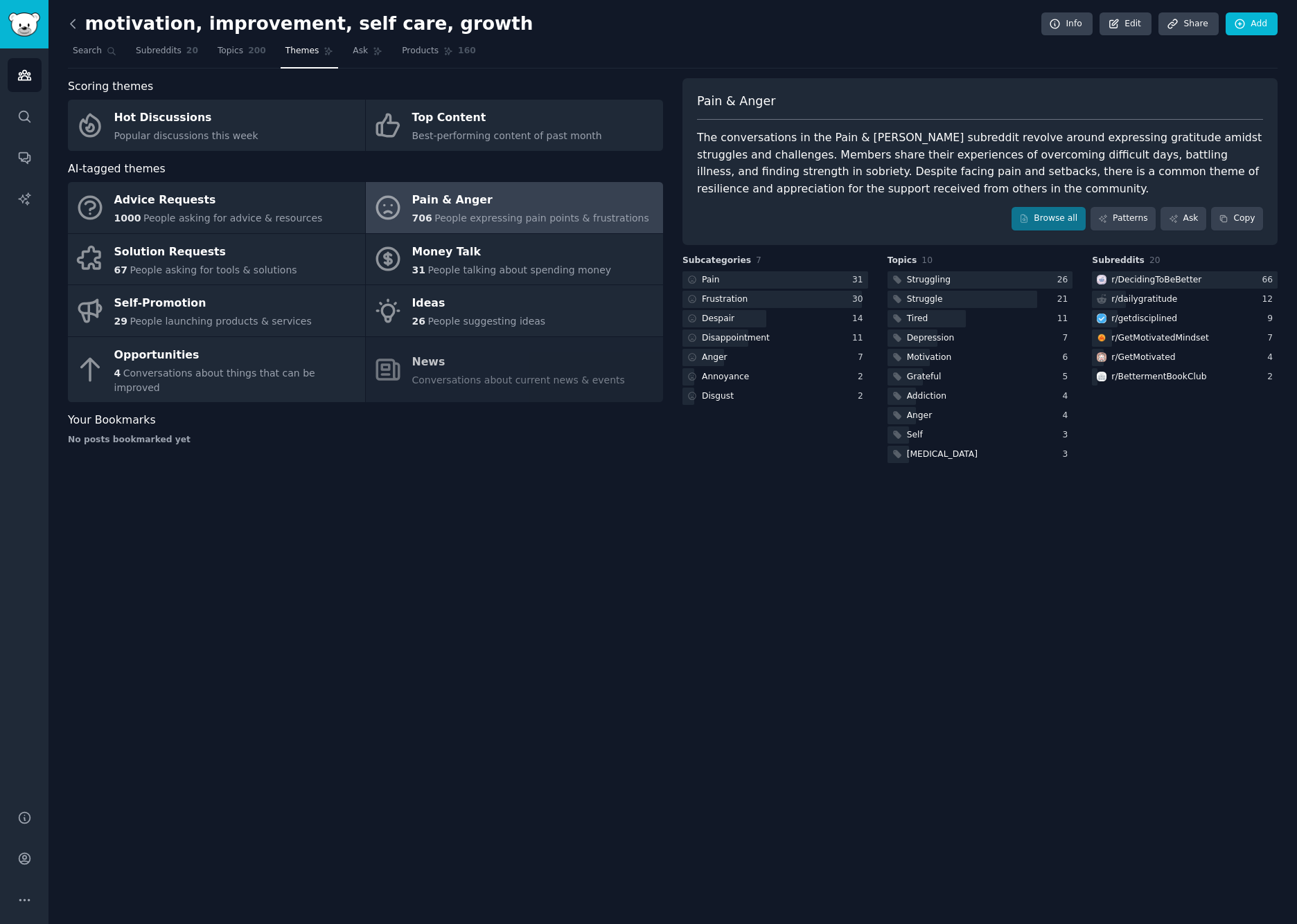
click at [71, 21] on icon at bounding box center [73, 24] width 14 height 14
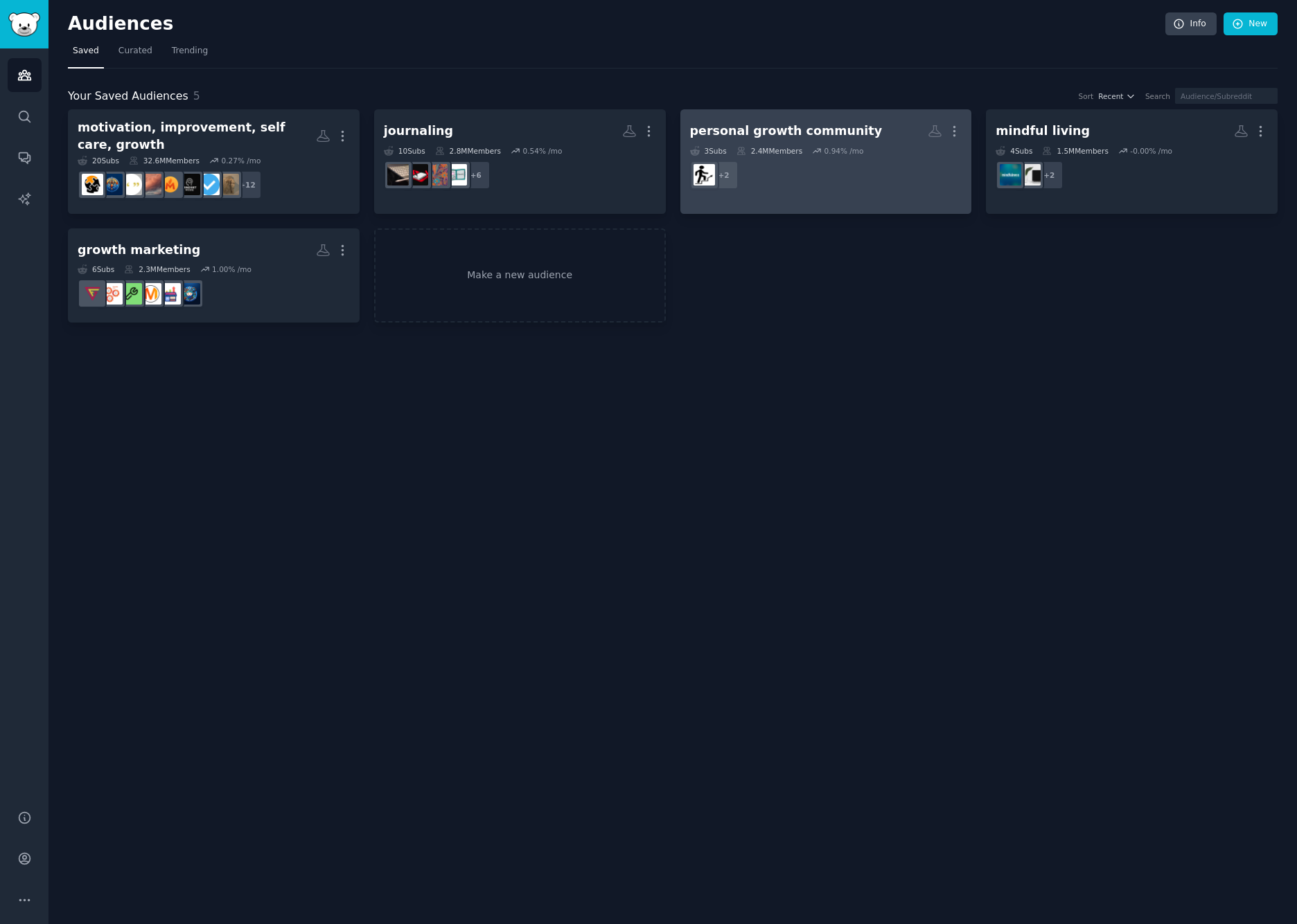
click at [792, 123] on div "personal growth community" at bounding box center [786, 131] width 192 height 17
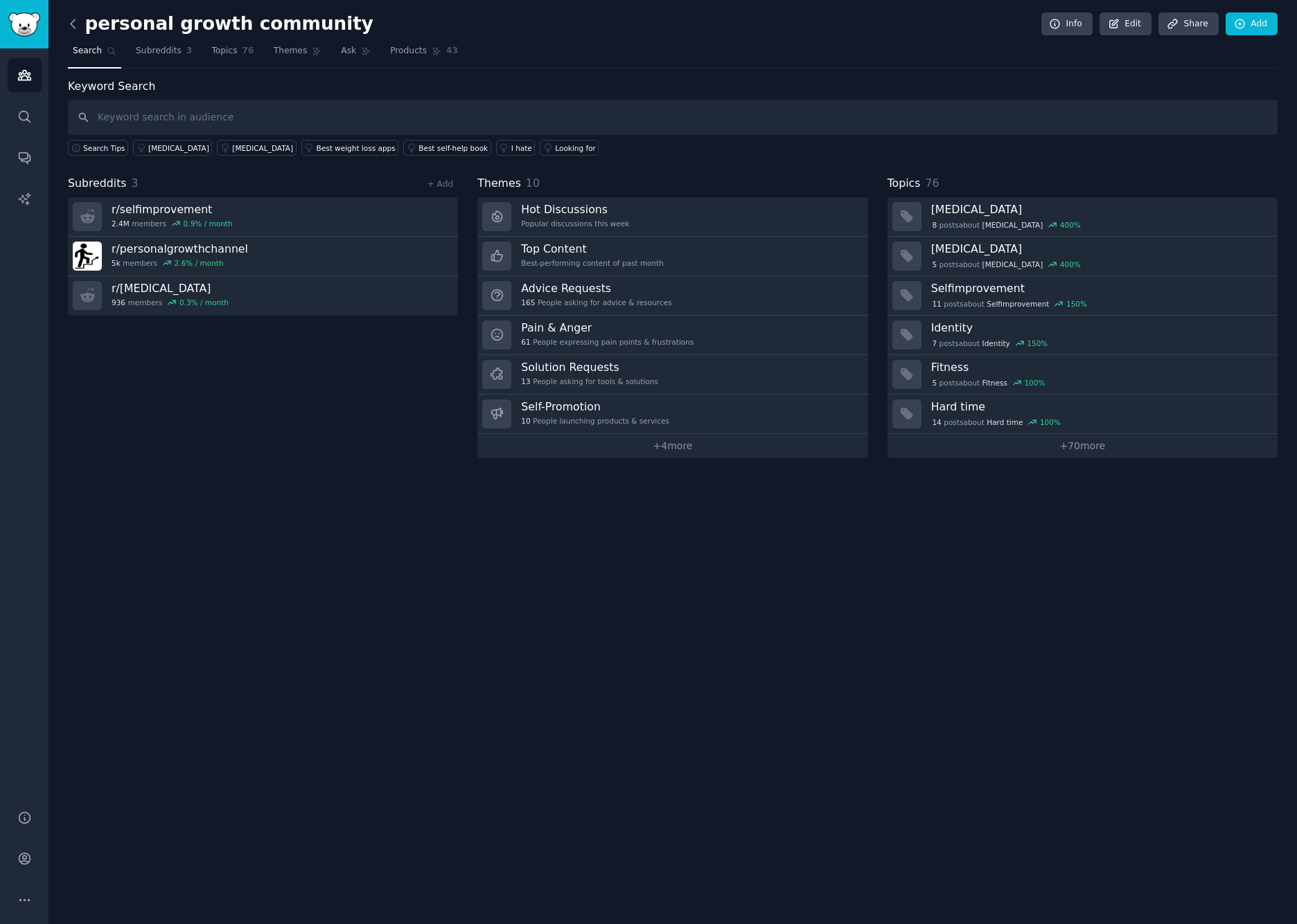
click at [73, 20] on icon at bounding box center [73, 24] width 14 height 14
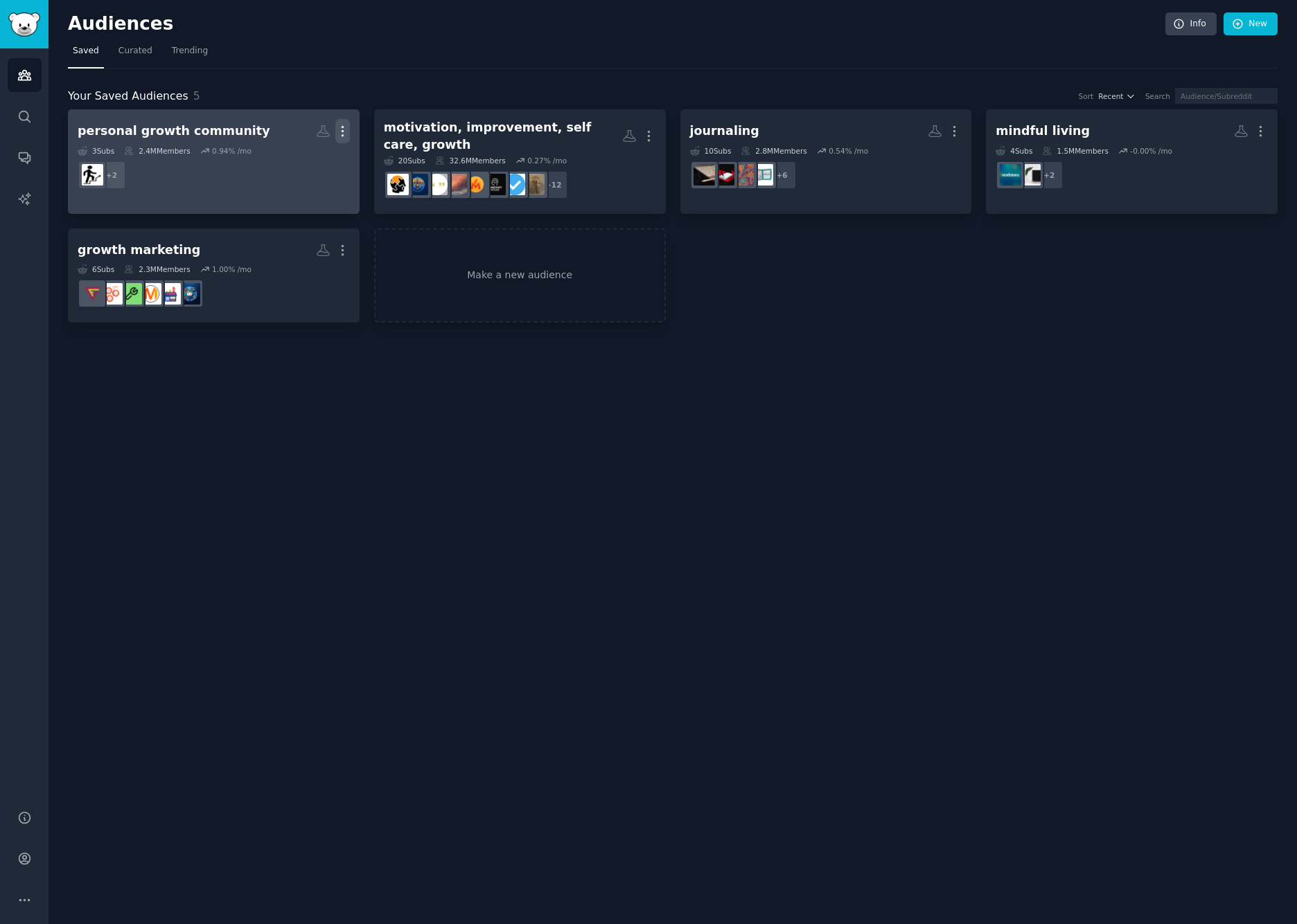
click at [346, 124] on icon "button" at bounding box center [342, 131] width 14 height 14
click at [300, 158] on p "Delete" at bounding box center [305, 160] width 32 height 14
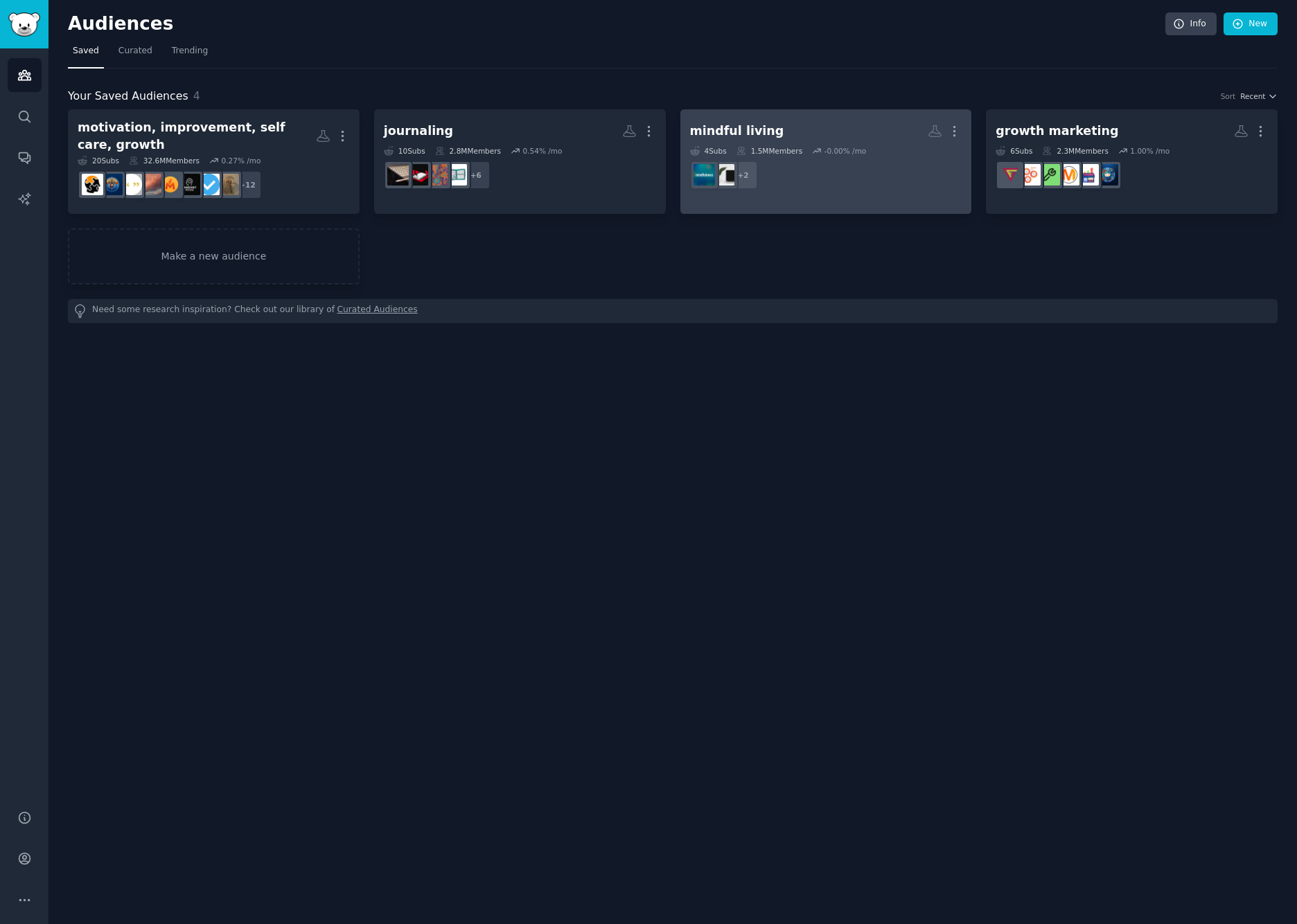
click at [888, 140] on h2 "mindful living More" at bounding box center [826, 131] width 272 height 25
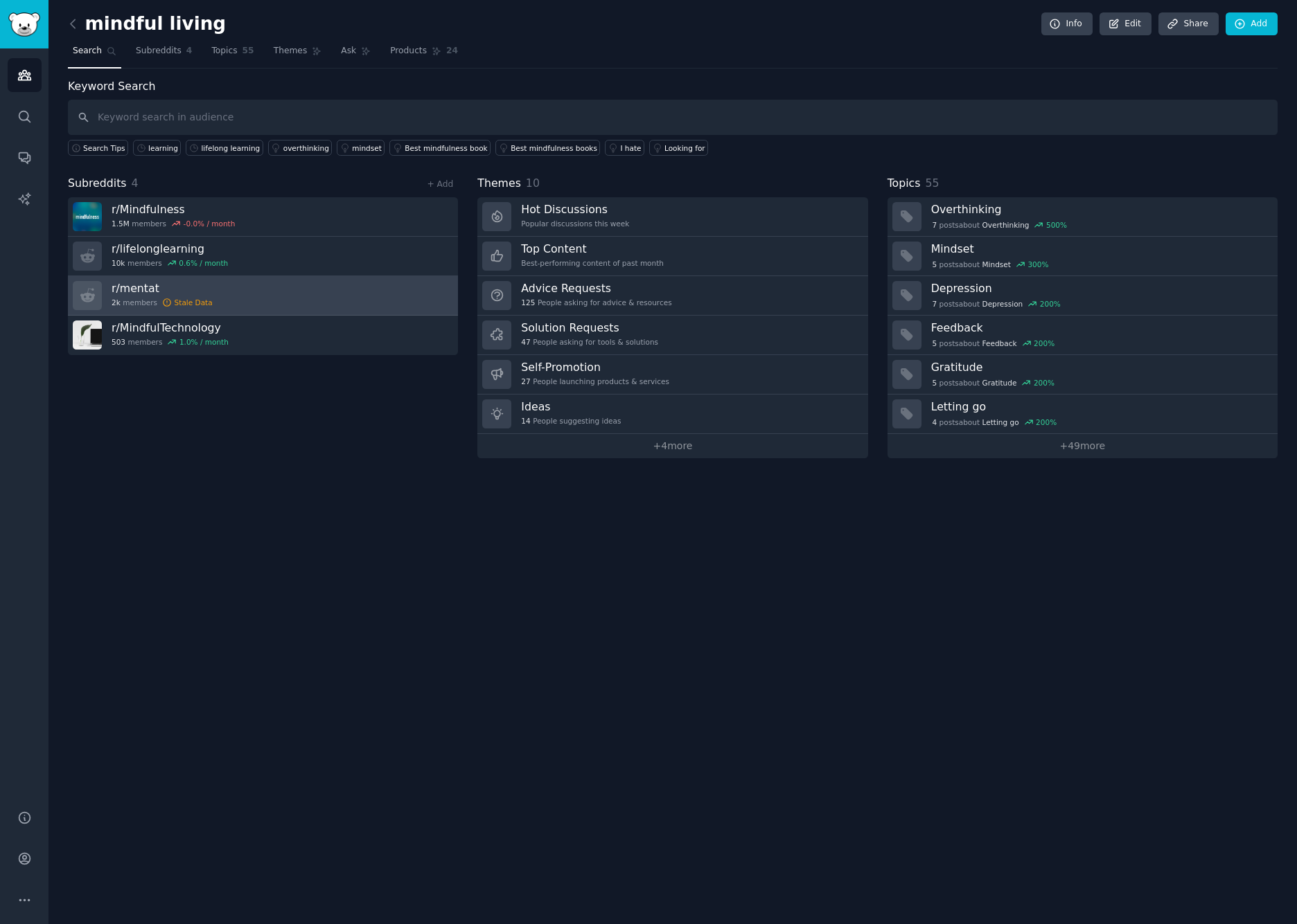
click at [313, 288] on link "r/ mentat 2k members Stale Data" at bounding box center [262, 296] width 390 height 40
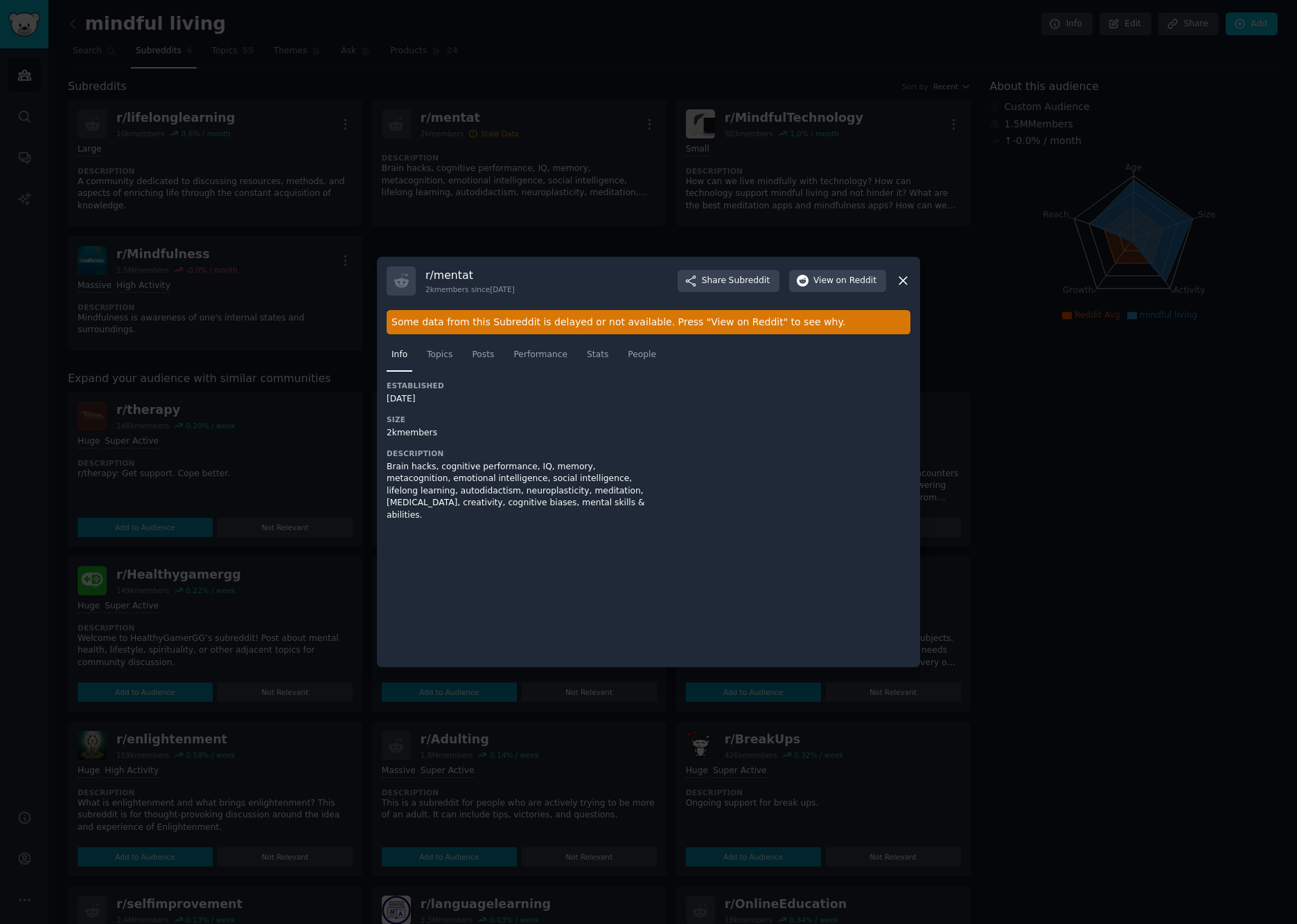
click at [904, 283] on icon at bounding box center [903, 282] width 8 height 8
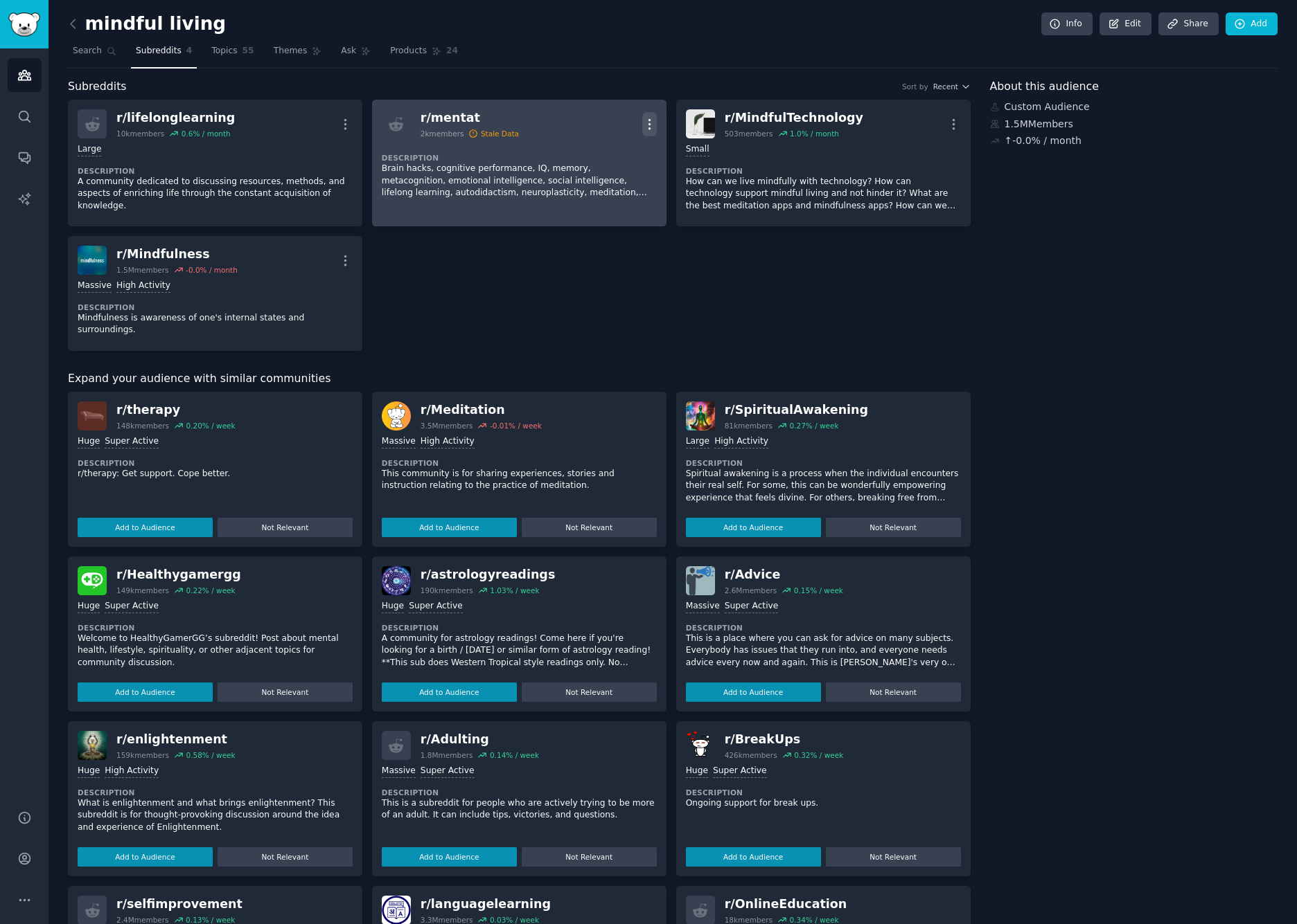
click at [650, 123] on icon "button" at bounding box center [649, 124] width 14 height 14
click at [581, 176] on p "Delete" at bounding box center [595, 178] width 32 height 14
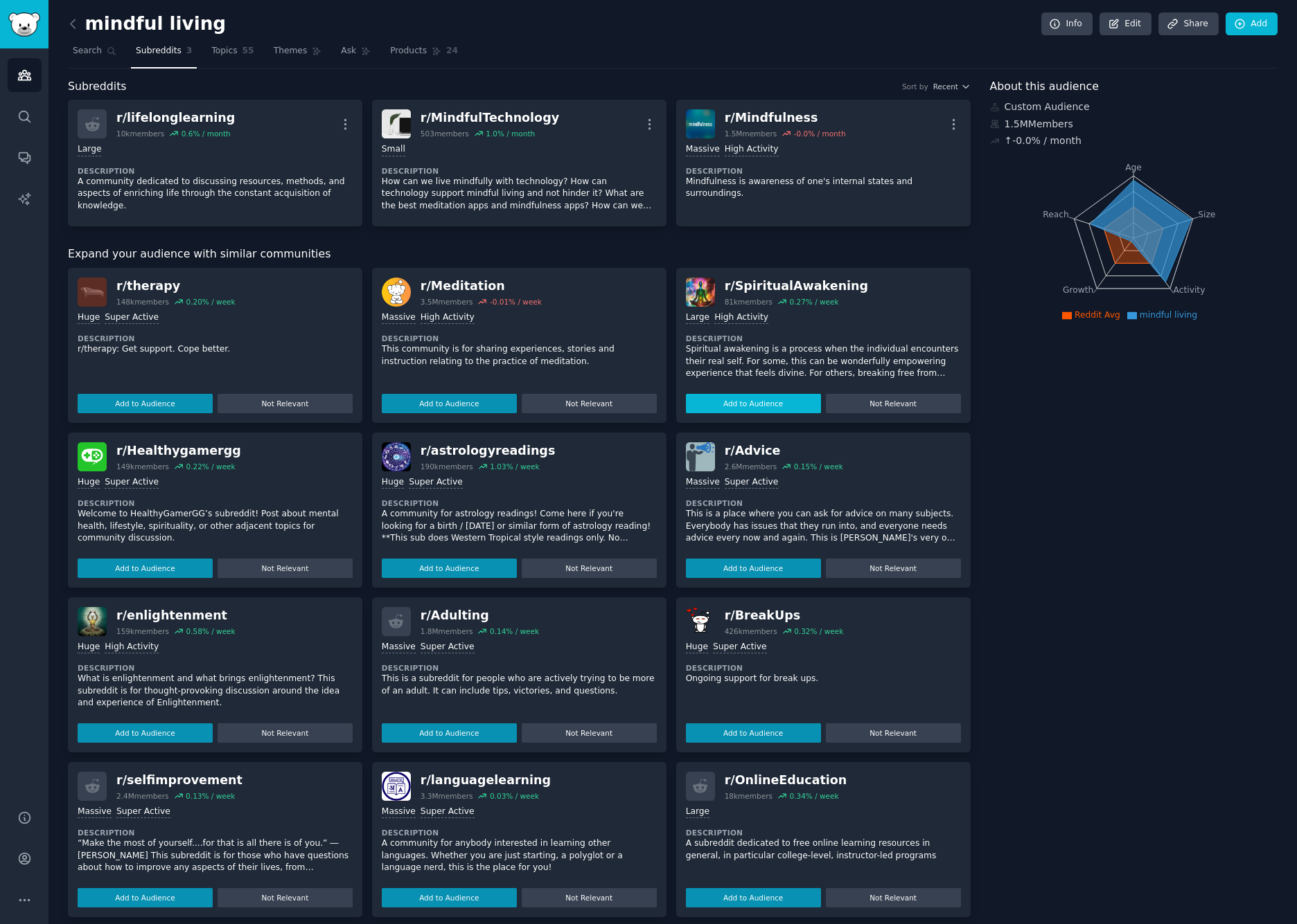
click at [766, 398] on button "Add to Audience" at bounding box center [753, 403] width 135 height 19
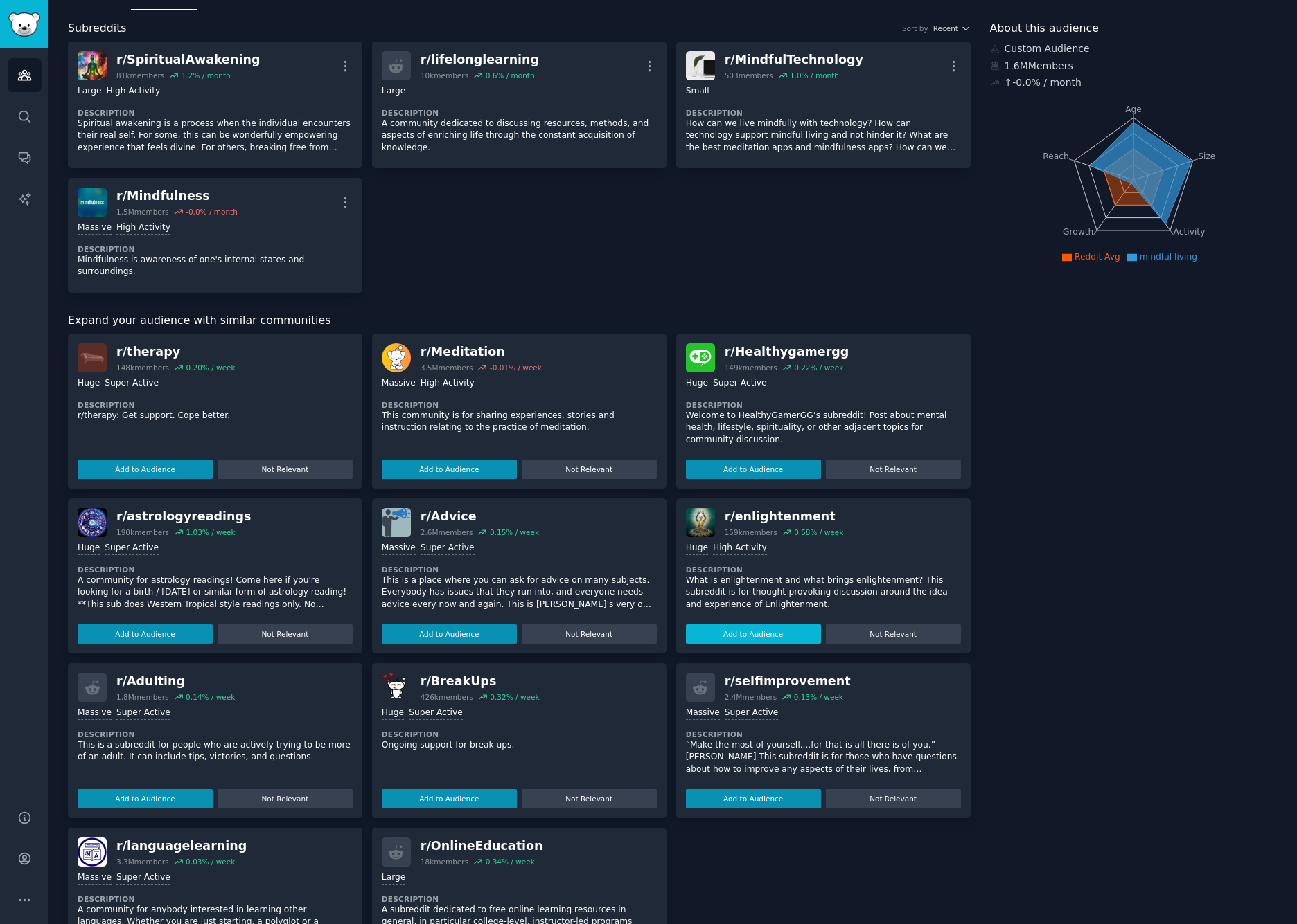
scroll to position [56, 0]
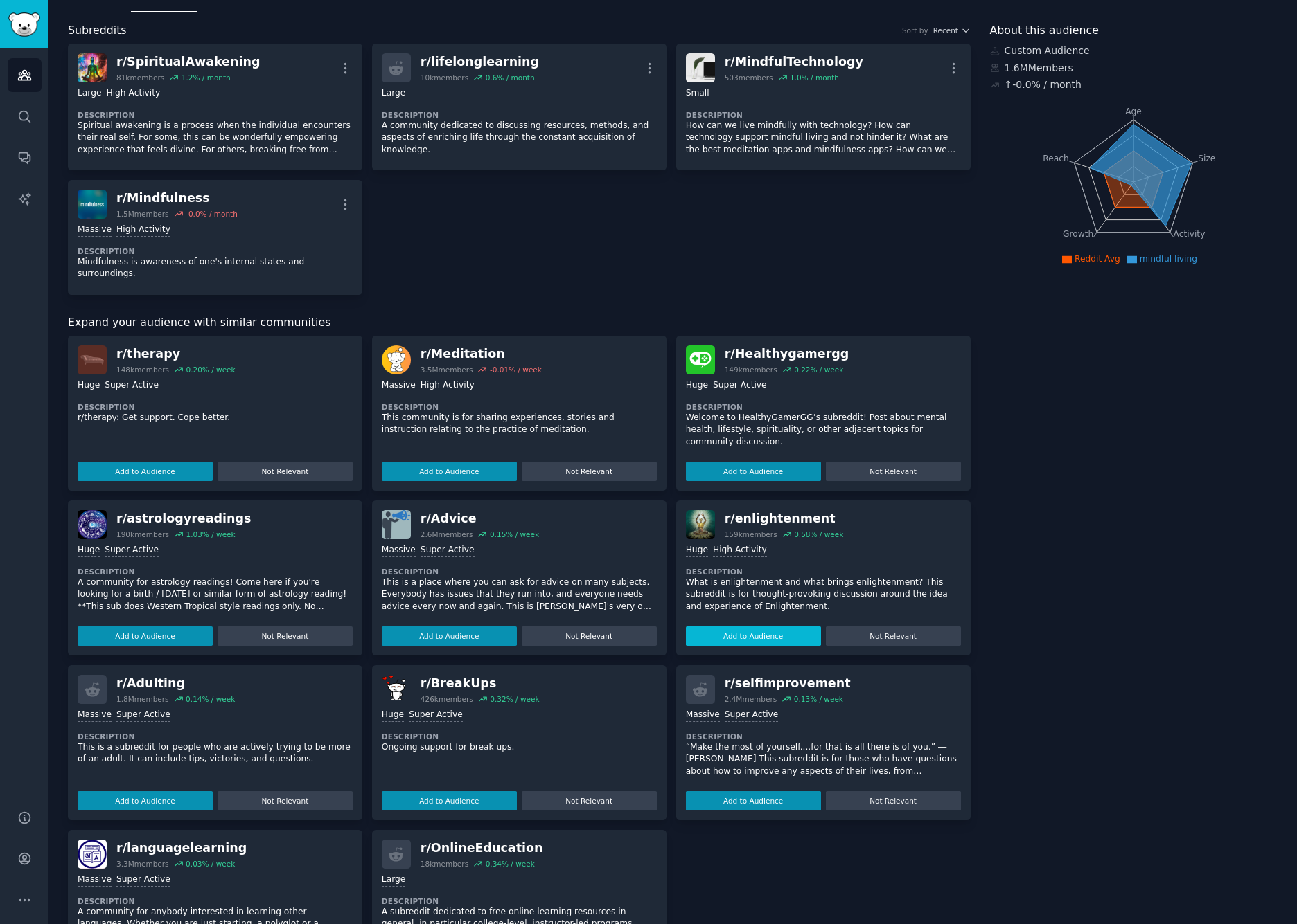
click at [766, 629] on button "Add to Audience" at bounding box center [753, 636] width 135 height 19
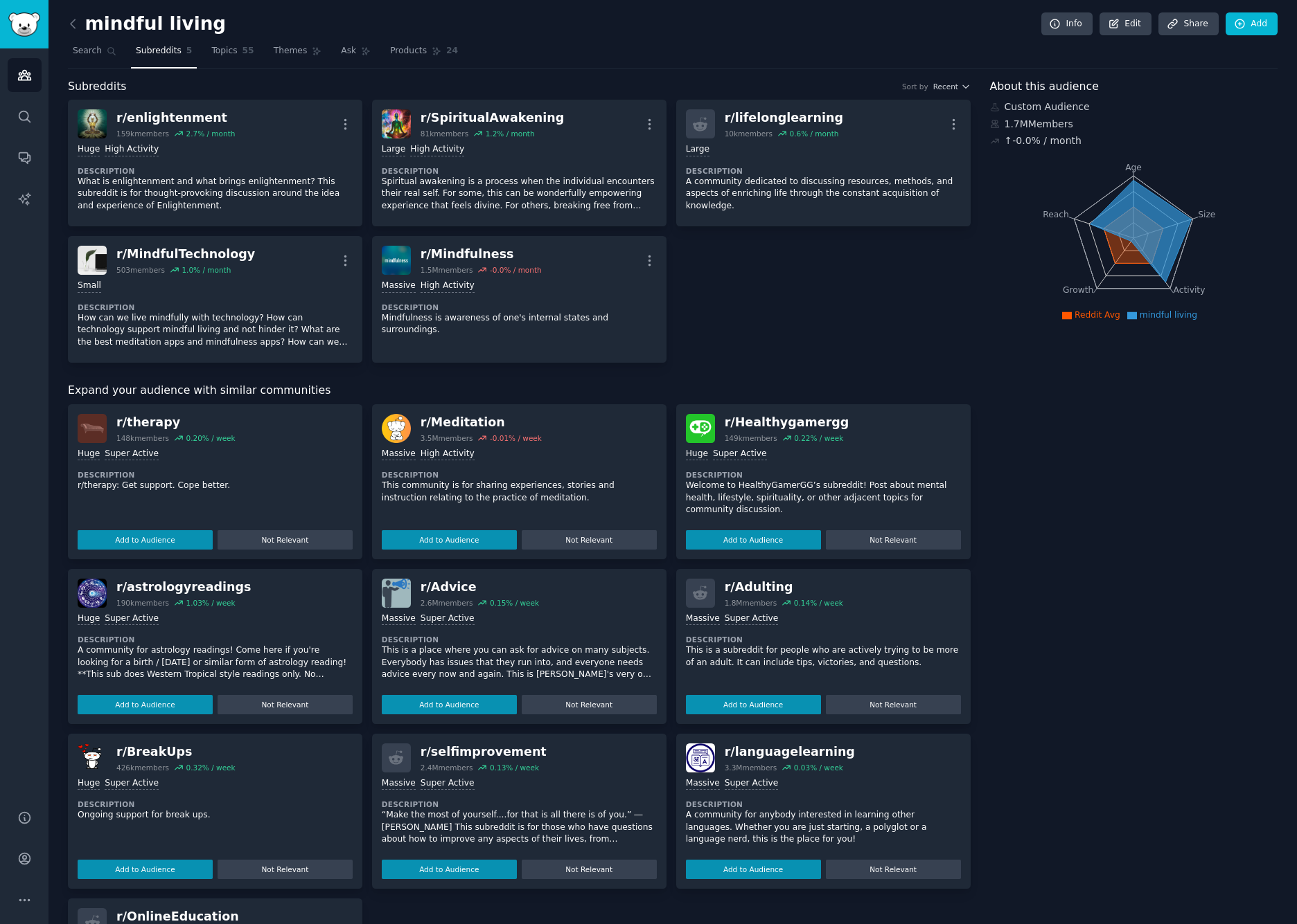
scroll to position [0, 0]
click at [457, 539] on button "Add to Audience" at bounding box center [450, 540] width 135 height 19
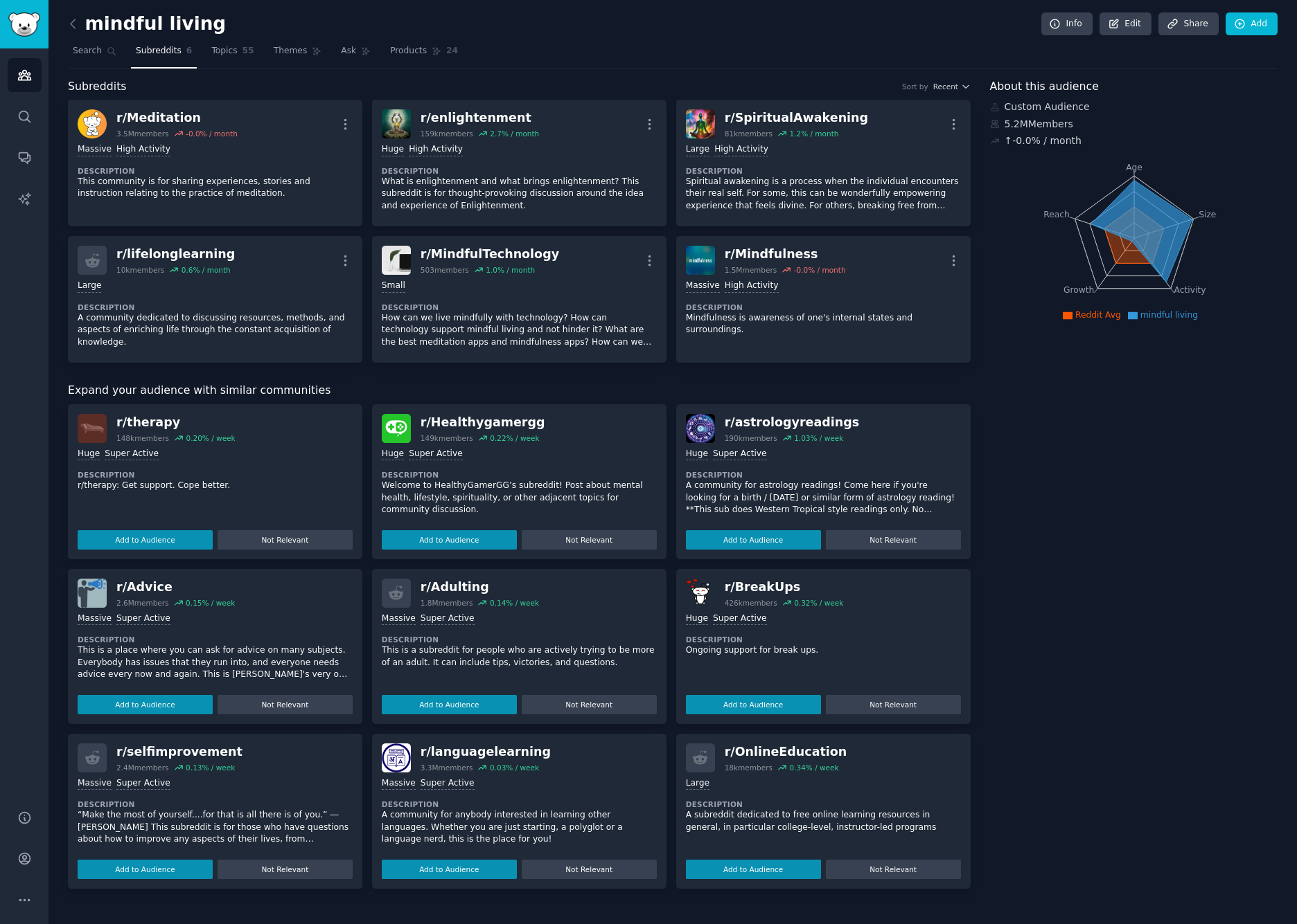
click at [156, 52] on span "Subreddits" at bounding box center [159, 52] width 46 height 13
click at [72, 21] on icon at bounding box center [73, 24] width 14 height 14
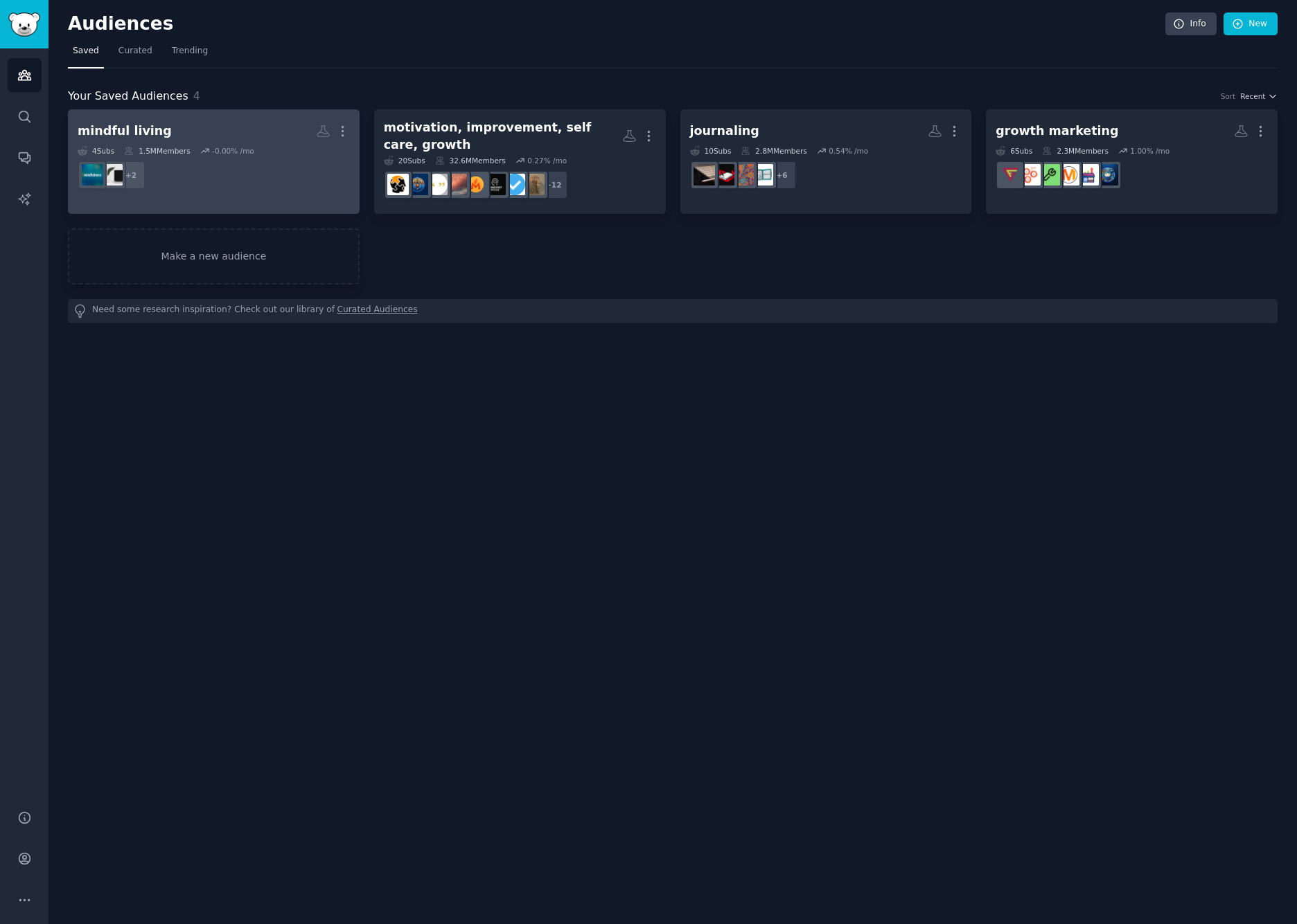
click at [272, 143] on div "mindful living More 4 Sub s 1.5M Members -0.00 % /mo + 2" at bounding box center [214, 156] width 272 height 75
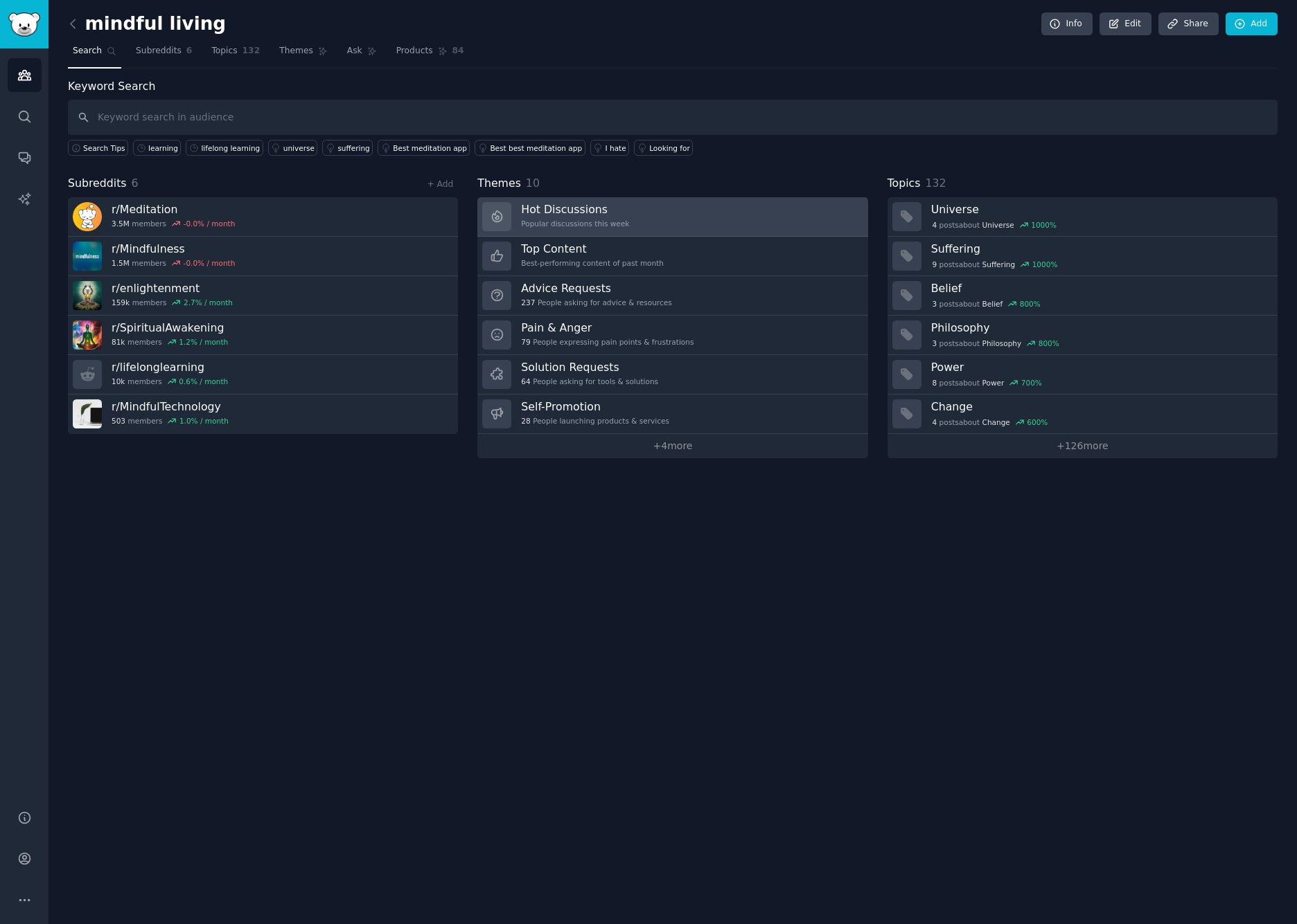
click at [616, 224] on div "Popular discussions this week" at bounding box center [575, 224] width 108 height 10
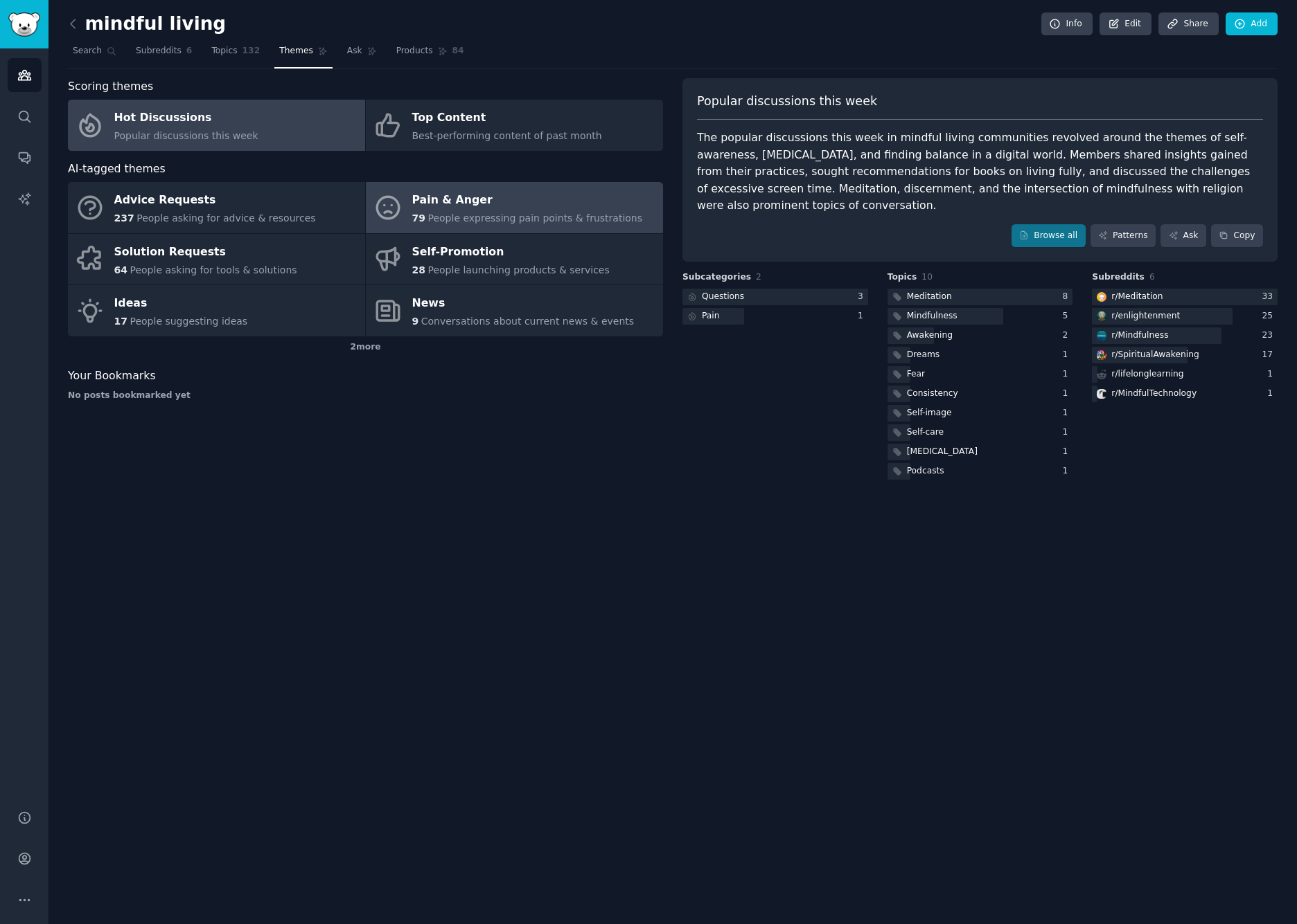
click at [454, 219] on span "People expressing pain points & frustrations" at bounding box center [535, 218] width 214 height 11
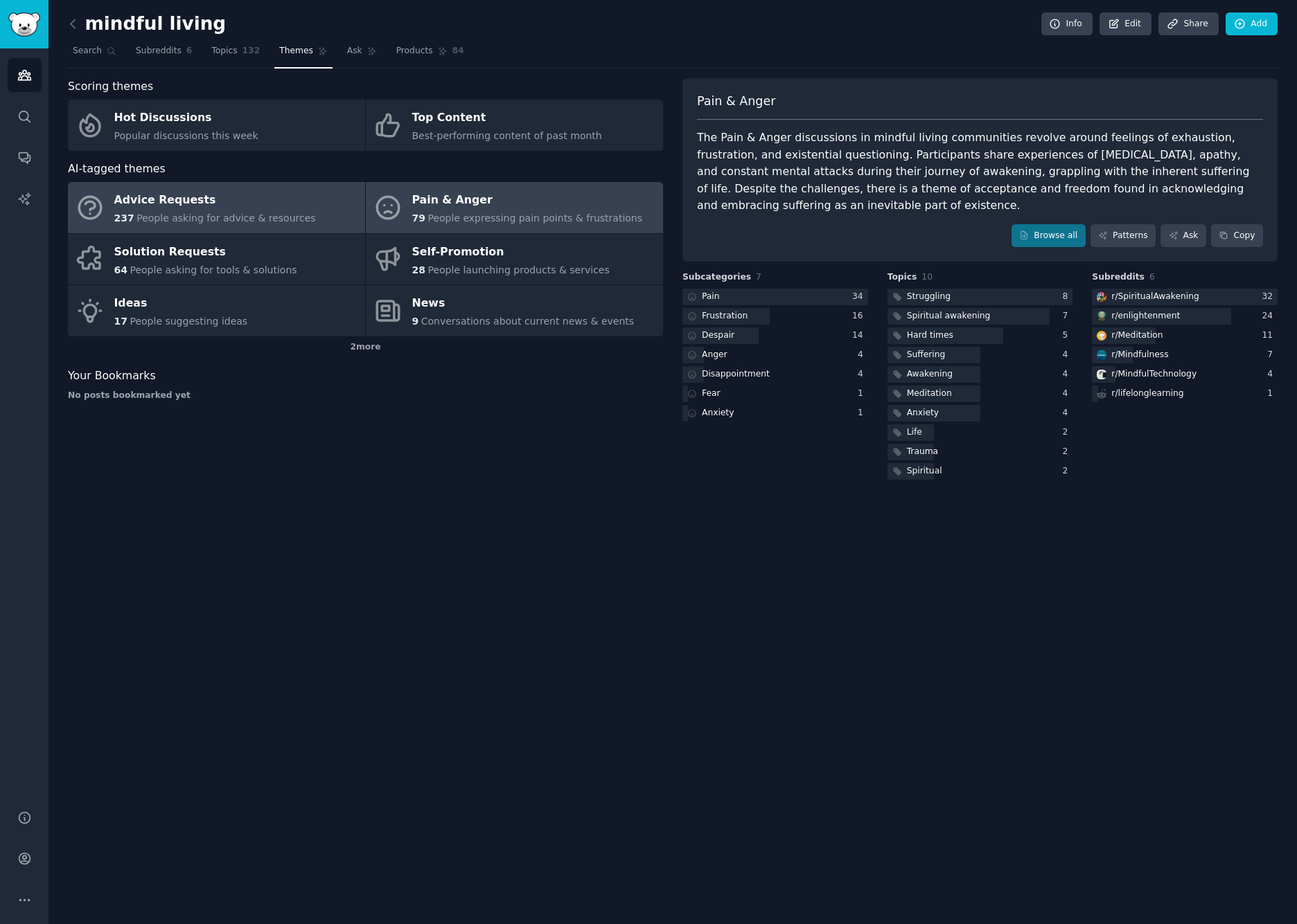
click at [226, 211] on div "237 People asking for advice & resources" at bounding box center [215, 218] width 202 height 14
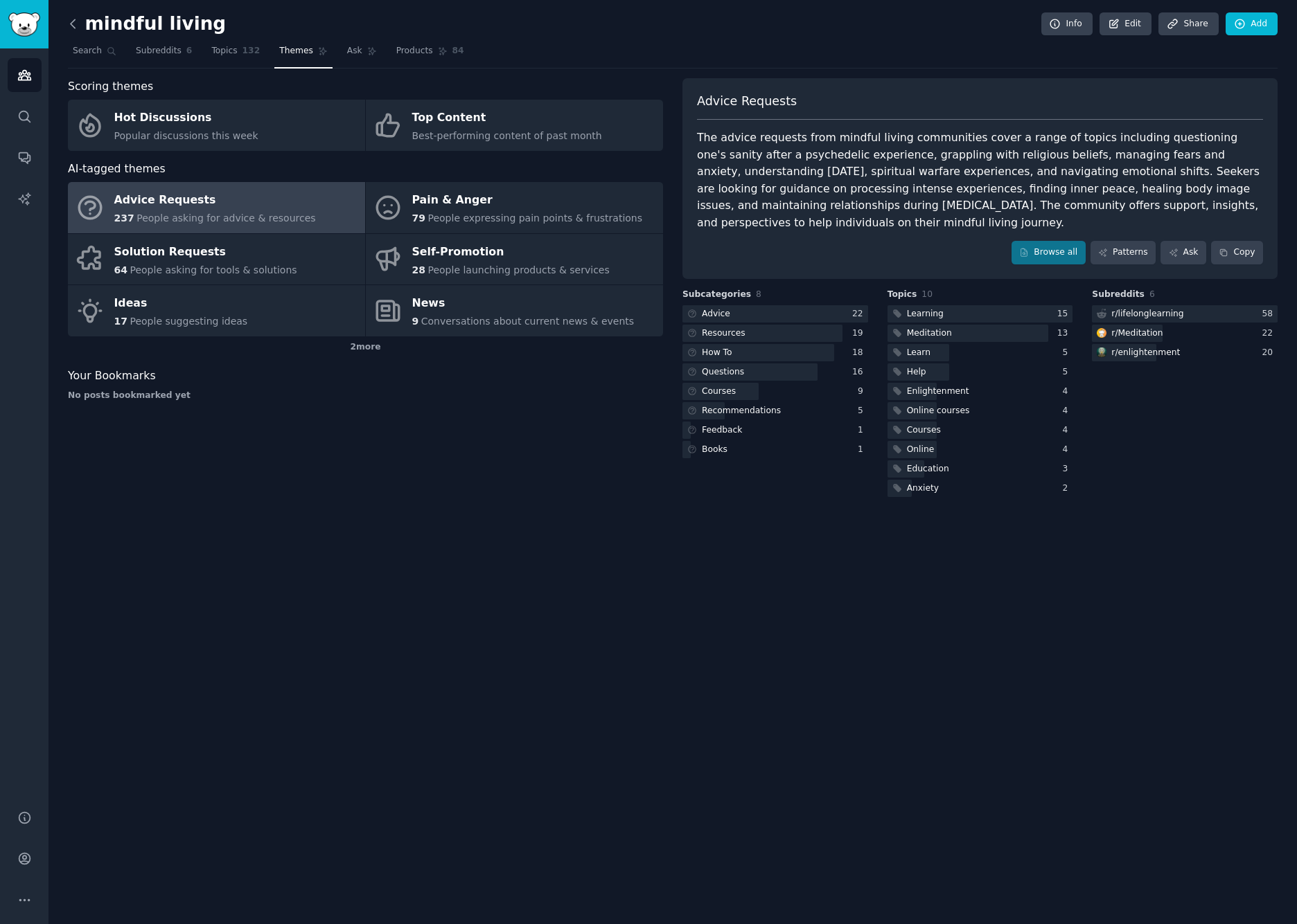
click at [76, 23] on icon at bounding box center [73, 24] width 14 height 14
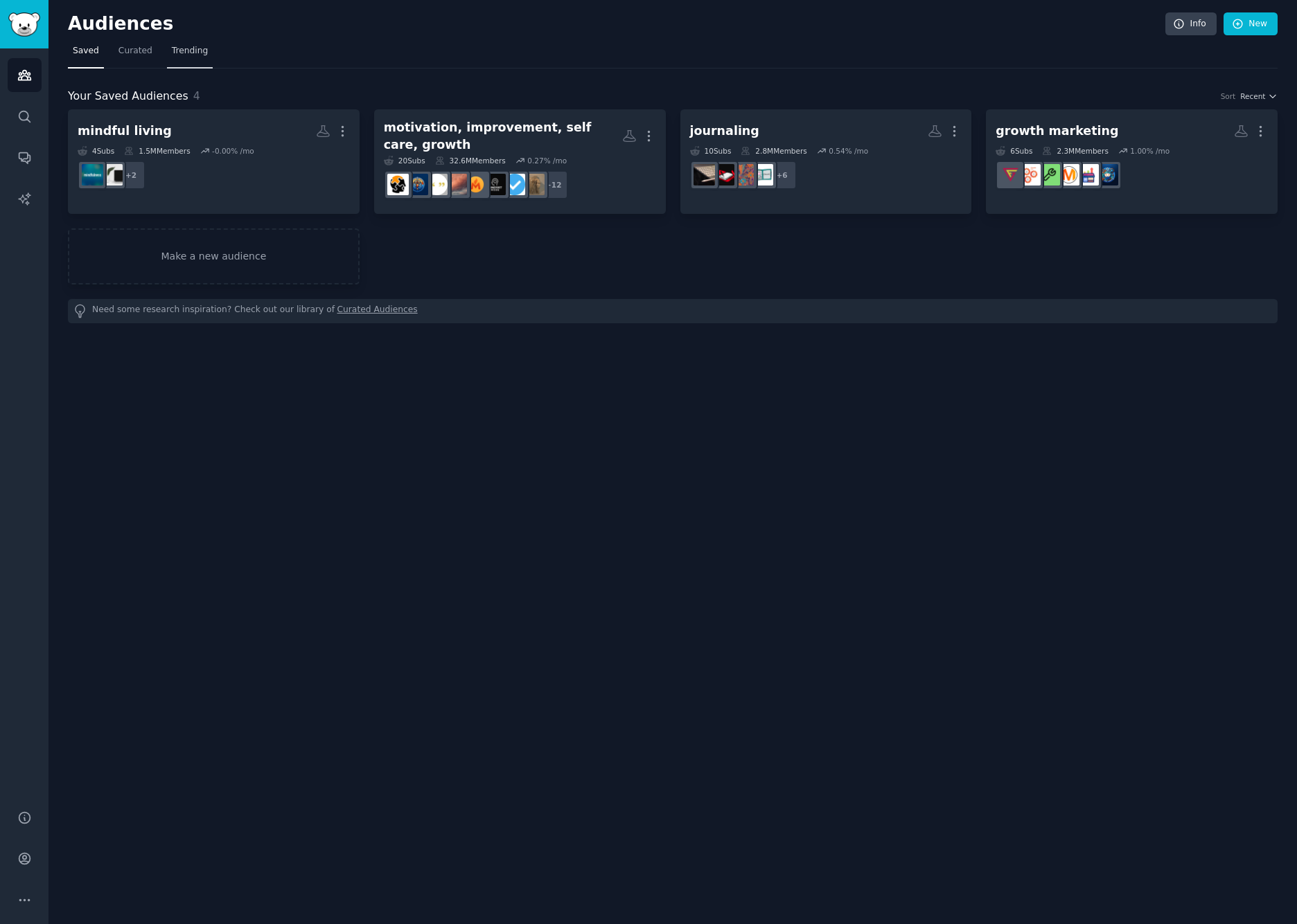
click at [189, 54] on span "Trending" at bounding box center [189, 52] width 36 height 13
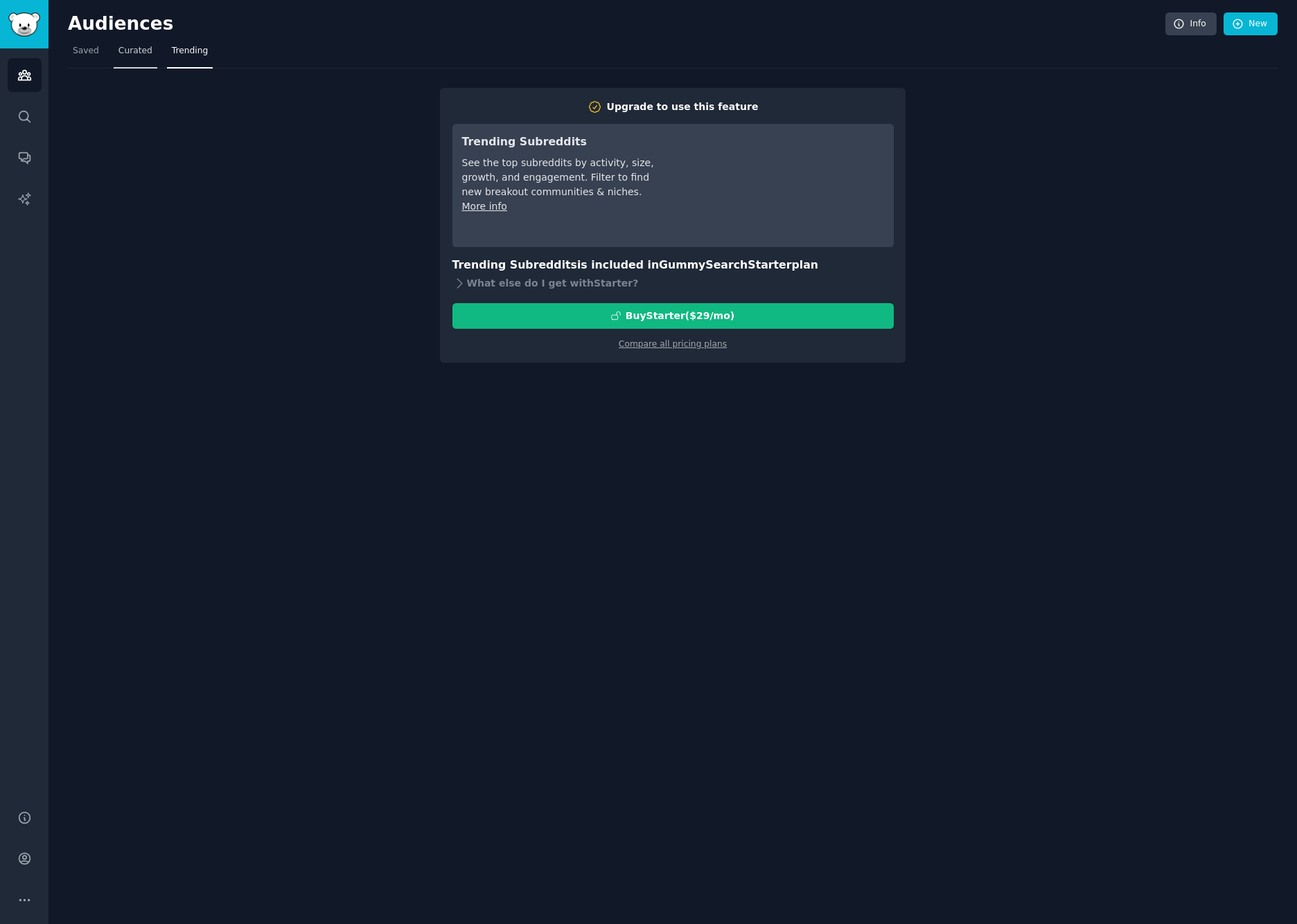
click at [133, 52] on span "Curated" at bounding box center [135, 52] width 34 height 13
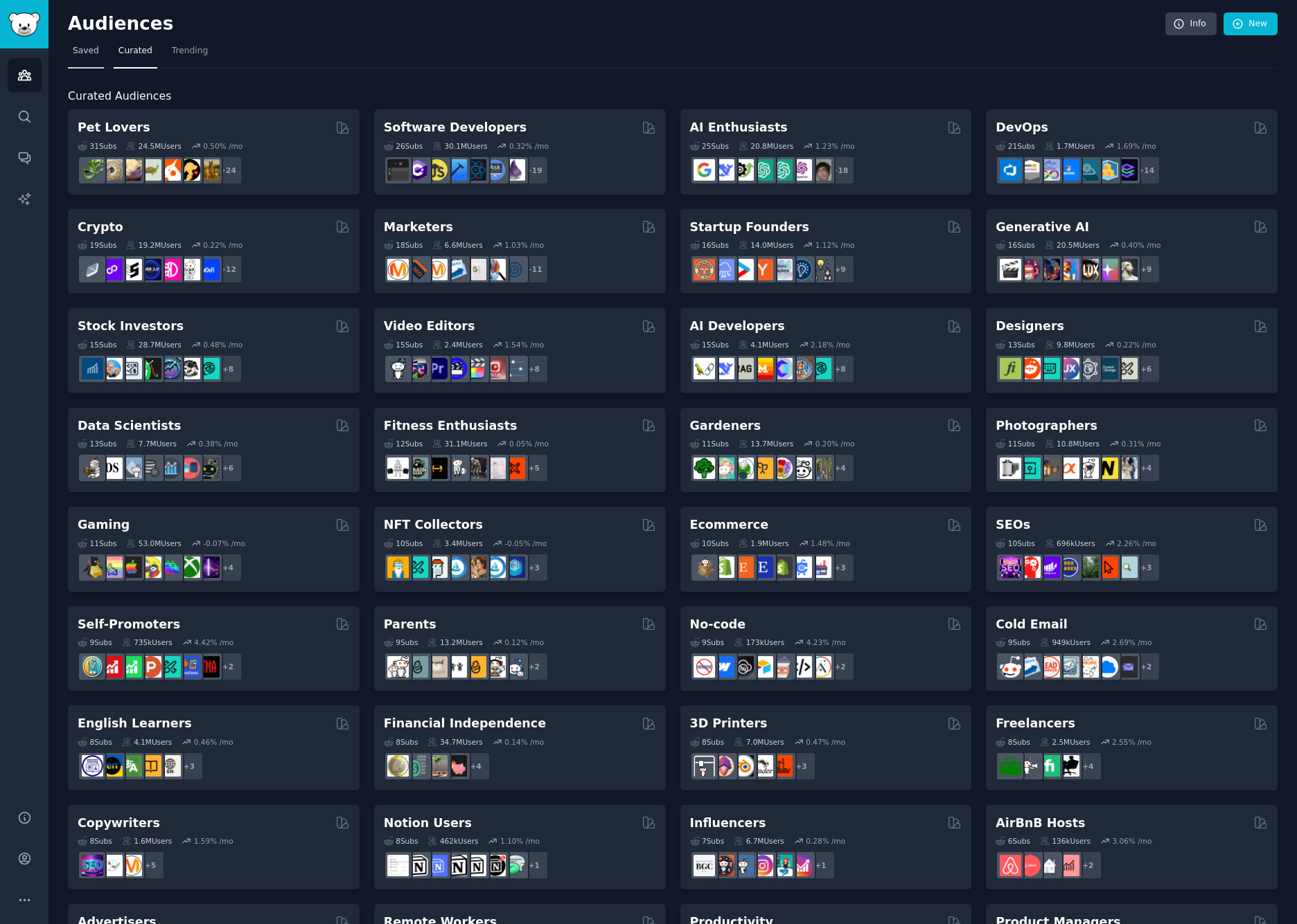
click at [73, 44] on link "Saved" at bounding box center [85, 55] width 36 height 29
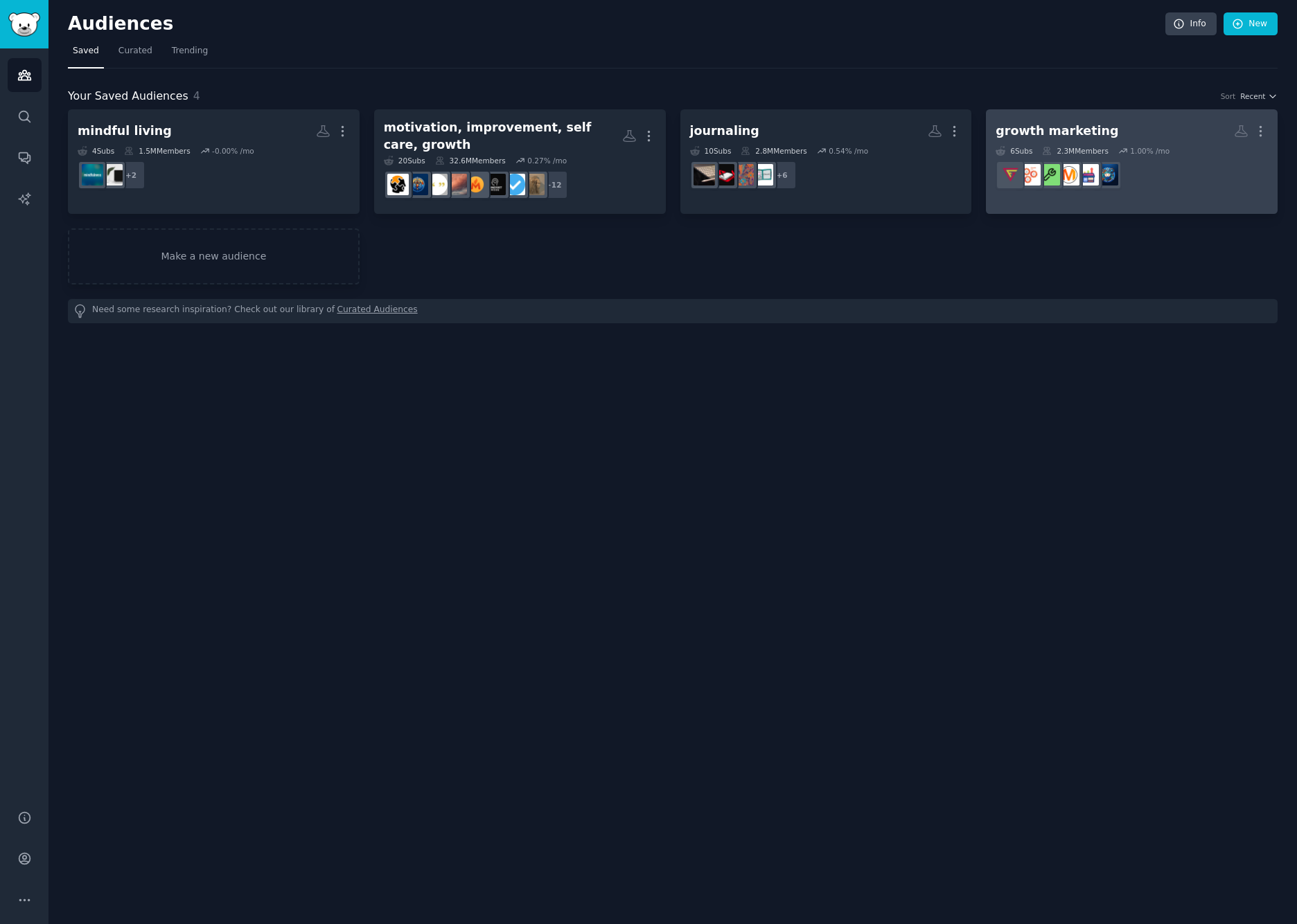
click at [1125, 132] on h2 "growth marketing More" at bounding box center [1131, 131] width 272 height 25
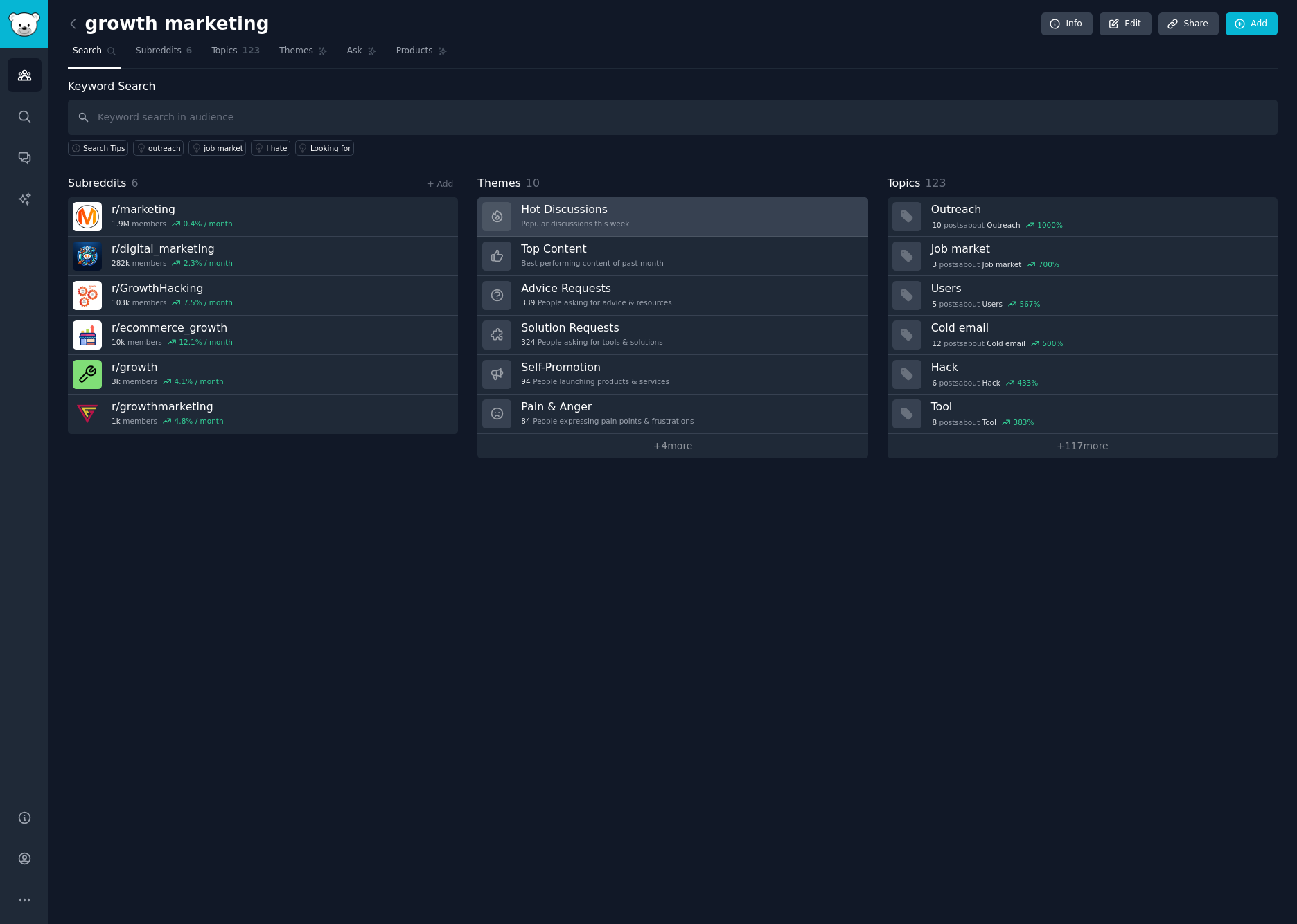
click at [643, 208] on link "Hot Discussions Popular discussions this week" at bounding box center [672, 218] width 390 height 40
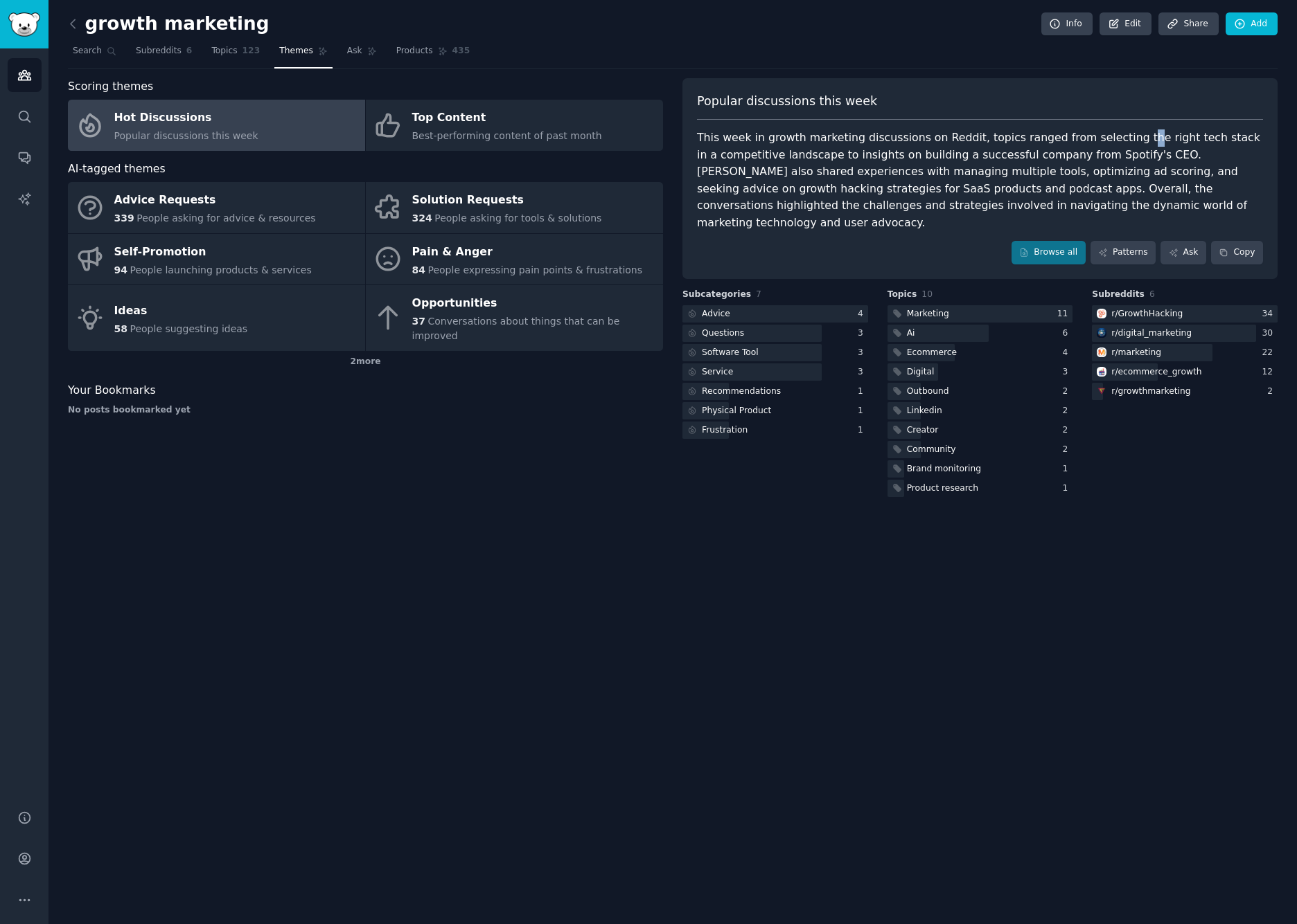
click at [1117, 137] on div "This week in growth marketing discussions on Reddit, topics ranged from selecti…" at bounding box center [979, 180] width 566 height 102
drag, startPoint x: 1118, startPoint y: 137, endPoint x: 1204, endPoint y: 139, distance: 86.0
click at [1204, 139] on div "This week in growth marketing discussions on Reddit, topics ranged from selecti…" at bounding box center [979, 180] width 566 height 102
click at [720, 188] on div "This week in growth marketing discussions on Reddit, topics ranged from selecti…" at bounding box center [979, 180] width 566 height 102
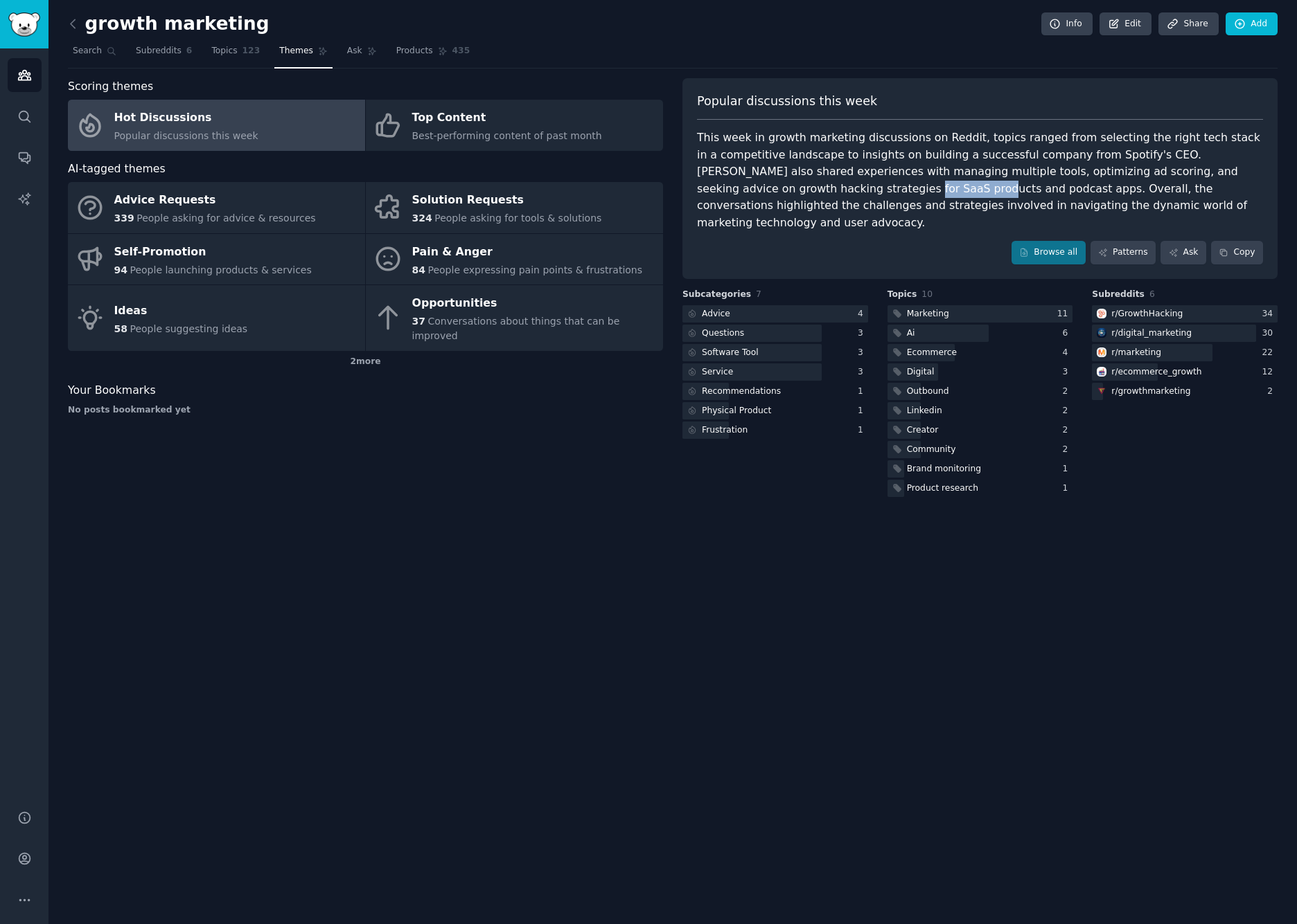
drag, startPoint x: 720, startPoint y: 188, endPoint x: 743, endPoint y: 189, distance: 23.0
click at [743, 189] on div "This week in growth marketing discussions on Reddit, topics ranged from selecti…" at bounding box center [979, 180] width 566 height 102
copy div "SaaS products"
click at [77, 25] on icon at bounding box center [73, 24] width 14 height 14
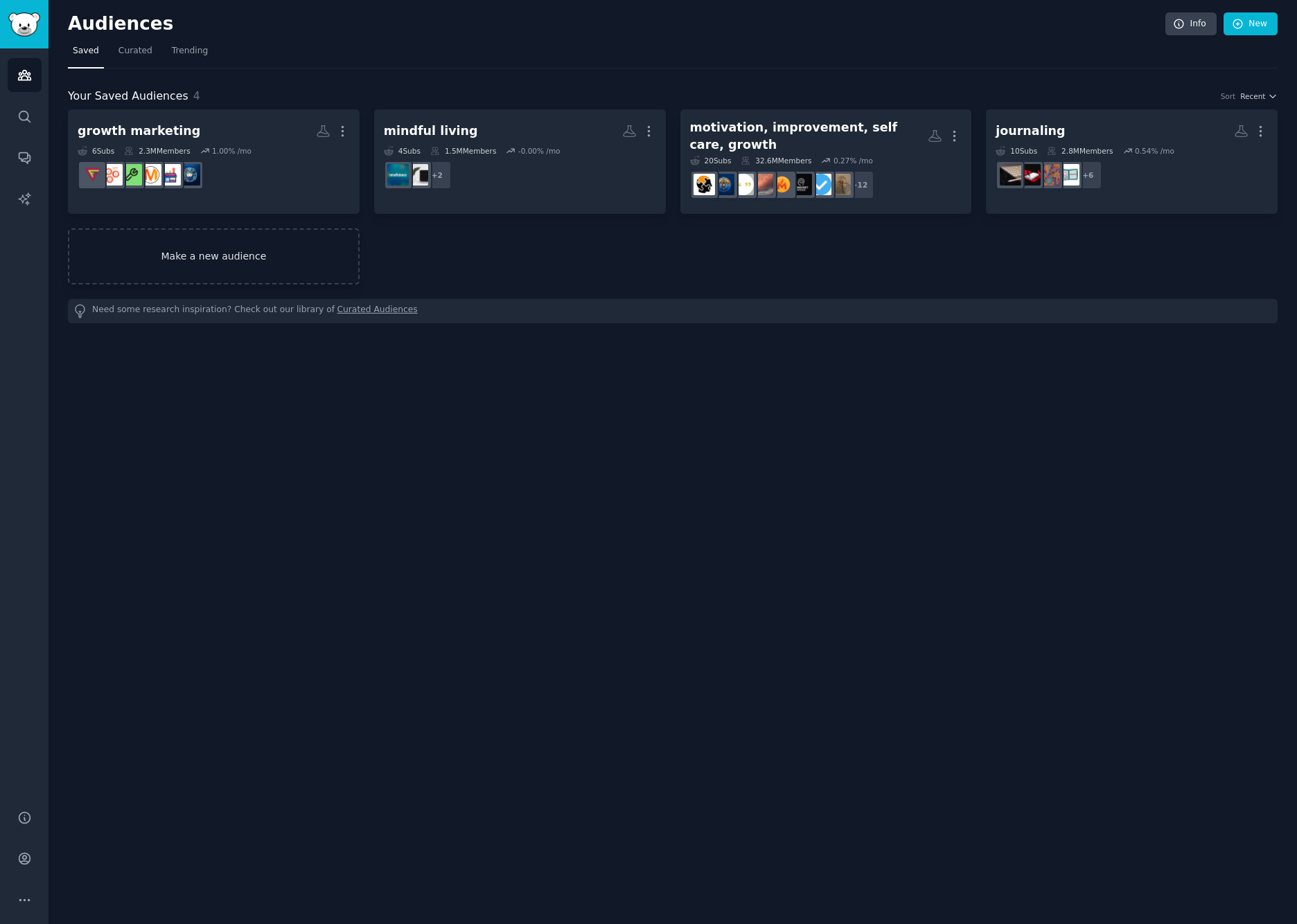
click at [202, 239] on link "Make a new audience" at bounding box center [213, 256] width 291 height 56
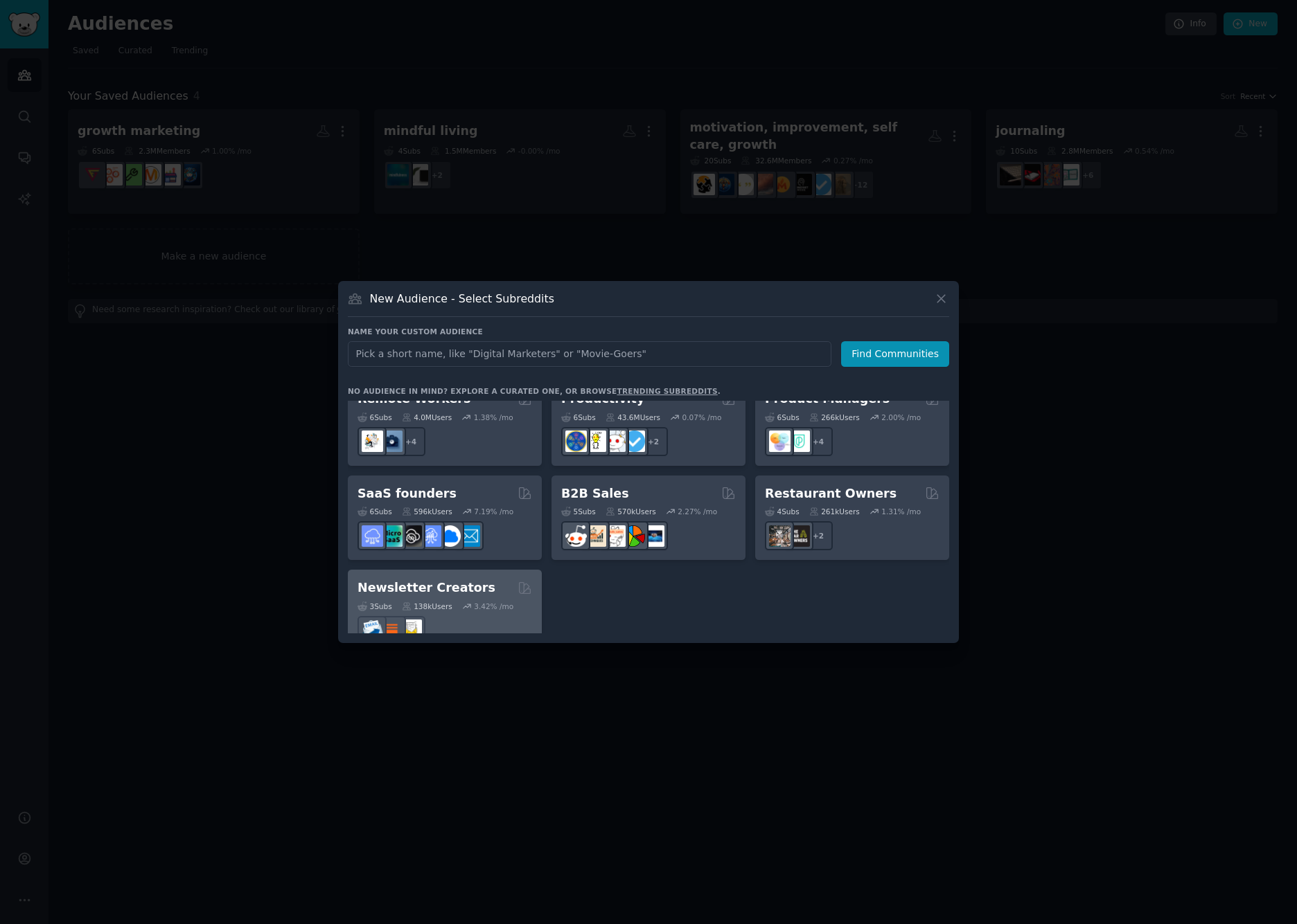
scroll to position [1076, 0]
click at [425, 580] on h2 "Newsletter Creators" at bounding box center [427, 589] width 138 height 17
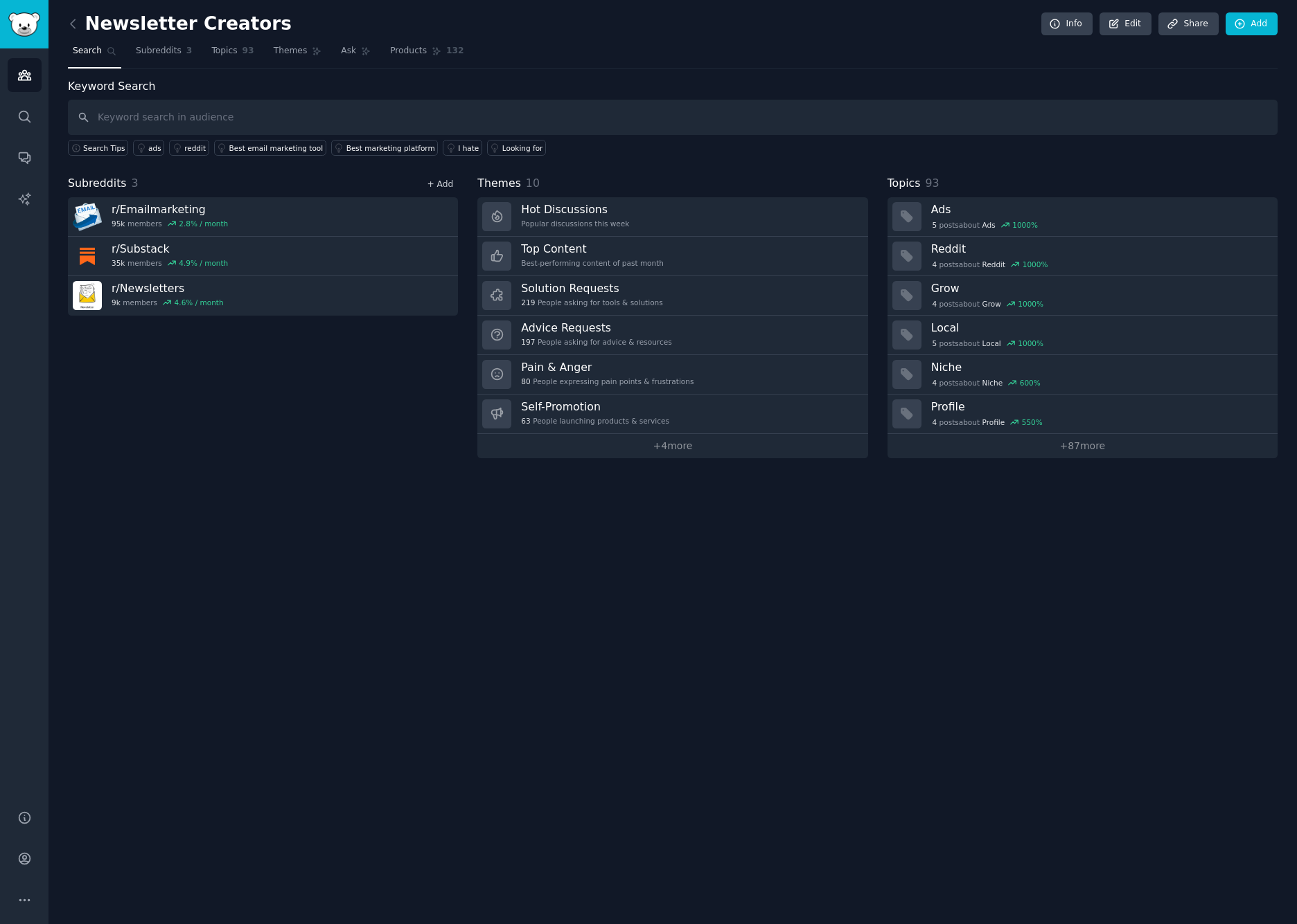
click at [439, 181] on link "+ Add" at bounding box center [439, 184] width 26 height 10
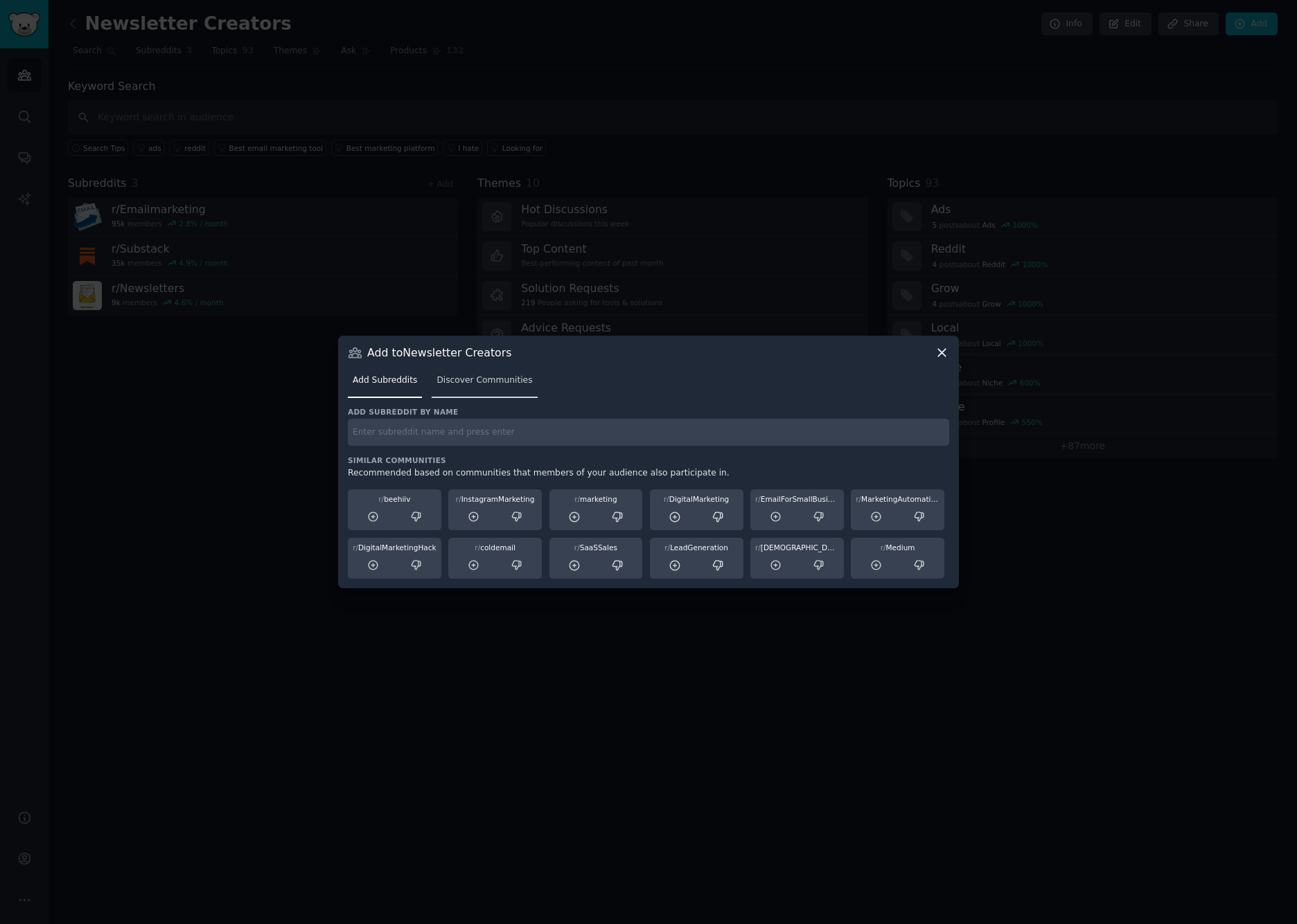
click at [474, 380] on span "Discover Communities" at bounding box center [484, 381] width 95 height 13
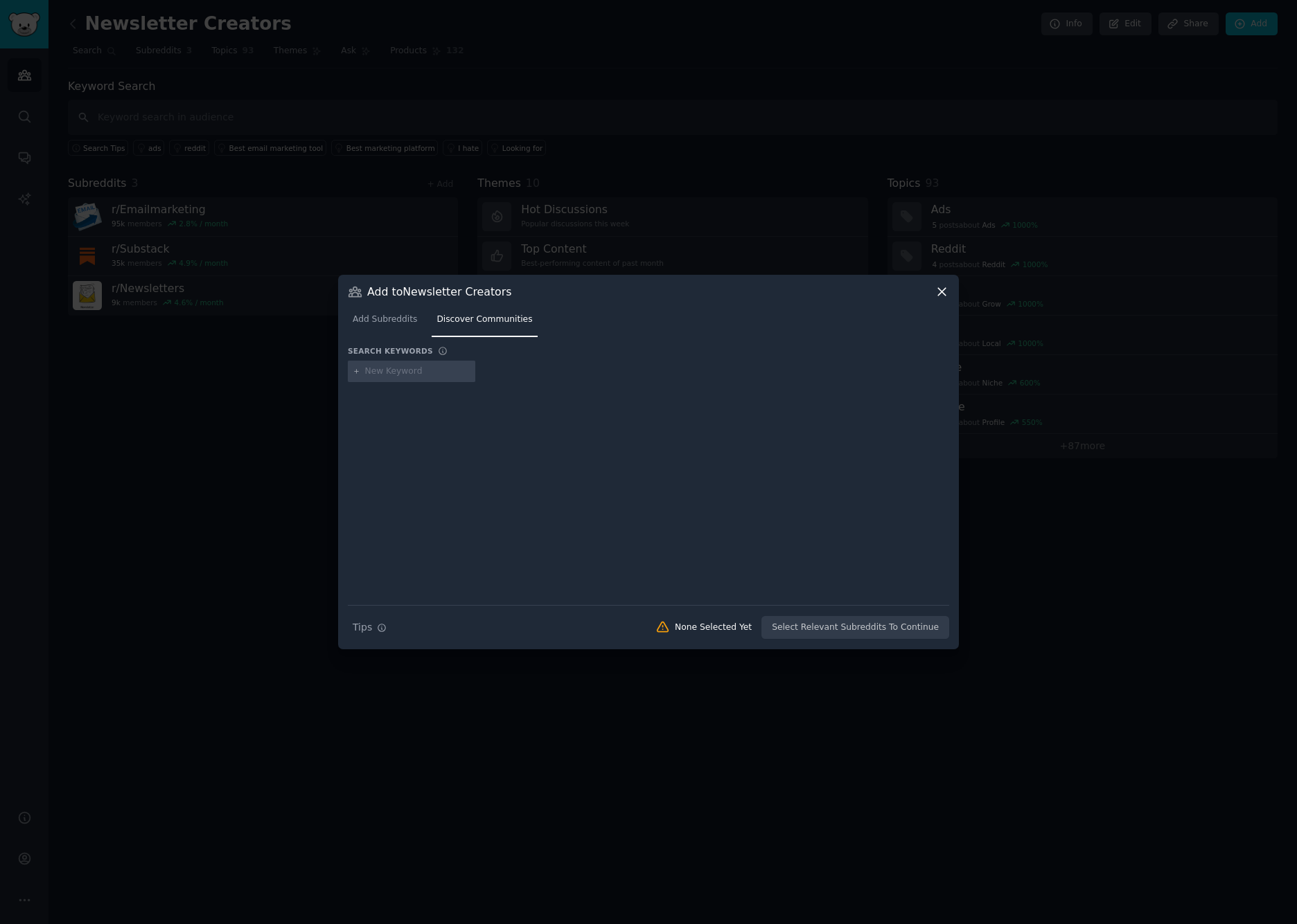
click at [943, 290] on icon at bounding box center [941, 291] width 14 height 14
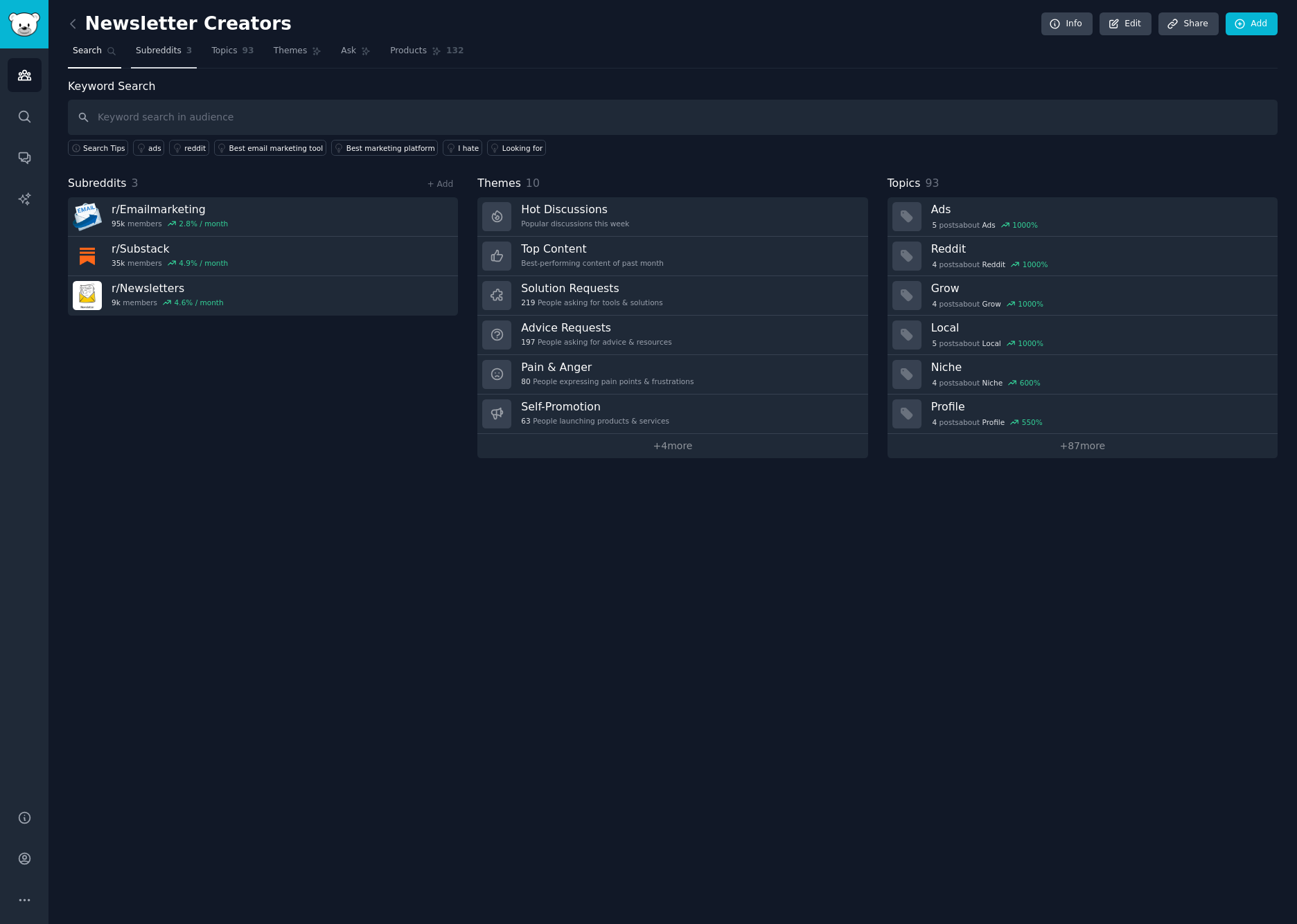
click at [164, 48] on span "Subreddits" at bounding box center [159, 52] width 46 height 13
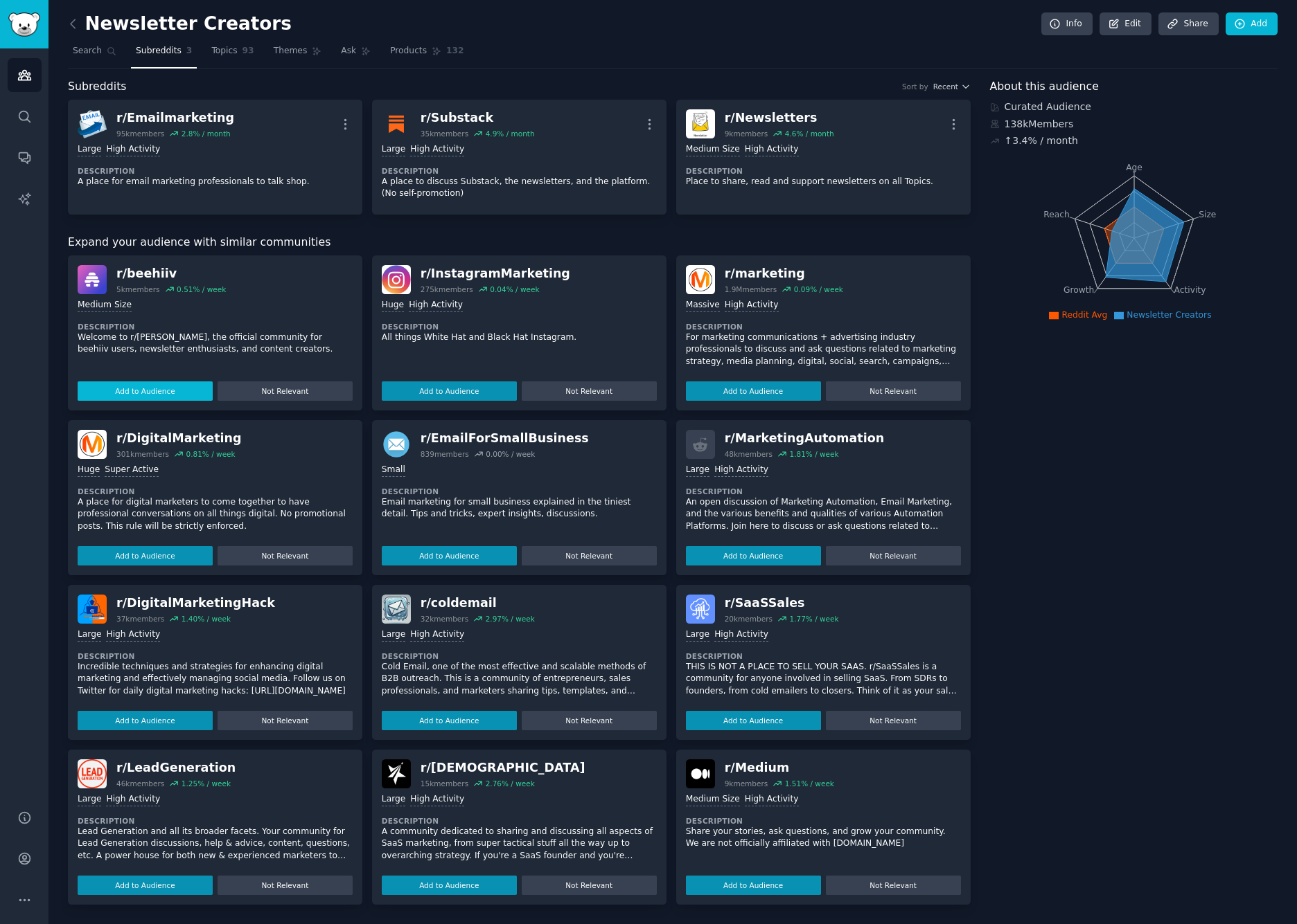
click at [140, 392] on button "Add to Audience" at bounding box center [145, 391] width 135 height 19
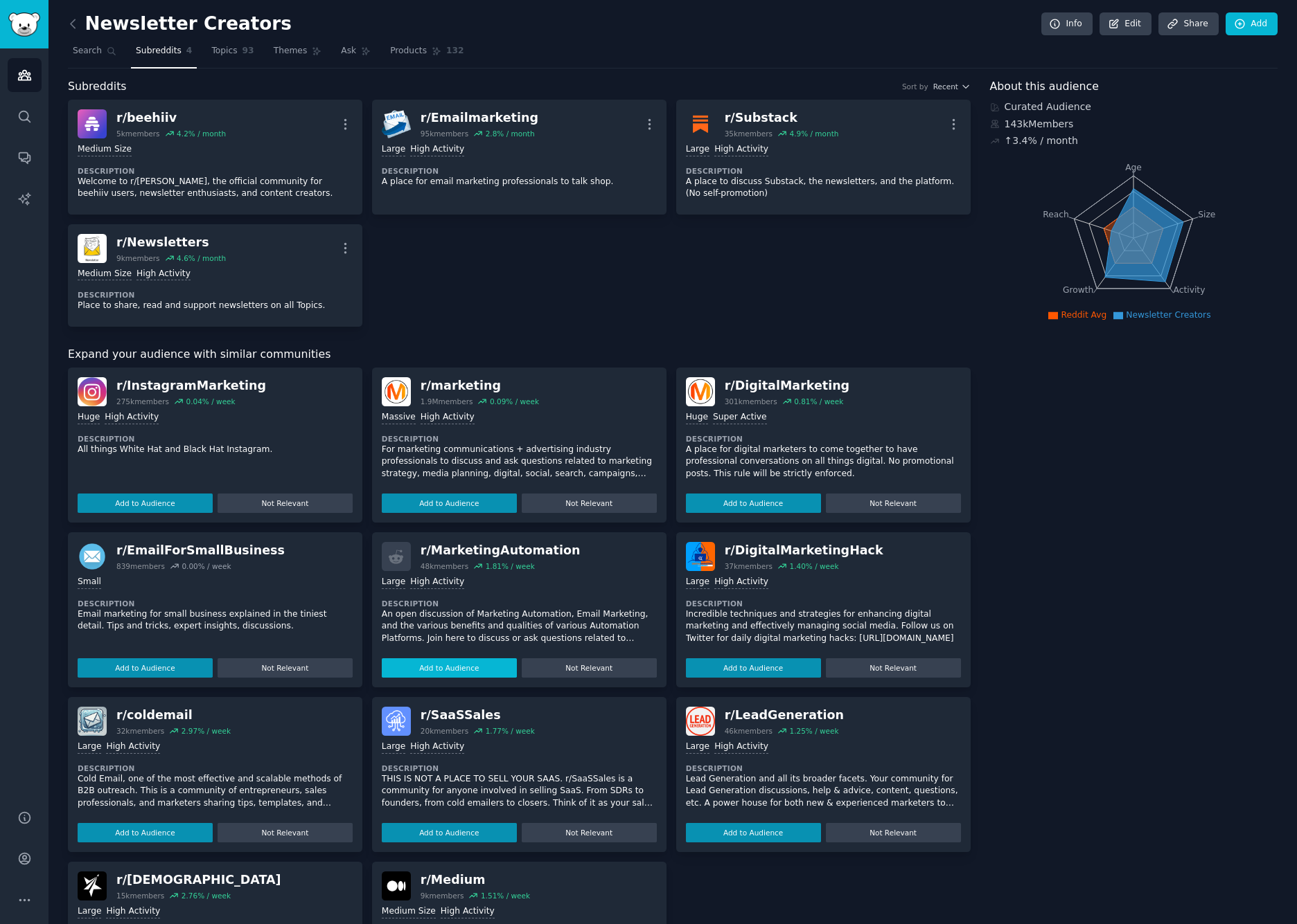
click at [164, 663] on button "Add to Audience" at bounding box center [145, 668] width 135 height 19
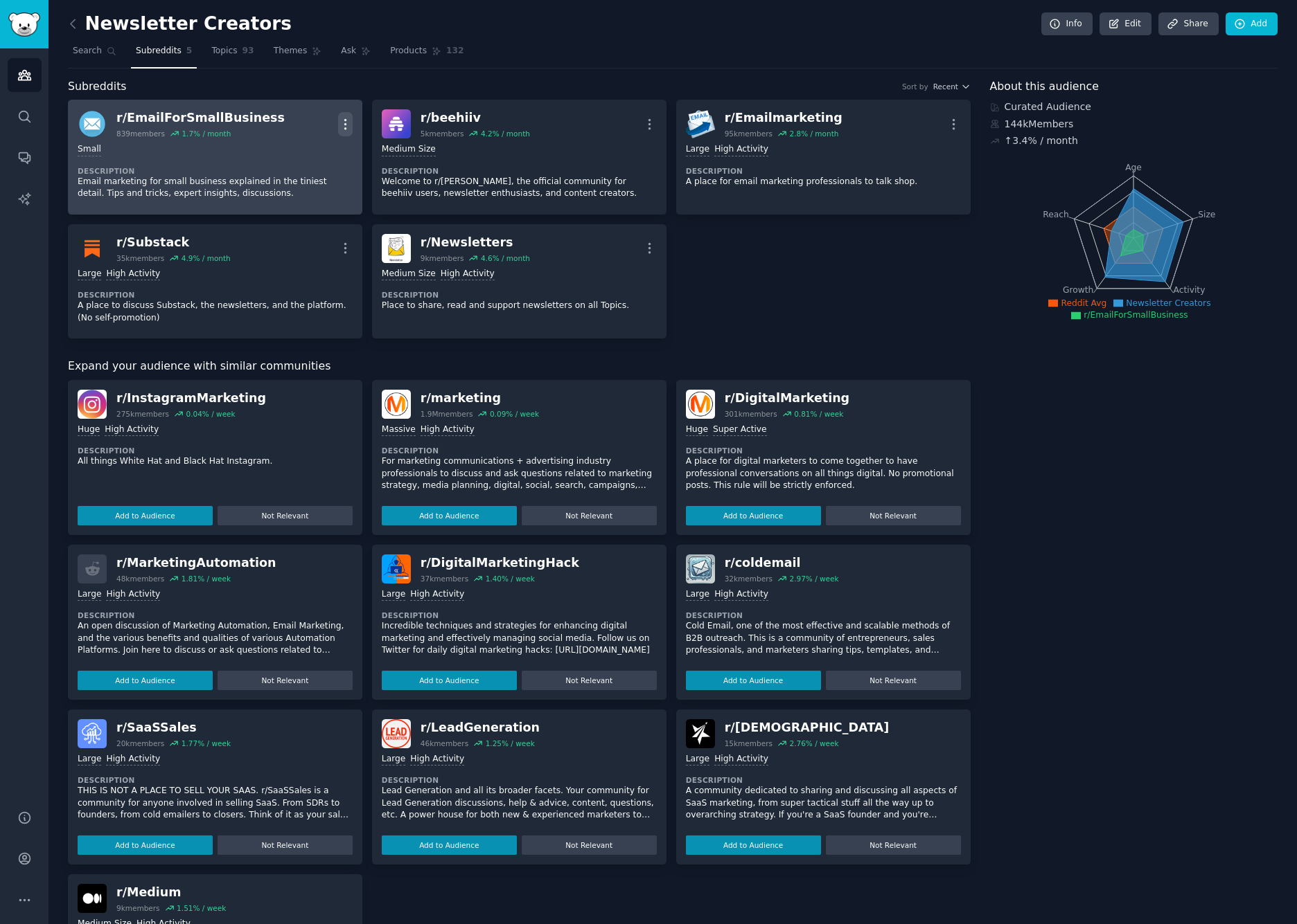
click at [345, 127] on icon "button" at bounding box center [345, 124] width 2 height 10
click at [287, 176] on p "Delete" at bounding box center [291, 178] width 32 height 14
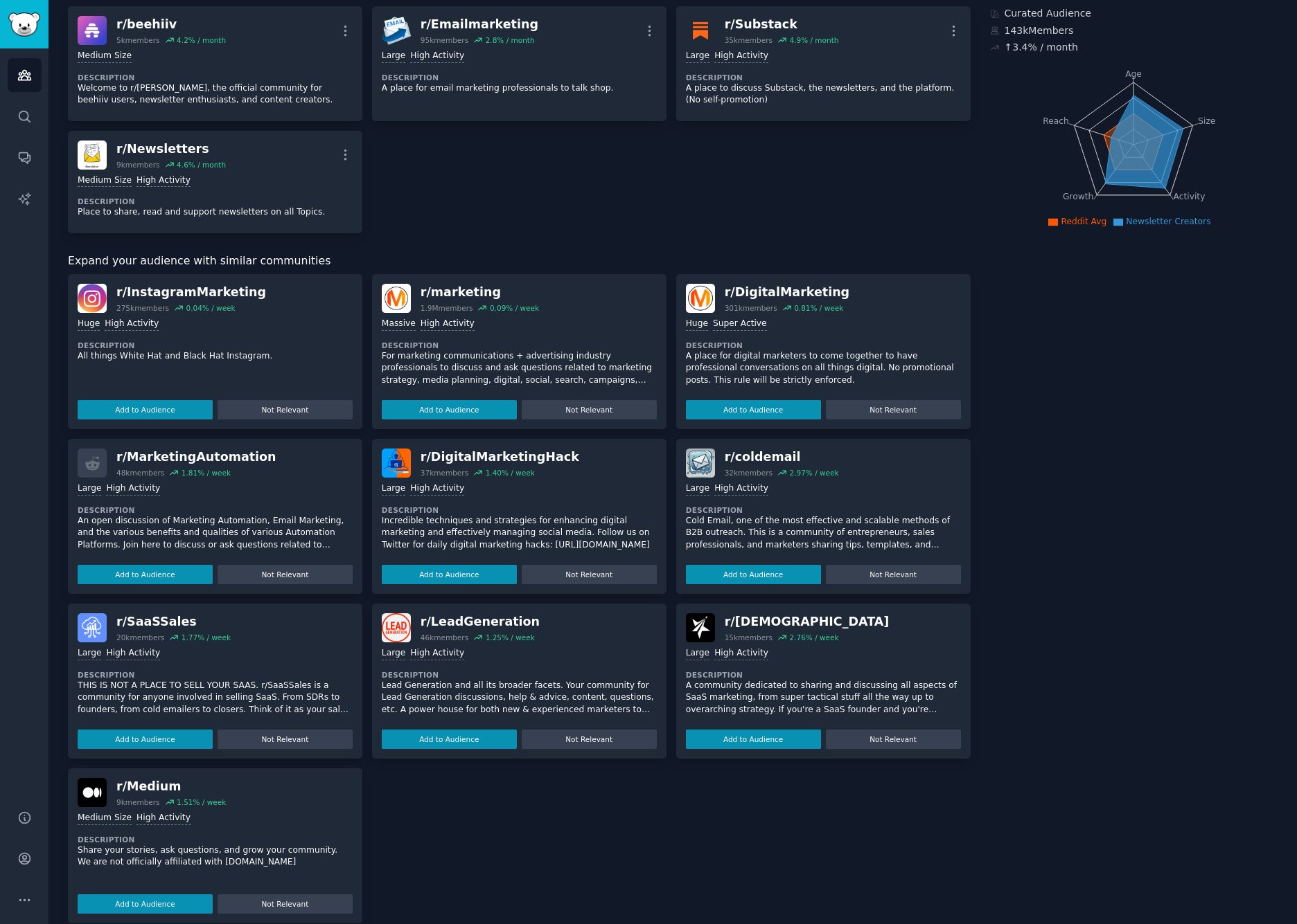
scroll to position [96, 0]
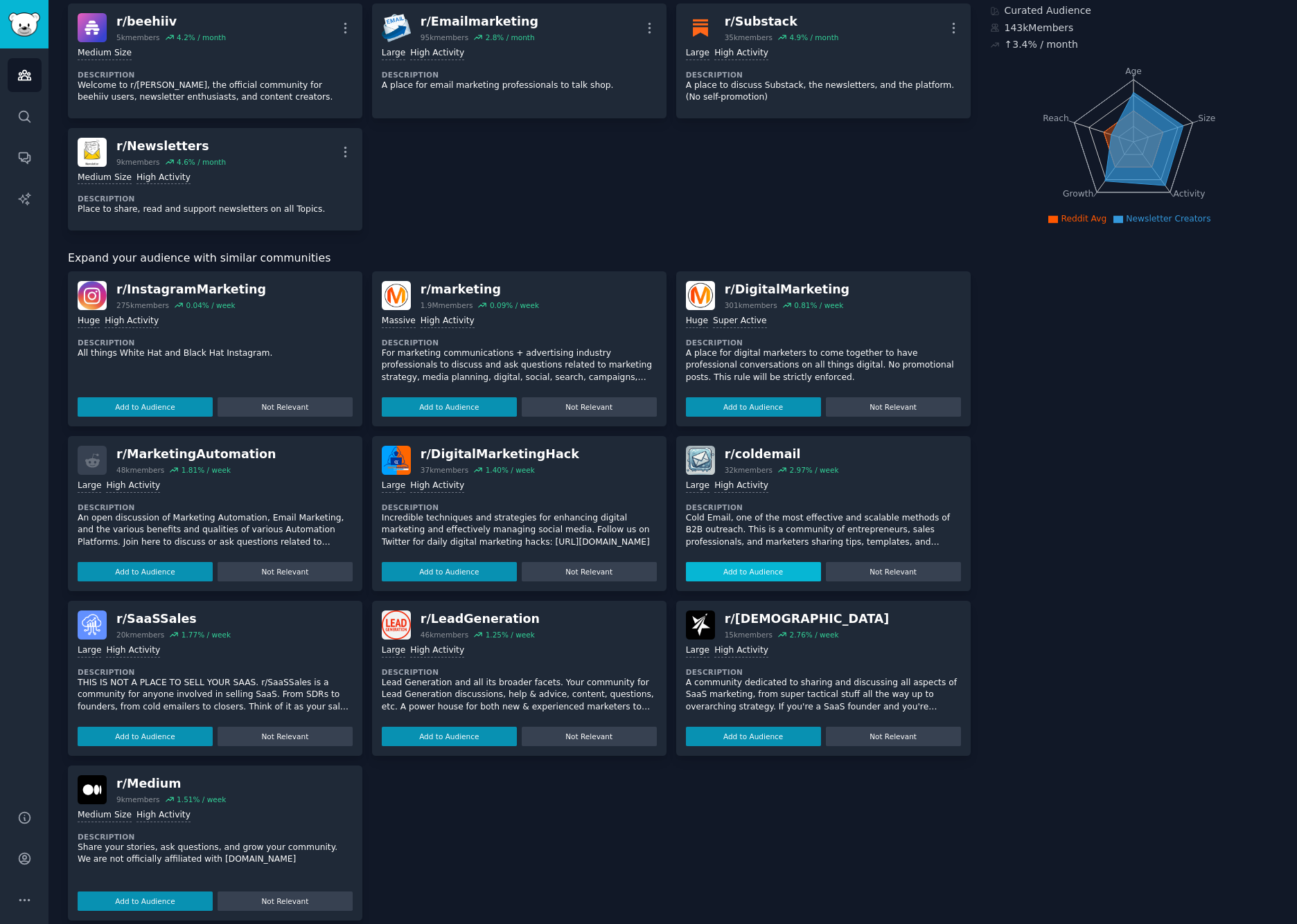
click at [753, 572] on button "Add to Audience" at bounding box center [753, 572] width 135 height 19
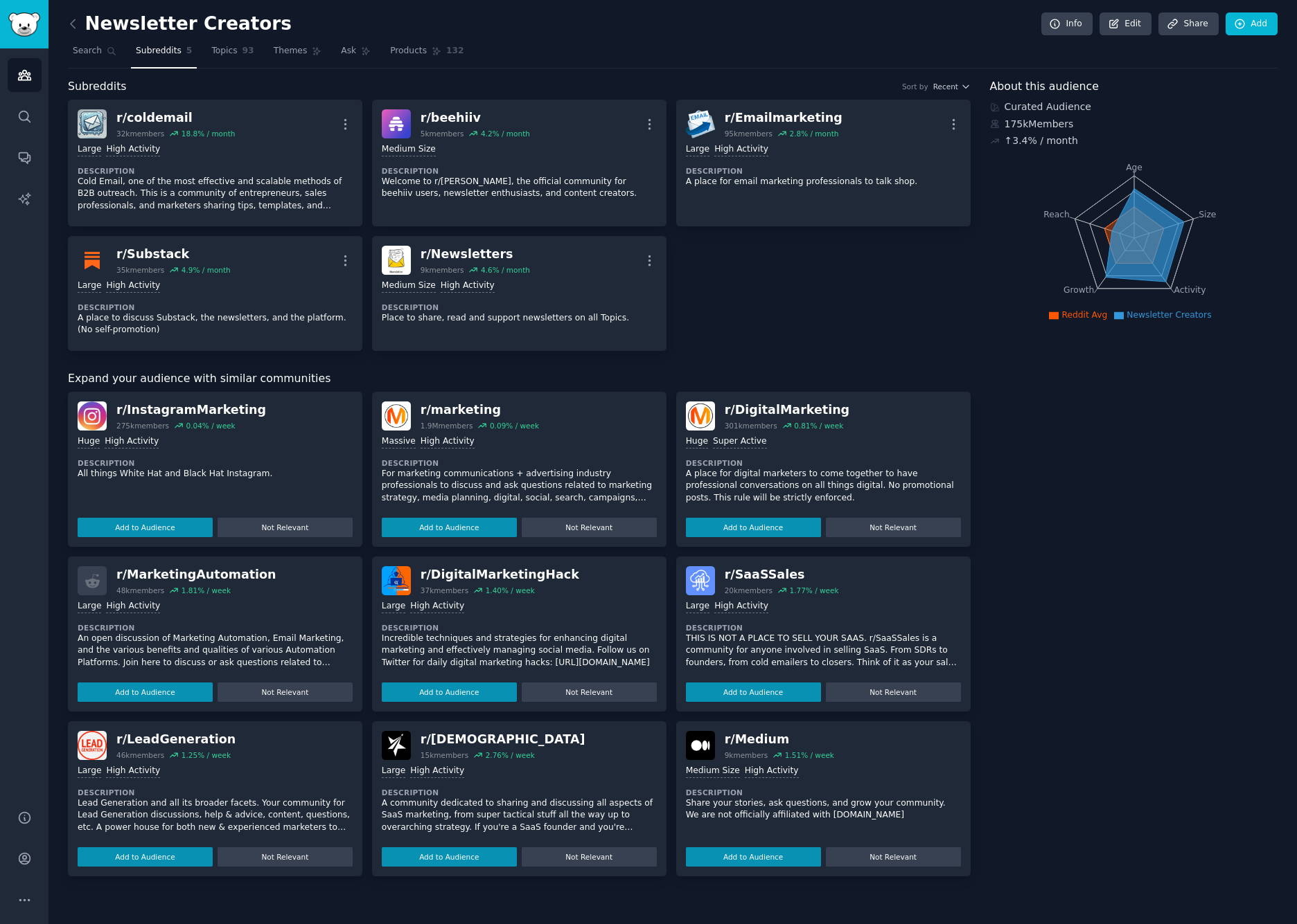
scroll to position [0, 0]
click at [754, 854] on button "Add to Audience" at bounding box center [753, 857] width 135 height 19
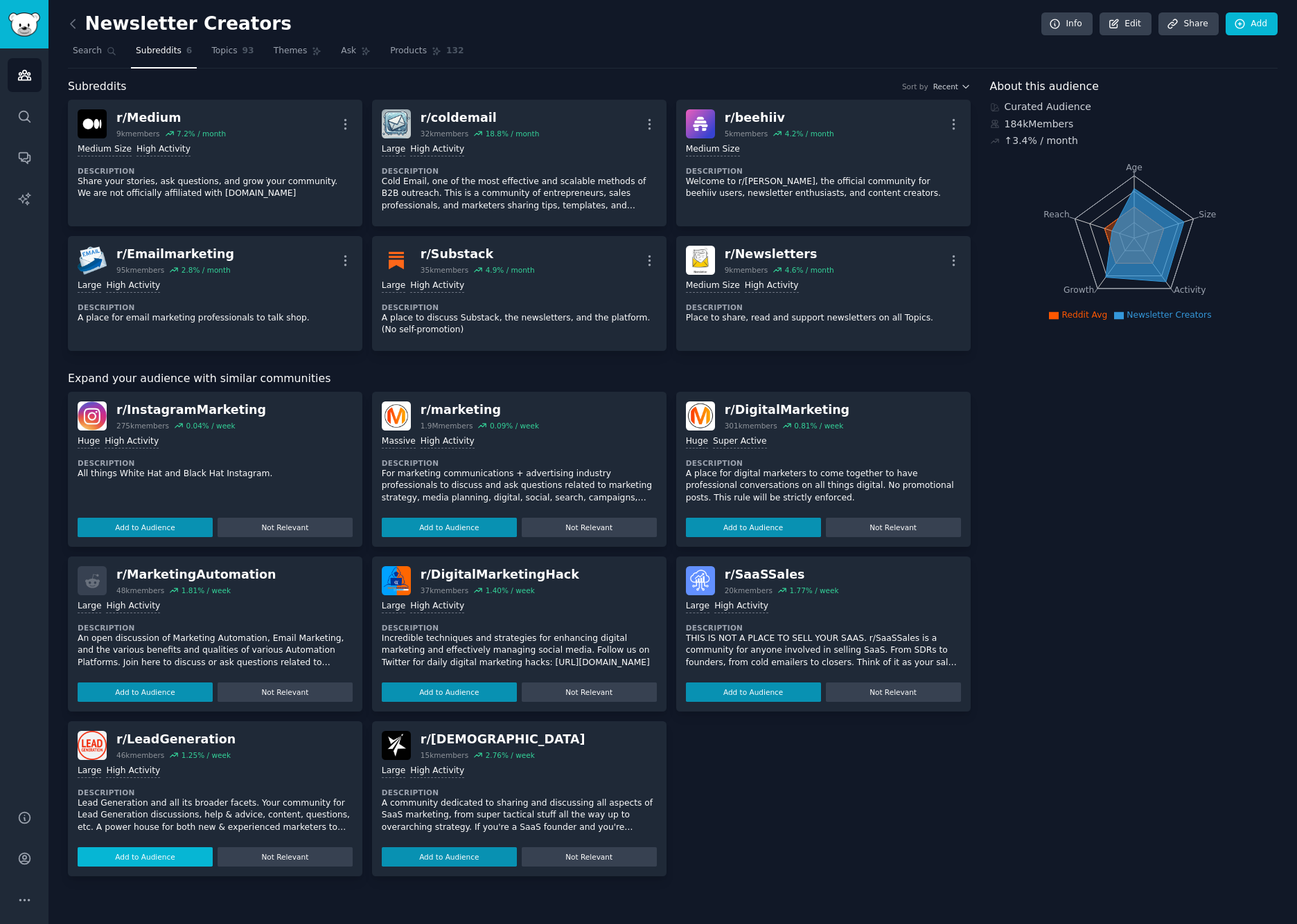
click at [125, 855] on button "Add to Audience" at bounding box center [145, 857] width 135 height 19
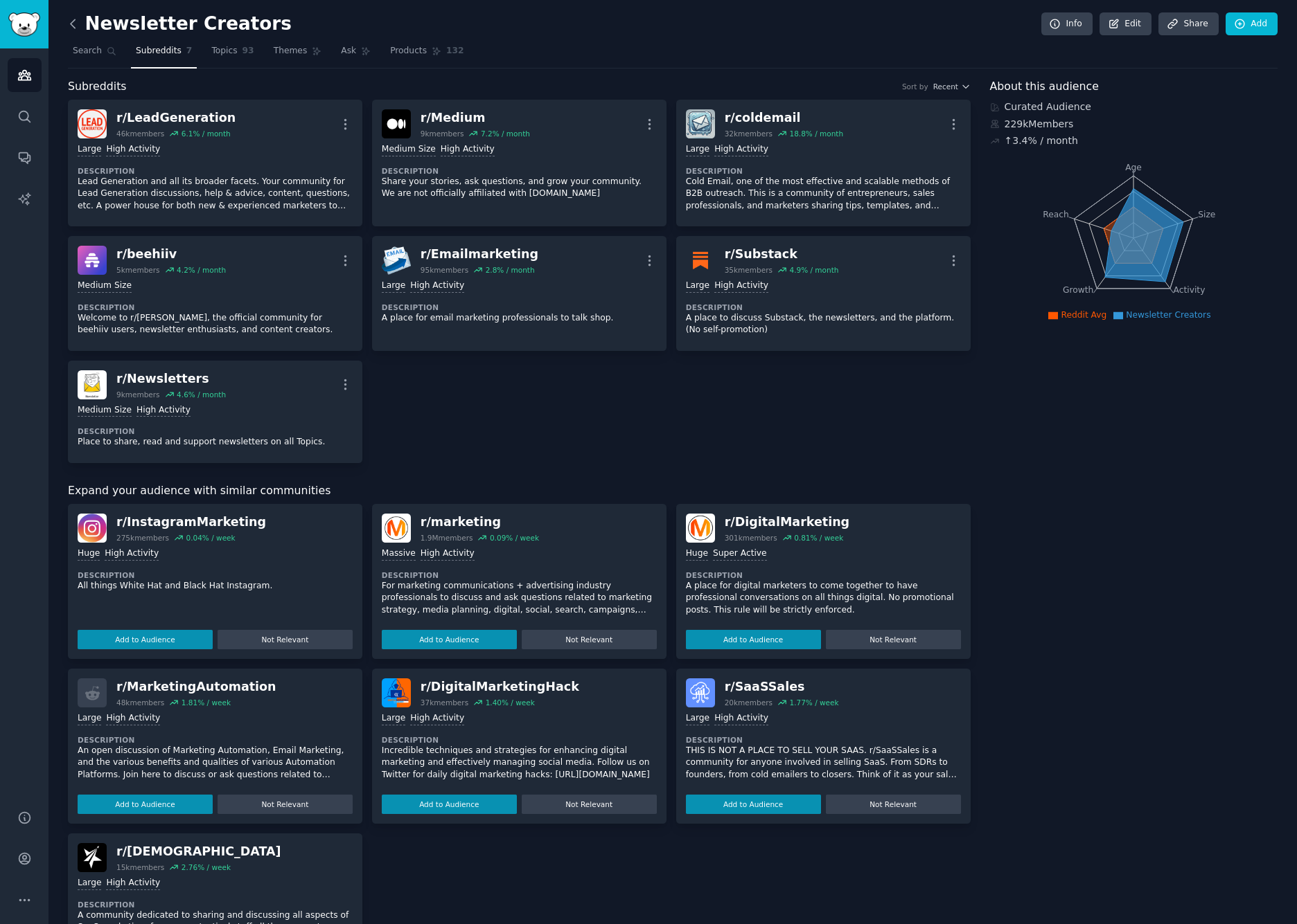
click at [75, 28] on icon at bounding box center [72, 23] width 4 height 8
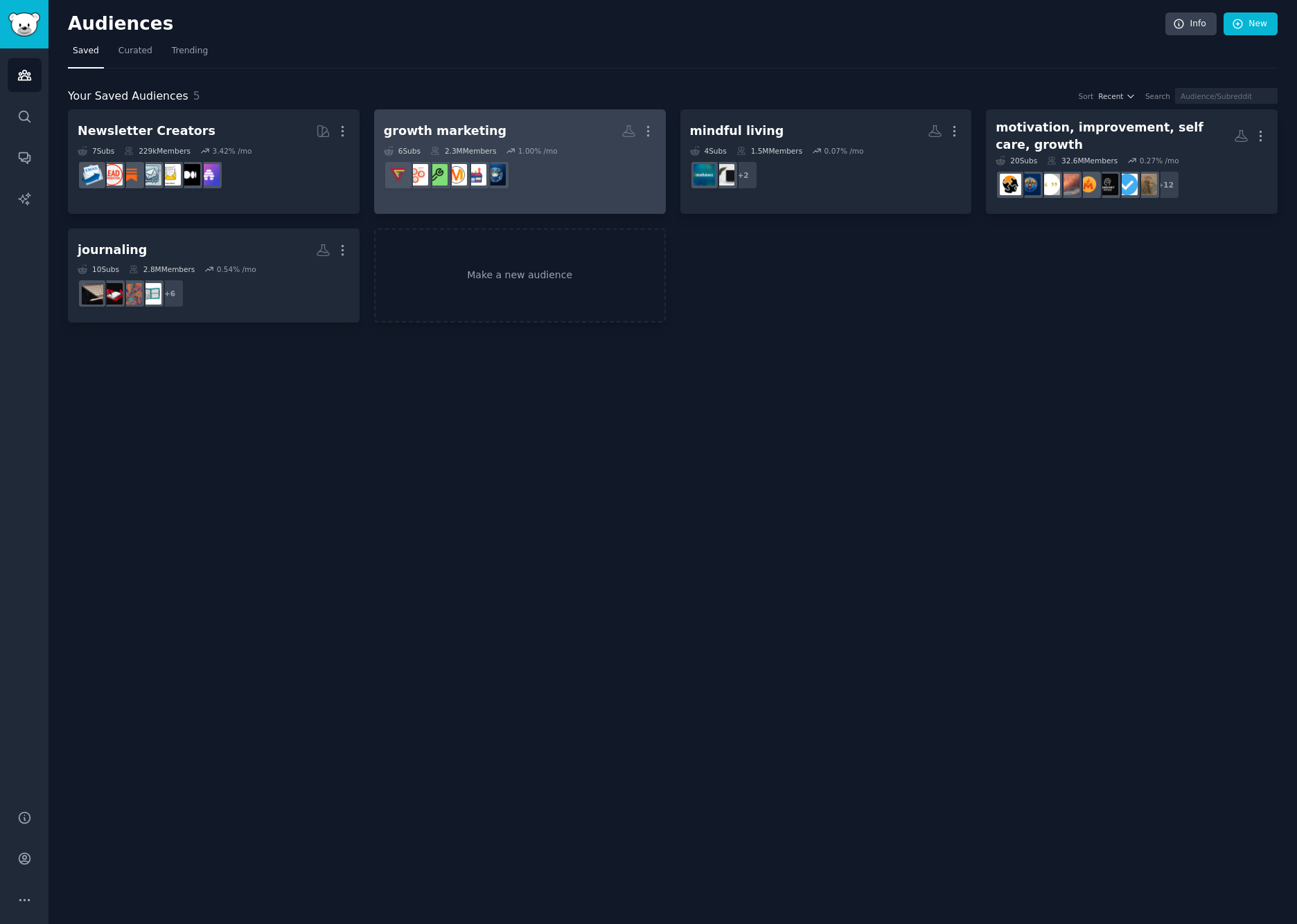
click at [540, 164] on dd at bounding box center [519, 175] width 272 height 39
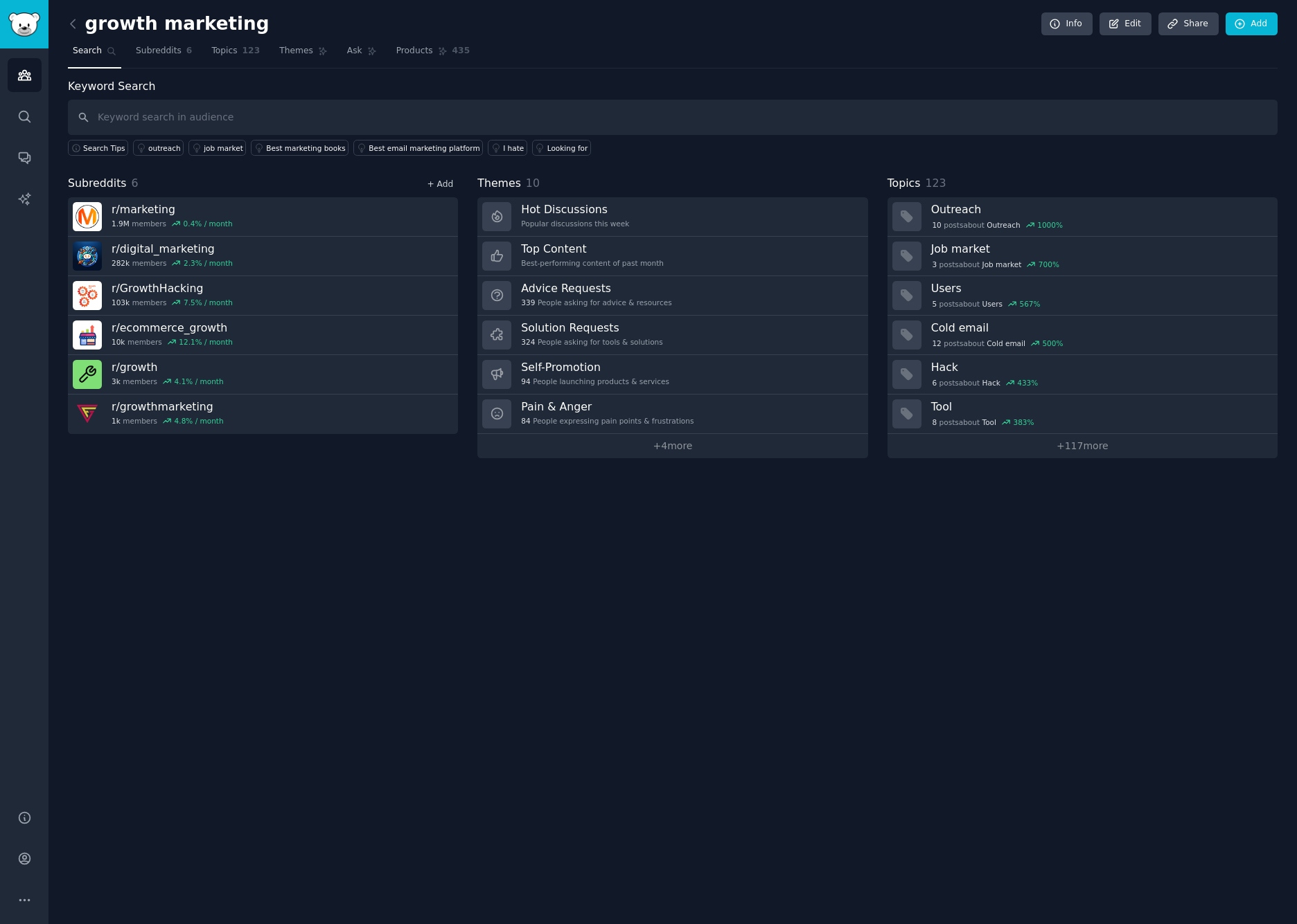
click at [442, 183] on link "+ Add" at bounding box center [439, 184] width 26 height 10
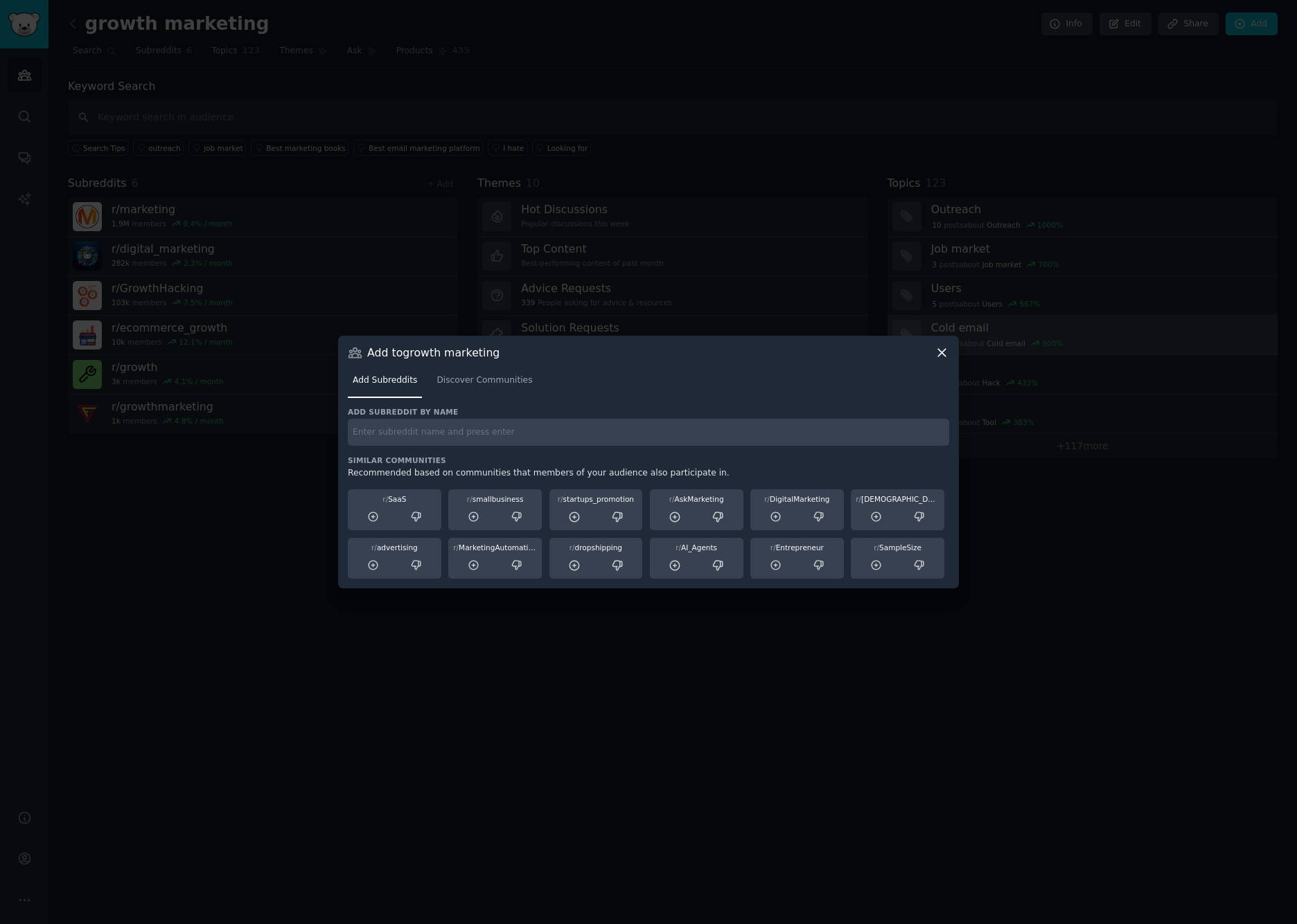
click at [940, 354] on icon at bounding box center [941, 352] width 14 height 14
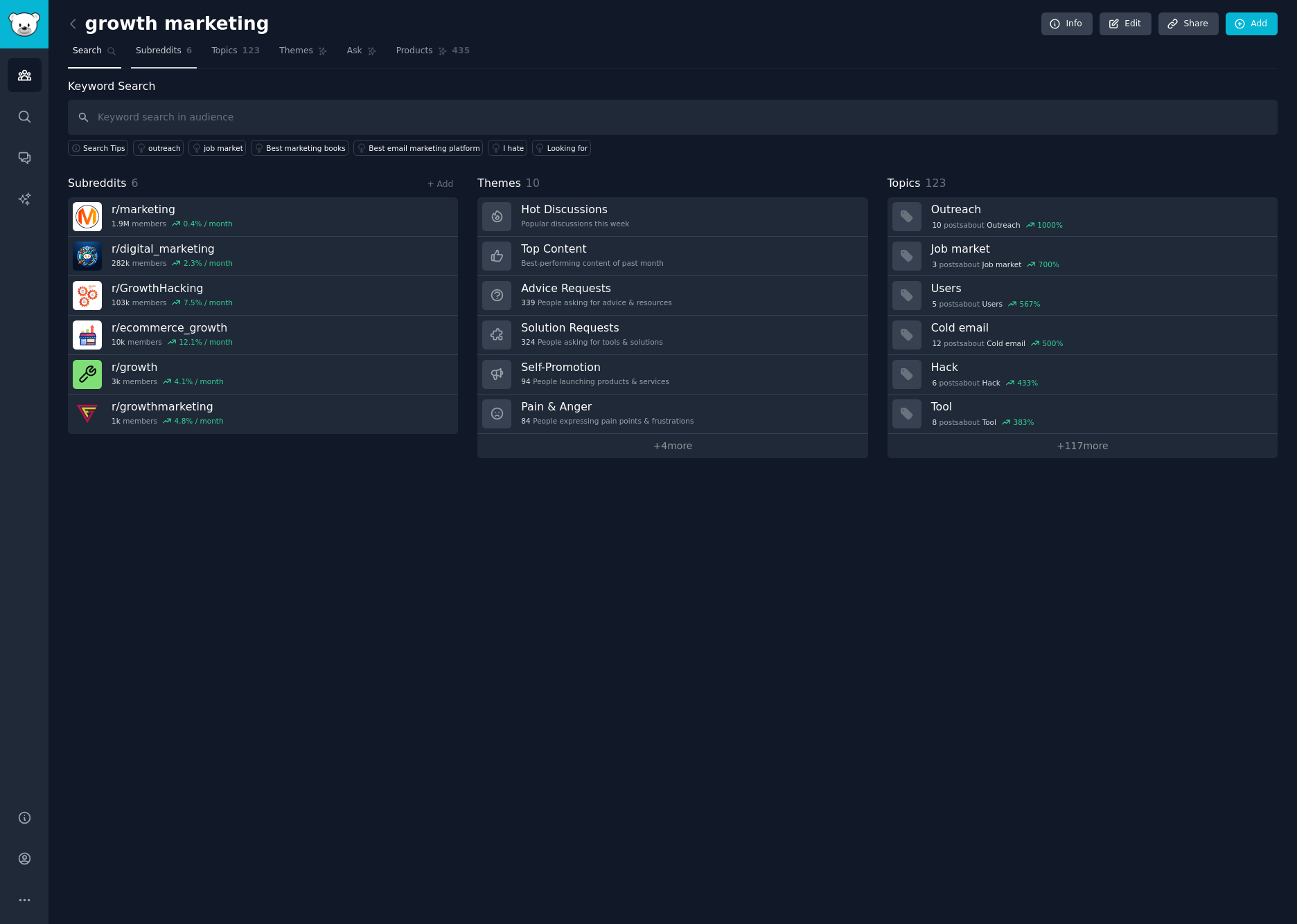
click at [168, 45] on span "Subreddits" at bounding box center [159, 52] width 46 height 13
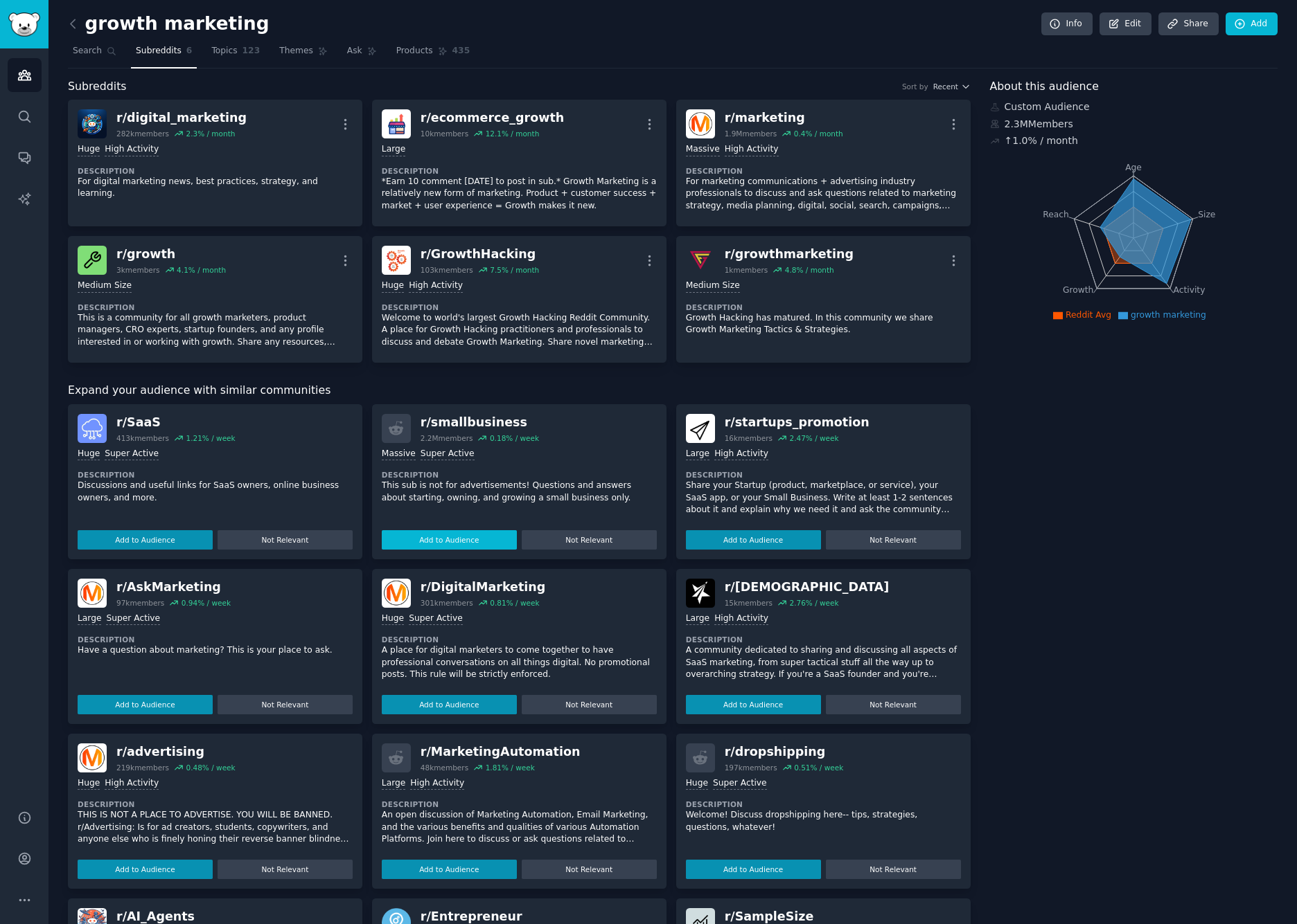
click at [454, 538] on button "Add to Audience" at bounding box center [450, 540] width 135 height 19
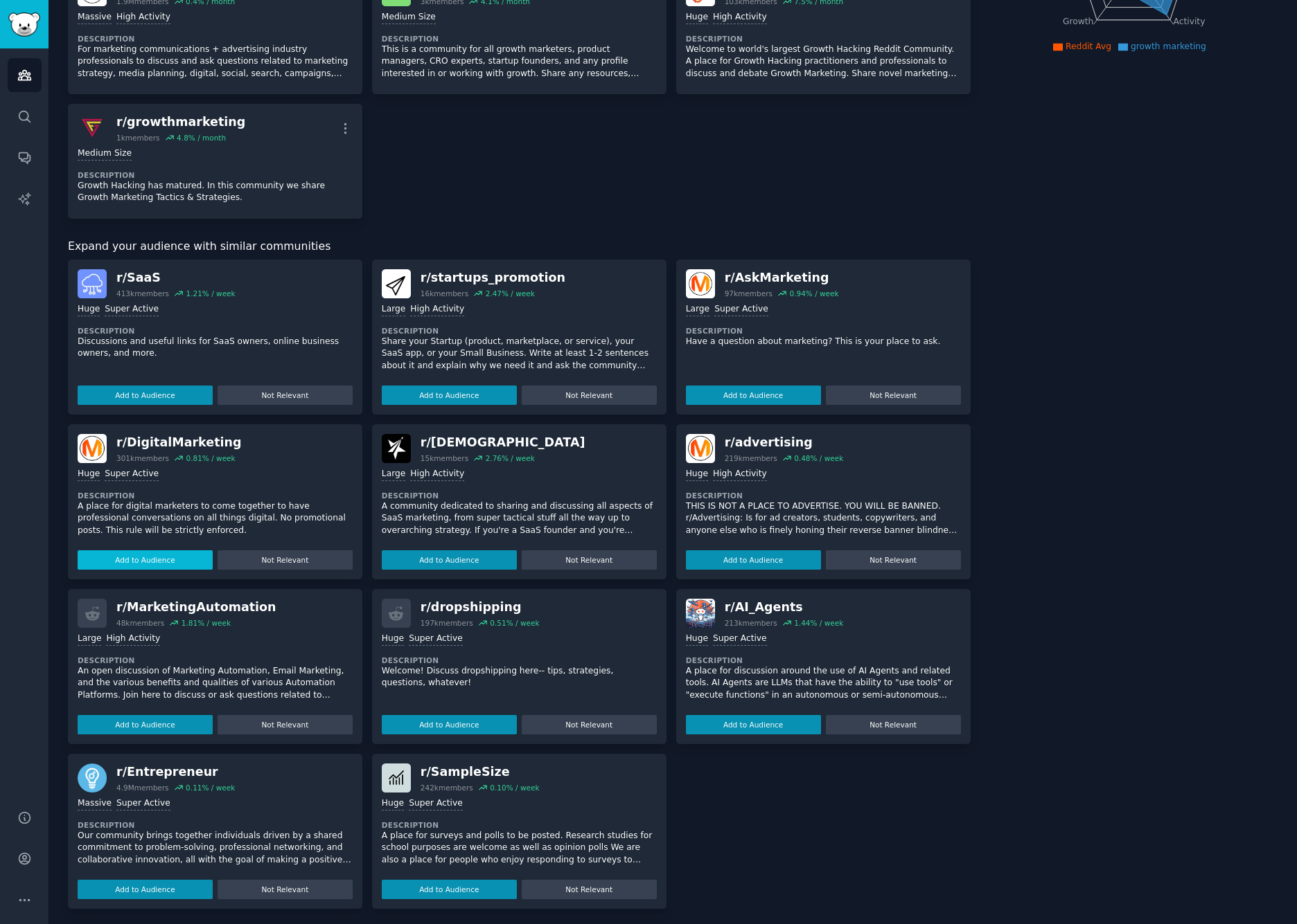
scroll to position [268, 0]
click at [146, 555] on button "Add to Audience" at bounding box center [145, 560] width 135 height 19
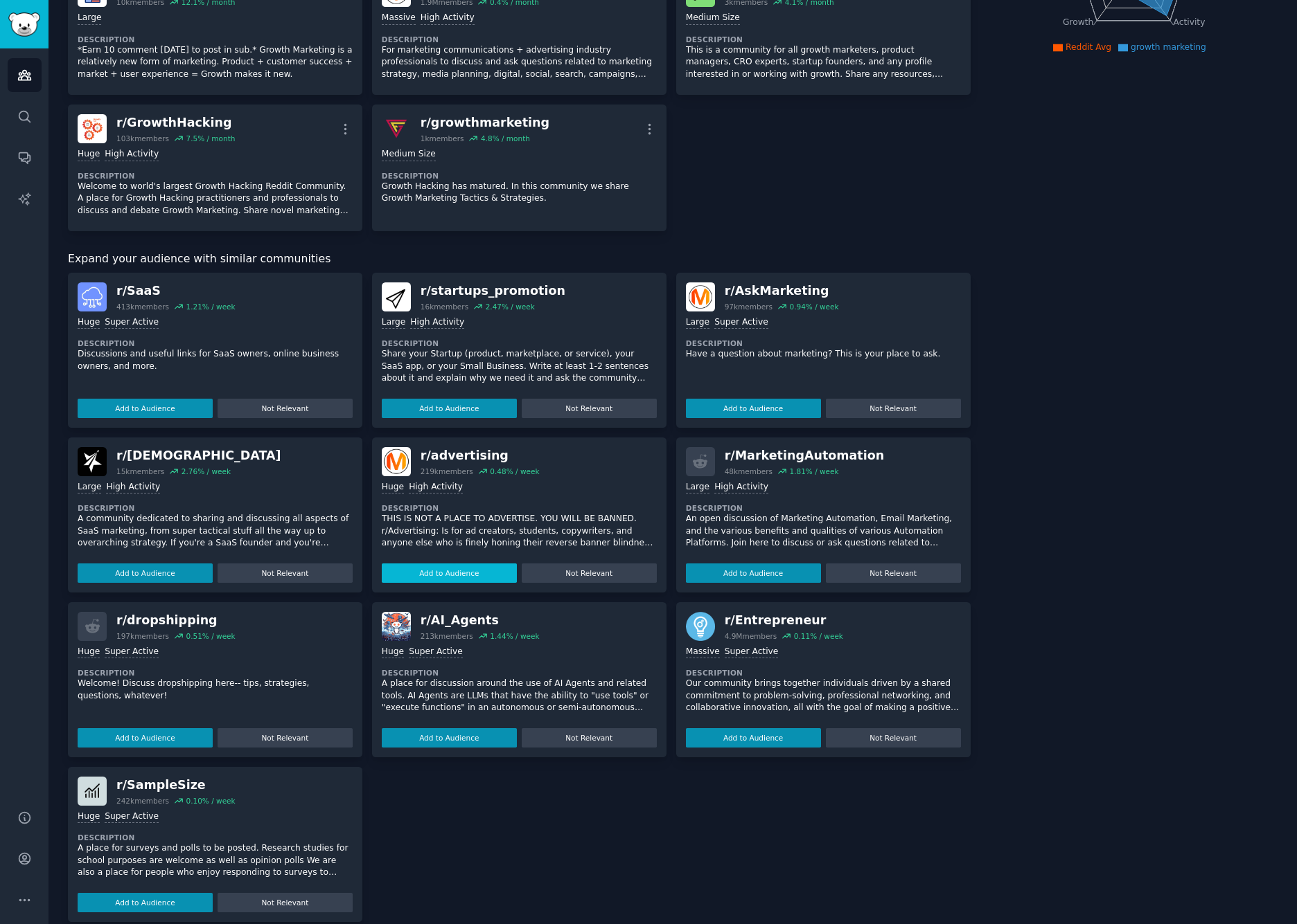
click at [469, 564] on button "Add to Audience" at bounding box center [450, 573] width 135 height 19
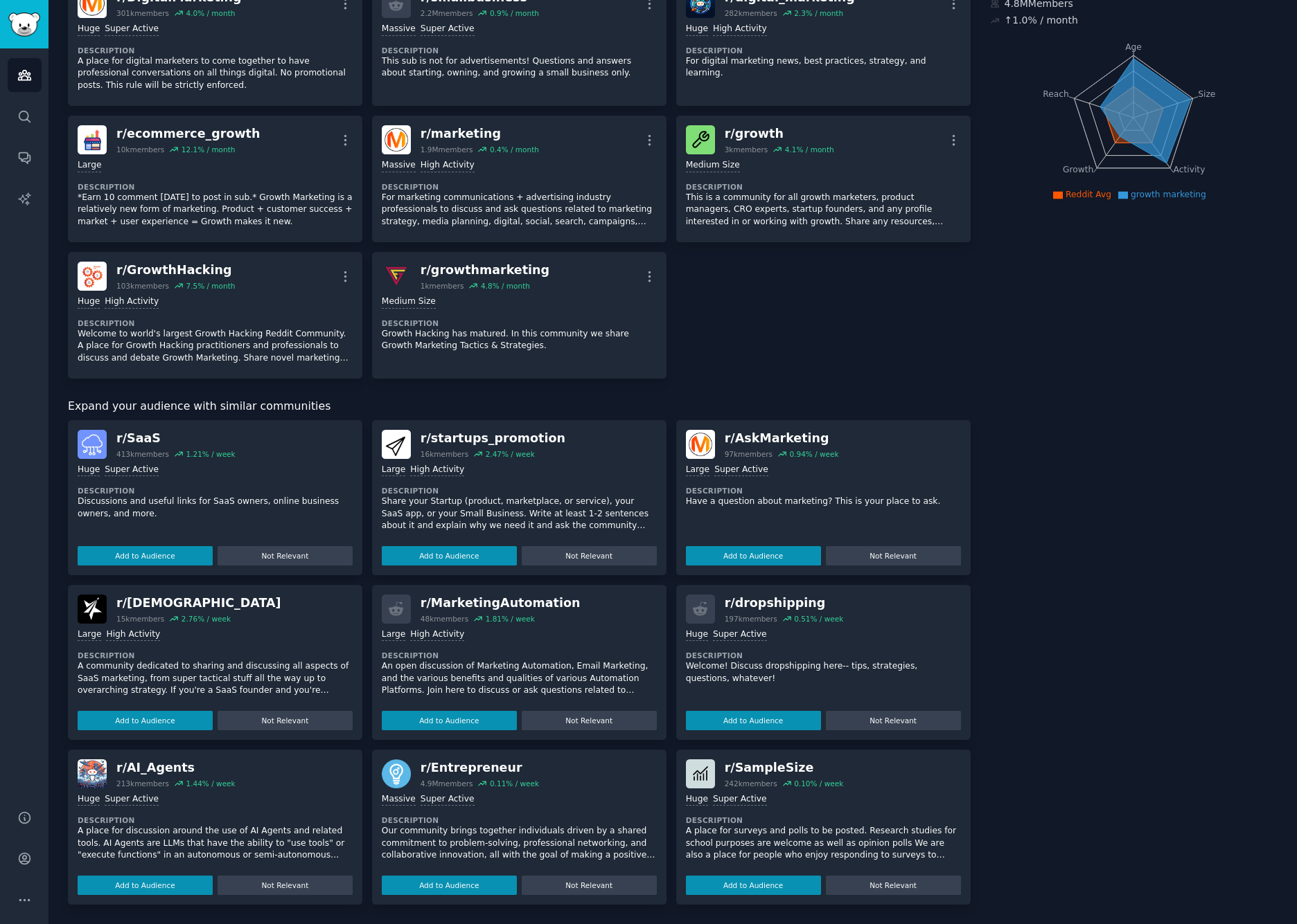
scroll to position [115, 0]
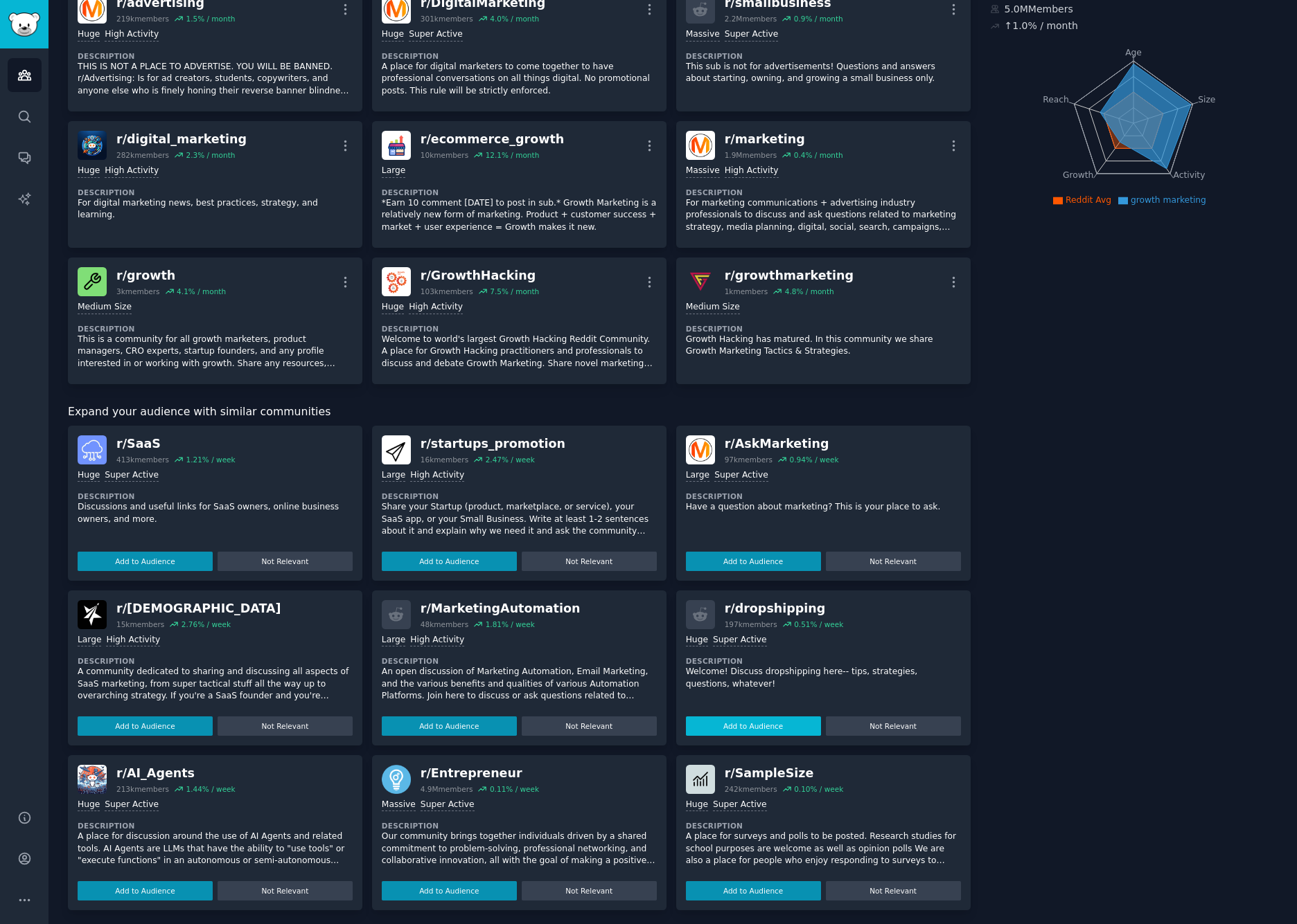
click at [451, 718] on button "Add to Audience" at bounding box center [450, 726] width 135 height 19
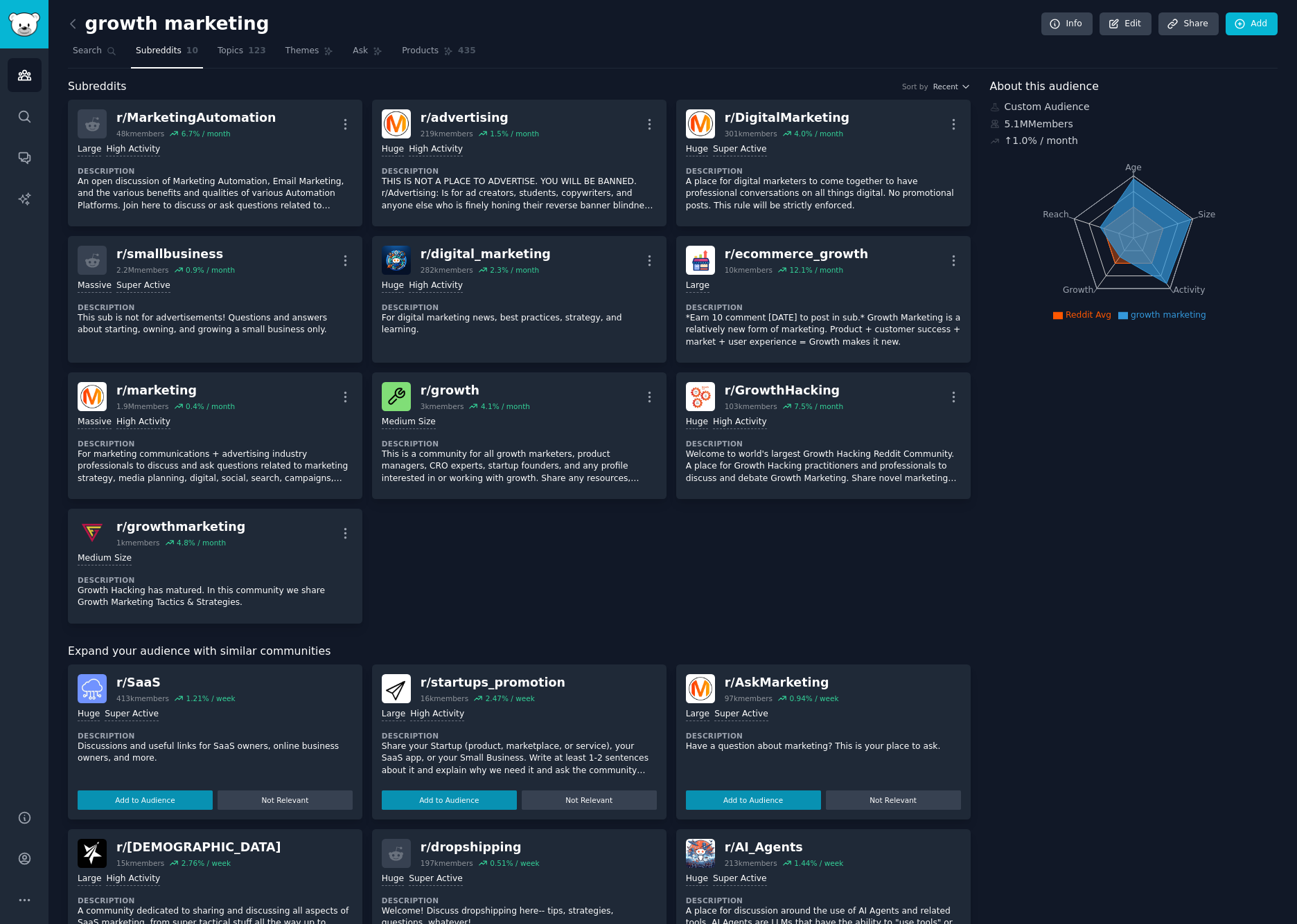
scroll to position [0, 0]
click at [1245, 29] on link "Add" at bounding box center [1251, 25] width 52 height 24
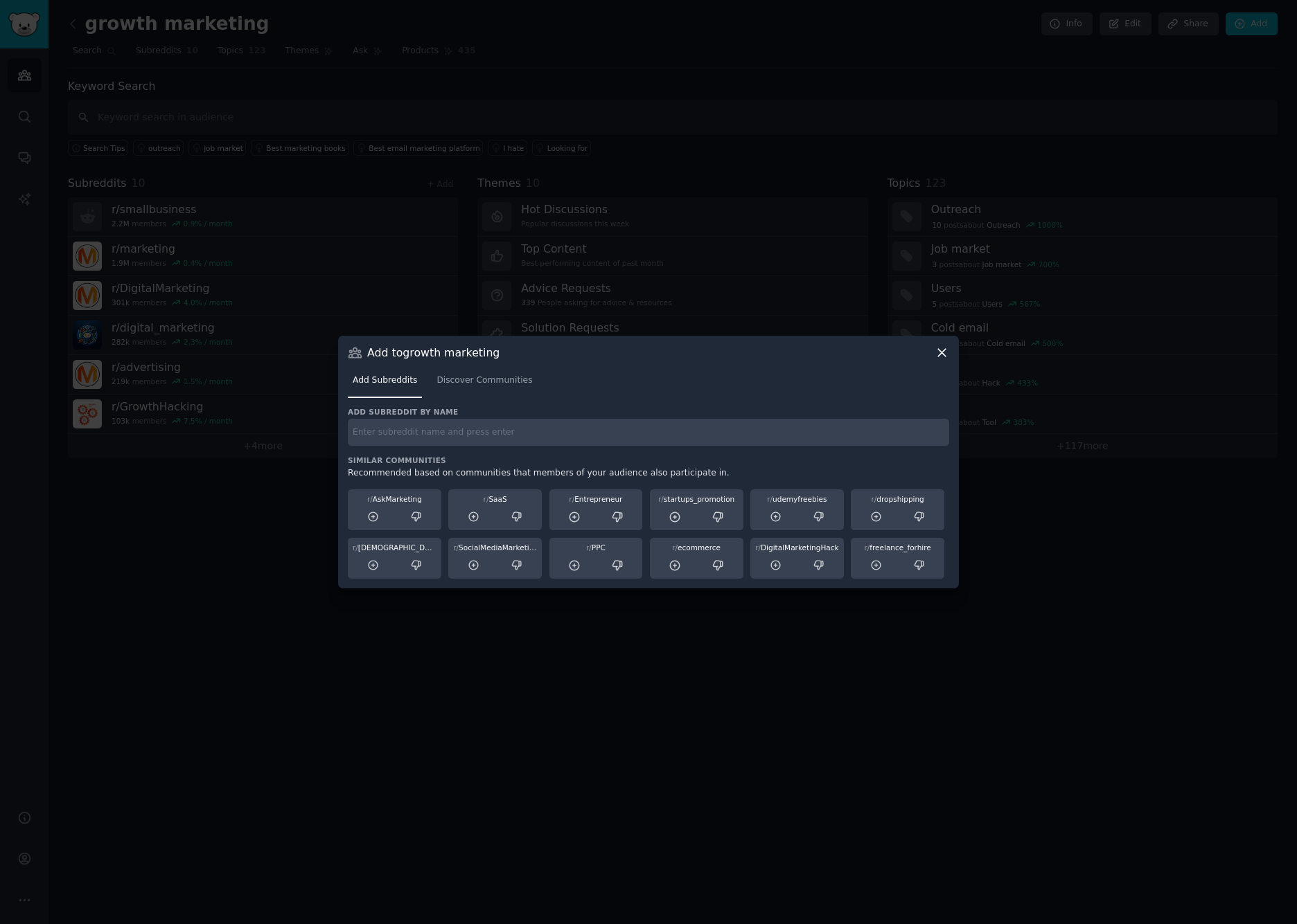
click at [420, 442] on input "text" at bounding box center [648, 433] width 601 height 27
type input "instagram"
click at [469, 379] on span "Discover Communities" at bounding box center [484, 381] width 95 height 13
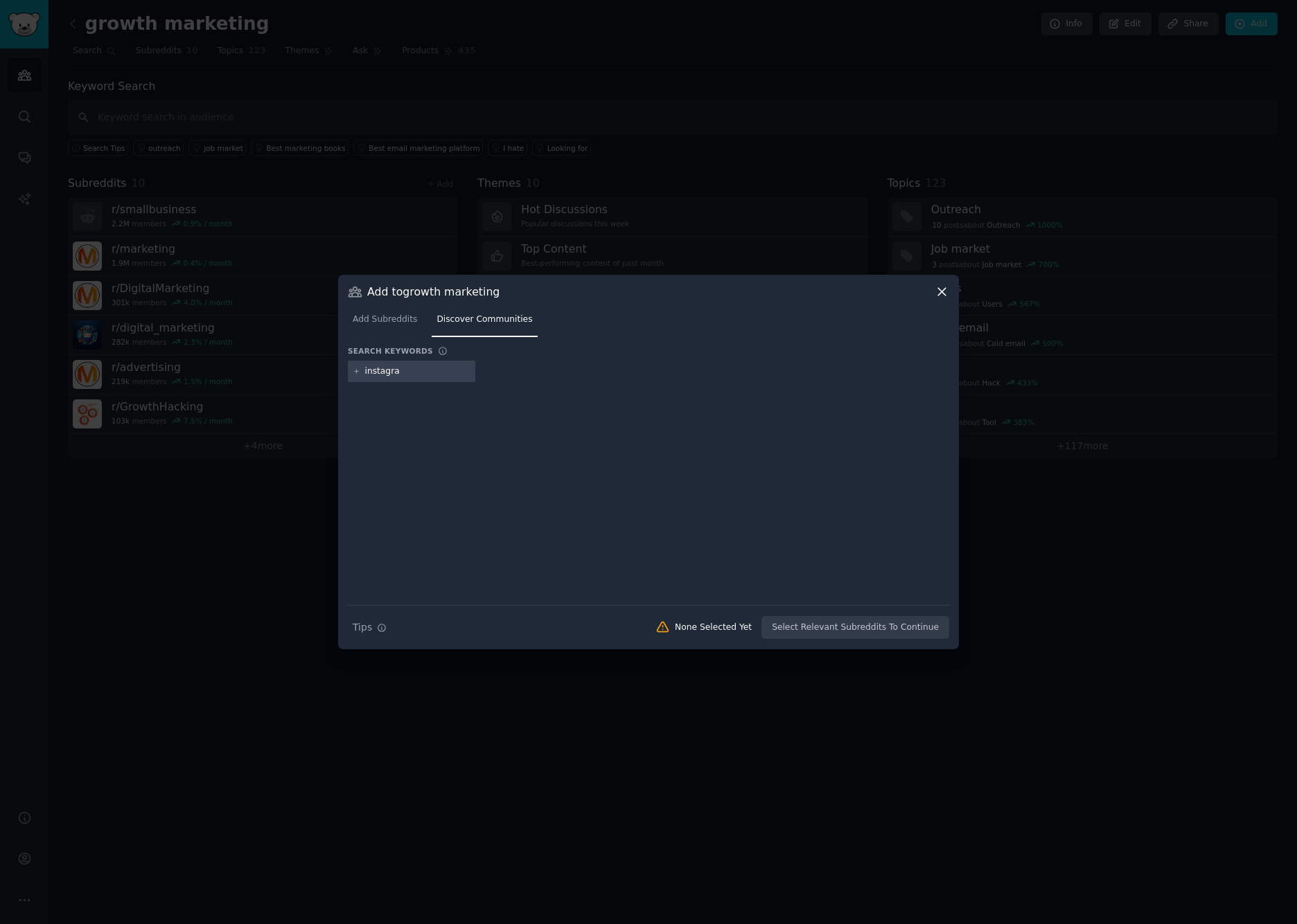
type input "instagram"
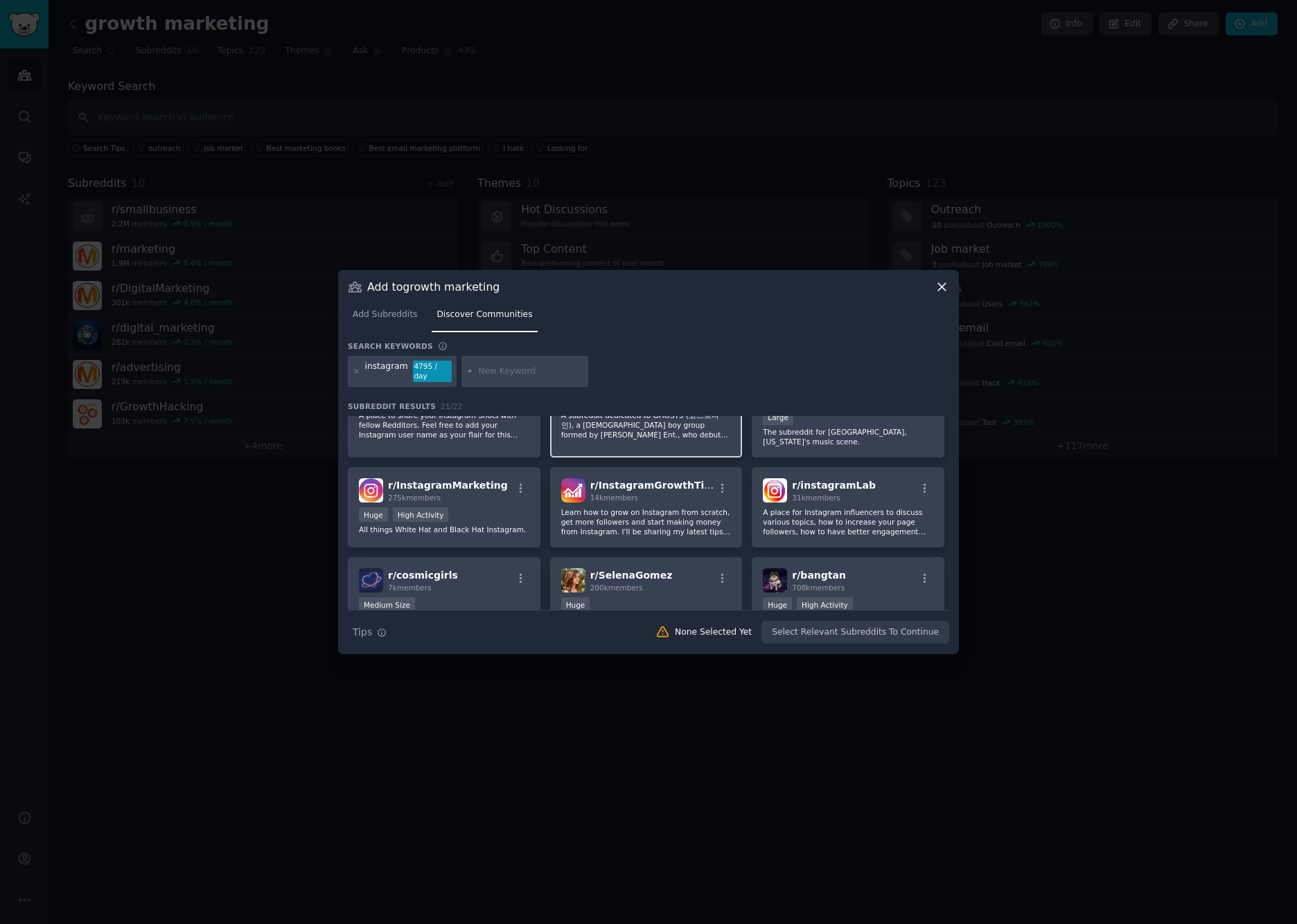
scroll to position [364, 0]
click at [444, 492] on span "r/ InstagramMarketing" at bounding box center [447, 488] width 120 height 11
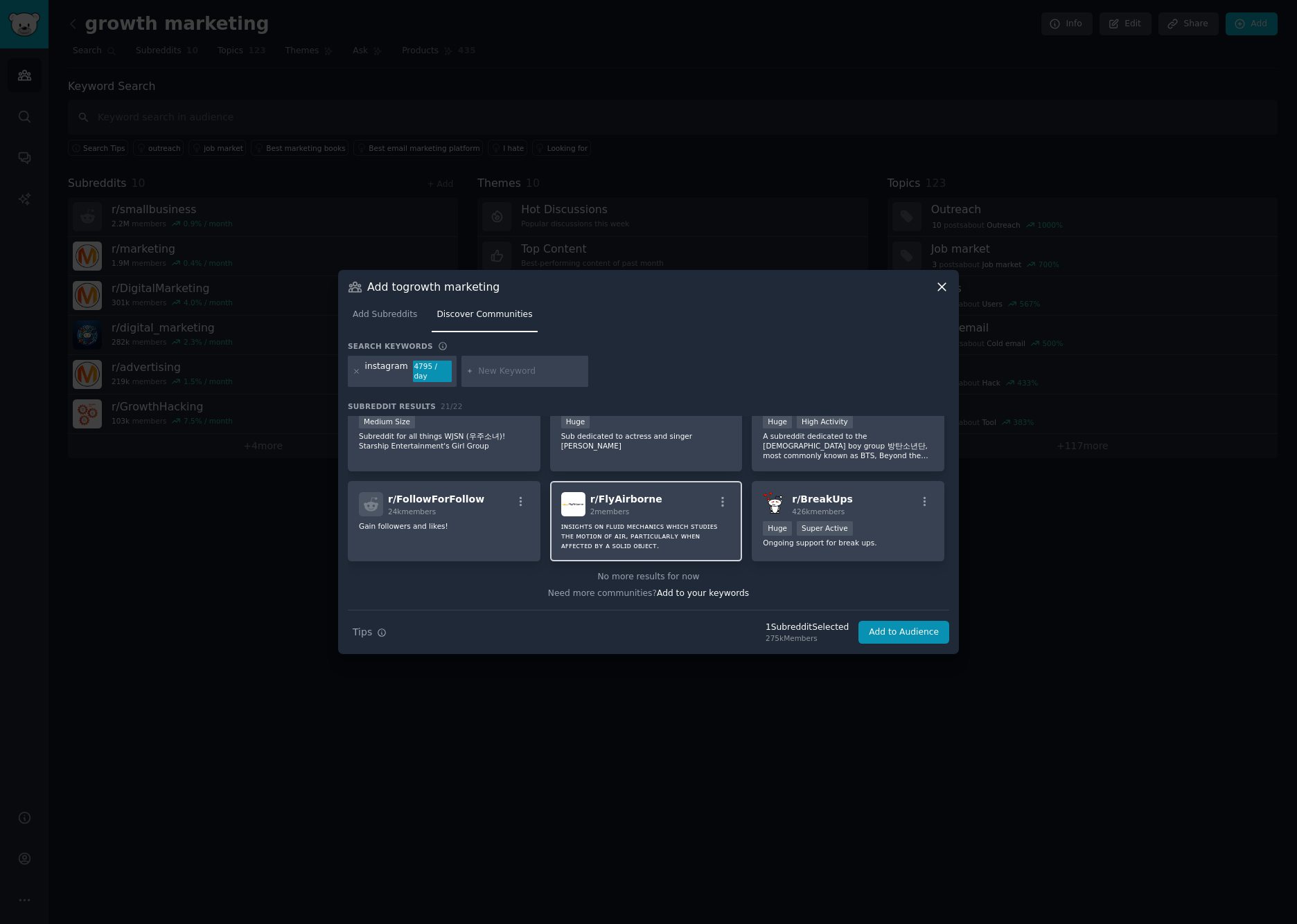
scroll to position [549, 0]
click at [496, 368] on input "text" at bounding box center [531, 372] width 106 height 13
type input "tiktok"
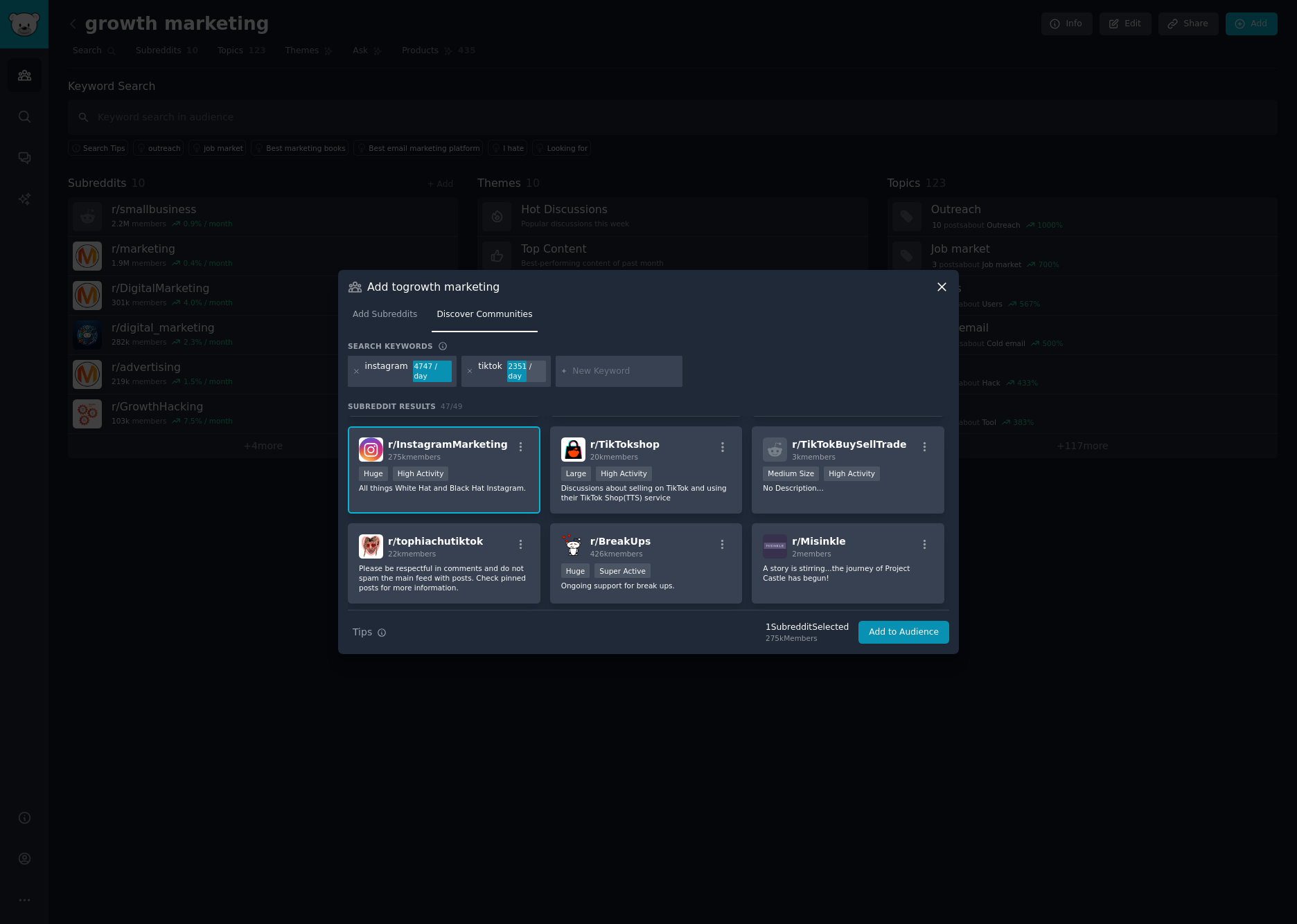
scroll to position [711, 0]
click at [696, 491] on p "Discussions about selling on TikTok and using their TikTok Shop(TTS) service" at bounding box center [646, 491] width 171 height 19
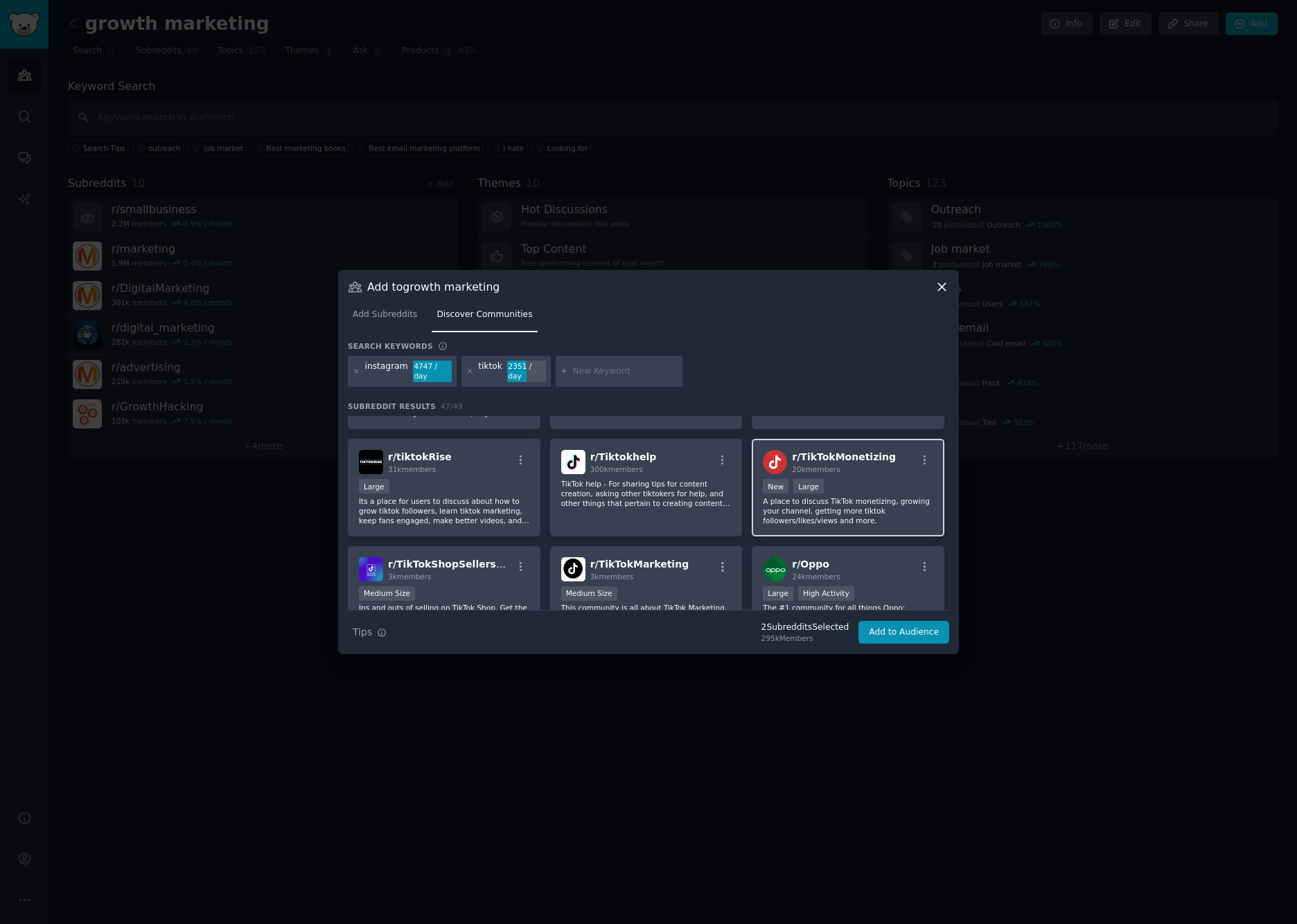
scroll to position [1086, 0]
click at [813, 517] on p "A place to discuss TikTok monetizing, growing your channel, getting more tiktok…" at bounding box center [847, 513] width 171 height 29
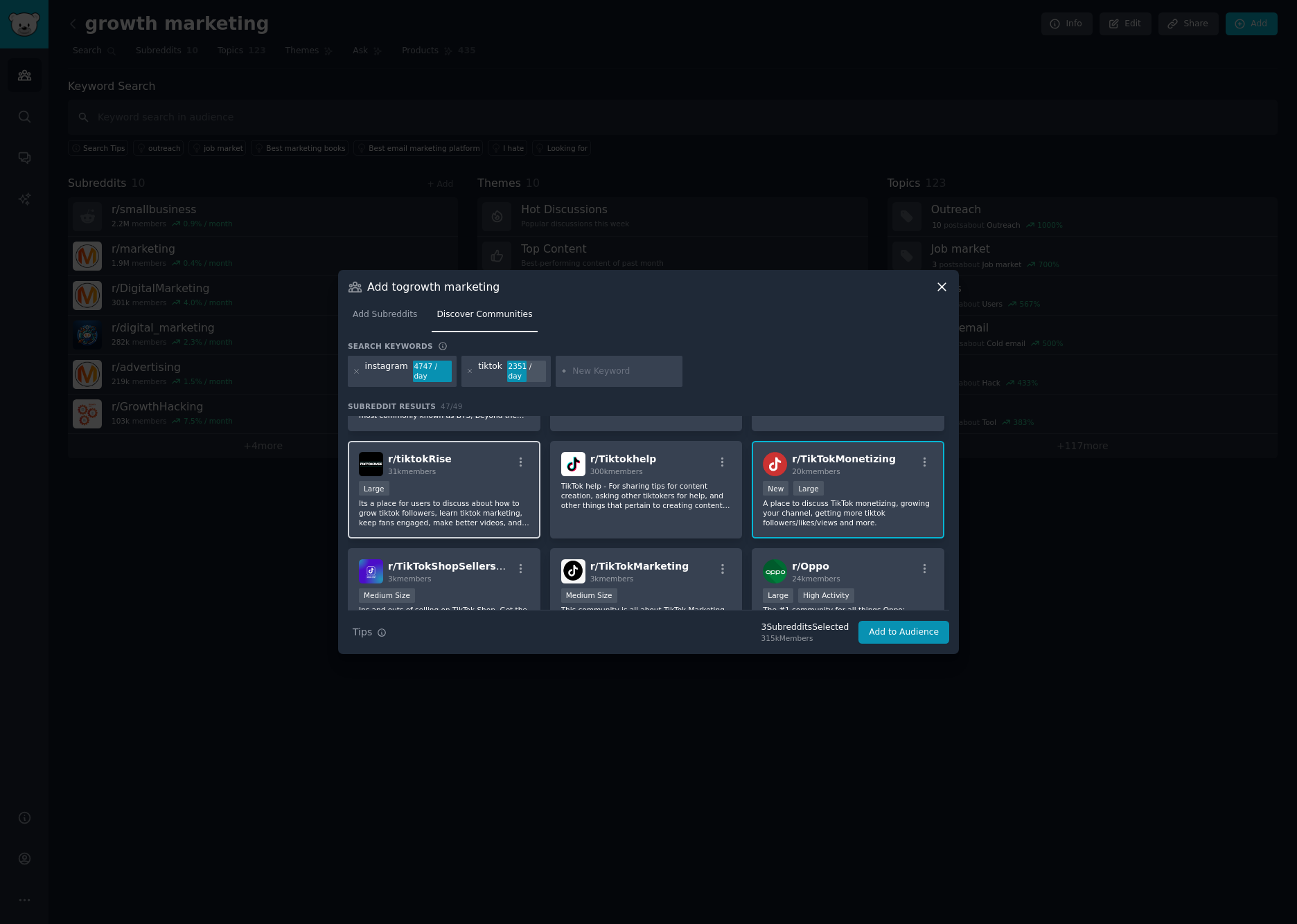
click at [472, 490] on div "Large" at bounding box center [444, 490] width 171 height 17
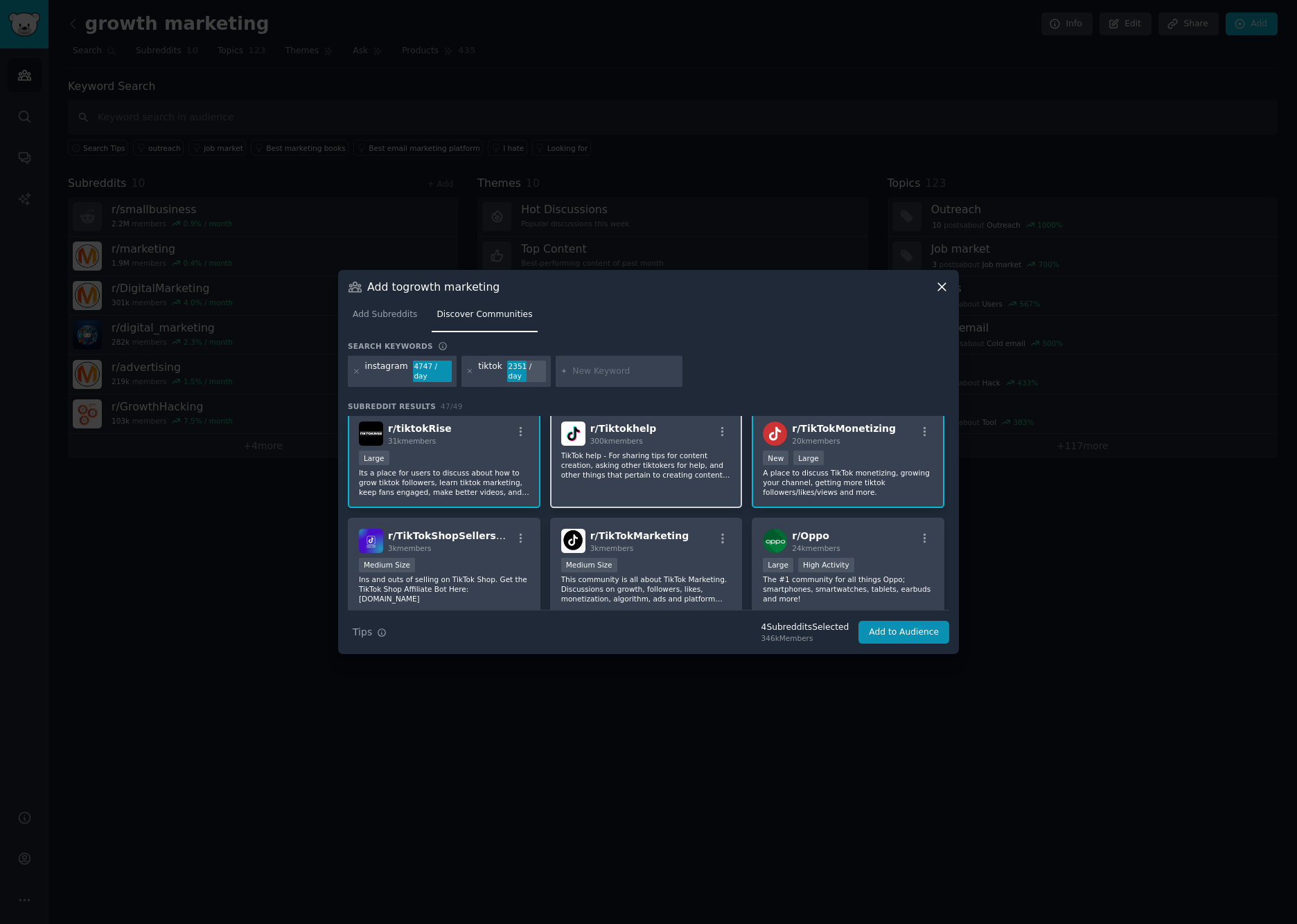
scroll to position [1114, 0]
click at [494, 487] on p "Its a place for users to discuss about how to grow tiktok followers, learn tikt…" at bounding box center [444, 485] width 171 height 29
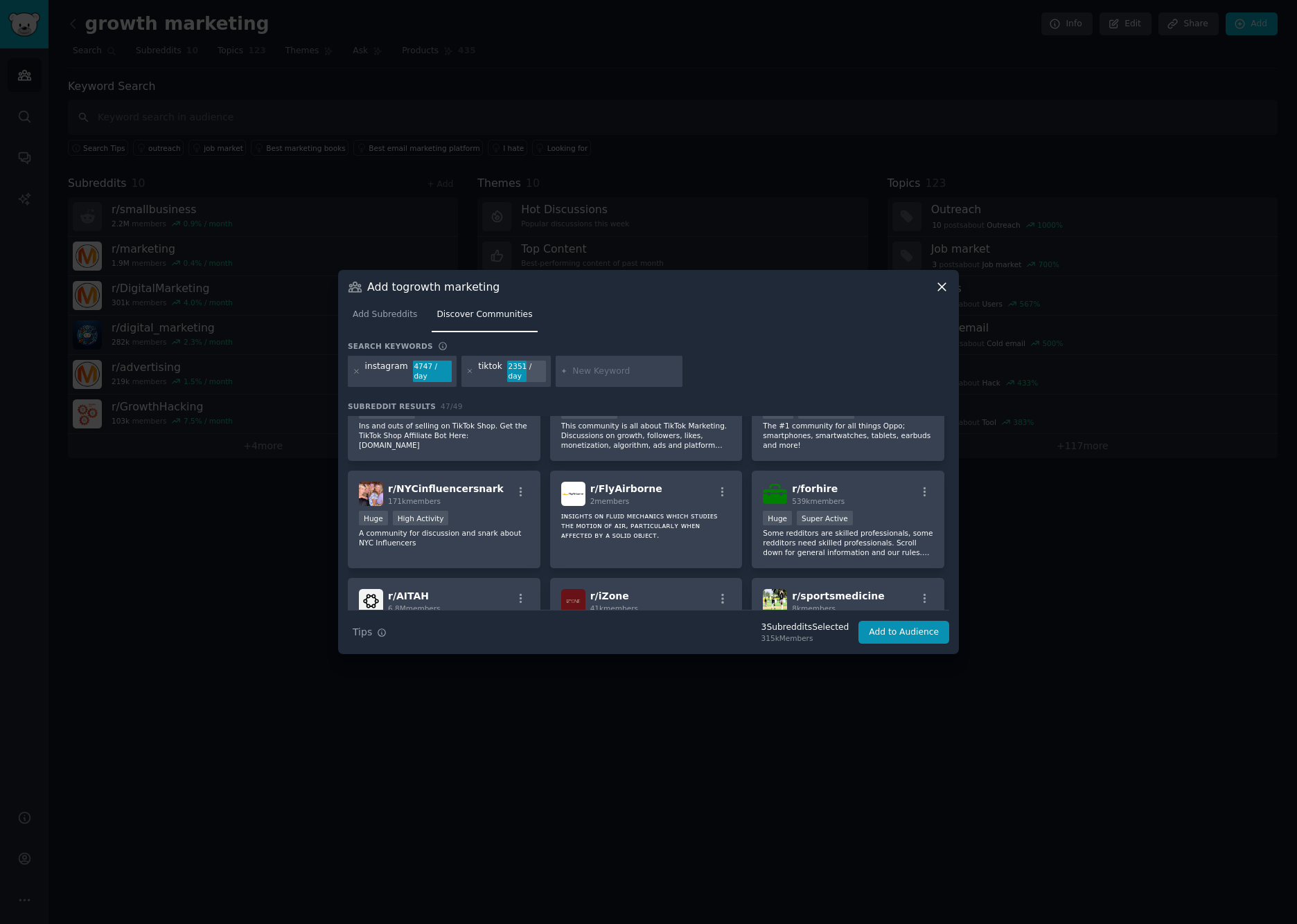
scroll to position [1279, 0]
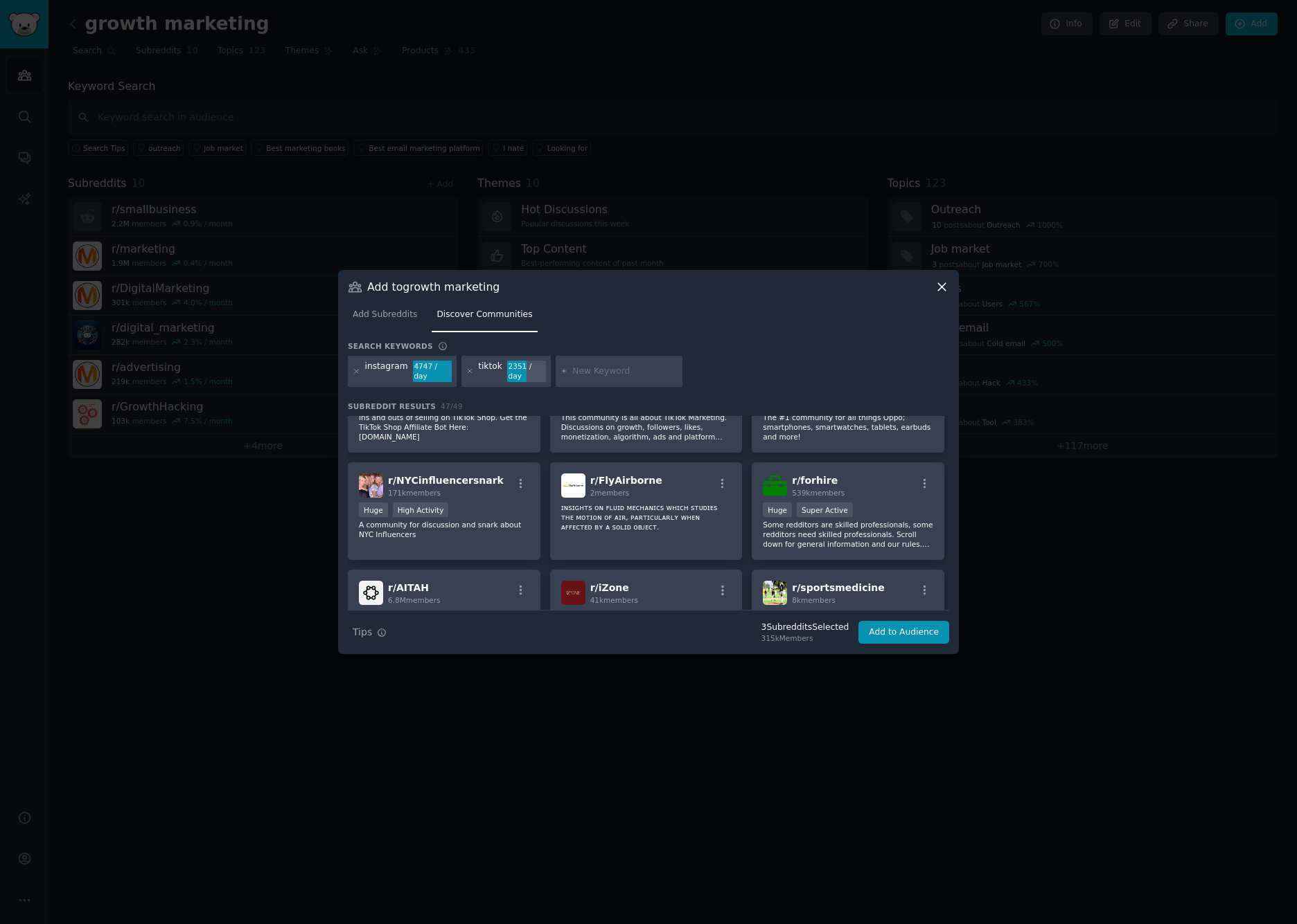
click at [901, 630] on button "Add to Audience" at bounding box center [904, 633] width 91 height 24
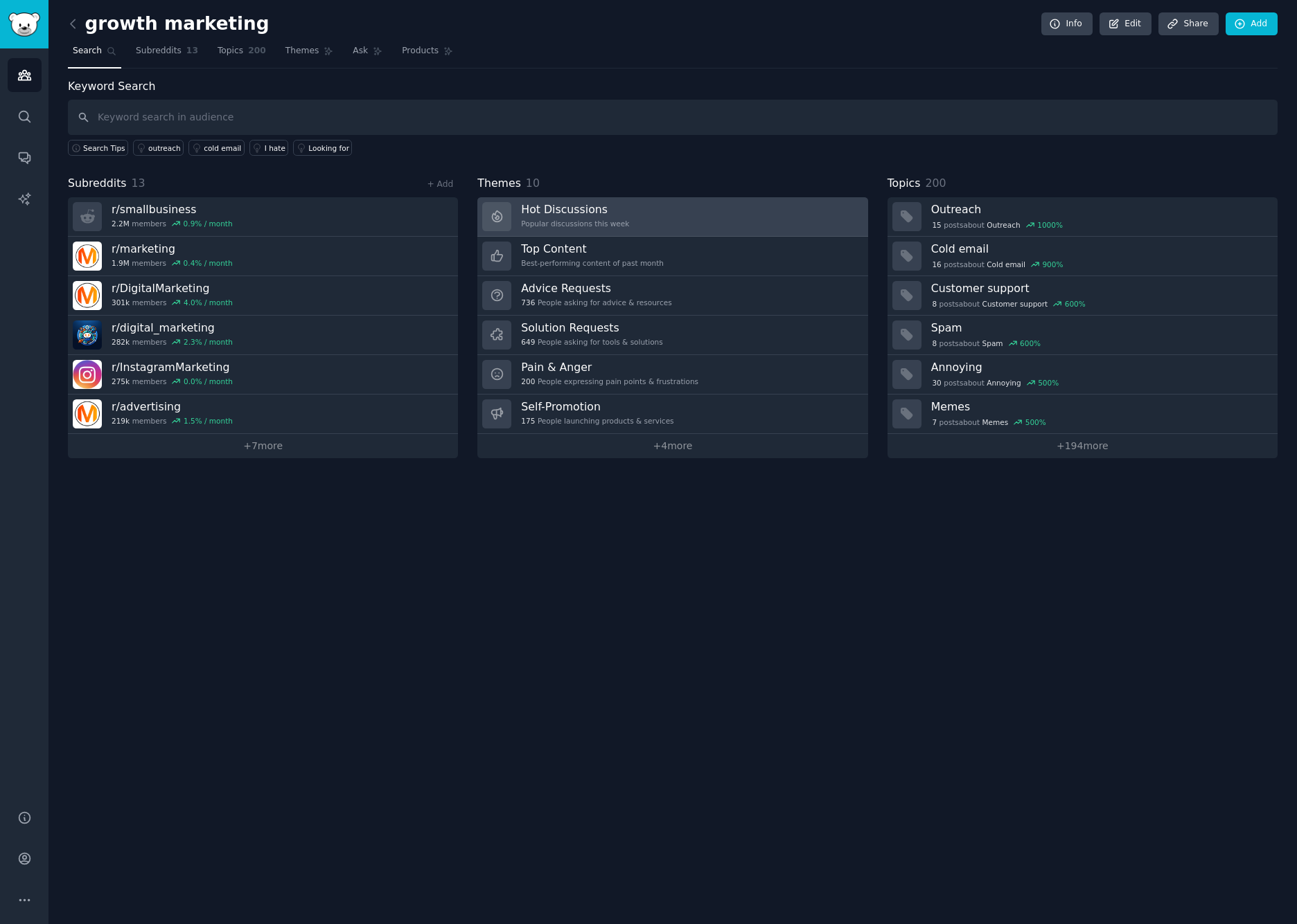
click at [671, 207] on link "Hot Discussions Popular discussions this week" at bounding box center [672, 218] width 390 height 40
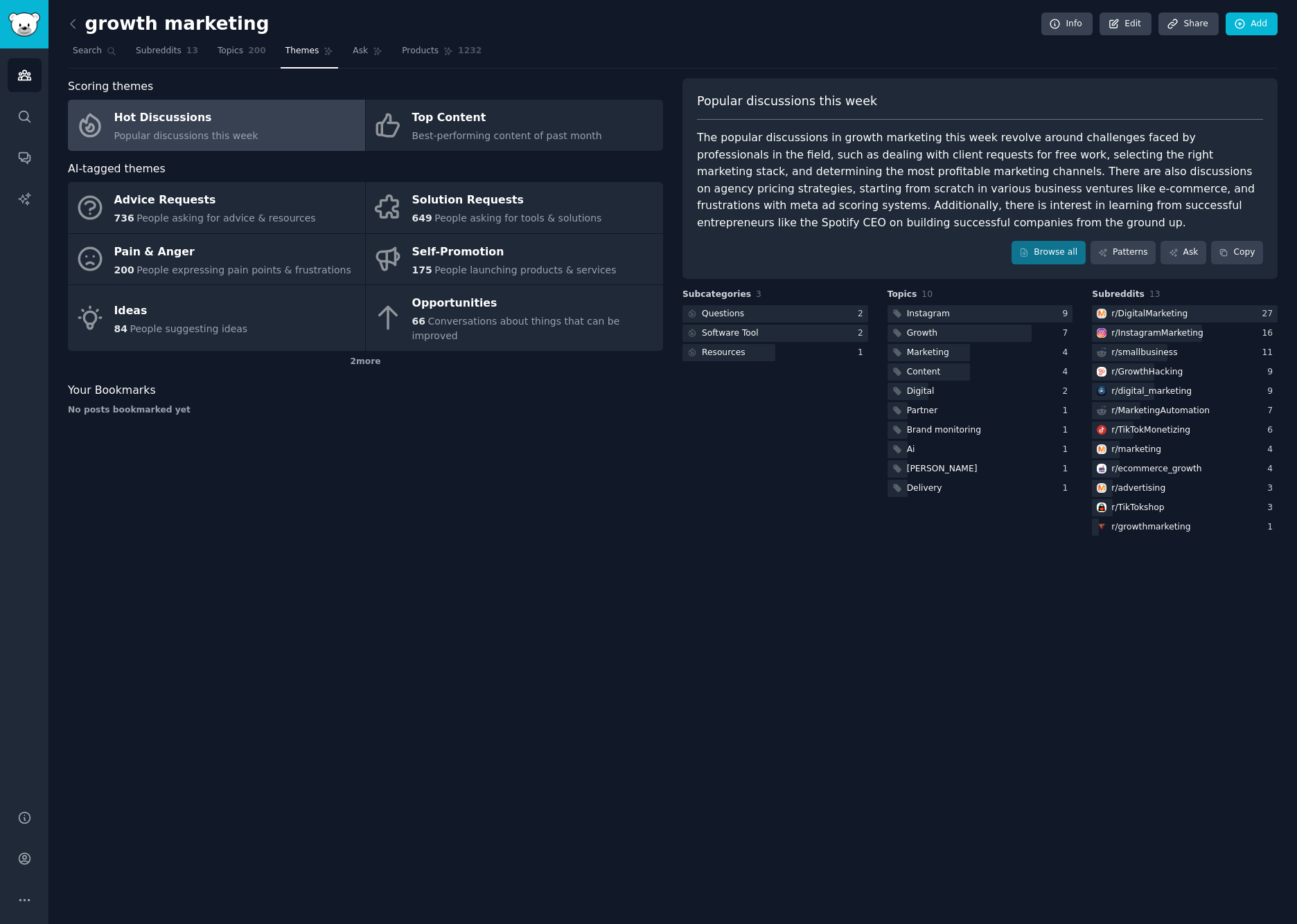
click at [1031, 154] on div "The popular discussions in growth marketing this week revolve around challenges…" at bounding box center [979, 180] width 566 height 102
drag, startPoint x: 1031, startPoint y: 154, endPoint x: 1122, endPoint y: 156, distance: 91.0
click at [1123, 156] on div "The popular discussions in growth marketing this week revolve around challenges…" at bounding box center [979, 180] width 566 height 102
copy div "the right marketing stack"
click at [870, 175] on div "The popular discussions in growth marketing this week revolve around challenges…" at bounding box center [979, 180] width 566 height 102
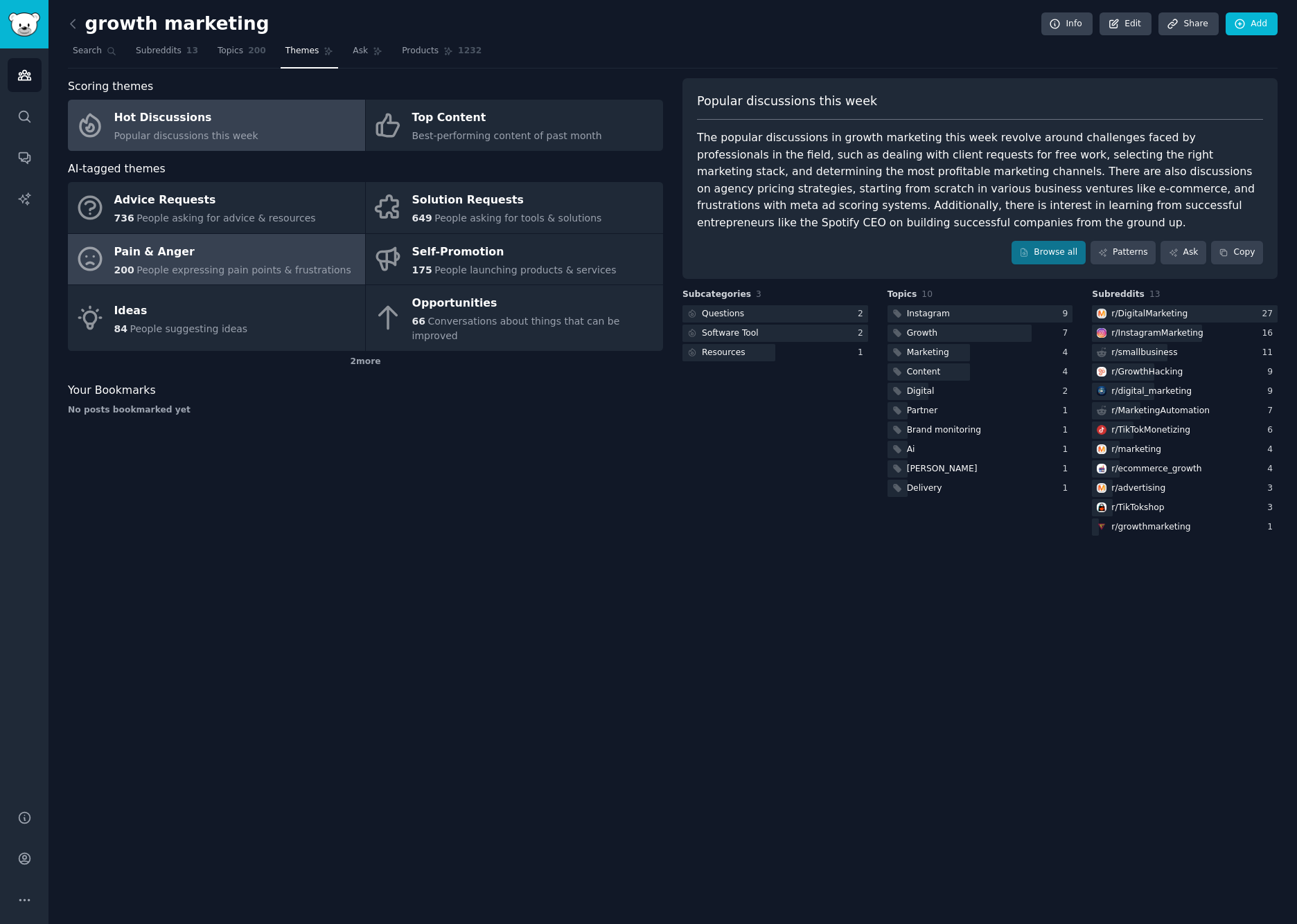
click at [268, 248] on div "Pain & Anger" at bounding box center [233, 252] width 237 height 22
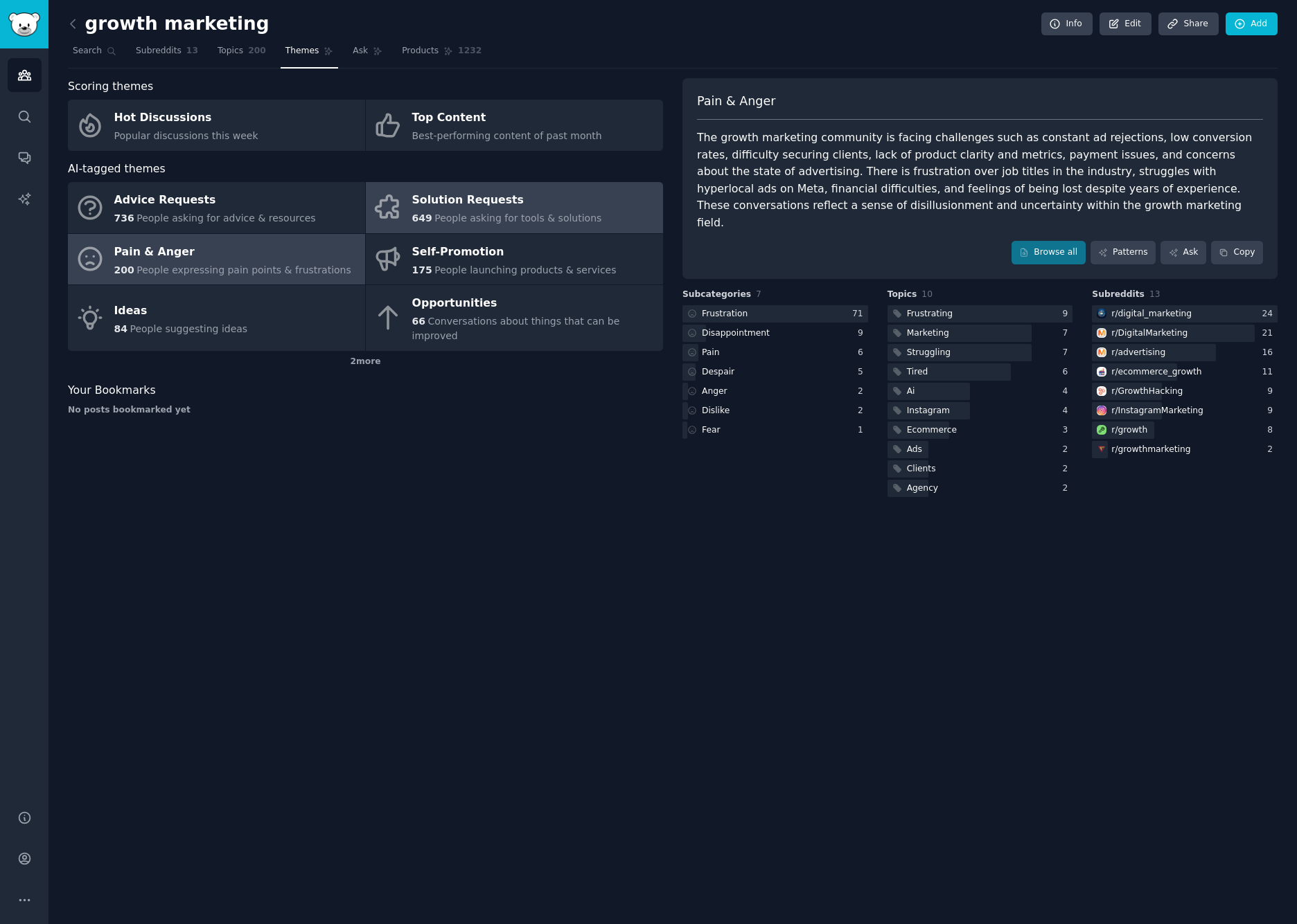
click at [455, 221] on span "People asking for tools & solutions" at bounding box center [518, 218] width 167 height 11
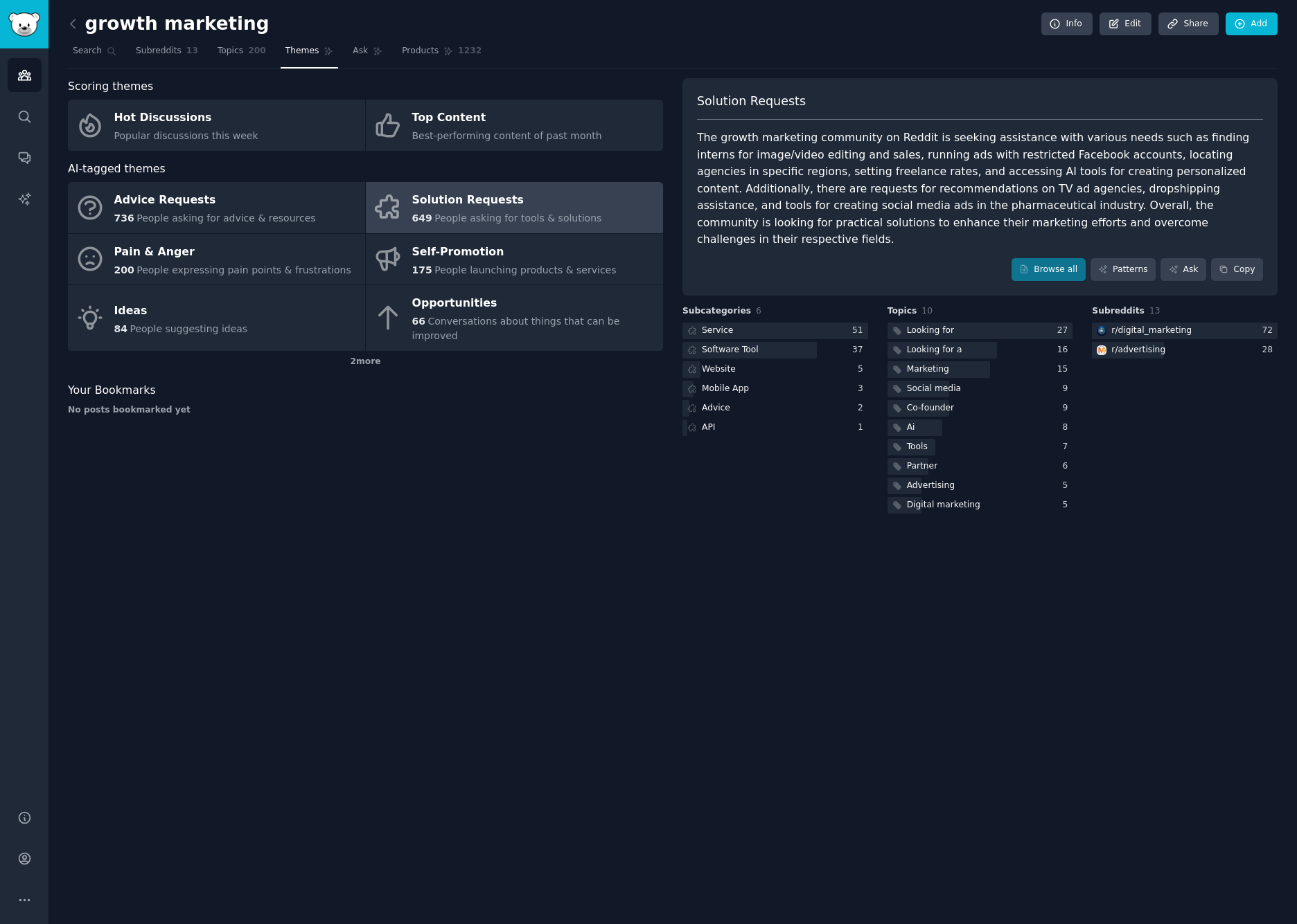
click at [394, 525] on div "growth marketing Info Edit Share Add Search Subreddits 13 Topics 200 Themes Ask…" at bounding box center [673, 462] width 1249 height 924
